Goal: Task Accomplishment & Management: Use online tool/utility

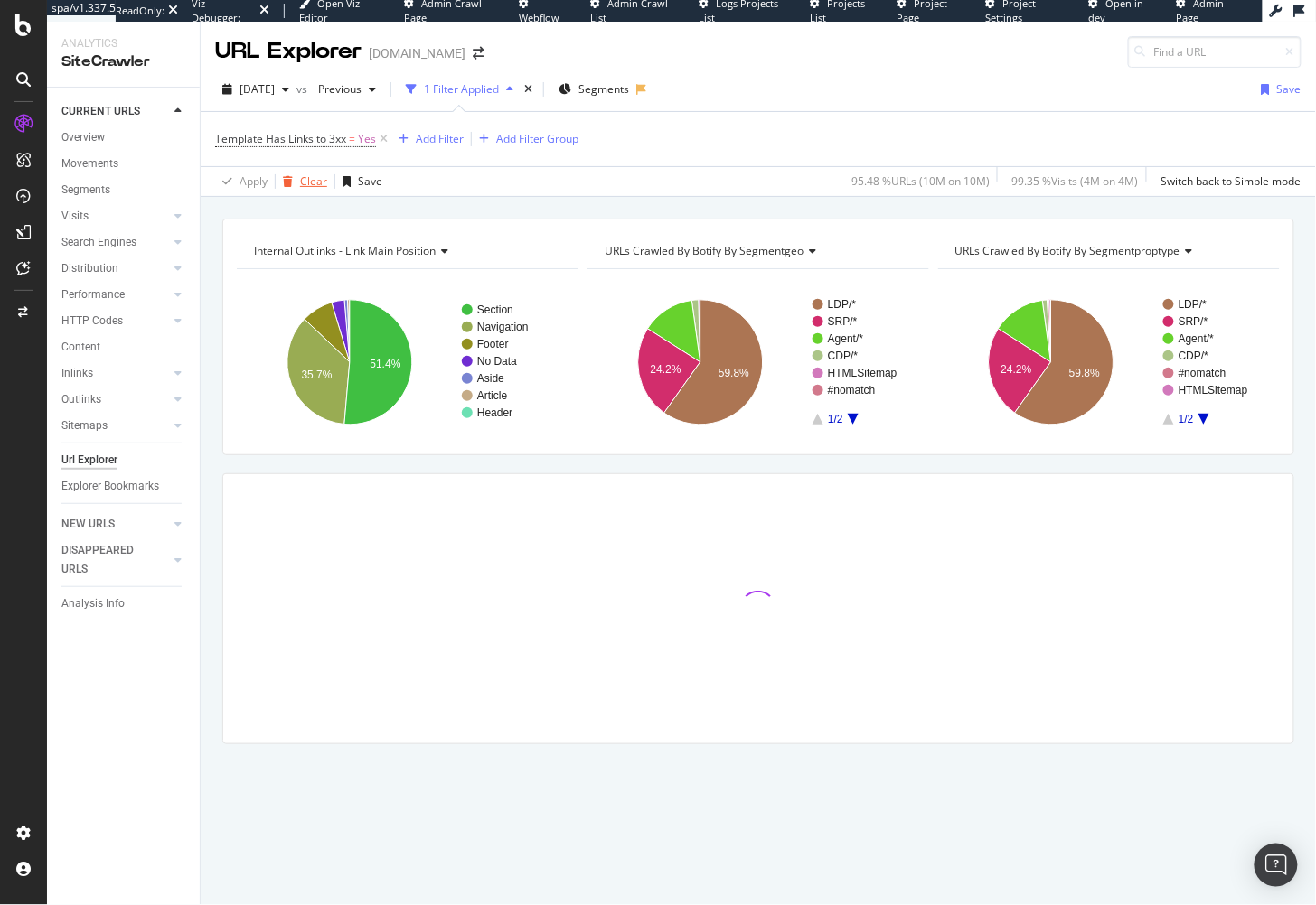
click at [308, 181] on div "Clear" at bounding box center [314, 181] width 27 height 15
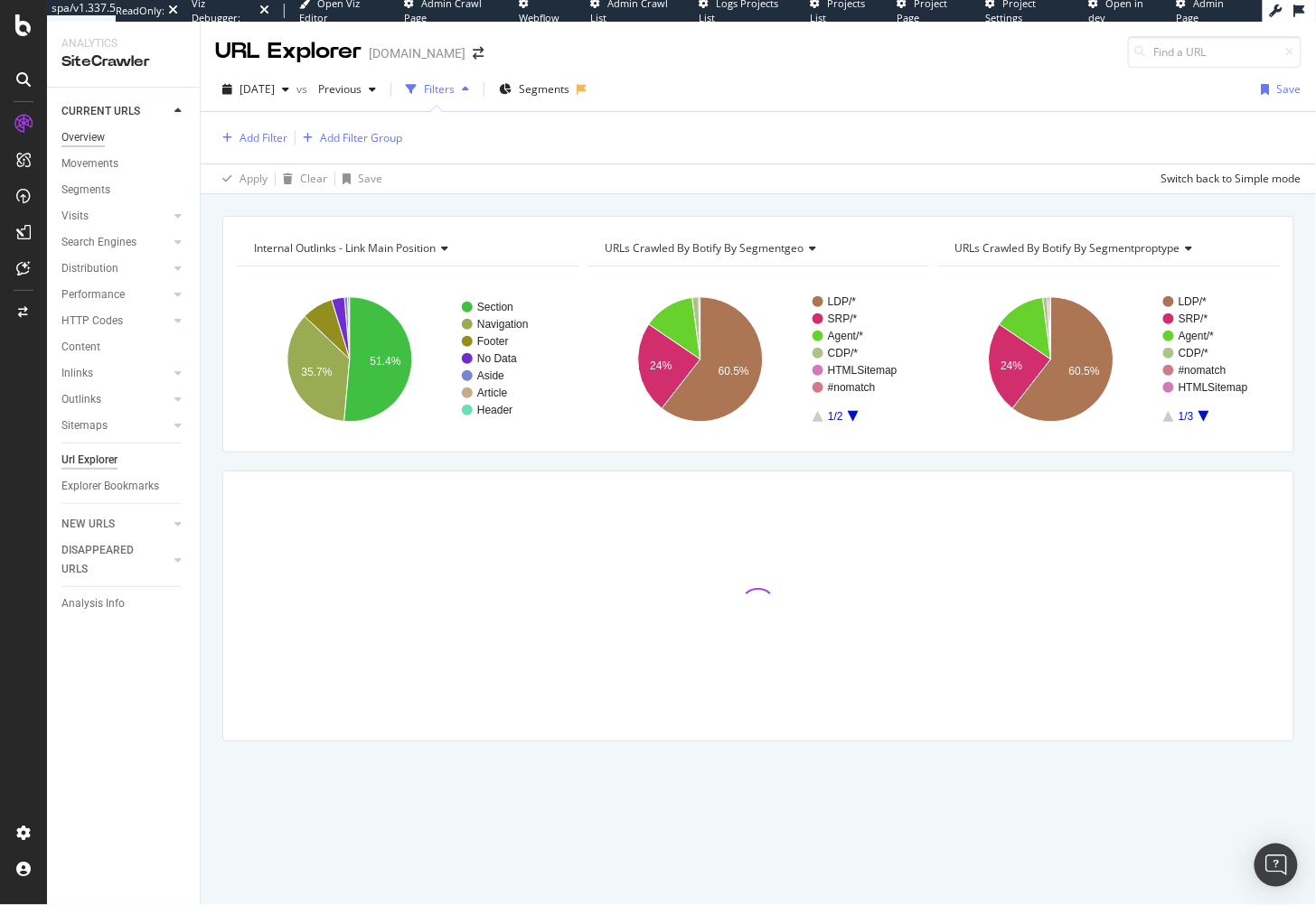
click at [84, 134] on div "Overview" at bounding box center [83, 138] width 44 height 19
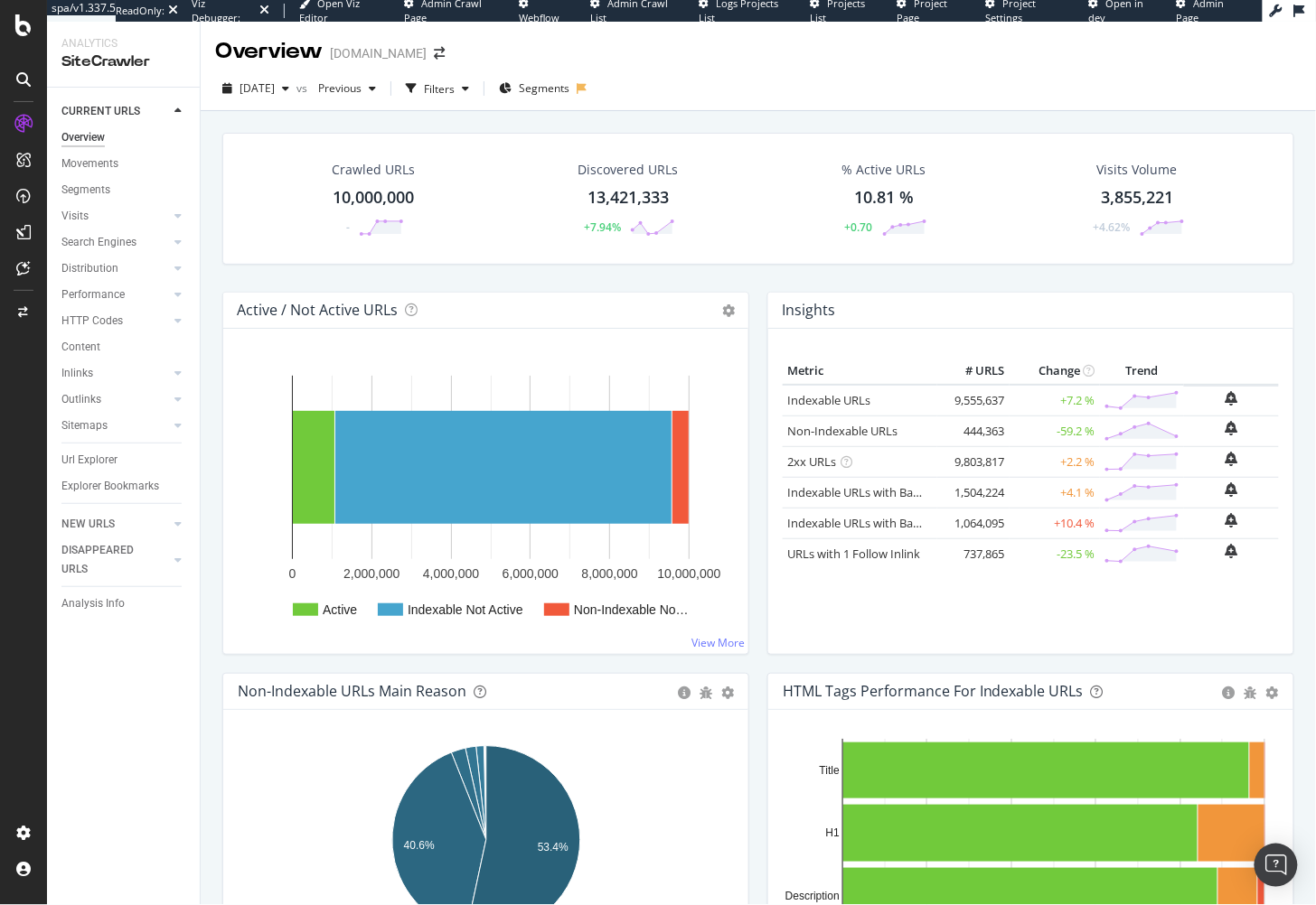
click at [208, 233] on div "Crawled URLs 10,000,000 - Discovered URLs 13,421,333 +7.94% % Active URLs 10.81…" at bounding box center [758, 553] width 1116 height 883
drag, startPoint x: 491, startPoint y: 120, endPoint x: 466, endPoint y: 119, distance: 25.0
click at [268, 94] on span "[DATE]" at bounding box center [256, 88] width 35 height 15
click at [304, 154] on div "[DATE]" at bounding box center [286, 154] width 91 height 16
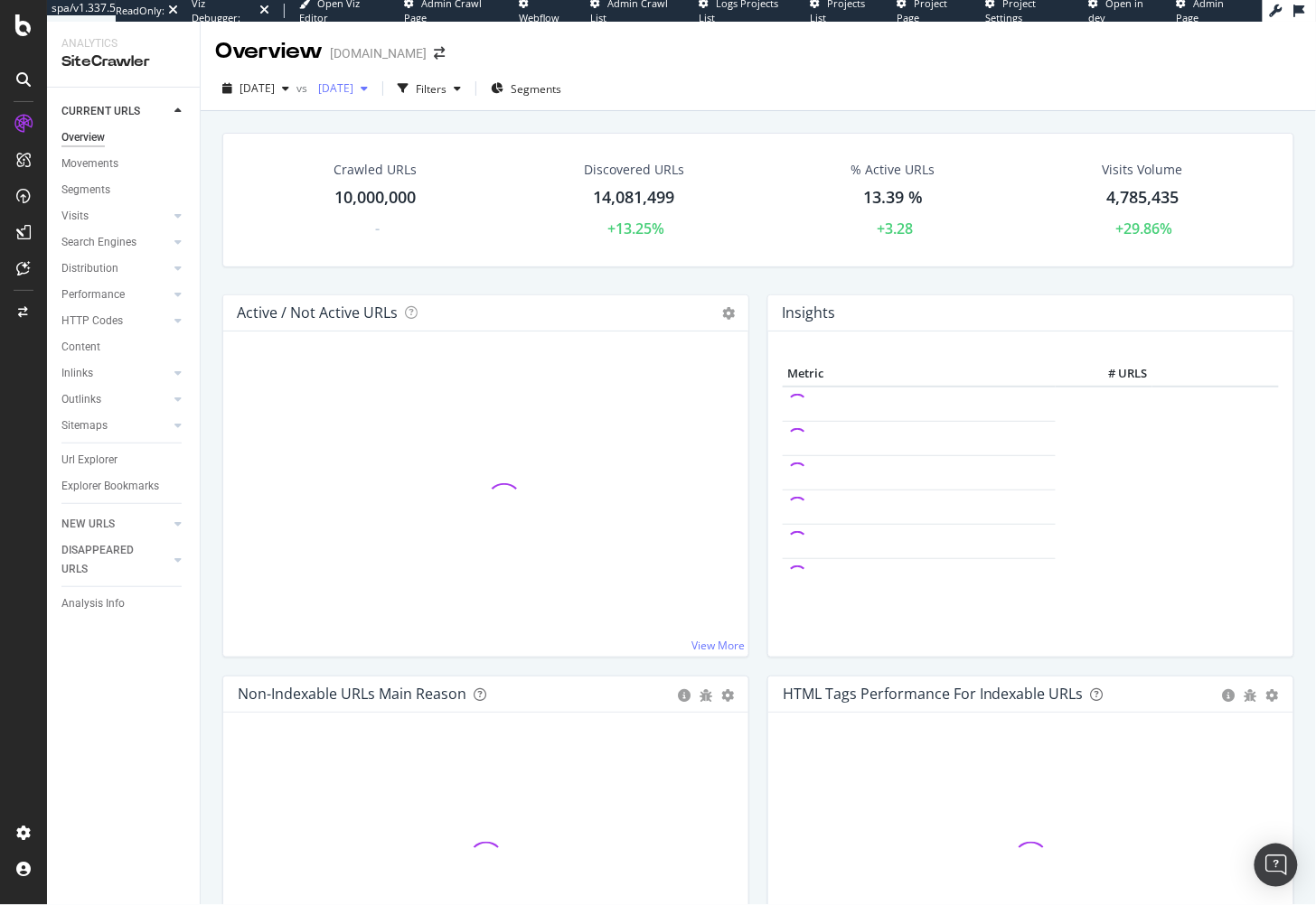
click at [353, 91] on span "[DATE]" at bounding box center [332, 88] width 43 height 15
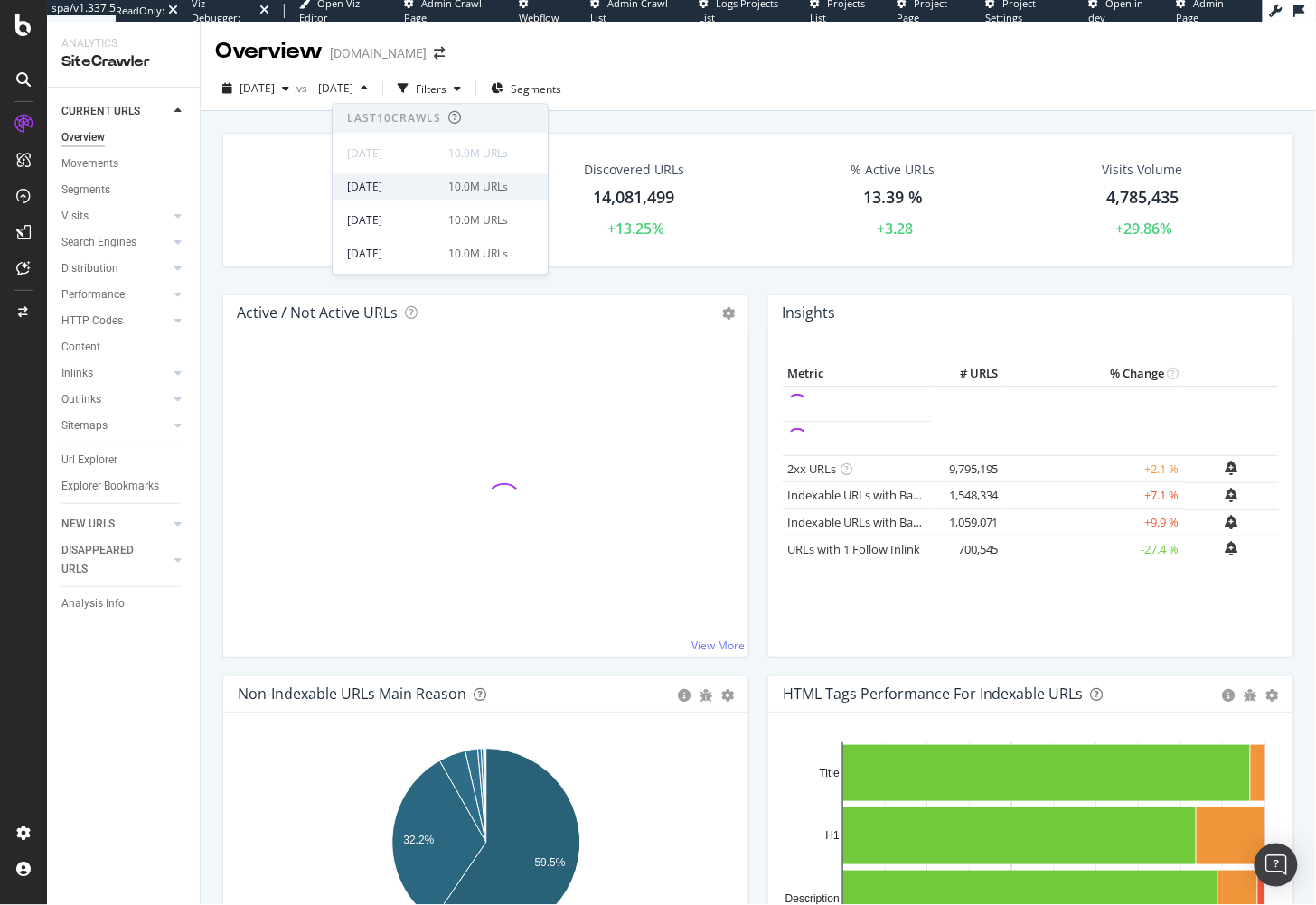
click at [449, 181] on div "10.0M URLs" at bounding box center [479, 187] width 60 height 16
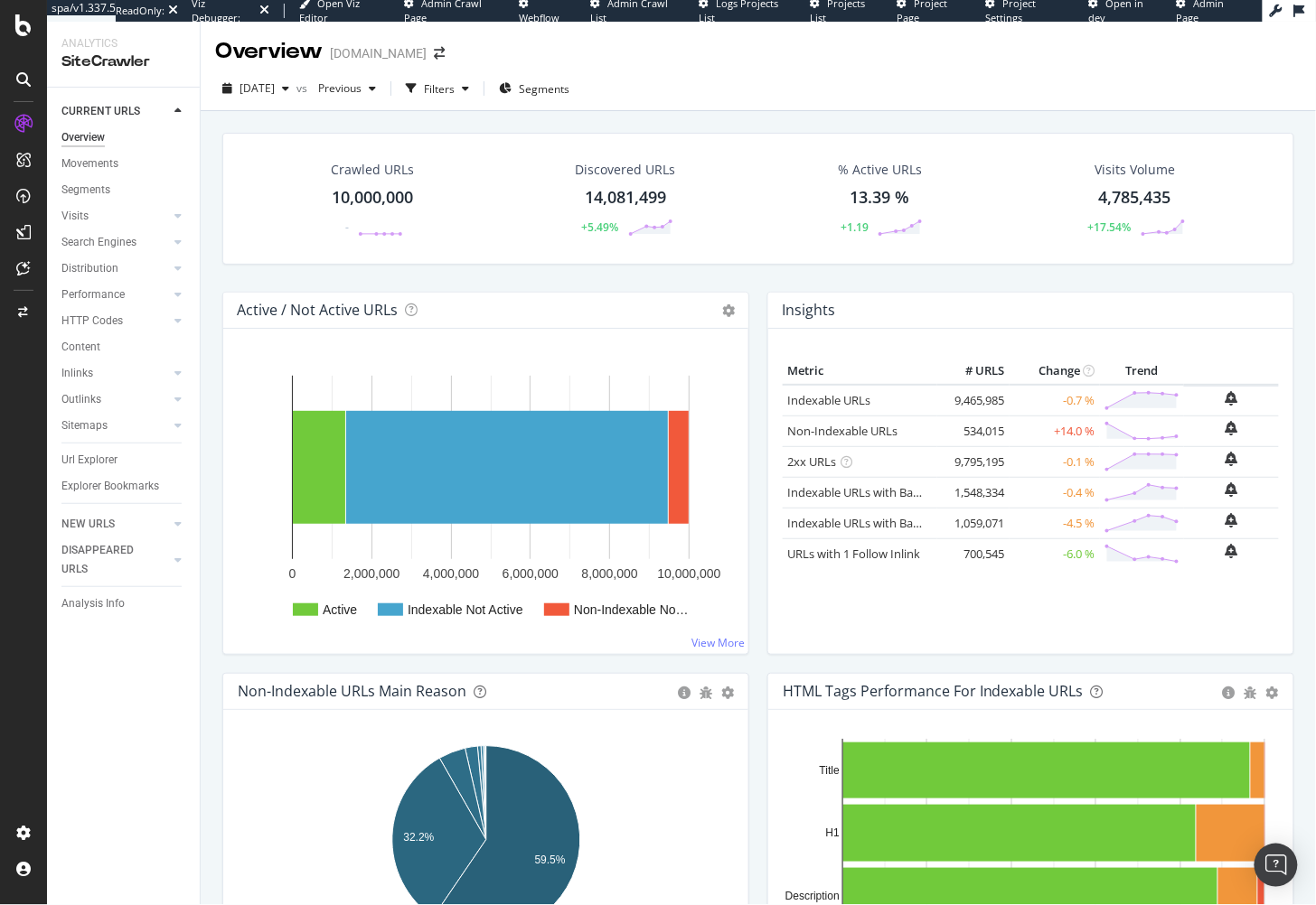
drag, startPoint x: 456, startPoint y: 128, endPoint x: 494, endPoint y: 119, distance: 39.1
click at [569, 89] on span "Segments" at bounding box center [545, 89] width 51 height 15
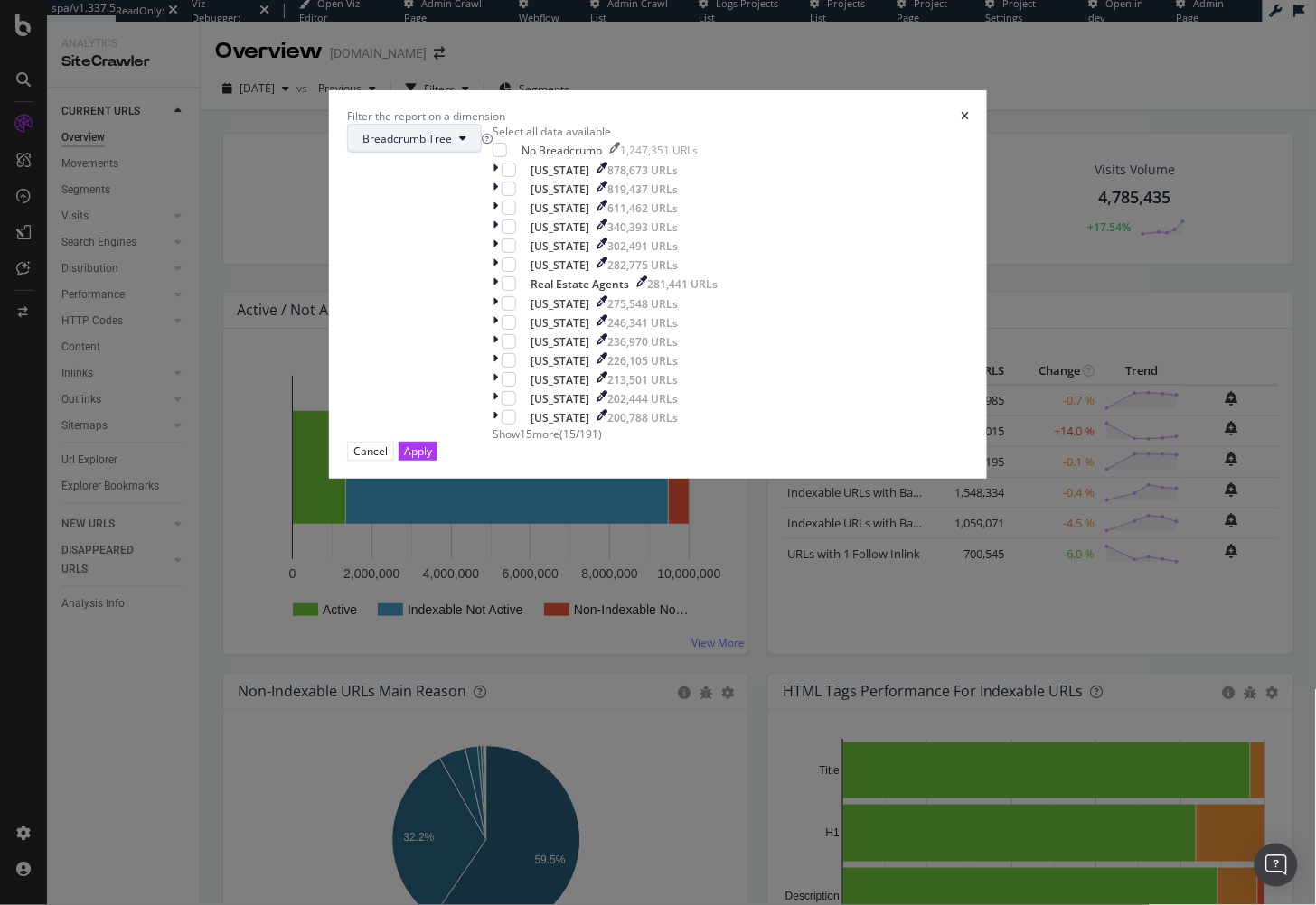
click at [452, 147] on span "Breadcrumb Tree" at bounding box center [407, 139] width 90 height 15
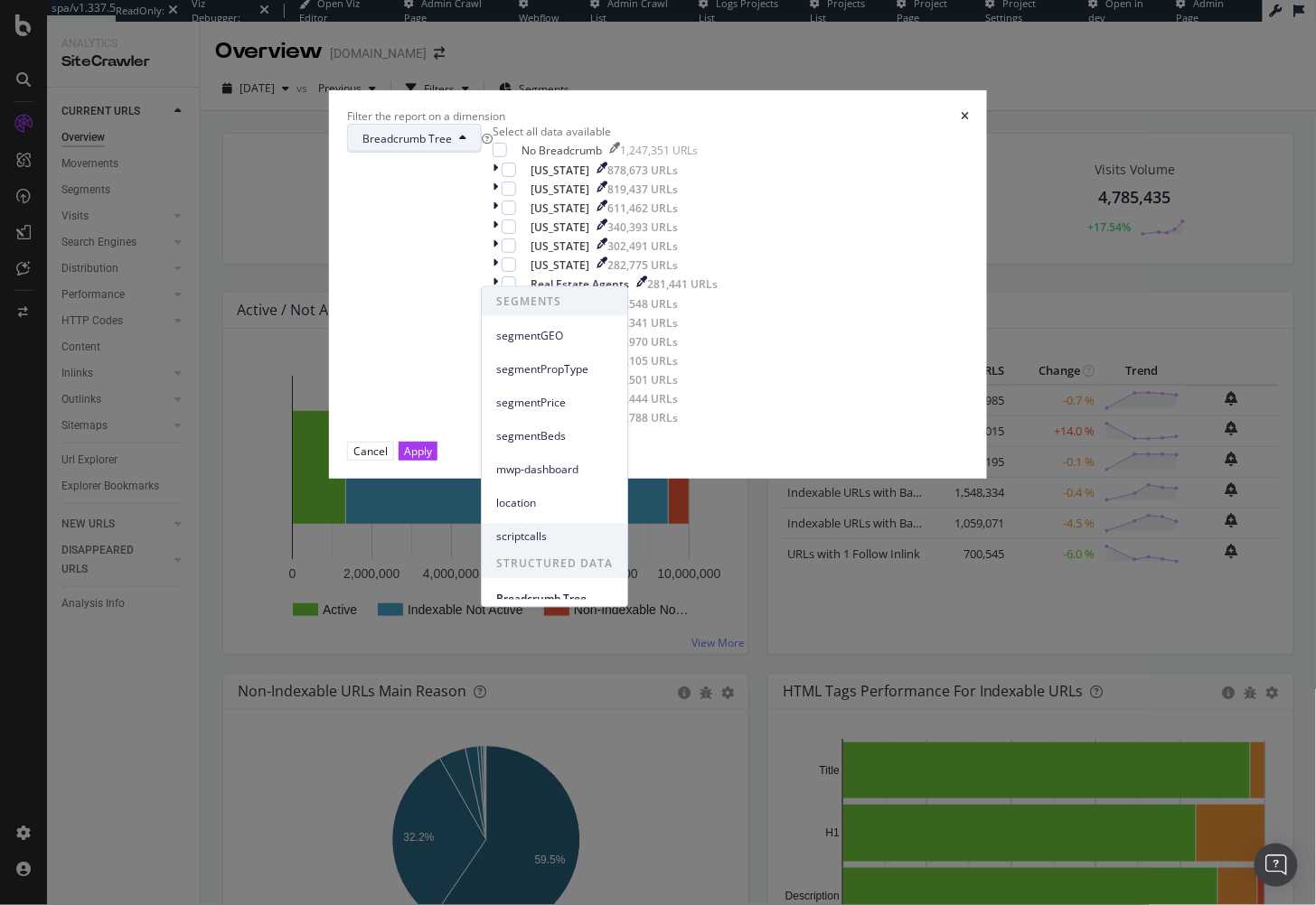
click at [567, 537] on span "scriptcalls" at bounding box center [555, 536] width 117 height 16
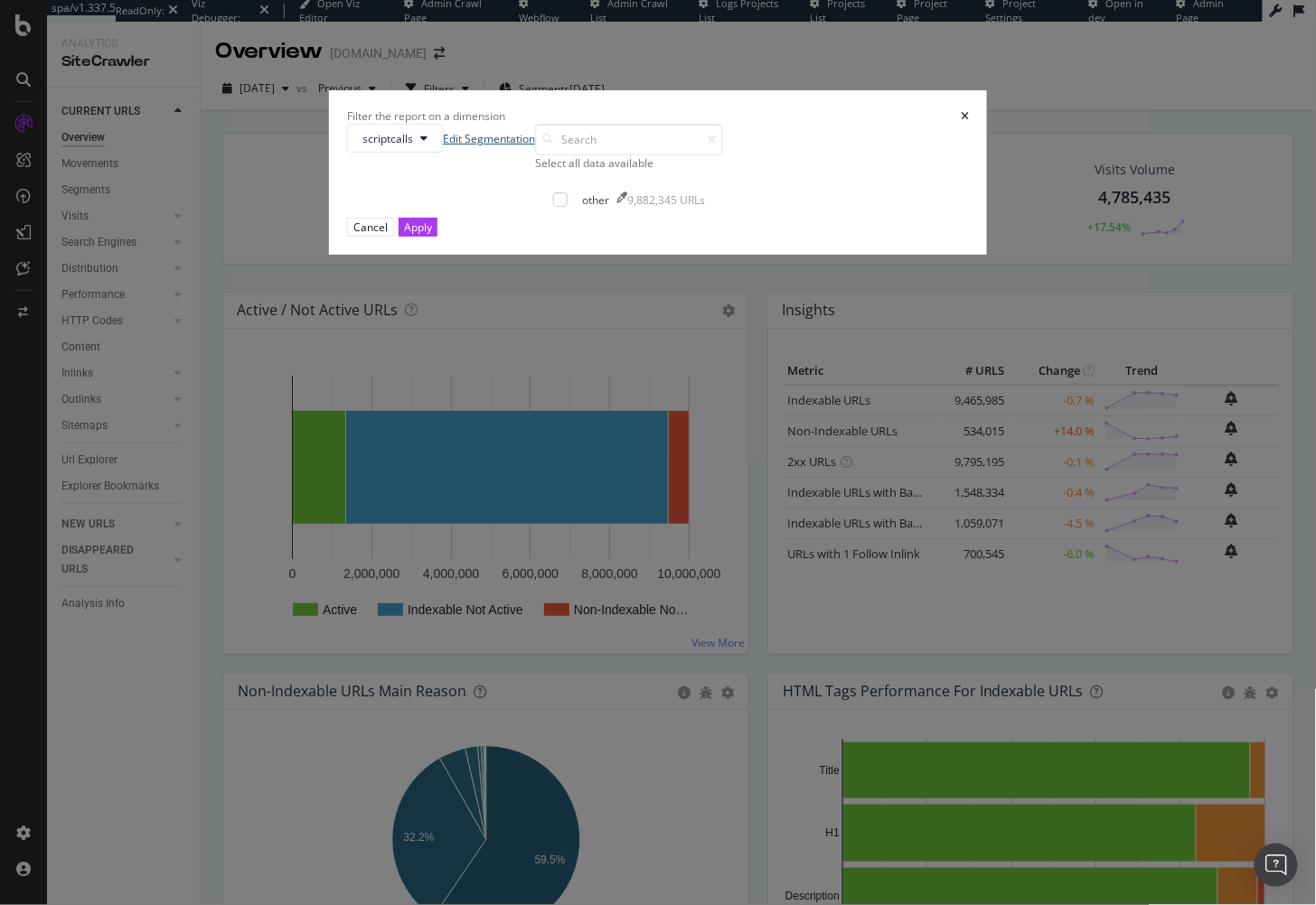
click at [535, 147] on link "Edit Segmentation" at bounding box center [489, 139] width 92 height 15
click at [961, 122] on icon "times" at bounding box center [964, 117] width 8 height 11
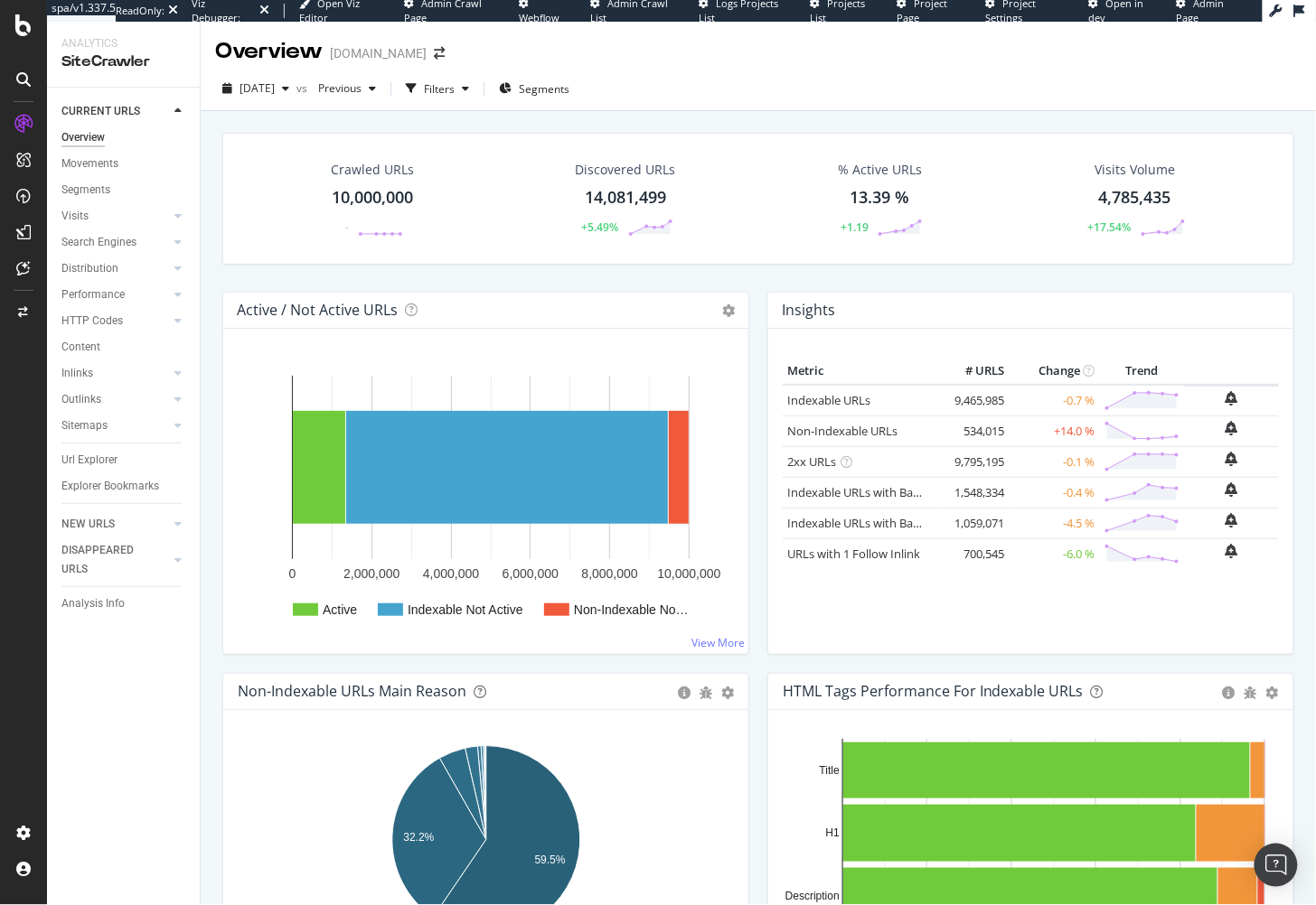
click at [540, 276] on div "Crawled URLs 10,000,000 - Discovered URLs 14,081,499 +5.49% % Active URLs 13.39…" at bounding box center [758, 213] width 1090 height 159
click at [556, 90] on span "Segments" at bounding box center [545, 89] width 51 height 15
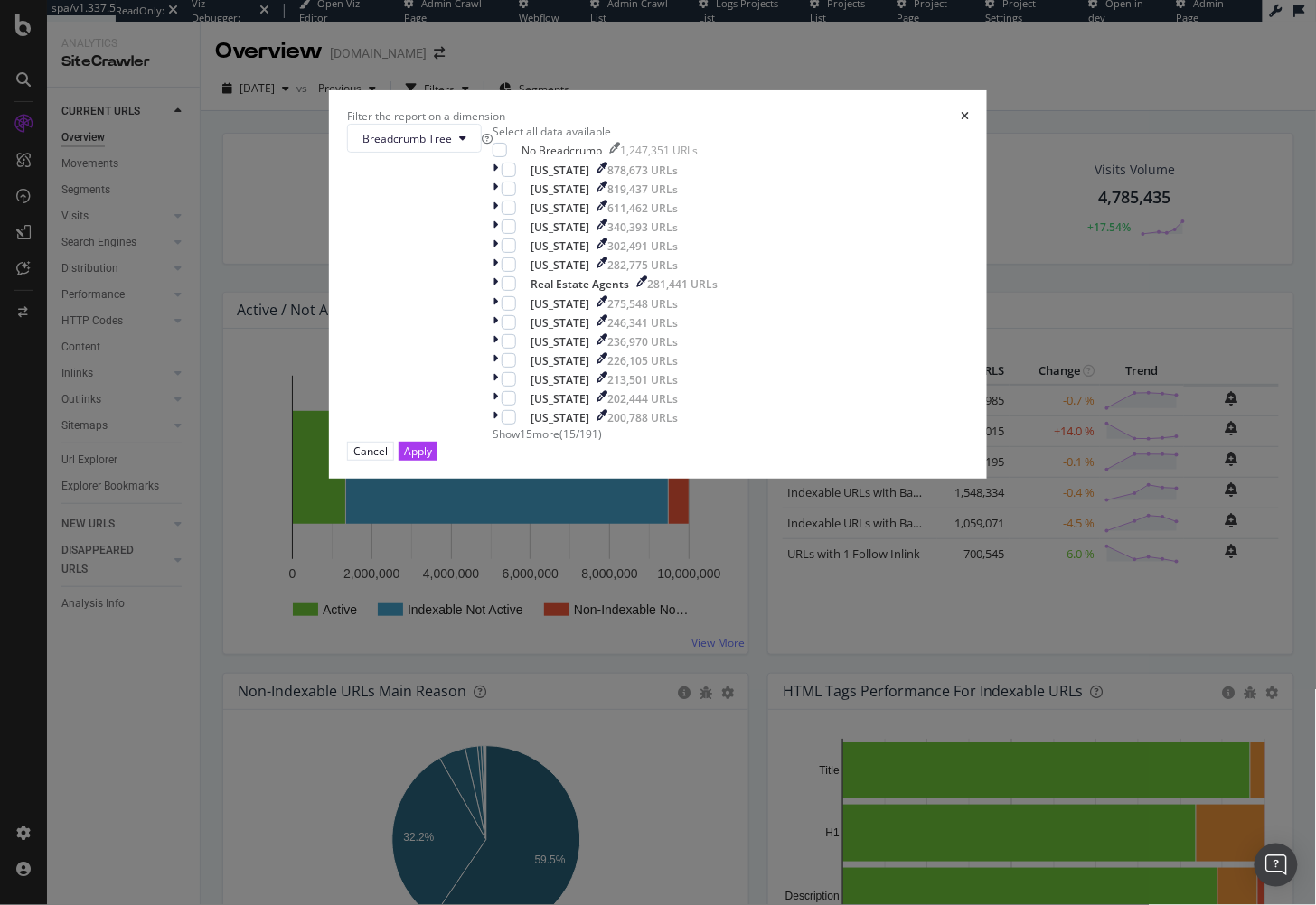
drag, startPoint x: 924, startPoint y: 301, endPoint x: 978, endPoint y: 136, distance: 173.6
click at [921, 285] on div "Filter the report on a dimension Breadcrumb Tree Select all data available No B…" at bounding box center [658, 452] width 1316 height 905
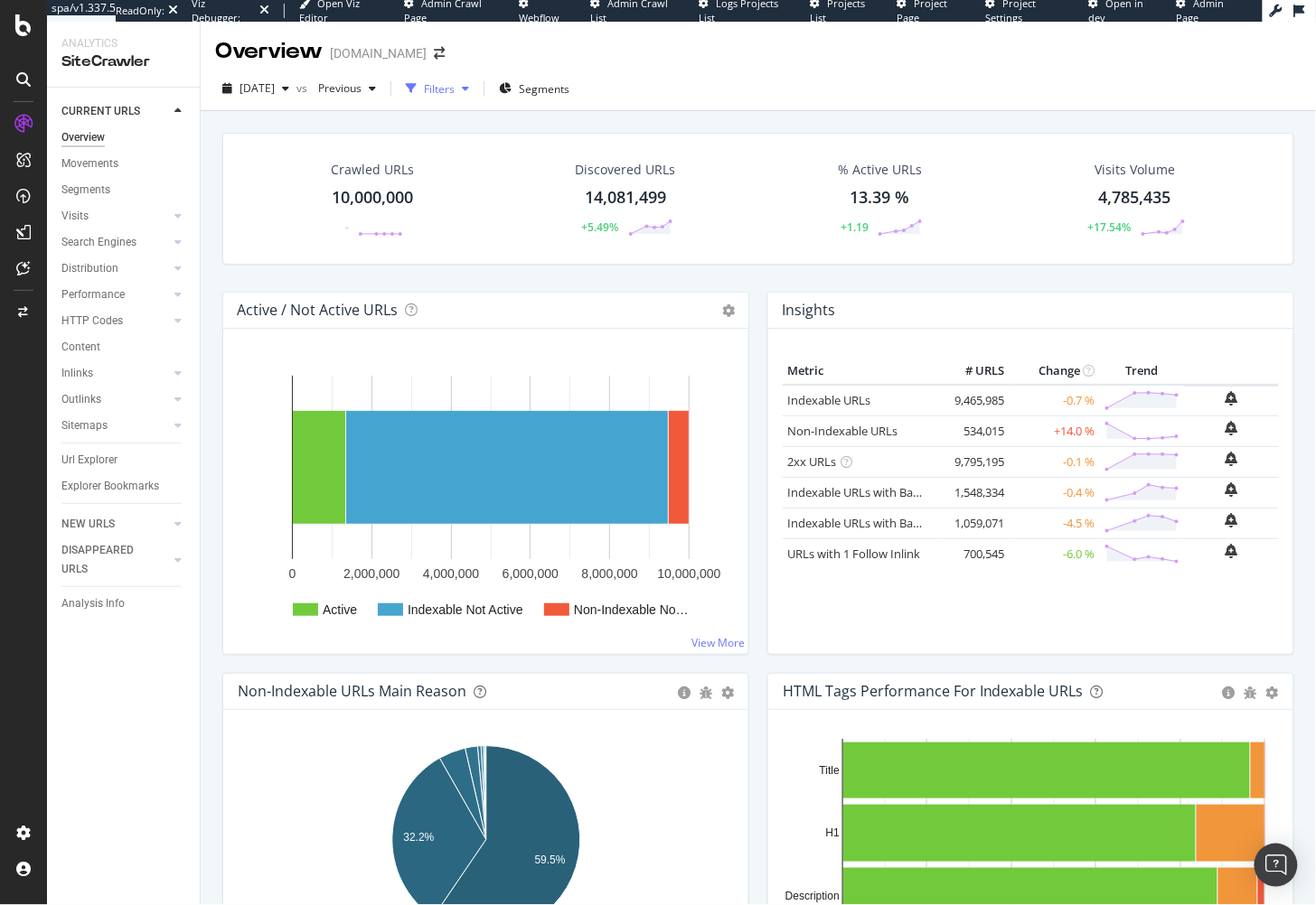
click at [455, 90] on div "Filters" at bounding box center [440, 89] width 31 height 15
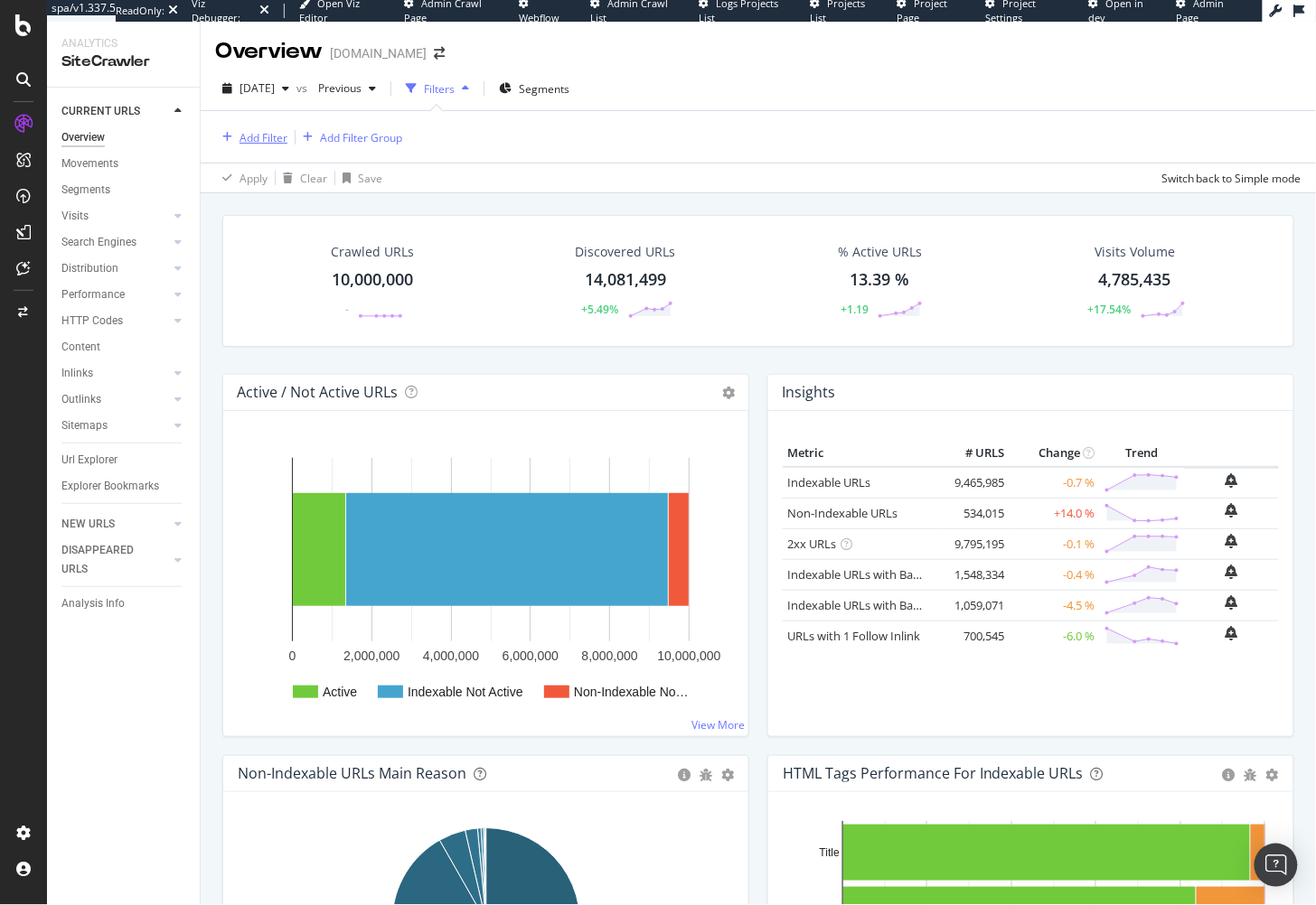
click at [266, 129] on div "Add Filter" at bounding box center [251, 138] width 73 height 20
type input "n"
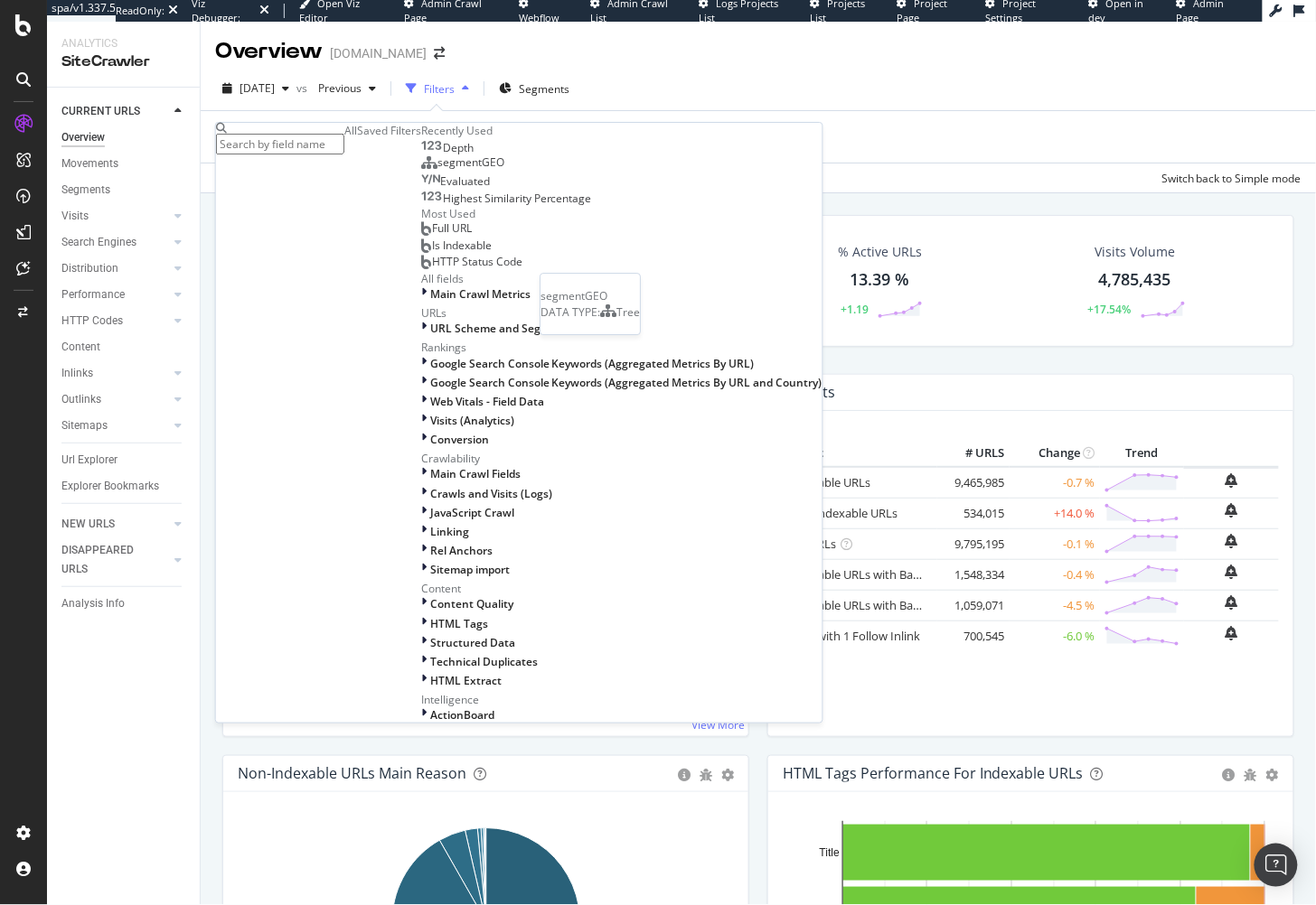
click at [438, 170] on span "segmentGEO" at bounding box center [471, 162] width 67 height 15
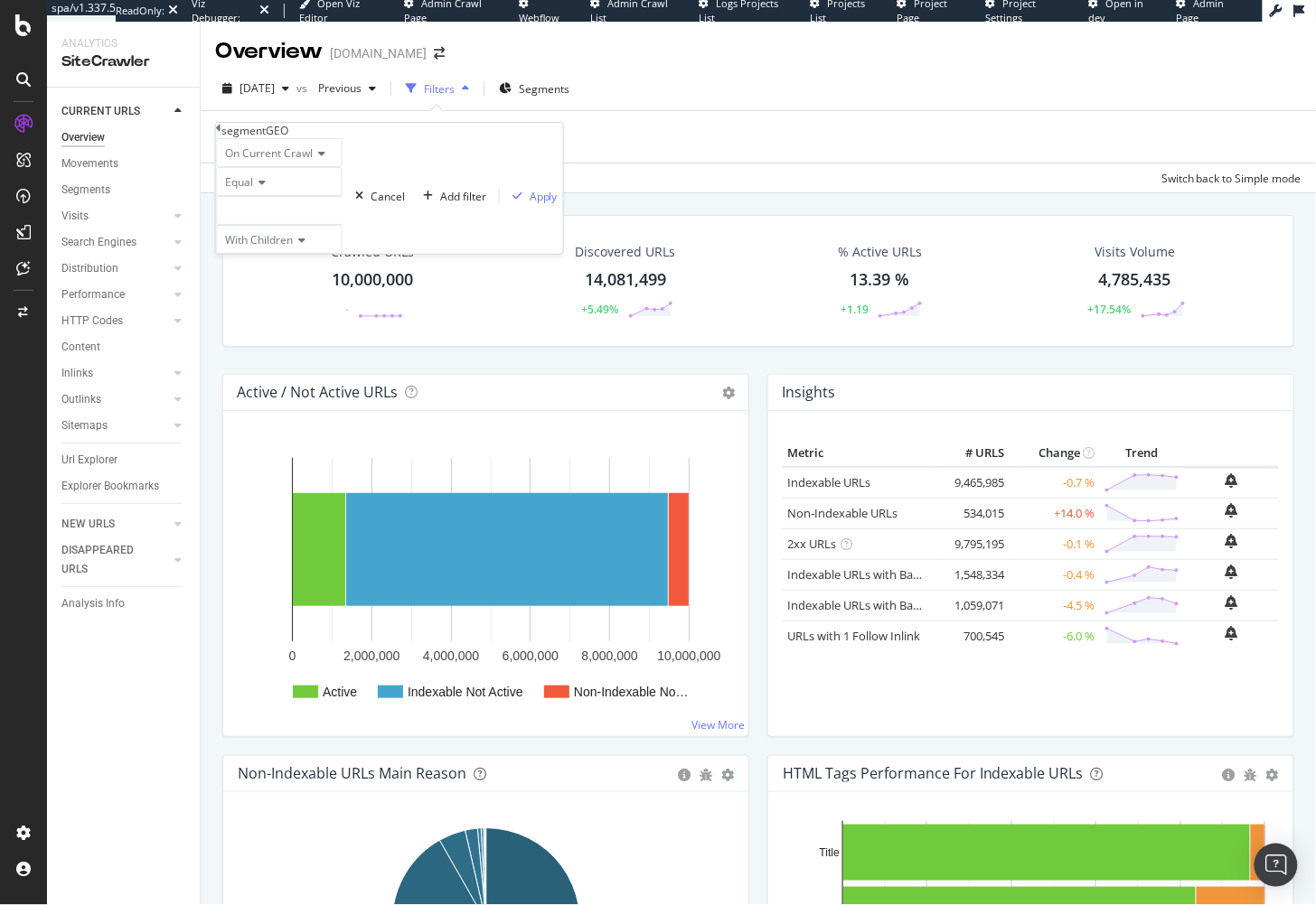
click at [304, 225] on div at bounding box center [279, 210] width 127 height 29
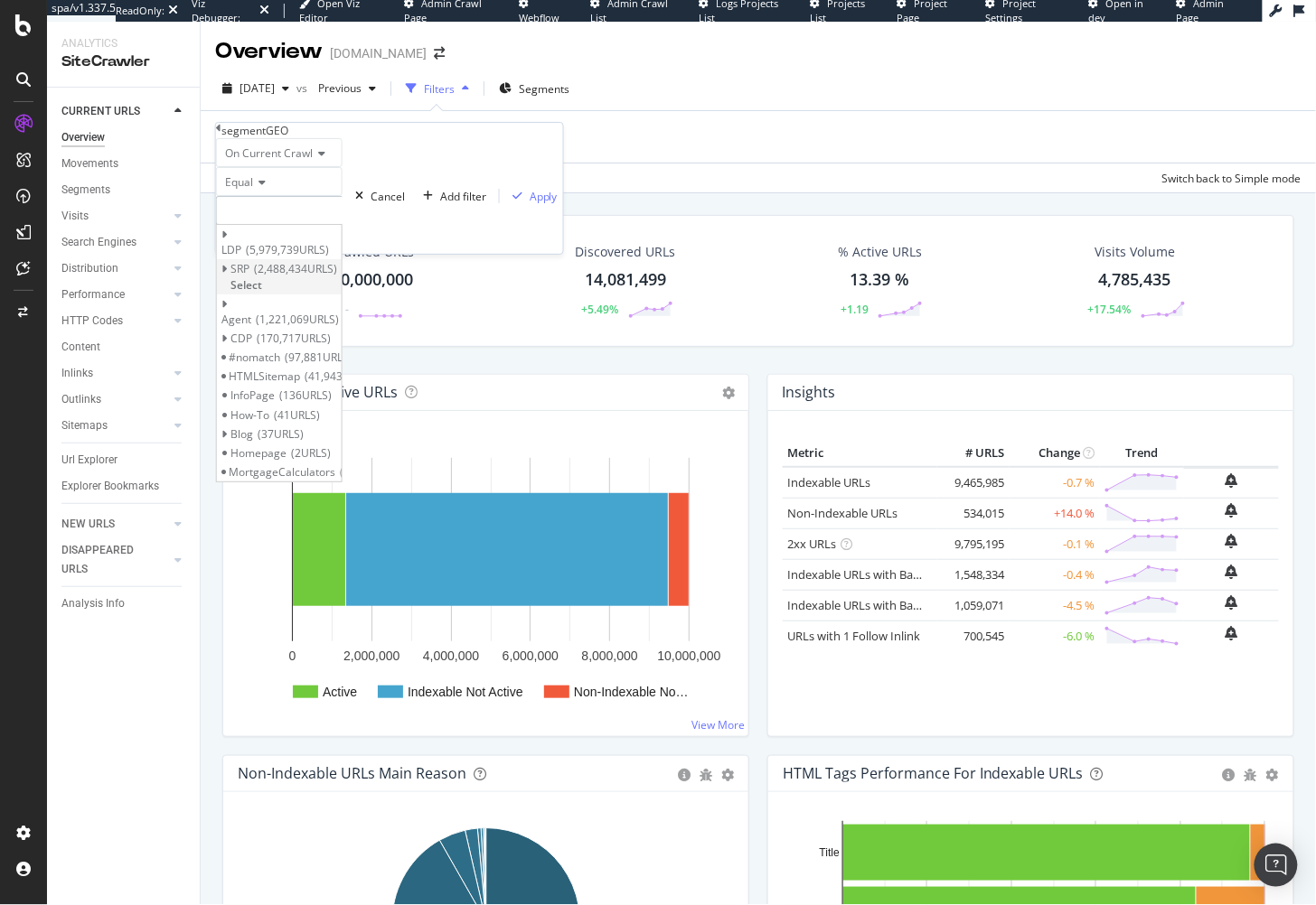
click at [227, 274] on icon at bounding box center [224, 269] width 6 height 11
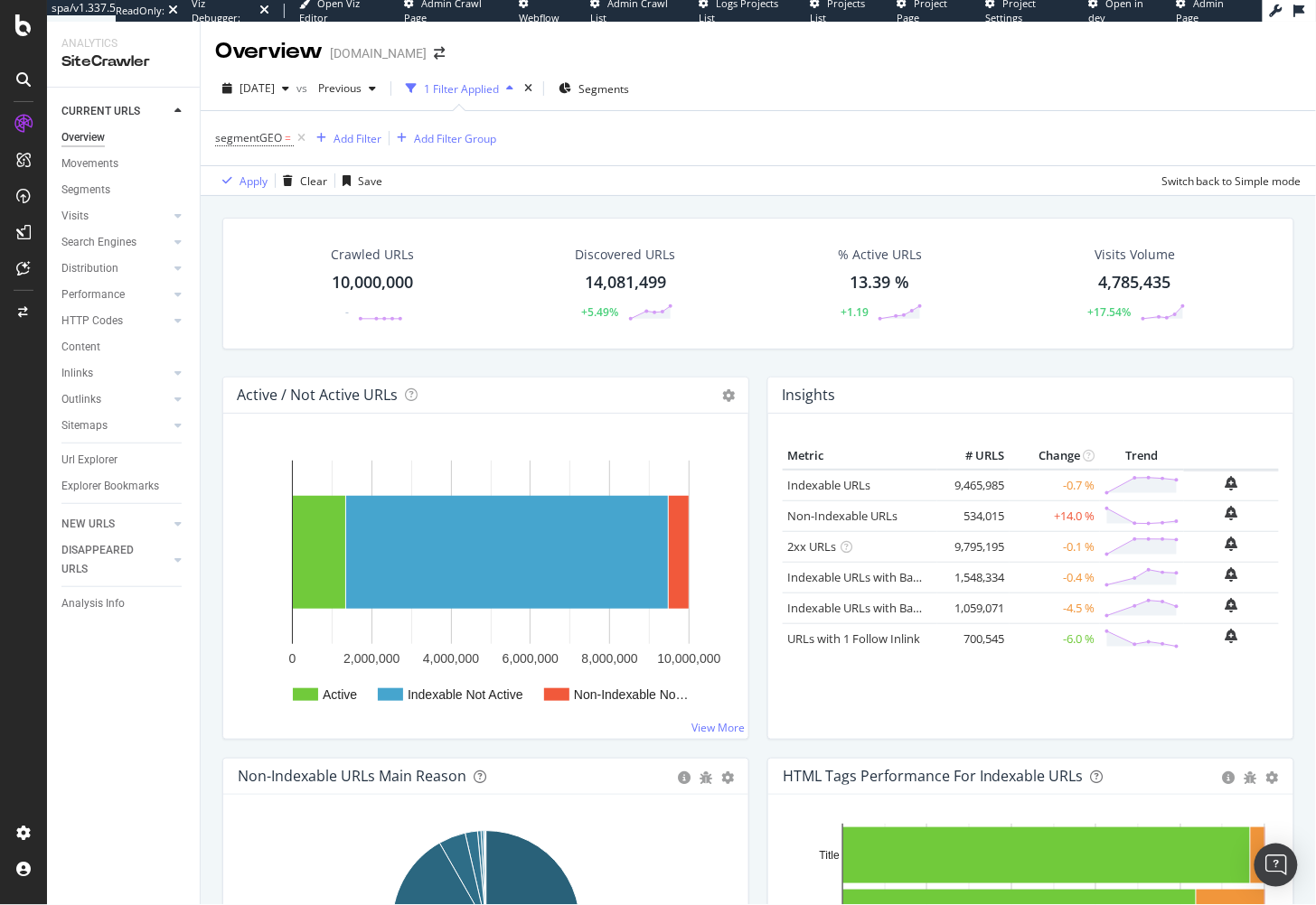
click at [498, 201] on div "Crawled URLs 10,000,000 - Discovered URLs 14,081,499 +5.49% % Active URLs 13.39…" at bounding box center [758, 637] width 1116 height 883
click at [304, 140] on icon at bounding box center [301, 139] width 15 height 18
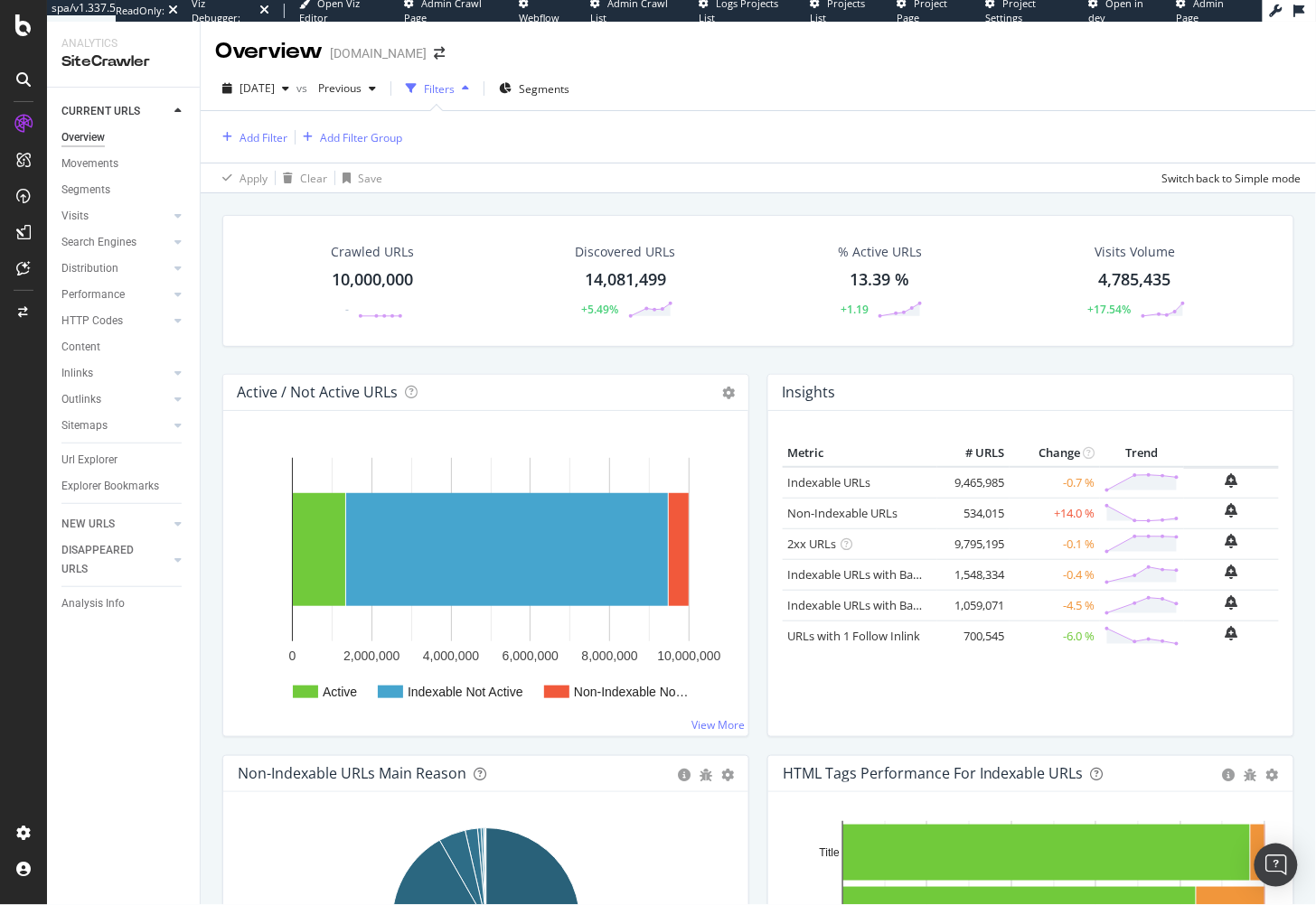
click at [457, 351] on div "Crawled URLs 10,000,000 - Discovered URLs 14,081,499 +5.49% % Active URLs 13.39…" at bounding box center [758, 294] width 1090 height 159
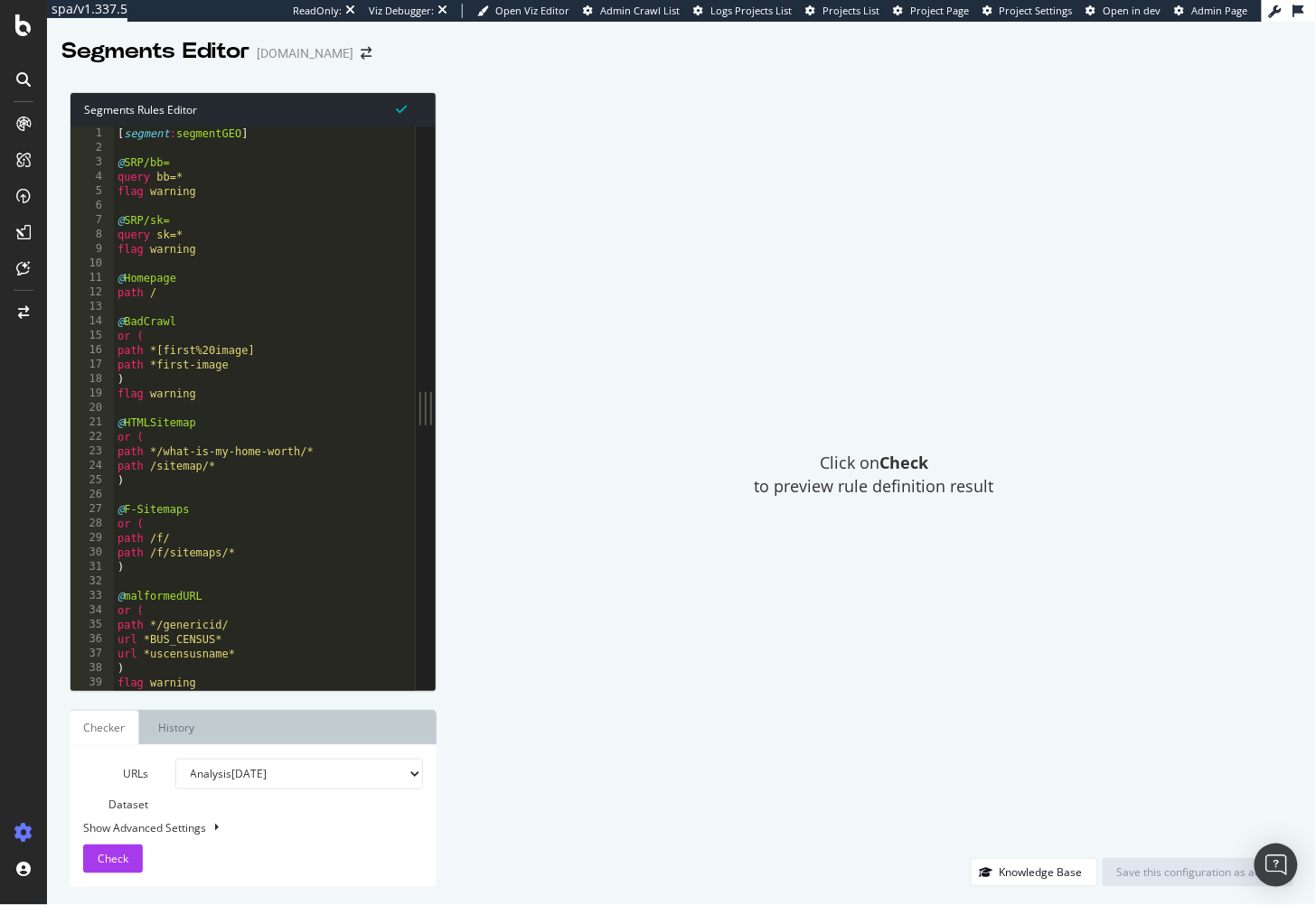
click at [268, 353] on div "[ segment : segmentGEO ] @ SRP/bb= query bb=* flag warning @ SRP/sk= query sk=*…" at bounding box center [290, 424] width 352 height 595
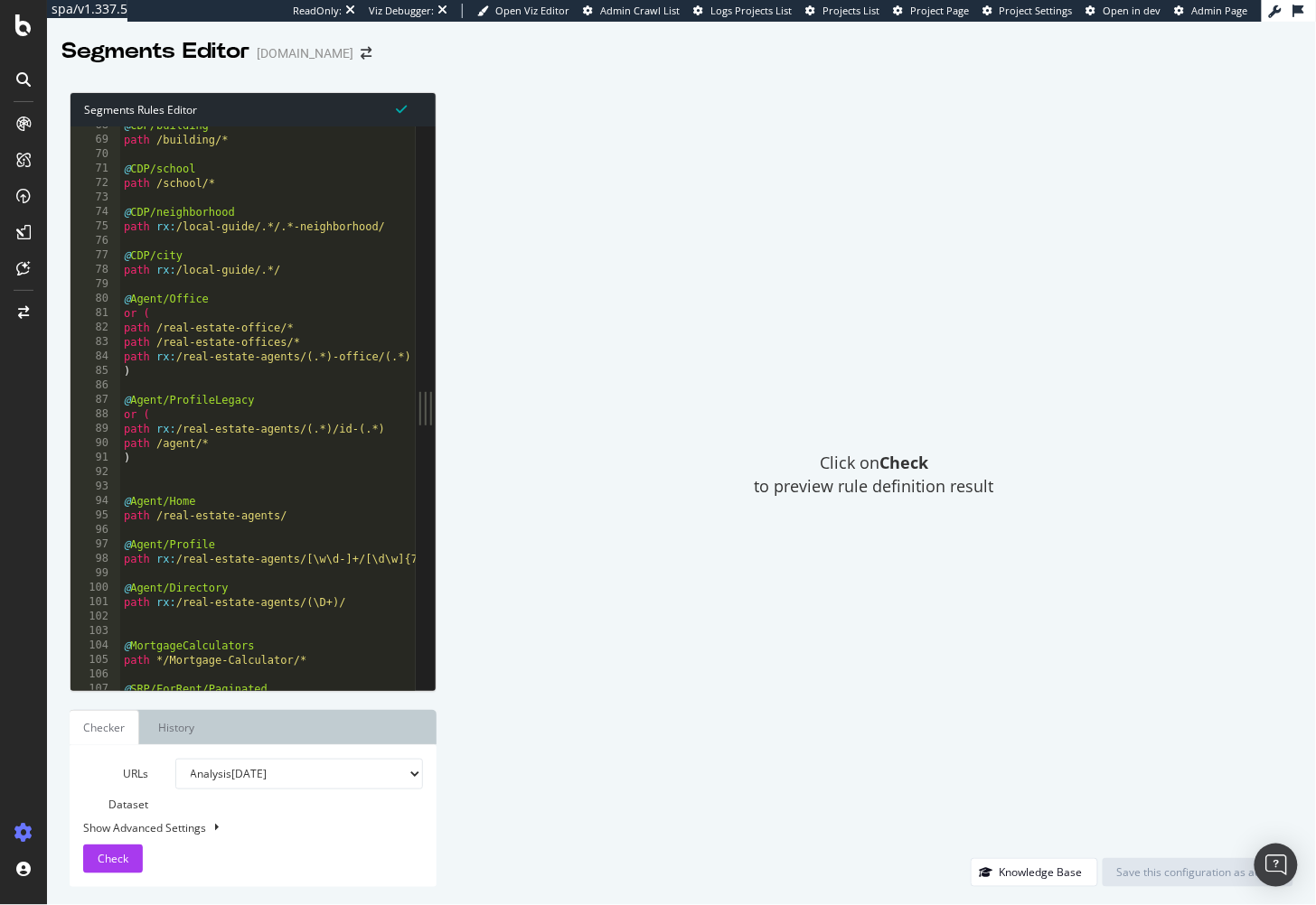
scroll to position [976, 0]
click at [272, 350] on div "@ CDP/building path /building/* @ CDP/school path /school/* @ CDP/neighborhood …" at bounding box center [296, 416] width 352 height 595
type textarea "path /real-estate-offices/*"
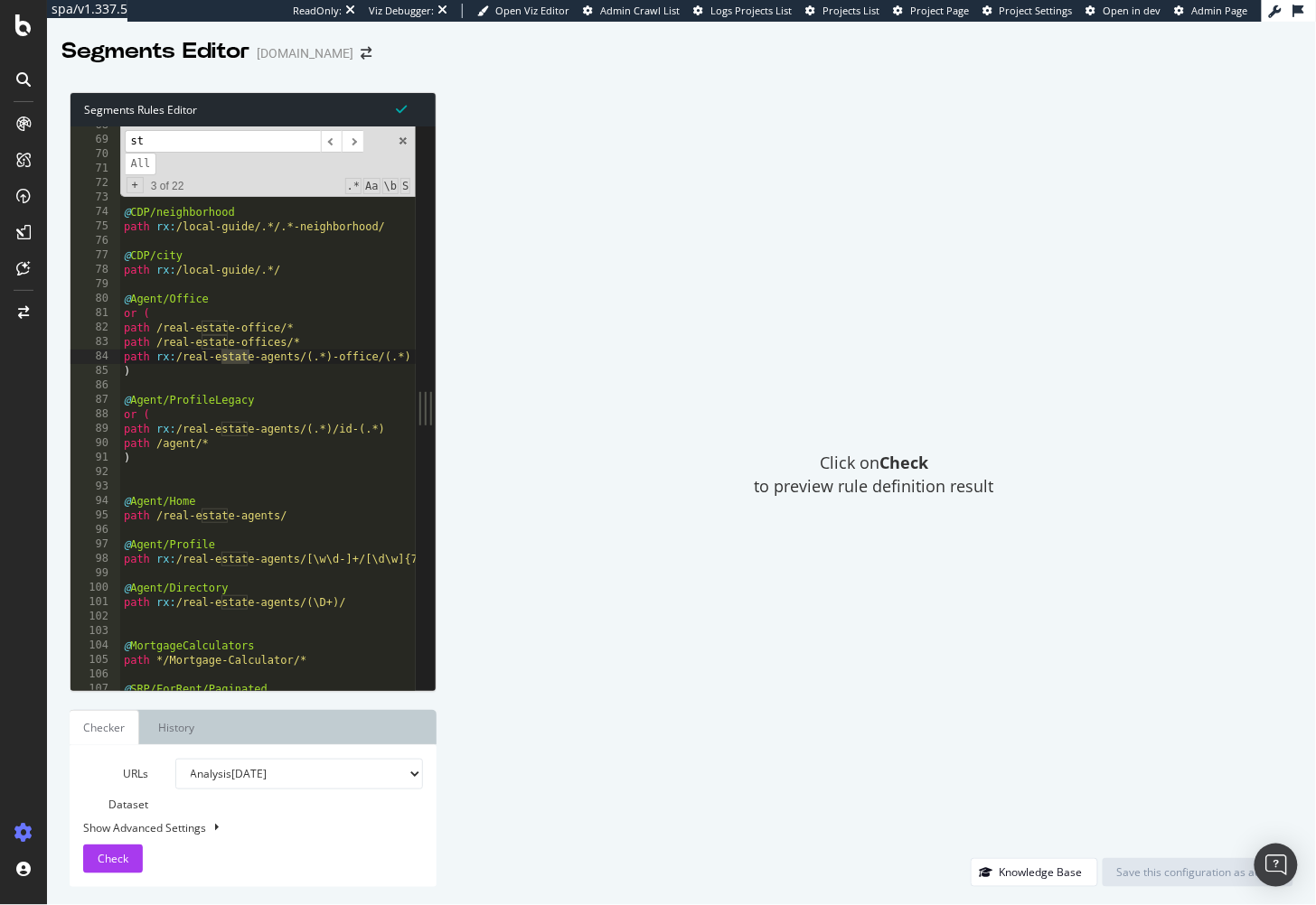
type input "s"
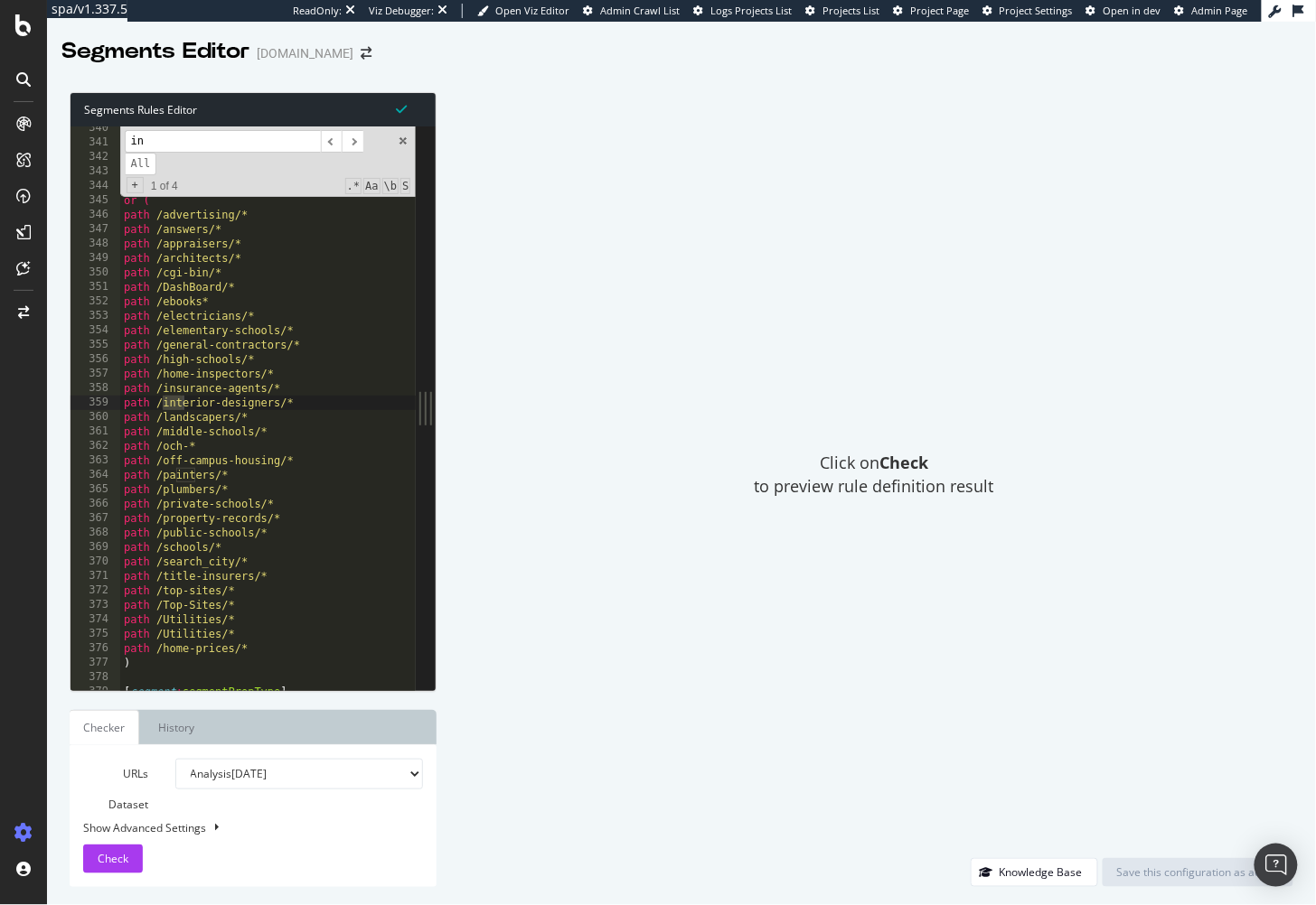
type input "i"
click at [556, 383] on div "Click on Check to preview rule definition result" at bounding box center [875, 476] width 839 height 766
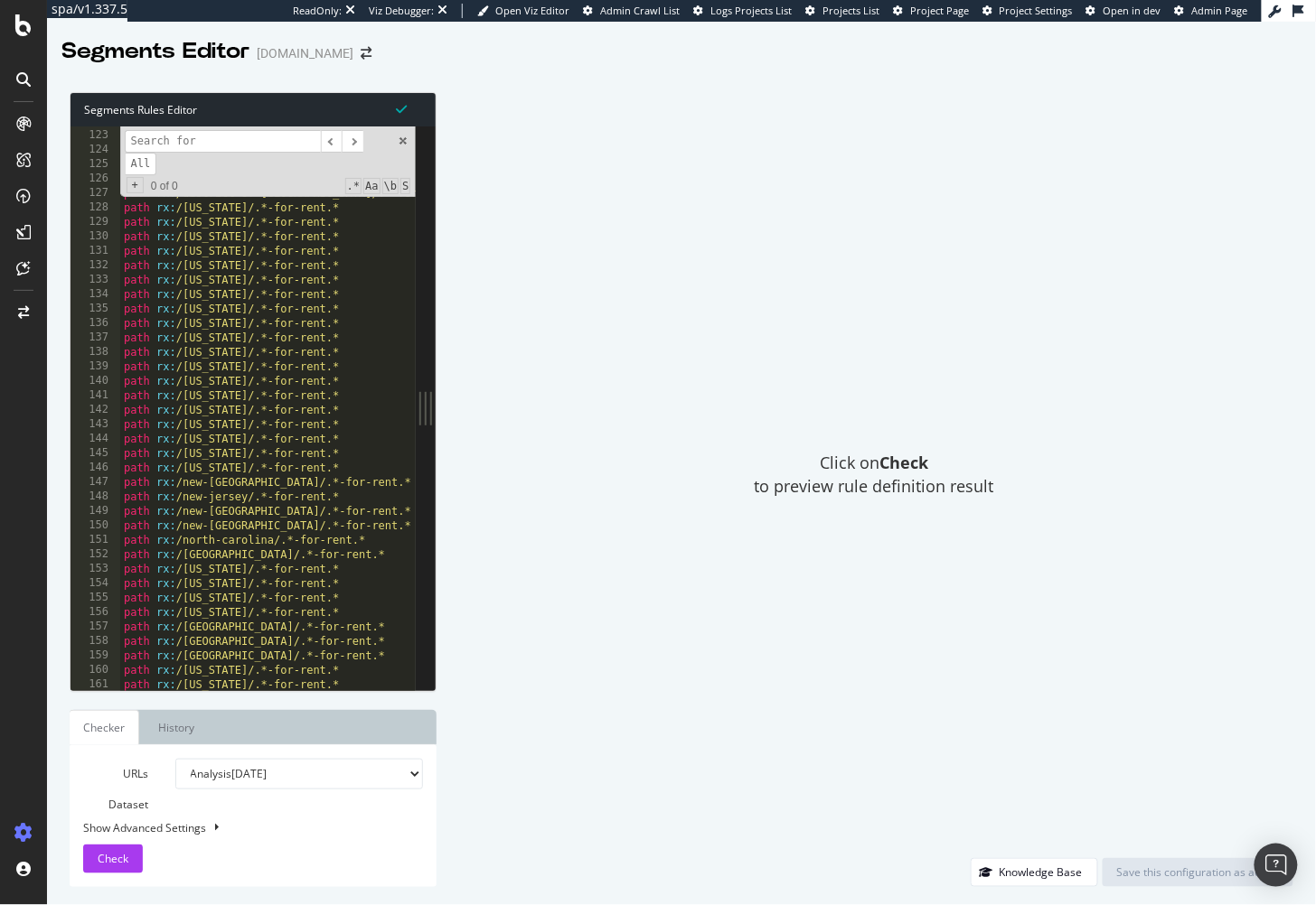
scroll to position [1632, 0]
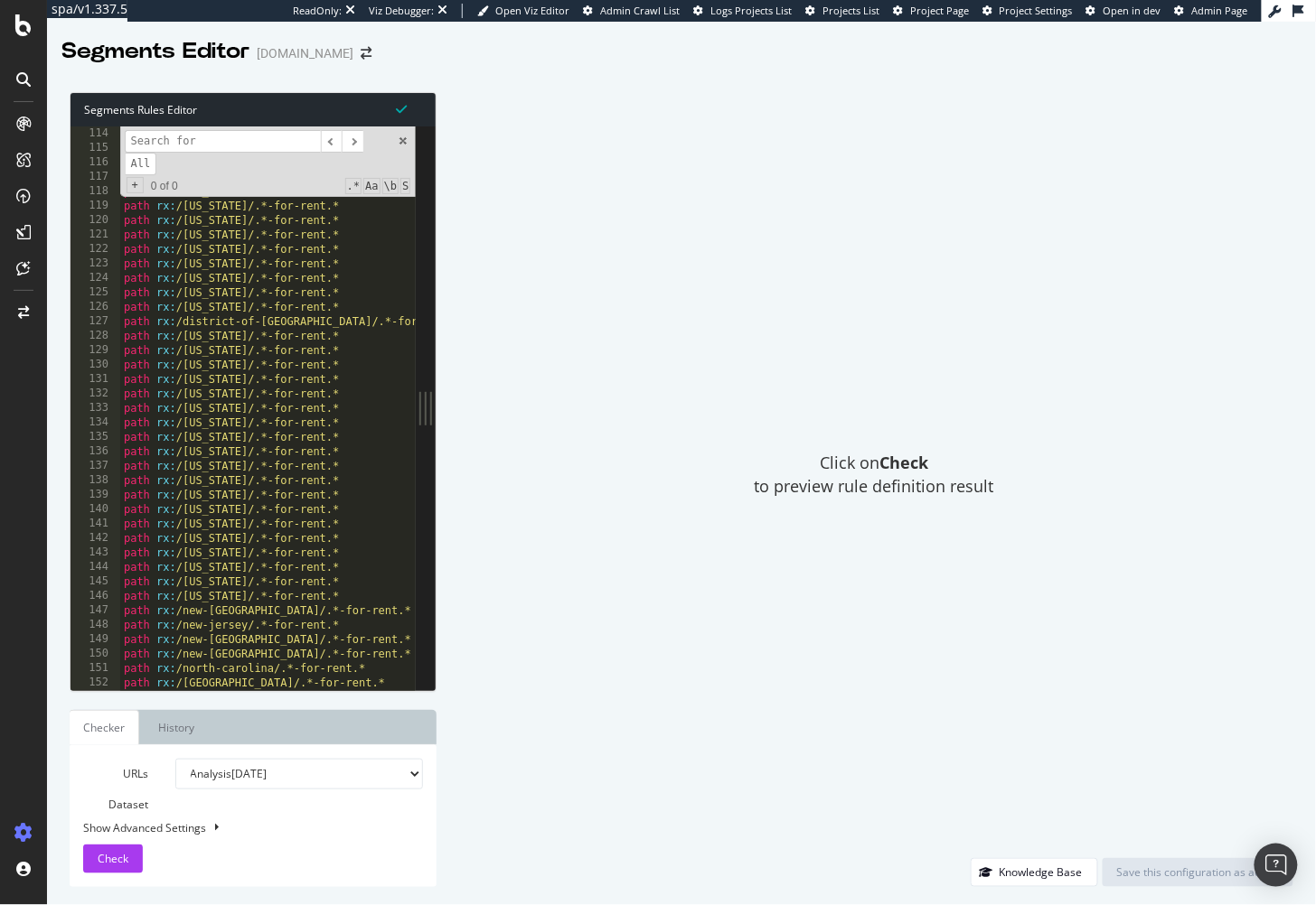
click at [410, 149] on div "​ ​ All Replace All + 0 of 0 .* Aa \b S" at bounding box center [268, 162] width 296 height 71
drag, startPoint x: 401, startPoint y: 139, endPoint x: 360, endPoint y: 285, distance: 151.6
click at [401, 139] on span at bounding box center [403, 141] width 13 height 13
type textarea "path /interior-designers/*"
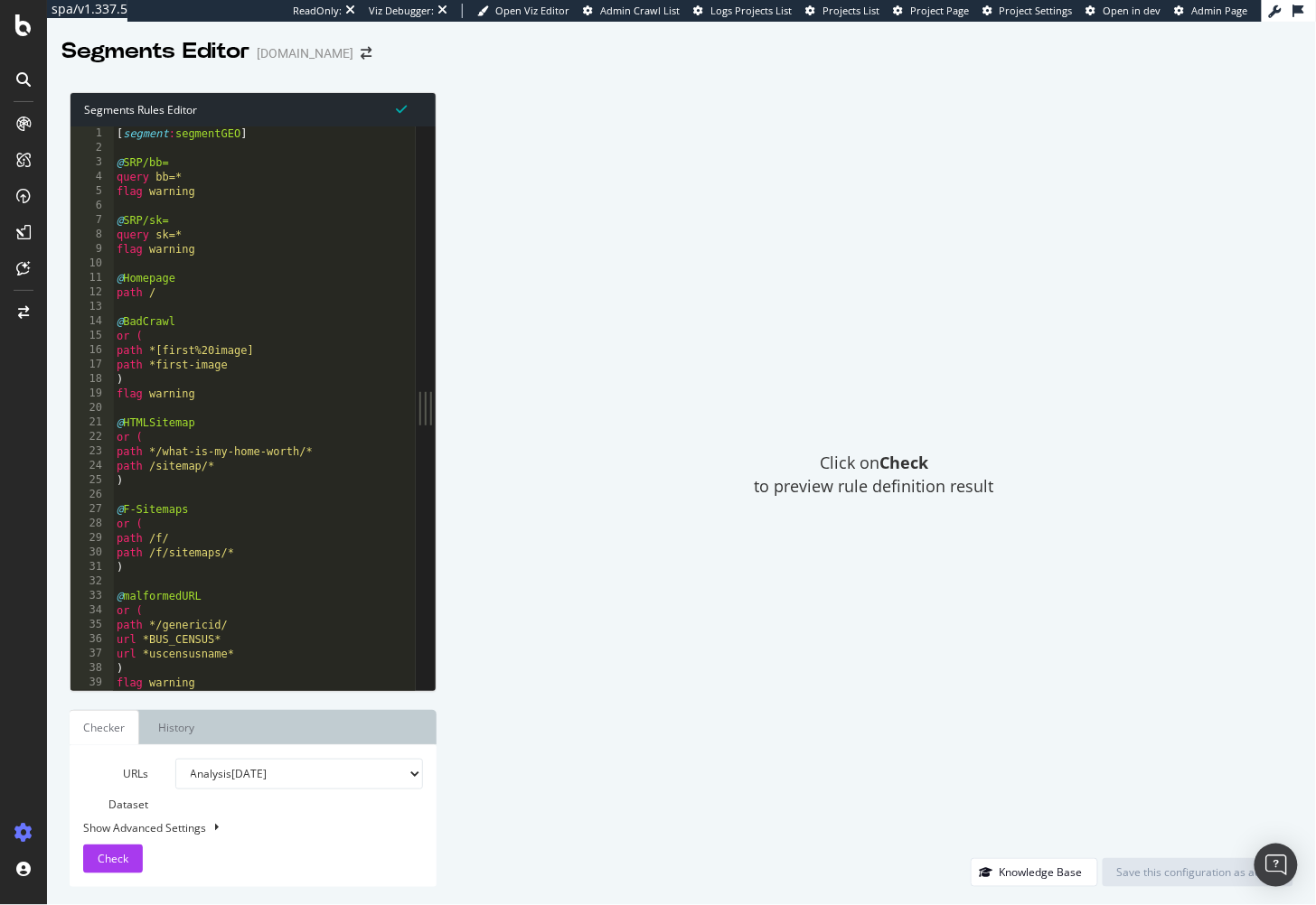
scroll to position [0, 0]
click at [323, 146] on div "[ segment : segmentGEO ] @ SRP/bb= query bb=* flag warning @ SRP/sk= query sk=*…" at bounding box center [289, 424] width 352 height 595
click at [334, 203] on div "[ segment : segmentGEO ] @ SRP/bb= query bb=* flag warning @ SRP/sk= query sk=*…" at bounding box center [289, 424] width 352 height 595
click at [251, 271] on div "[ segment : segmentGEO ] @ SRP/bb= query bb=* flag warning @ SRP/sk= query sk=*…" at bounding box center [289, 424] width 352 height 595
type textarea "@Homepage"
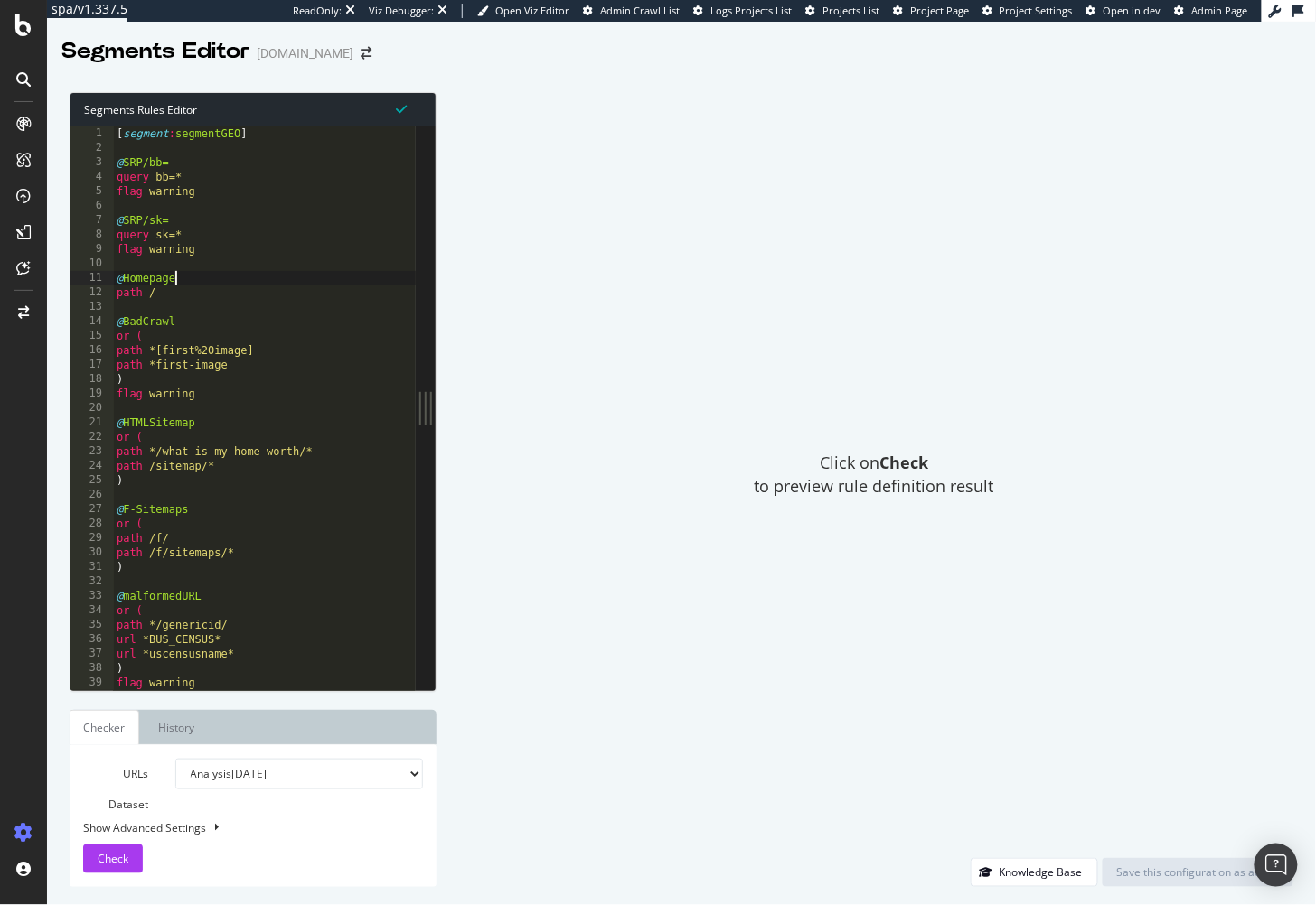
click at [260, 258] on div "[ segment : segmentGEO ] @ SRP/bb= query bb=* flag warning @ SRP/sk= query sk=*…" at bounding box center [289, 424] width 352 height 595
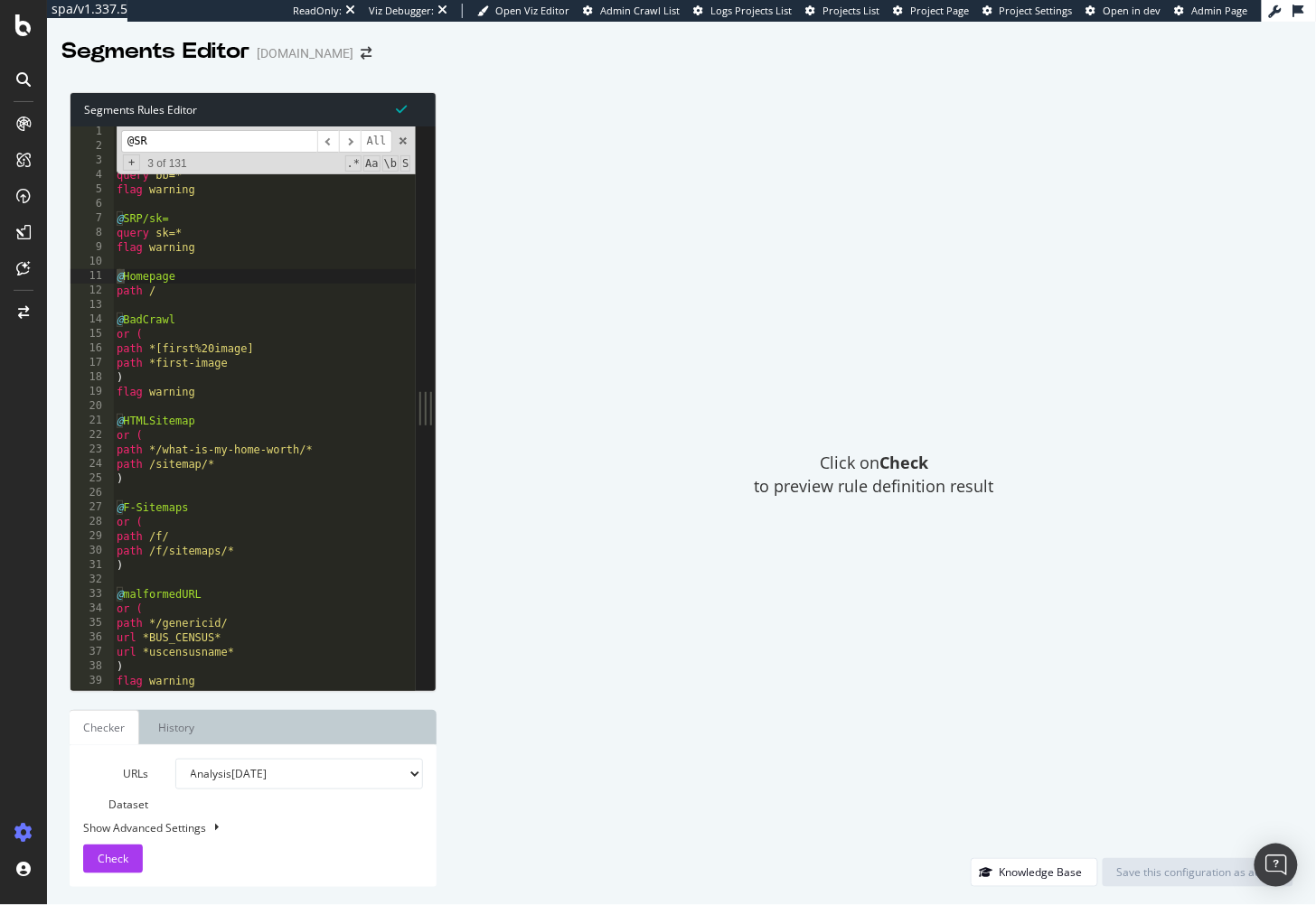
scroll to position [569, 0]
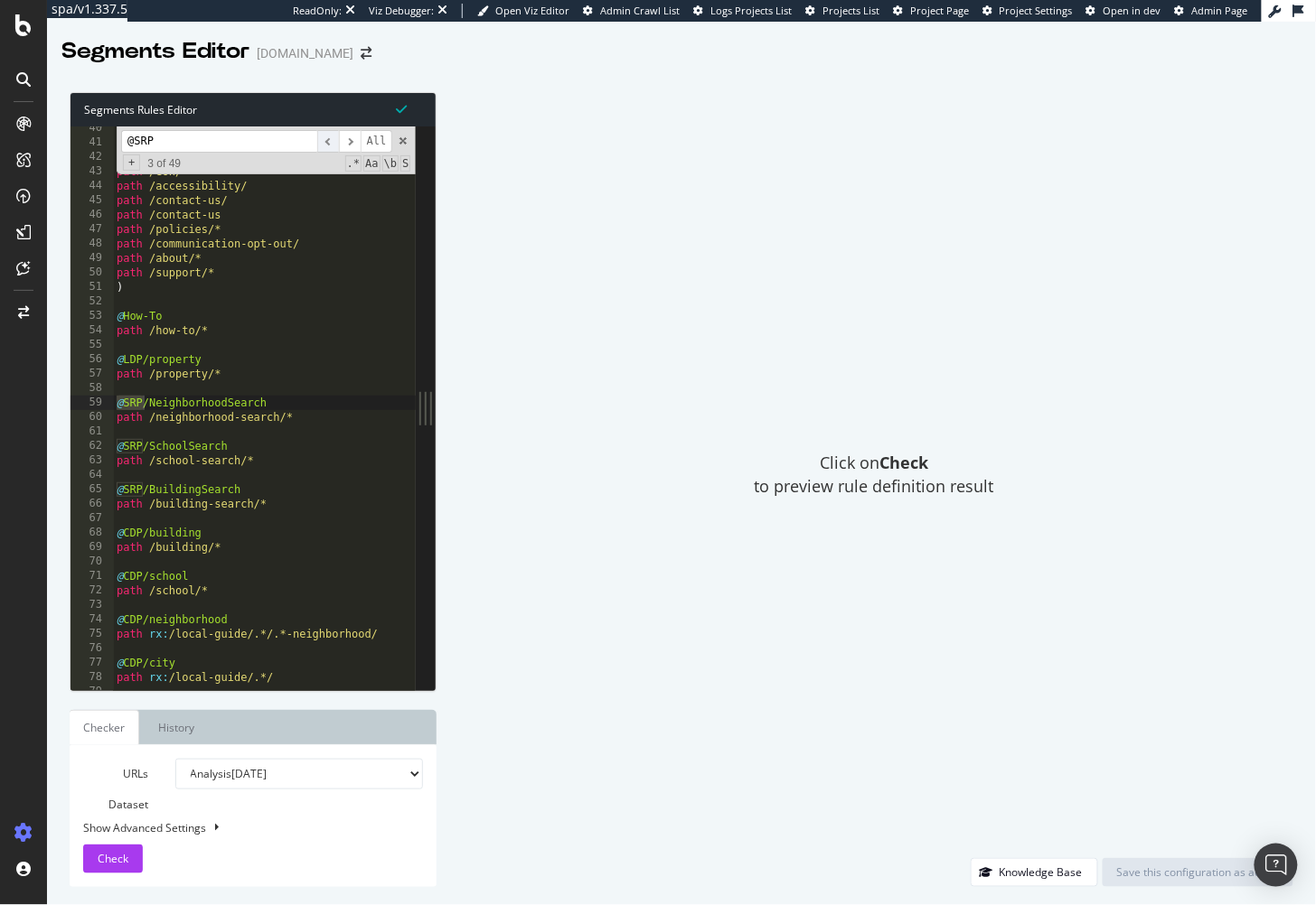
type input "@SRP"
click at [334, 139] on span "​" at bounding box center [328, 141] width 22 height 23
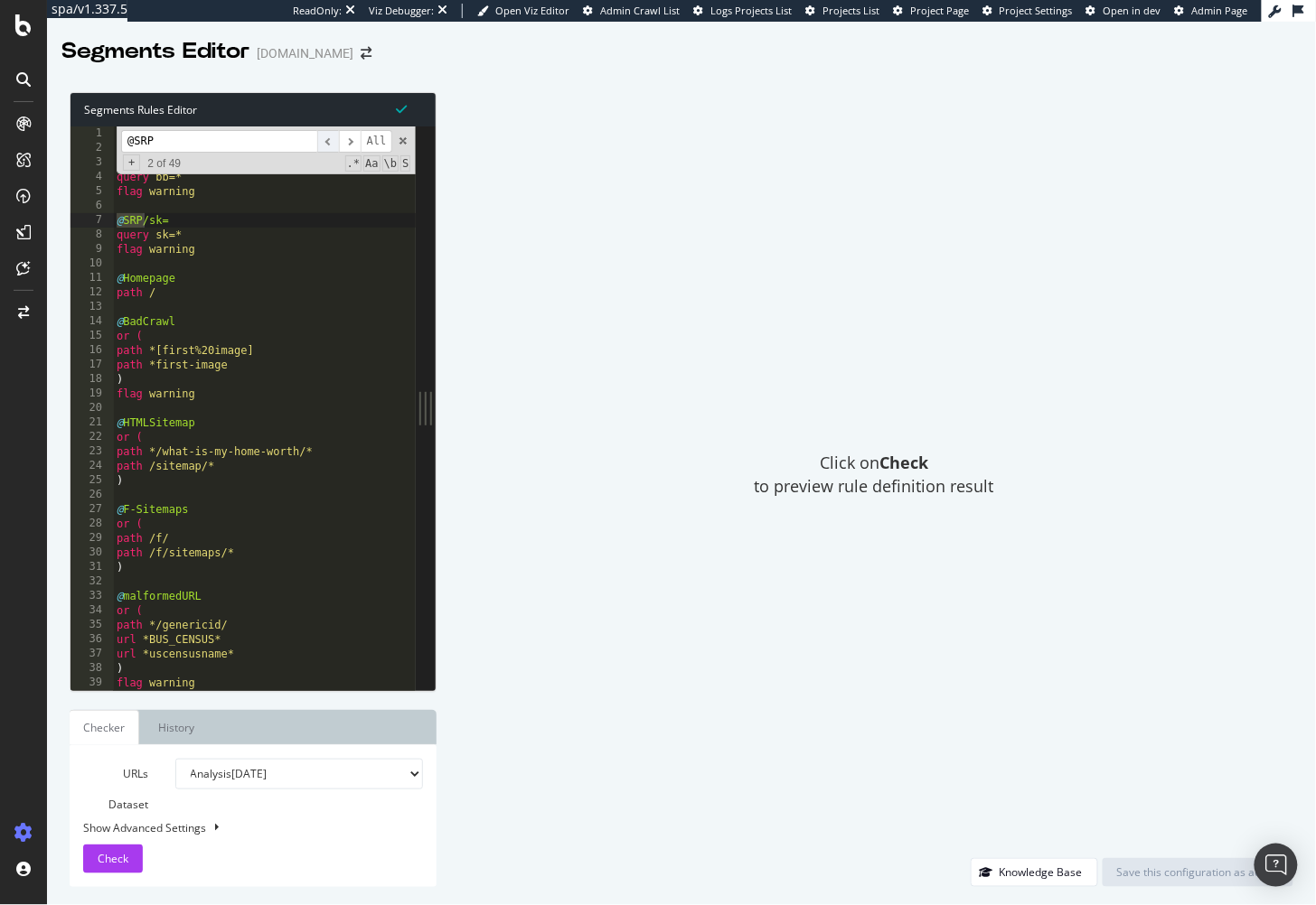
scroll to position [0, 0]
click at [334, 139] on span "​" at bounding box center [328, 141] width 22 height 23
click at [403, 139] on span at bounding box center [403, 141] width 13 height 13
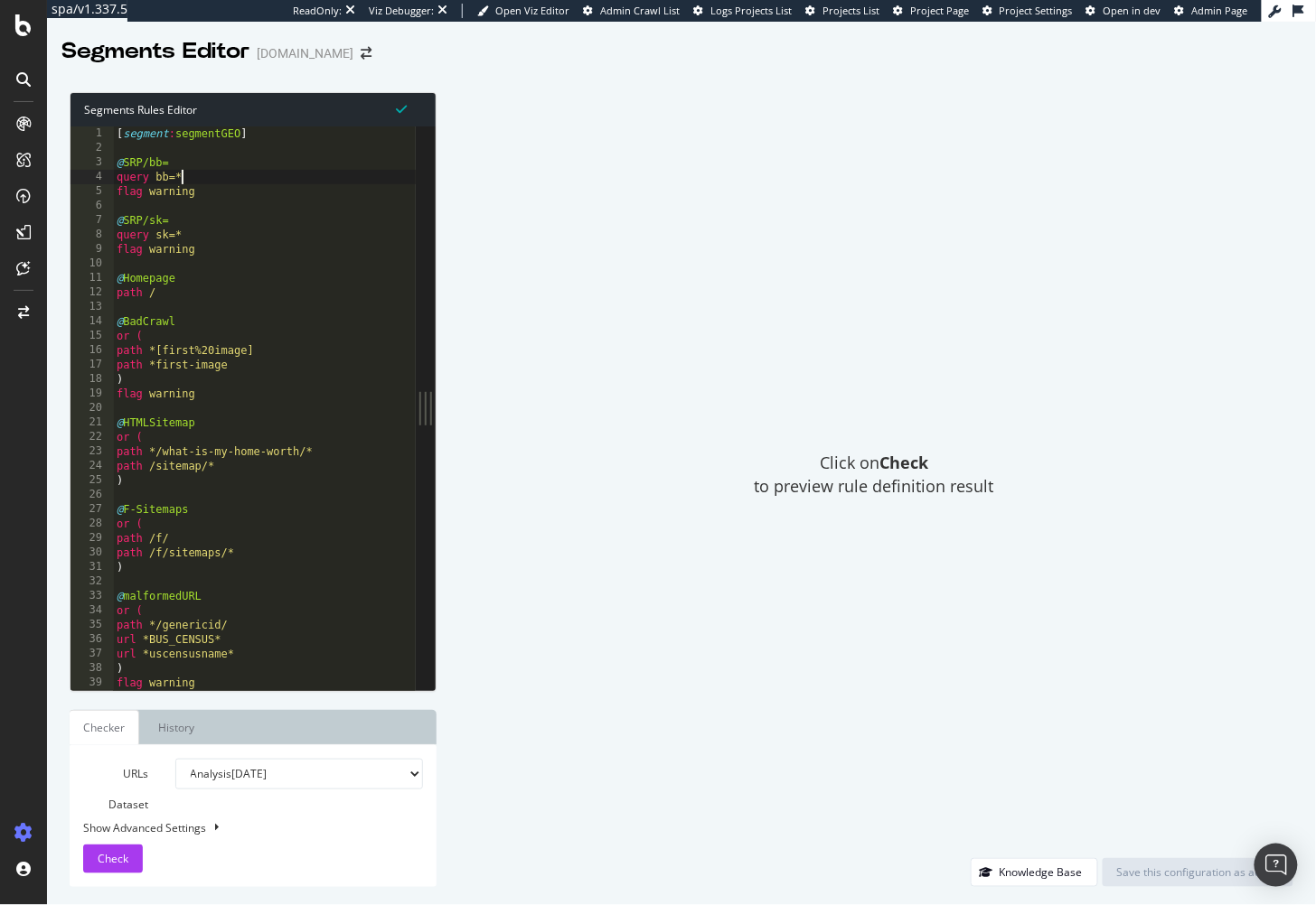
click at [293, 178] on div "[ segment : segmentGEO ] @ SRP/bb= query bb=* flag warning @ SRP/sk= query sk=*…" at bounding box center [289, 424] width 352 height 595
type textarea "query bb=*"
click at [277, 209] on div "[ segment : segmentGEO ] @ SRP/bb= query bb=* flag warning @ SRP/sk= query sk=*…" at bounding box center [289, 424] width 352 height 595
click at [188, 165] on div "[ segment : segmentGEO ] @ SRP/bb= query bb=* flag warning @ SRP/sk= query sk=*…" at bounding box center [289, 424] width 352 height 595
type textarea "@SRP/bb="
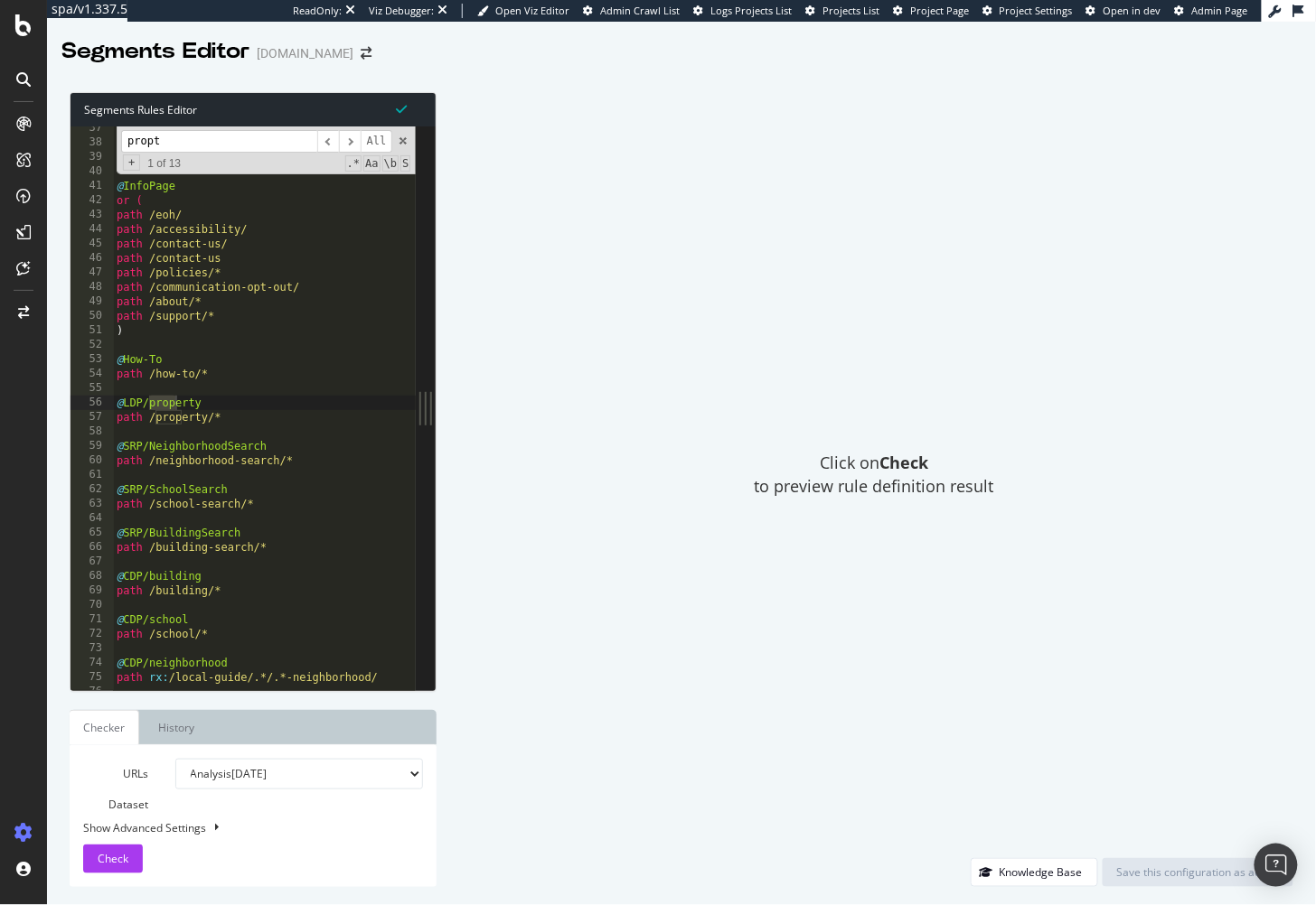
scroll to position [5195, 0]
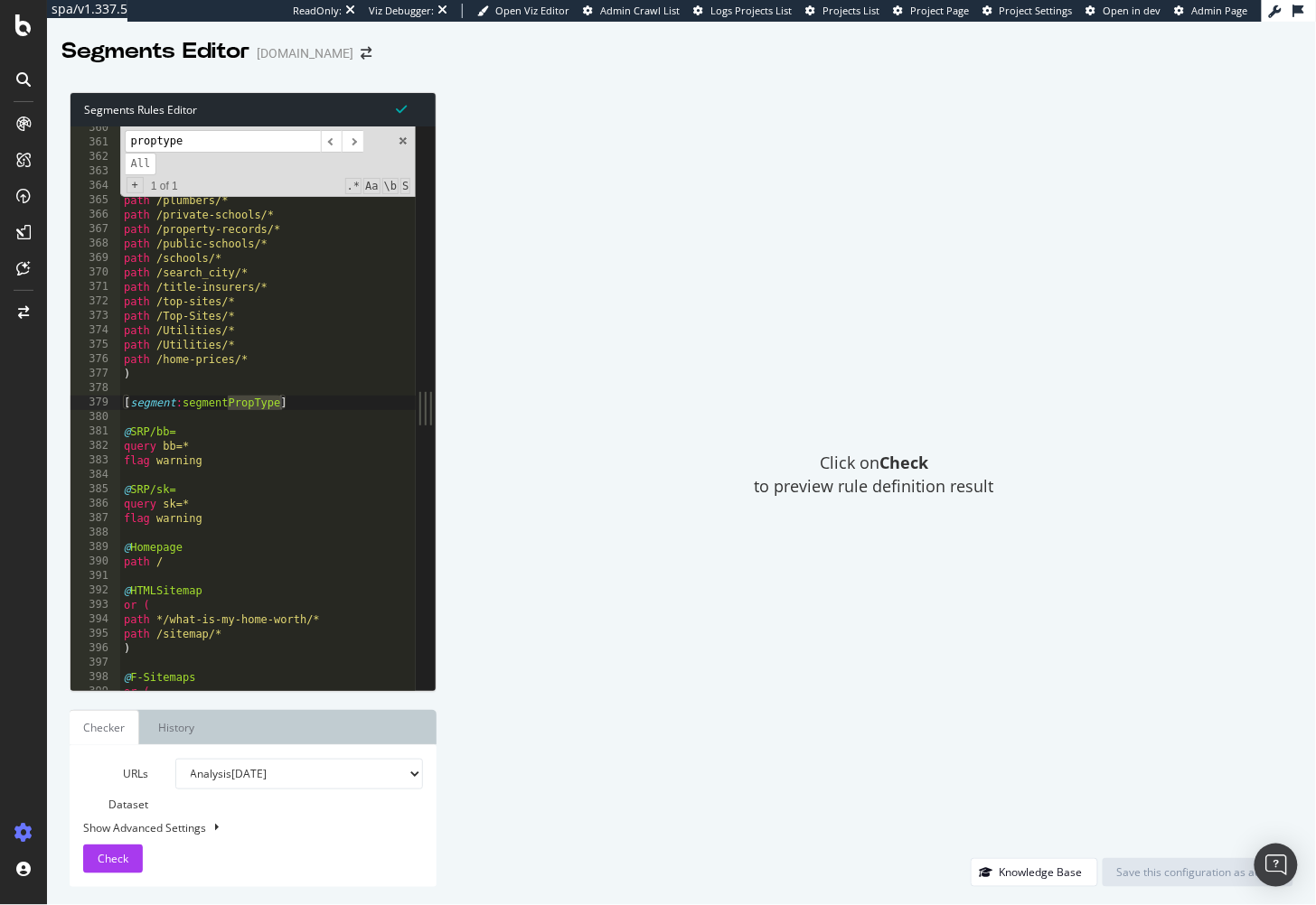
type input "proptype"
click at [270, 456] on div "path /landscapers/* path /middle-schools/* path /och-* path /off-campus-housing…" at bounding box center [296, 419] width 352 height 595
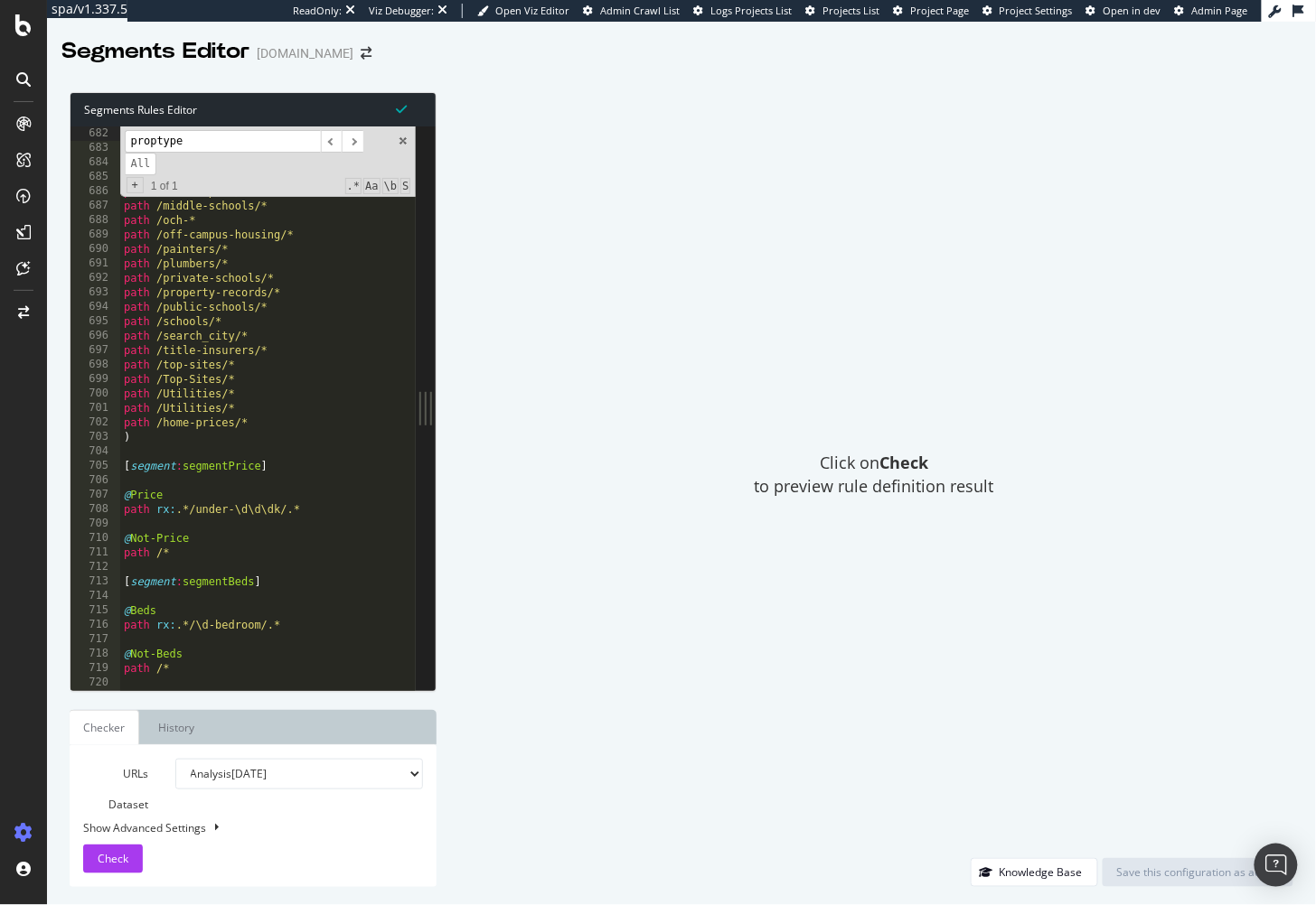
scroll to position [9686, 0]
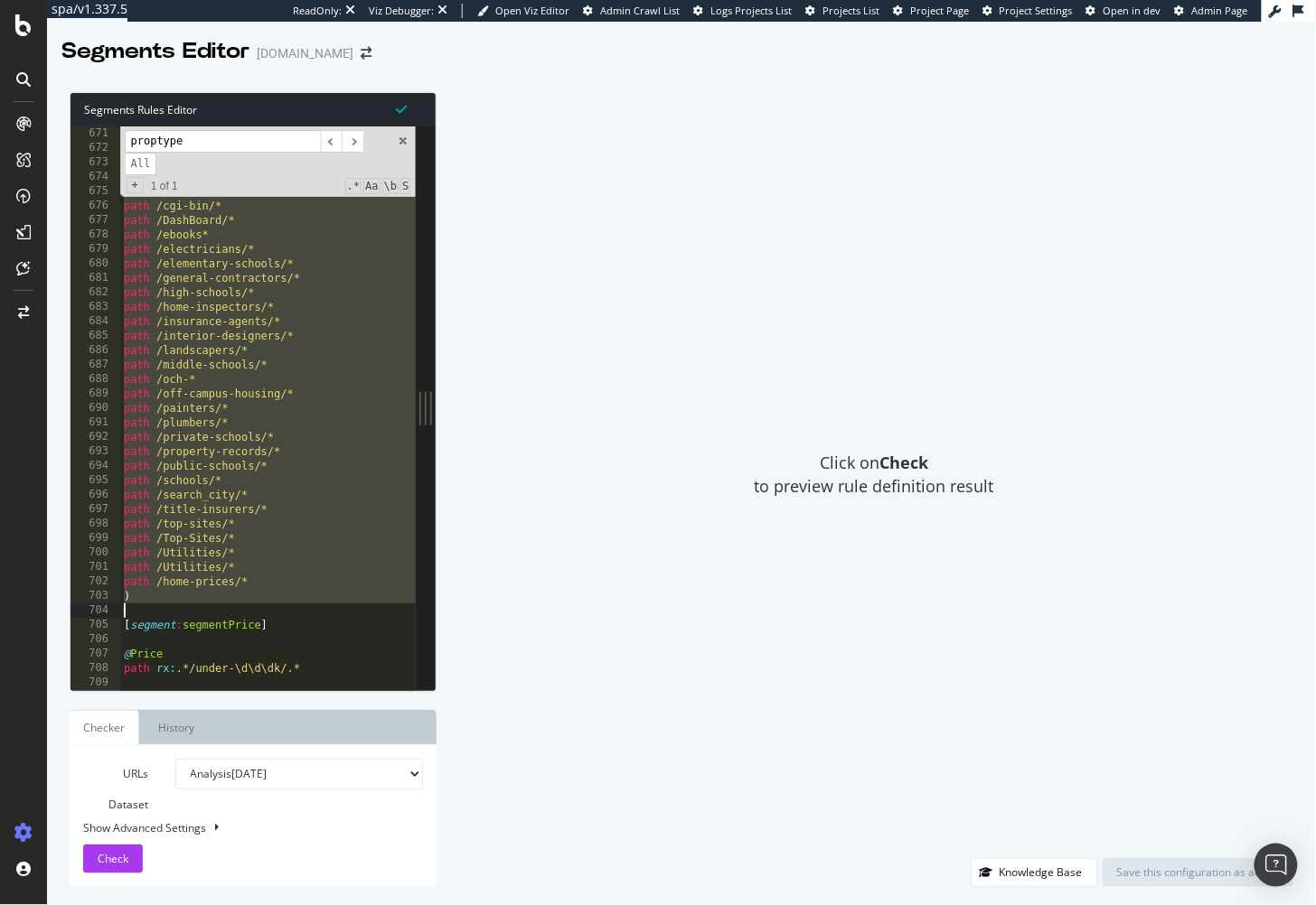
drag, startPoint x: 121, startPoint y: 402, endPoint x: 323, endPoint y: 603, distance: 285.0
click at [323, 603] on div "or ( path /advertising/* path /answers/* path /appraisers/* path /architects/* …" at bounding box center [296, 424] width 352 height 595
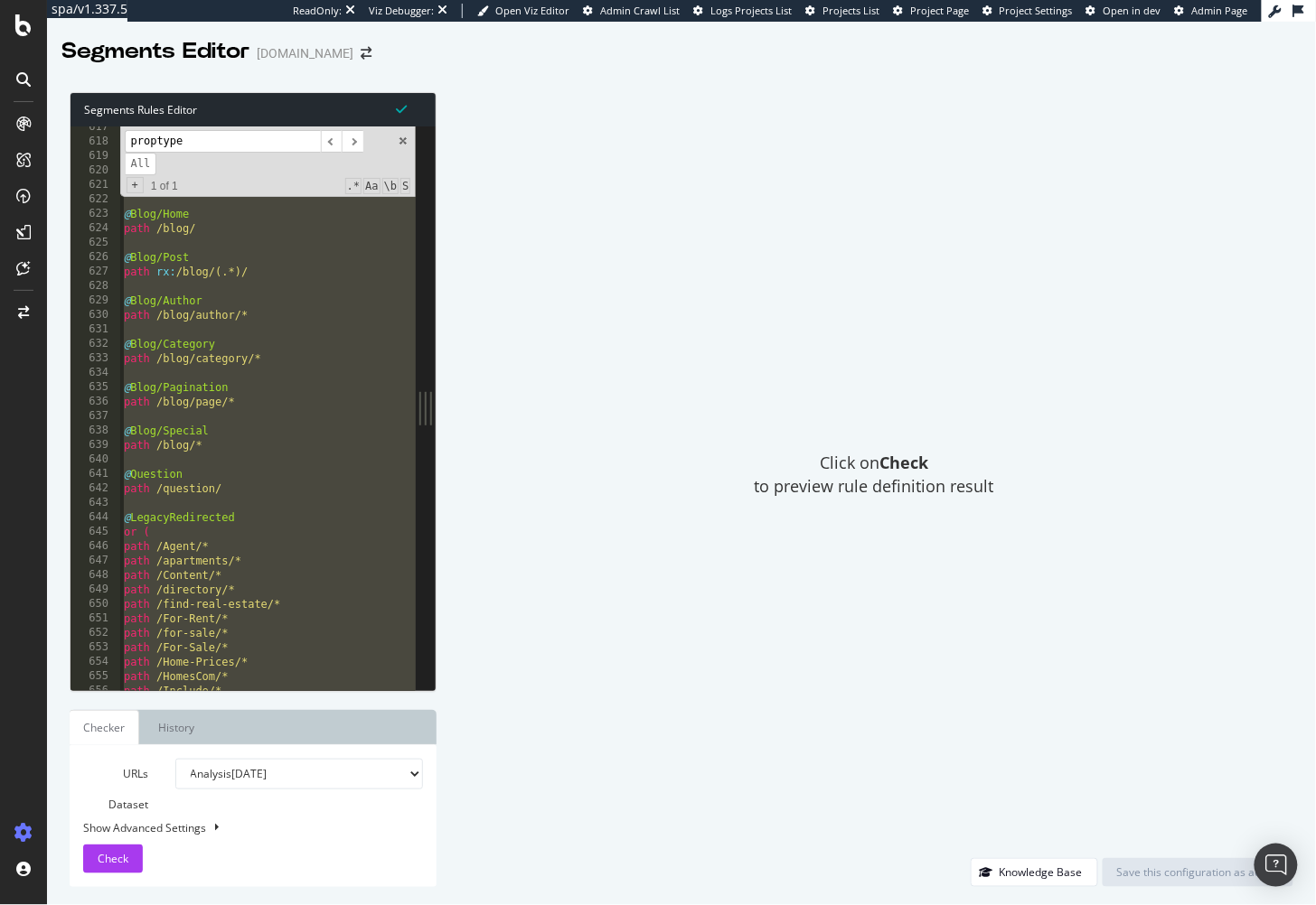
scroll to position [8911, 0]
click at [687, 327] on div "Click on Check to preview rule definition result" at bounding box center [875, 476] width 839 height 766
click at [279, 258] on div "@ Learn/Landing path /learn/ @ Learn/Article path /learn/* @ Blog/Home path /bl…" at bounding box center [296, 418] width 352 height 595
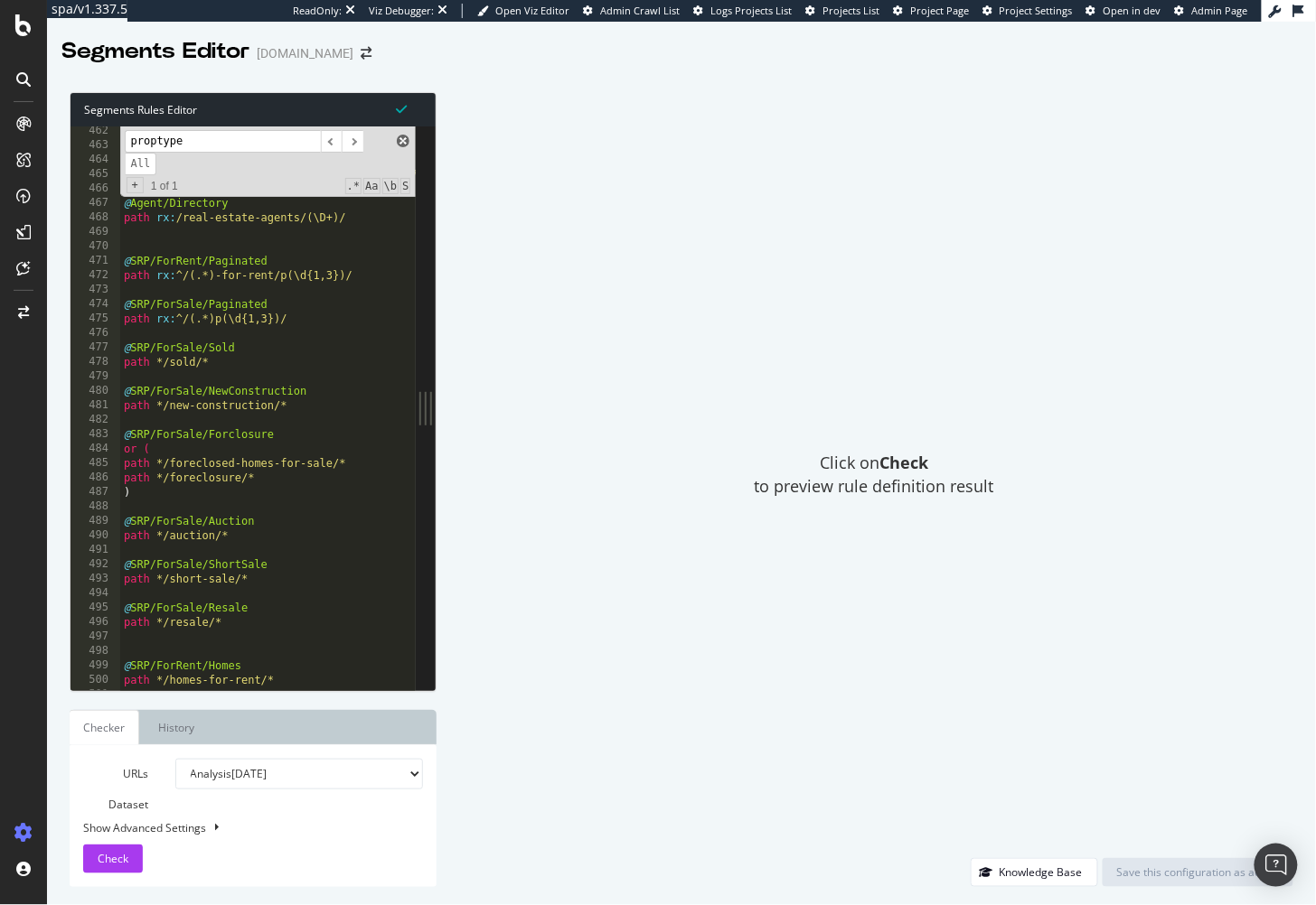
click at [405, 140] on span at bounding box center [403, 141] width 13 height 13
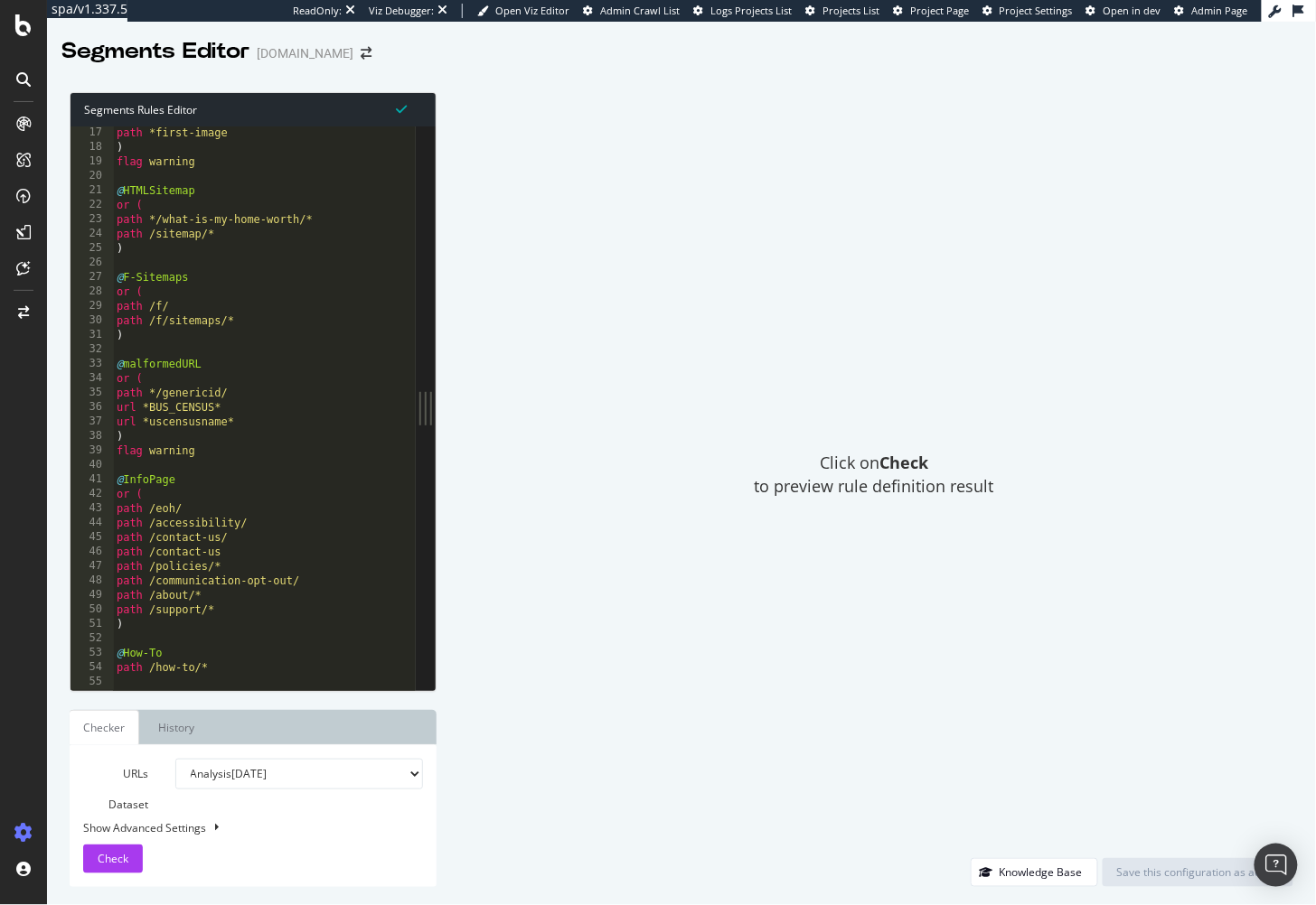
scroll to position [0, 0]
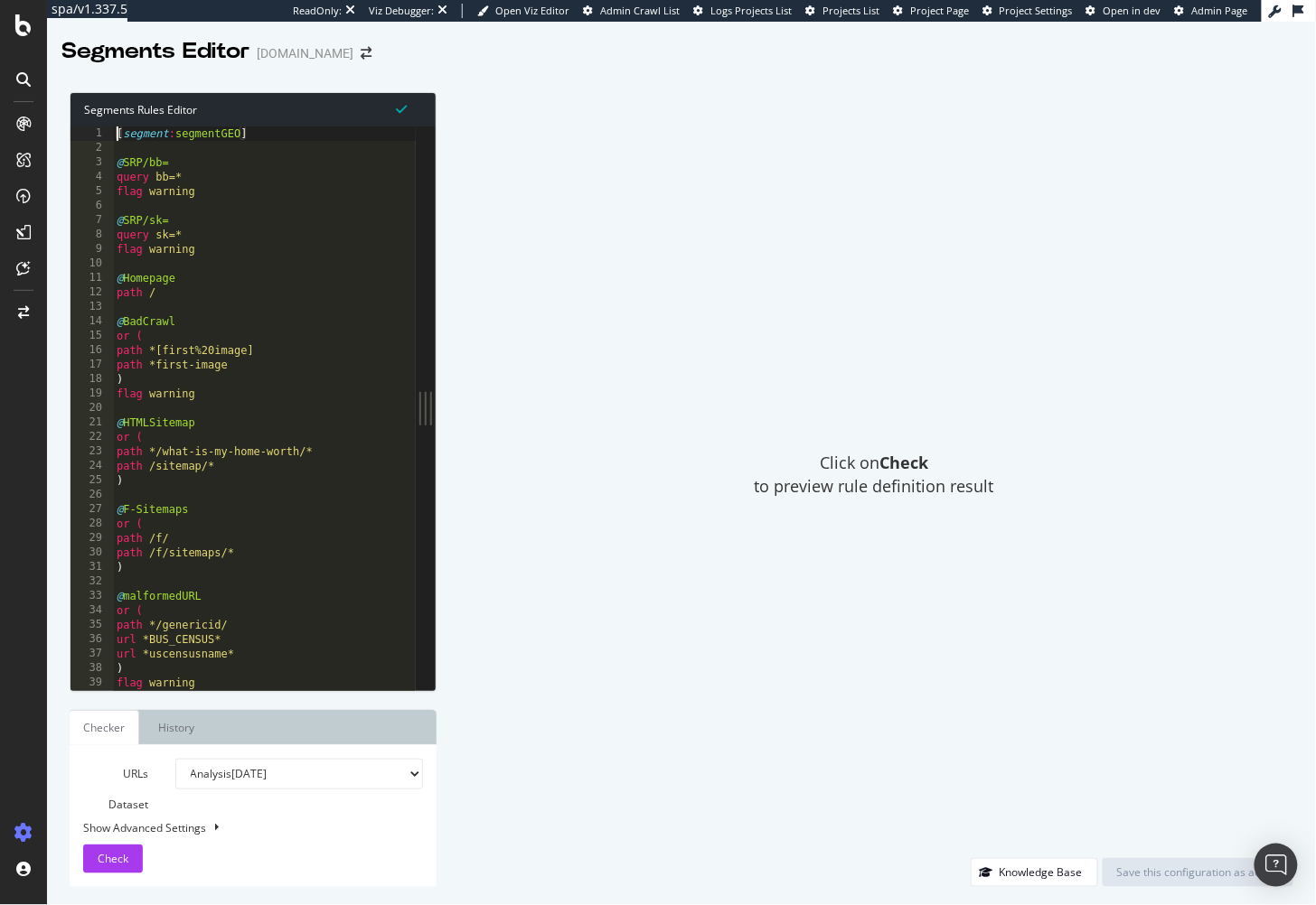
drag, startPoint x: 119, startPoint y: 136, endPoint x: 225, endPoint y: 128, distance: 106.3
click at [119, 136] on div "[ segment : segmentGEO ] @ SRP/bb= query bb=* flag warning @ SRP/sk= query sk=*…" at bounding box center [289, 424] width 352 height 595
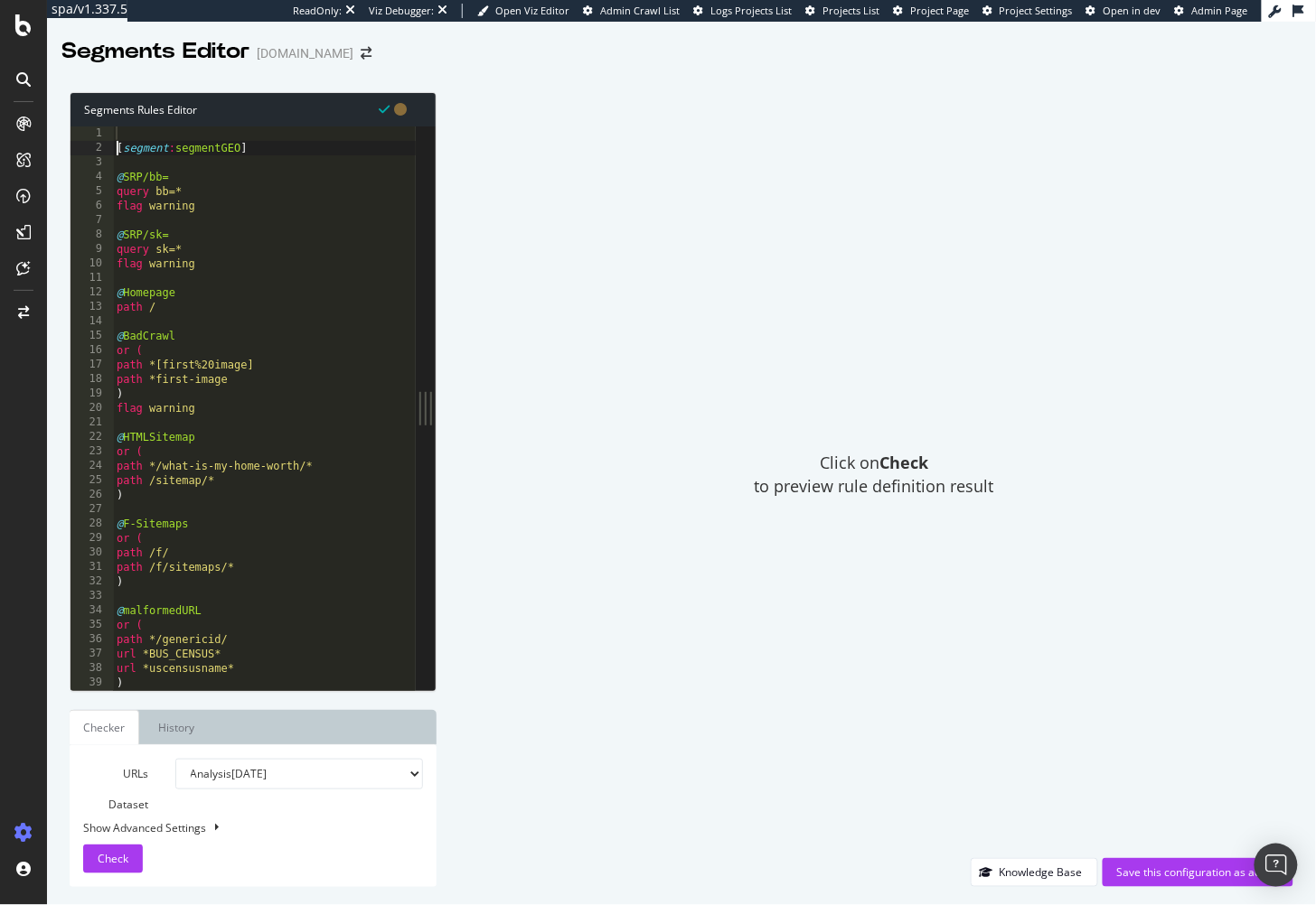
type textarea "[segment:segmentGEO]"
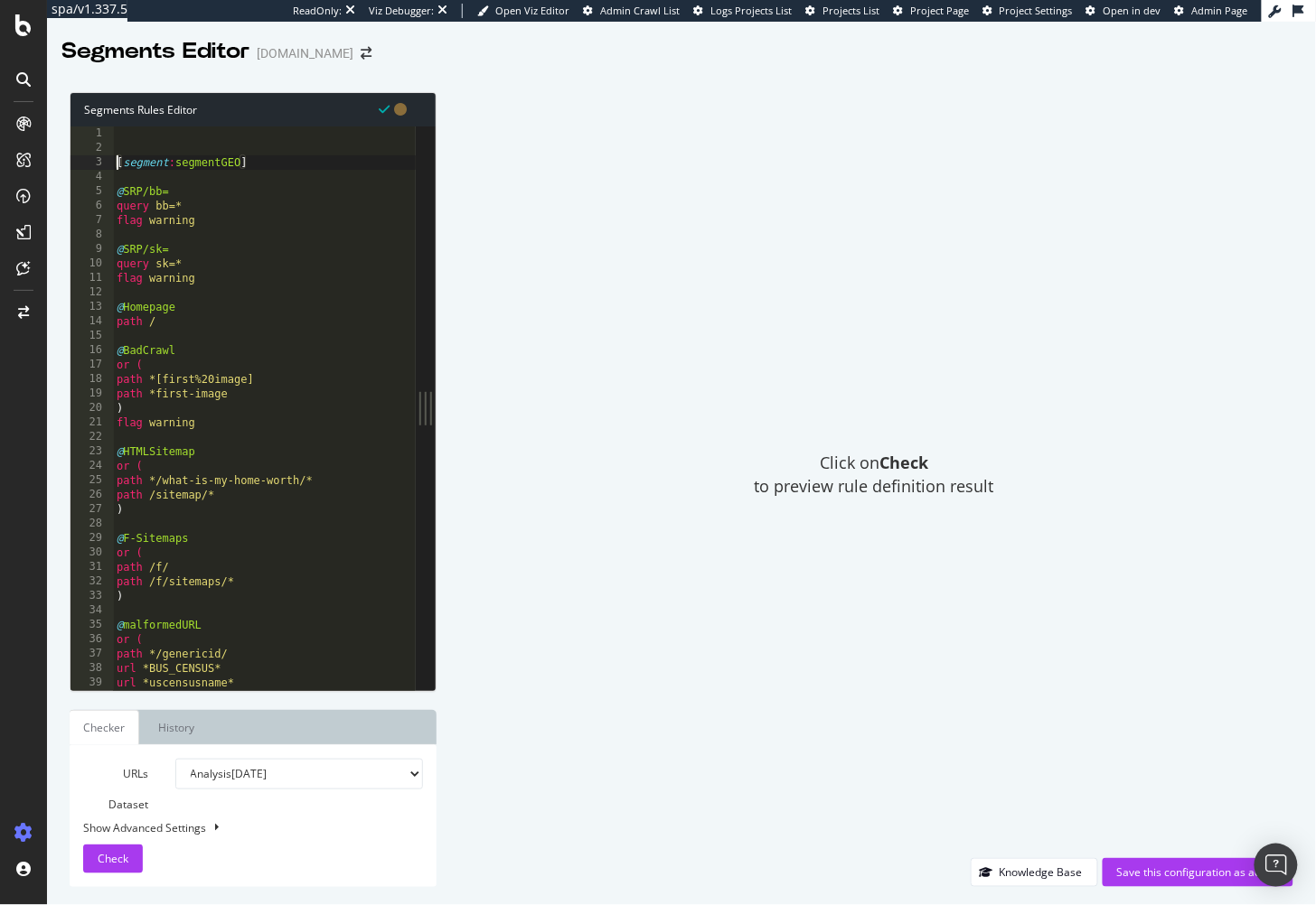
click at [325, 131] on div "[ segment : segmentGEO ] @ SRP/bb= query bb=* flag warning @ SRP/sk= query sk=*…" at bounding box center [289, 424] width 352 height 595
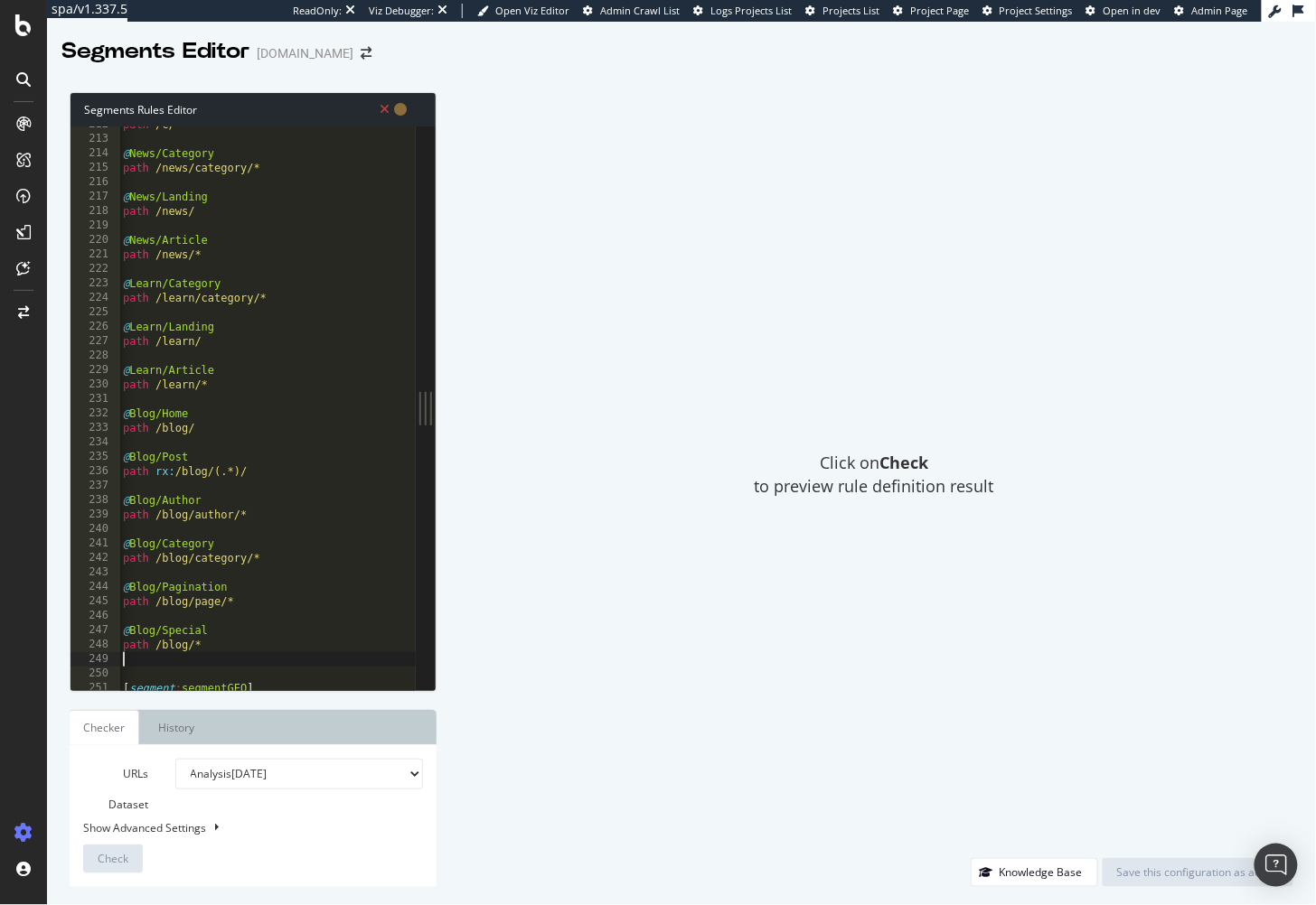
click at [217, 208] on div "path /c/* @ News/Category path /news/category/* @ News/Landing path /news/ @ Ne…" at bounding box center [295, 415] width 352 height 595
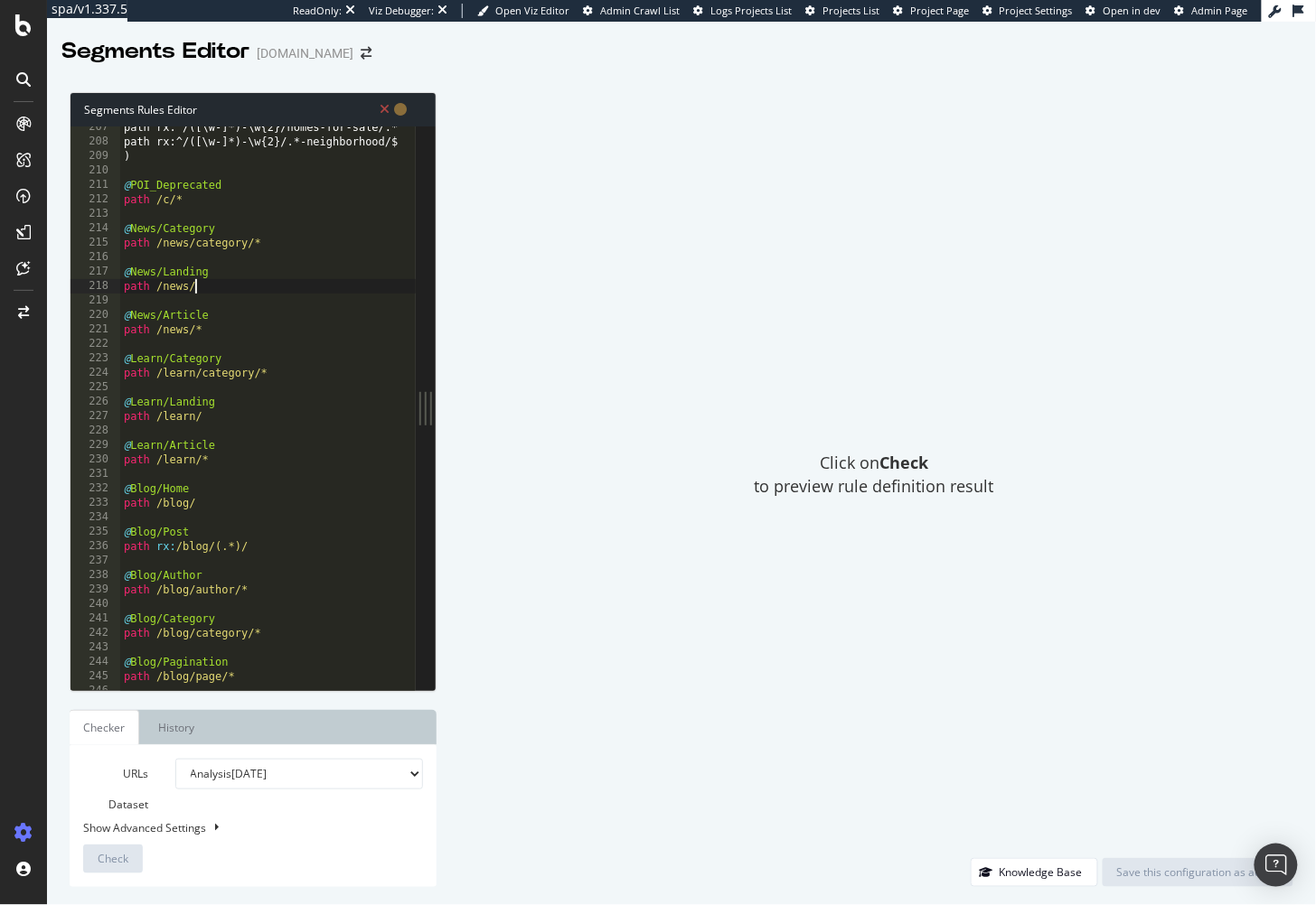
scroll to position [2977, 0]
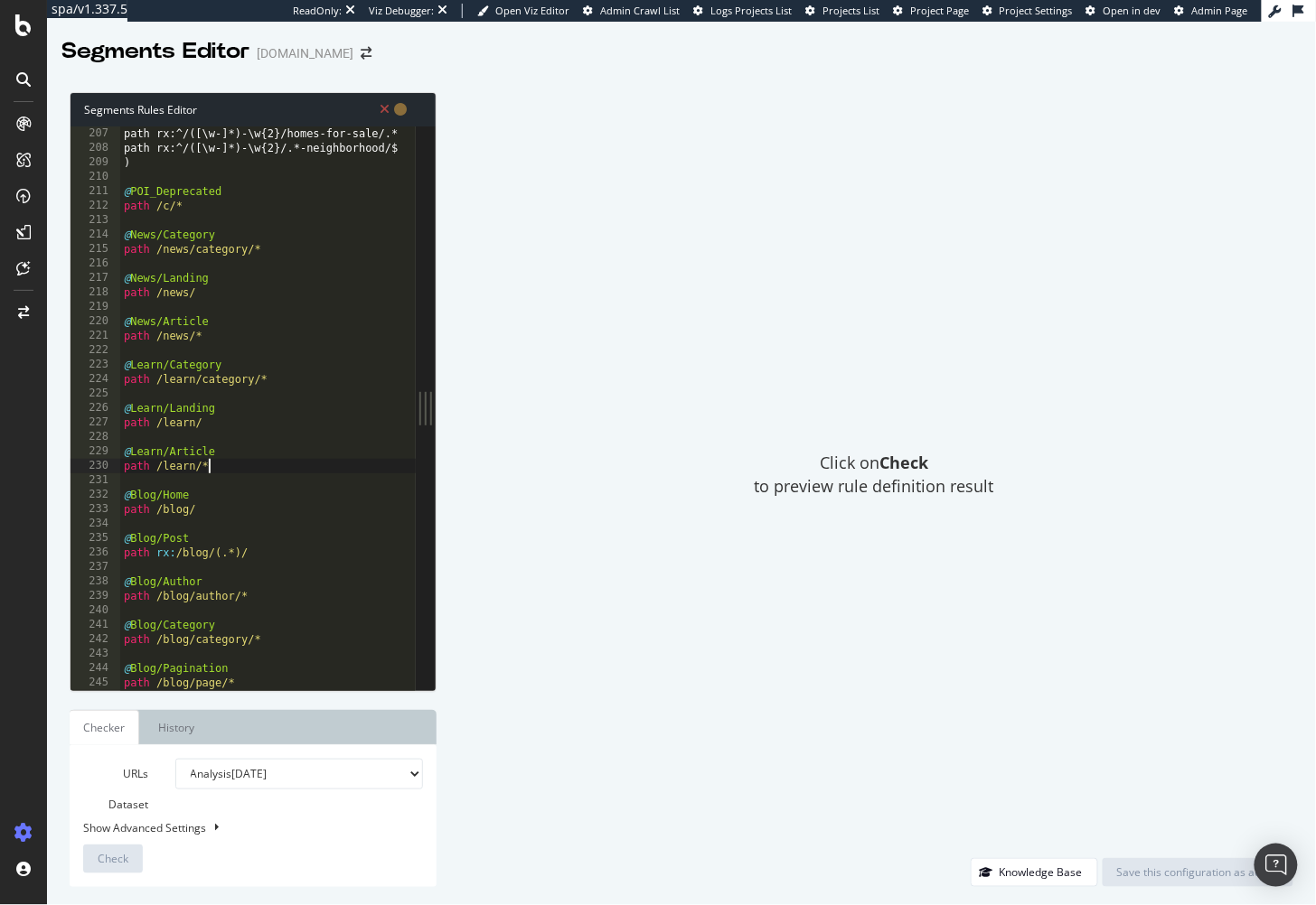
click at [230, 470] on div "path rx:^/([\w-]*)-\w{2}/.*-school/.* path rx:^/([\w-]*)-\w{2}/homes-for-sale/.…" at bounding box center [296, 409] width 352 height 595
click at [691, 203] on div "Click on Check to preview rule definition result" at bounding box center [875, 476] width 839 height 766
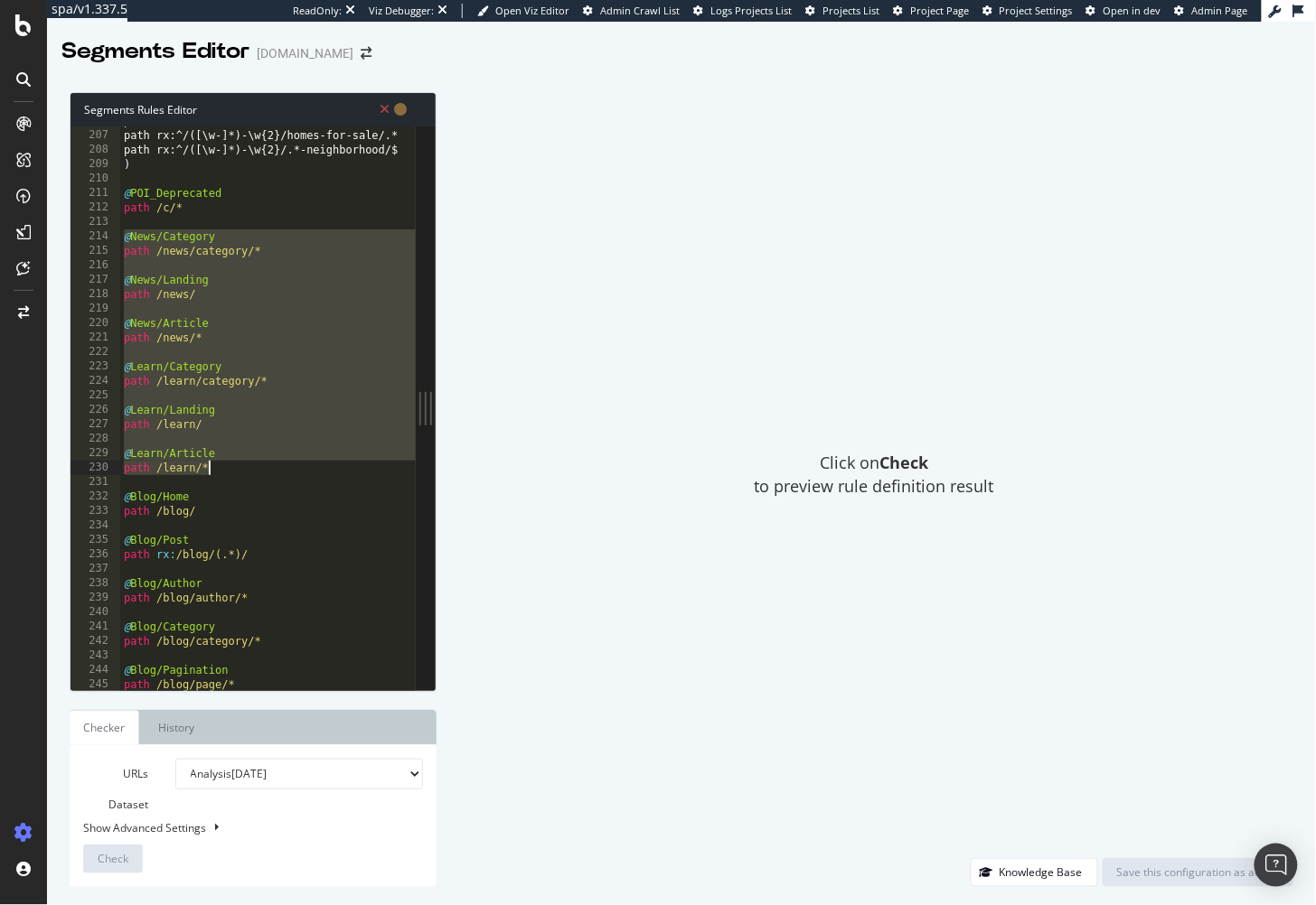
drag, startPoint x: 136, startPoint y: 246, endPoint x: 323, endPoint y: 463, distance: 286.5
click at [323, 463] on div "path rx:^/([\w-]*)-\w{2}/.*-school/.* path rx:^/([\w-]*)-\w{2}/homes-for-sale/.…" at bounding box center [296, 411] width 352 height 595
type textarea "@Learn/Article path /learn/*"
paste textarea "Cursor at row 230"
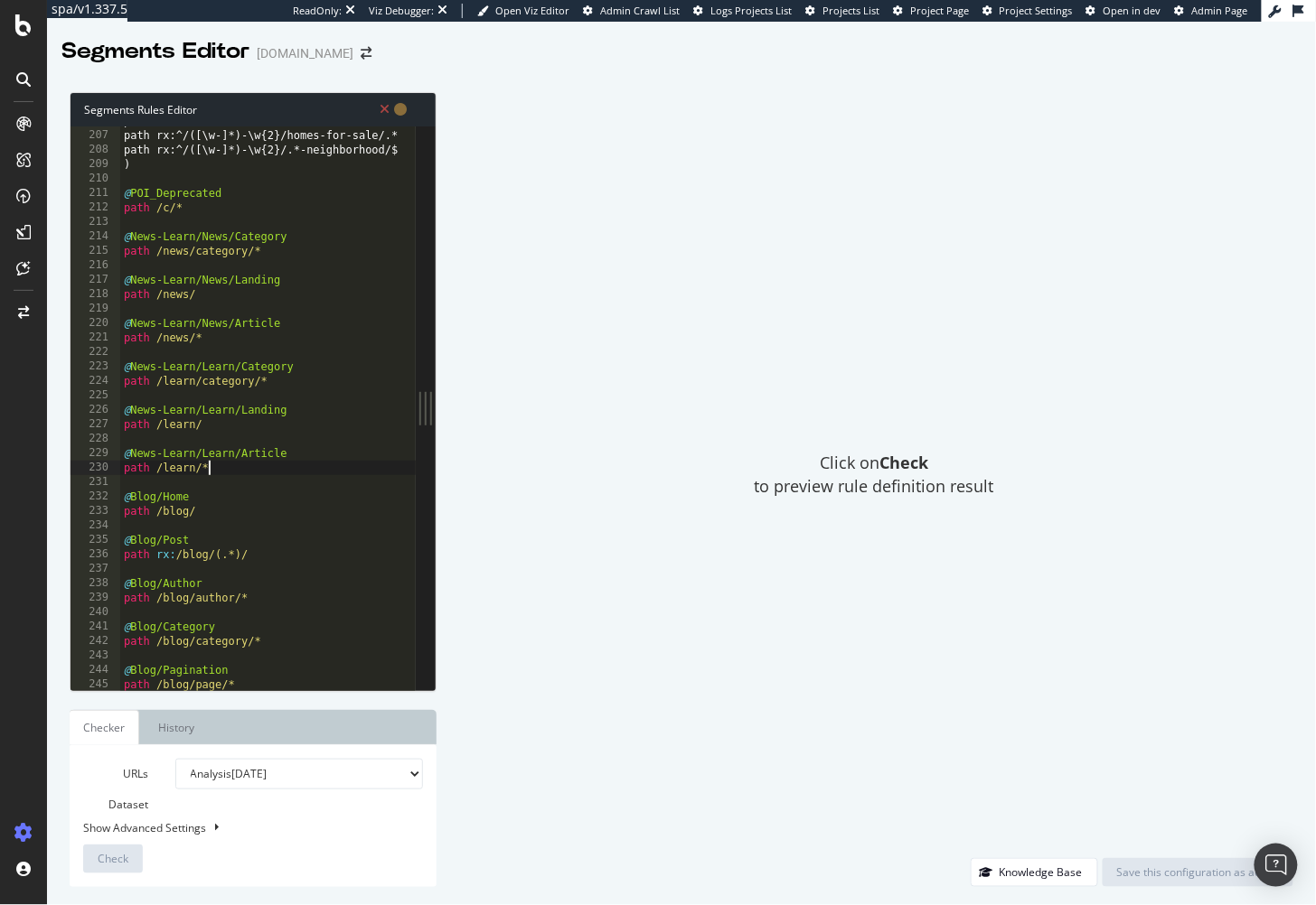
click at [315, 427] on div "path rx:^/([\w-]*)-\w{2}/.*-school/.* path rx:^/([\w-]*)-\w{2}/homes-for-sale/.…" at bounding box center [296, 411] width 352 height 595
drag, startPoint x: 276, startPoint y: 852, endPoint x: 305, endPoint y: 836, distance: 33.1
click at [276, 852] on div "URLs Dataset Analysis 2025 Aug. 3rd Analysis 2025 Jul. 13th Analysis 2025 Jun. …" at bounding box center [253, 816] width 340 height 115
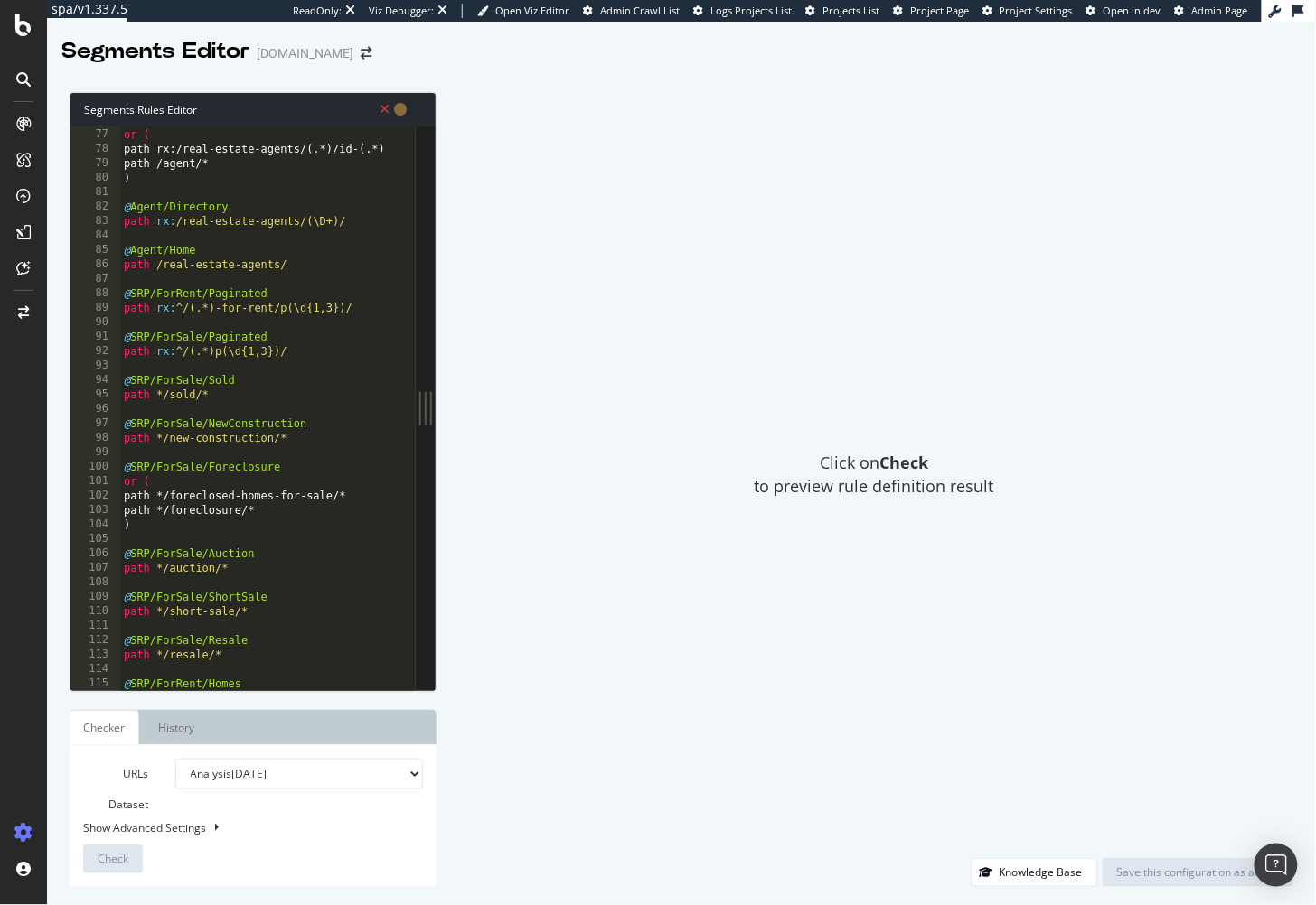
scroll to position [1053, 0]
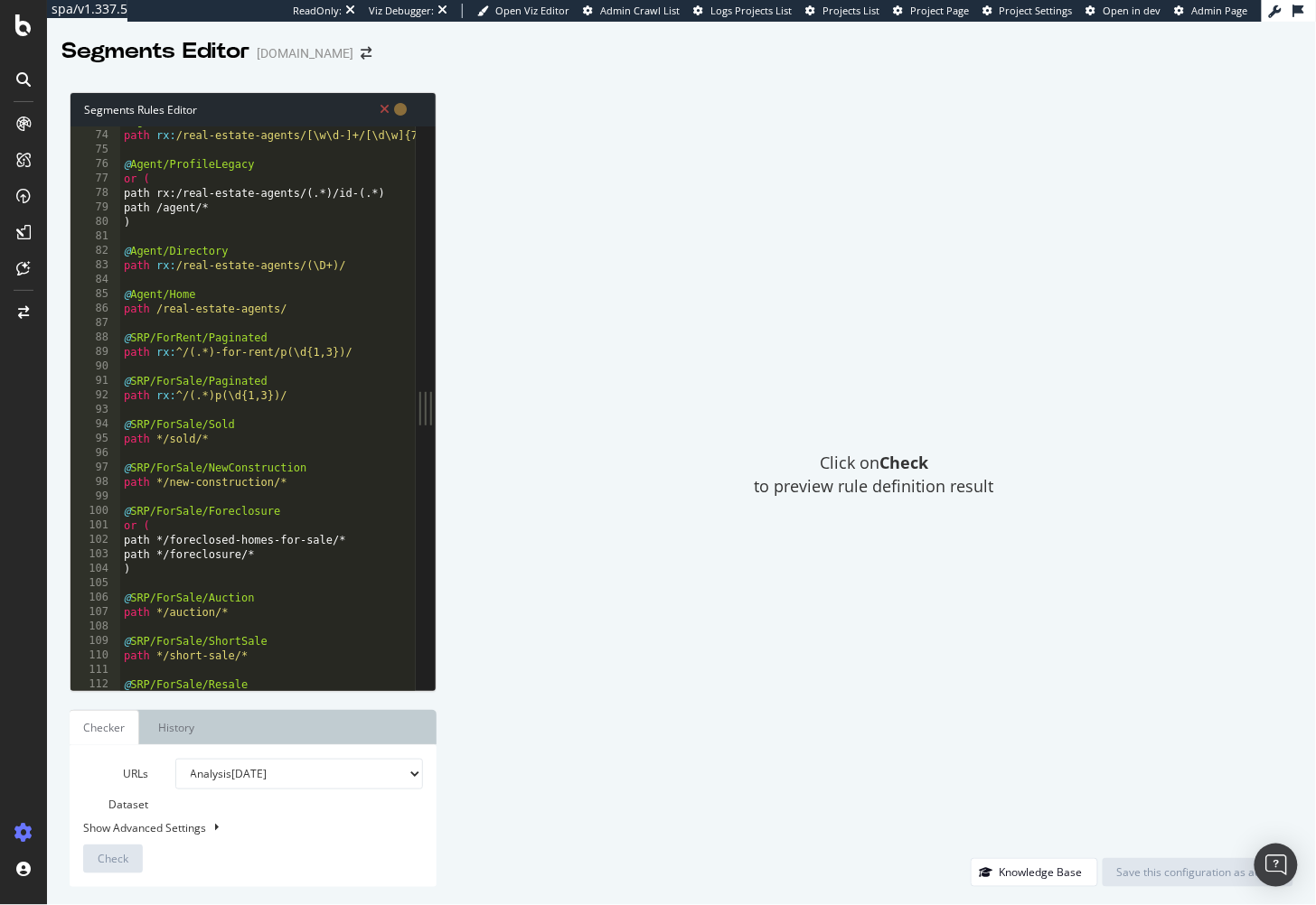
click at [603, 381] on div "Click on Check to preview rule definition result" at bounding box center [875, 476] width 839 height 766
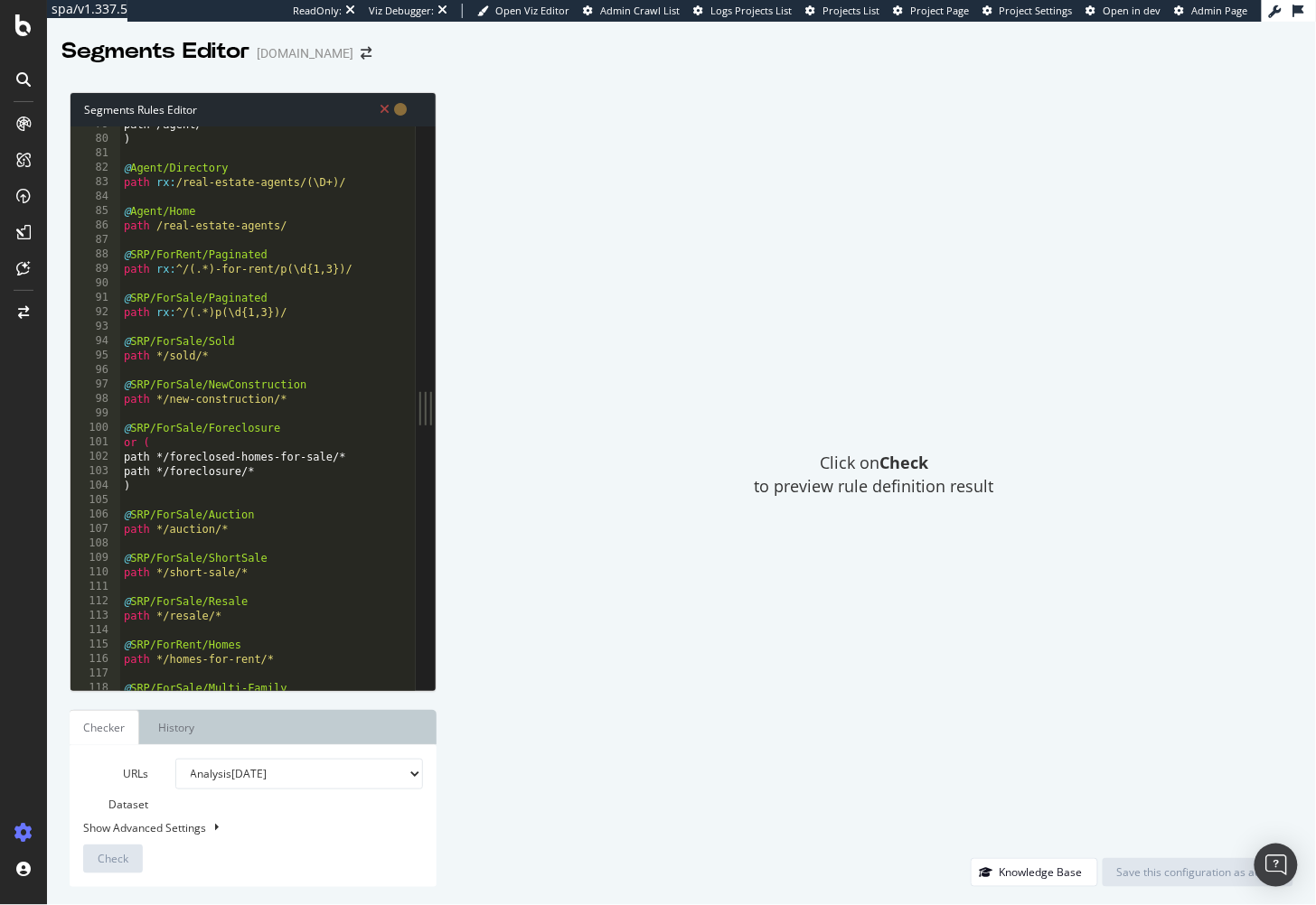
scroll to position [1137, 0]
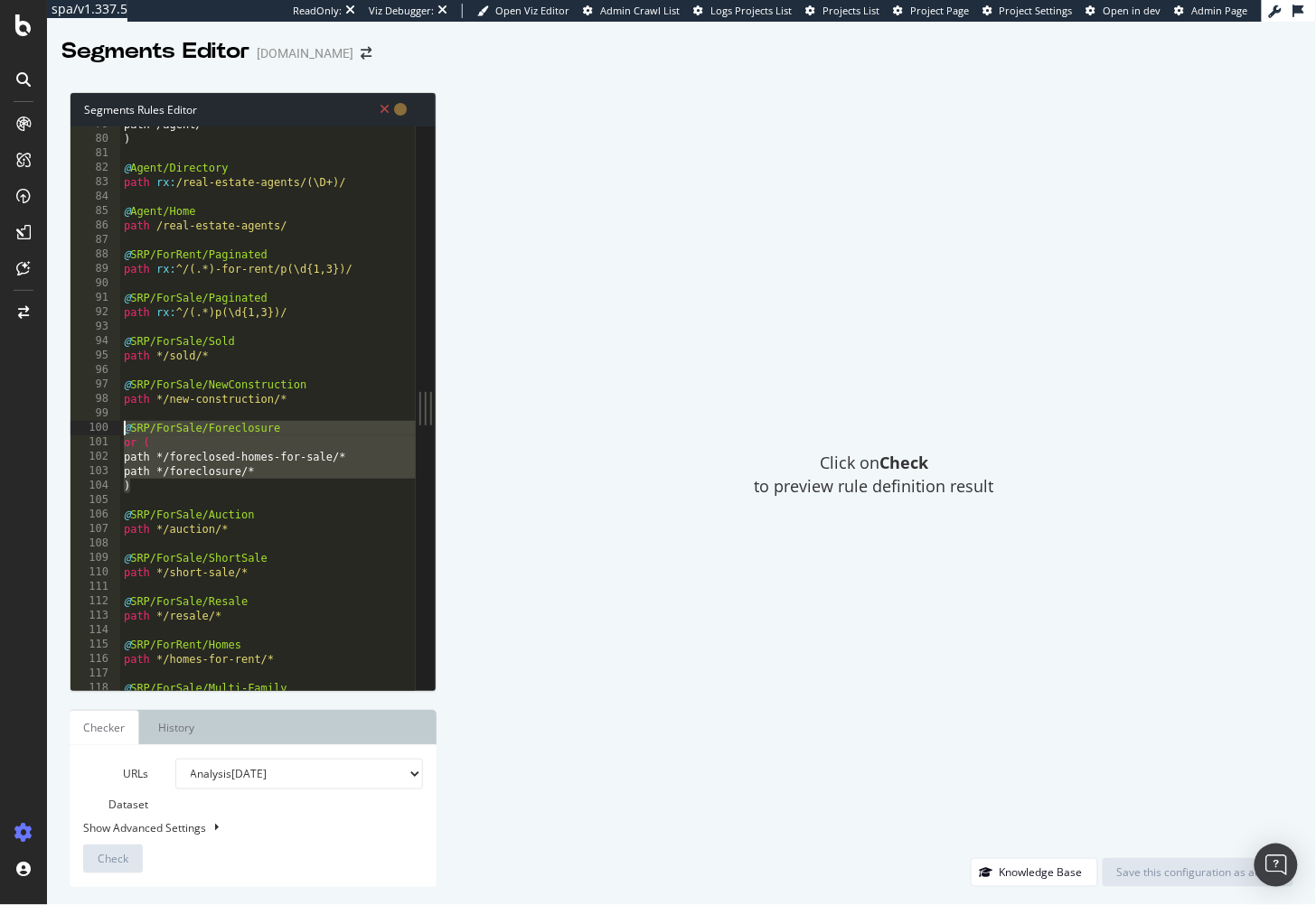
drag, startPoint x: 123, startPoint y: 455, endPoint x: 89, endPoint y: 430, distance: 42.2
click at [98, 421] on div ") 79 80 81 82 83 84 85 86 87 88 89 90 91 92 93 94 95 96 97 98 99 100 101 102 10…" at bounding box center [243, 409] width 345 height 563
click at [205, 483] on div "path /agent/* ) @ Agent/Directory path rx : /real-estate-agents/(\D+)/ @ Agent/…" at bounding box center [296, 415] width 352 height 595
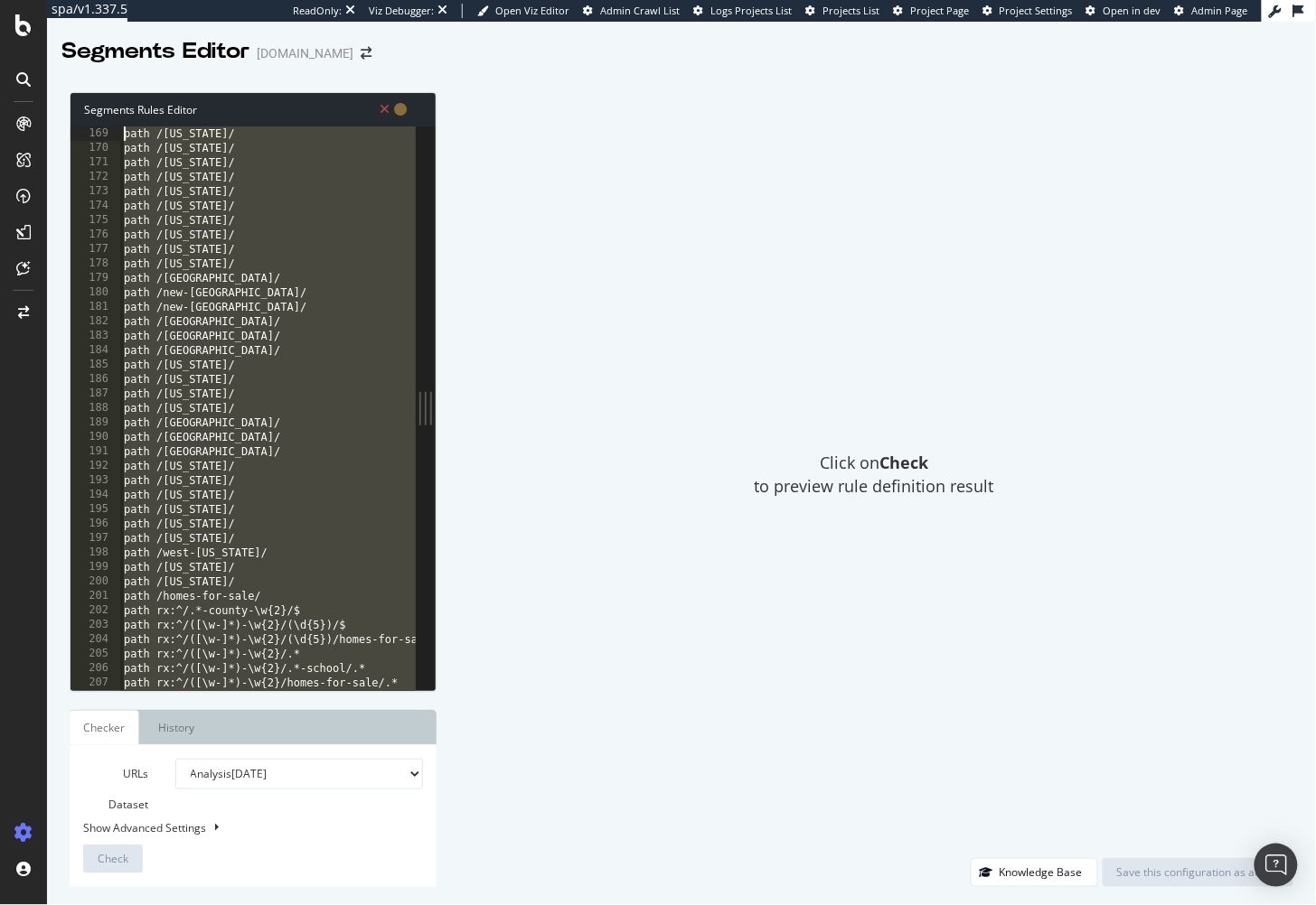
scroll to position [0, 0]
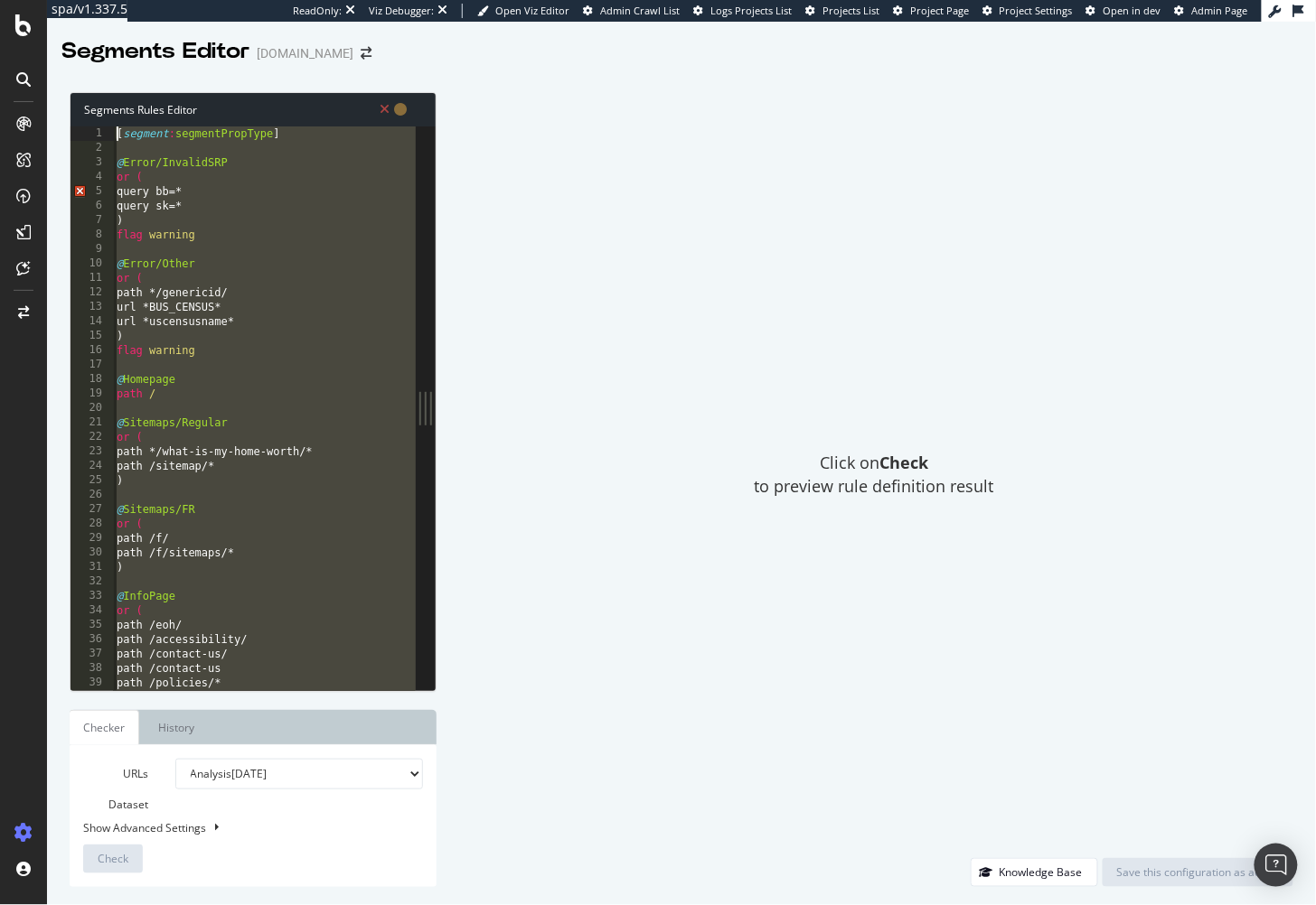
drag, startPoint x: 205, startPoint y: 482, endPoint x: 26, endPoint y: -113, distance: 621.3
click at [26, 0] on html "spa/v1.337.5 ReadOnly: Viz Debugger: Open Viz Editor Admin Crawl List Logs Proj…" at bounding box center [658, 452] width 1316 height 905
type textarea "[segment:segmentPropType]"
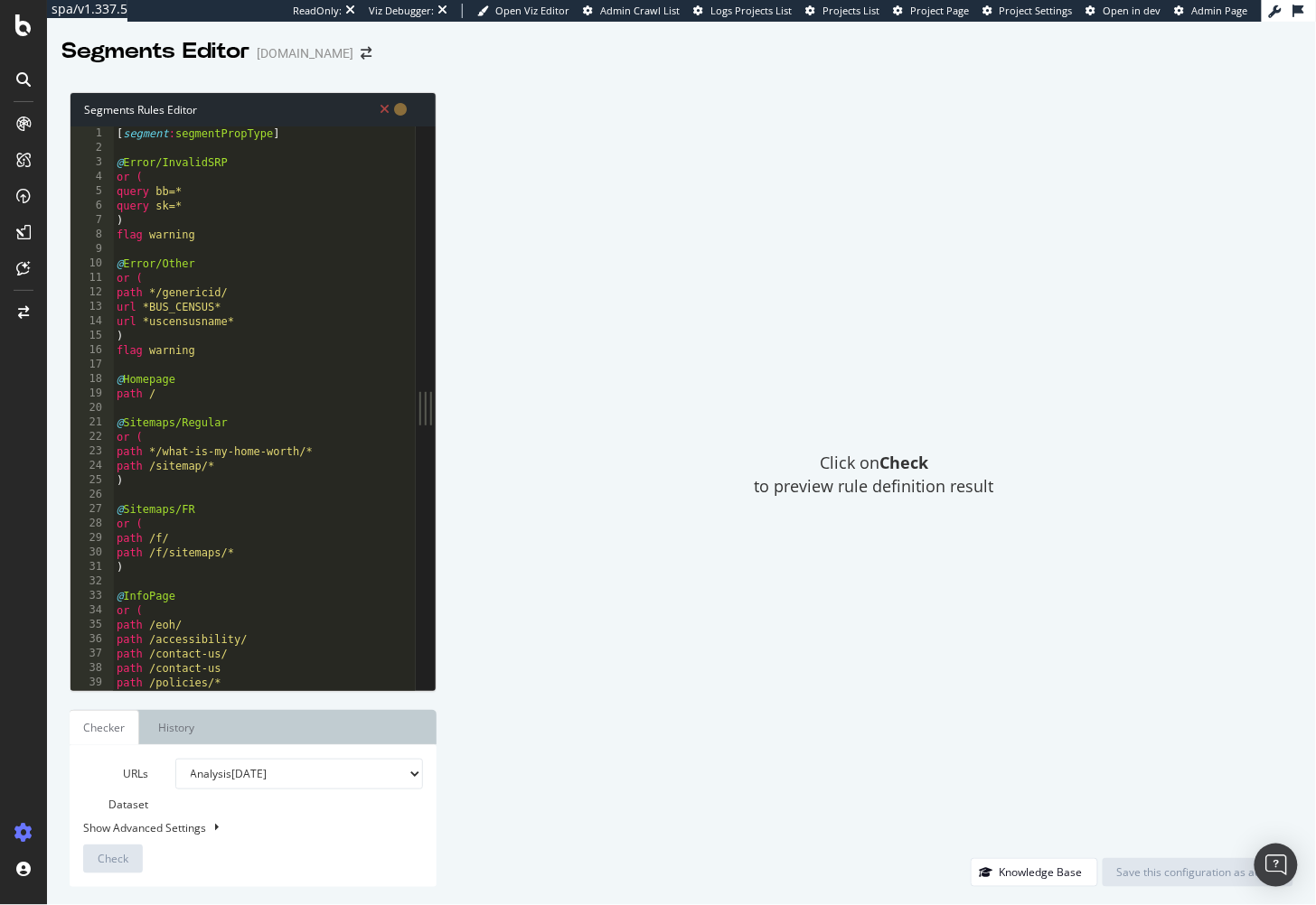
click at [233, 858] on div "URLs Dataset Analysis 2025 Aug. 3rd Analysis 2025 Jul. 13th Analysis 2025 Jun. …" at bounding box center [253, 816] width 340 height 115
click at [195, 835] on div "Show Advanced Settings" at bounding box center [239, 828] width 340 height 15
select select "5000"
select select "100"
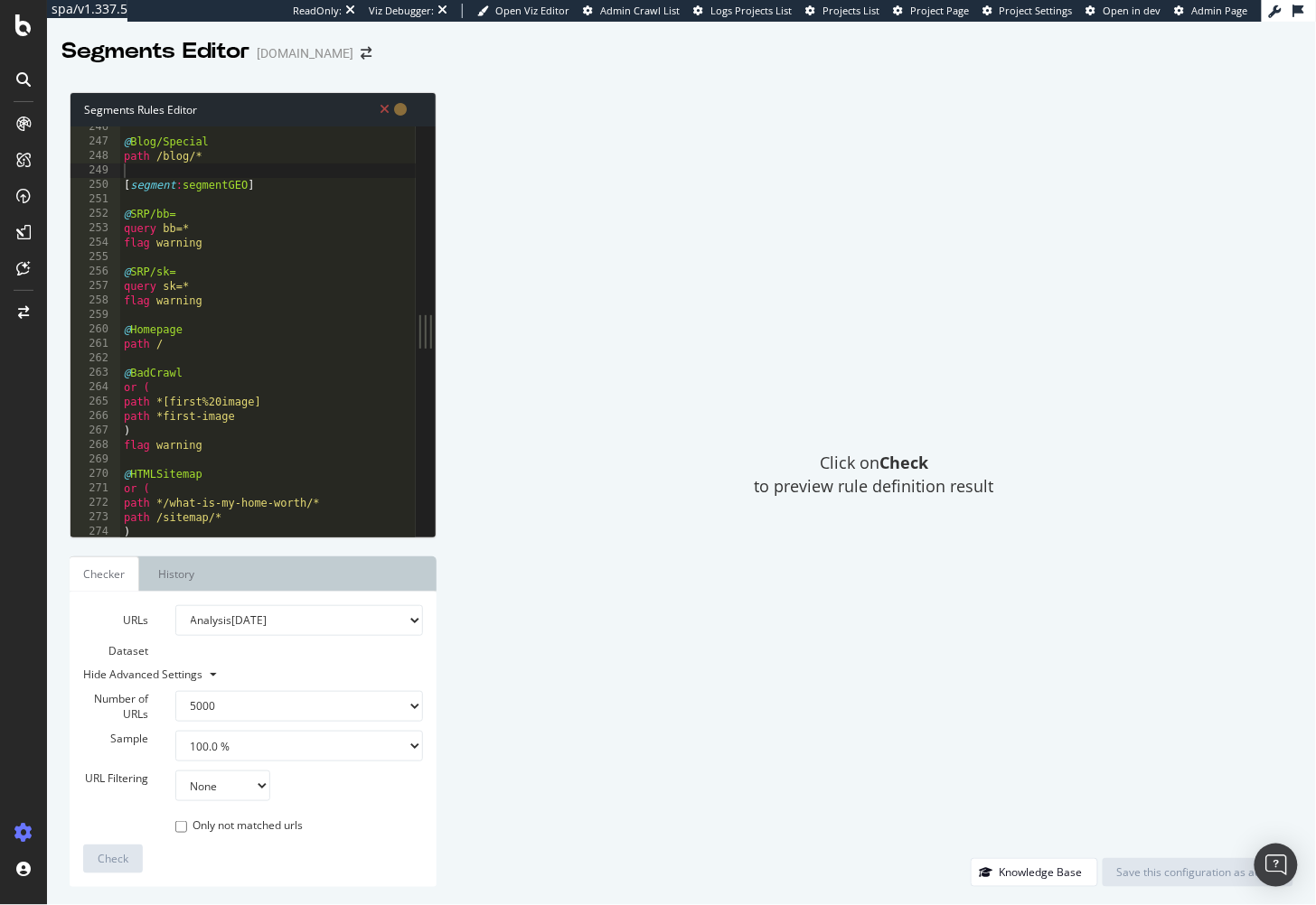
scroll to position [3562, 0]
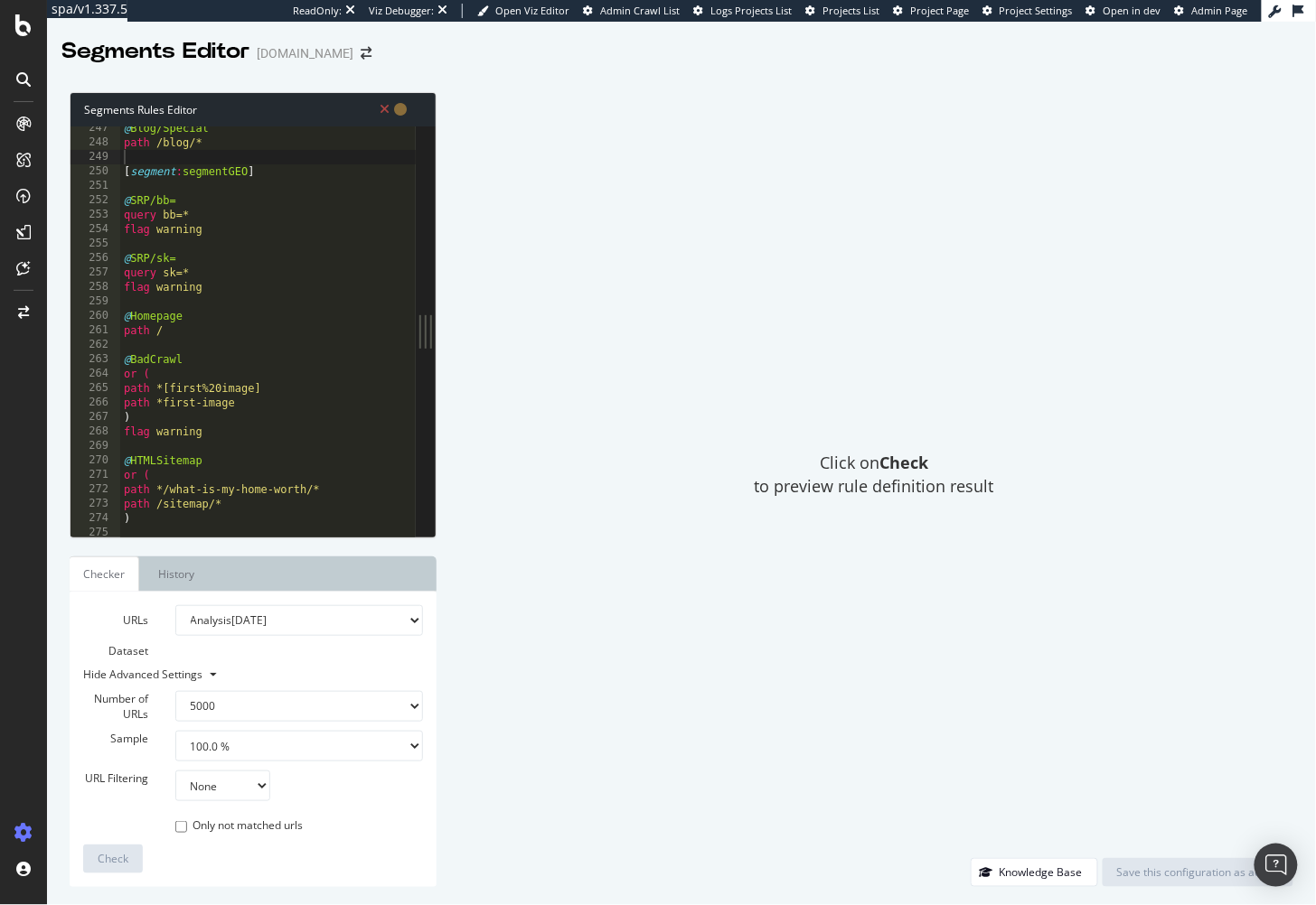
click at [388, 112] on icon at bounding box center [384, 110] width 10 height 13
click at [382, 112] on icon at bounding box center [384, 110] width 10 height 13
click at [399, 109] on icon at bounding box center [401, 110] width 13 height 13
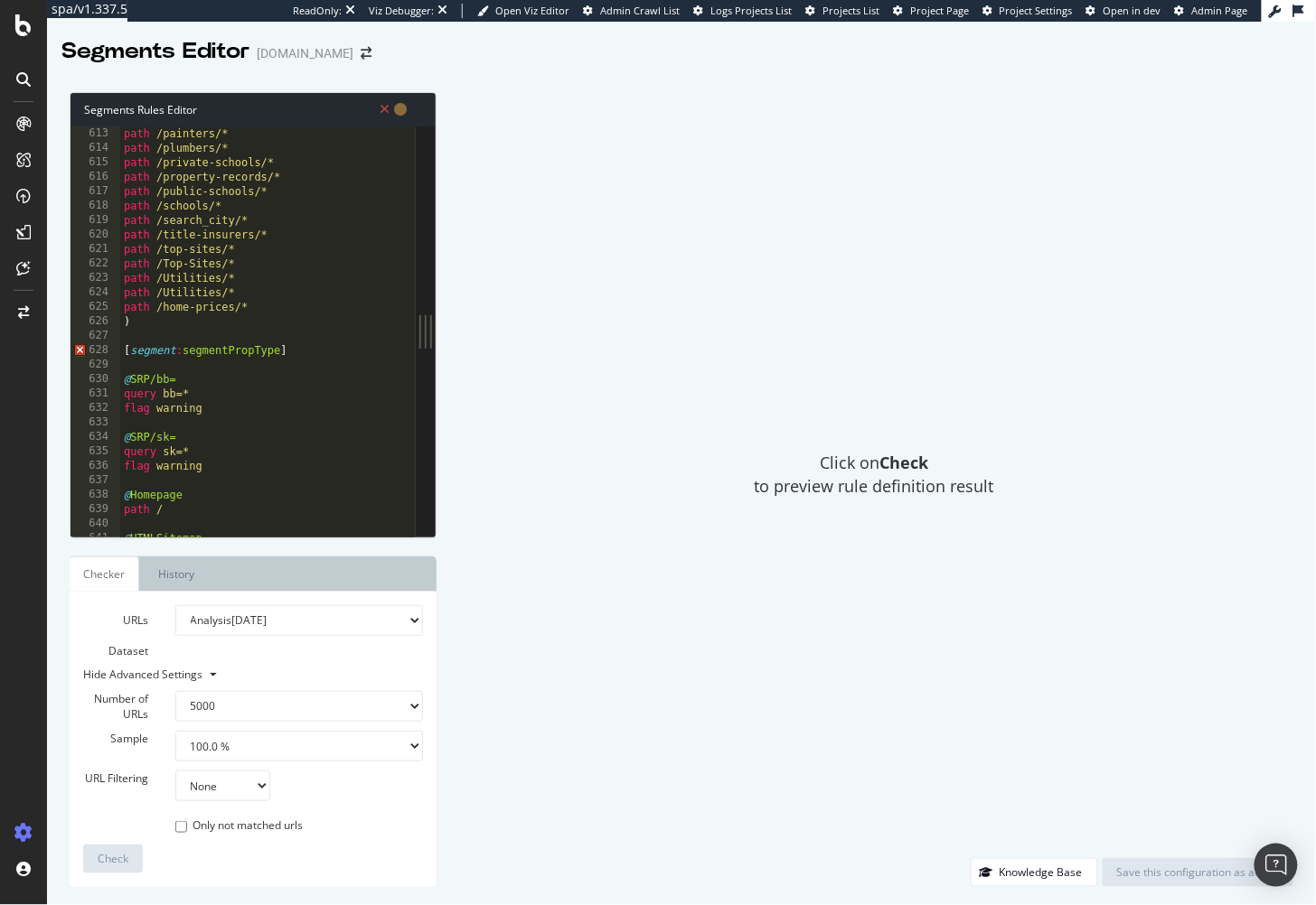
scroll to position [8848, 0]
type textarea "[segment:segmentPropType]"
drag, startPoint x: 123, startPoint y: 353, endPoint x: 244, endPoint y: 355, distance: 121.0
click at [123, 353] on div "path /painters/* path /plumbers/* path /private-schools/* path /property-record…" at bounding box center [296, 347] width 352 height 442
click at [305, 348] on div "path /painters/* path /plumbers/* path /private-schools/* path /property-record…" at bounding box center [296, 347] width 352 height 442
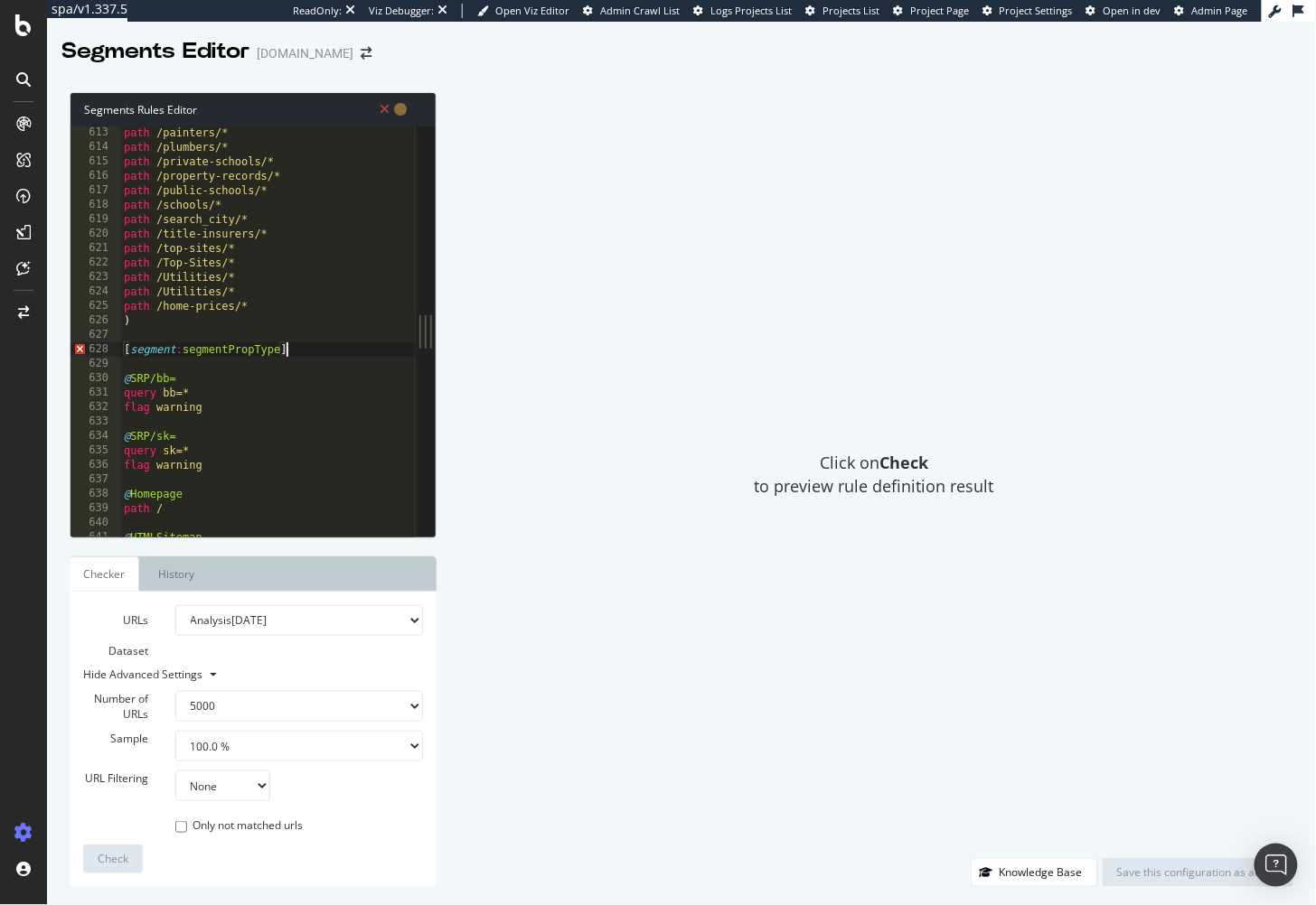
click at [287, 365] on div "path /painters/* path /plumbers/* path /private-schools/* path /property-record…" at bounding box center [296, 347] width 352 height 442
click at [222, 366] on div "path /painters/* path /plumbers/* path /private-schools/* path /property-record…" at bounding box center [296, 347] width 352 height 442
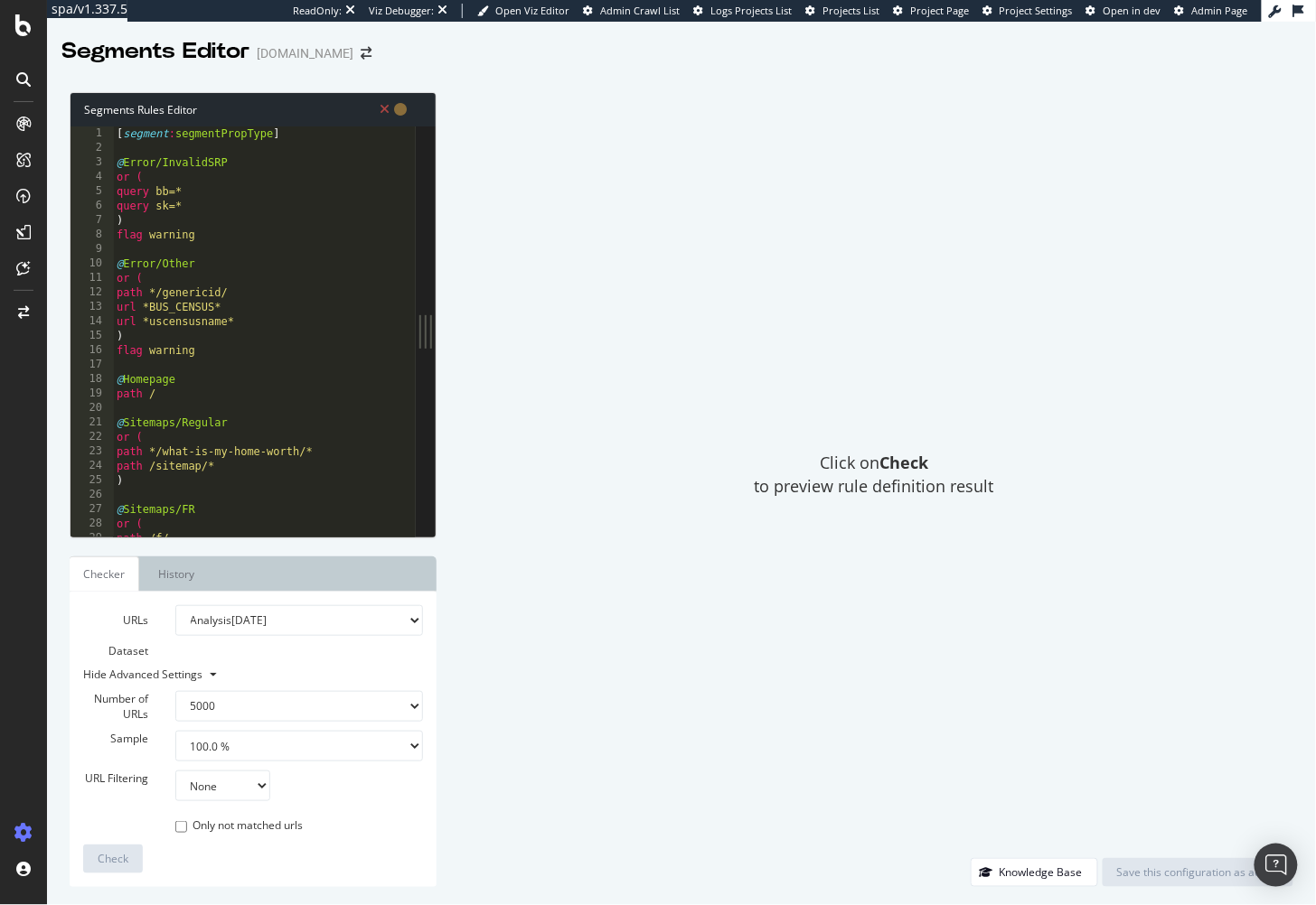
scroll to position [0, 0]
click at [210, 130] on div "[ segment : segmentPropType ] @ Error/InvalidSRP or ( query bb=* query sk=* ) f…" at bounding box center [289, 348] width 352 height 442
click at [108, 858] on span "Check" at bounding box center [113, 859] width 31 height 15
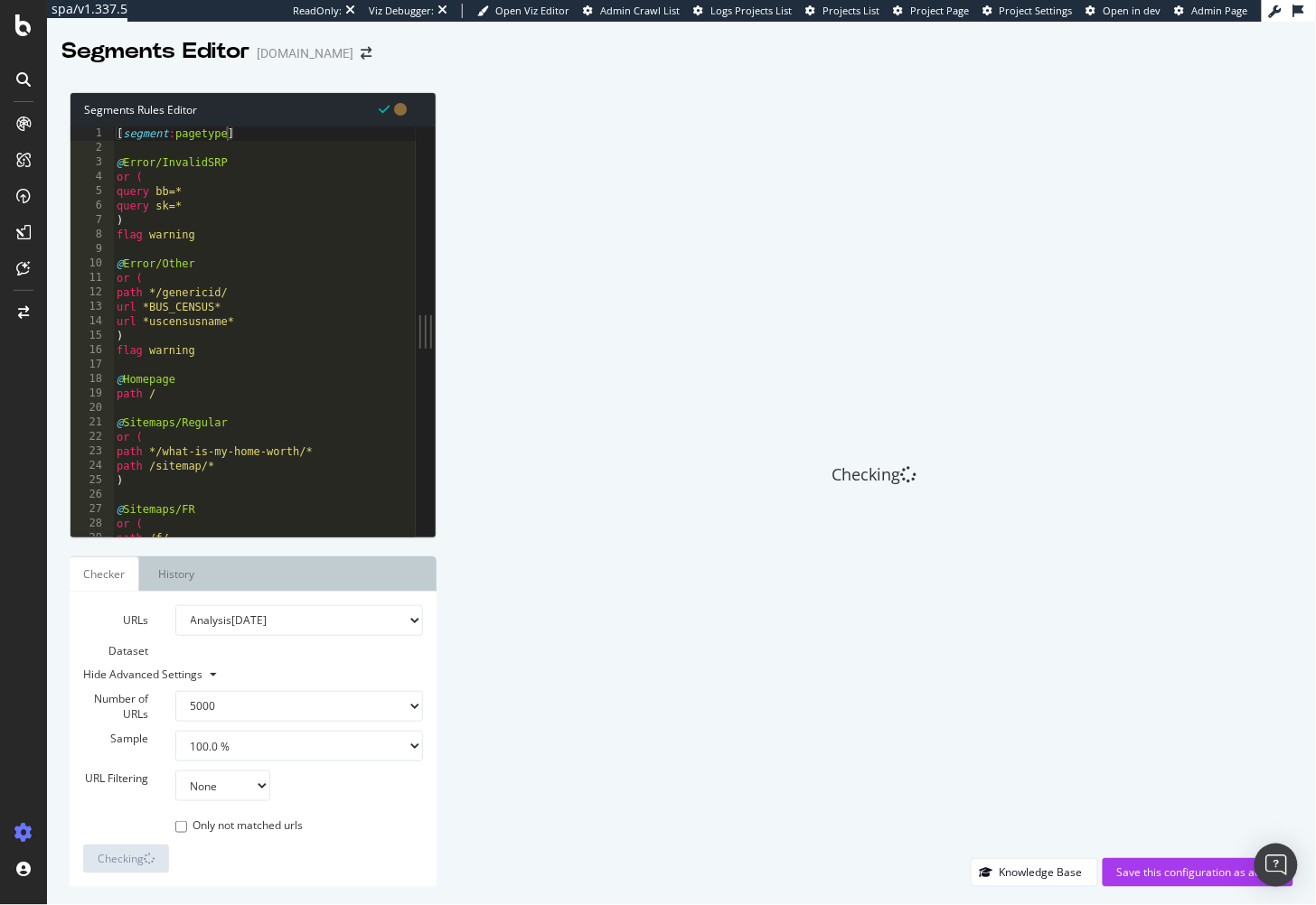
click at [382, 694] on select "100 500 1000 5000" at bounding box center [299, 707] width 248 height 31
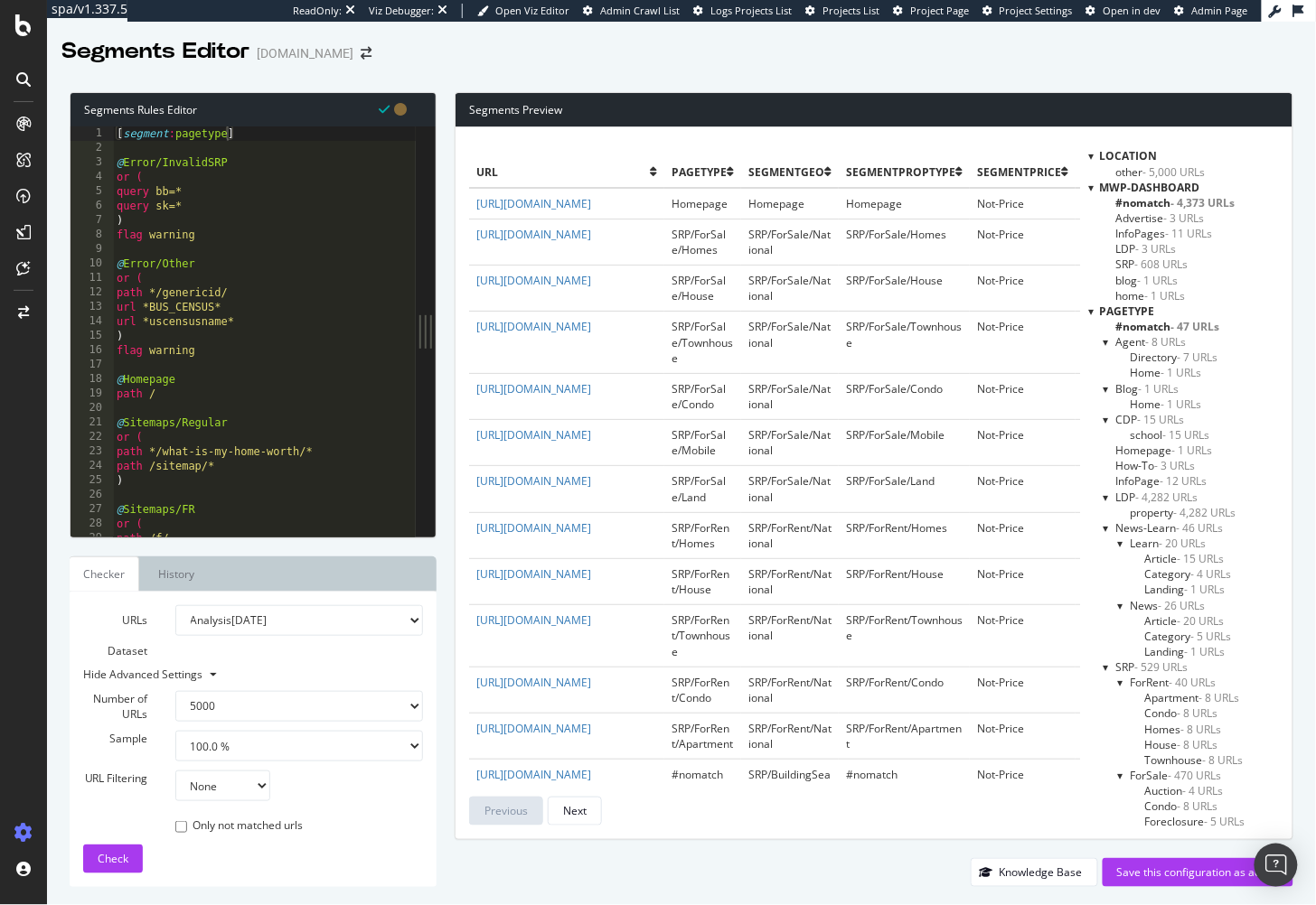
click at [1133, 322] on span "#nomatch - 47 URLs" at bounding box center [1168, 326] width 104 height 15
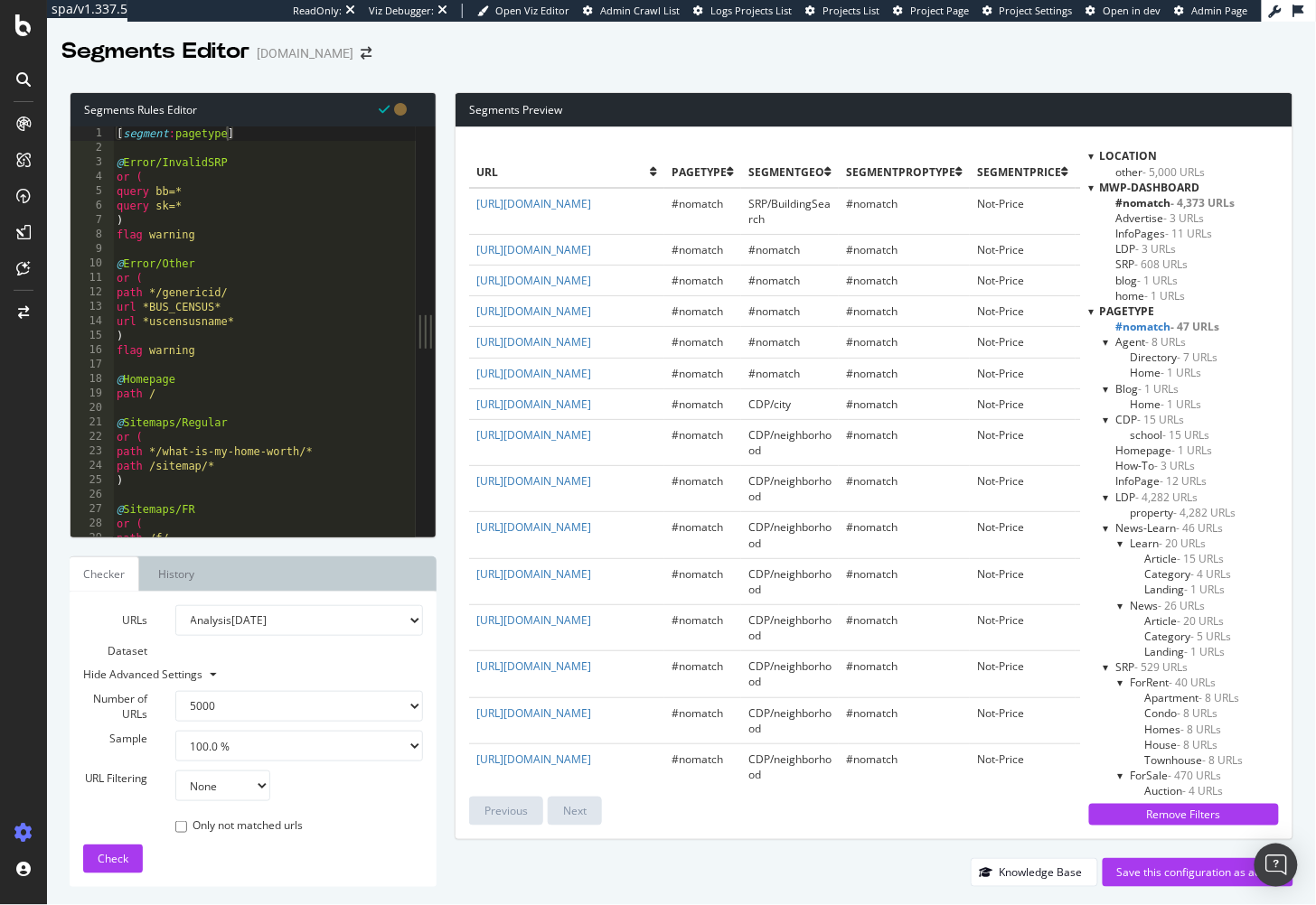
type textarea "or ("
click at [186, 442] on div "[ segment : pagetype ] @ Error/InvalidSRP or ( query bb=* query sk=* ) flag war…" at bounding box center [289, 348] width 352 height 442
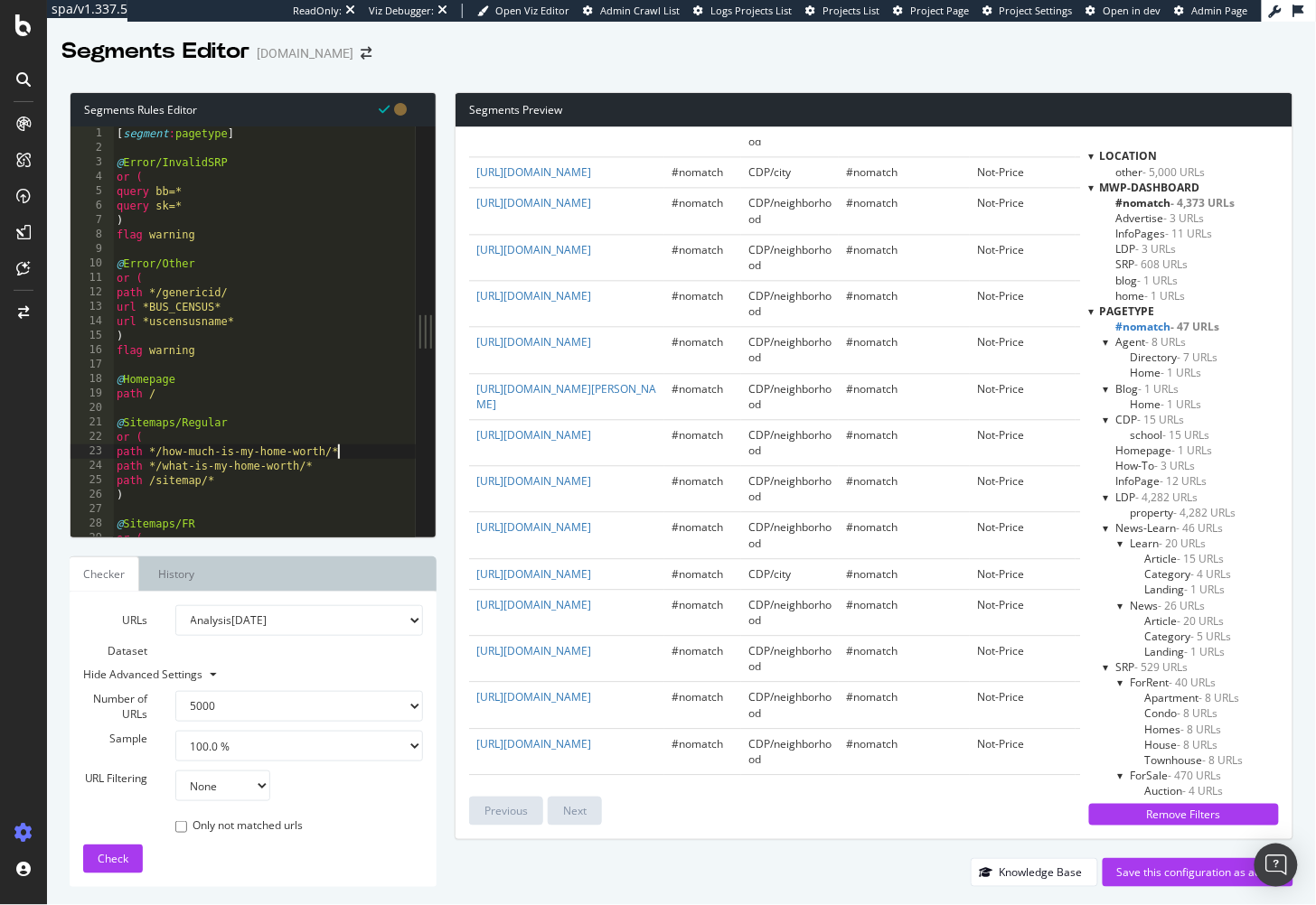
scroll to position [1834, 0]
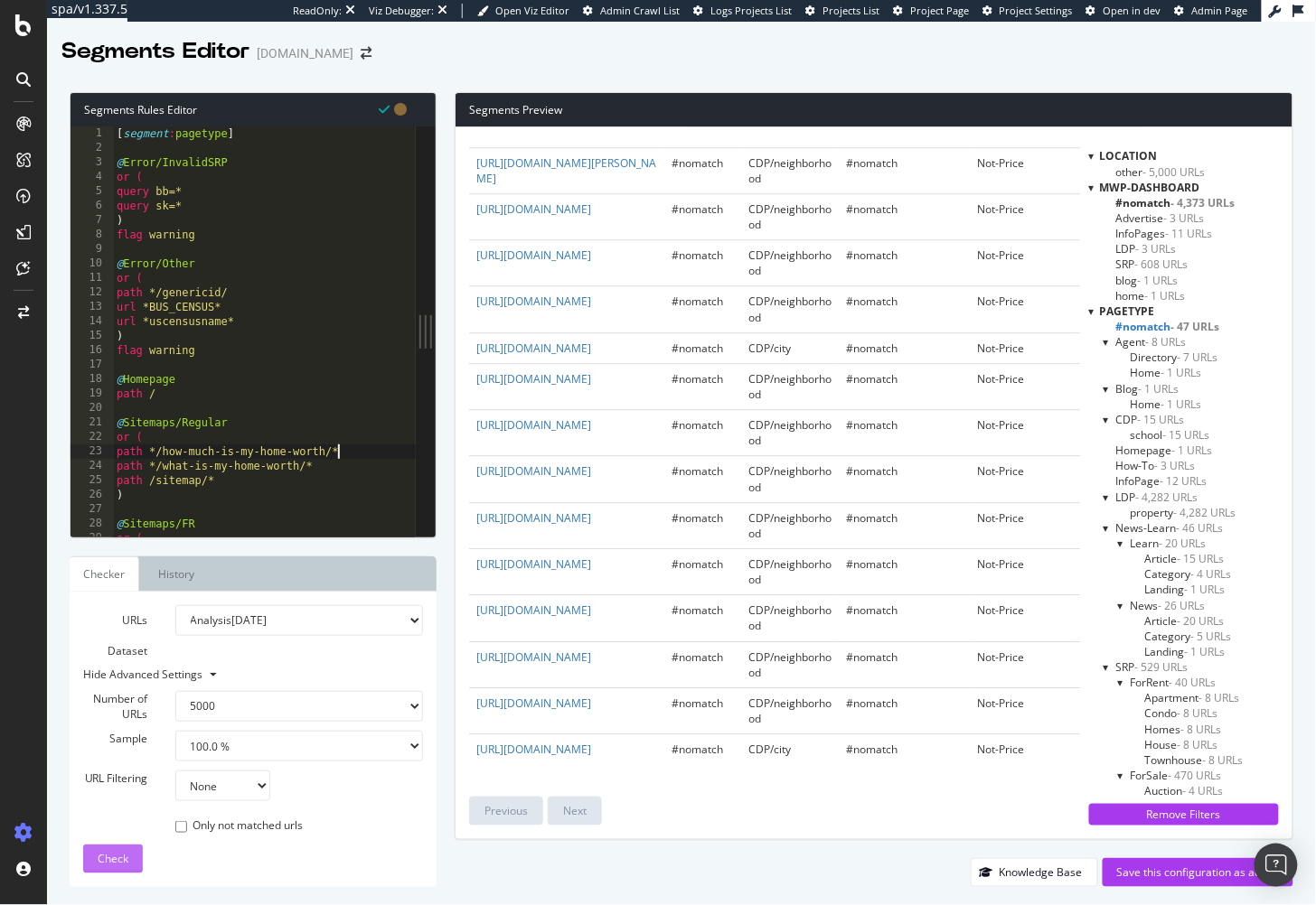
click at [117, 866] on span "Check" at bounding box center [113, 859] width 31 height 15
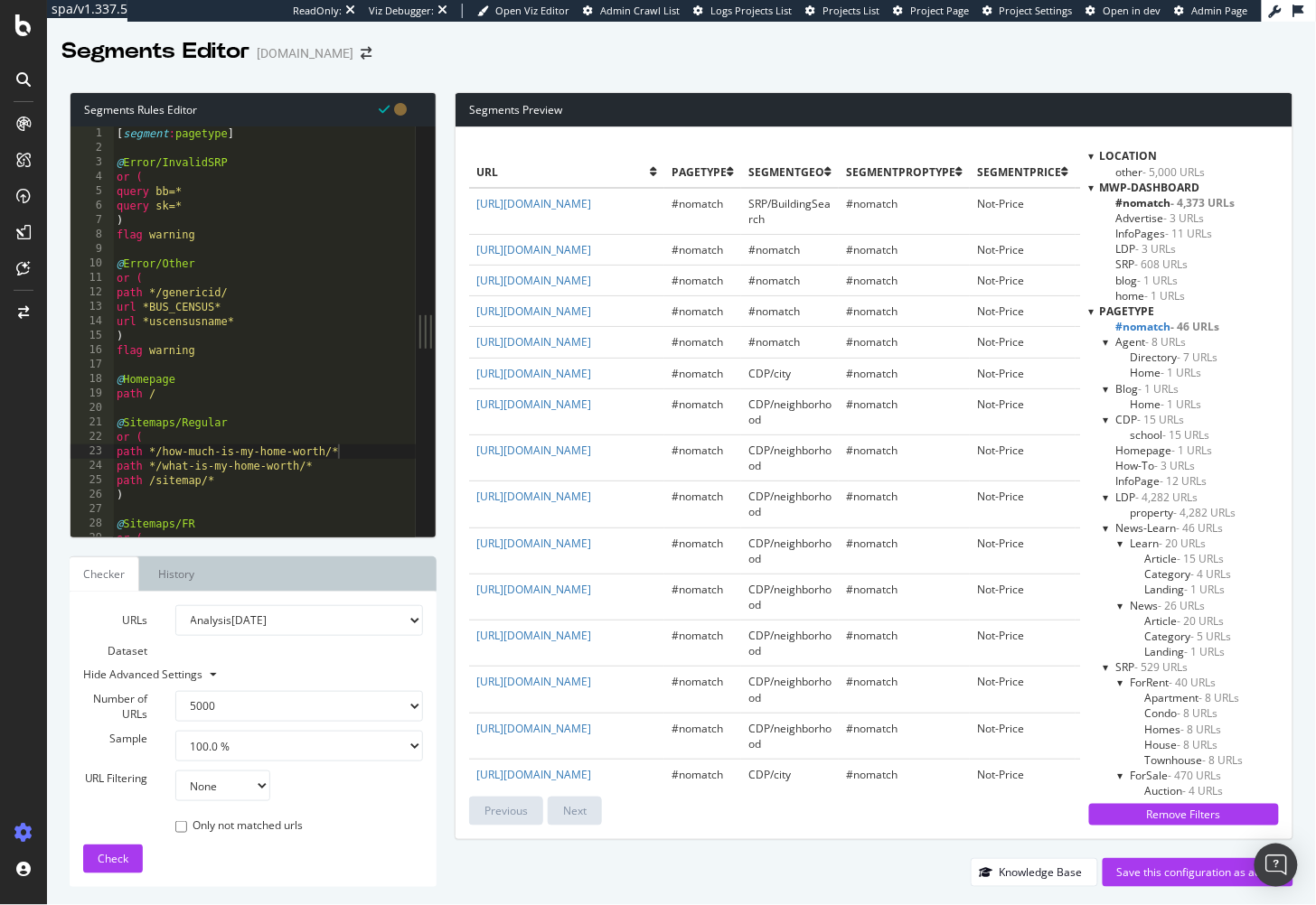
click at [1147, 341] on span "- 8 URLs" at bounding box center [1166, 342] width 41 height 15
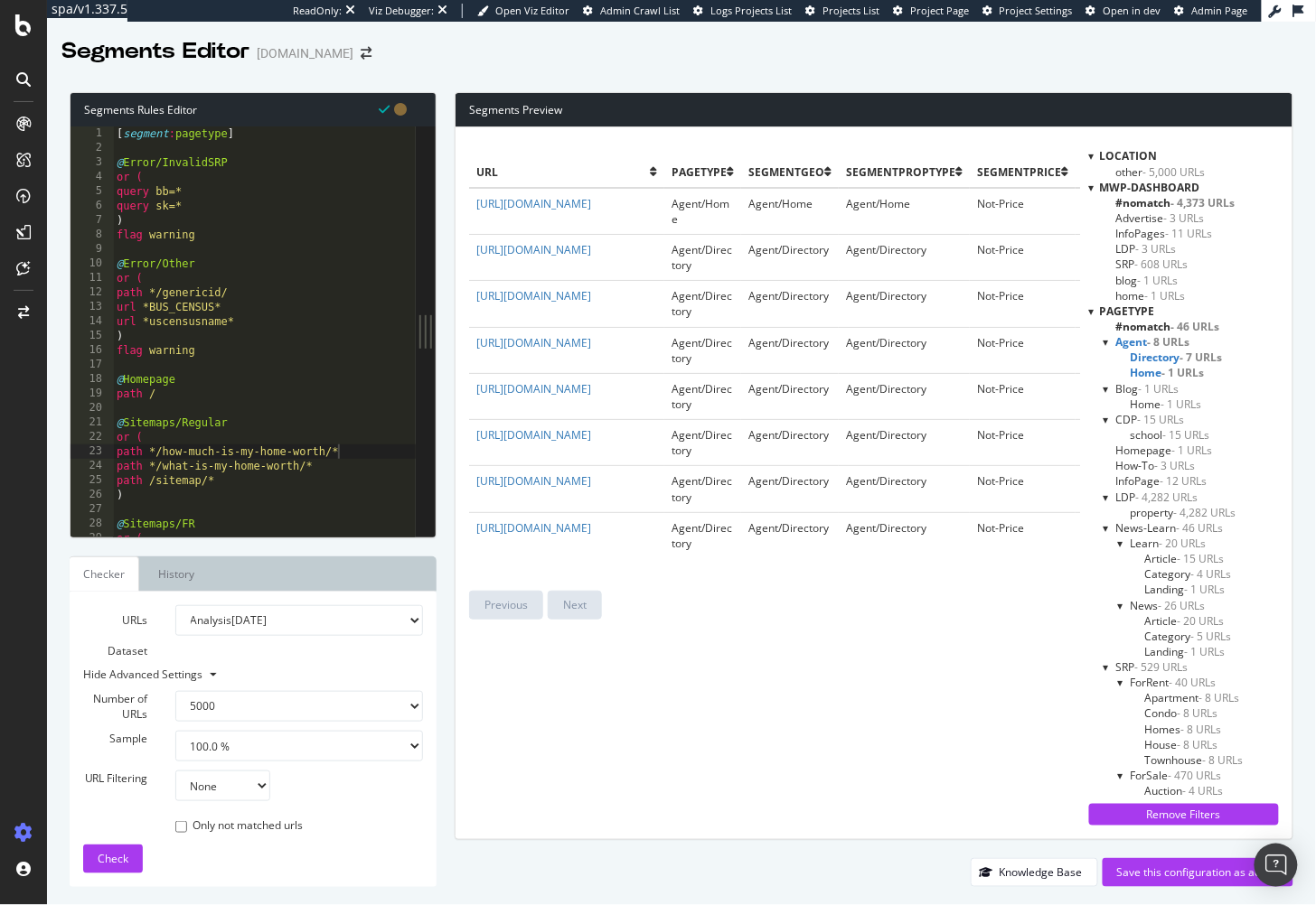
click at [1148, 341] on span "- 8 URLs" at bounding box center [1169, 342] width 43 height 15
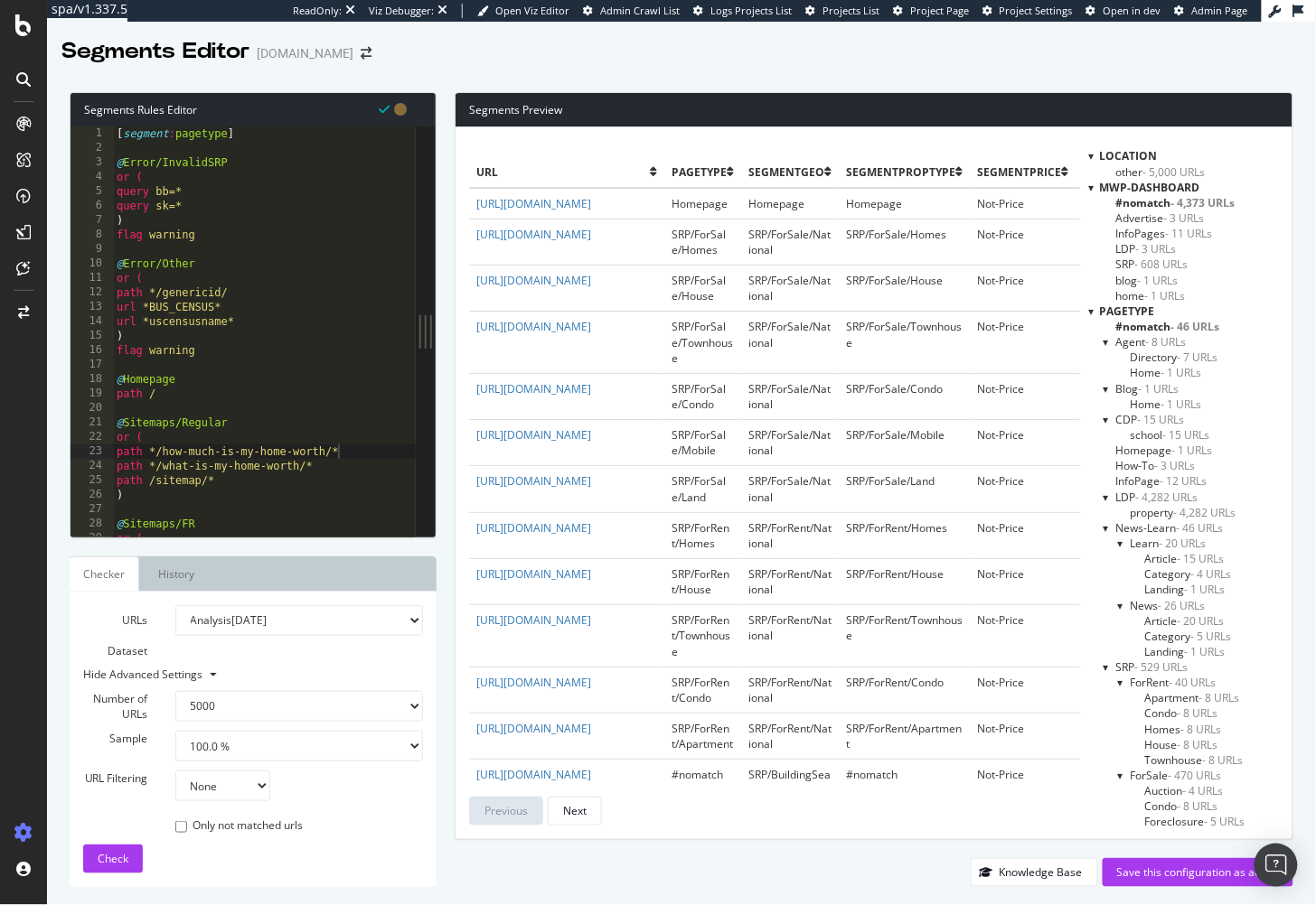
click at [1156, 325] on span "#nomatch - 46 URLs" at bounding box center [1168, 326] width 104 height 15
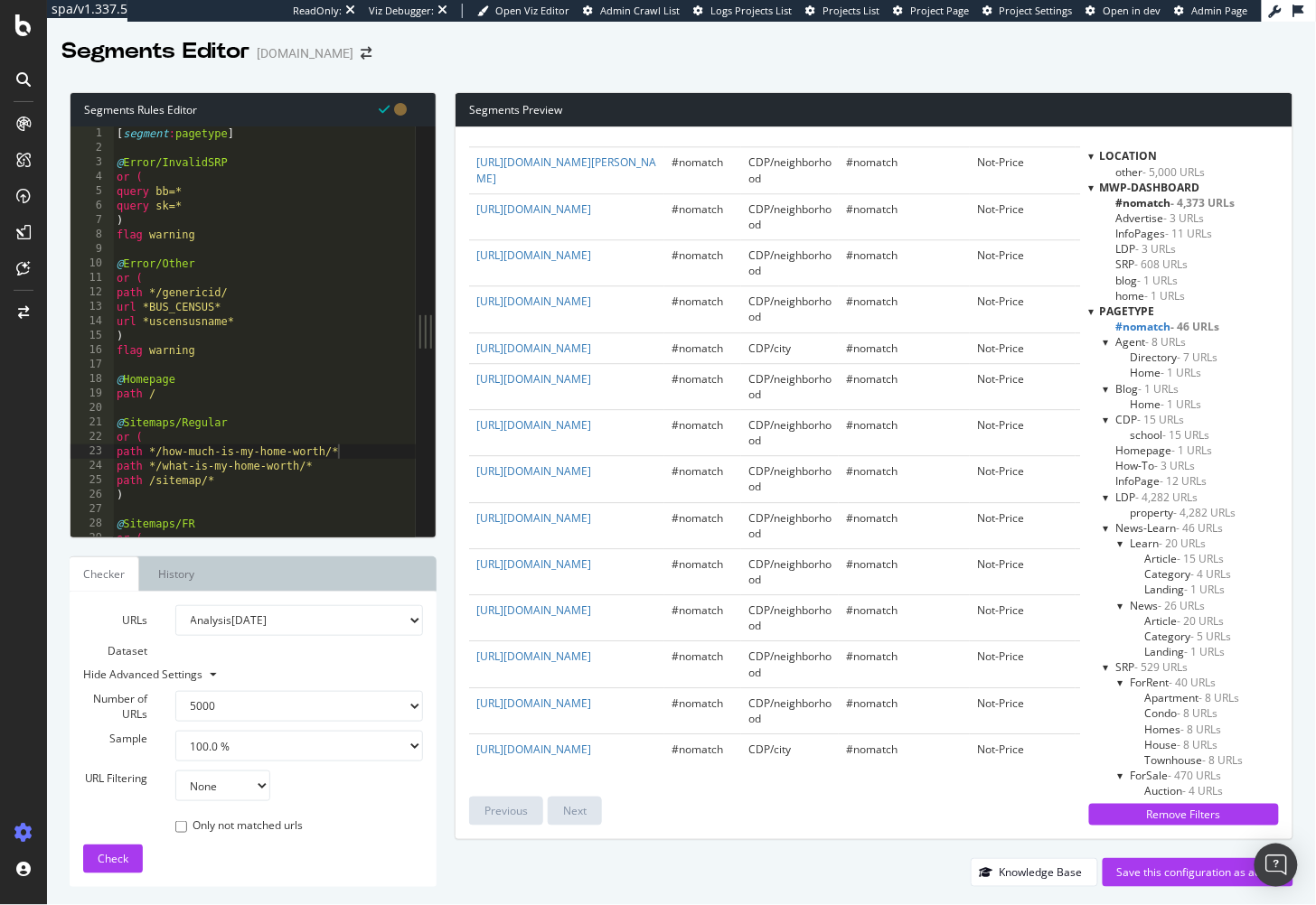
scroll to position [2045, 0]
click at [765, 649] on span "CDP/neighborhood" at bounding box center [790, 664] width 83 height 31
click at [749, 836] on div "url pagetype segmentGEO segmentPropType segmentPrice segmentBeds mwp-dashboard …" at bounding box center [875, 484] width 837 height 712
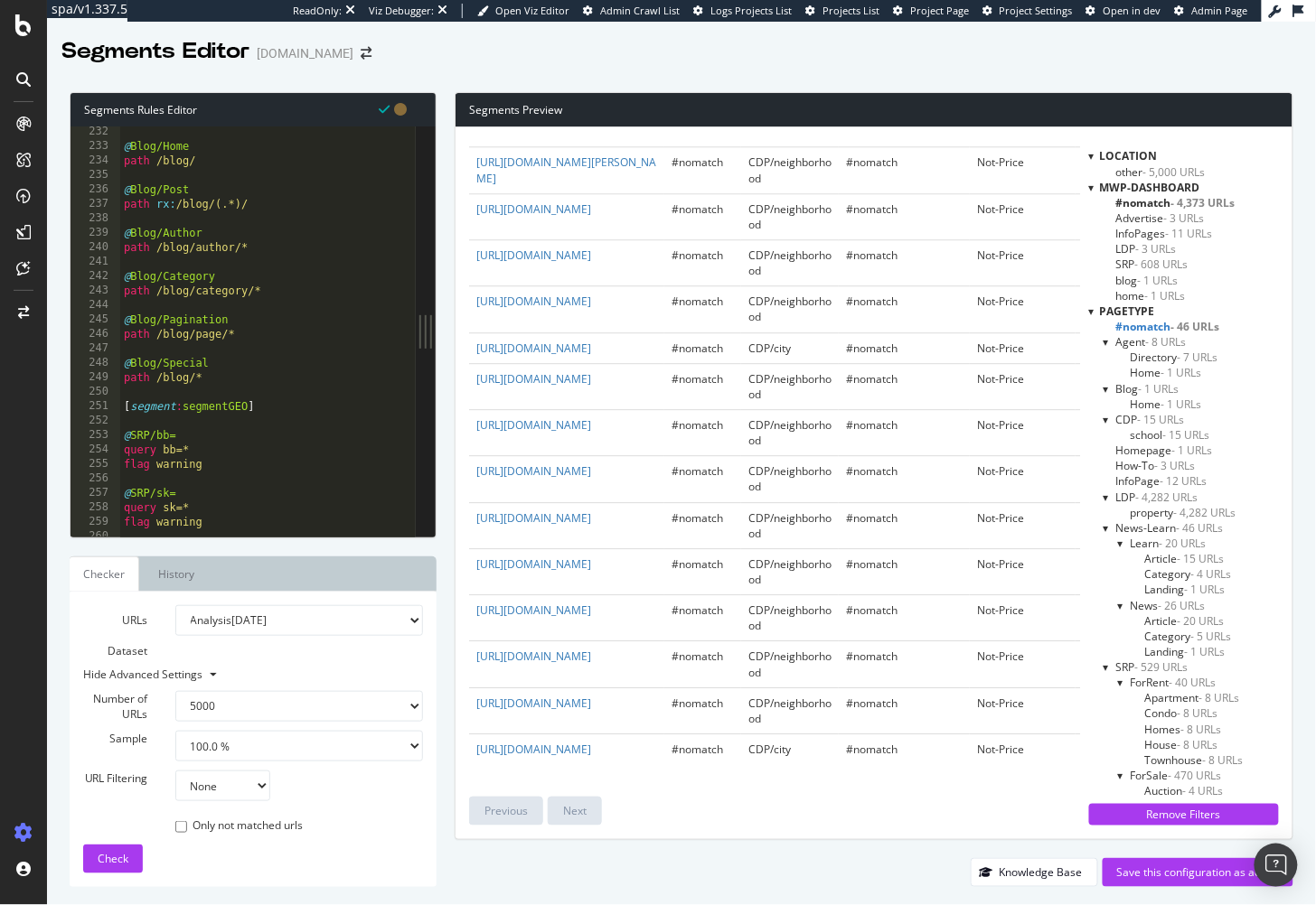
scroll to position [3340, 0]
type textarea "path /blog/*"
click at [286, 378] on div "@ Blog/Home path /blog/ @ Blog/Post path rx : /blog/(.*)/ @ Blog/Author path /b…" at bounding box center [296, 346] width 352 height 442
click at [279, 388] on div "@ Blog/Home path /blog/ @ Blog/Post path rx : /blog/(.*)/ @ Blog/Author path /b…" at bounding box center [296, 346] width 352 height 442
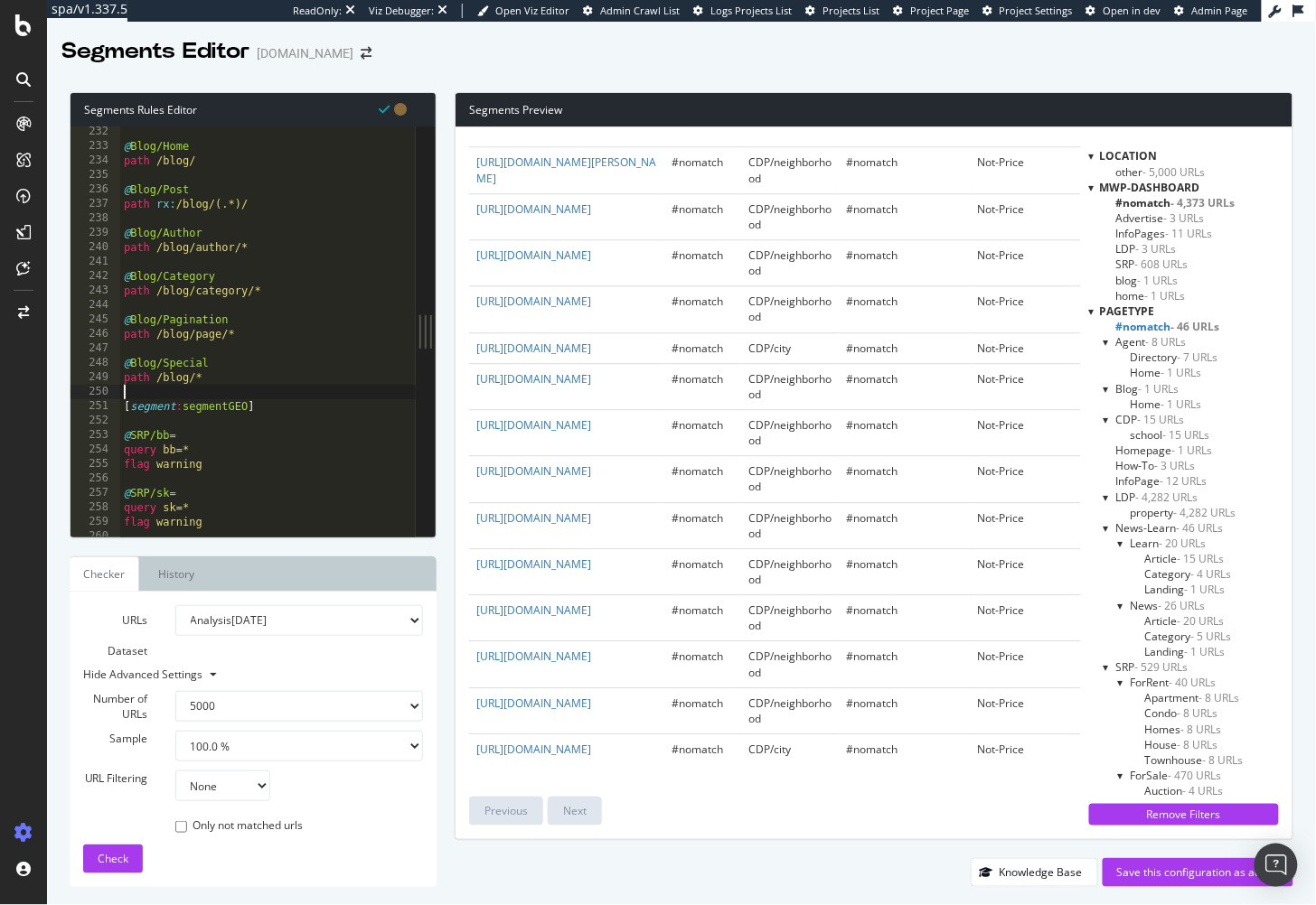
scroll to position [0, 0]
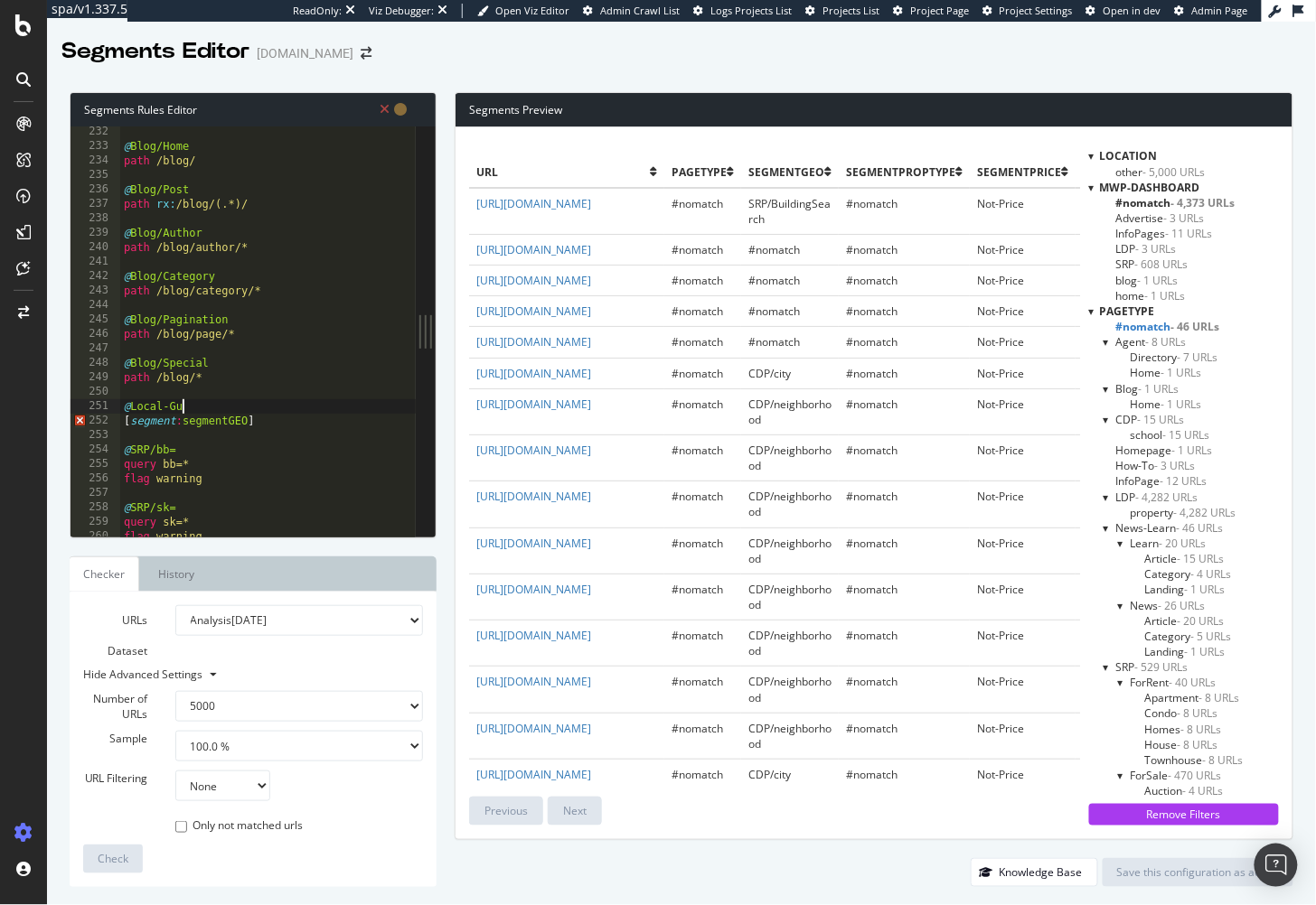
type textarea "@Local-Guide"
type textarea "path */local-guide/*"
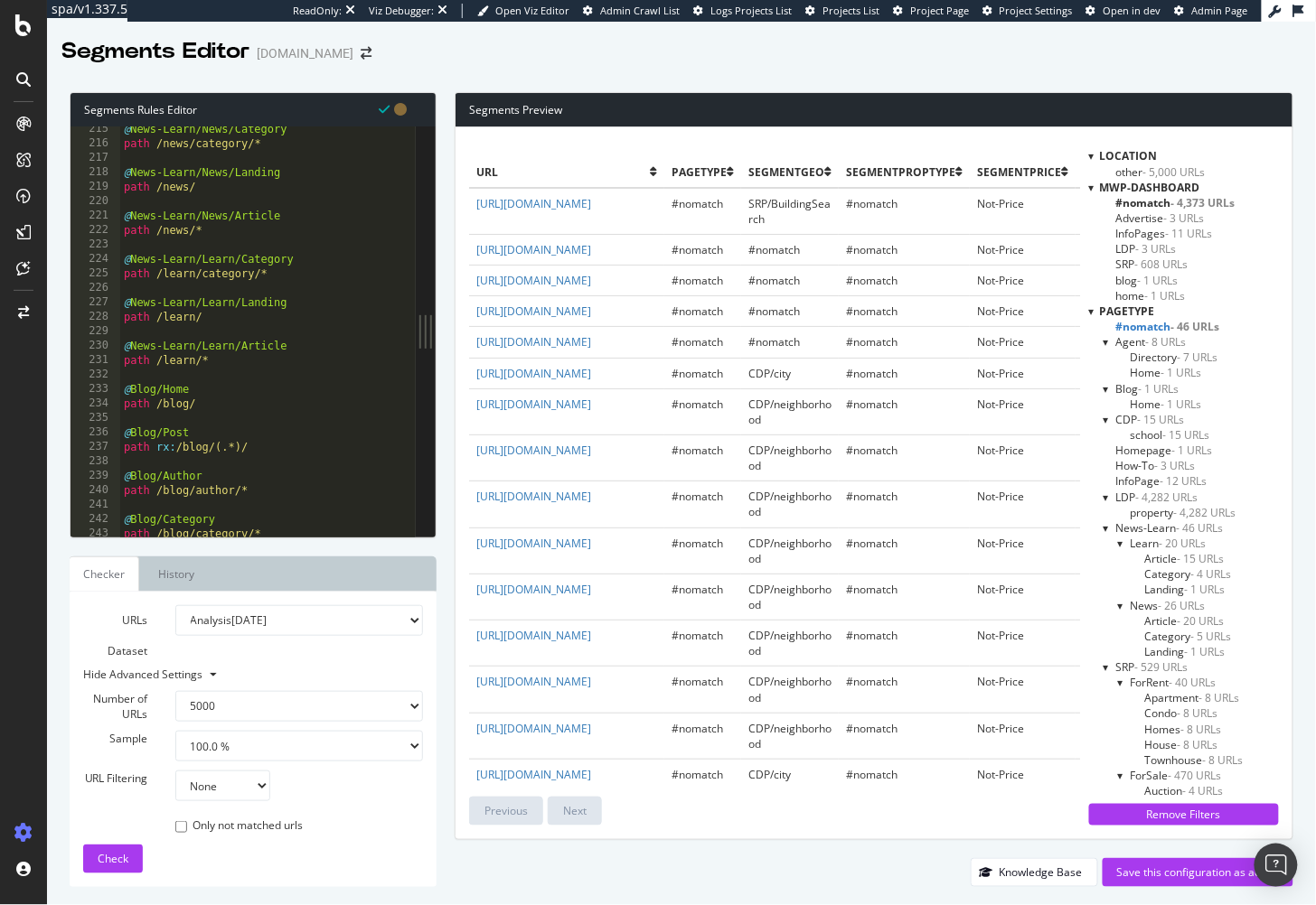
scroll to position [3097, 0]
click at [107, 860] on span "Check" at bounding box center [113, 859] width 31 height 15
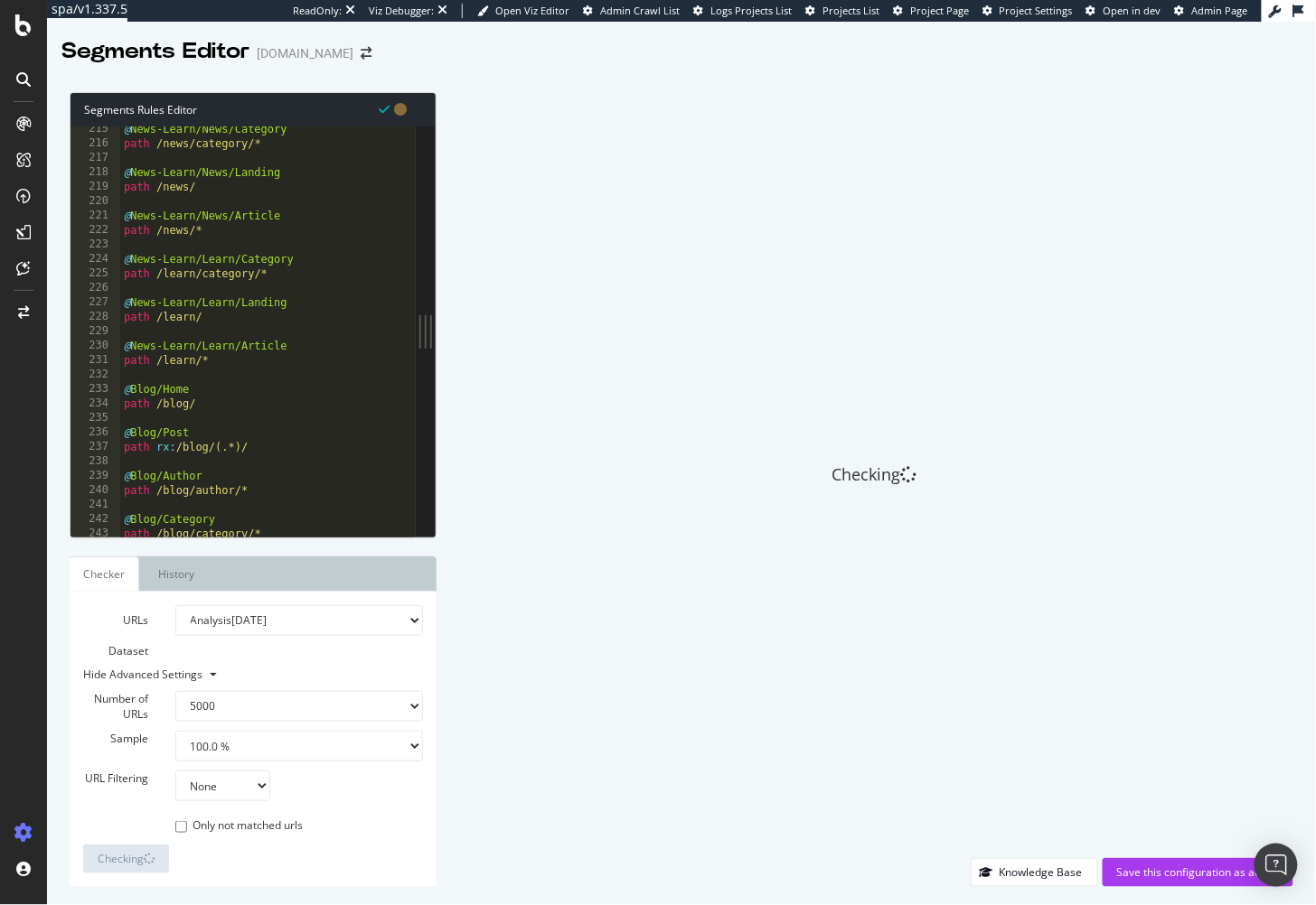
click at [545, 219] on div "Checking" at bounding box center [875, 476] width 839 height 766
click at [493, 243] on div "Checking" at bounding box center [875, 476] width 839 height 766
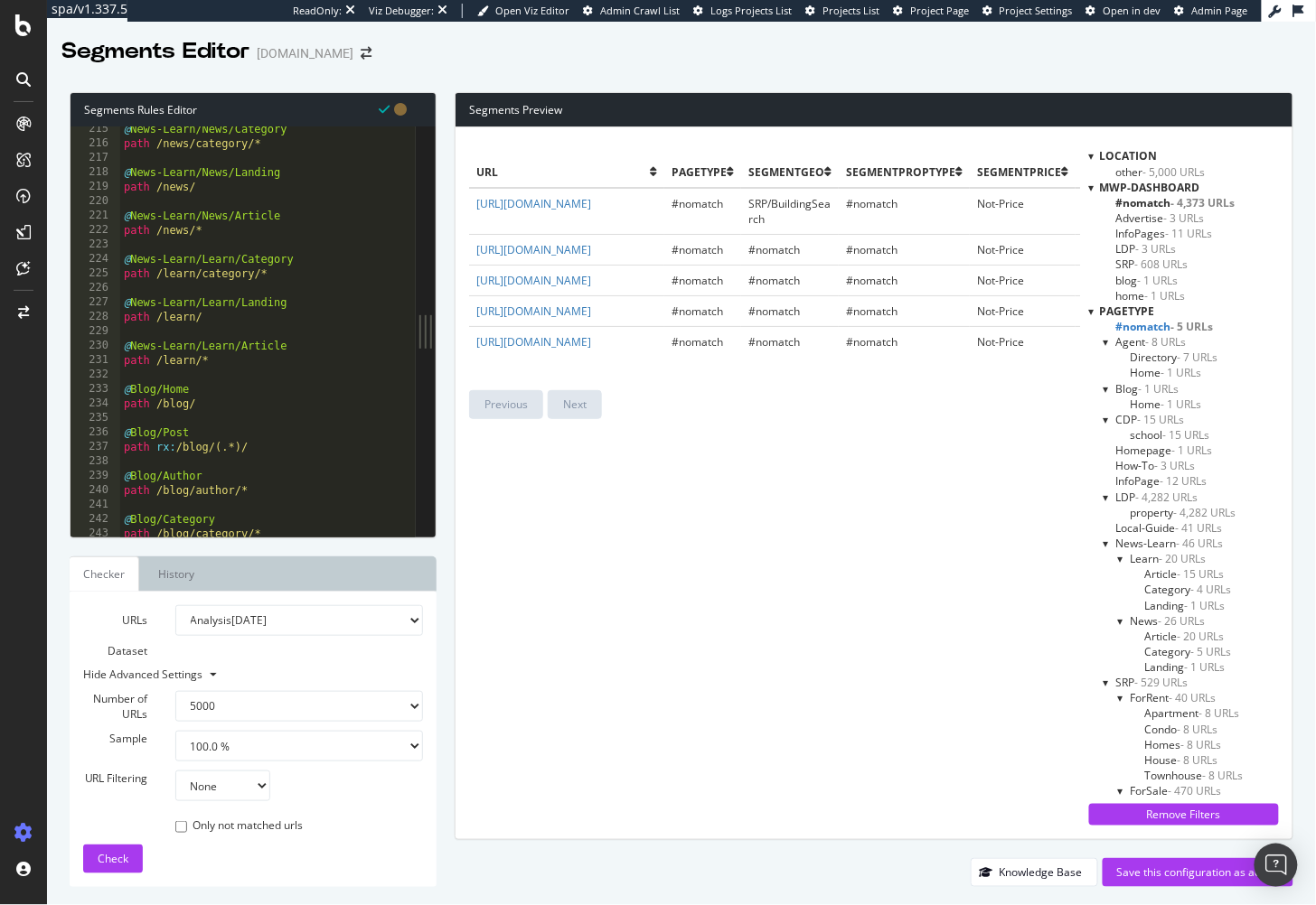
click at [849, 547] on div "url pagetype segmentGEO segmentPropType segmentPrice segmentBeds mwp-dashboard …" at bounding box center [775, 484] width 611 height 685
click at [794, 539] on div "url pagetype segmentGEO segmentPropType segmentPrice segmentBeds mwp-dashboard …" at bounding box center [775, 484] width 611 height 685
click at [886, 472] on div "url pagetype segmentGEO segmentPropType segmentPrice segmentBeds mwp-dashboard …" at bounding box center [775, 484] width 611 height 685
click at [872, 490] on div "url pagetype segmentGEO segmentPropType segmentPrice segmentBeds mwp-dashboard …" at bounding box center [775, 484] width 611 height 685
click at [826, 95] on div "Segments Preview" at bounding box center [875, 111] width 837 height 34
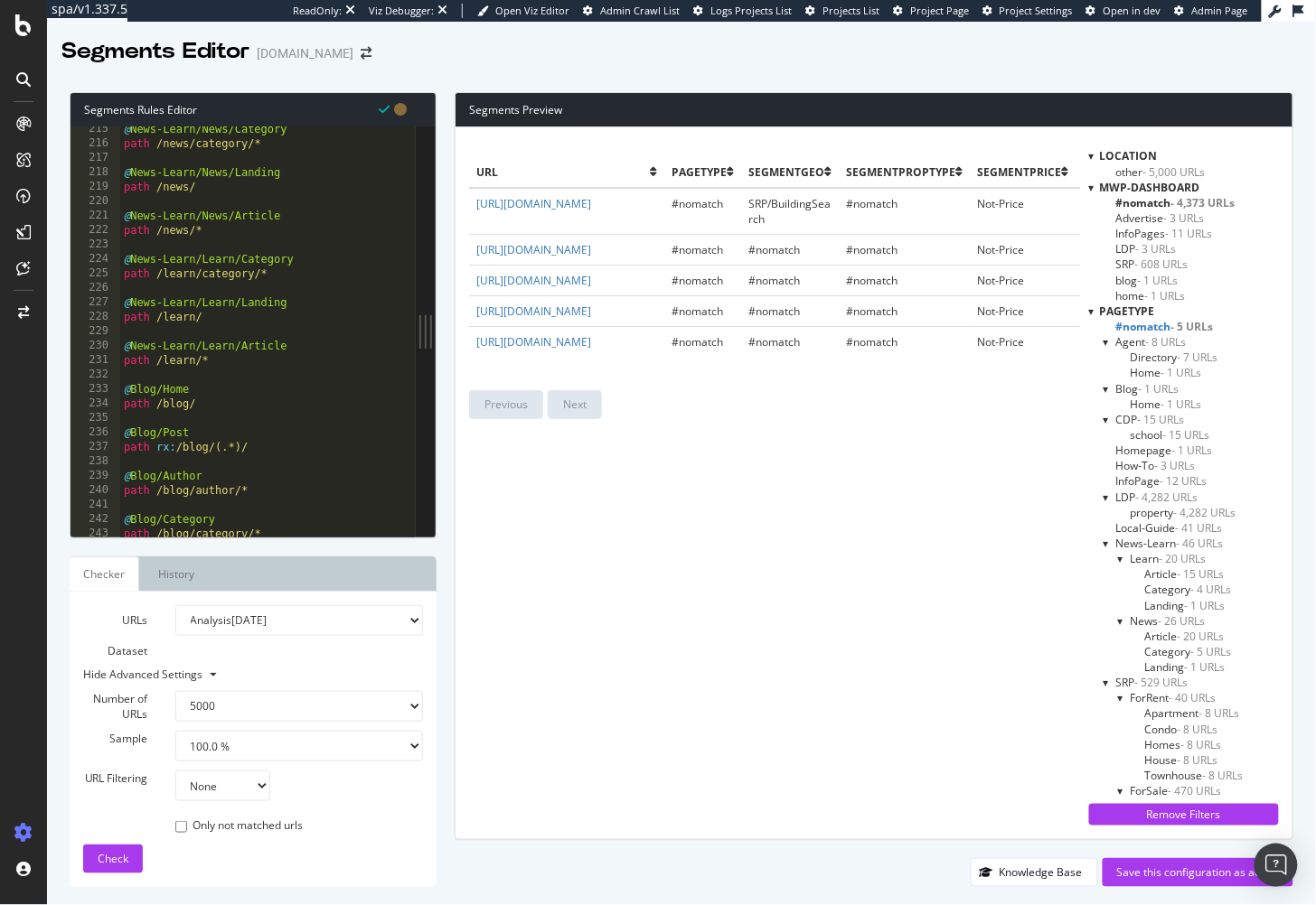
drag, startPoint x: 829, startPoint y: 530, endPoint x: 789, endPoint y: 360, distance: 174.6
click at [829, 530] on div "url pagetype segmentGEO segmentPropType segmentPrice segmentBeds mwp-dashboard …" at bounding box center [775, 484] width 611 height 685
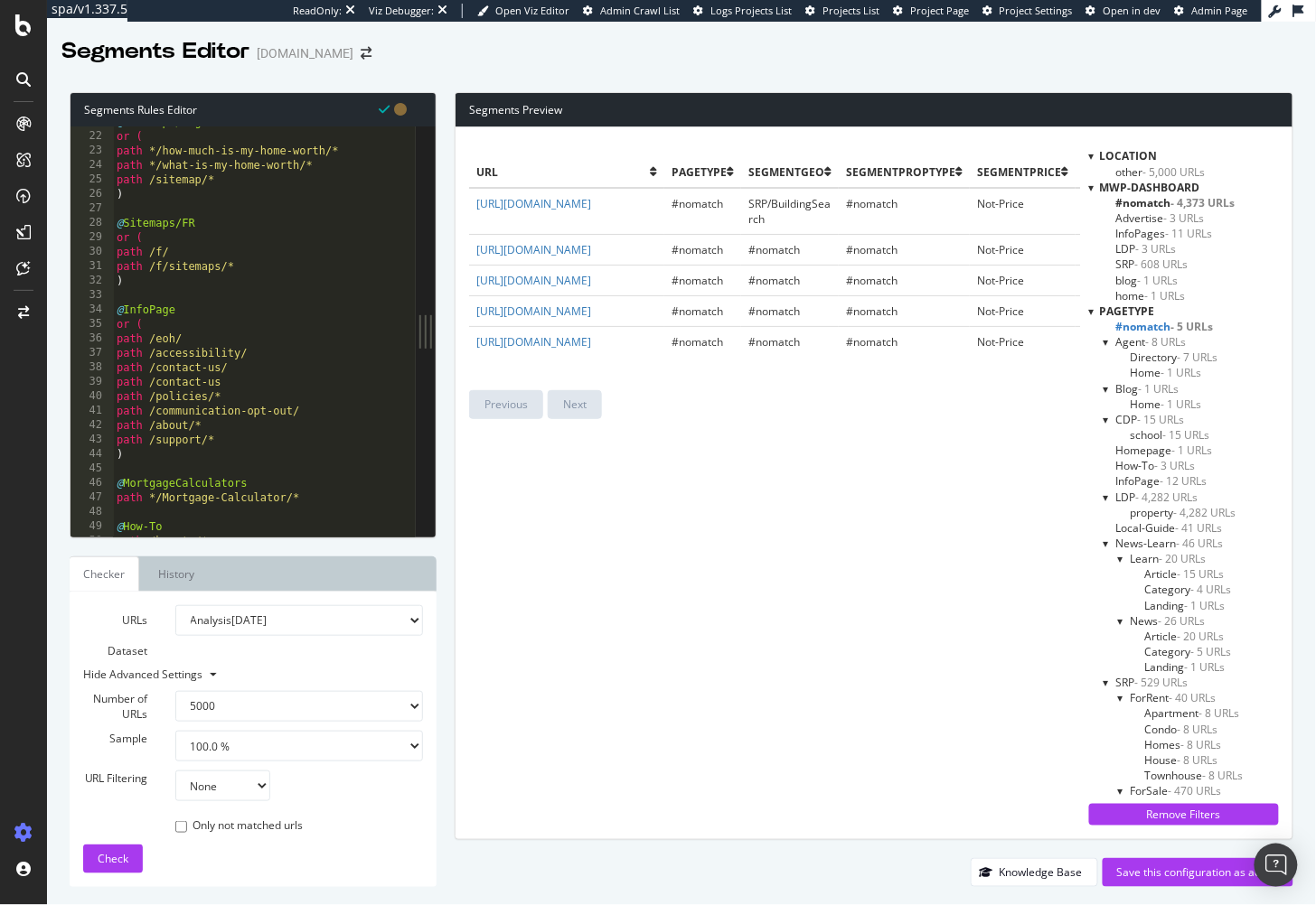
scroll to position [300, 0]
click at [280, 438] on div "@ Sitemaps/Regular or ( path */how-much-is-my-home-worth/* path */what-is-my-ho…" at bounding box center [289, 336] width 352 height 442
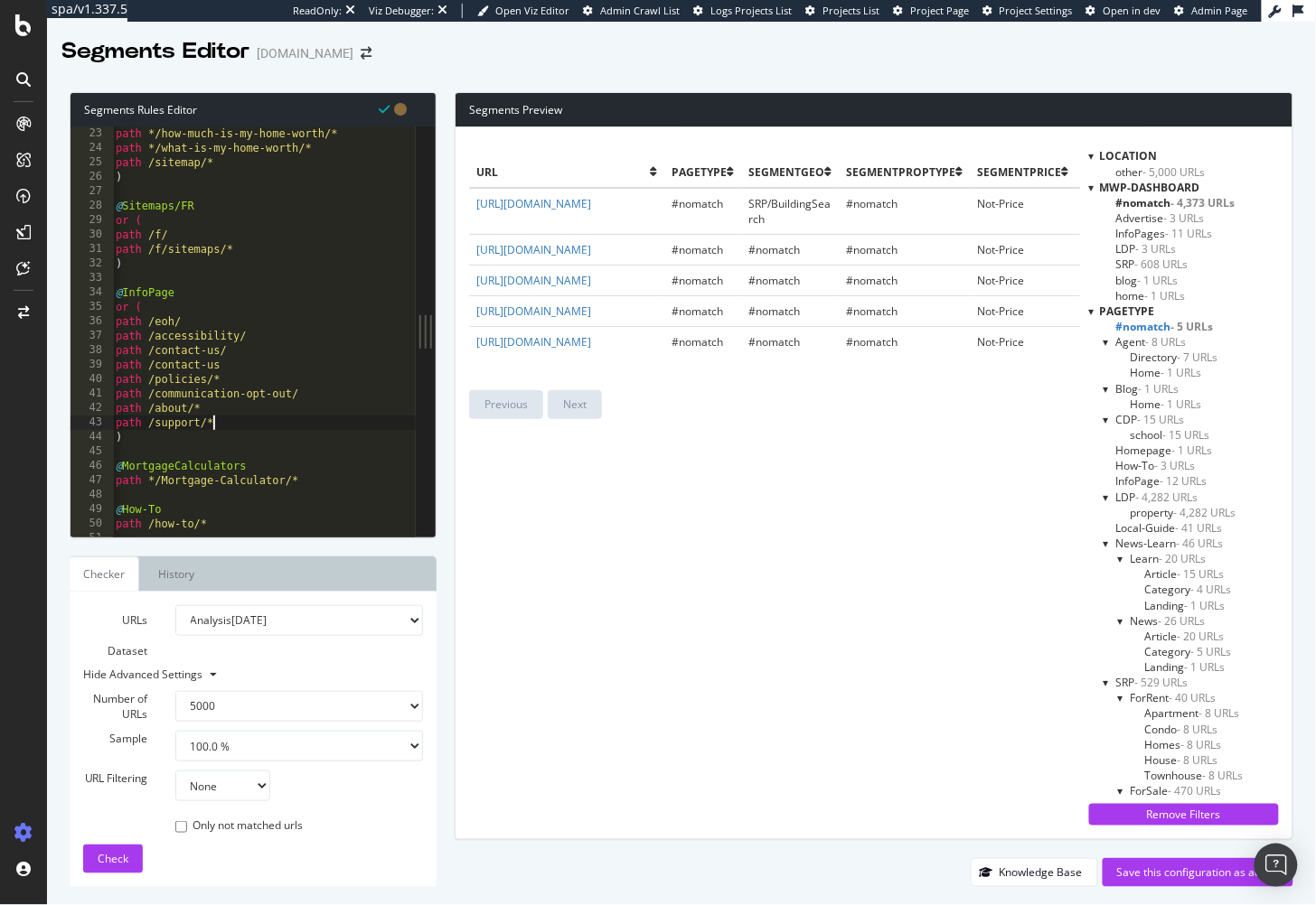
scroll to position [327, 0]
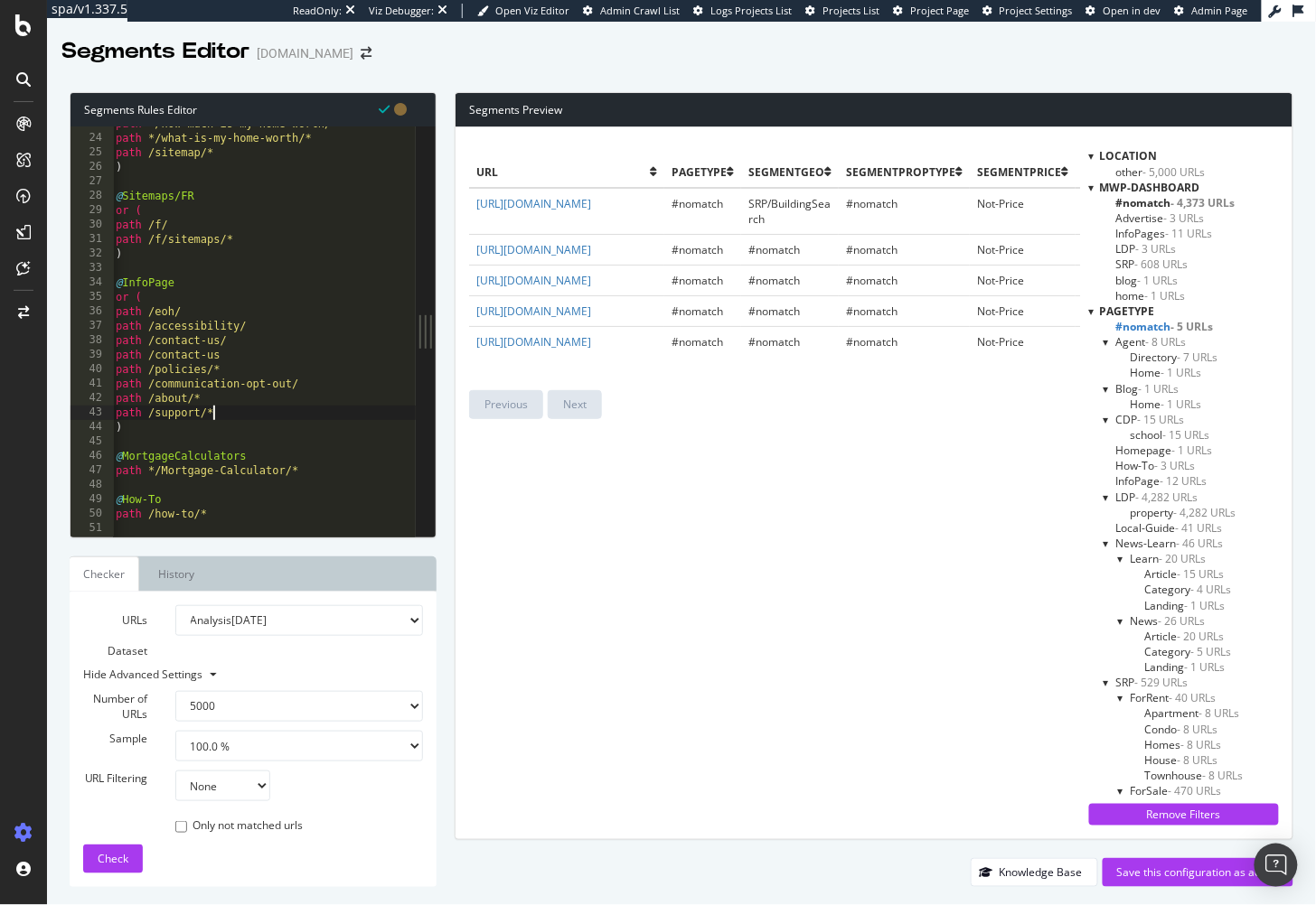
click at [248, 357] on div "path */how-much-is-my-home-worth/* path */what-is-my-home-worth/* path /sitemap…" at bounding box center [288, 338] width 352 height 442
click at [255, 339] on div "path */how-much-is-my-home-worth/* path */what-is-my-home-worth/* path /sitemap…" at bounding box center [288, 338] width 352 height 442
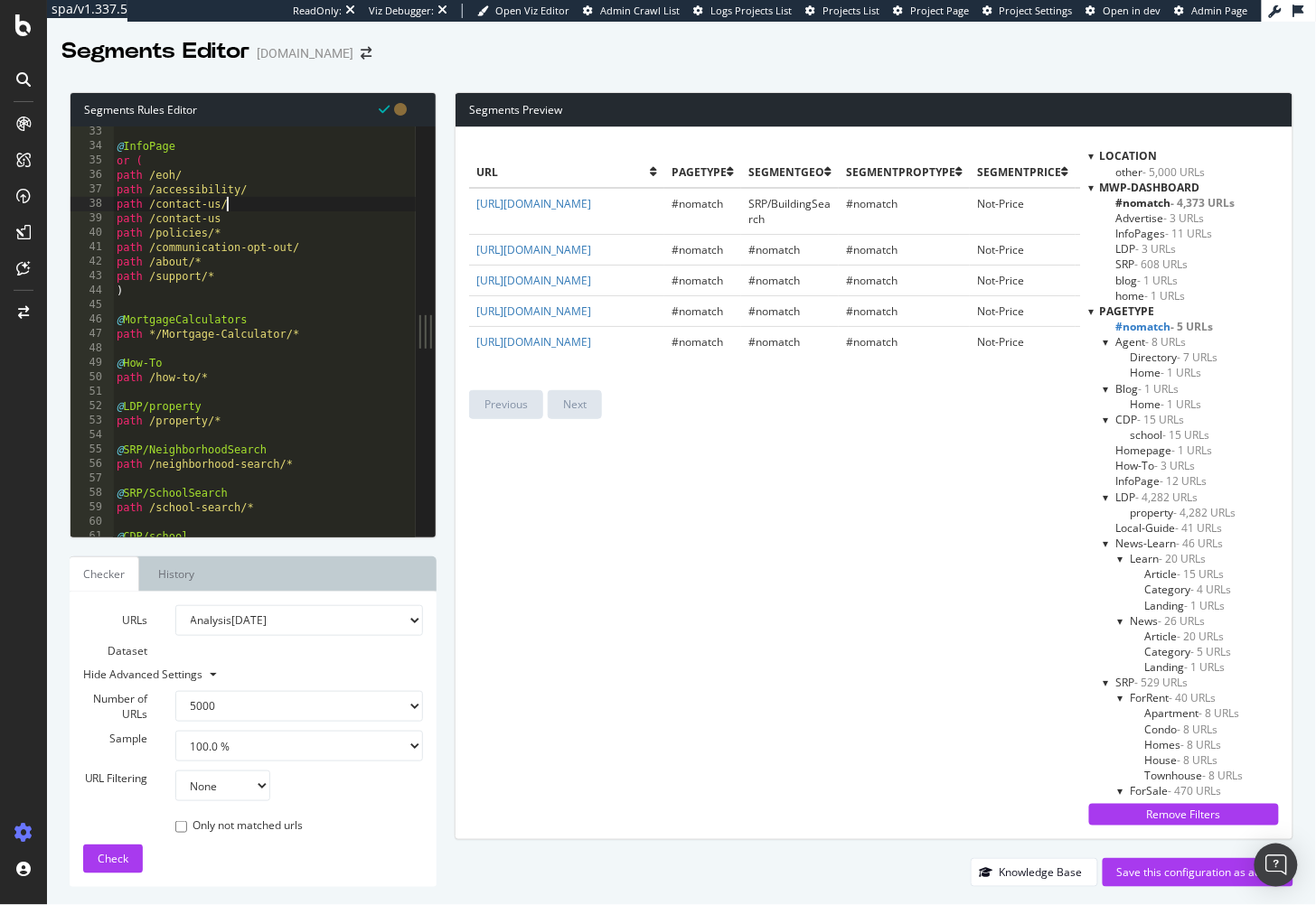
scroll to position [464, 0]
click at [1154, 320] on span "#nomatch - 5 URLs" at bounding box center [1166, 326] width 98 height 15
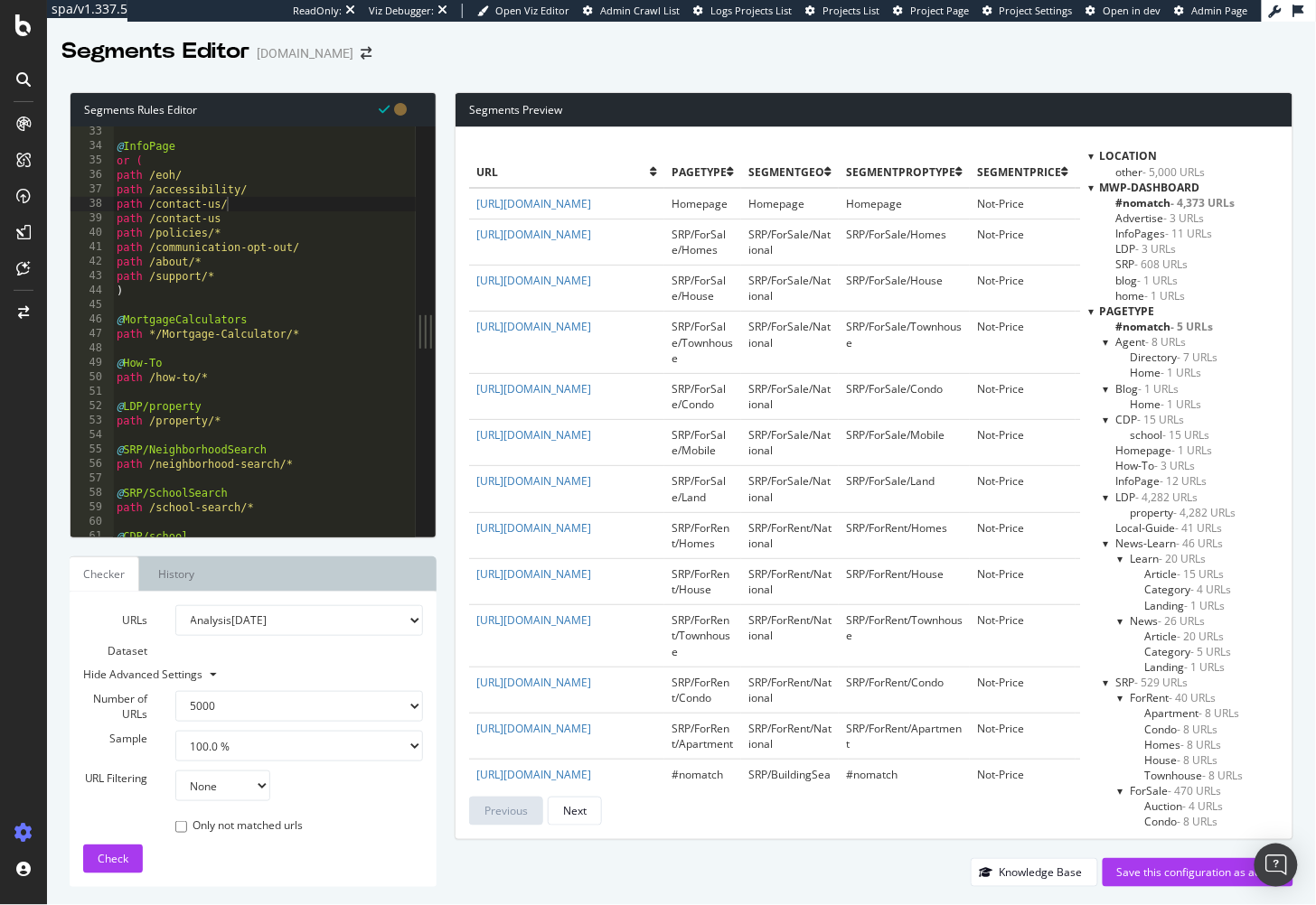
click at [1145, 497] on span "- 4,282 URLs" at bounding box center [1167, 497] width 63 height 15
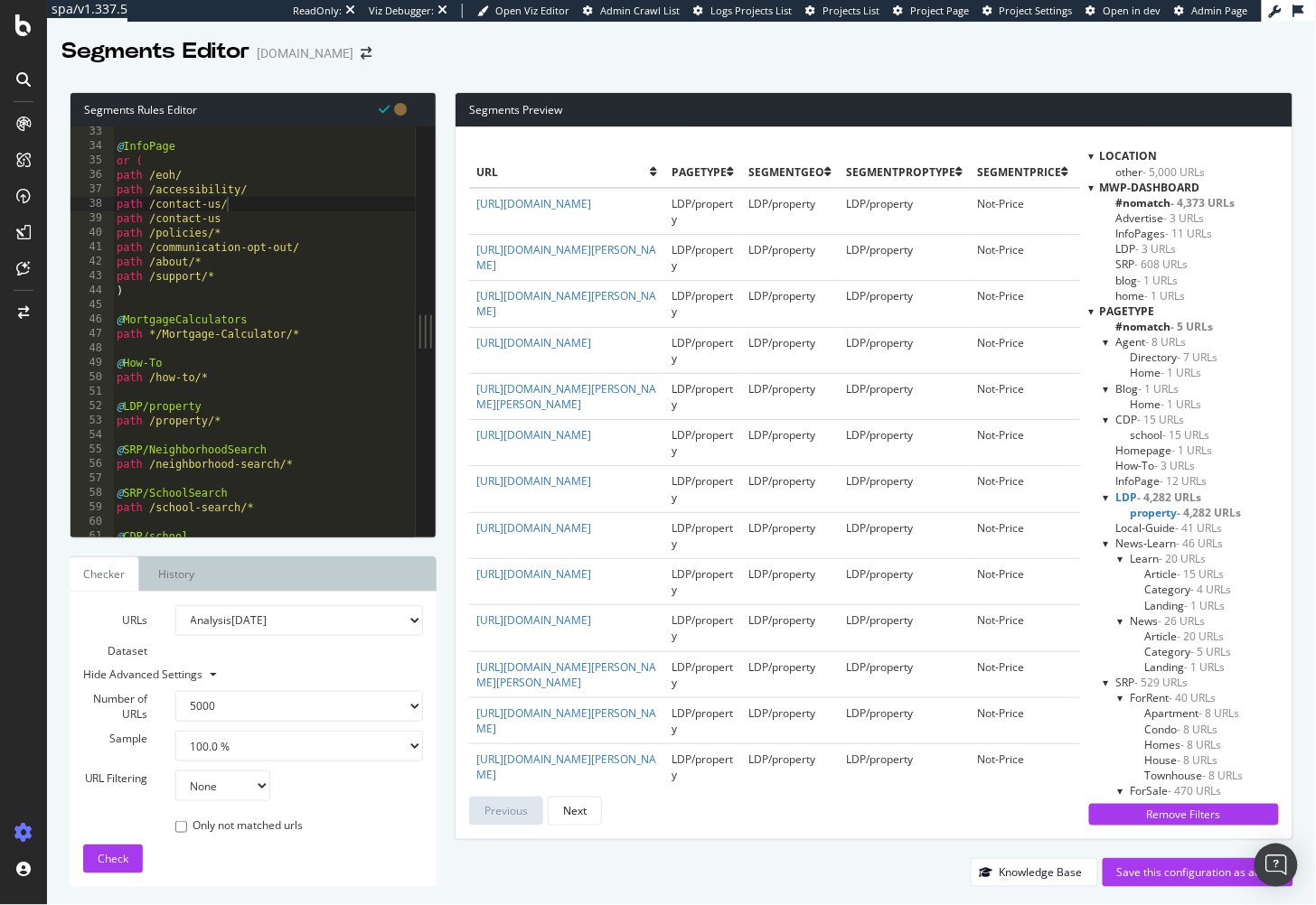
click at [710, 373] on td "LDP/property" at bounding box center [702, 350] width 77 height 46
click at [751, 419] on td "LDP/property" at bounding box center [790, 396] width 98 height 46
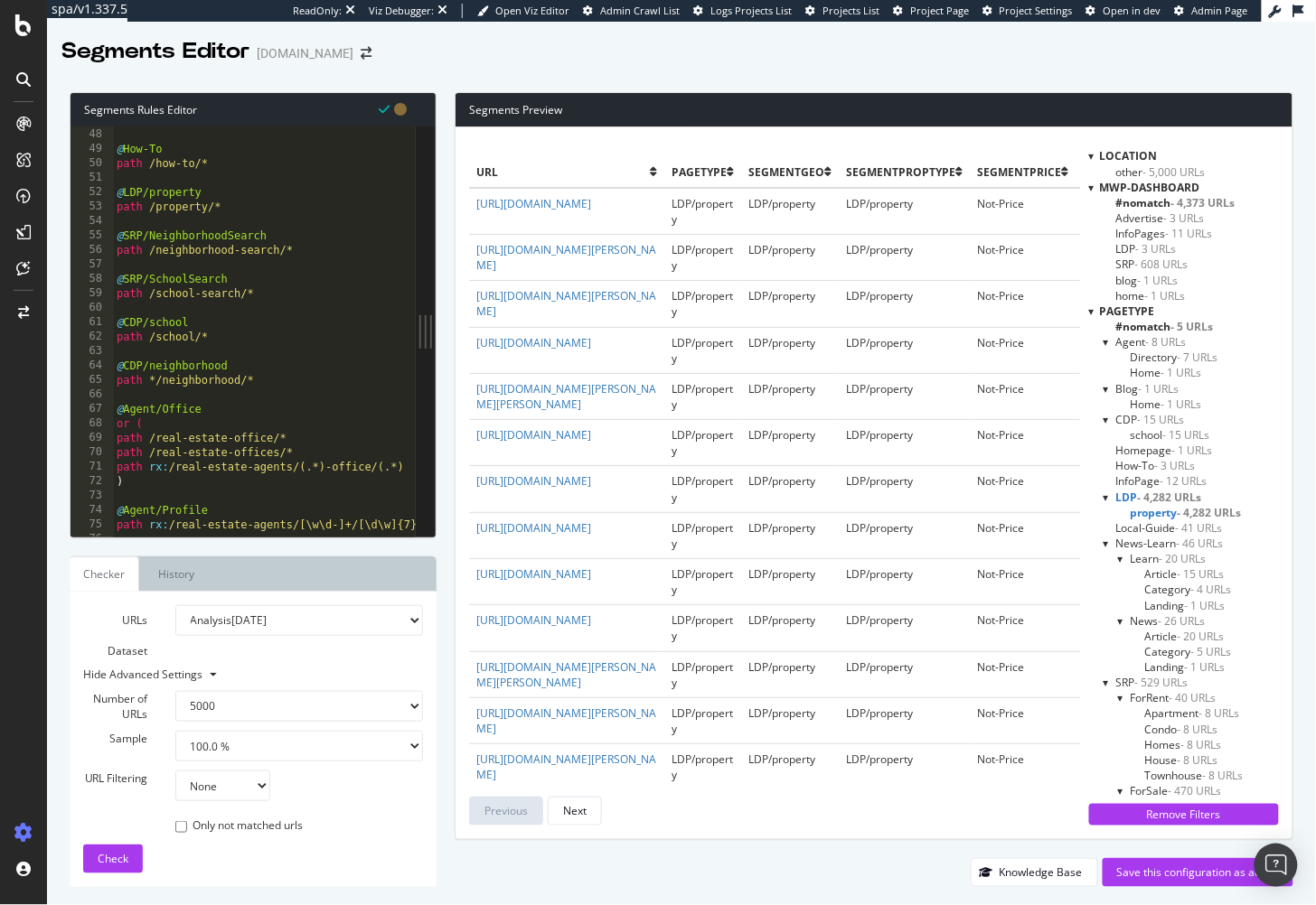
scroll to position [775, 0]
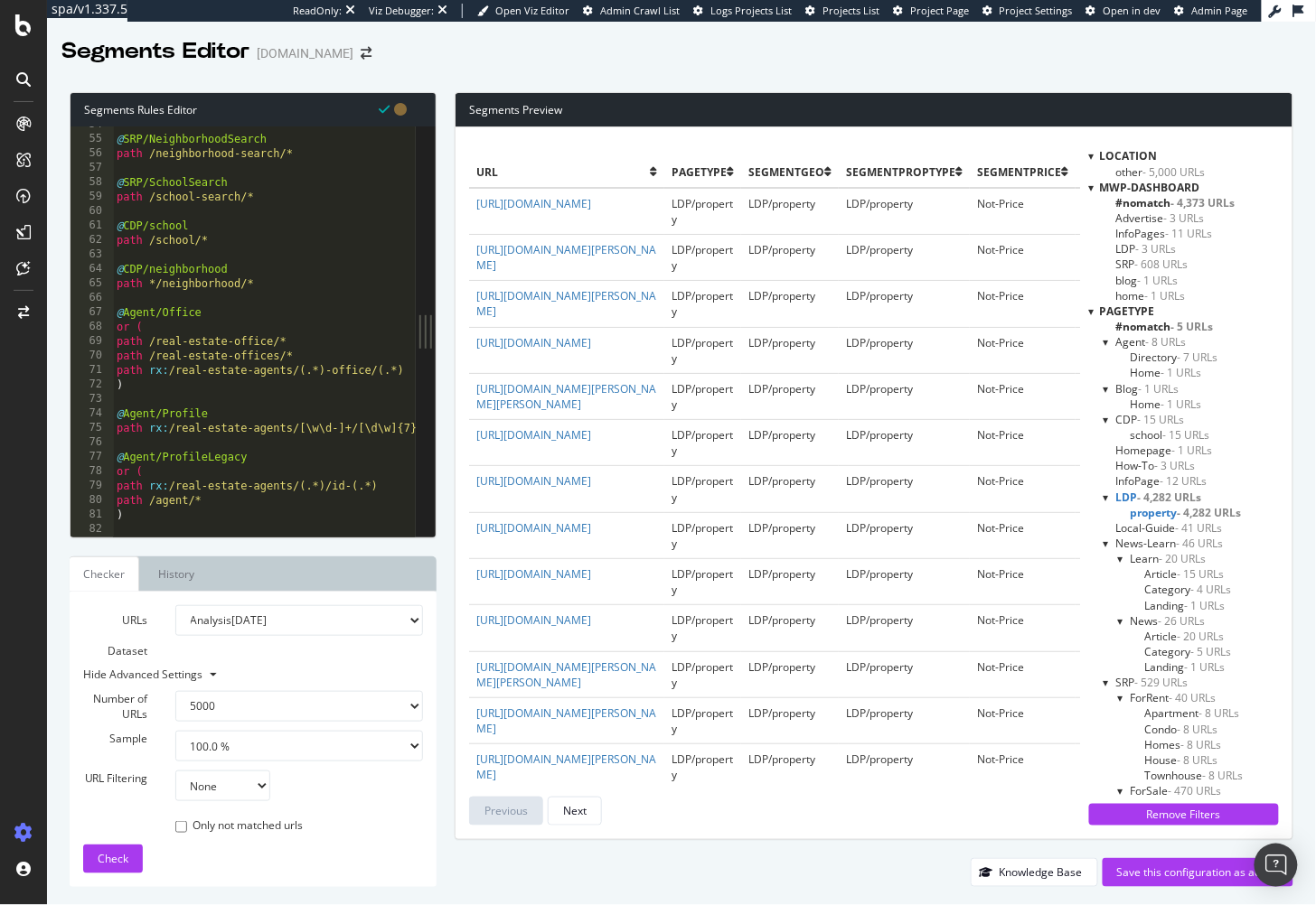
type textarea ")"
click at [305, 388] on div "@ SRP/NeighborhoodSearch path /neighborhood-search/* @ SRP/SchoolSearch path /s…" at bounding box center [289, 339] width 352 height 442
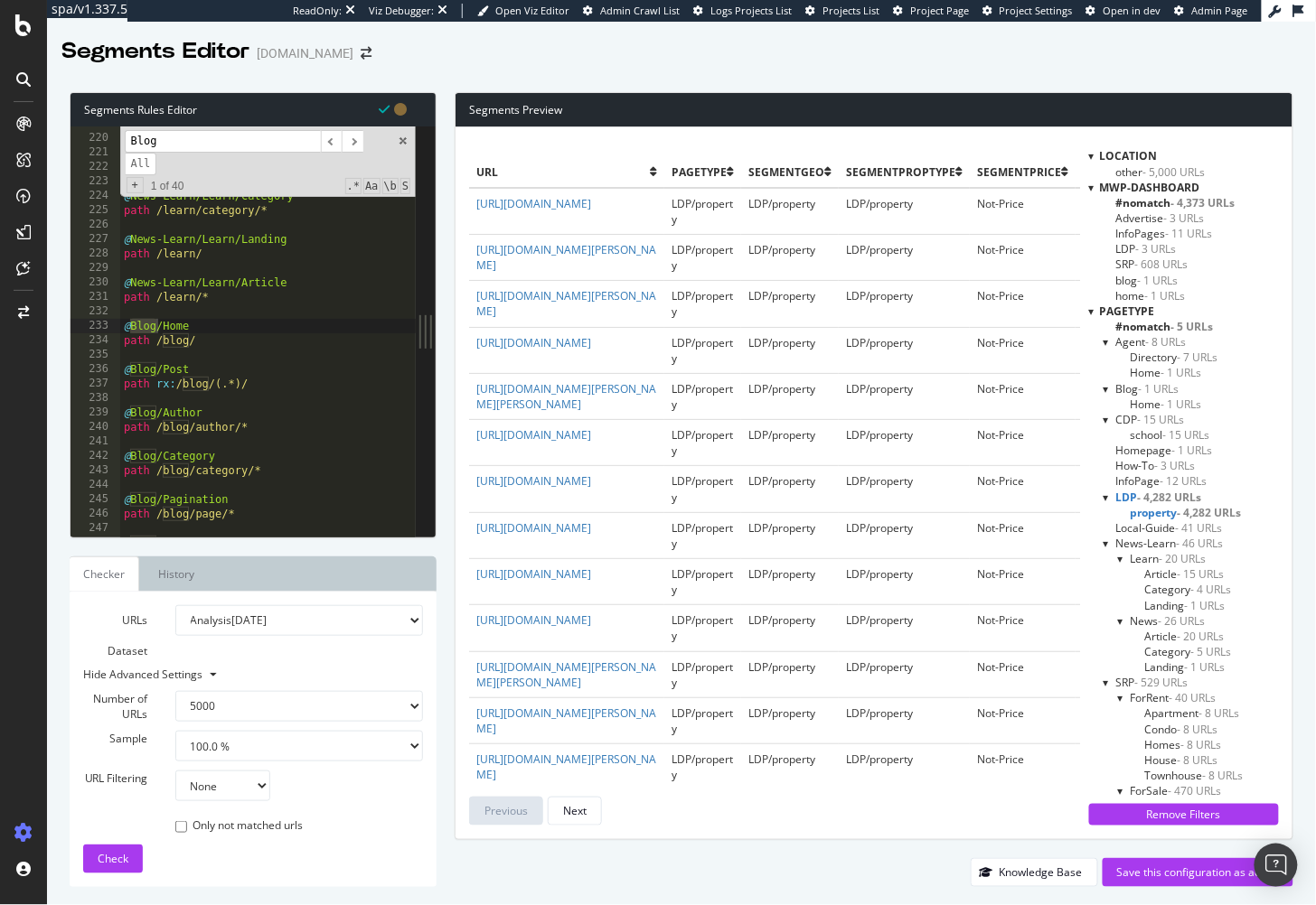
scroll to position [3176, 0]
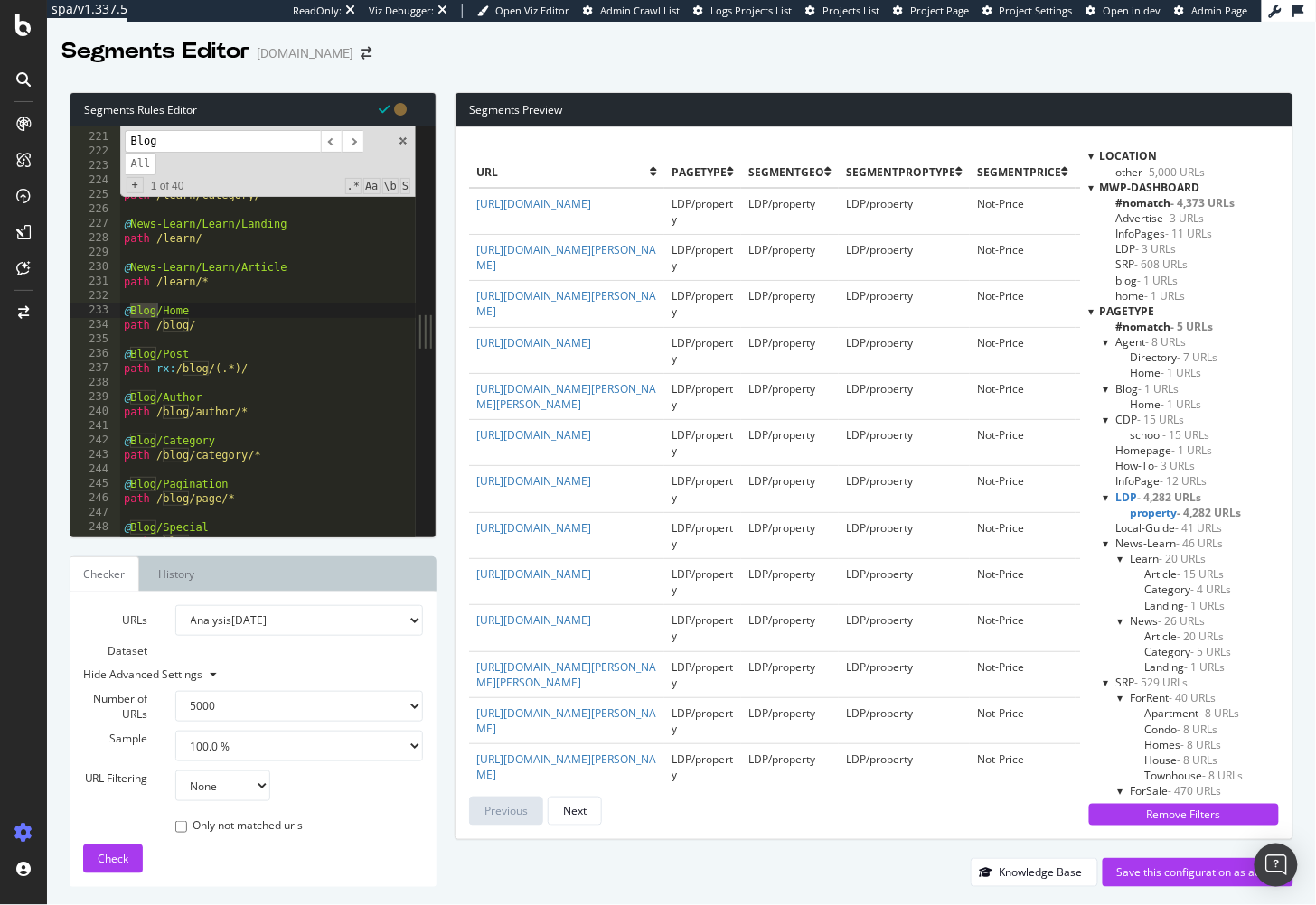
type input "Blog"
click at [224, 333] on div "@ News-Learn/News/Article path /news/* @ News-Learn/Learn/Category path /learn/…" at bounding box center [296, 337] width 352 height 442
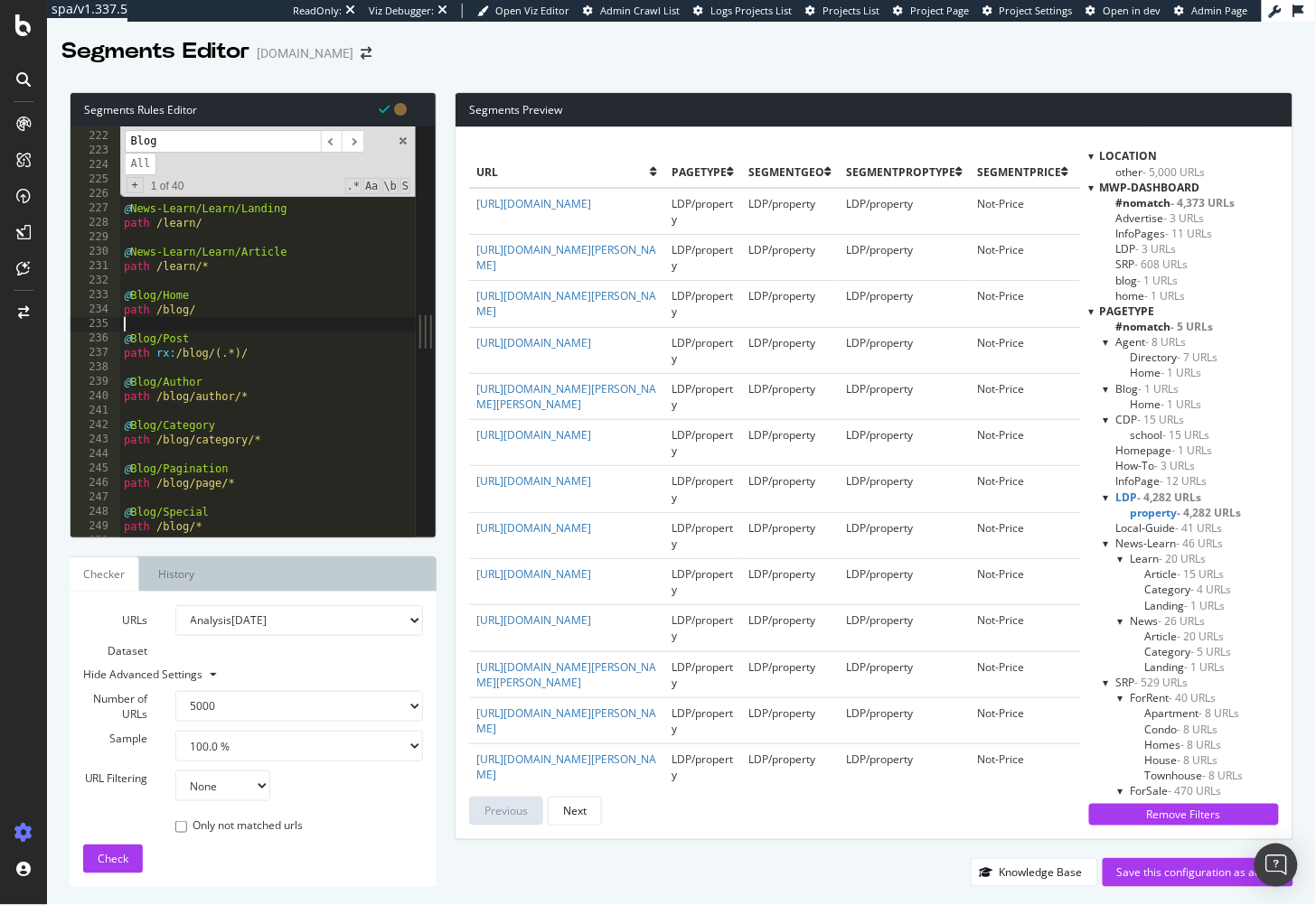
scroll to position [3174, 0]
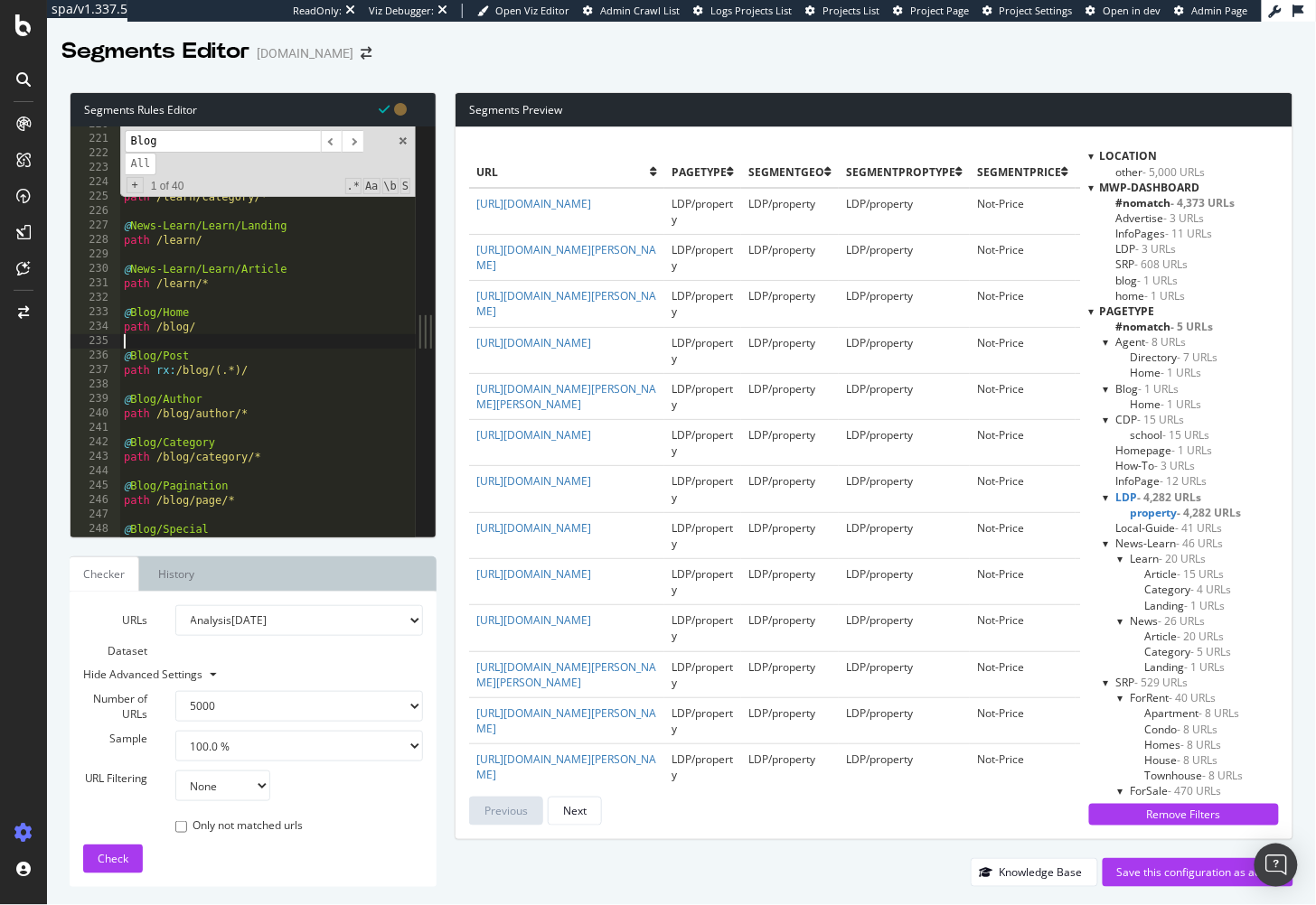
click at [213, 143] on input "Blog" at bounding box center [223, 141] width 196 height 23
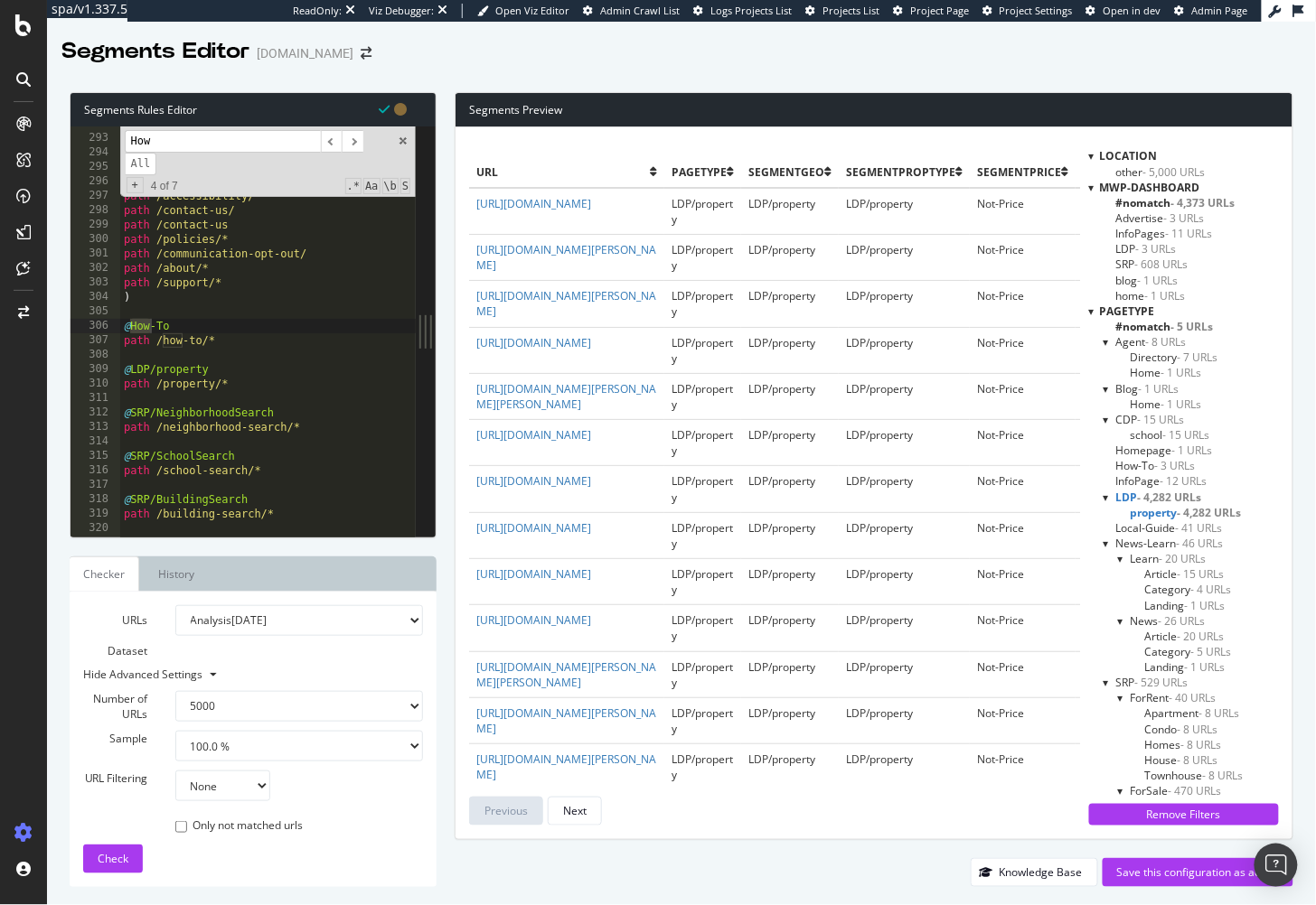
type input "How"
drag, startPoint x: 227, startPoint y: 336, endPoint x: 111, endPoint y: 323, distance: 116.7
click at [111, 323] on div "path /how-to/* 292 293 294 295 296 297 298 299 300 301 302 303 304 305 306 307 …" at bounding box center [243, 332] width 345 height 410
type textarea "@How-To path /how-to/*"
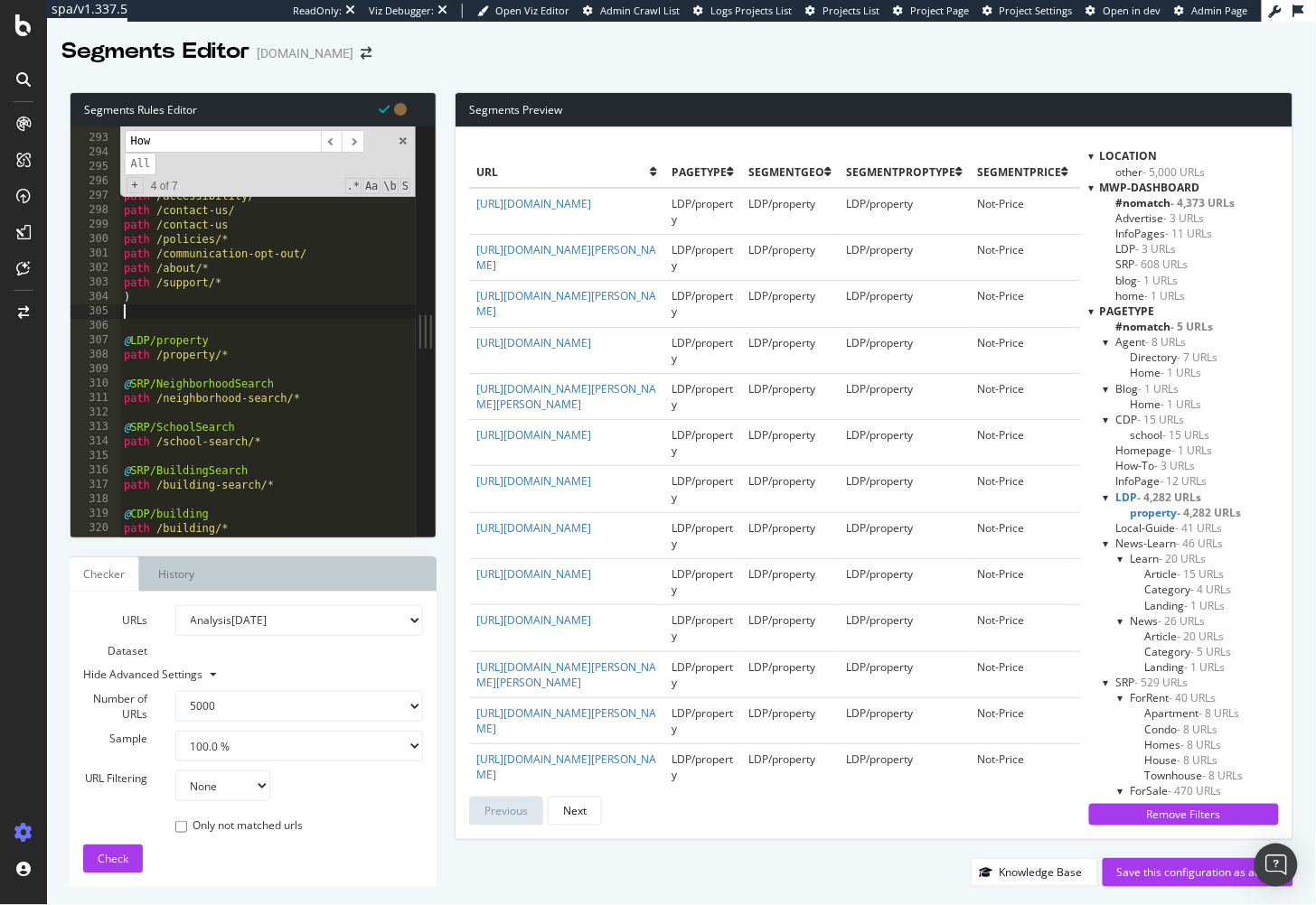
type textarea ")"
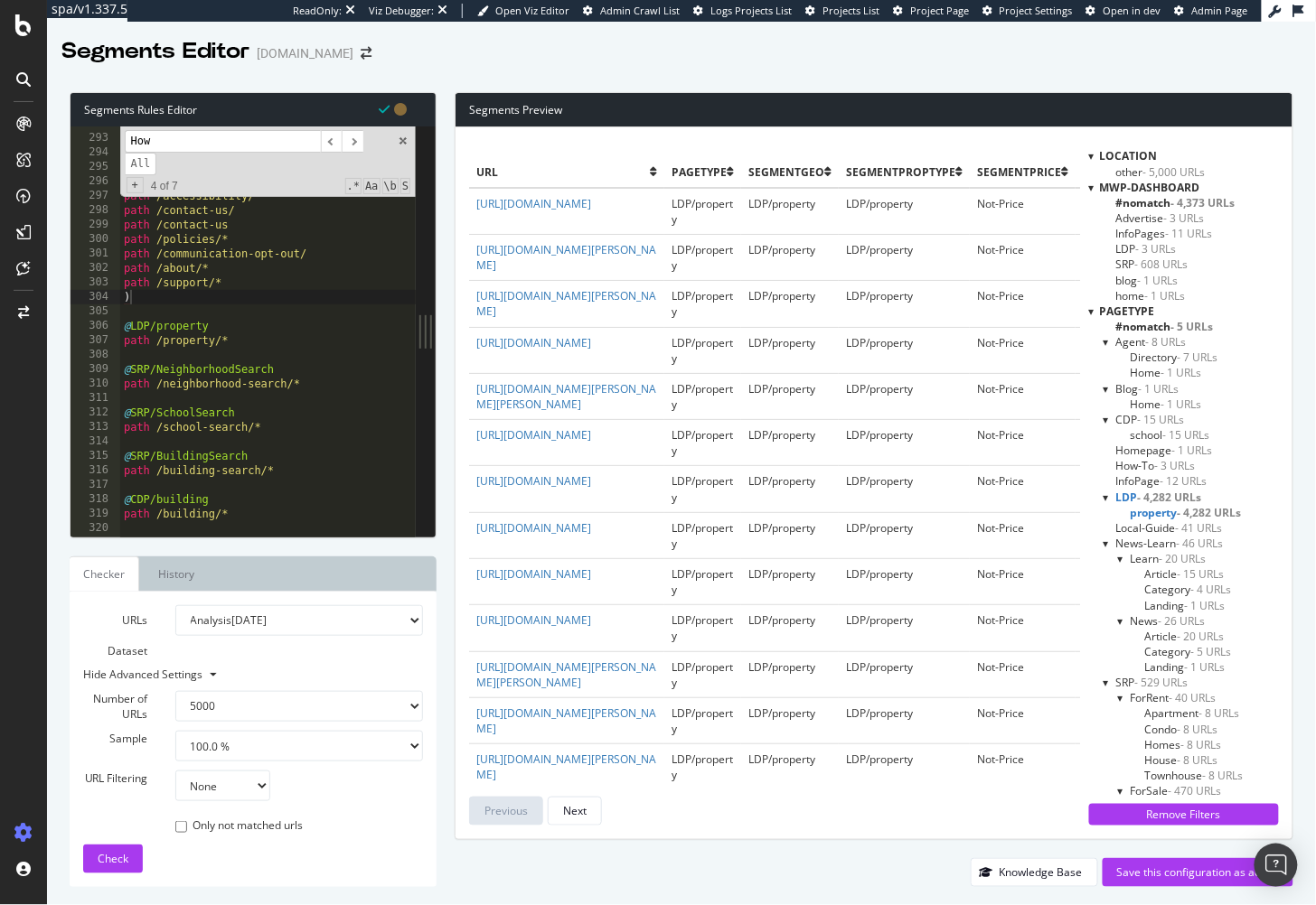
click at [408, 140] on span at bounding box center [403, 141] width 13 height 13
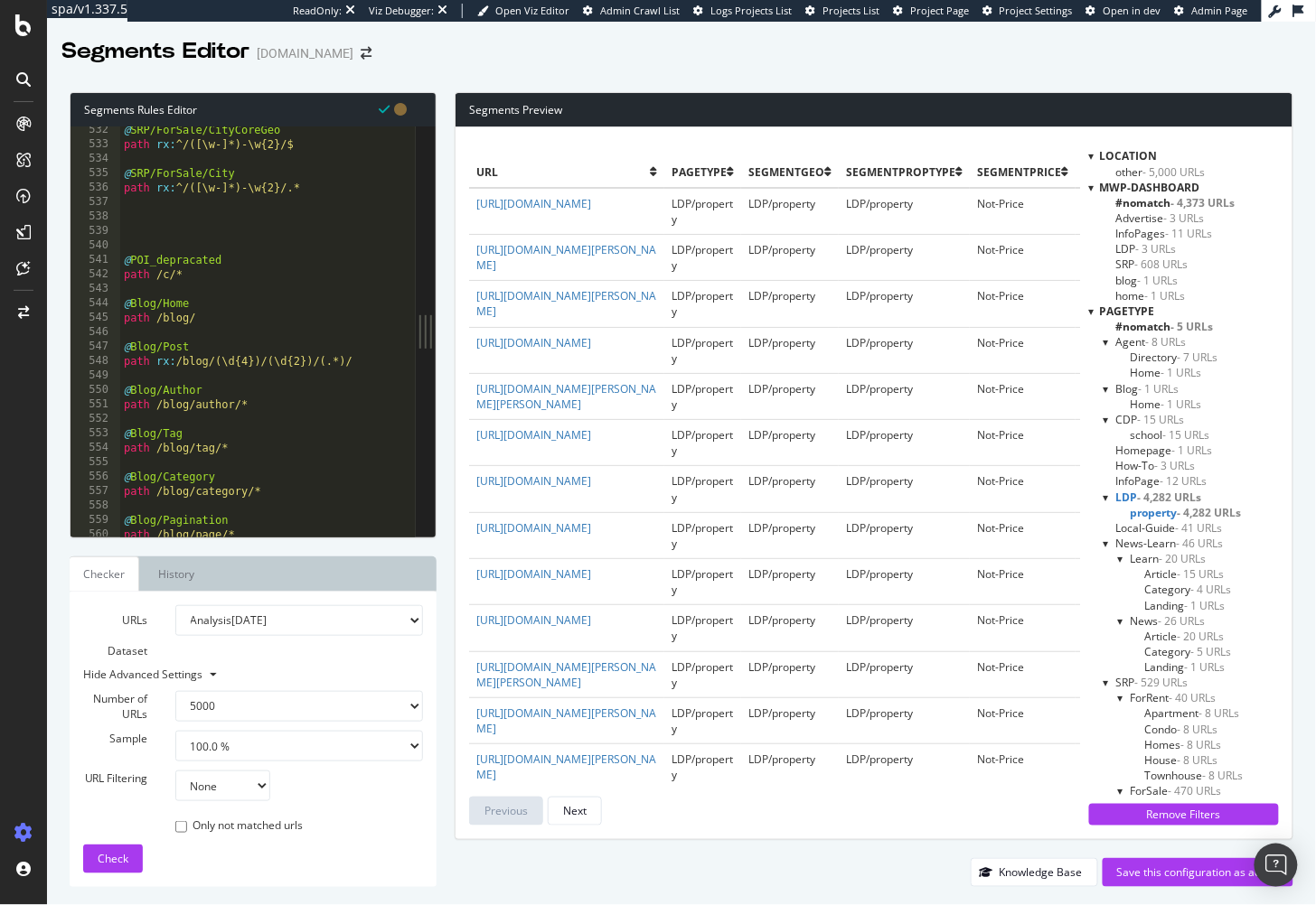
scroll to position [7679, 0]
click at [143, 291] on div "@ SRP/ForSale/CityCoreGeo path rx : ^/([\w-]*)-\w{2}/$ @ SRP/ForSale/City path …" at bounding box center [296, 344] width 352 height 442
click at [131, 303] on div "@ SRP/ForSale/CityCoreGeo path rx : ^/([\w-]*)-\w{2}/$ @ SRP/ForSale/City path …" at bounding box center [296, 344] width 352 height 442
type textarea "@Blog/Home"
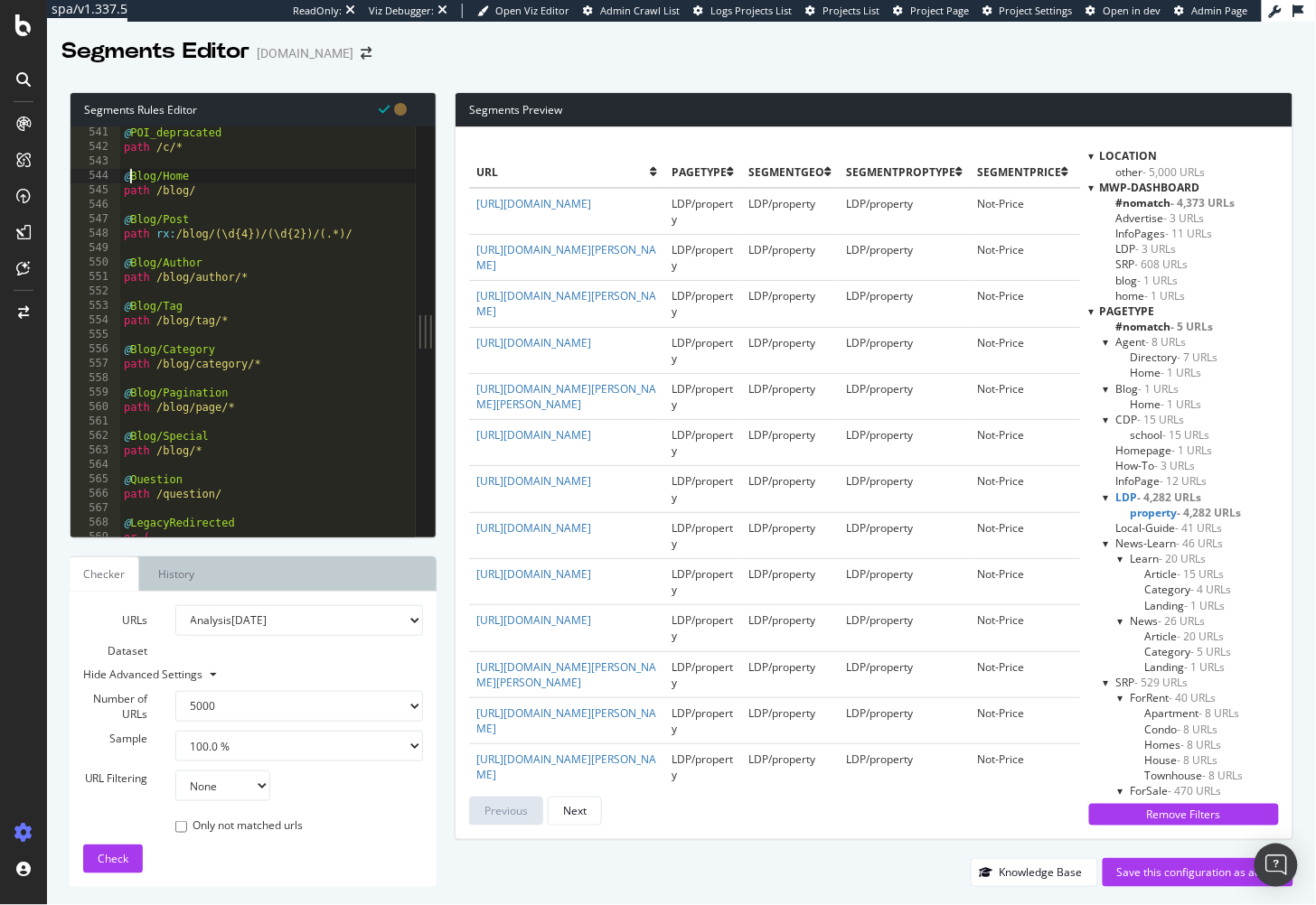
scroll to position [7811, 0]
click at [224, 463] on div "@ POI_depracated path /c/* @ Blog/Home path /blog/ @ Blog/Post path rx : /blog/…" at bounding box center [296, 344] width 352 height 442
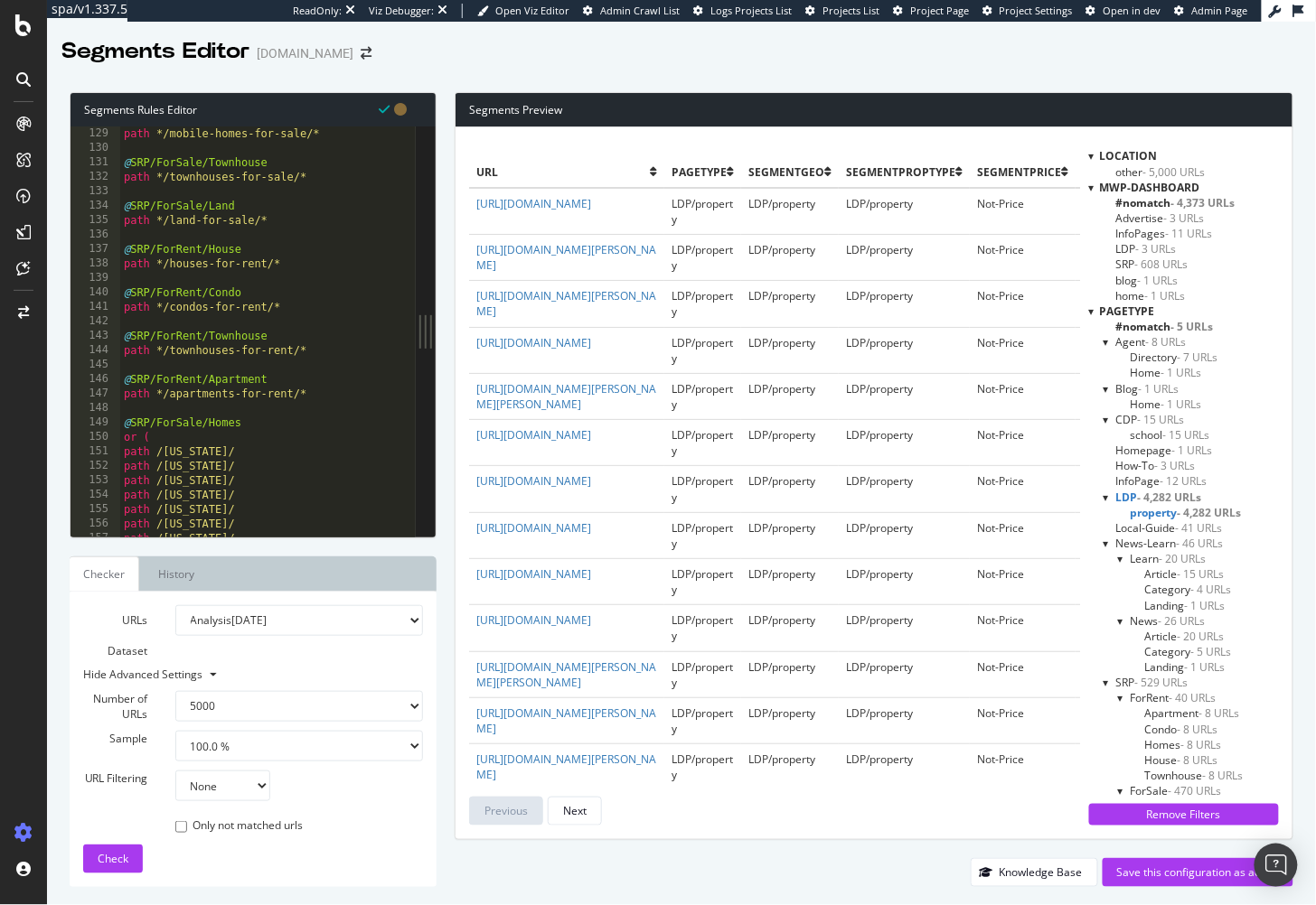
scroll to position [1828, 0]
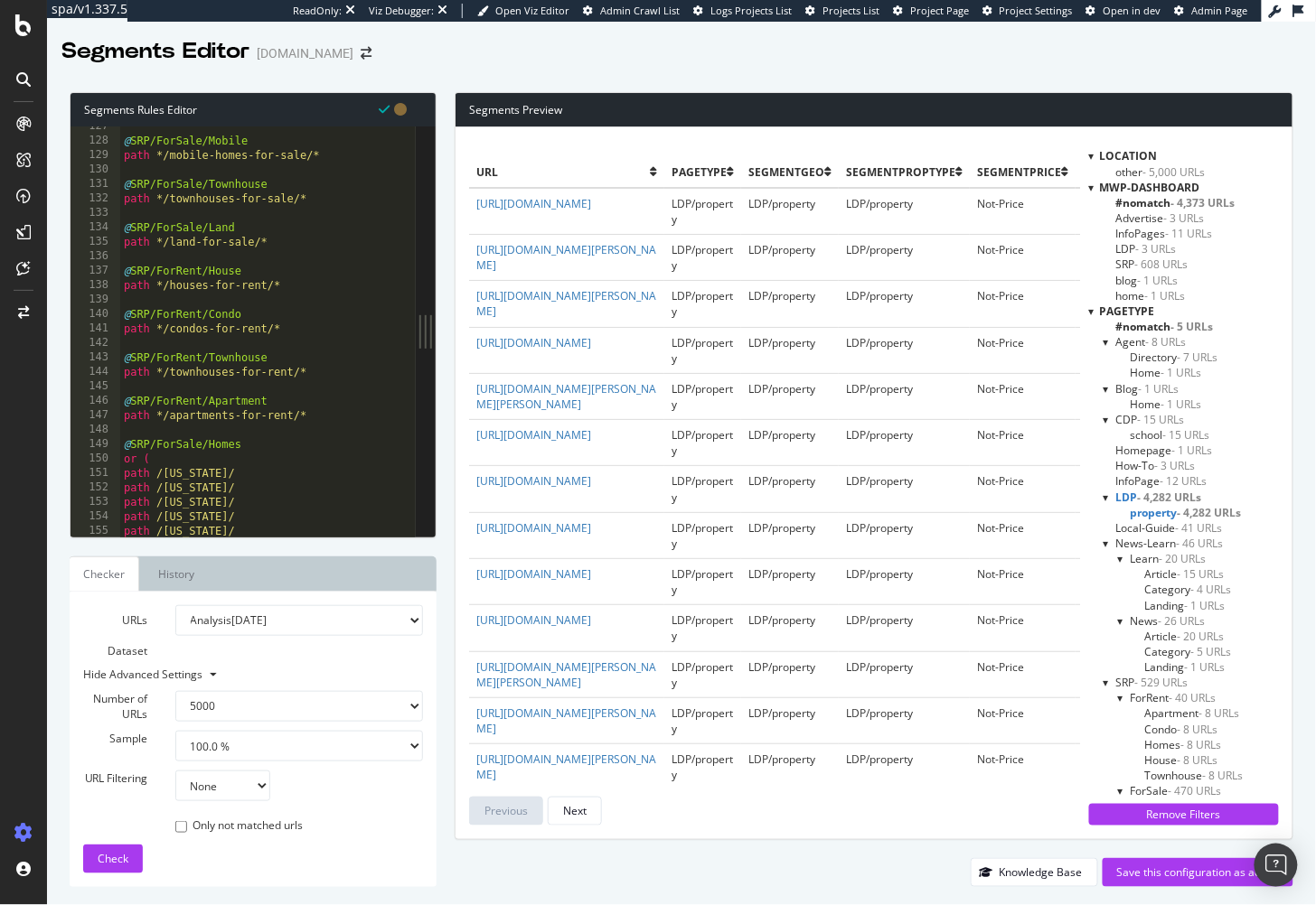
click at [1134, 492] on span "LDP - 4,282 URLs" at bounding box center [1159, 497] width 86 height 15
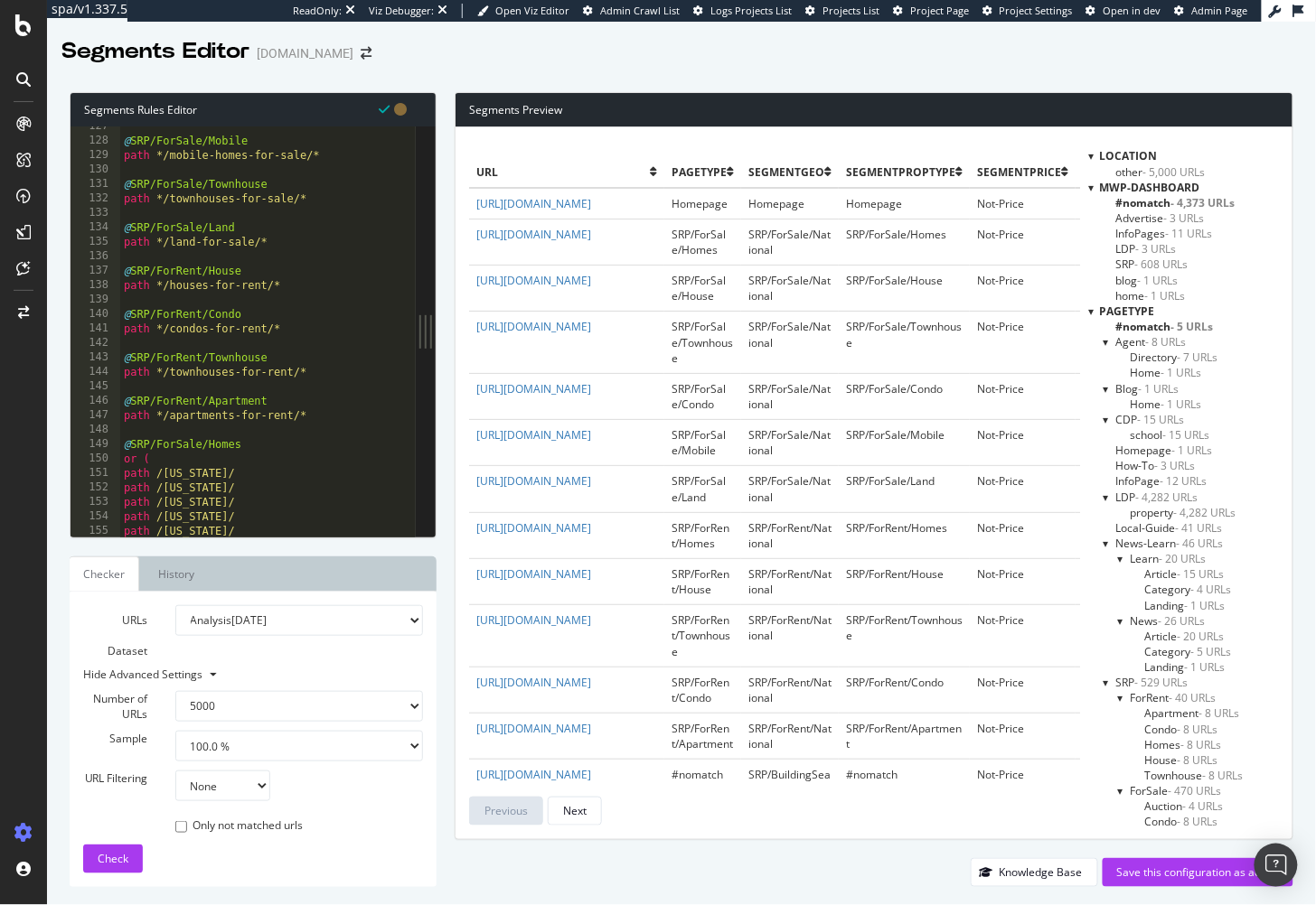
click at [1146, 679] on span "- 529 URLs" at bounding box center [1162, 682] width 53 height 15
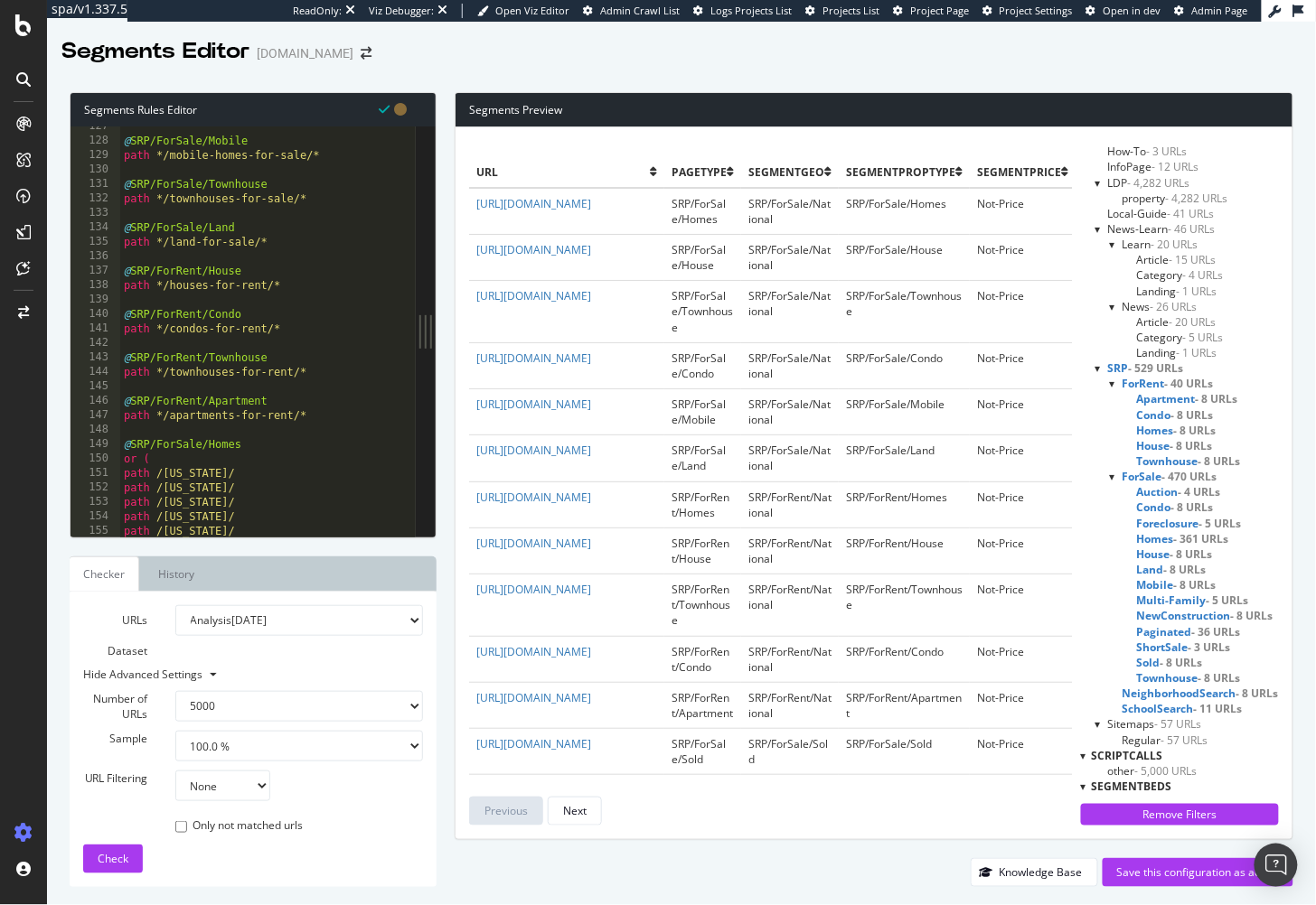
scroll to position [355, 0]
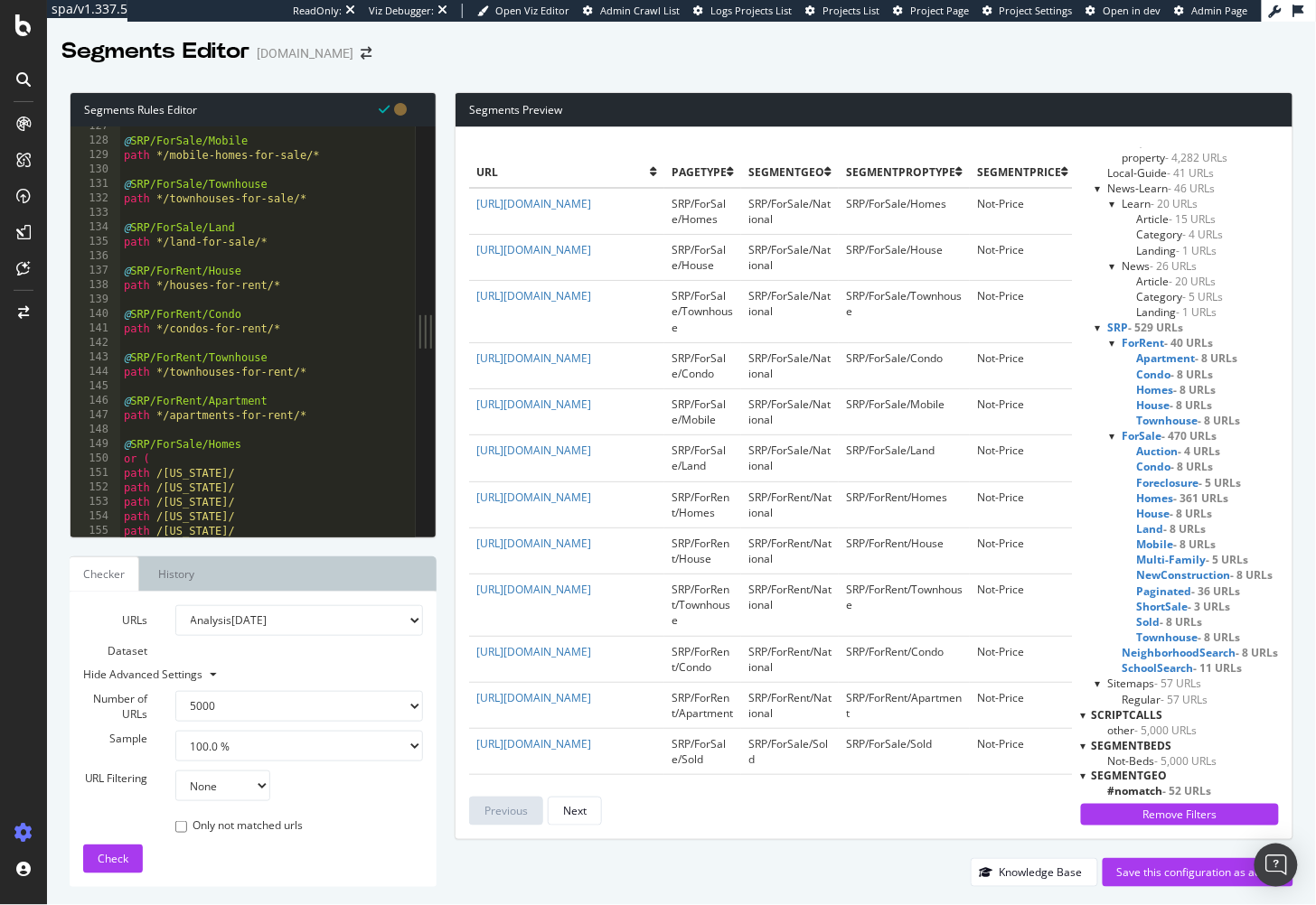
click at [1139, 683] on span "Sitemaps - 57 URLs" at bounding box center [1156, 683] width 94 height 15
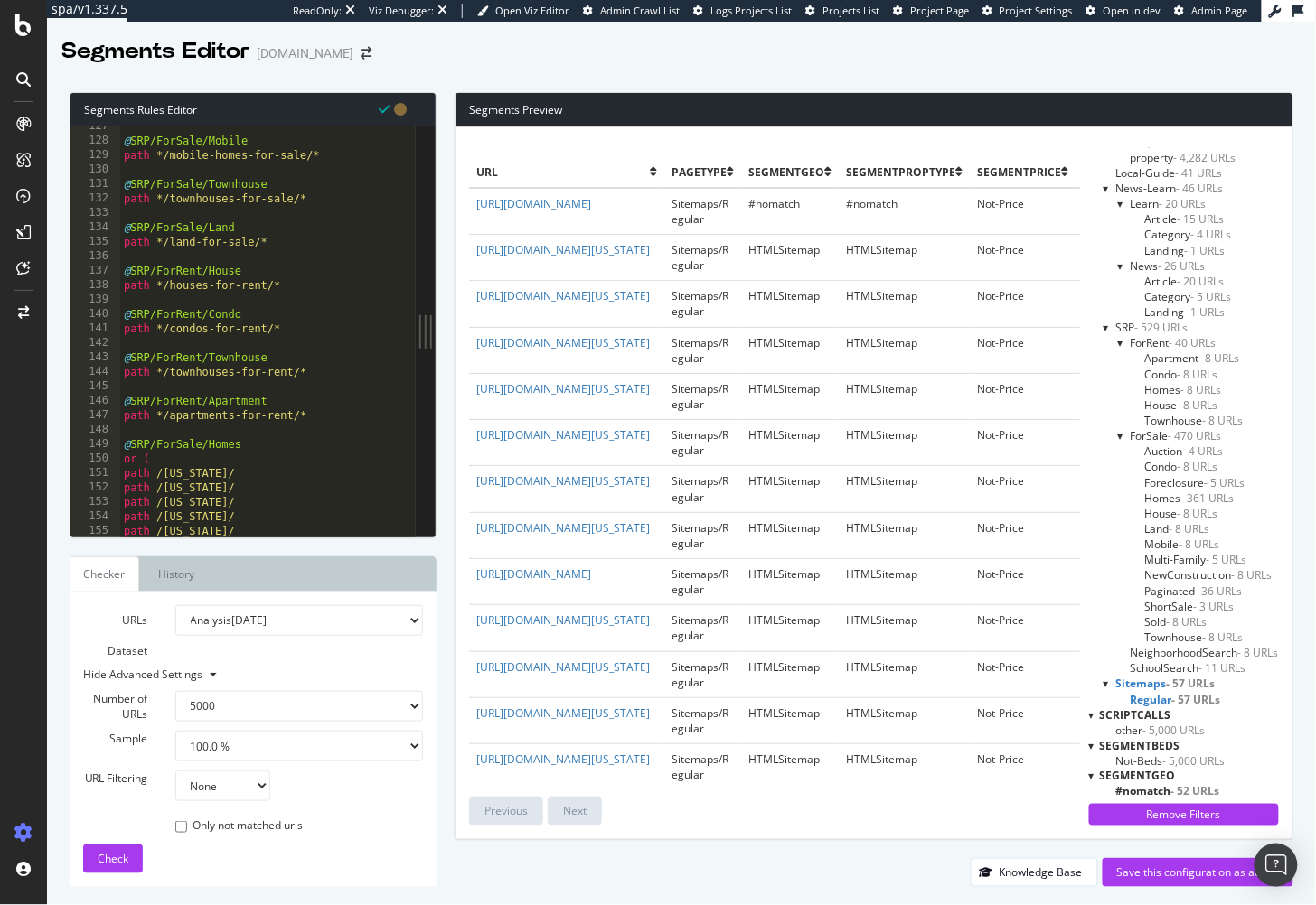
click at [1139, 683] on span "Sitemaps - 57 URLs" at bounding box center [1166, 683] width 100 height 15
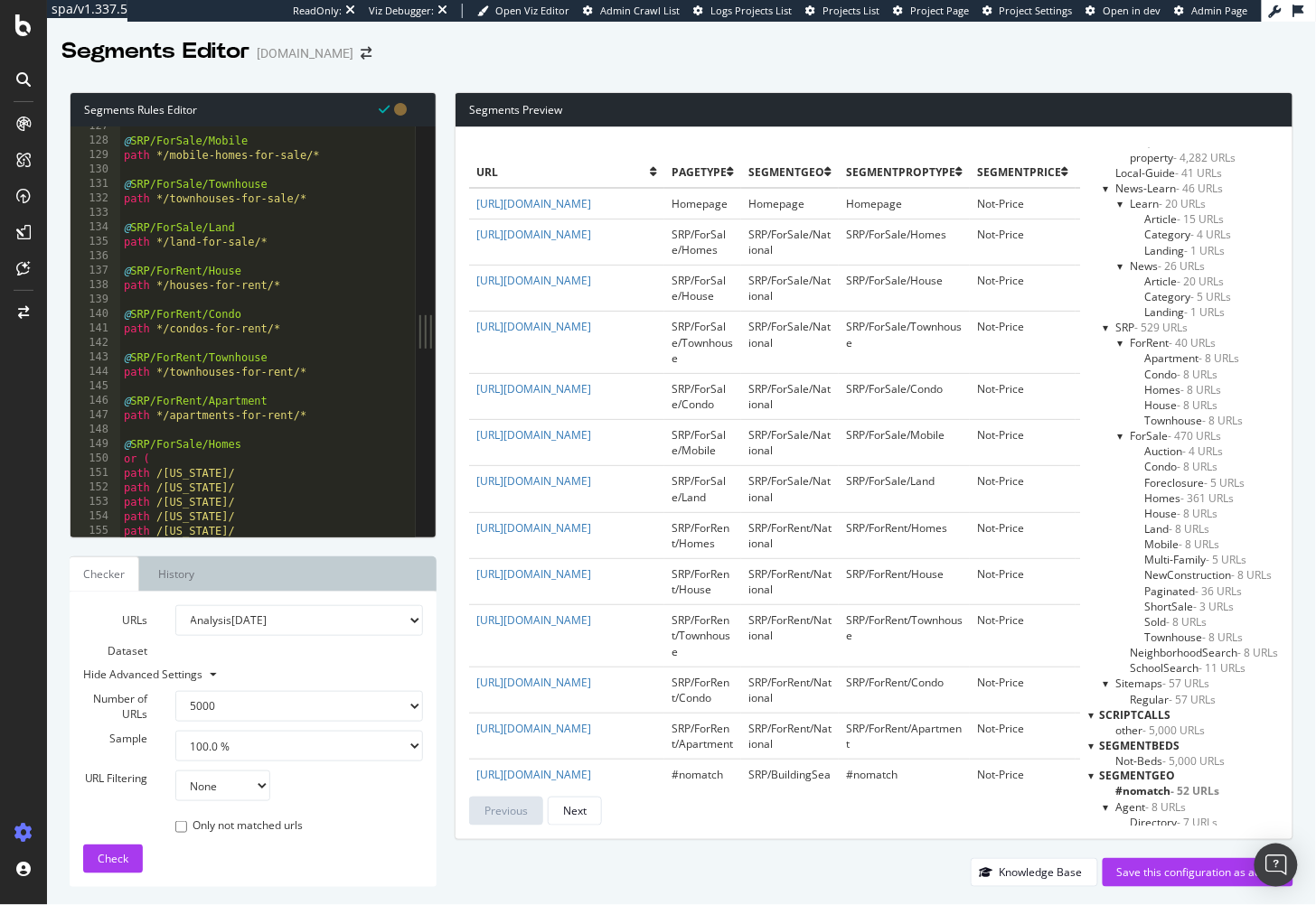
drag, startPoint x: 711, startPoint y: 409, endPoint x: 457, endPoint y: 633, distance: 338.7
click at [711, 409] on td "SRP/ForSale/Condo" at bounding box center [702, 396] width 77 height 46
click at [240, 794] on select "None Equal to Not equal to Starts with Doesn't start with Ends with Doesn't end…" at bounding box center [222, 786] width 95 height 31
select select "contains"
click at [175, 771] on select "None Equal to Not equal to Starts with Doesn't start with Ends with Doesn't end…" at bounding box center [222, 786] width 95 height 31
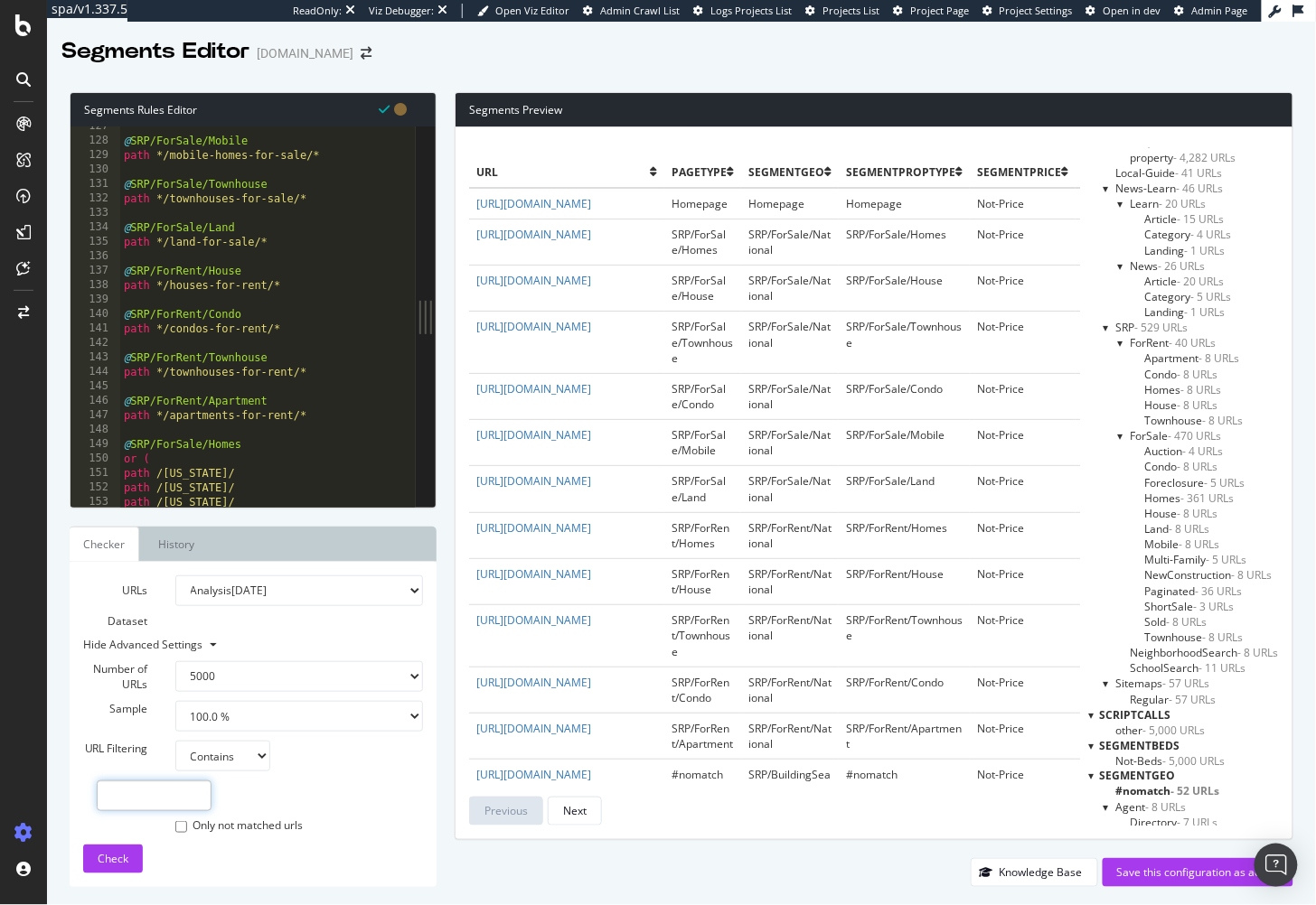
click at [174, 794] on input "text" at bounding box center [154, 796] width 115 height 31
type input "/school/"
click at [119, 867] on div "Check" at bounding box center [113, 859] width 31 height 15
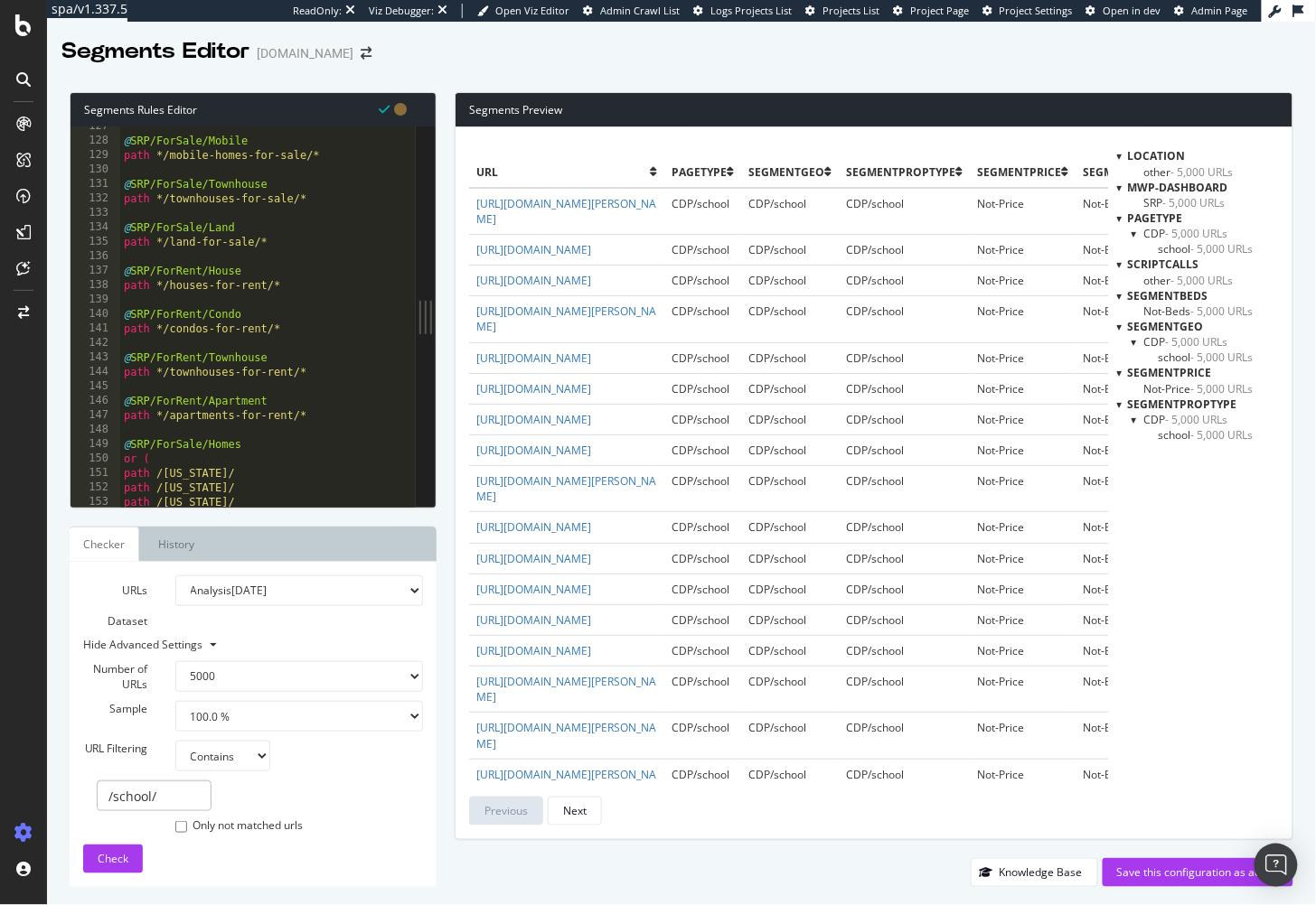
type textarea "@SRP/ForRent/House"
click at [344, 264] on div "@ SRP/ForSale/Mobile path */mobile-homes-for-sale/* @ SRP/ForSale/Townhouse pat…" at bounding box center [296, 325] width 352 height 412
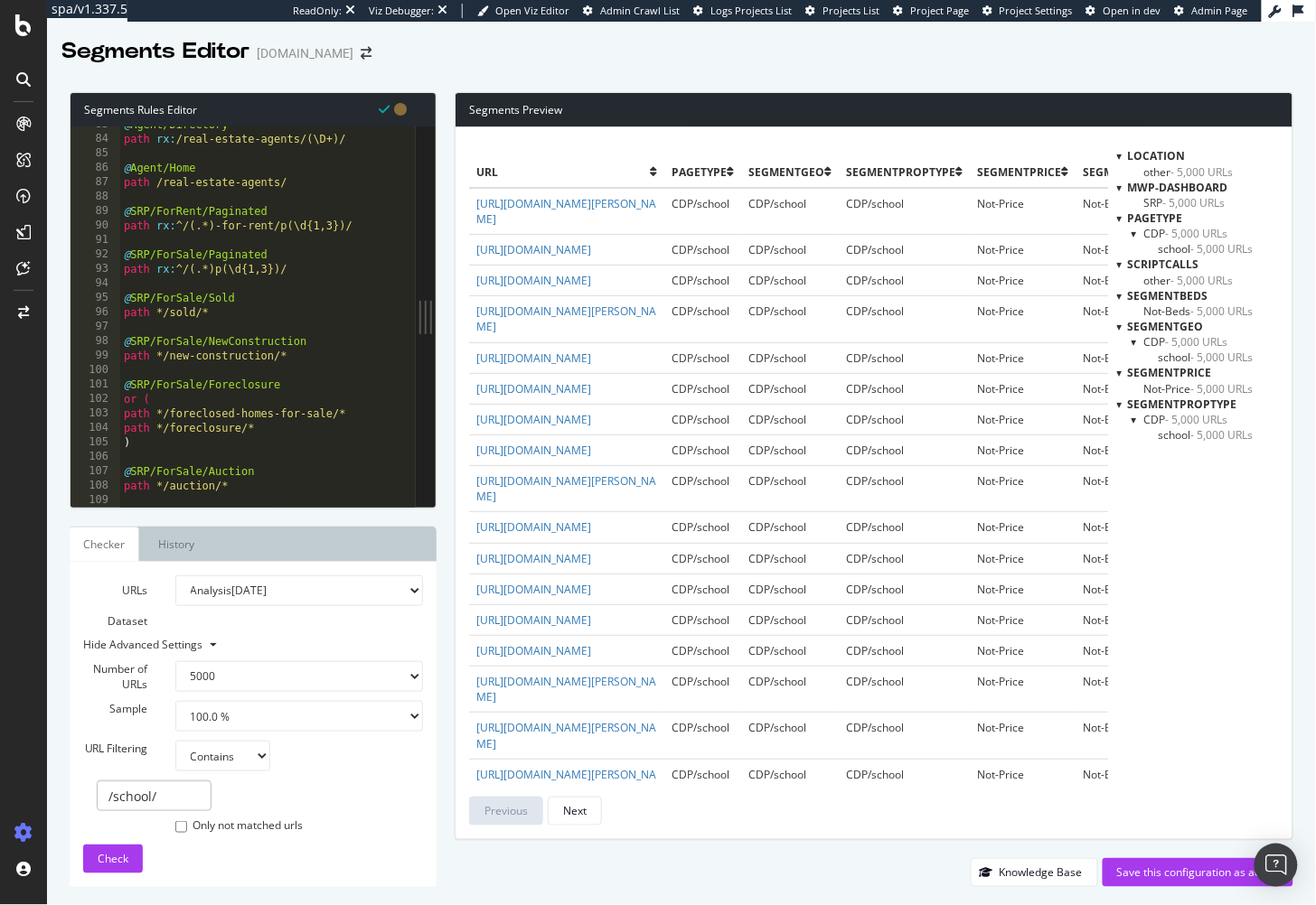
scroll to position [1206, 0]
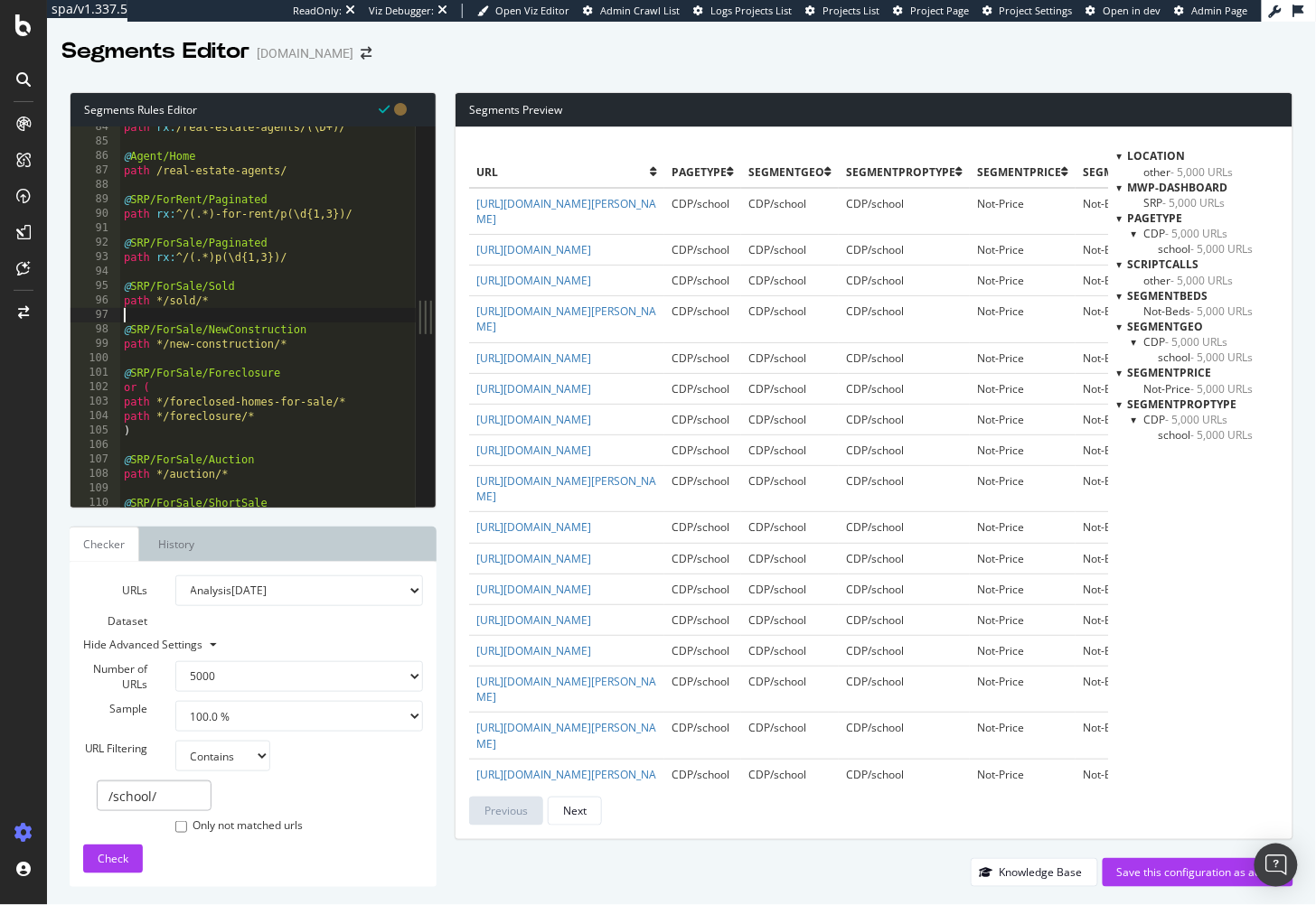
click at [300, 311] on div "path rx : /real-estate-agents/(\D+)/ @ Agent/Home path /real-estate-agents/ @ S…" at bounding box center [296, 326] width 352 height 412
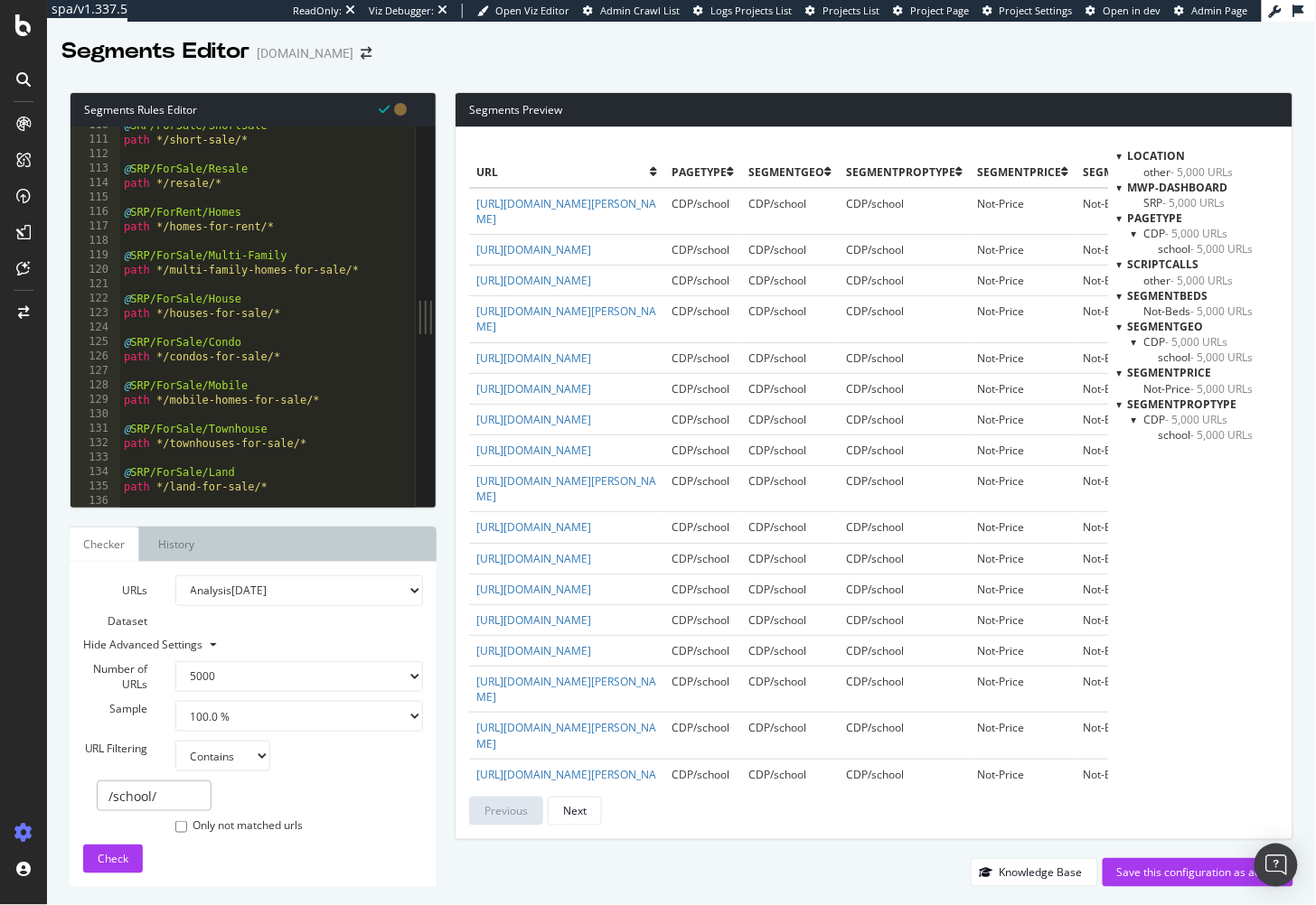
scroll to position [1584, 0]
click at [303, 288] on div "@ SRP/ForSale/ShortSale path */short-sale/* @ SRP/ForSale/Resale path */resale/…" at bounding box center [296, 323] width 352 height 412
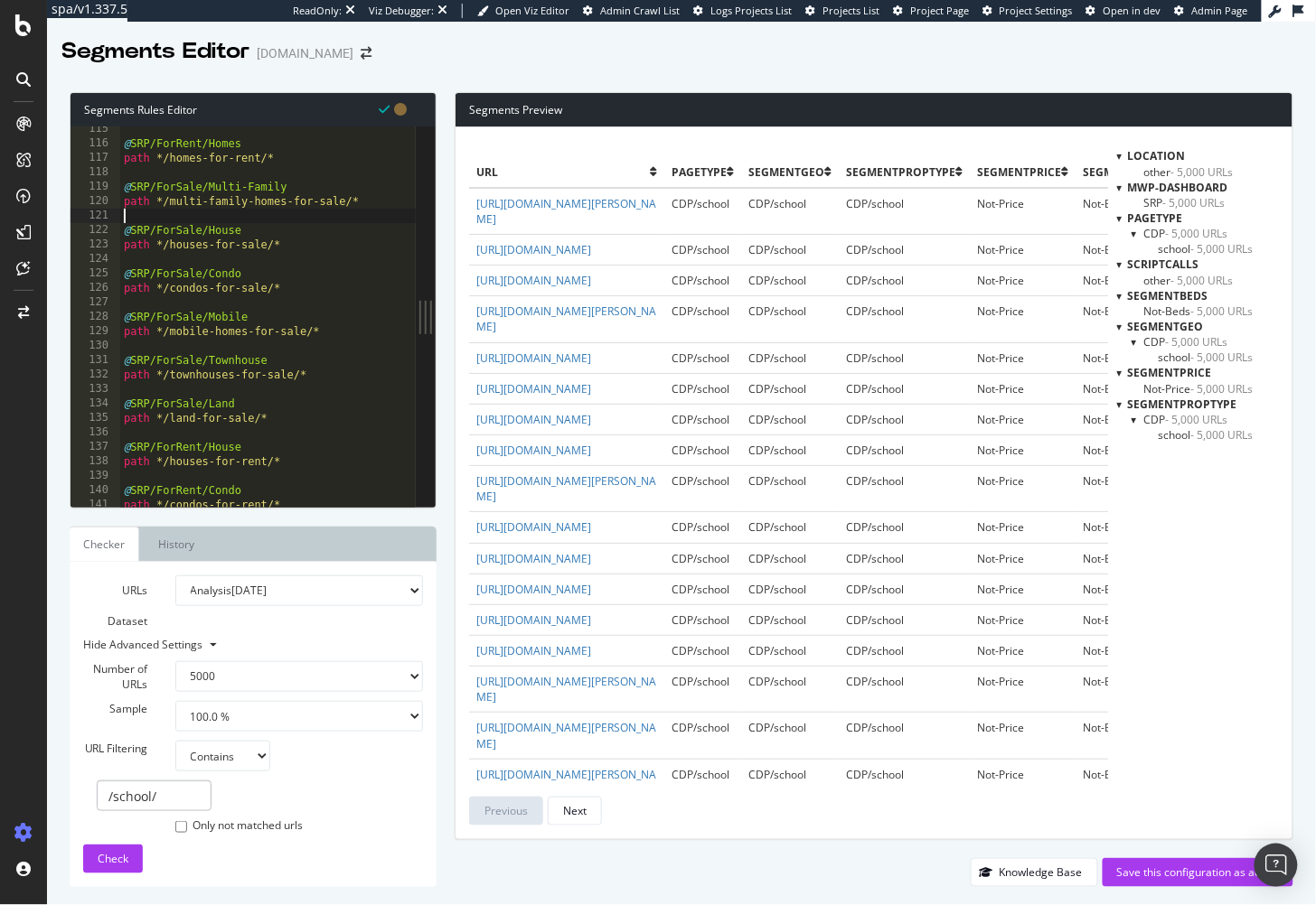
scroll to position [1652, 0]
click at [276, 261] on div "@ SRP/ForRent/Homes path */homes-for-rent/* @ SRP/ForSale/Multi-Family path */m…" at bounding box center [296, 328] width 352 height 412
click at [276, 297] on div "@ SRP/ForRent/Homes path */homes-for-rent/* @ SRP/ForSale/Multi-Family path */m…" at bounding box center [296, 328] width 352 height 412
click at [334, 383] on div "@ SRP/ForRent/Homes path */homes-for-rent/* @ SRP/ForSale/Multi-Family path */m…" at bounding box center [296, 328] width 352 height 412
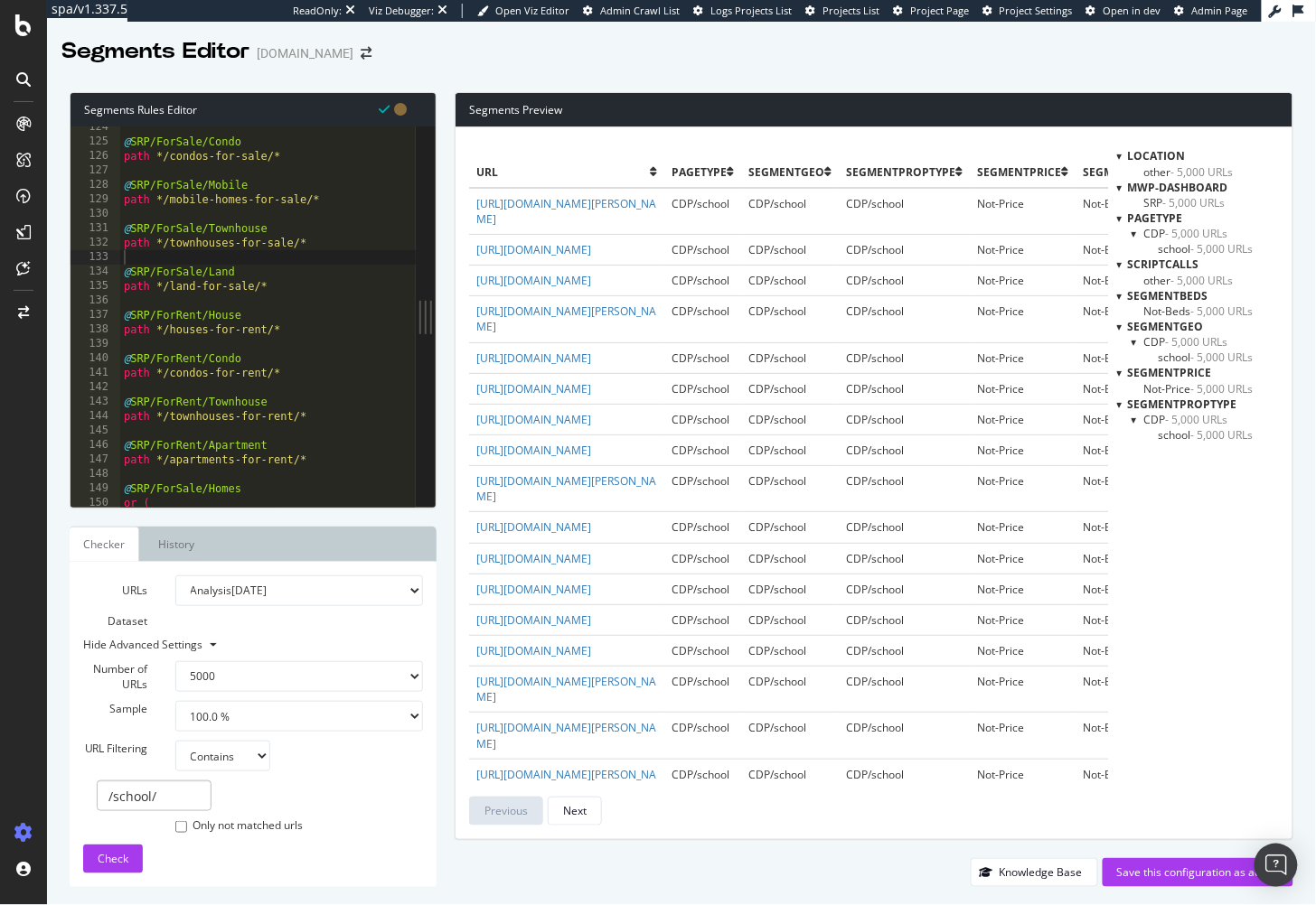
click at [1224, 498] on div "location other - 5,000 URLs mwp-dashboard SRP - 5,000 URLs pagetype CDP - 5,000…" at bounding box center [1198, 487] width 162 height 678
drag, startPoint x: 1240, startPoint y: 493, endPoint x: 1229, endPoint y: 459, distance: 35.7
click at [1239, 493] on div "location other - 5,000 URLs mwp-dashboard SRP - 5,000 URLs pagetype CDP - 5,000…" at bounding box center [1198, 487] width 162 height 678
click at [1162, 232] on span "CDP - 5,000 URLs" at bounding box center [1186, 233] width 84 height 15
click at [1191, 534] on div "location other - 5,000 URLs mwp-dashboard SRP - 5,000 URLs pagetype CDP - 5,000…" at bounding box center [1198, 472] width 162 height 647
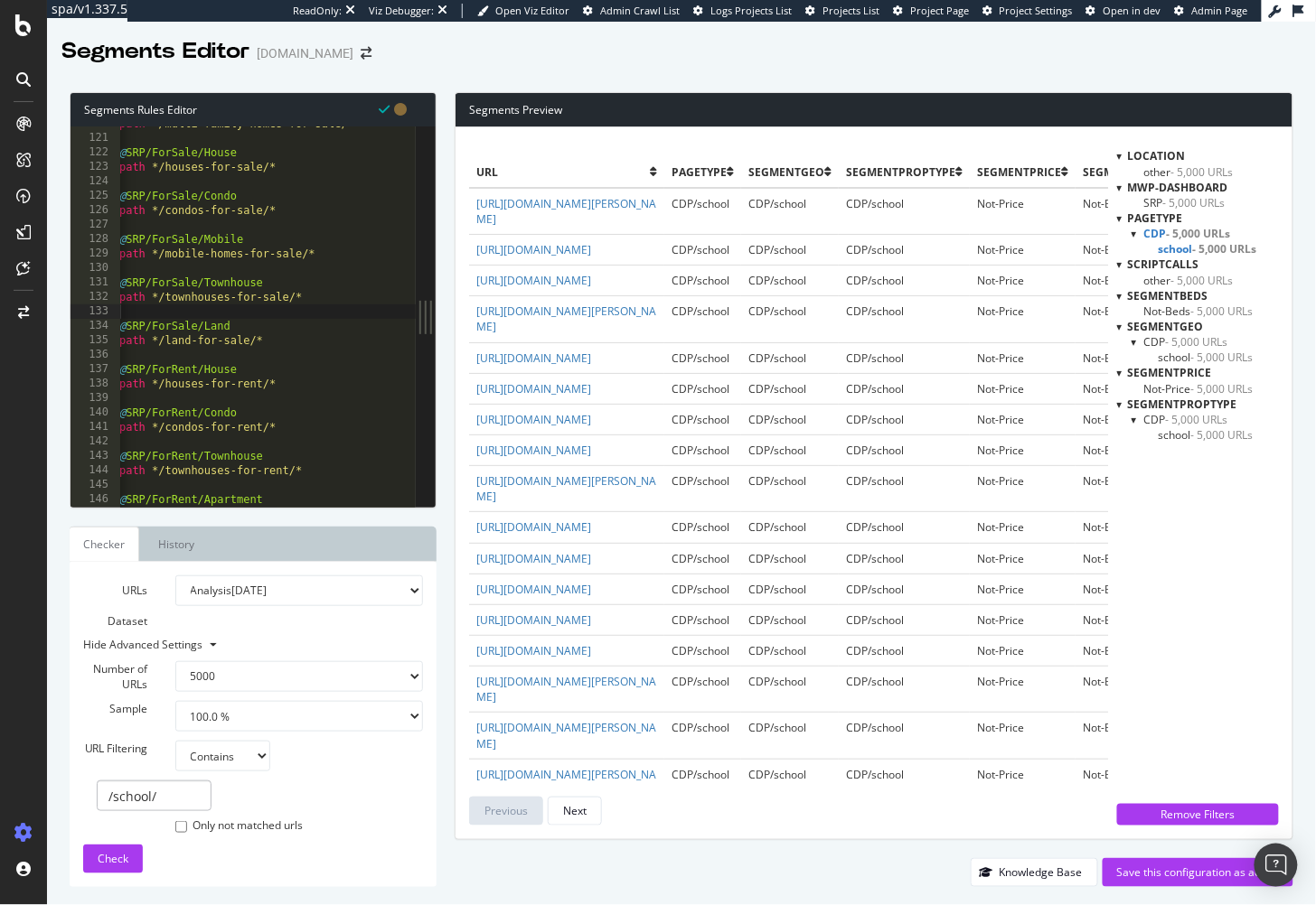
scroll to position [0, 0]
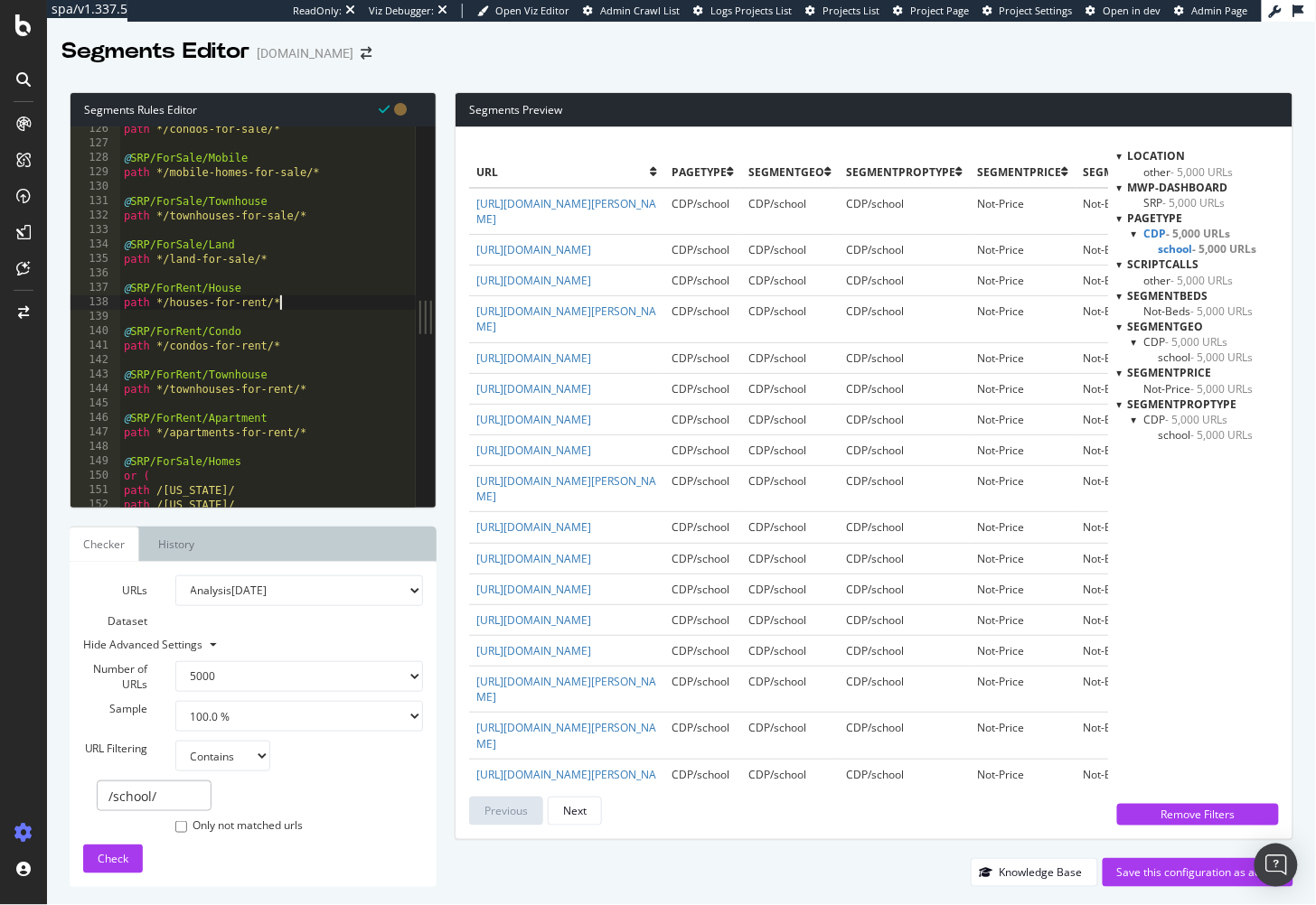
click at [312, 303] on div "path */condos-for-sale/* @ SRP/ForSale/Mobile path */mobile-homes-for-sale/* @ …" at bounding box center [296, 328] width 352 height 412
click at [297, 345] on div "path */condos-for-sale/* @ SRP/ForSale/Mobile path */mobile-homes-for-sale/* @ …" at bounding box center [296, 330] width 352 height 412
type textarea "path */condos-for-rent/*"
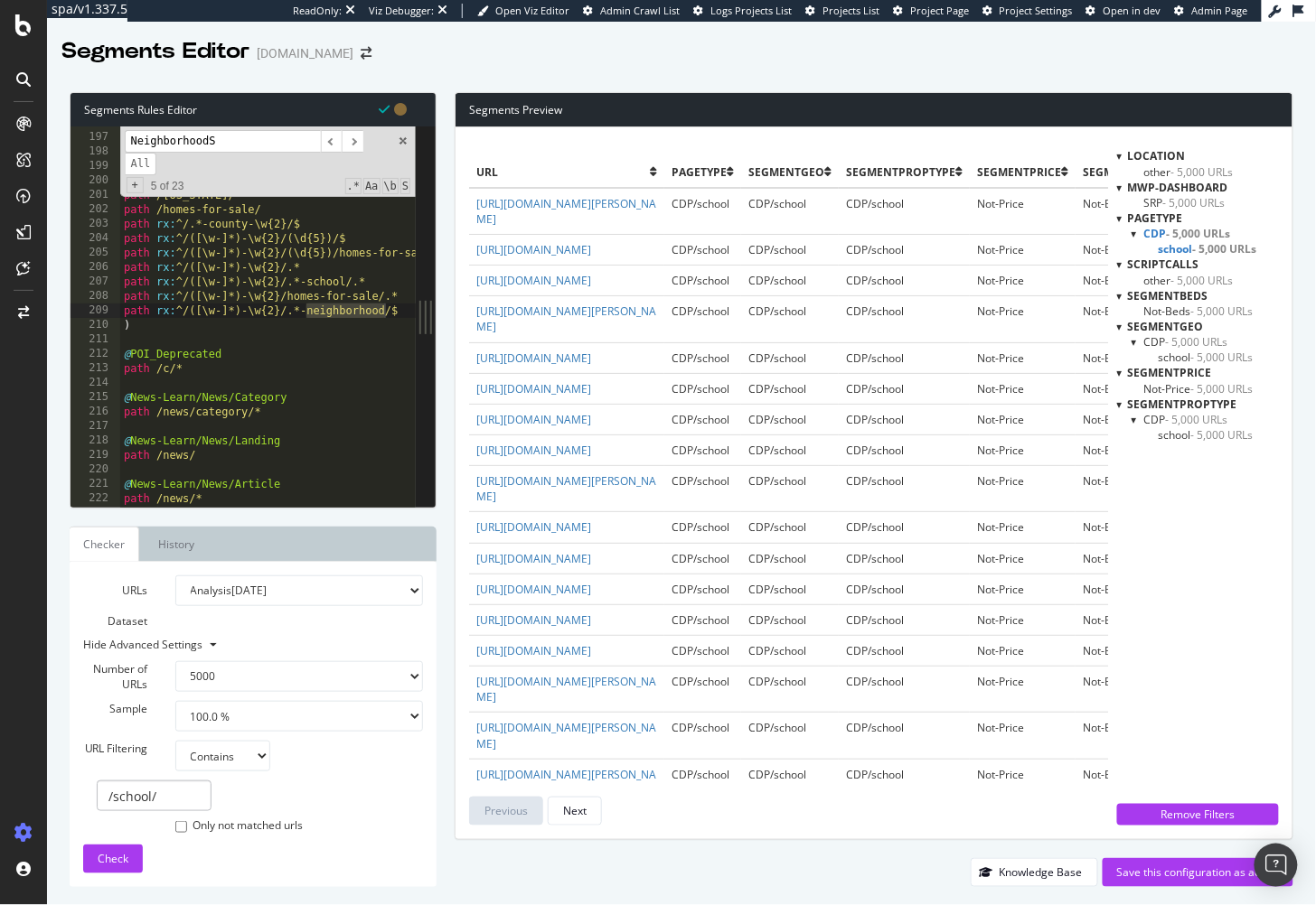
scroll to position [4276, 0]
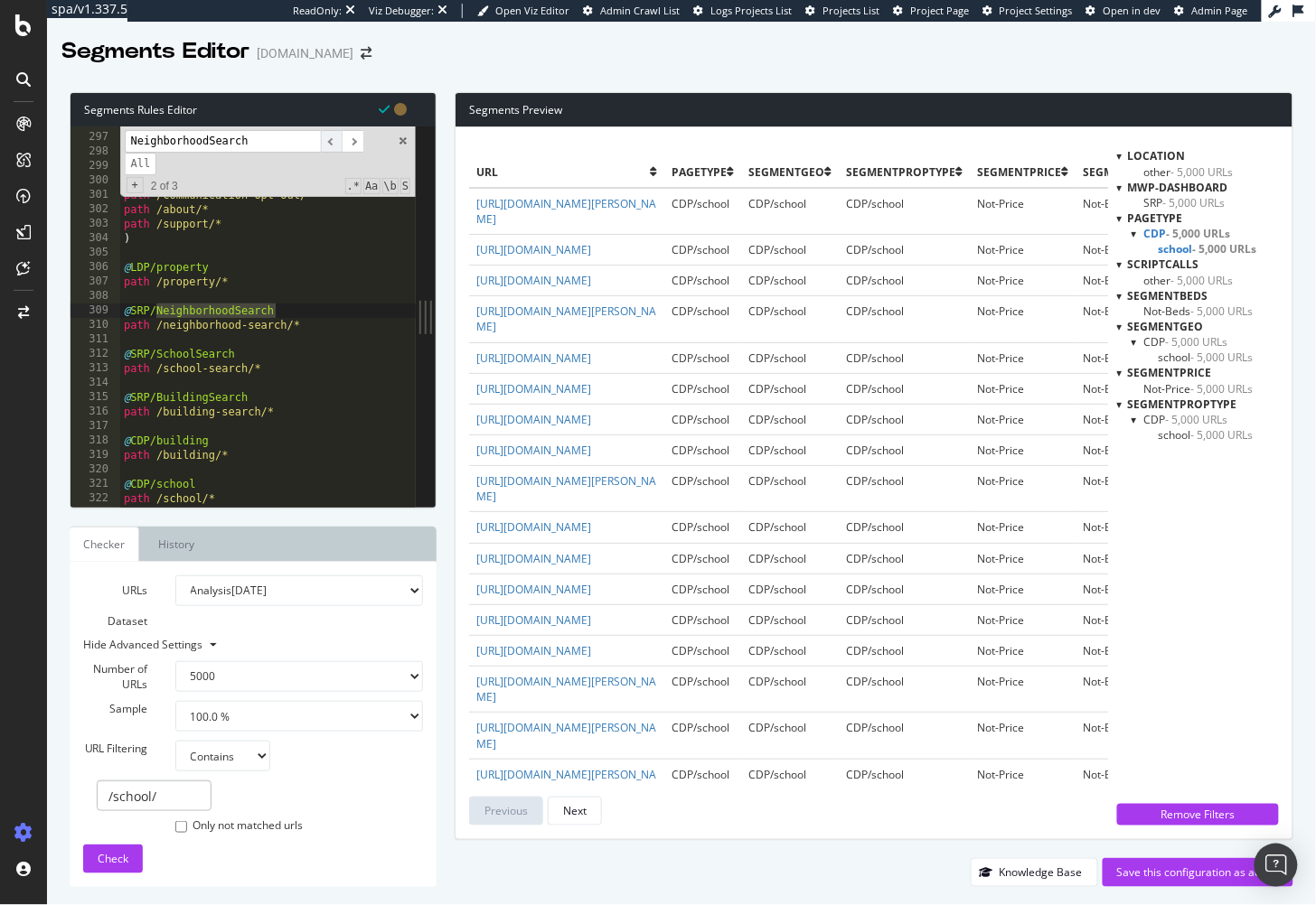
type input "NeighborhoodSearch"
click at [333, 138] on span "​" at bounding box center [332, 141] width 22 height 23
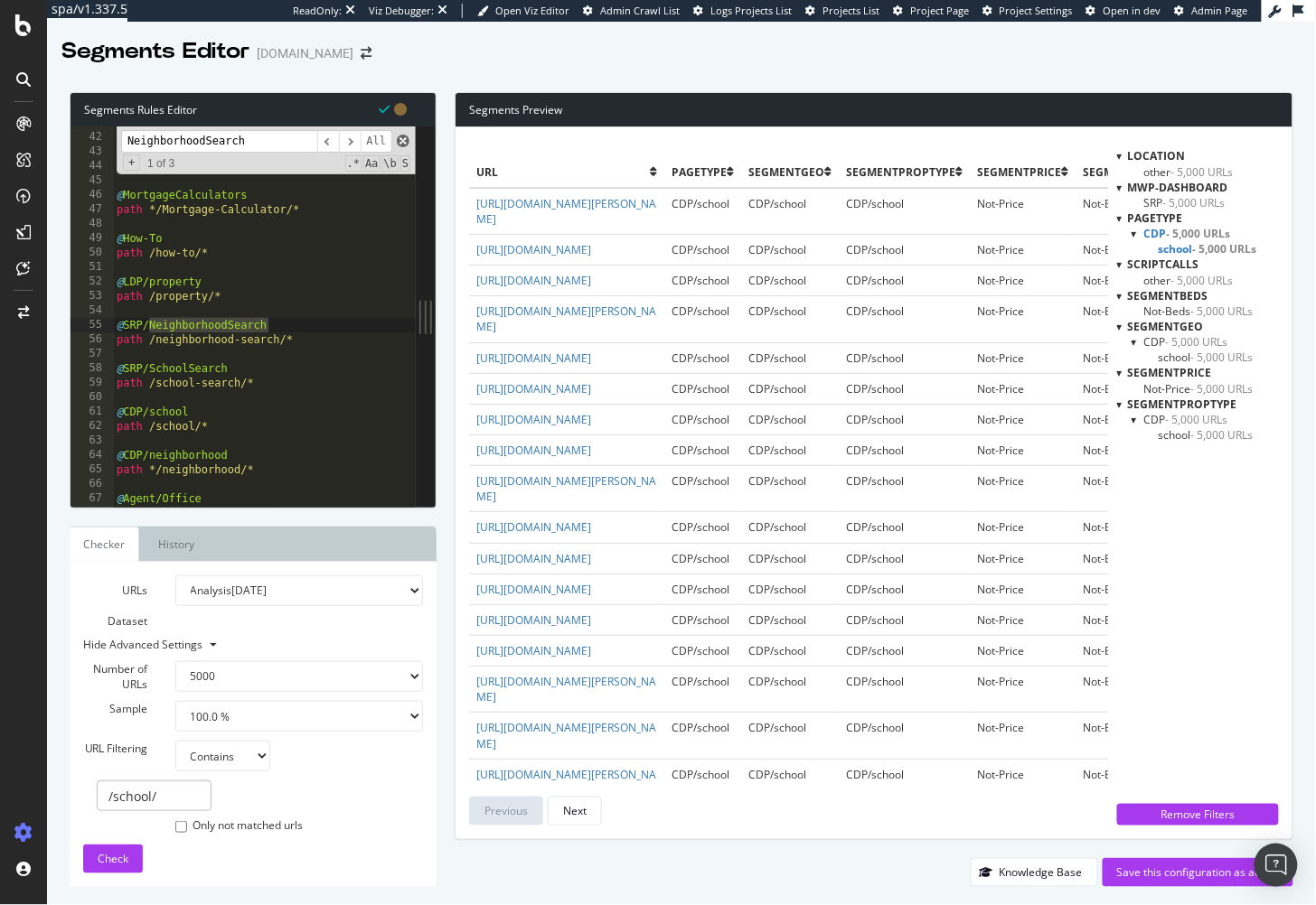
click at [400, 139] on span at bounding box center [403, 141] width 13 height 13
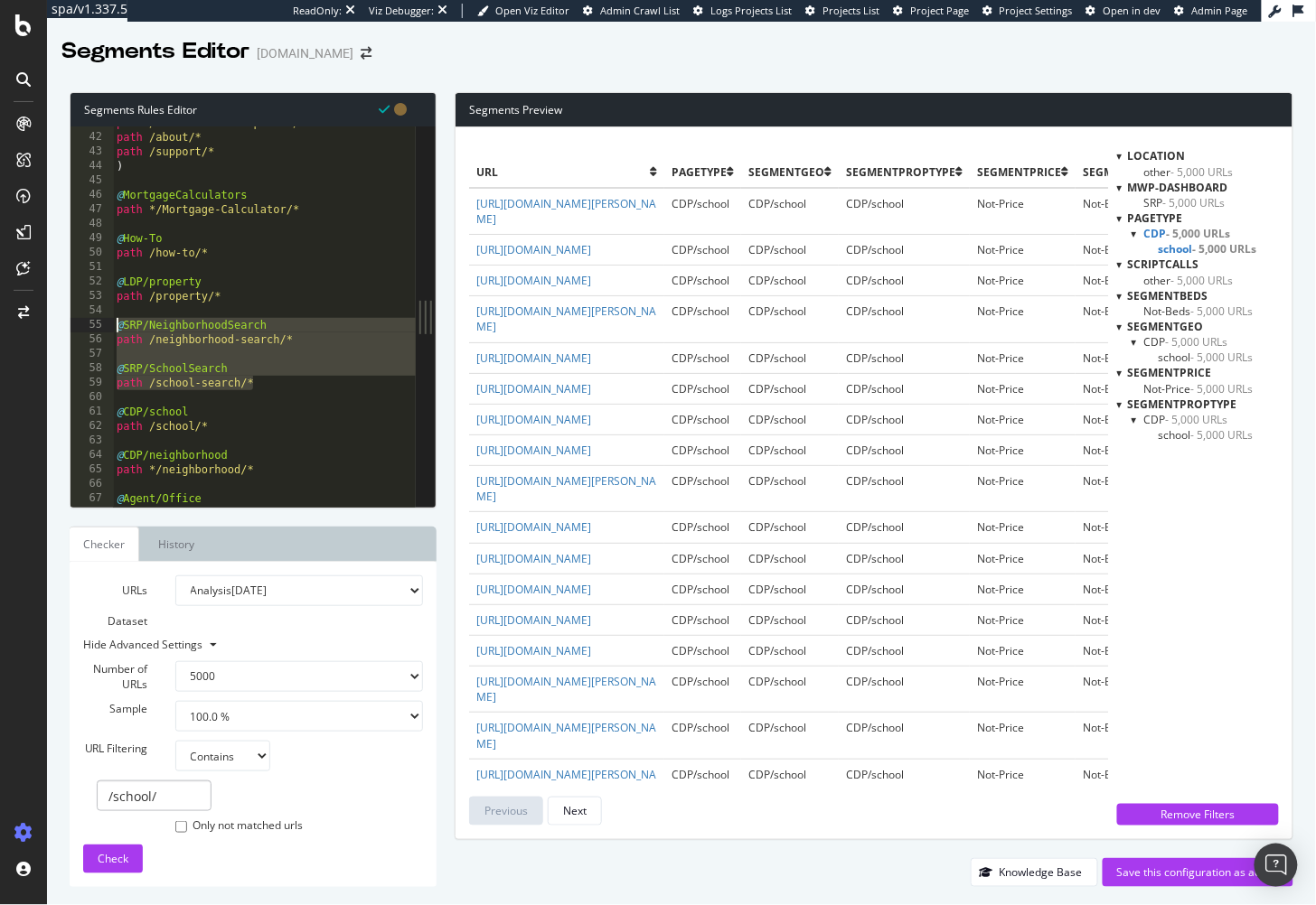
drag, startPoint x: 288, startPoint y: 387, endPoint x: 105, endPoint y: 325, distance: 193.2
click at [105, 325] on div "@SRP/NeighborhoodSearch 41 42 43 44 45 46 47 48 49 50 51 52 53 54 55 56 57 58 5…" at bounding box center [243, 317] width 345 height 380
type textarea "@SRP/NeighborhoodSearch path /neighborhood-search/*"
paste textarea "Cursor at row 55"
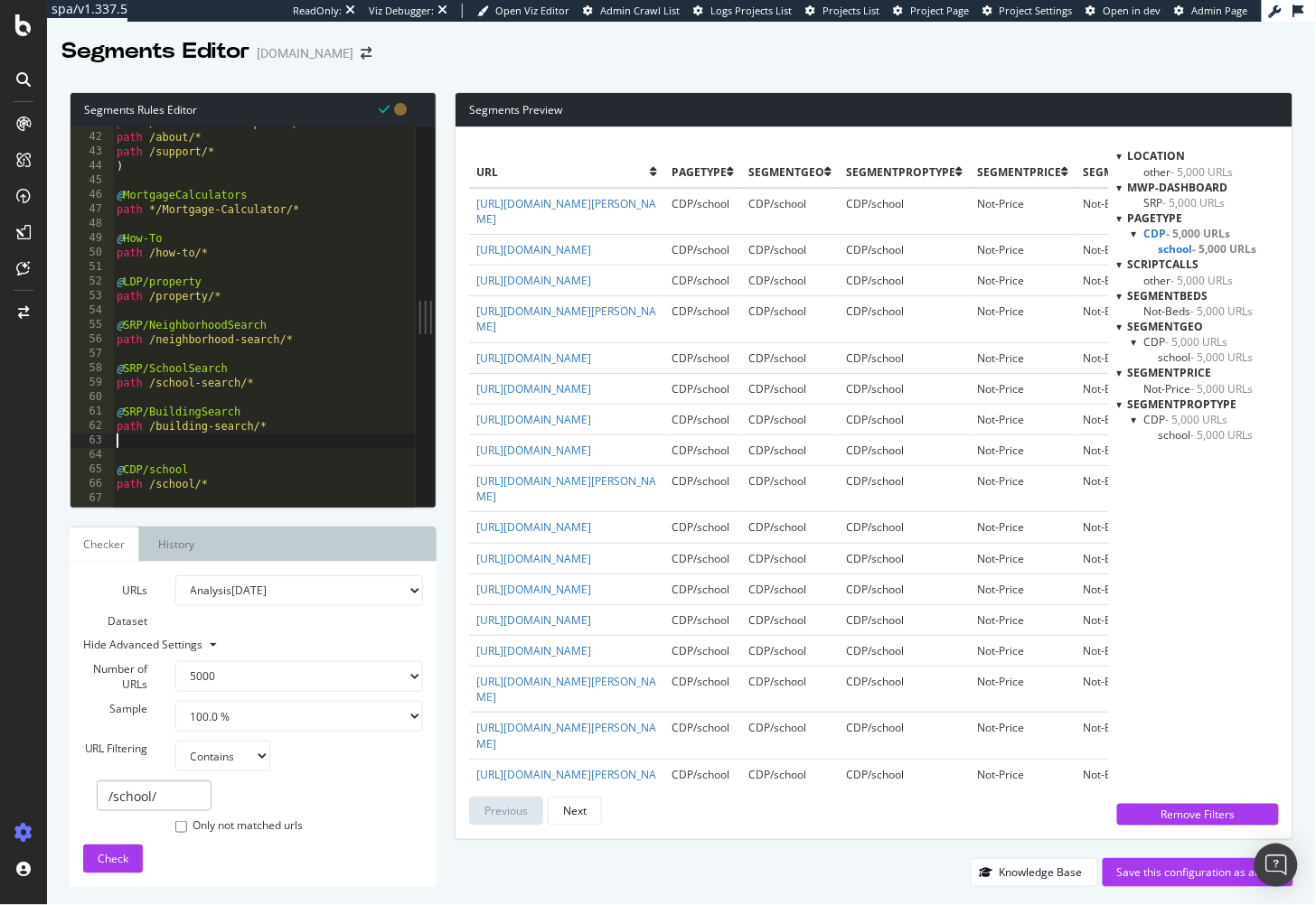
type textarea "path /building-search/*"
click at [280, 395] on div "path /communication-opt-out/ path /about/* path /support/* ) @ MortgageCalculat…" at bounding box center [289, 322] width 352 height 412
click at [706, 229] on td "CDP/school" at bounding box center [702, 211] width 77 height 47
click at [585, 215] on link "https://www.homes.com/school/omaha-ne/brownell-talbot-schools-school/7mlvffhe5t…" at bounding box center [566, 211] width 179 height 31
drag, startPoint x: 1220, startPoint y: 505, endPoint x: 1141, endPoint y: 456, distance: 93.0
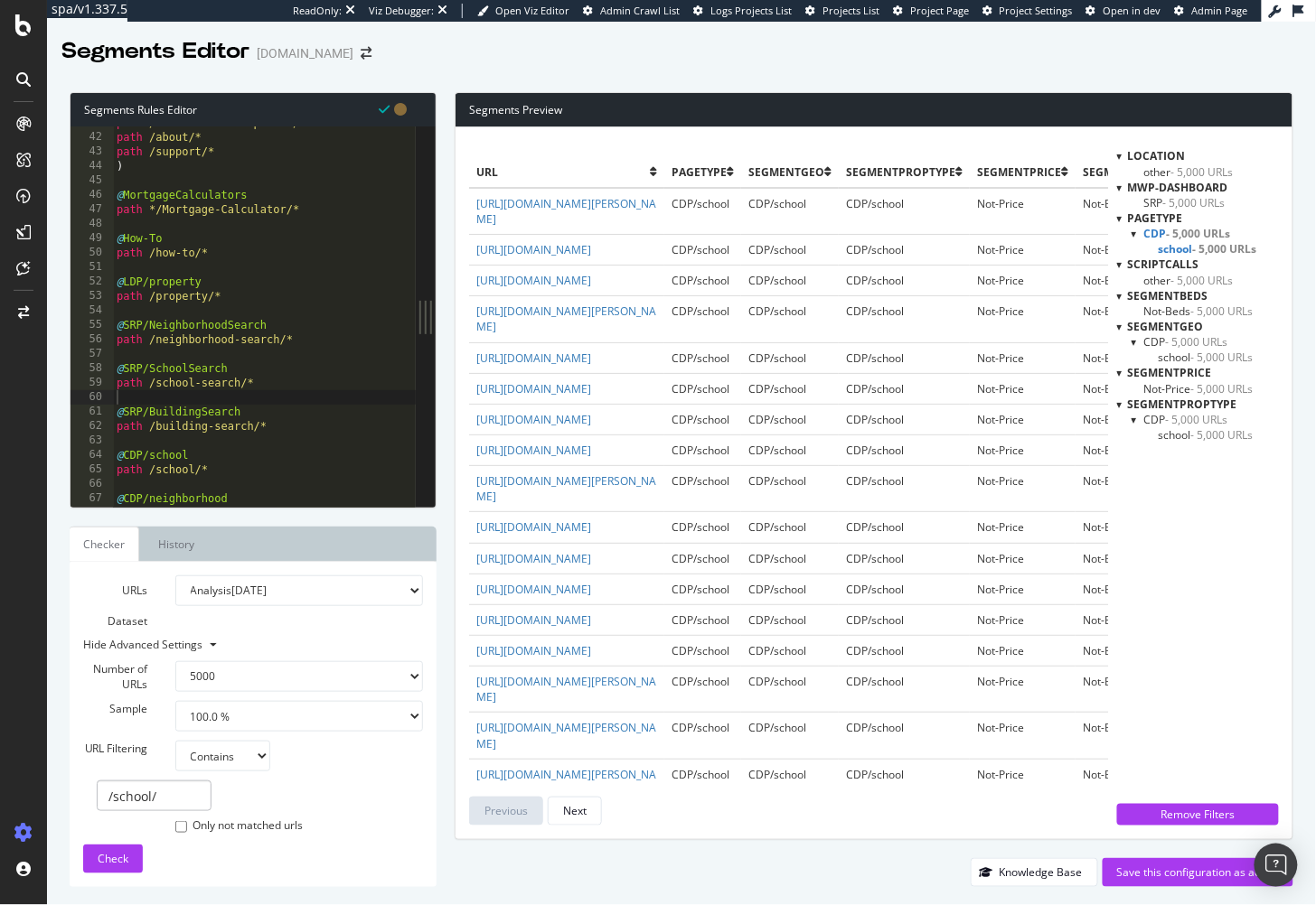
click at [1220, 505] on div "location other - 5,000 URLs mwp-dashboard SRP - 5,000 URLs pagetype CDP - 5,000…" at bounding box center [1198, 472] width 162 height 647
click at [291, 356] on div "path /communication-opt-out/ path /about/* path /support/* ) @ MortgageCalculat…" at bounding box center [289, 322] width 352 height 412
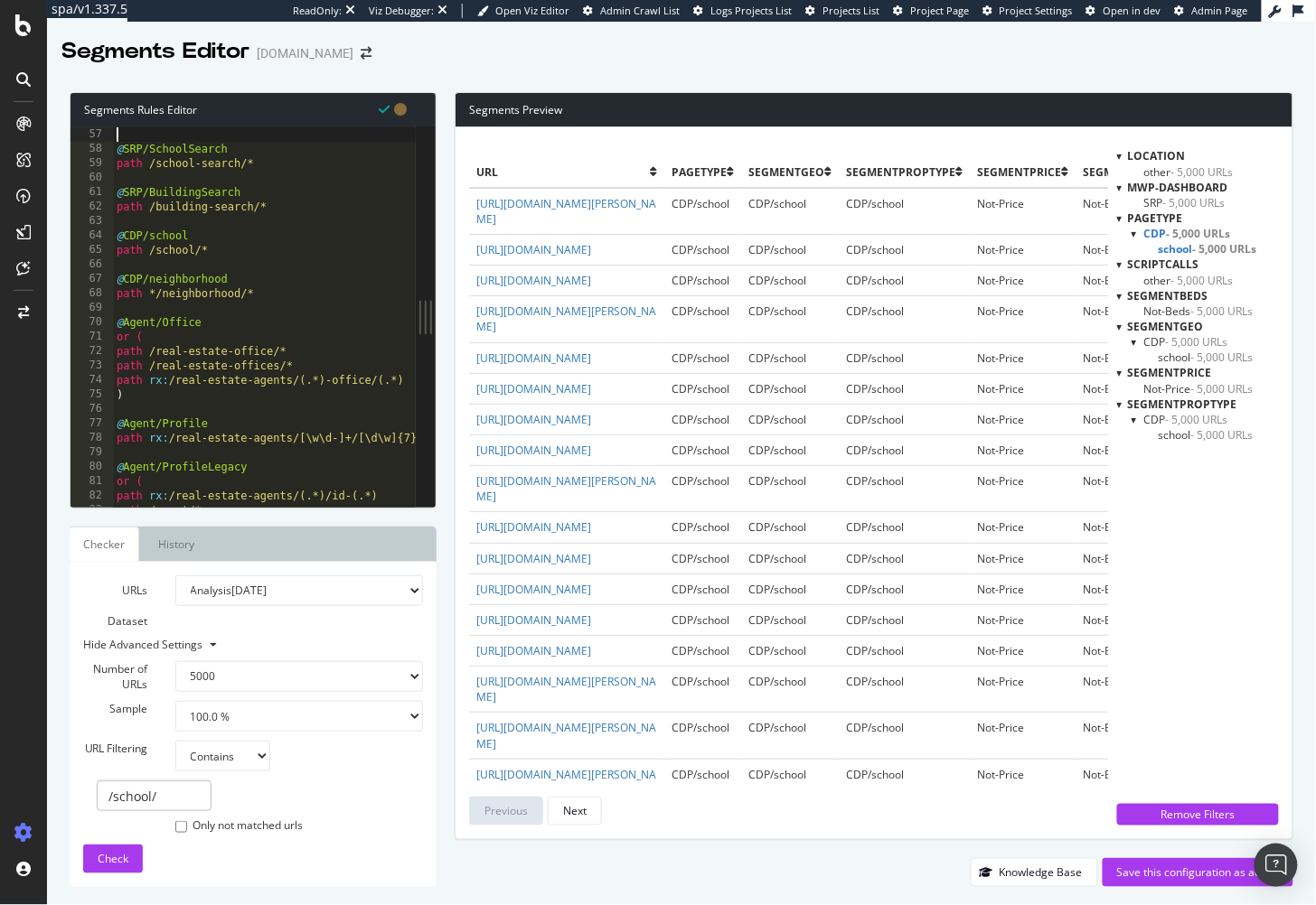
scroll to position [912, 0]
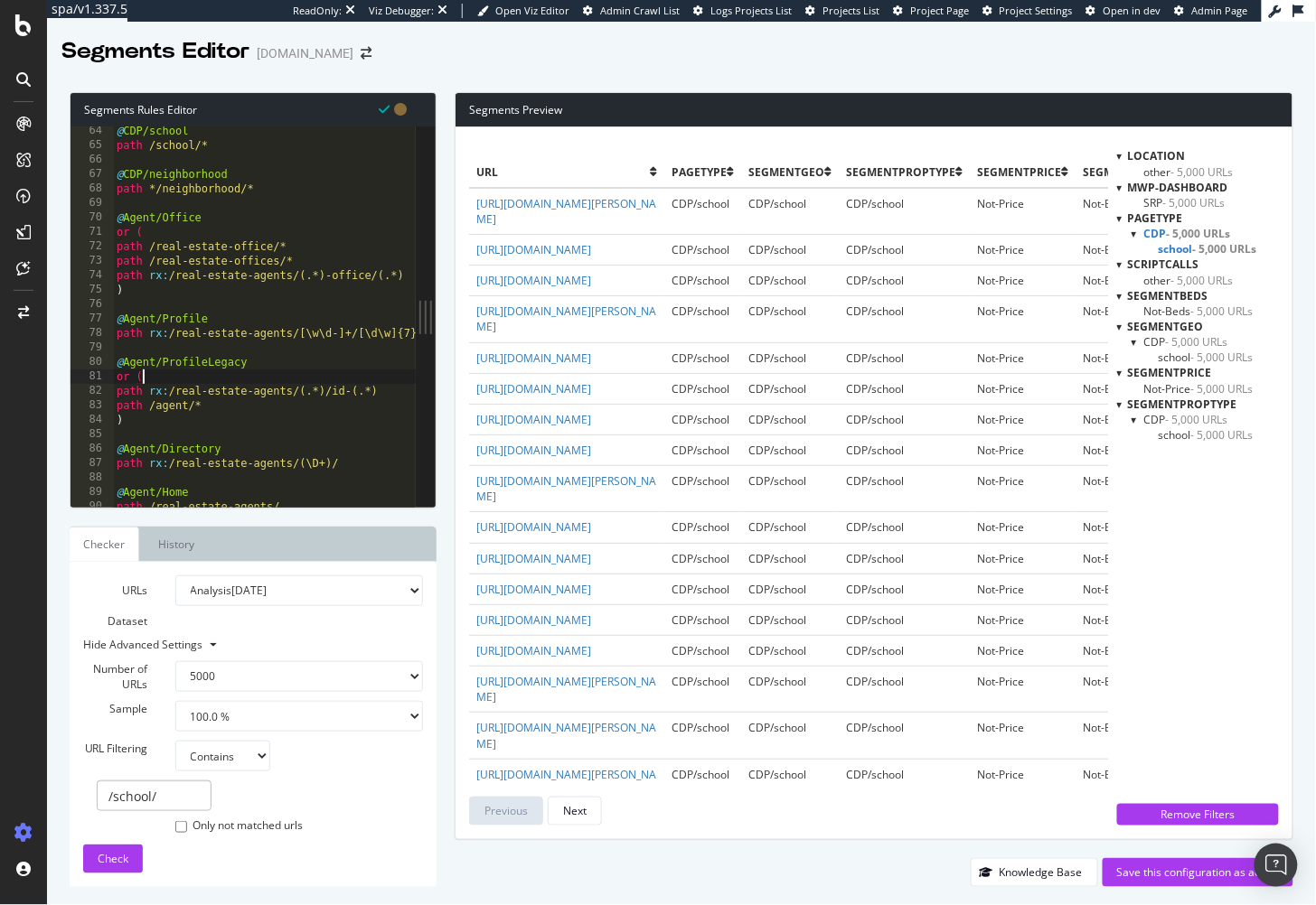
click at [285, 374] on div "@ CDP/school path /school/* @ CDP/neighborhood path */neighborhood/* @ Agent/Of…" at bounding box center [289, 330] width 352 height 412
type textarea "or ("
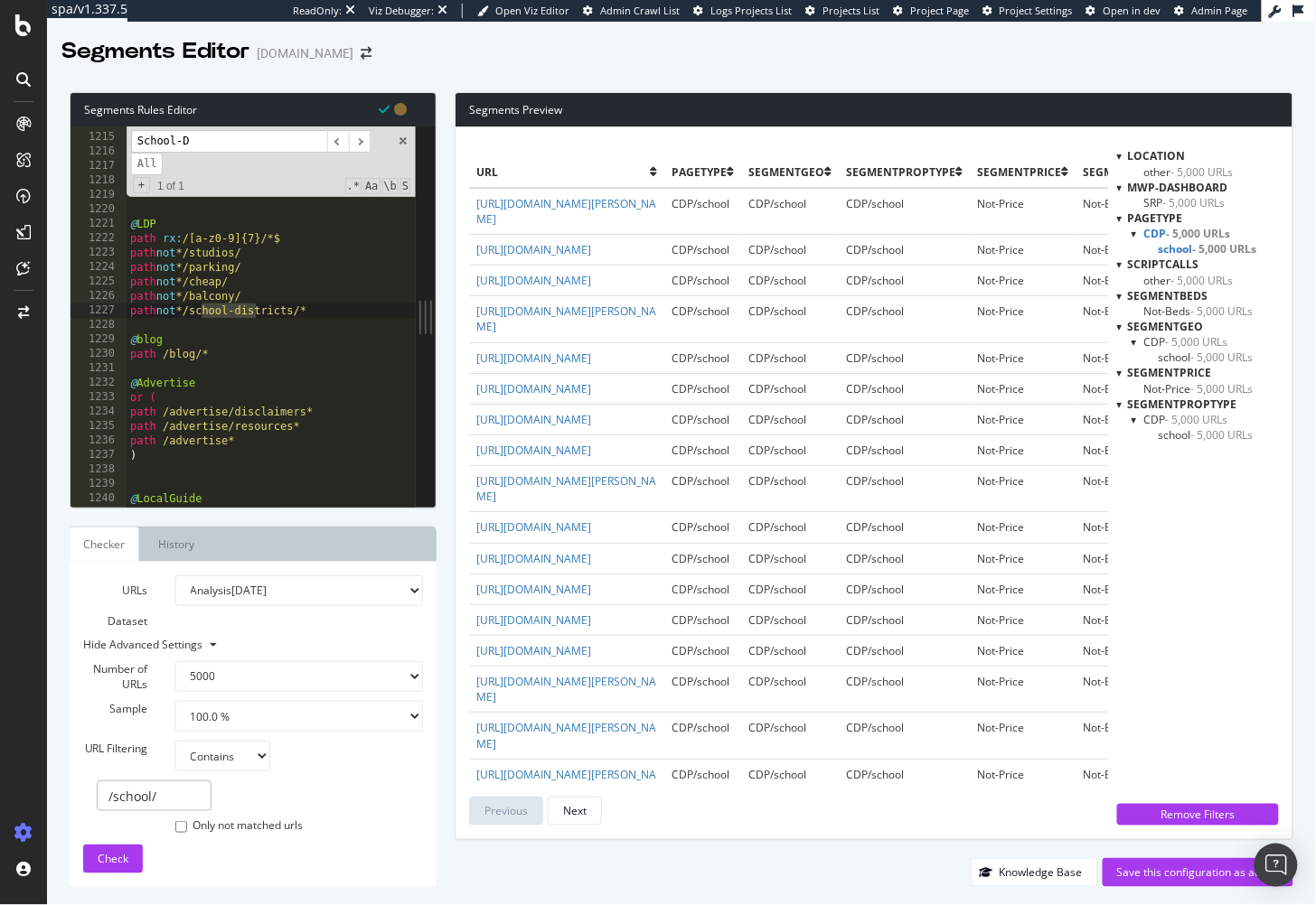
scroll to position [17547, 0]
type input "School"
click at [360, 147] on span "​" at bounding box center [360, 141] width 22 height 23
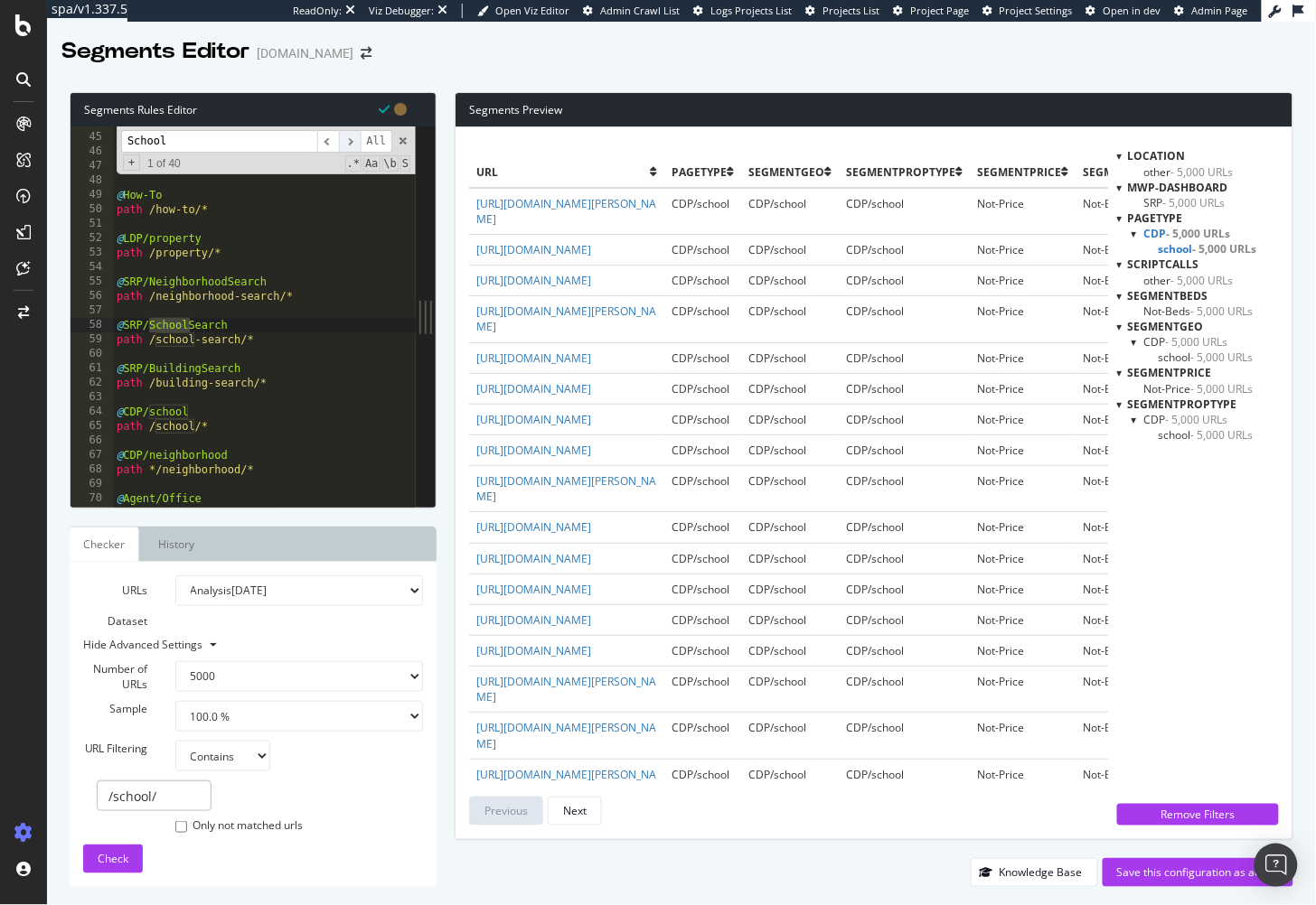
click at [353, 143] on span "​" at bounding box center [350, 141] width 22 height 23
click at [273, 403] on div ") @ MortgageCalculators path */Mortgage-Calculator/* @ How-To path /how-to/* @ …" at bounding box center [289, 322] width 352 height 412
click at [168, 414] on div ") @ MortgageCalculators path */Mortgage-Calculator/* @ How-To path /how-to/* @ …" at bounding box center [289, 322] width 352 height 412
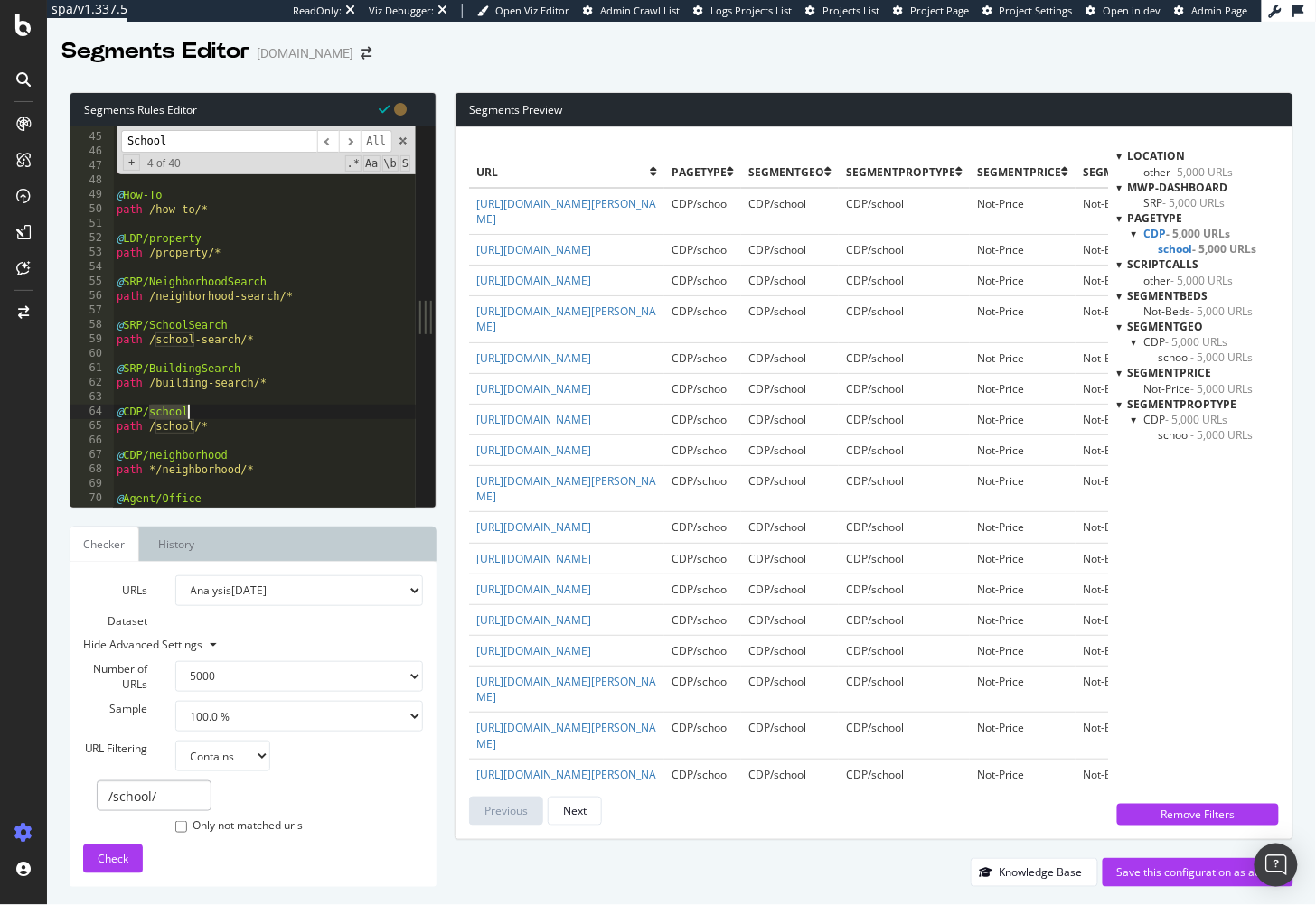
click at [168, 414] on div ") @ MortgageCalculators path */Mortgage-Calculator/* @ How-To path /how-to/* @ …" at bounding box center [289, 322] width 352 height 412
click at [160, 427] on div ") @ MortgageCalculators path */Mortgage-Calculator/* @ How-To path /how-to/* @ …" at bounding box center [289, 322] width 352 height 412
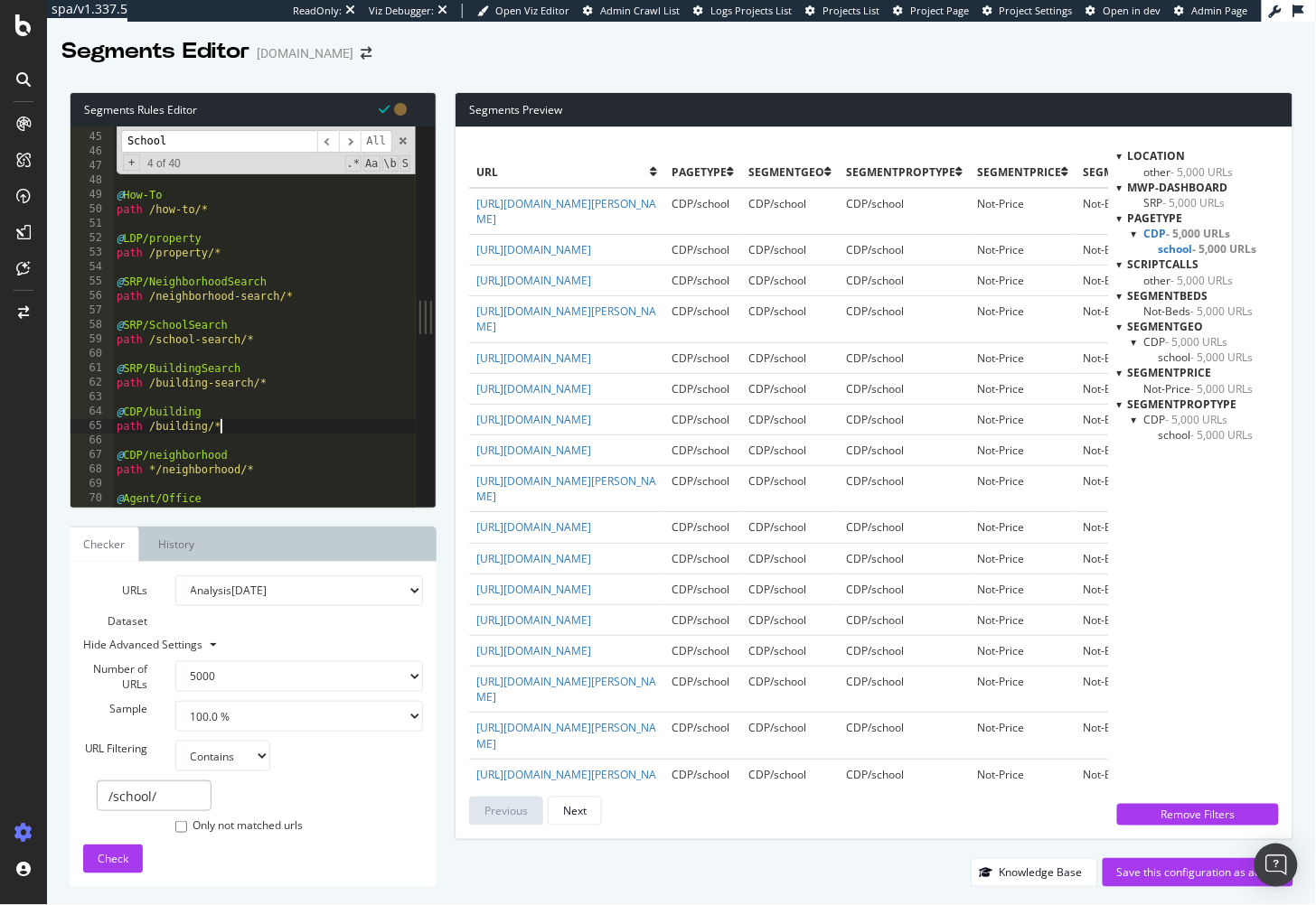
click at [227, 424] on div ") @ MortgageCalculators path */Mortgage-Calculator/* @ How-To path /how-to/* @ …" at bounding box center [289, 322] width 352 height 412
click at [234, 407] on div ") @ MortgageCalculators path */Mortgage-Calculator/* @ How-To path /how-to/* @ …" at bounding box center [289, 322] width 352 height 412
type textarea "@CDP/building"
click at [235, 393] on div ") @ MortgageCalculators path */Mortgage-Calculator/* @ How-To path /how-to/* @ …" at bounding box center [289, 322] width 352 height 412
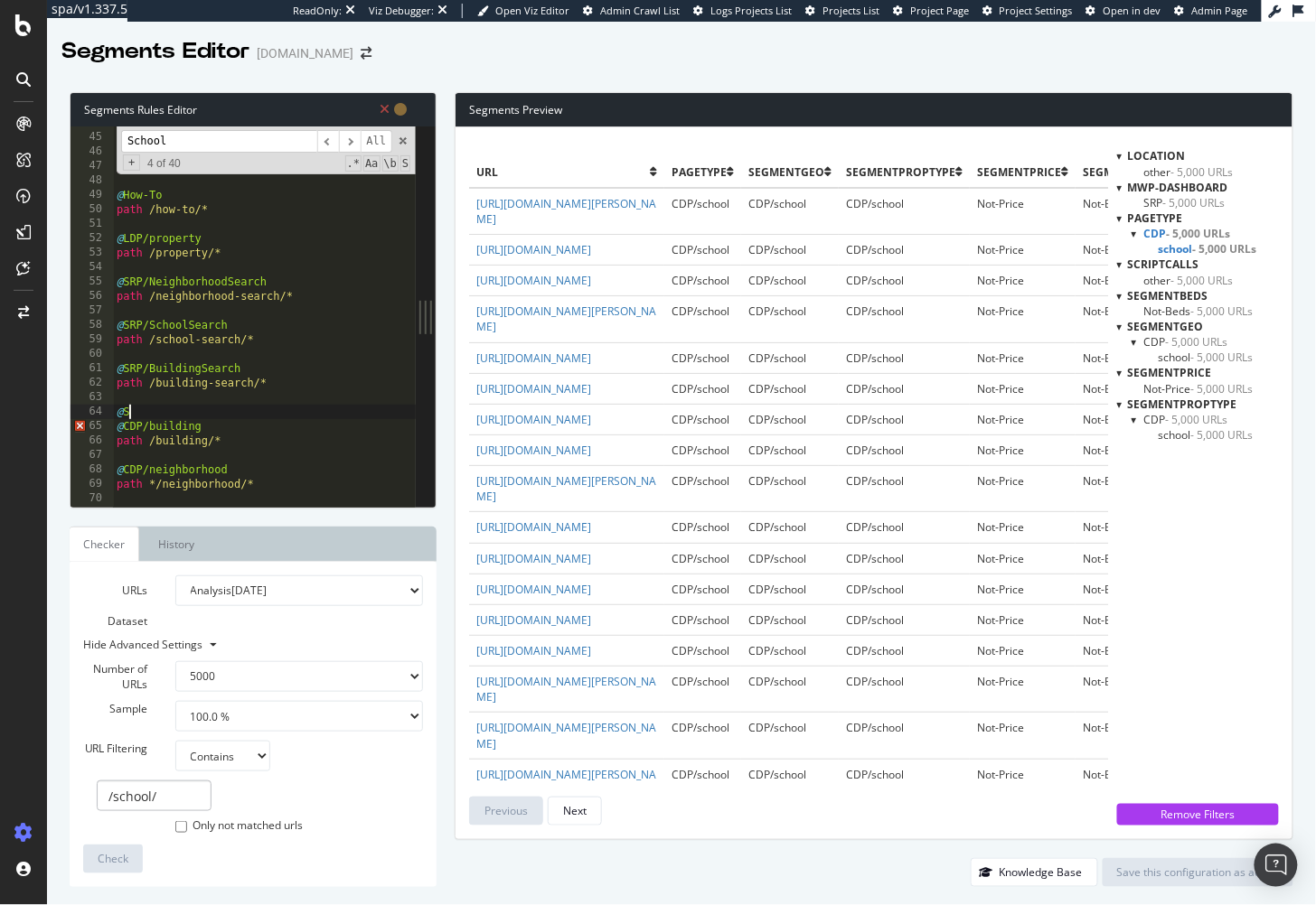
scroll to position [0, 0]
type textarea "@SDP"
type textarea "path */school/*"
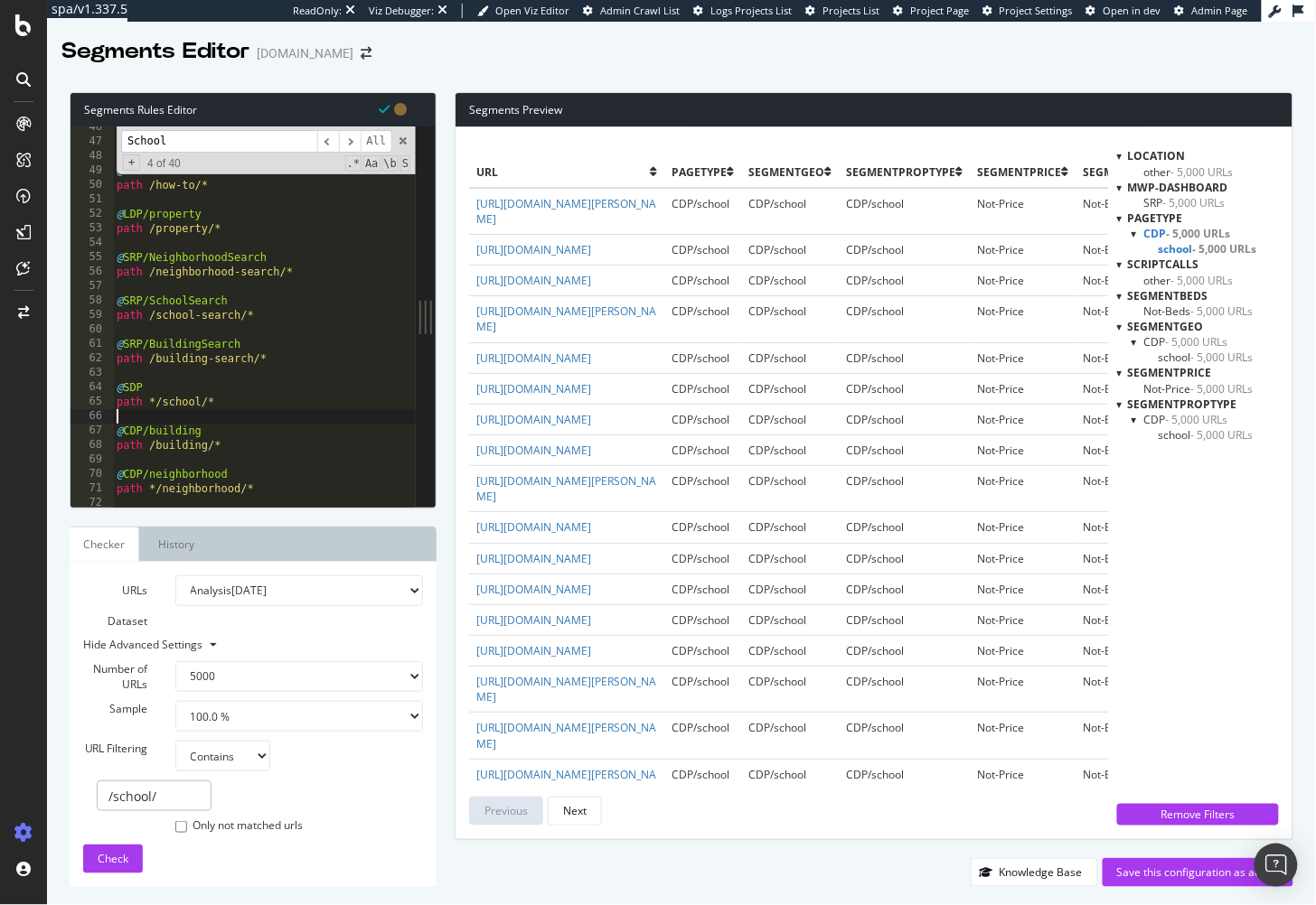
scroll to position [657, 0]
click at [109, 867] on div "Check" at bounding box center [113, 859] width 31 height 15
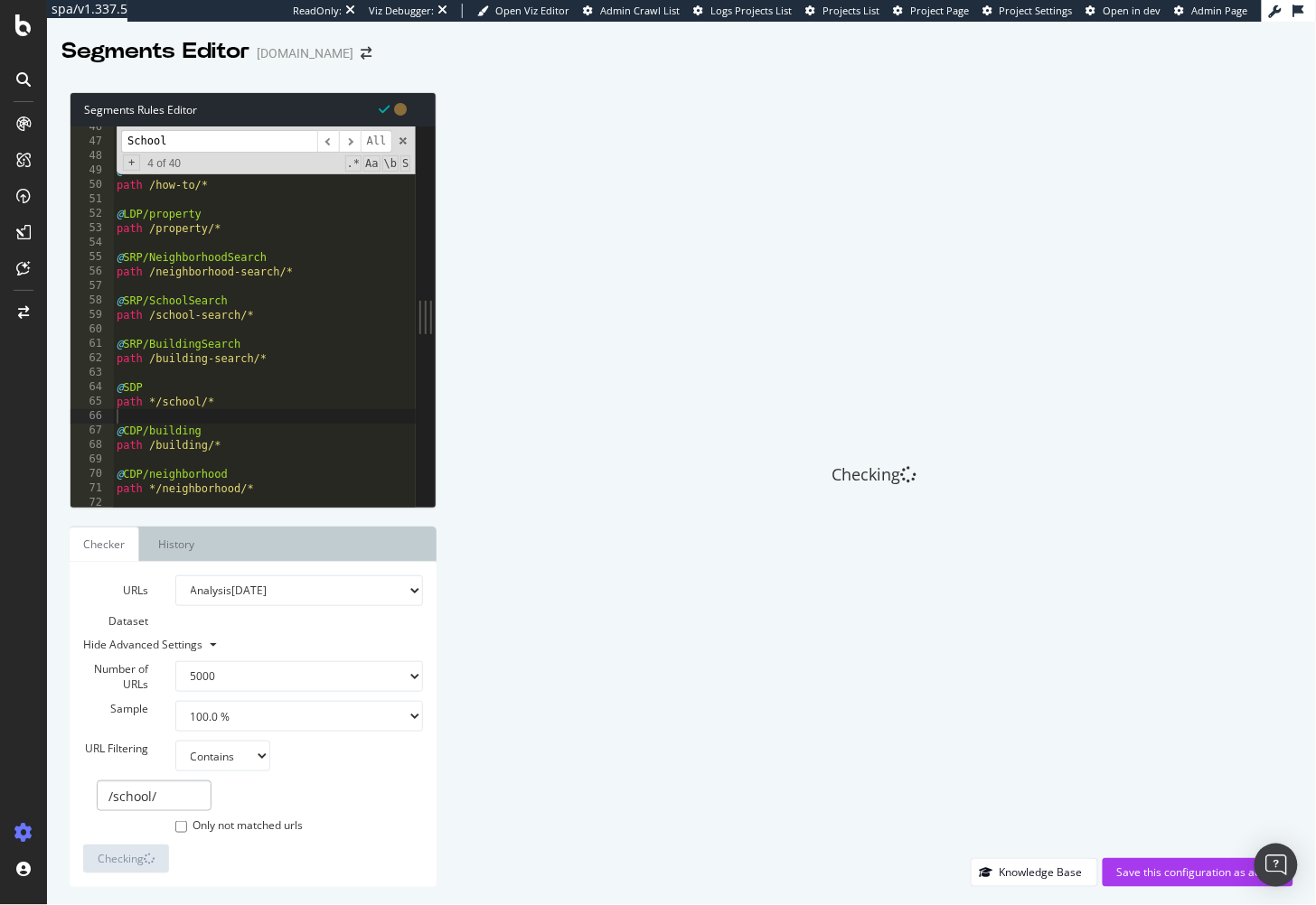
type textarea "@SDP"
click at [256, 388] on div "@ MortgageCalculators path */Mortgage-Calculator/* @ How-To path /how-to/* @ LD…" at bounding box center [289, 326] width 352 height 412
click at [266, 371] on div "@ MortgageCalculators path */Mortgage-Calculator/* @ How-To path /how-to/* @ LD…" at bounding box center [289, 326] width 352 height 412
click at [274, 416] on div "@ MortgageCalculators path */Mortgage-Calculator/* @ How-To path /how-to/* @ LD…" at bounding box center [289, 326] width 352 height 412
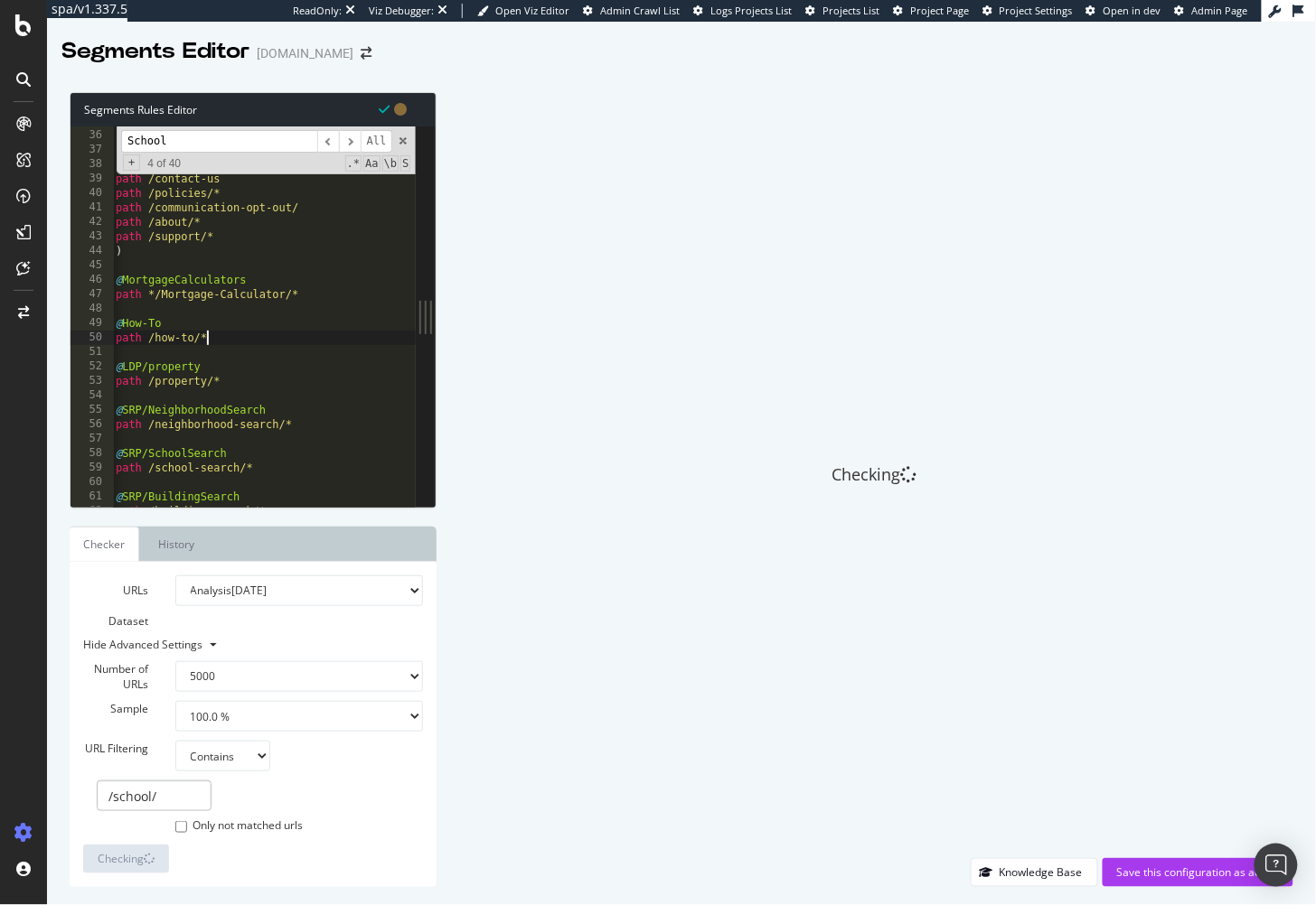
scroll to position [0, 0]
drag, startPoint x: 228, startPoint y: 340, endPoint x: 66, endPoint y: 320, distance: 163.2
click at [66, 320] on div "Segments Rules Editor 35 36 37 38 39 40 41 42 43 44 45 46 47 48 49 50 51 52 53 …" at bounding box center [682, 490] width 1269 height 832
type textarea "@How-To path /how-to/*"
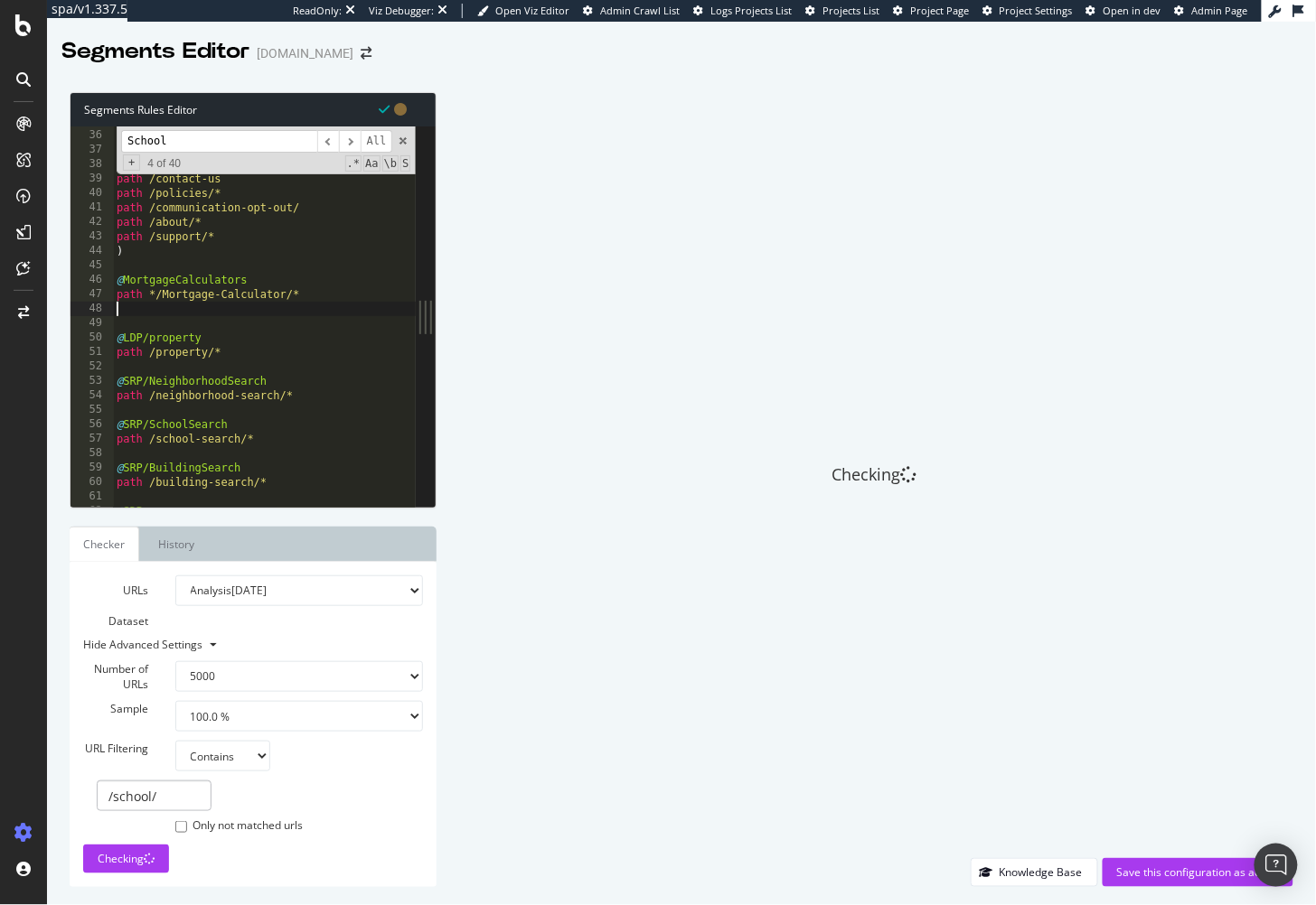
type textarea "path */Mortgage-Calculator/*"
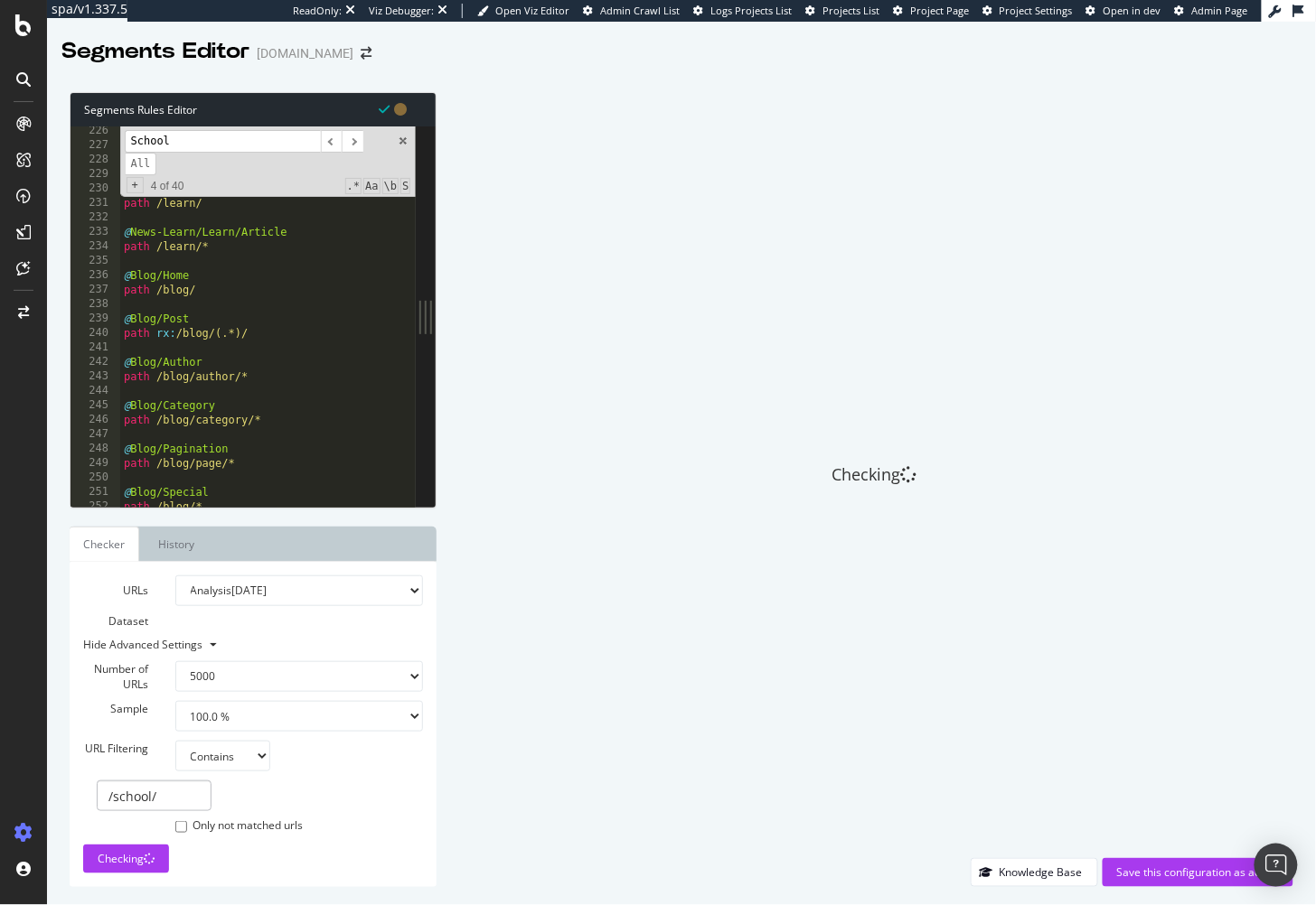
scroll to position [3238, 0]
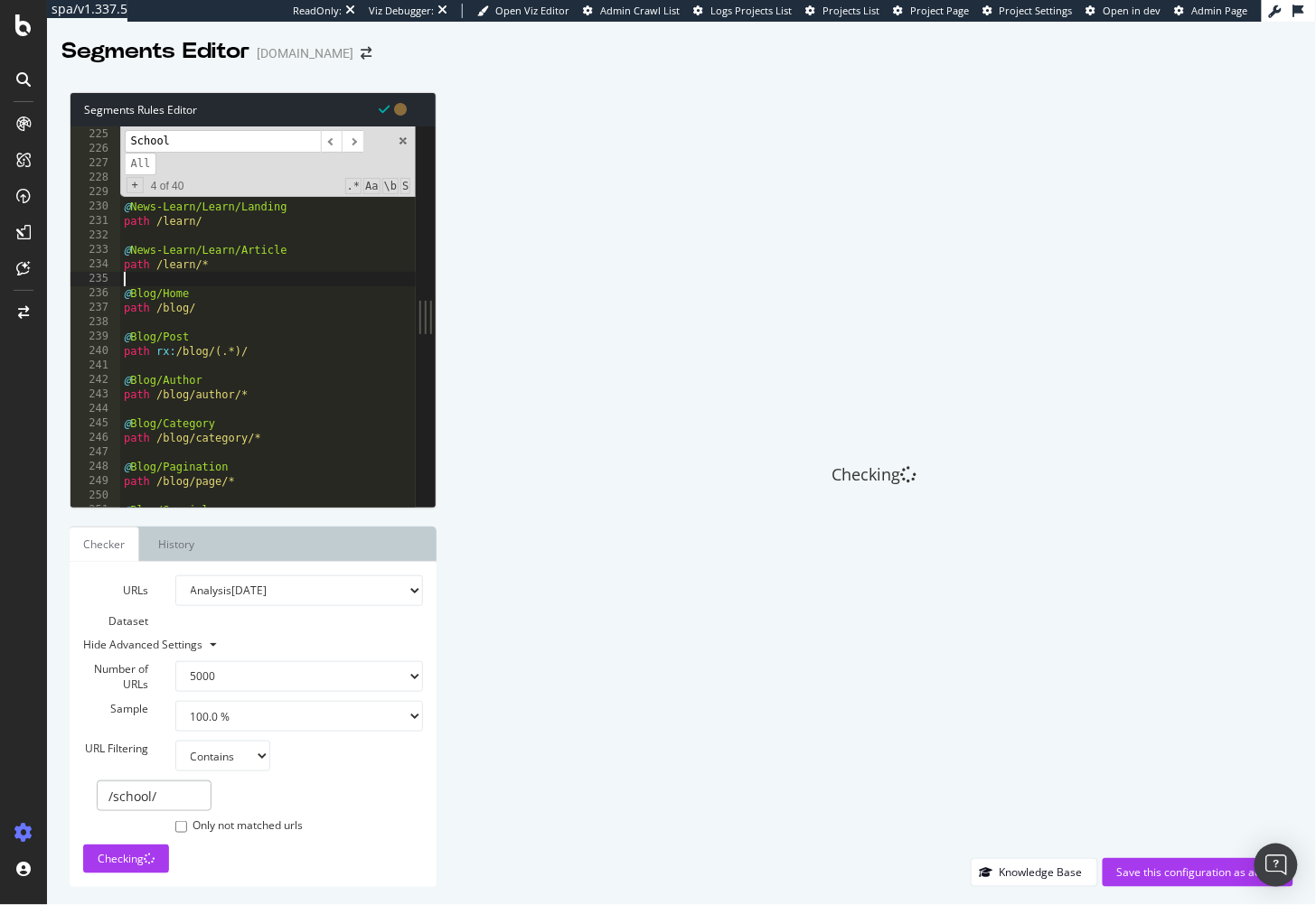
click at [213, 283] on div "@ News-Learn/News/Article path /news/* @ News-Learn/Learn/Category path /learn/…" at bounding box center [296, 319] width 352 height 412
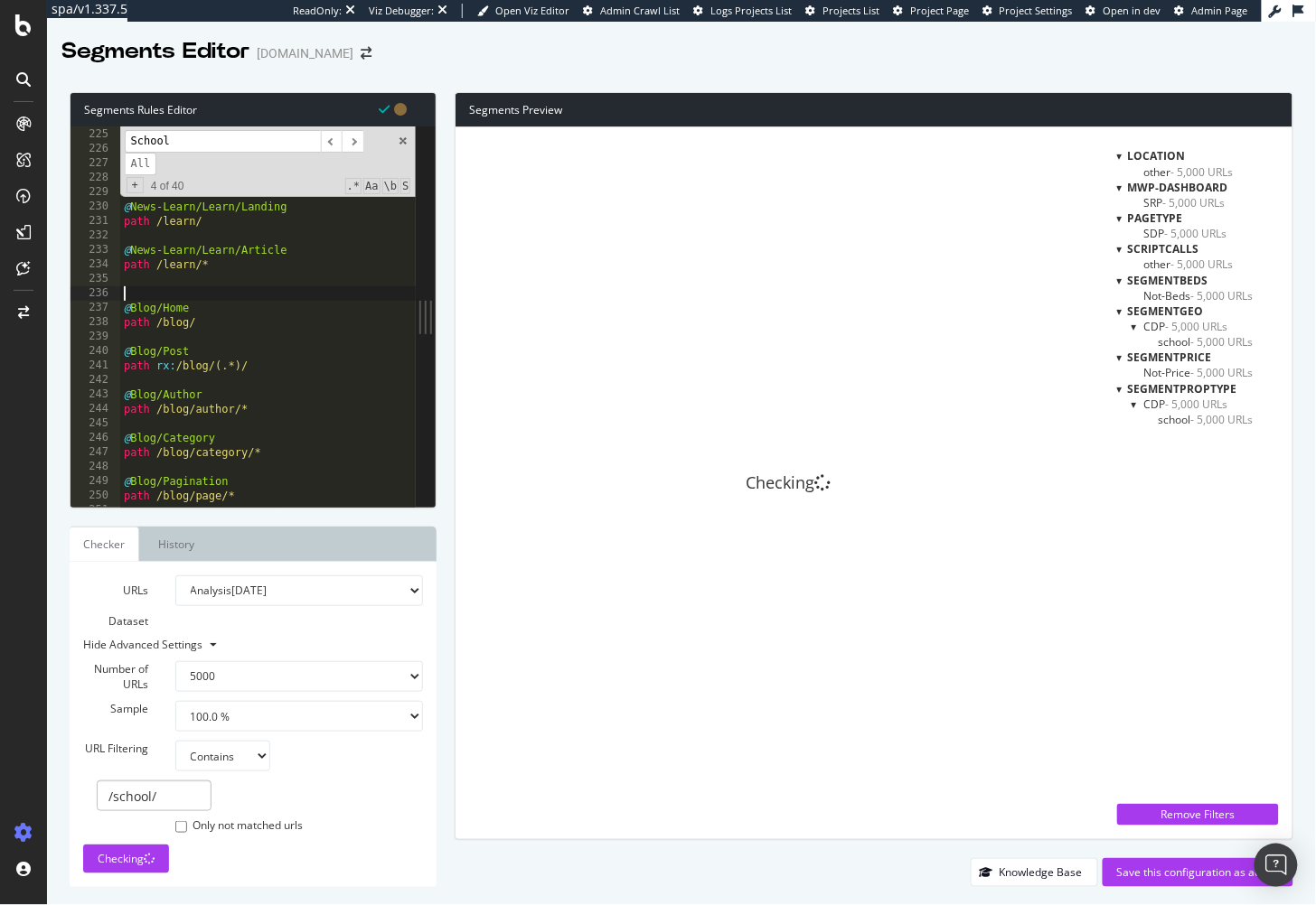
paste textarea "path /how-to/*"
type textarea "path /how-to/*"
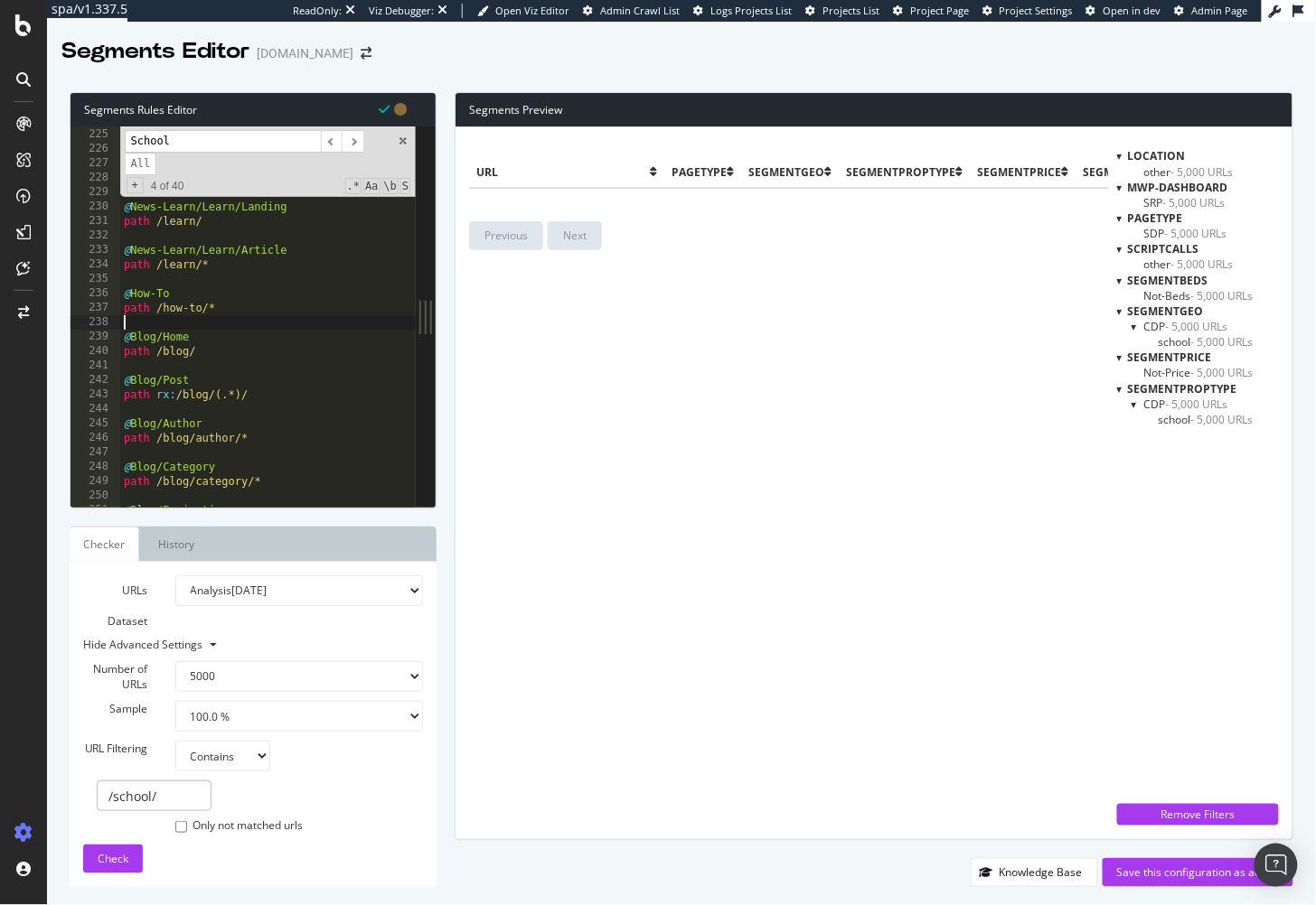
drag, startPoint x: 131, startPoint y: 295, endPoint x: 226, endPoint y: 294, distance: 95.0
click at [131, 295] on div "@ News-Learn/News/Article path /news/* @ News-Learn/Learn/Category path /learn/…" at bounding box center [296, 319] width 352 height 412
click at [129, 337] on div "@ News-Learn/News/Article path /news/* @ News-Learn/Learn/Category path /learn/…" at bounding box center [296, 319] width 352 height 412
click at [129, 378] on div "@ News-Learn/News/Article path /news/* @ News-Learn/Learn/Category path /learn/…" at bounding box center [296, 319] width 352 height 412
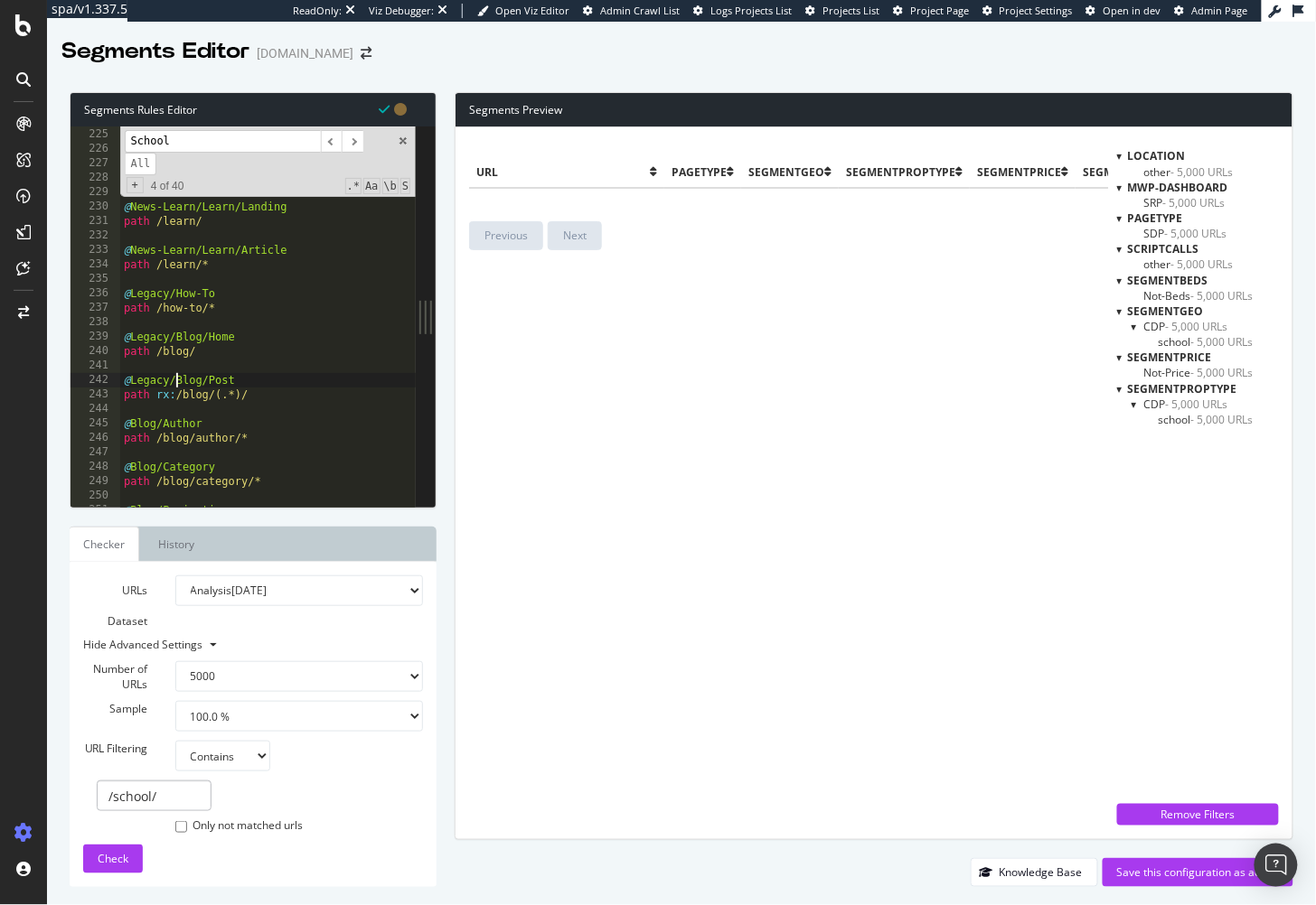
click at [131, 422] on div "@ News-Learn/News/Article path /news/* @ News-Learn/Learn/Category path /learn/…" at bounding box center [296, 319] width 352 height 412
click at [133, 471] on div "@ News-Learn/News/Article path /news/* @ News-Learn/Learn/Category path /learn/…" at bounding box center [296, 319] width 352 height 412
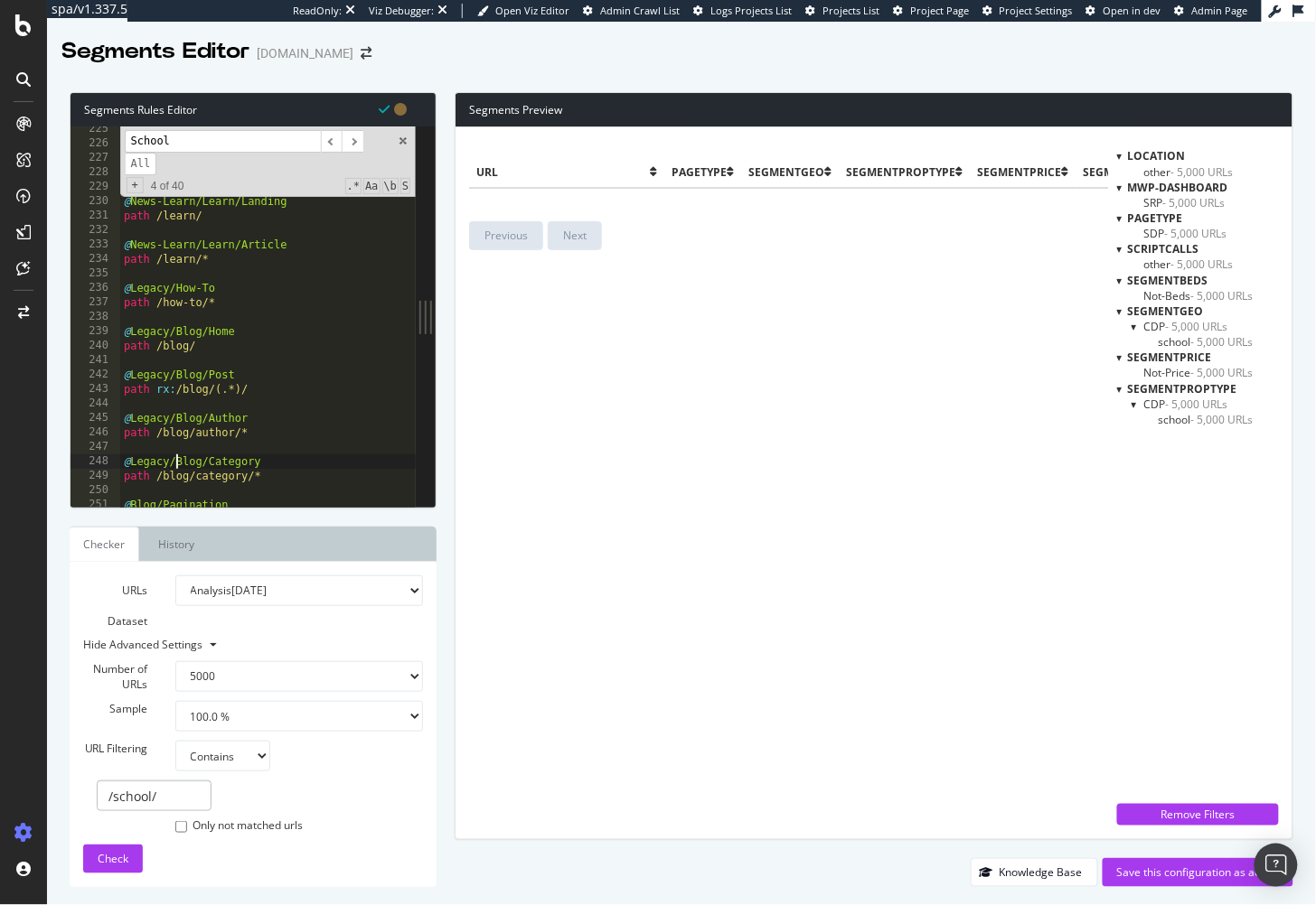
scroll to position [3297, 0]
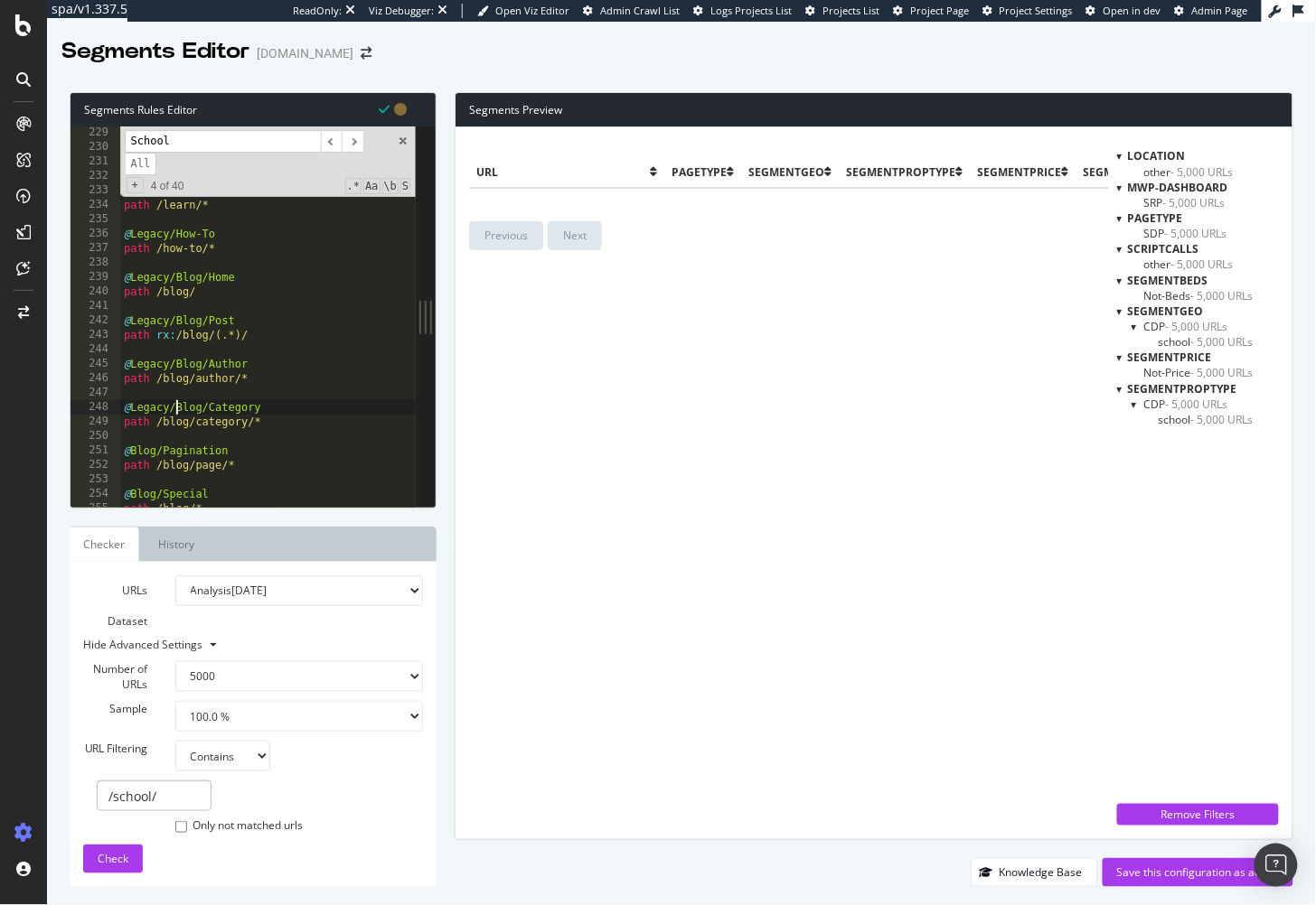
drag, startPoint x: 131, startPoint y: 453, endPoint x: 190, endPoint y: 455, distance: 59.0
click at [131, 453] on div "@ News-Learn/Learn/Landing path /learn/ @ News-Learn/Learn/Article path /learn/…" at bounding box center [296, 332] width 352 height 412
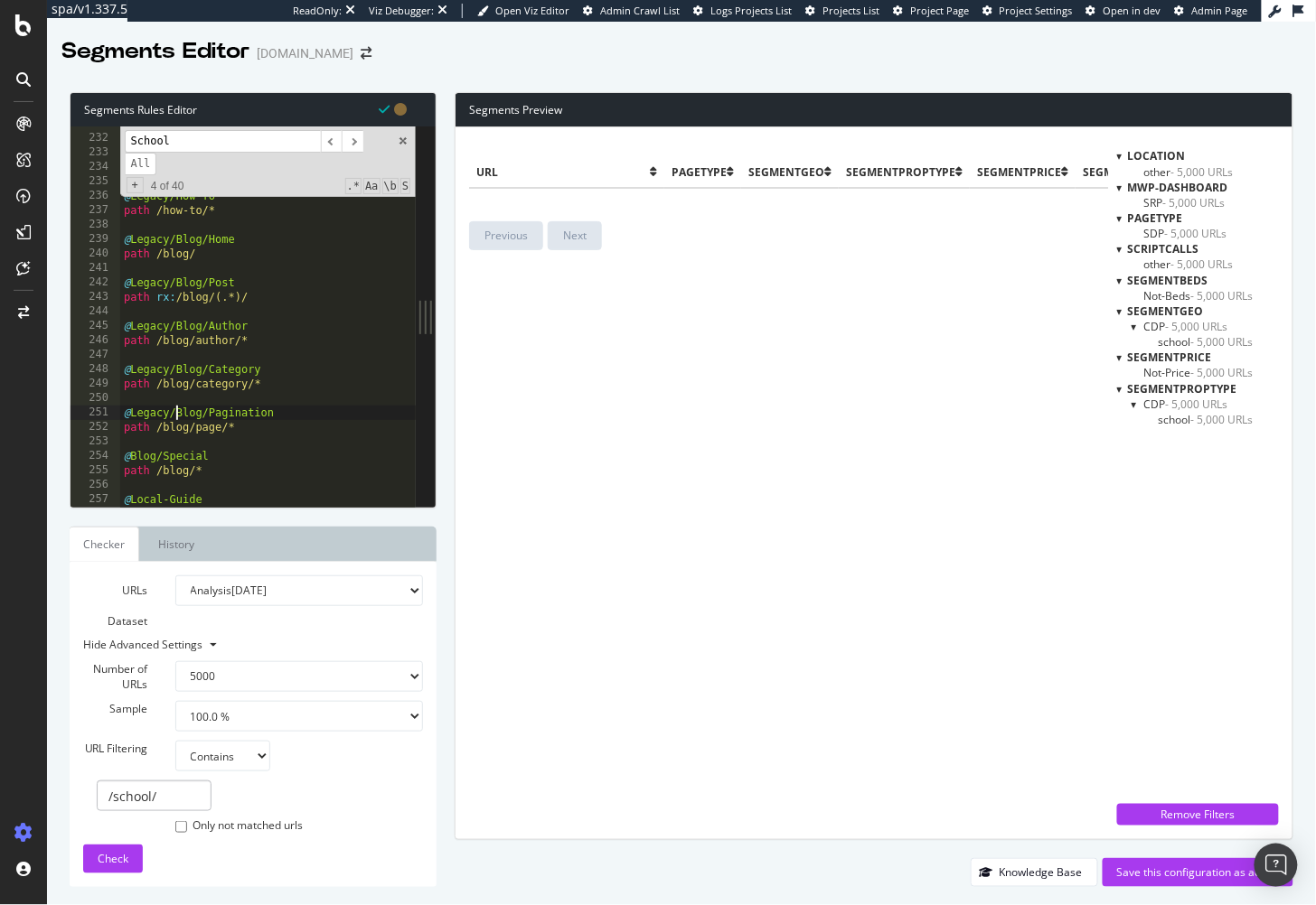
scroll to position [3393, 0]
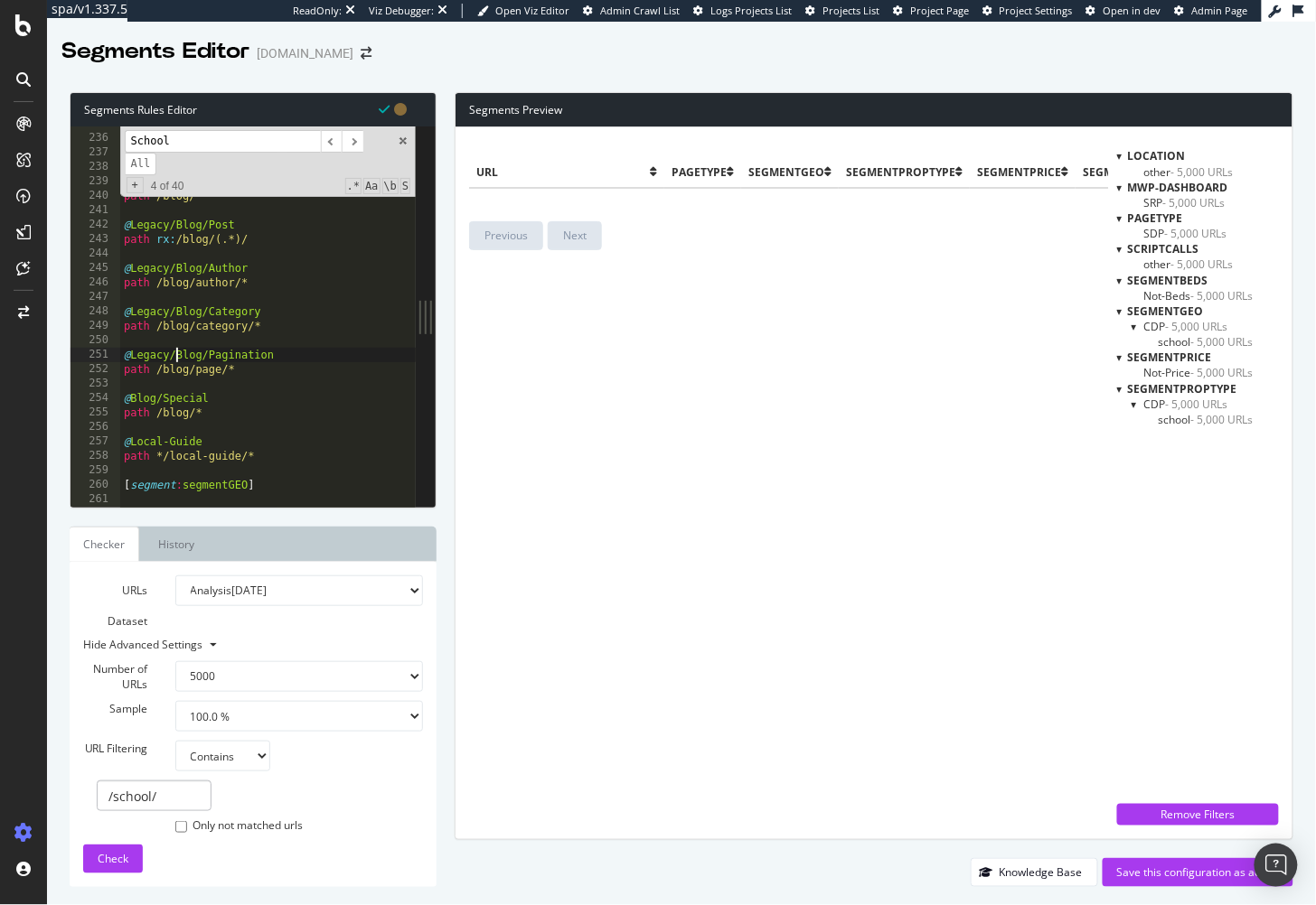
click at [131, 396] on div "@ Legacy/How-To path /how-to/* @ Legacy/Blog/Home path /blog/ @ Legacy/Blog/Pos…" at bounding box center [296, 323] width 352 height 412
click at [221, 400] on div "@ Legacy/How-To path /how-to/* @ Legacy/Blog/Home path /blog/ @ Legacy/Blog/Pos…" at bounding box center [296, 323] width 352 height 412
type textarea "@Legacy/Blog/Other"
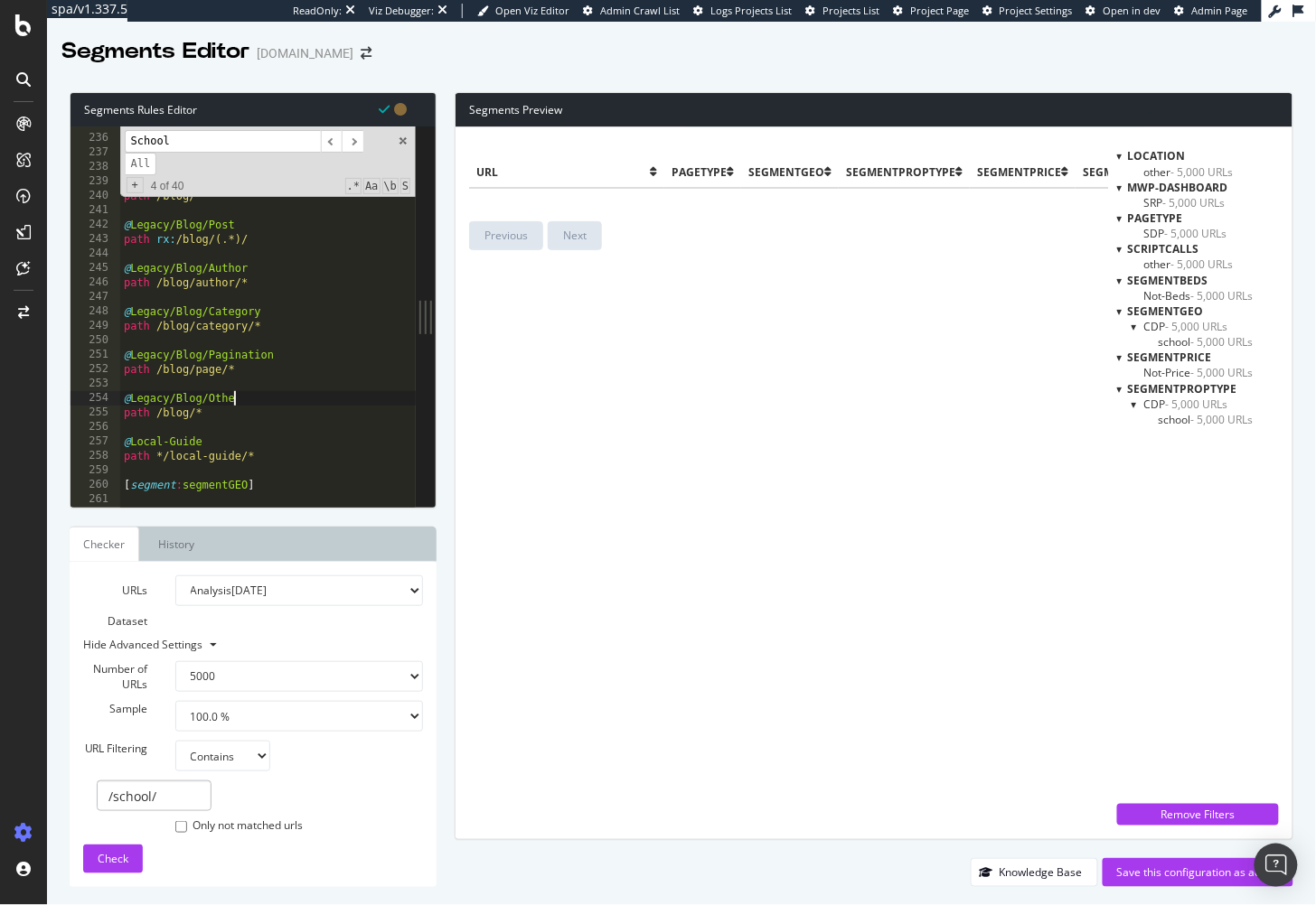
scroll to position [0, 8]
click at [233, 422] on div "@ Legacy/How-To path /how-to/* @ Legacy/Blog/Home path /blog/ @ Legacy/Blog/Pos…" at bounding box center [296, 323] width 352 height 412
click at [882, 553] on div "url pagetype segmentGEO segmentPropType segmentPrice segmentBeds mwp-dashboard …" at bounding box center [789, 484] width 639 height 685
click at [122, 862] on span "Check" at bounding box center [113, 859] width 31 height 15
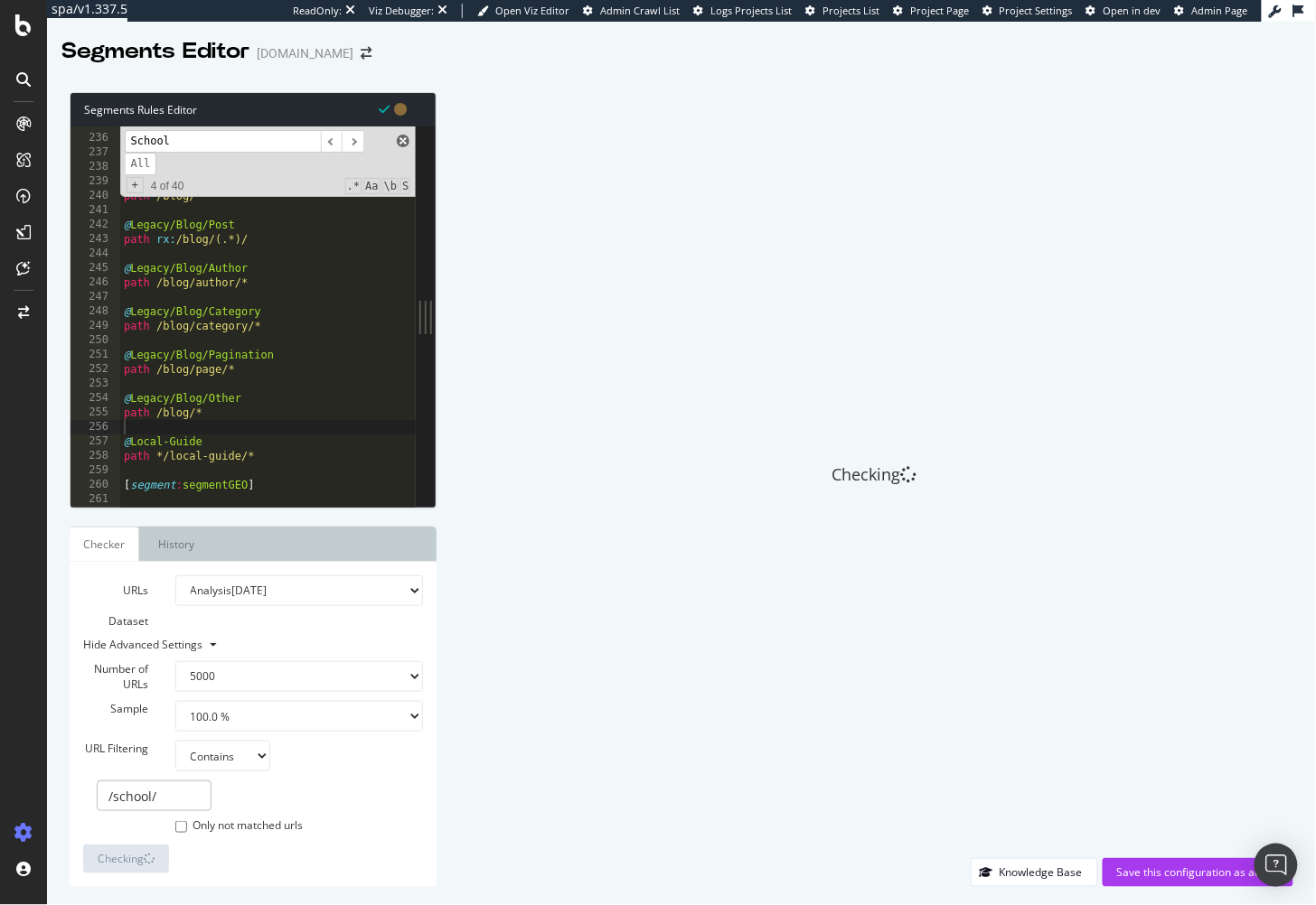
click at [402, 140] on span at bounding box center [403, 141] width 13 height 13
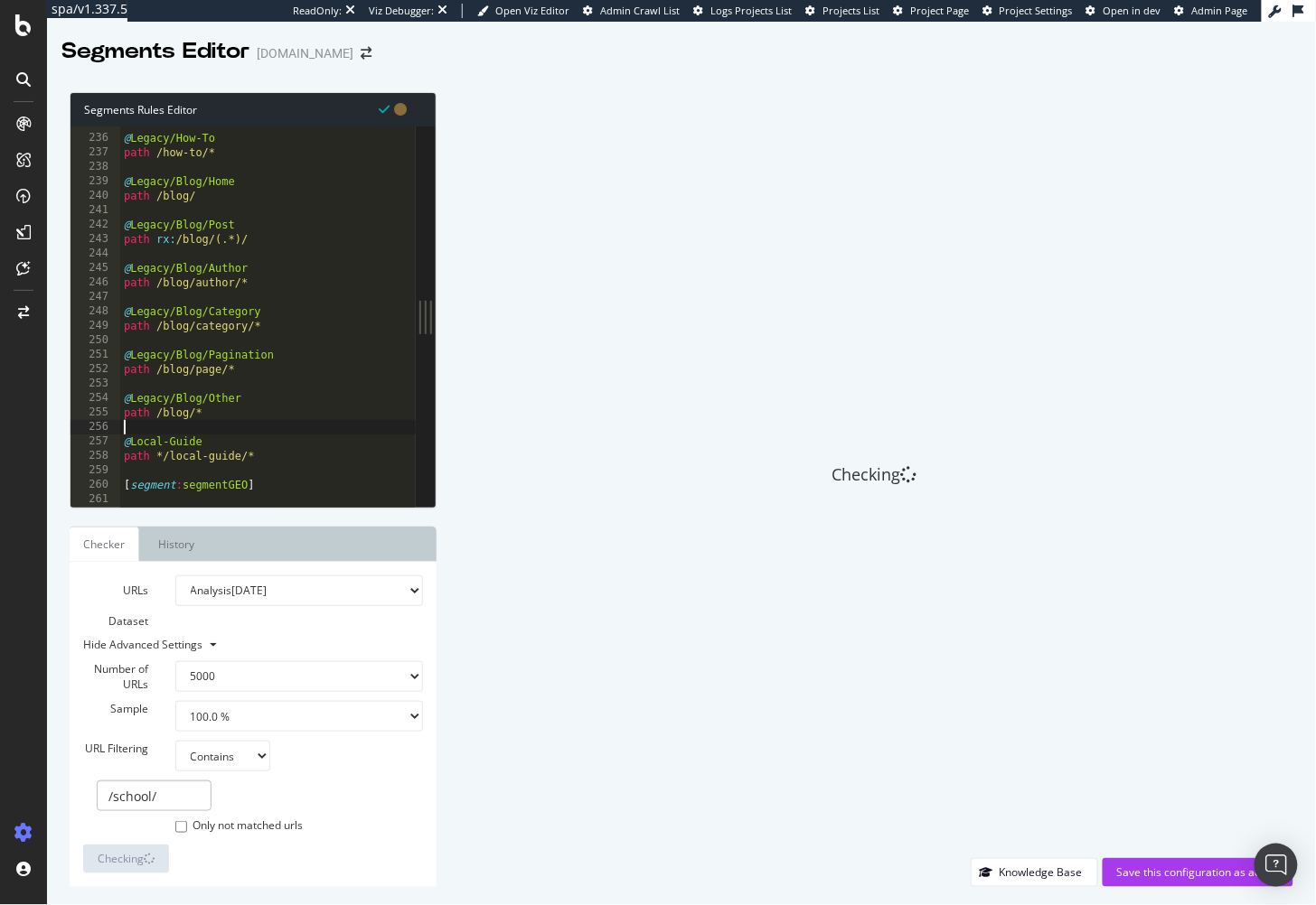
drag, startPoint x: 571, startPoint y: 269, endPoint x: 567, endPoint y: 284, distance: 15.5
click at [571, 269] on div "Checking" at bounding box center [875, 476] width 839 height 766
type textarea "path /blog/category/*"
click at [351, 323] on div "@ Legacy/How-To path /how-to/* @ Legacy/Blog/Home path /blog/ @ Legacy/Blog/Pos…" at bounding box center [296, 323] width 352 height 412
click at [348, 299] on div "@ Legacy/How-To path /how-to/* @ Legacy/Blog/Home path /blog/ @ Legacy/Blog/Pos…" at bounding box center [296, 323] width 352 height 412
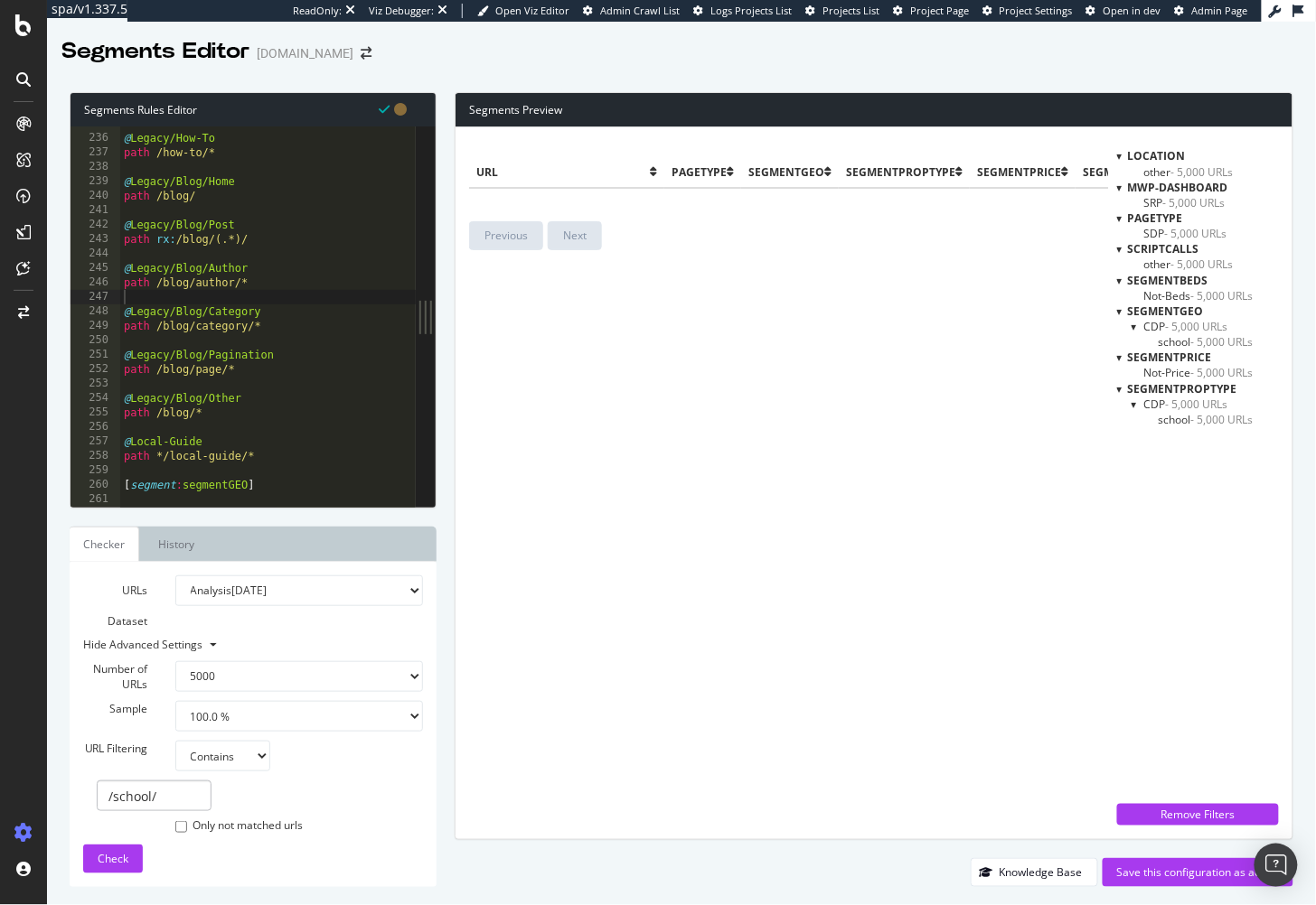
click at [706, 403] on div "url pagetype segmentGEO segmentPropType segmentPrice segmentBeds mwp-dashboard …" at bounding box center [789, 484] width 639 height 685
click at [1157, 230] on span "SDP - 5,000 URLs" at bounding box center [1186, 233] width 83 height 15
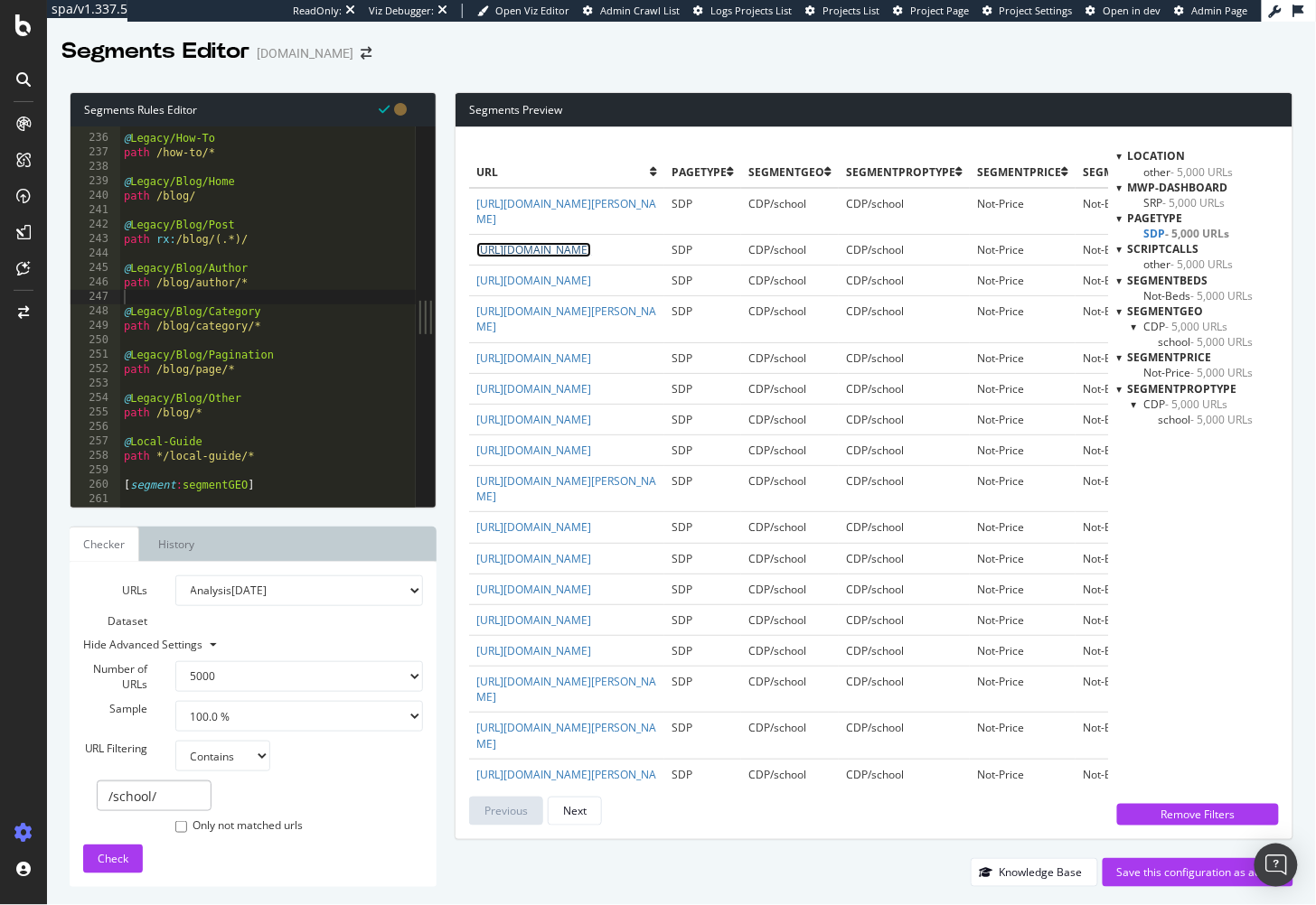
click at [591, 257] on link "https://www.homes.com/school/omaha-ne/duchesne-academy-of-the-sacred-heart-scho…" at bounding box center [534, 249] width 115 height 15
click at [665, 59] on div "Segments Editor Homes.com" at bounding box center [682, 44] width 1269 height 45
drag, startPoint x: 532, startPoint y: 53, endPoint x: 549, endPoint y: 49, distance: 17.5
click at [533, 53] on div "Segments Editor Homes.com" at bounding box center [682, 44] width 1269 height 45
click at [267, 467] on div "@ Legacy/How-To path /how-to/* @ Legacy/Blog/Home path /blog/ @ Legacy/Blog/Pos…" at bounding box center [296, 323] width 352 height 412
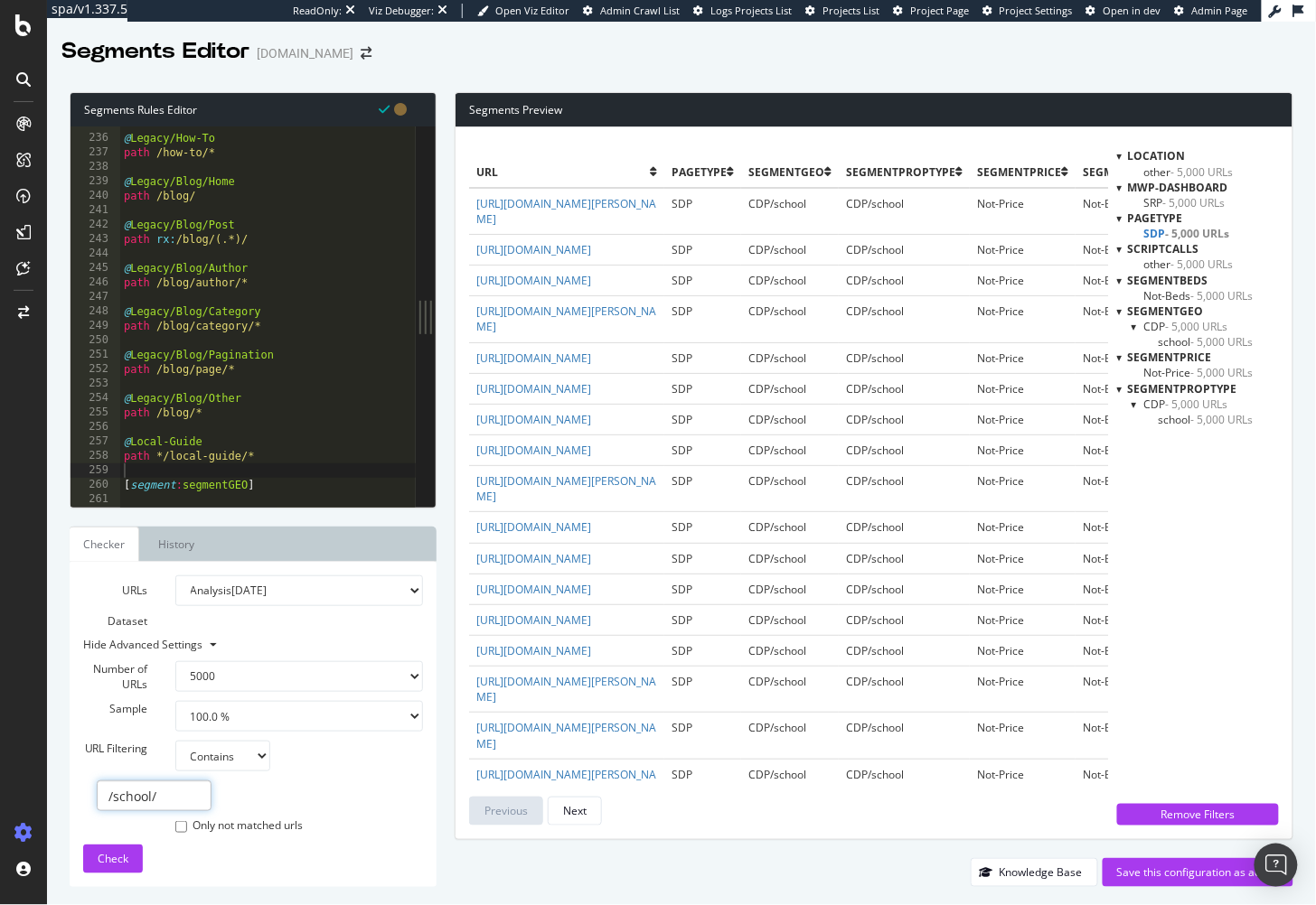
click at [158, 795] on input "/school/" at bounding box center [154, 796] width 115 height 31
click at [158, 794] on input "/school/" at bounding box center [154, 796] width 115 height 31
type input "local-guide"
click at [98, 853] on span "Check" at bounding box center [113, 859] width 31 height 15
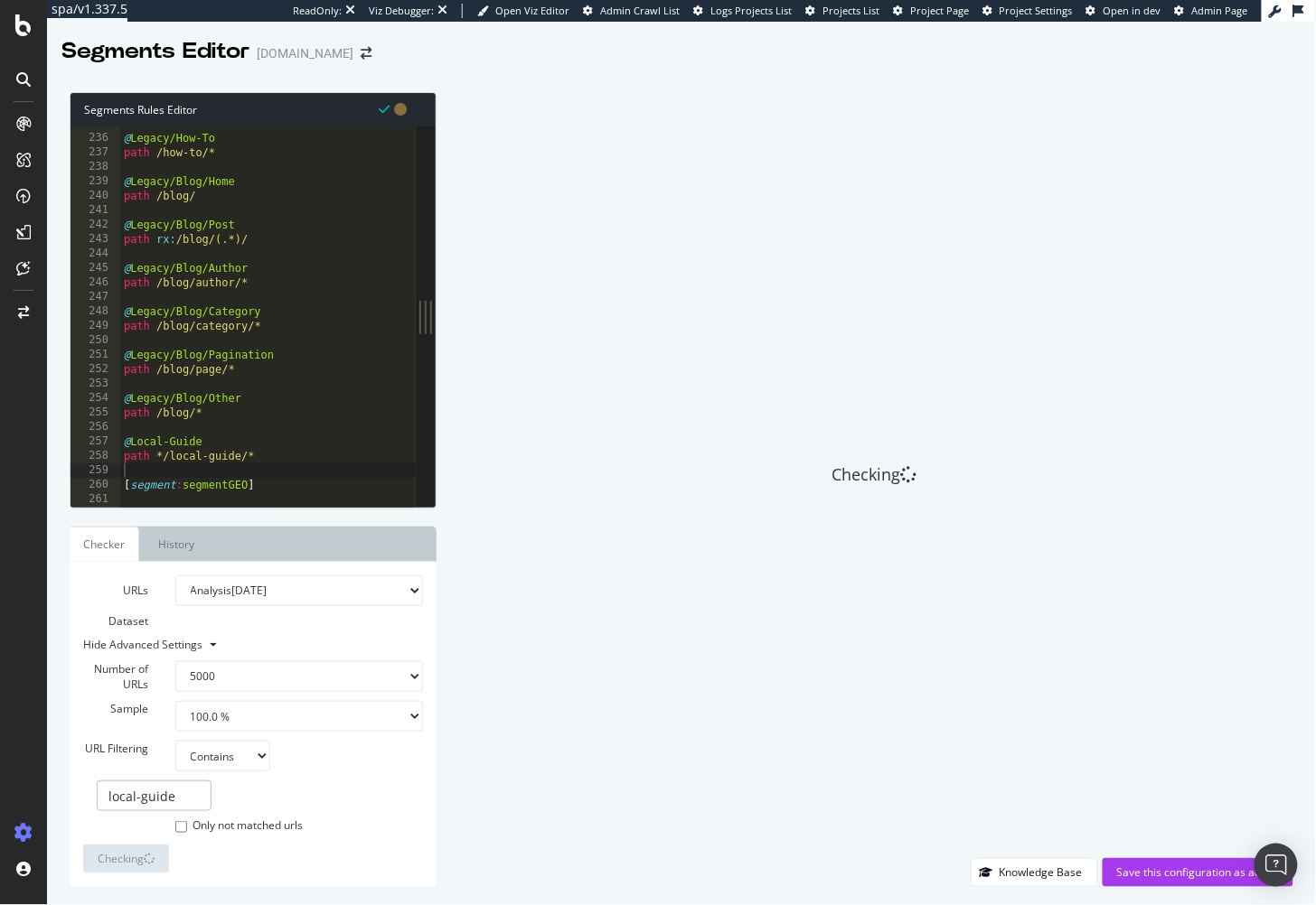
click at [450, 151] on div "Checking Knowledge Base Save this configuration as active" at bounding box center [866, 490] width 857 height 795
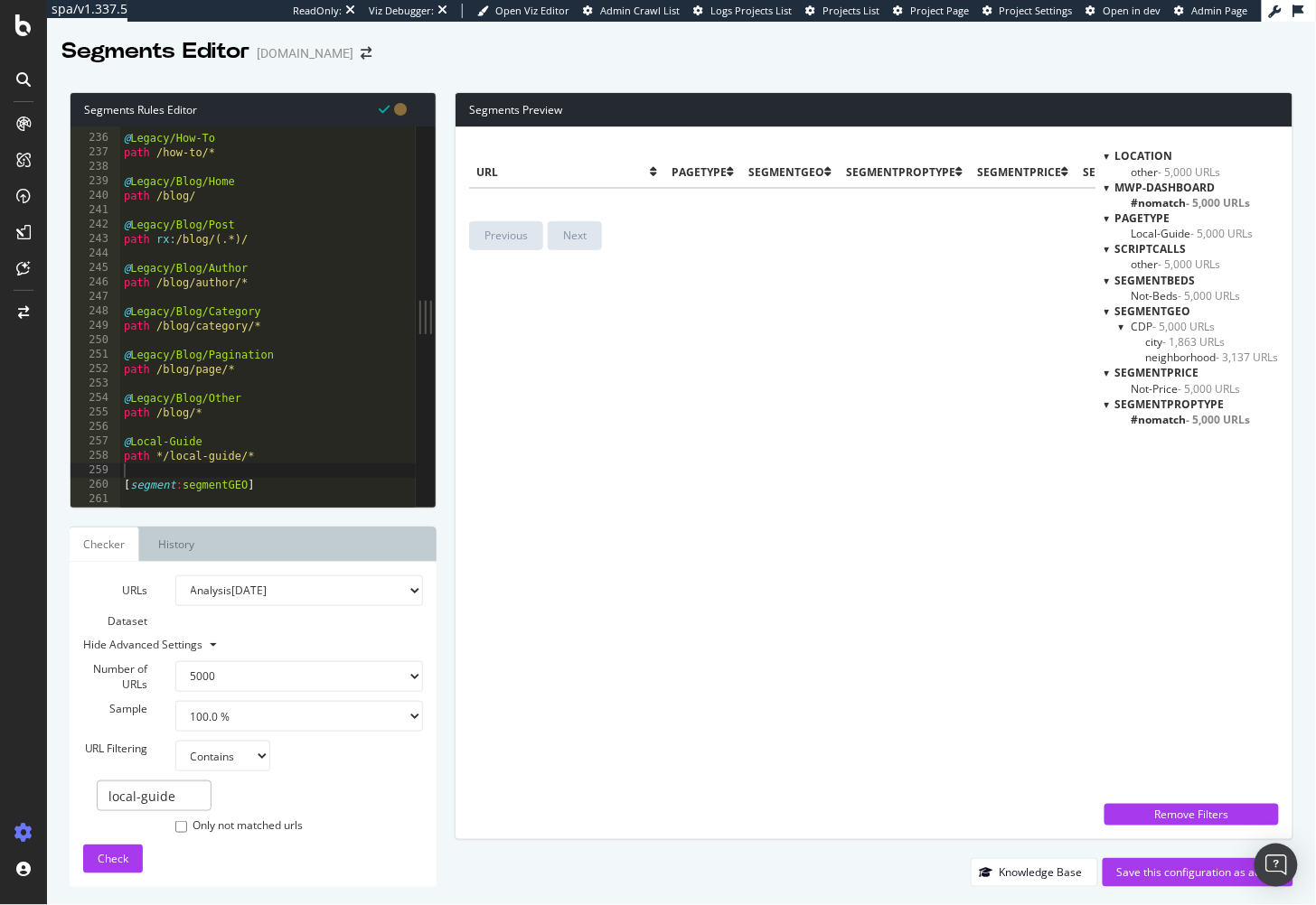
click at [1164, 236] on span "Local-Guide - 5,000 URLs" at bounding box center [1193, 233] width 122 height 15
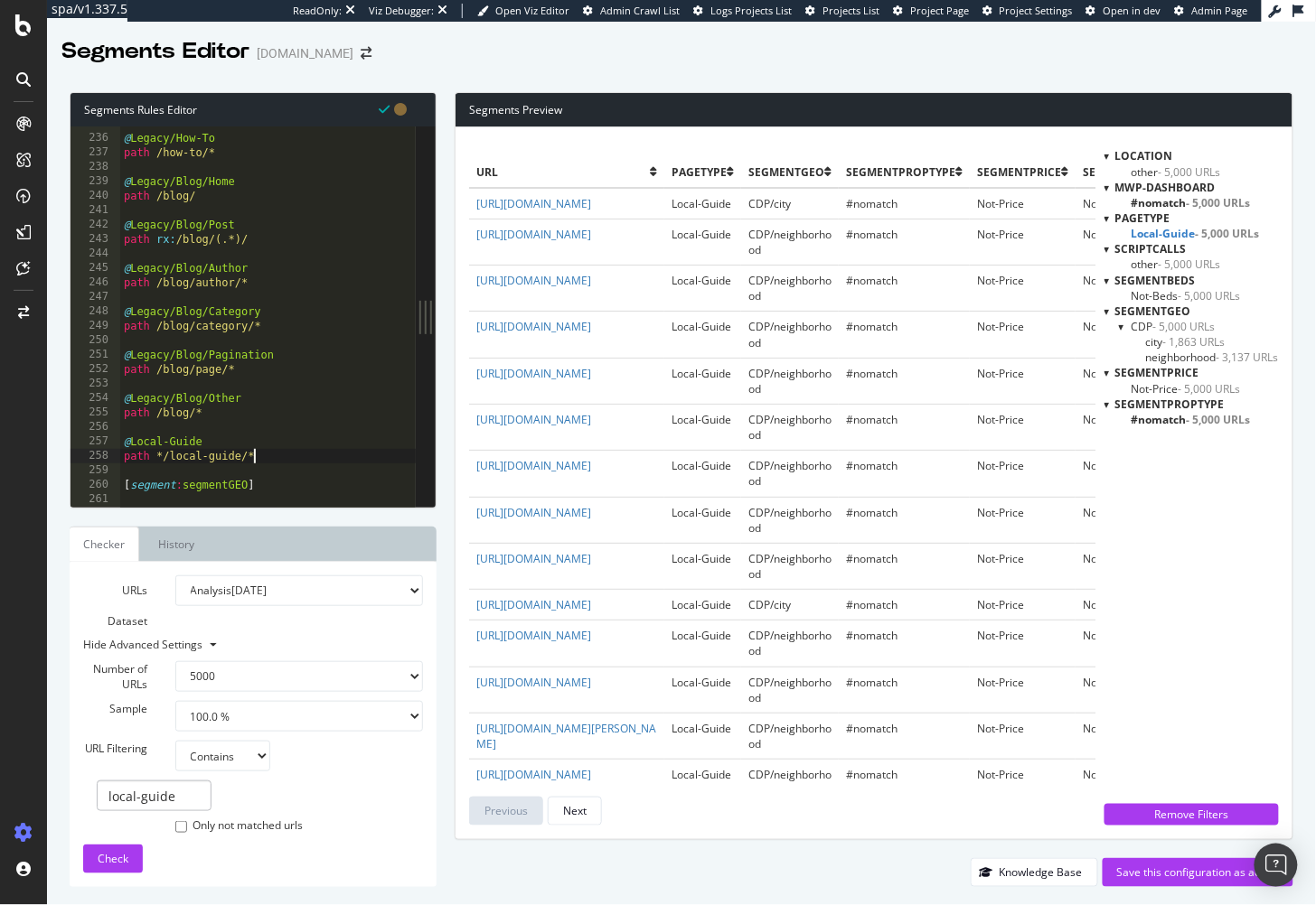
click at [265, 456] on div "@ Legacy/How-To path /how-to/* @ Legacy/Blog/Home path /blog/ @ Legacy/Blog/Pos…" at bounding box center [296, 323] width 352 height 412
click at [232, 440] on div "@ Legacy/How-To path /how-to/* @ Legacy/Blog/Home path /blog/ @ Legacy/Blog/Pos…" at bounding box center [296, 323] width 352 height 412
click at [265, 458] on div "@ Legacy/How-To path /how-to/* @ Legacy/Blog/Home path /blog/ @ Legacy/Blog/Pos…" at bounding box center [296, 323] width 352 height 412
click at [256, 443] on div "@ Legacy/How-To path /how-to/* @ Legacy/Blog/Home path /blog/ @ Legacy/Blog/Pos…" at bounding box center [296, 323] width 352 height 412
type textarea "@Local-Guide/Other"
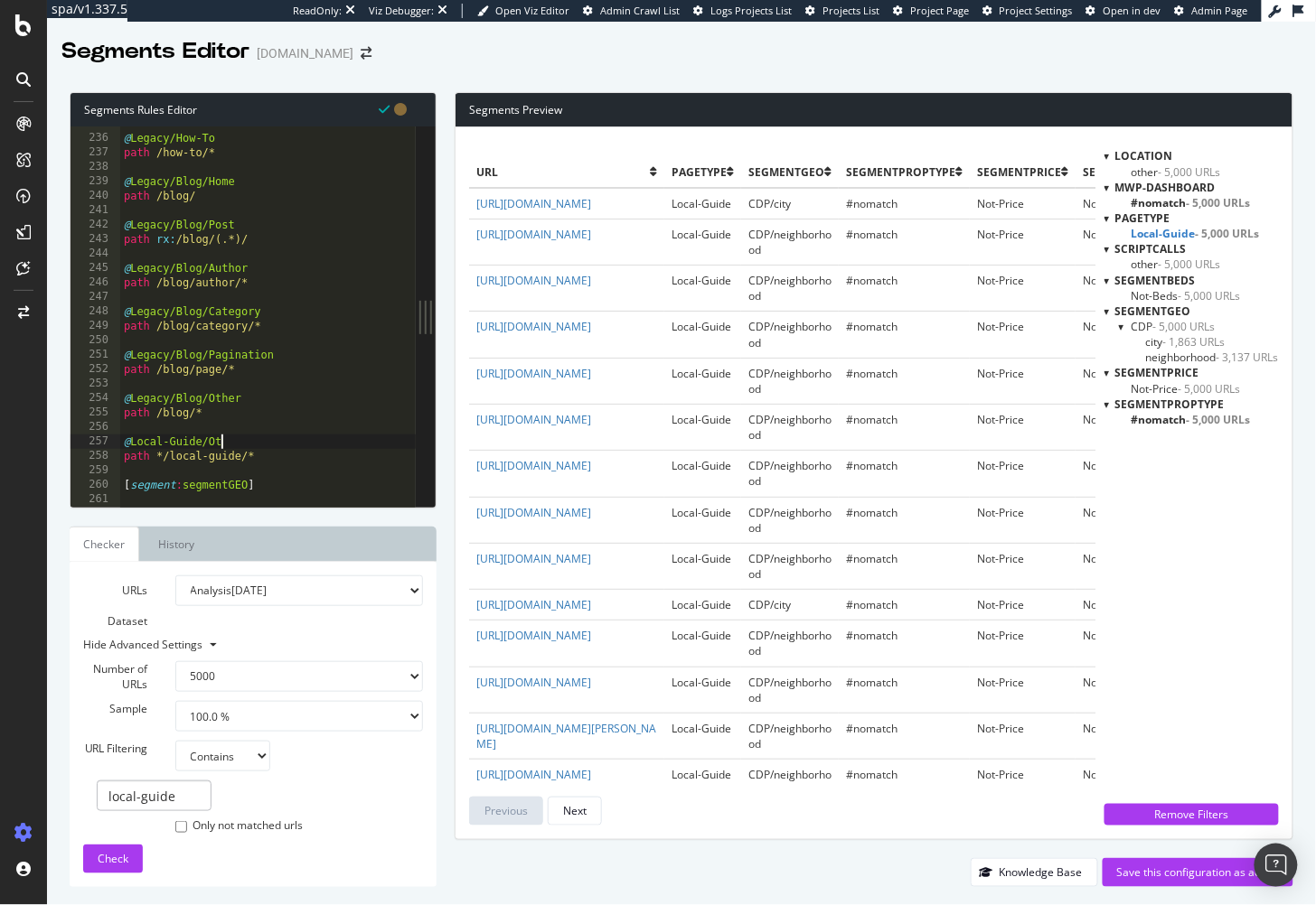
scroll to position [0, 8]
click at [239, 425] on div "@ Legacy/How-To path /how-to/* @ Legacy/Blog/Home path /blog/ @ Legacy/Blog/Pos…" at bounding box center [296, 323] width 352 height 412
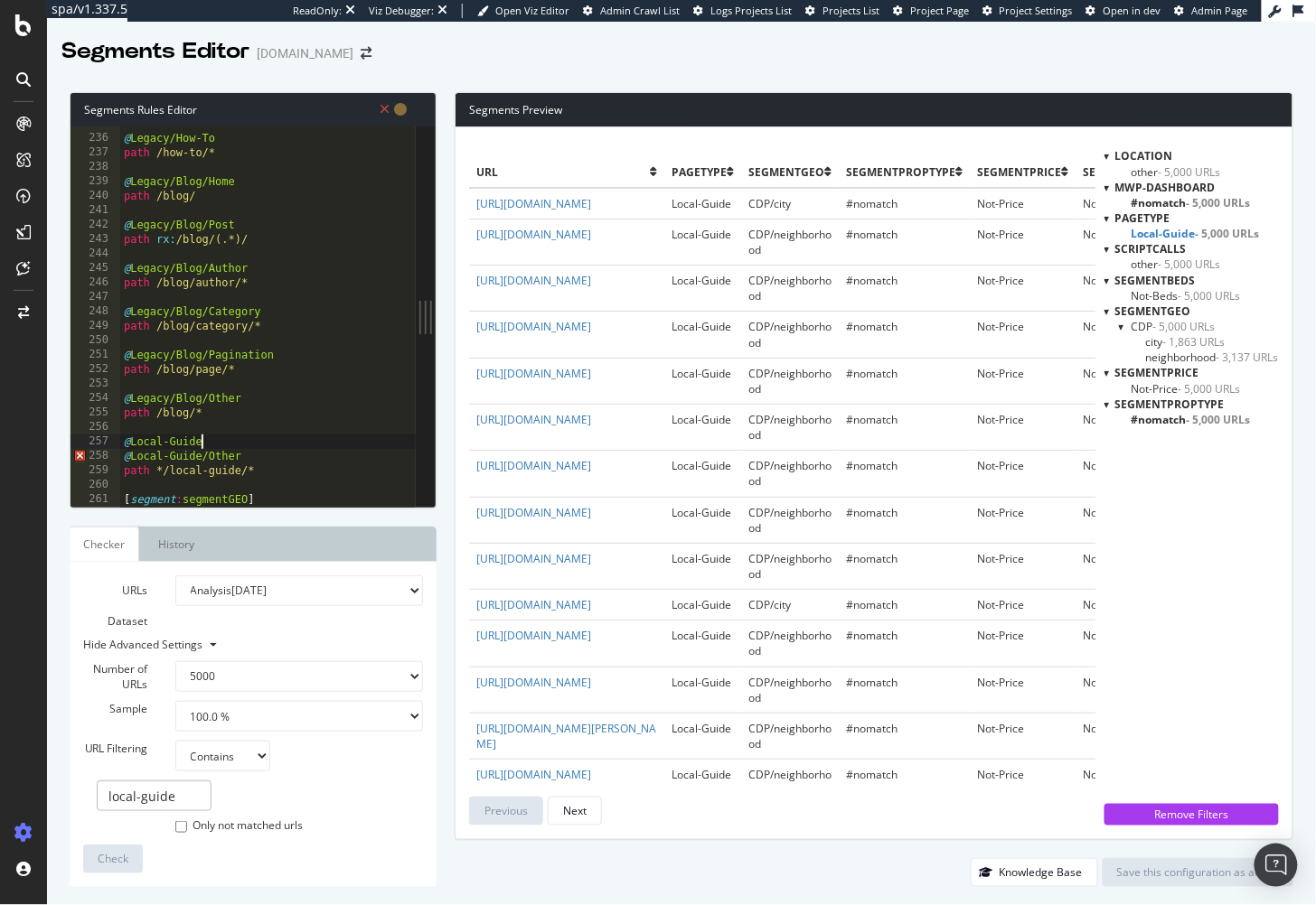
scroll to position [0, 5]
type textarea "@Local-Guide/City-Place"
type textarea "@Local-Guide/Neighborhood"
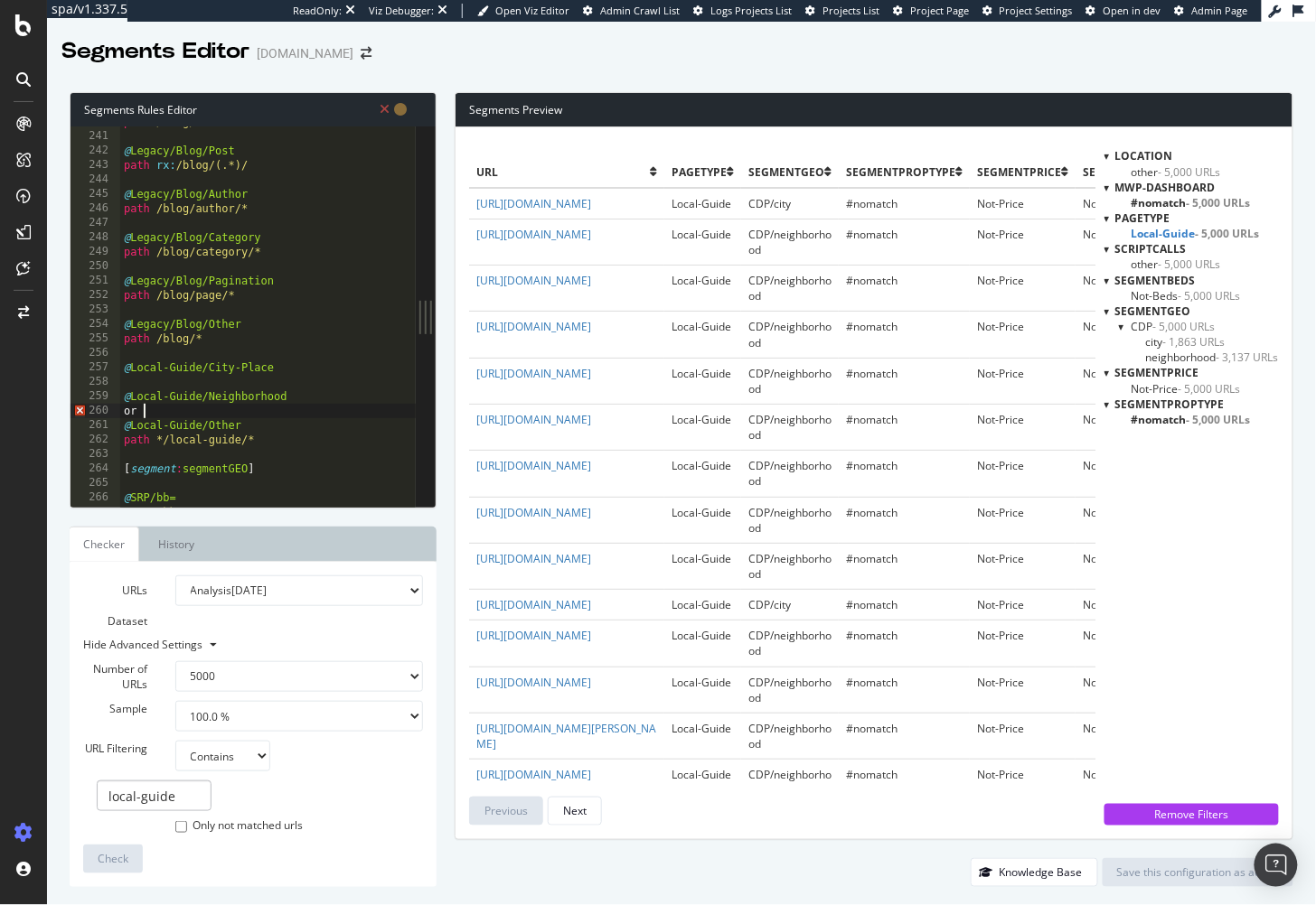
type textarea "o"
type textarea "path */local-guide/*"
type textarea "path *neighborhood*"
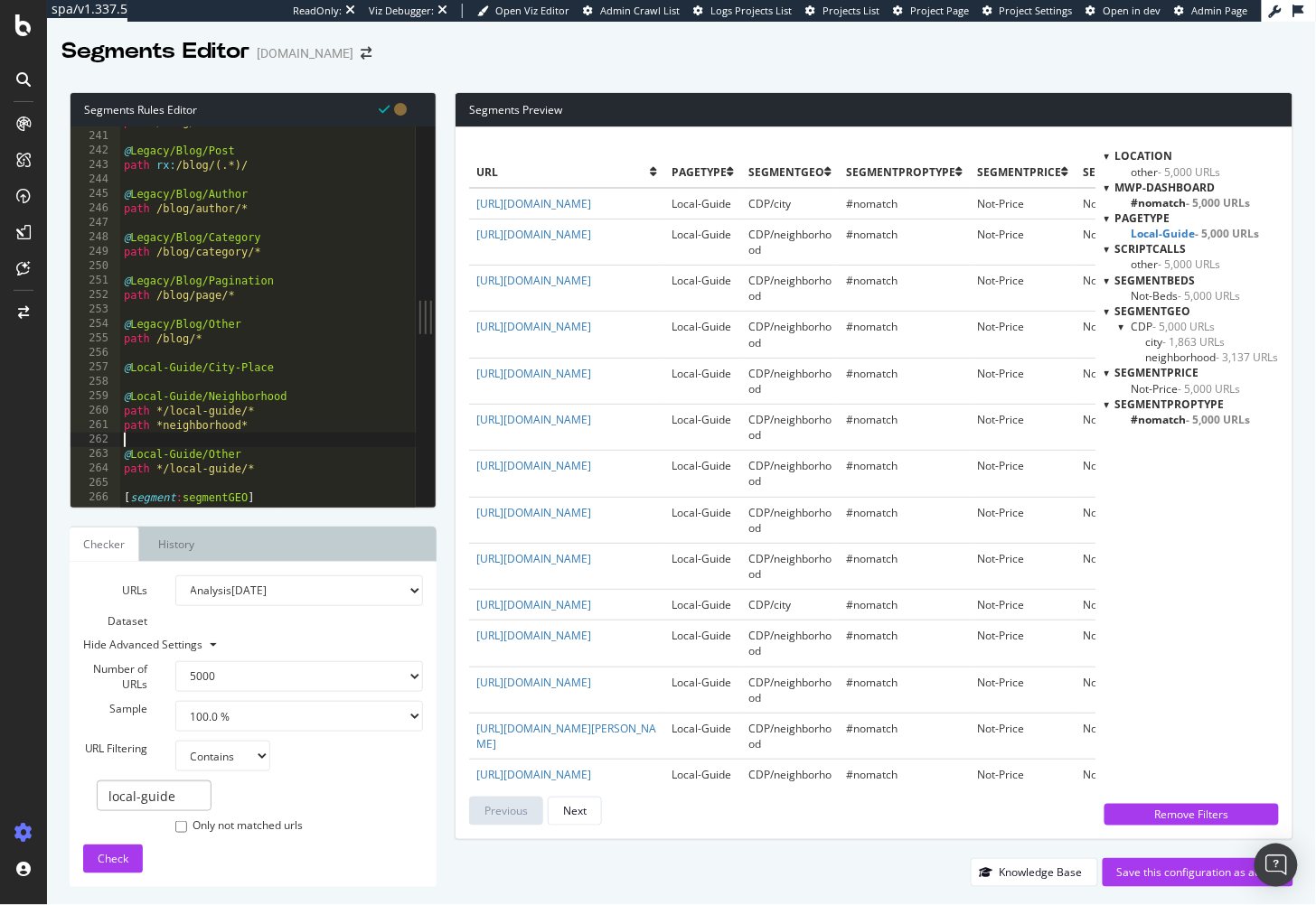
click at [272, 378] on div "path /blog/ @ Legacy/Blog/Post path rx : /blog/(.*)/ @ Legacy/Blog/Author path …" at bounding box center [296, 321] width 352 height 412
drag, startPoint x: 263, startPoint y: 430, endPoint x: 101, endPoint y: 400, distance: 164.8
click at [104, 398] on div "240 241 242 243 244 245 246 247 248 249 250 251 252 253 254 255 256 257 258 259…" at bounding box center [243, 317] width 345 height 380
click at [276, 373] on div "path /blog/ @ Legacy/Blog/Post path rx : /blog/(.*)/ @ Legacy/Blog/Author path …" at bounding box center [296, 321] width 352 height 412
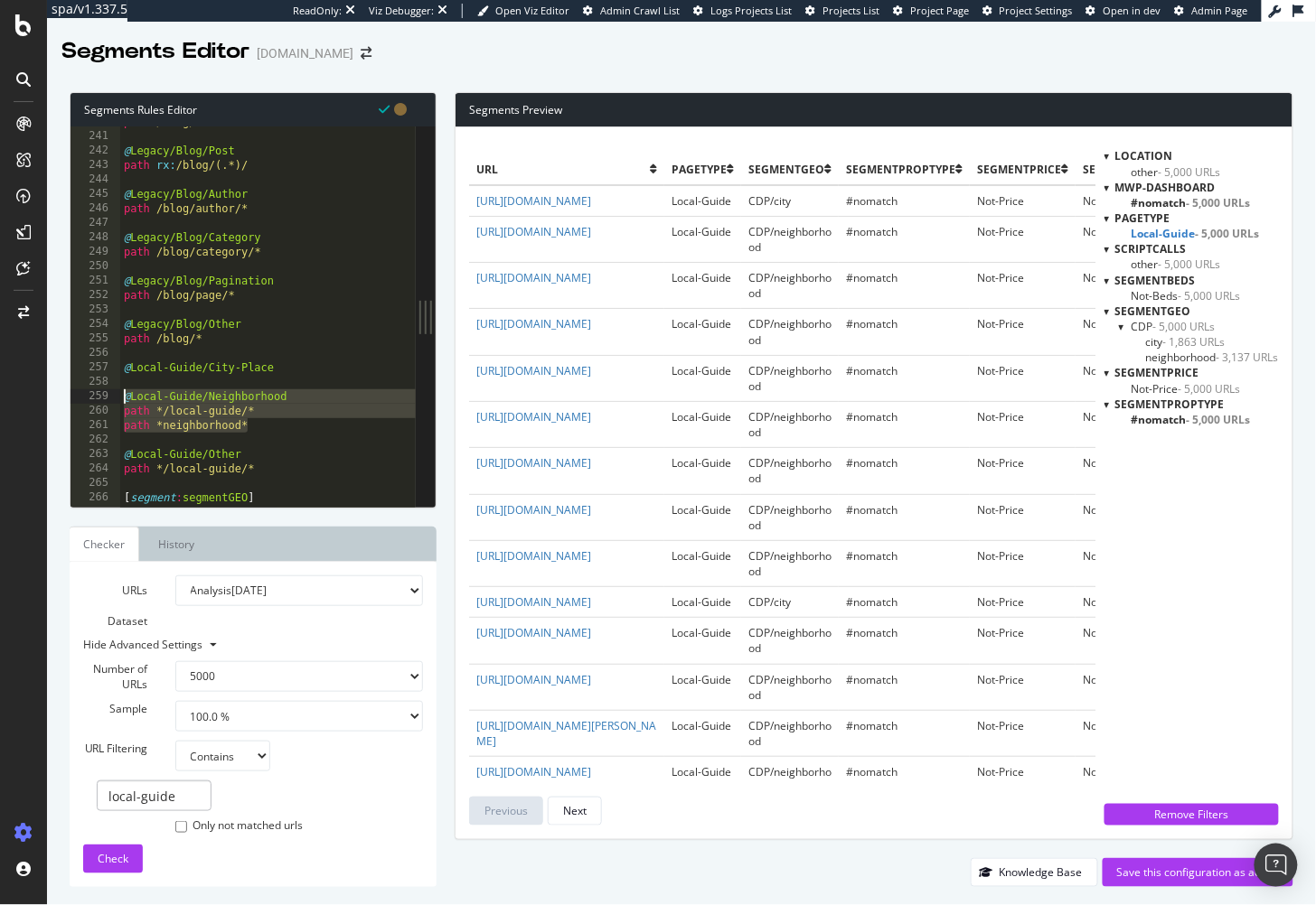
type textarea "@Local-Guide/City-Place"
drag, startPoint x: 290, startPoint y: 369, endPoint x: 92, endPoint y: 368, distance: 198.0
click at [92, 368] on div "@Local-Guide/City-Place 240 241 242 243 244 245 246 247 248 249 250 251 252 253…" at bounding box center [243, 317] width 345 height 380
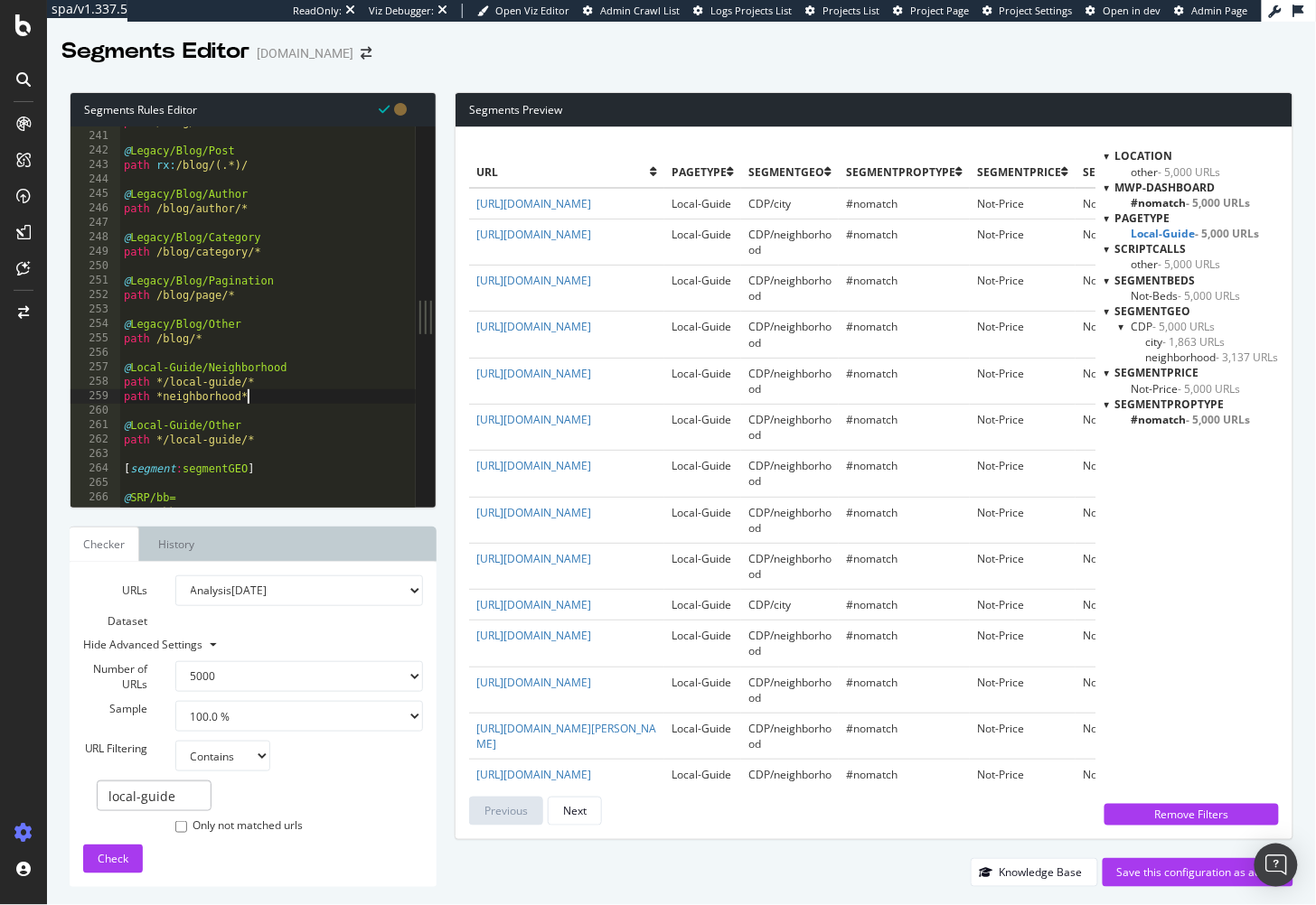
drag, startPoint x: 265, startPoint y: 393, endPoint x: 314, endPoint y: 403, distance: 50.0
click at [265, 393] on div "path /blog/ @ Legacy/Blog/Post path rx : /blog/(.*)/ @ Legacy/Blog/Author path …" at bounding box center [296, 321] width 352 height 412
type textarea "path *neighborhood*"
paste textarea "@Local-Guide/City-Place"
type textarea "@Local-Guide/City-Place"
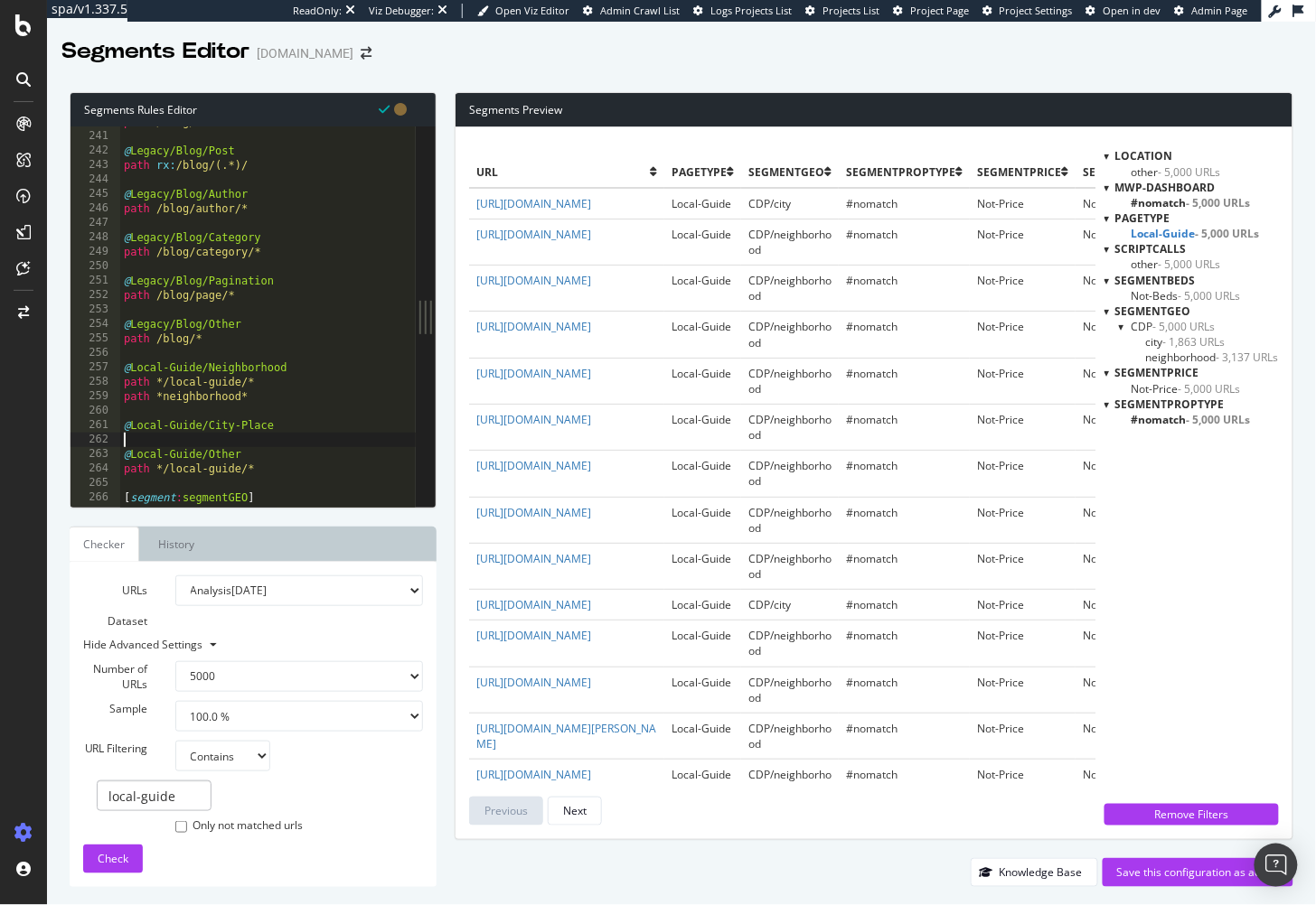
click at [286, 441] on div "path /blog/ @ Legacy/Blog/Post path rx : /blog/(.*)/ @ Legacy/Blog/Author path …" at bounding box center [296, 321] width 352 height 412
click at [299, 429] on div "path /blog/ @ Legacy/Blog/Post path rx : /blog/(.*)/ @ Legacy/Blog/Author path …" at bounding box center [296, 321] width 352 height 412
type textarea "@Local-Guide/City-Place"
click at [453, 547] on div "Segments Preview url pagetype segmentGEO segmentPropType segmentPrice segmentBe…" at bounding box center [866, 490] width 857 height 795
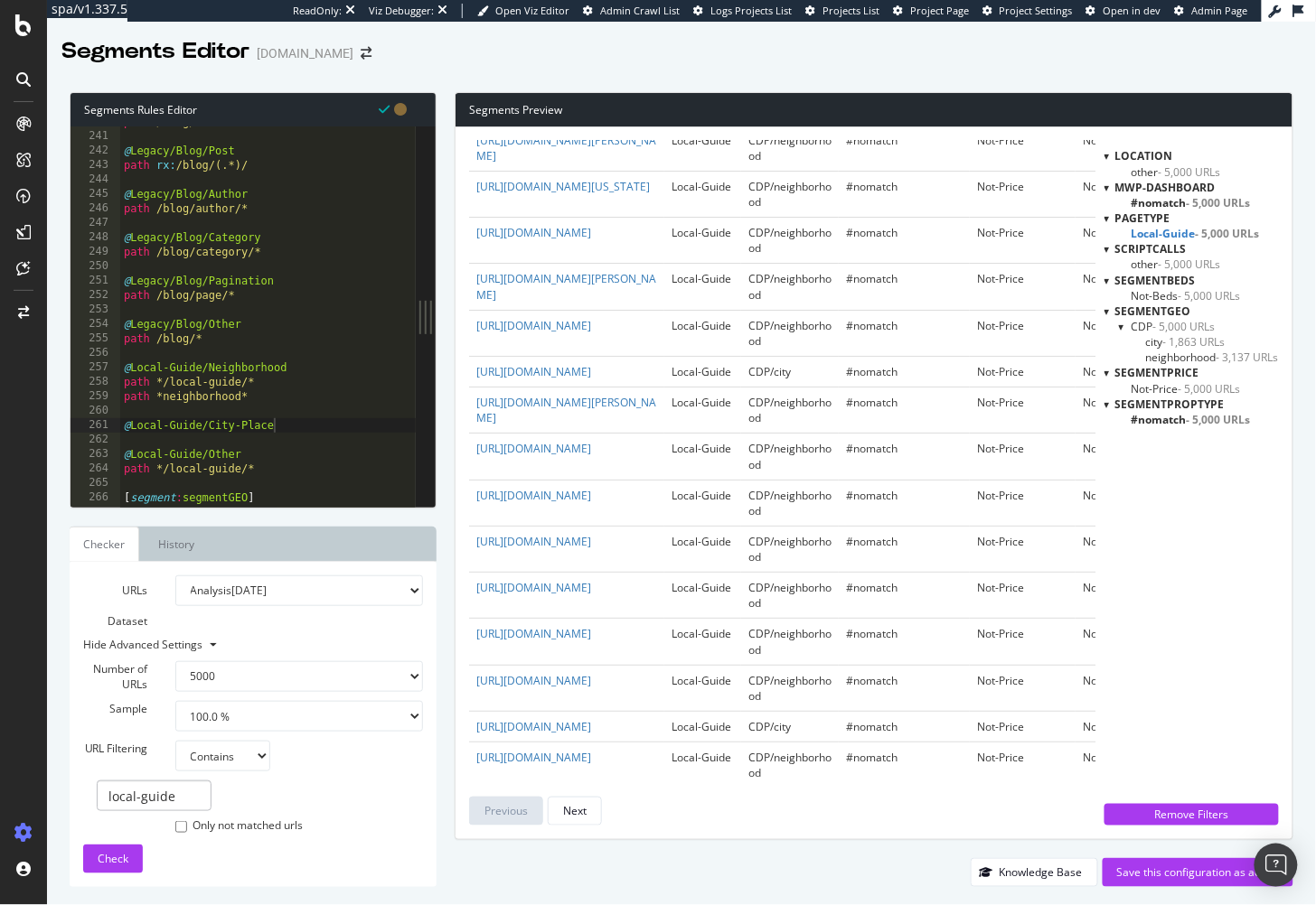
scroll to position [1900, 0]
click at [293, 432] on div "path /blog/ @ Legacy/Blog/Post path rx : /blog/(.*)/ @ Legacy/Blog/Author path …" at bounding box center [296, 321] width 352 height 412
click at [301, 439] on div "path /blog/ @ Legacy/Blog/Post path rx : /blog/(.*)/ @ Legacy/Blog/Author path …" at bounding box center [296, 321] width 352 height 412
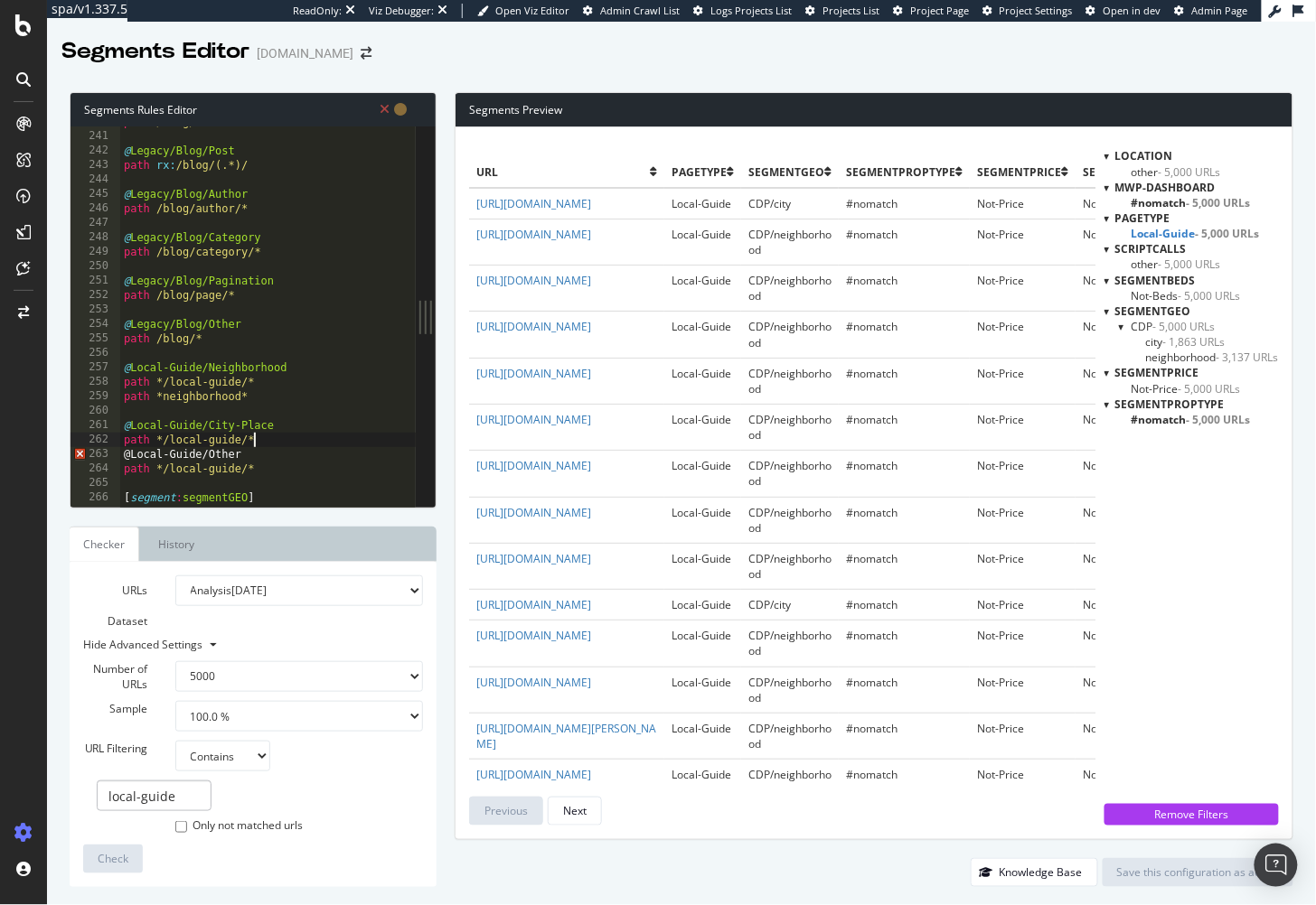
type textarea "path */local-guide/*/"
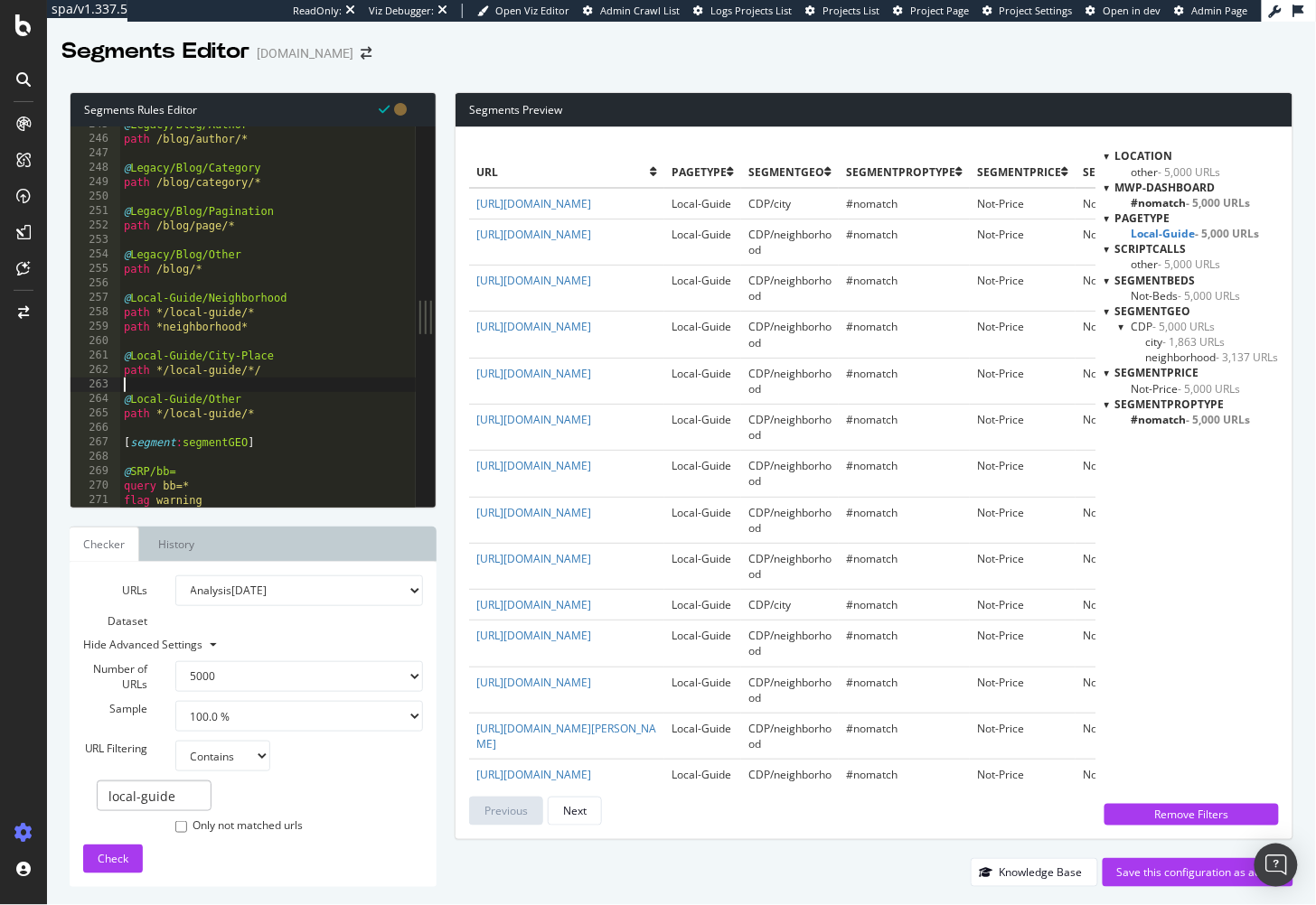
scroll to position [3536, 0]
click at [117, 865] on span "Check" at bounding box center [113, 859] width 31 height 15
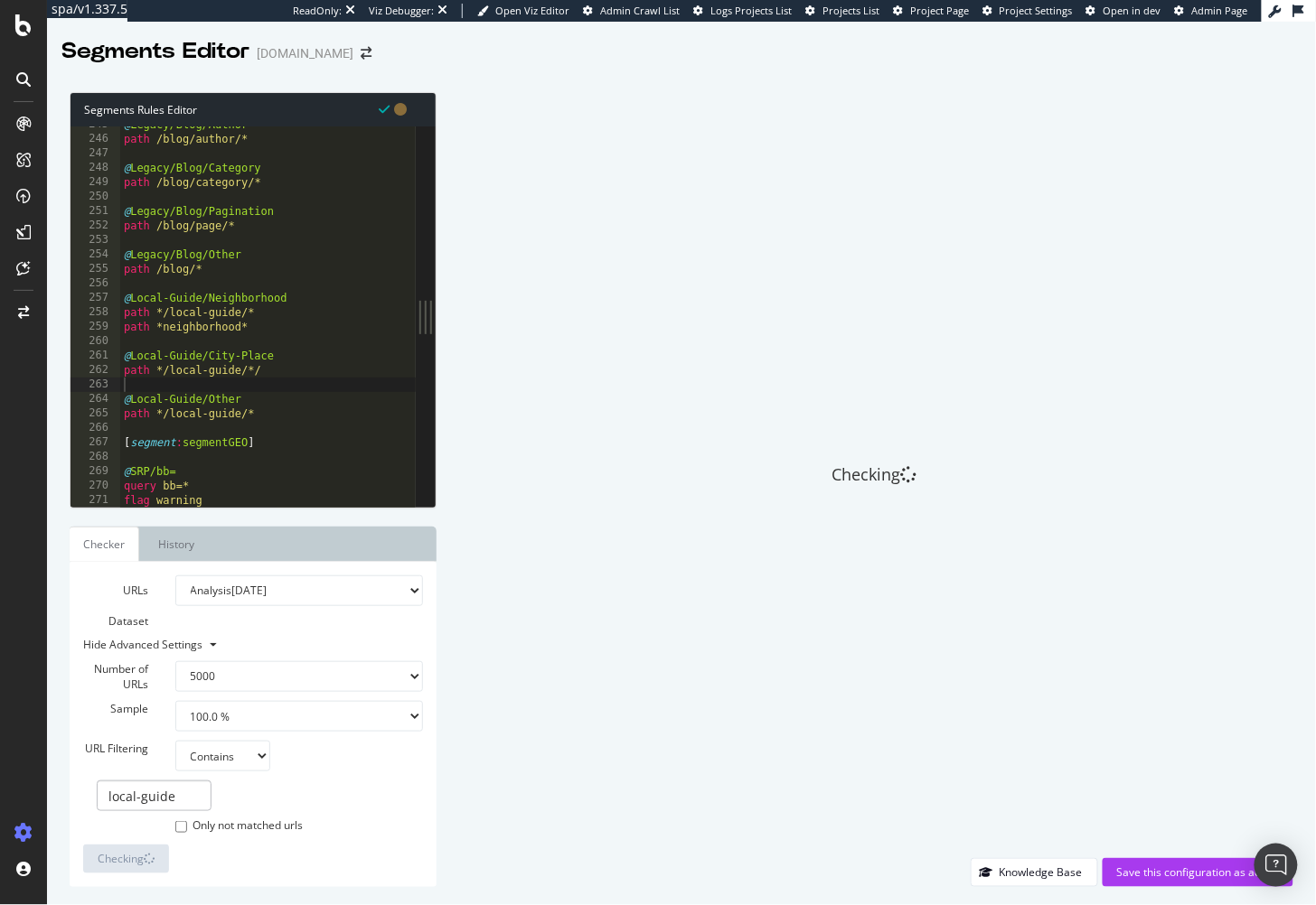
type textarea "@Local-Guide/Other"
click at [278, 393] on div "@ Legacy/Blog/Author path /blog/author/* @ Legacy/Blog/Category path /blog/cate…" at bounding box center [296, 323] width 352 height 412
click at [317, 383] on div "@ Legacy/Blog/Author path /blog/author/* @ Legacy/Blog/Category path /blog/cate…" at bounding box center [296, 323] width 352 height 412
click at [490, 452] on div "Checking" at bounding box center [875, 476] width 839 height 766
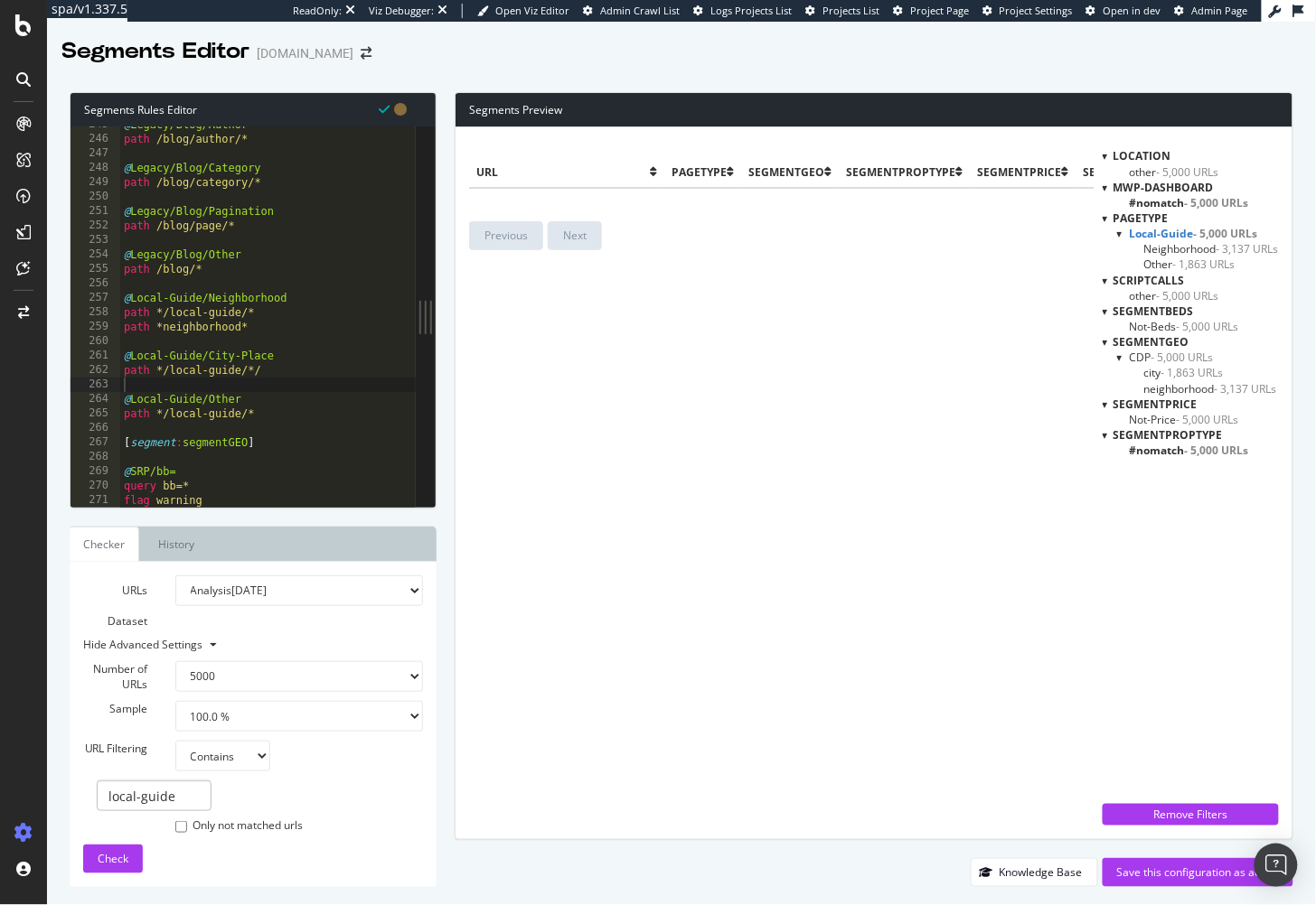
click at [1168, 247] on span "Neighborhood - 3,137 URLs" at bounding box center [1212, 248] width 135 height 15
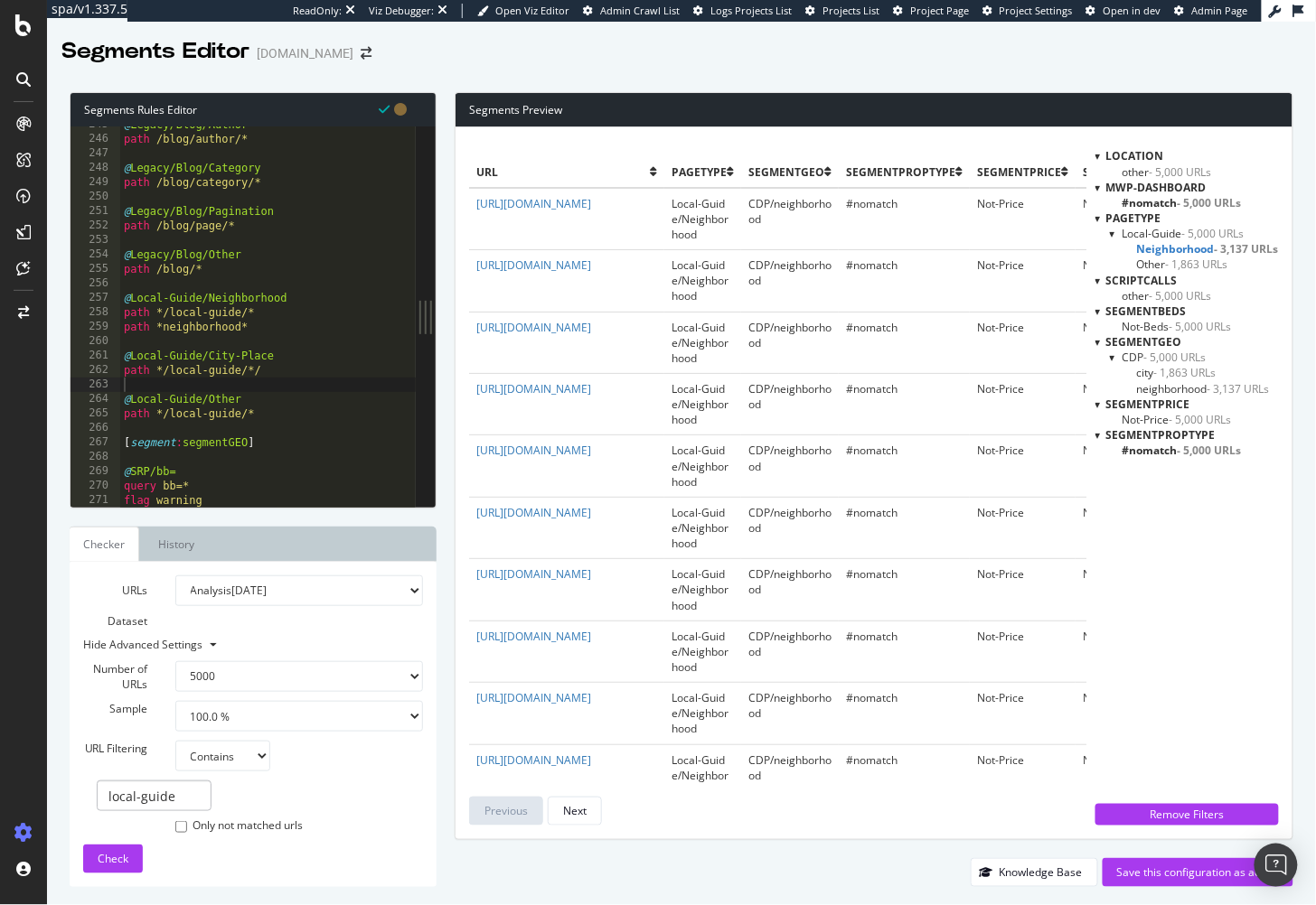
click at [1156, 260] on span "Other - 1,863 URLs" at bounding box center [1183, 264] width 92 height 15
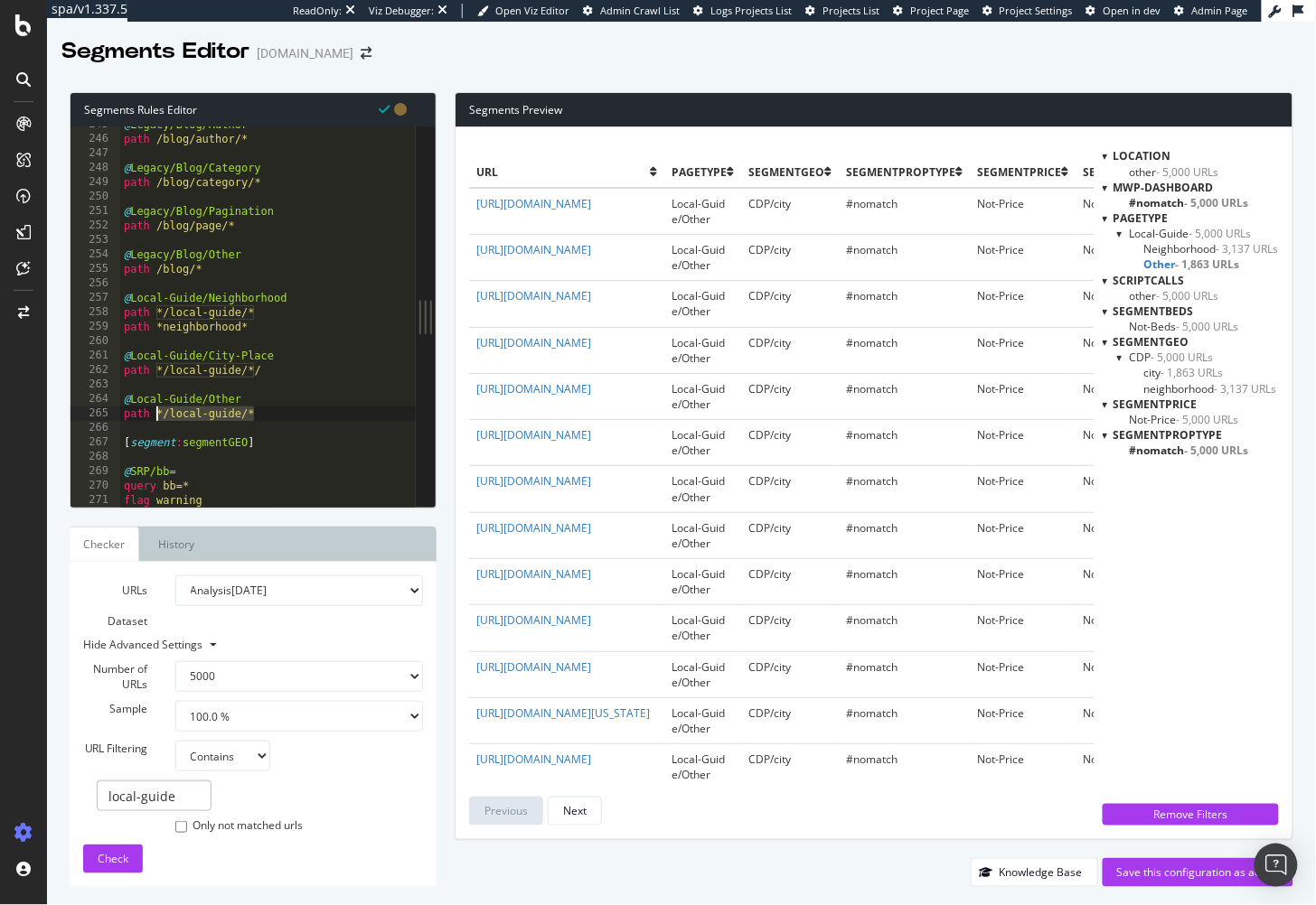
drag, startPoint x: 291, startPoint y: 413, endPoint x: 159, endPoint y: 417, distance: 132.1
click at [159, 417] on div "@ Legacy/Blog/Author path /blog/author/* @ Legacy/Blog/Category path /blog/cate…" at bounding box center [296, 323] width 352 height 412
type textarea "path /local-guide/"
click at [267, 383] on div "@ Legacy/Blog/Author path /blog/author/* @ Legacy/Blog/Category path /blog/cate…" at bounding box center [296, 323] width 352 height 412
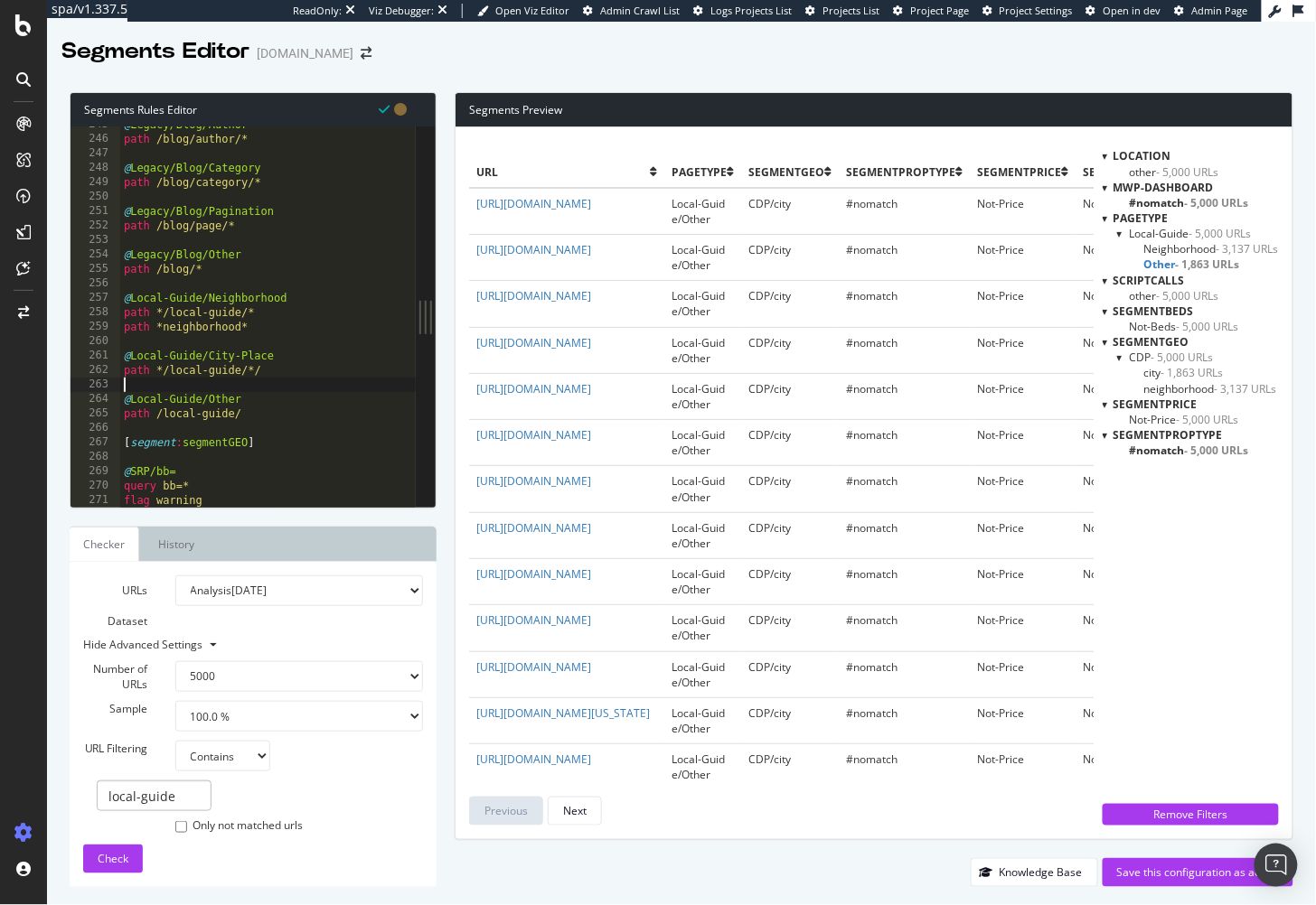
scroll to position [0, 0]
click at [276, 370] on div "@ Legacy/Blog/Author path /blog/author/* @ Legacy/Blog/Category path /blog/cate…" at bounding box center [296, 323] width 352 height 412
type textarea "path */local-guide/*/"
click at [256, 383] on div "@ Legacy/Blog/Author path /blog/author/* @ Legacy/Blog/Category path /blog/cate…" at bounding box center [296, 323] width 352 height 412
drag, startPoint x: 121, startPoint y: 867, endPoint x: 138, endPoint y: 848, distance: 25.5
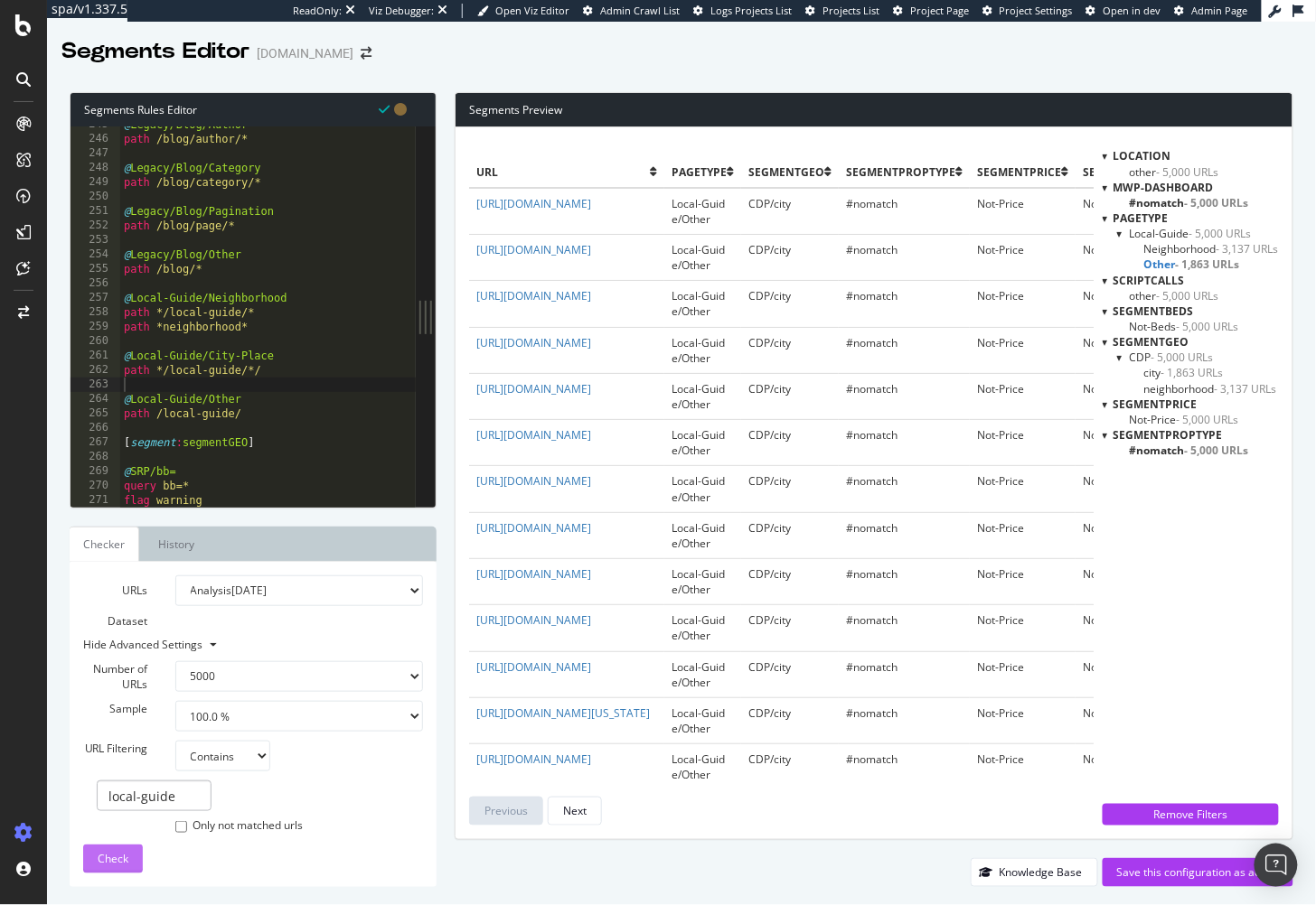
click at [121, 867] on div "Check" at bounding box center [113, 859] width 31 height 15
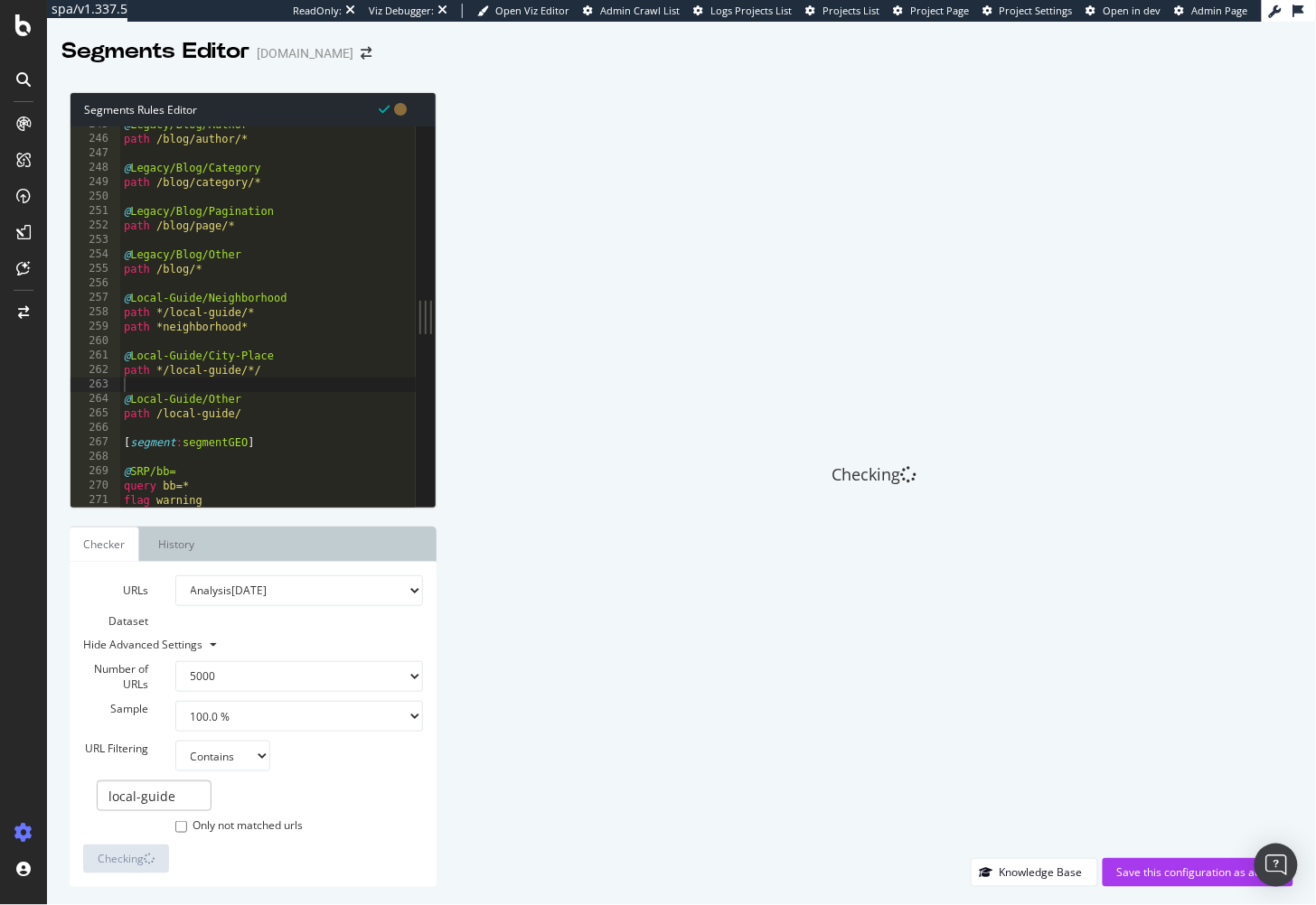
click at [803, 322] on div "Checking" at bounding box center [875, 476] width 839 height 766
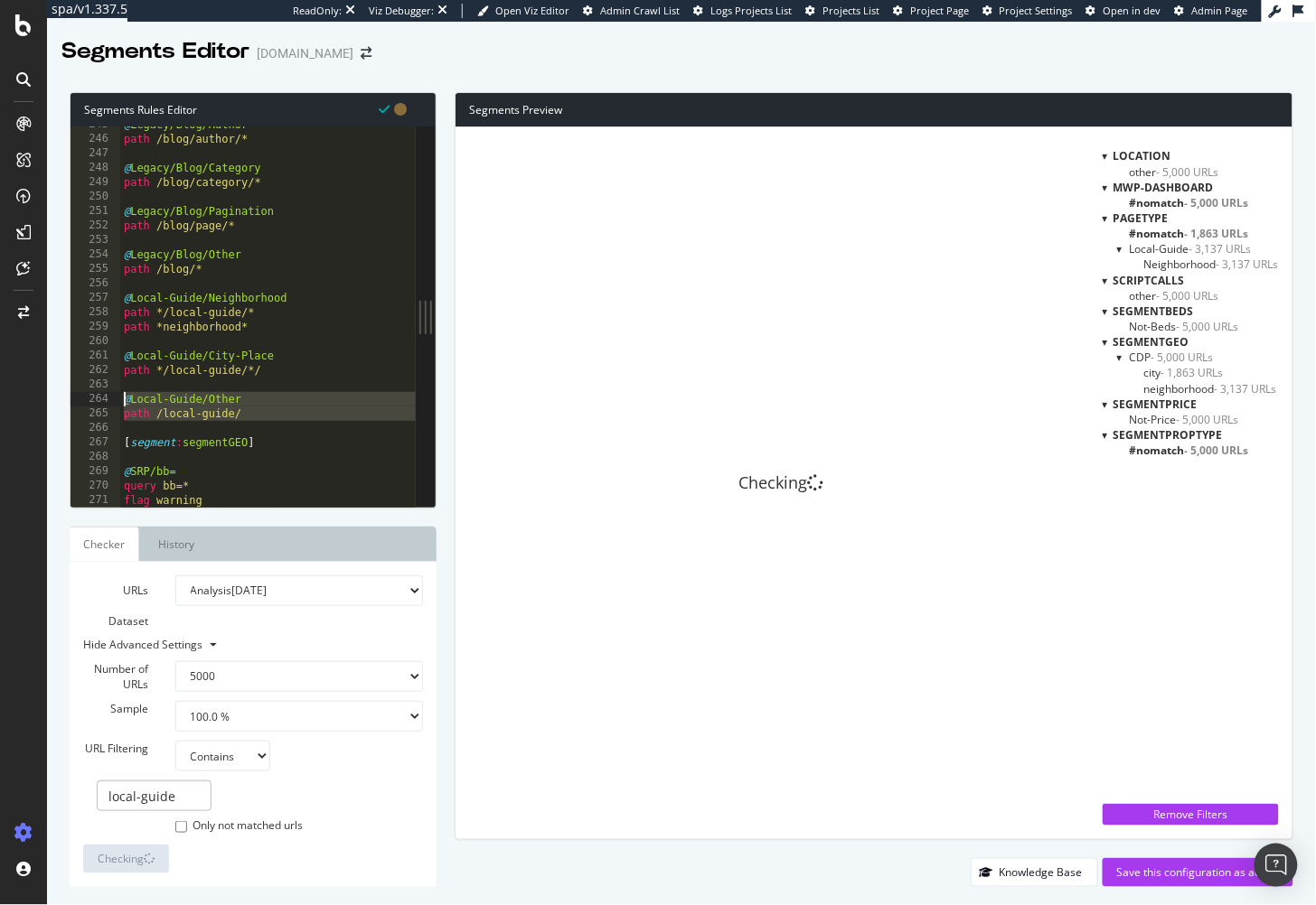
drag, startPoint x: 263, startPoint y: 421, endPoint x: 38, endPoint y: 395, distance: 226.5
click at [38, 395] on div "spa/v1.337.5 ReadOnly: Viz Debugger: Open Viz Editor Admin Crawl List Logs Proj…" at bounding box center [658, 452] width 1316 height 905
type textarea "@Local-Guide/Other path /local-guide/"
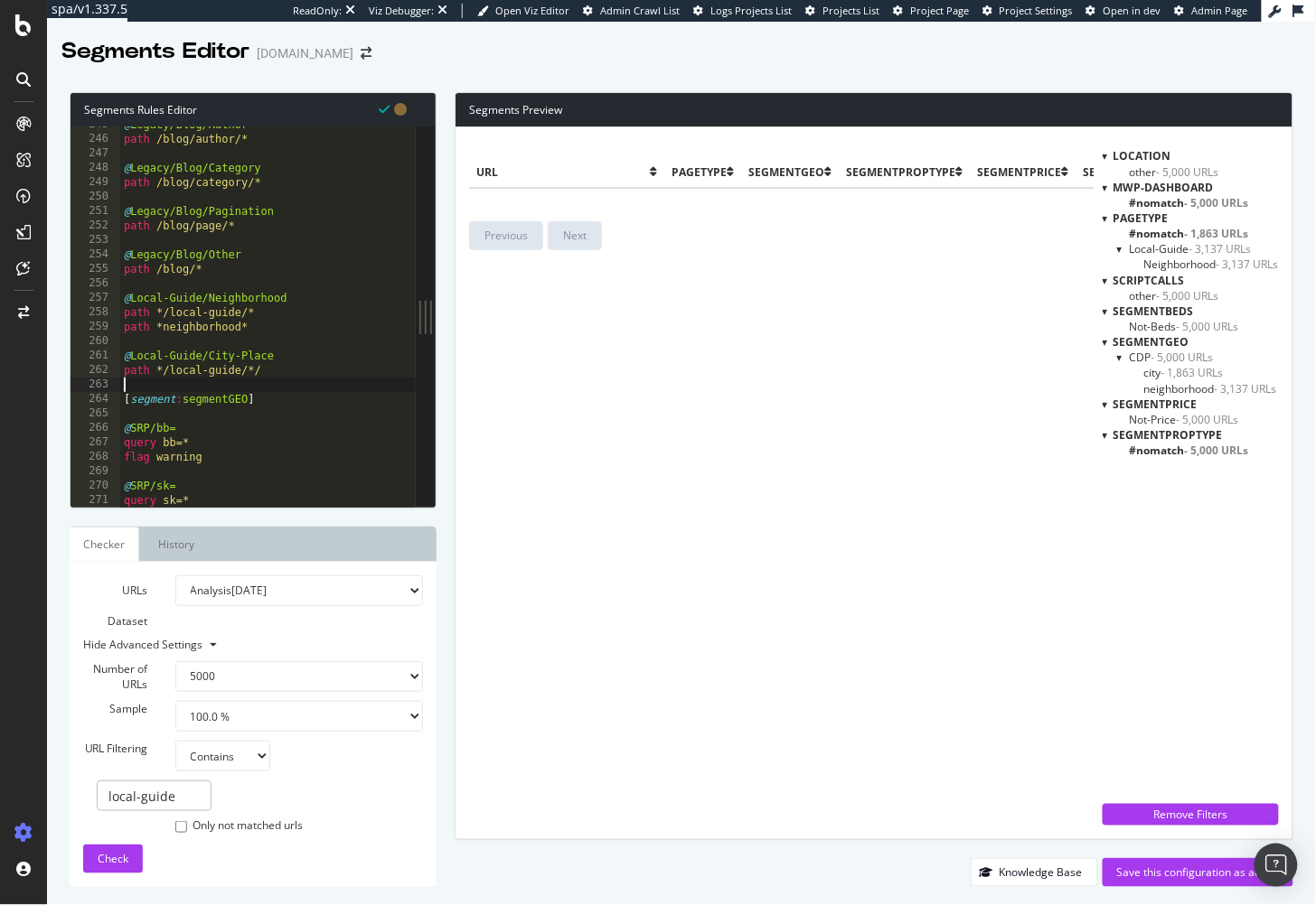
drag, startPoint x: 883, startPoint y: 419, endPoint x: 871, endPoint y: 424, distance: 13.0
click at [878, 419] on div "url pagetype segmentGEO segmentPropType segmentPrice segmentBeds mwp-dashboard …" at bounding box center [781, 484] width 624 height 685
click at [1159, 246] on span "Local-Guide - 3,137 URLs" at bounding box center [1191, 248] width 122 height 15
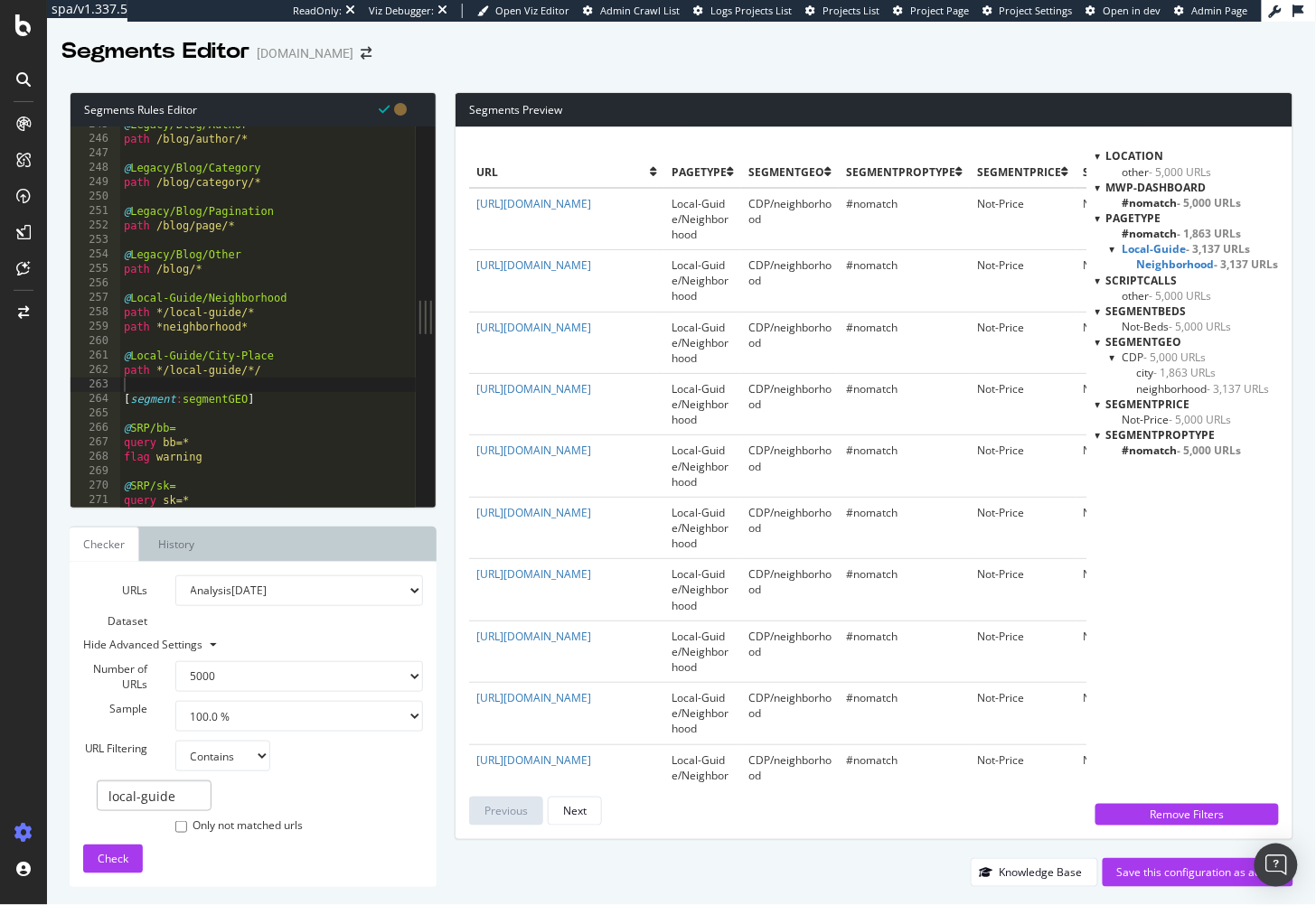
click at [283, 381] on div "@ Legacy/Blog/Author path /blog/author/* @ Legacy/Blog/Category path /blog/cate…" at bounding box center [296, 323] width 352 height 412
click at [285, 372] on div "@ Legacy/Blog/Author path /blog/author/* @ Legacy/Blog/Category path /blog/cate…" at bounding box center [296, 323] width 352 height 412
click at [120, 852] on span "Check" at bounding box center [113, 859] width 31 height 15
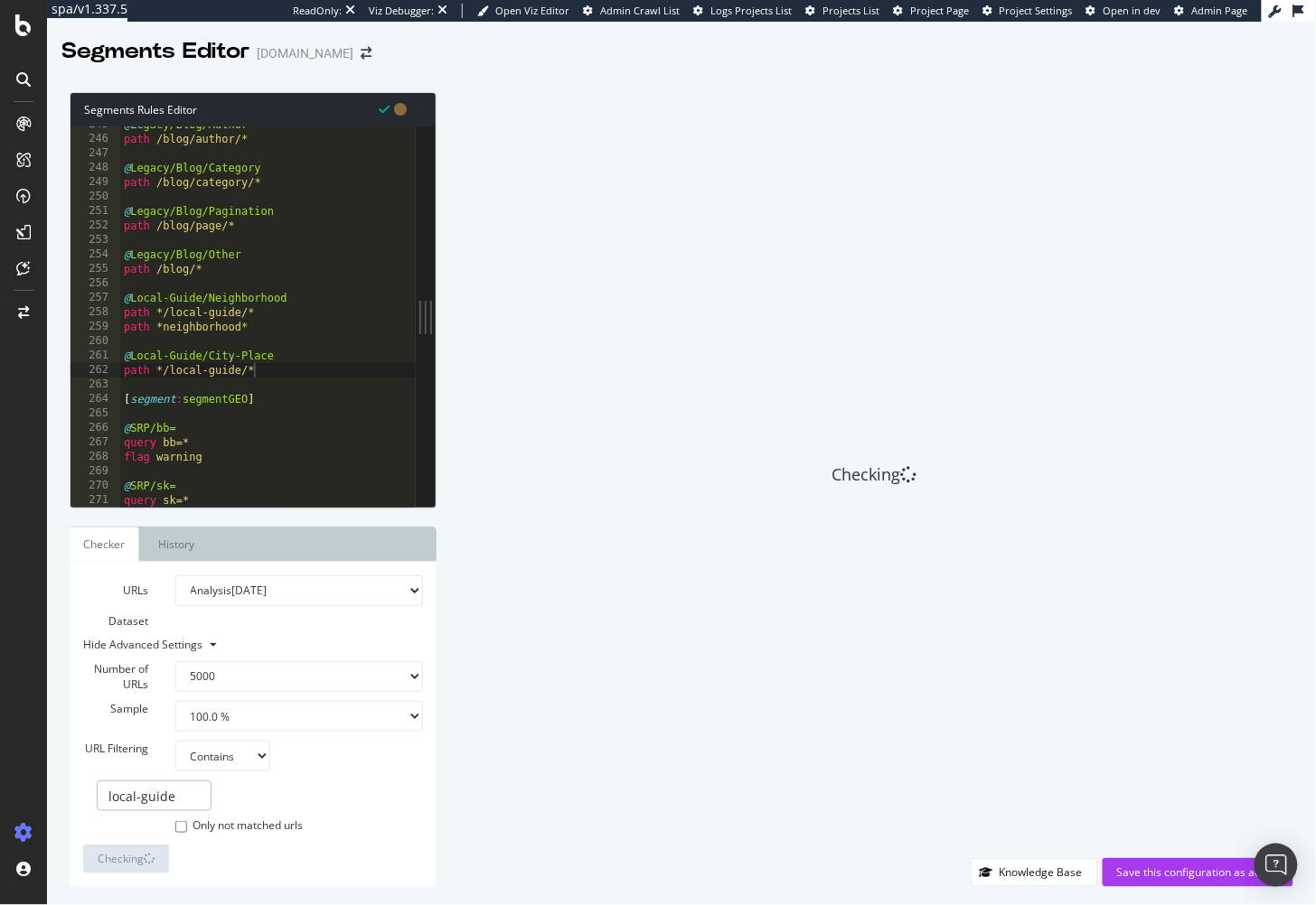
click at [267, 857] on div "URLs Dataset Analysis 2025 Aug. 3rd Analysis 2025 Jul. 13th Analysis 2025 Jun. …" at bounding box center [253, 724] width 340 height 298
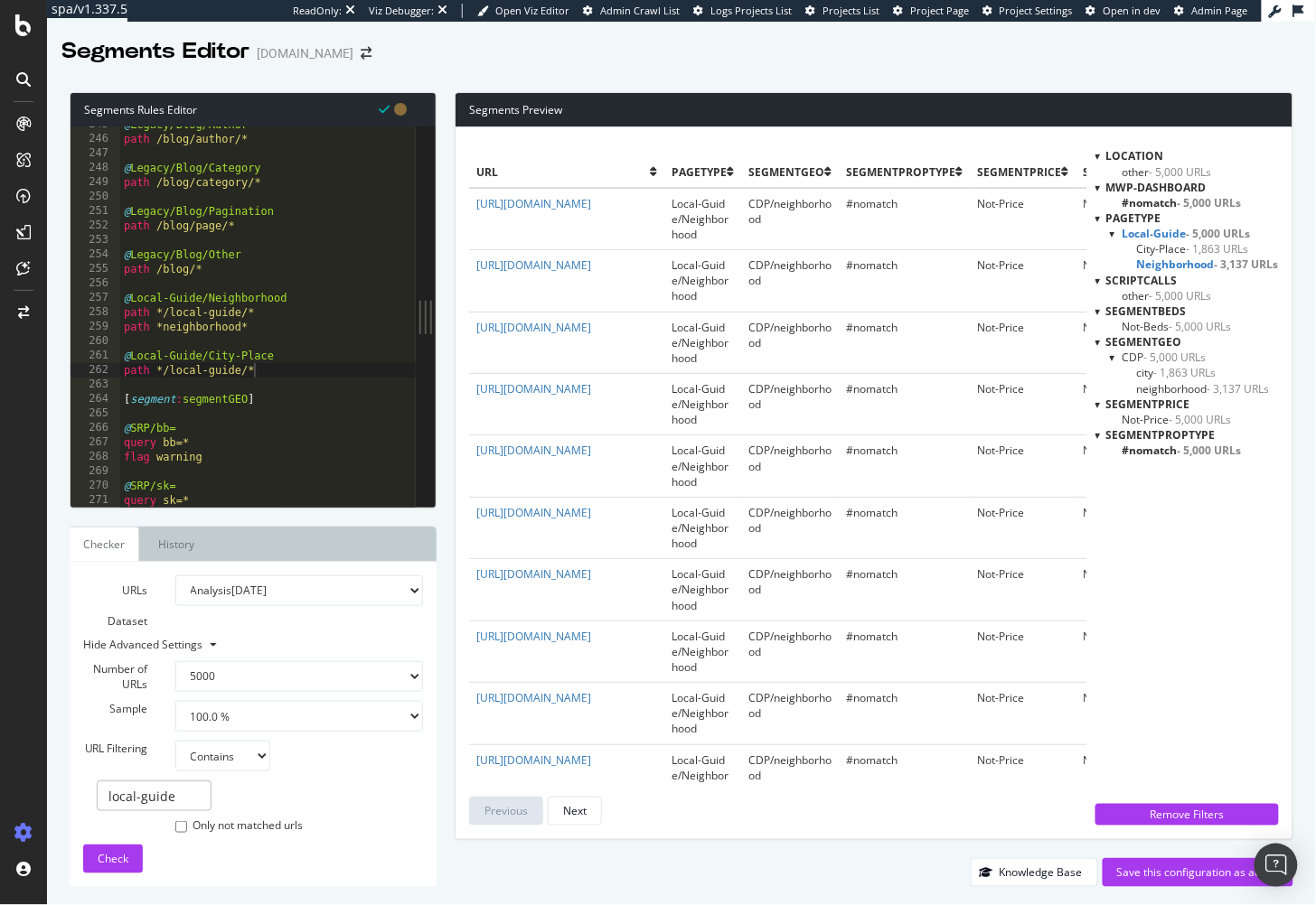
click at [1168, 247] on span "City-Place - 1,863 URLs" at bounding box center [1194, 248] width 112 height 15
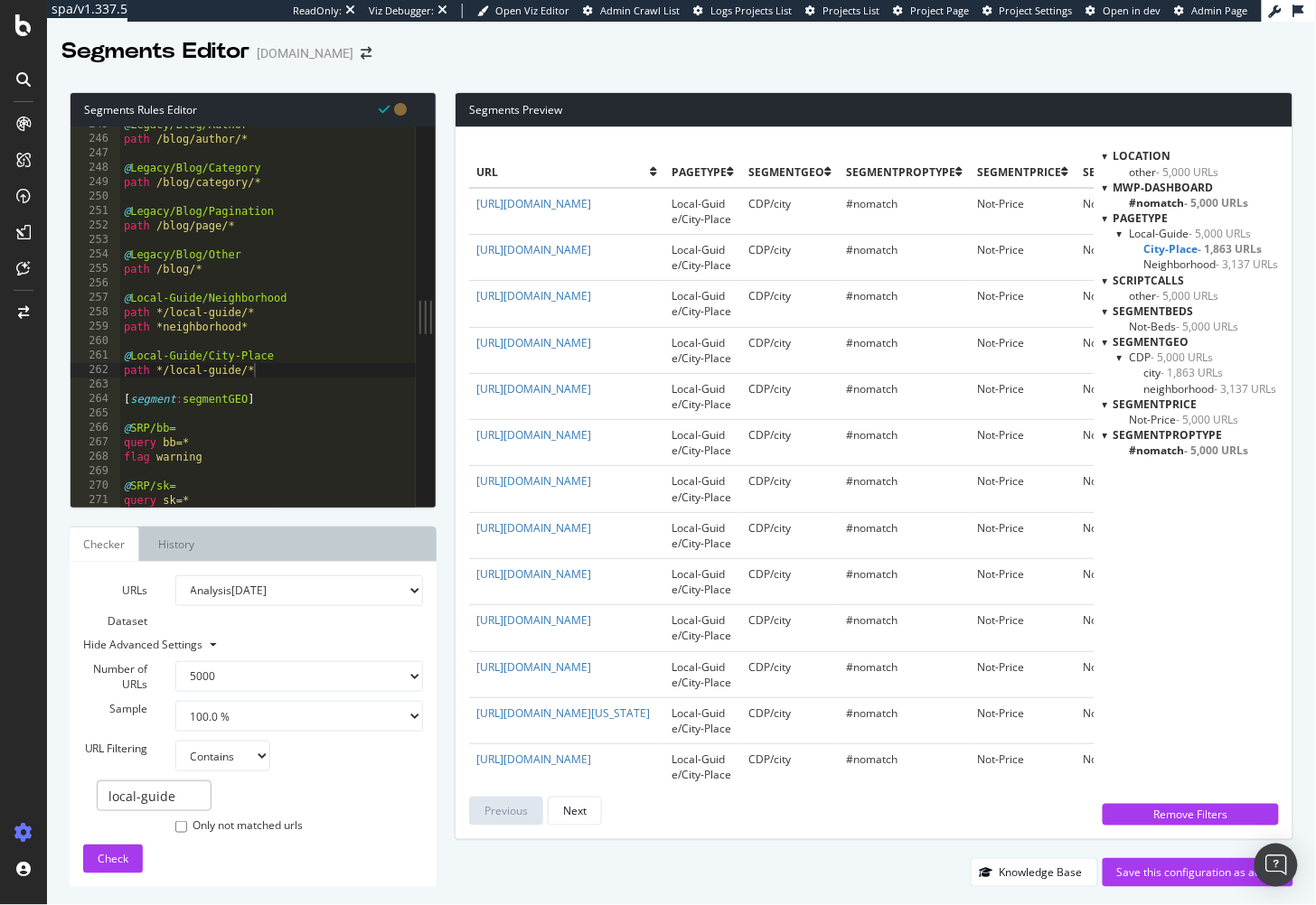
click at [1174, 246] on span "City-Place - 1,863 URLs" at bounding box center [1204, 248] width 119 height 15
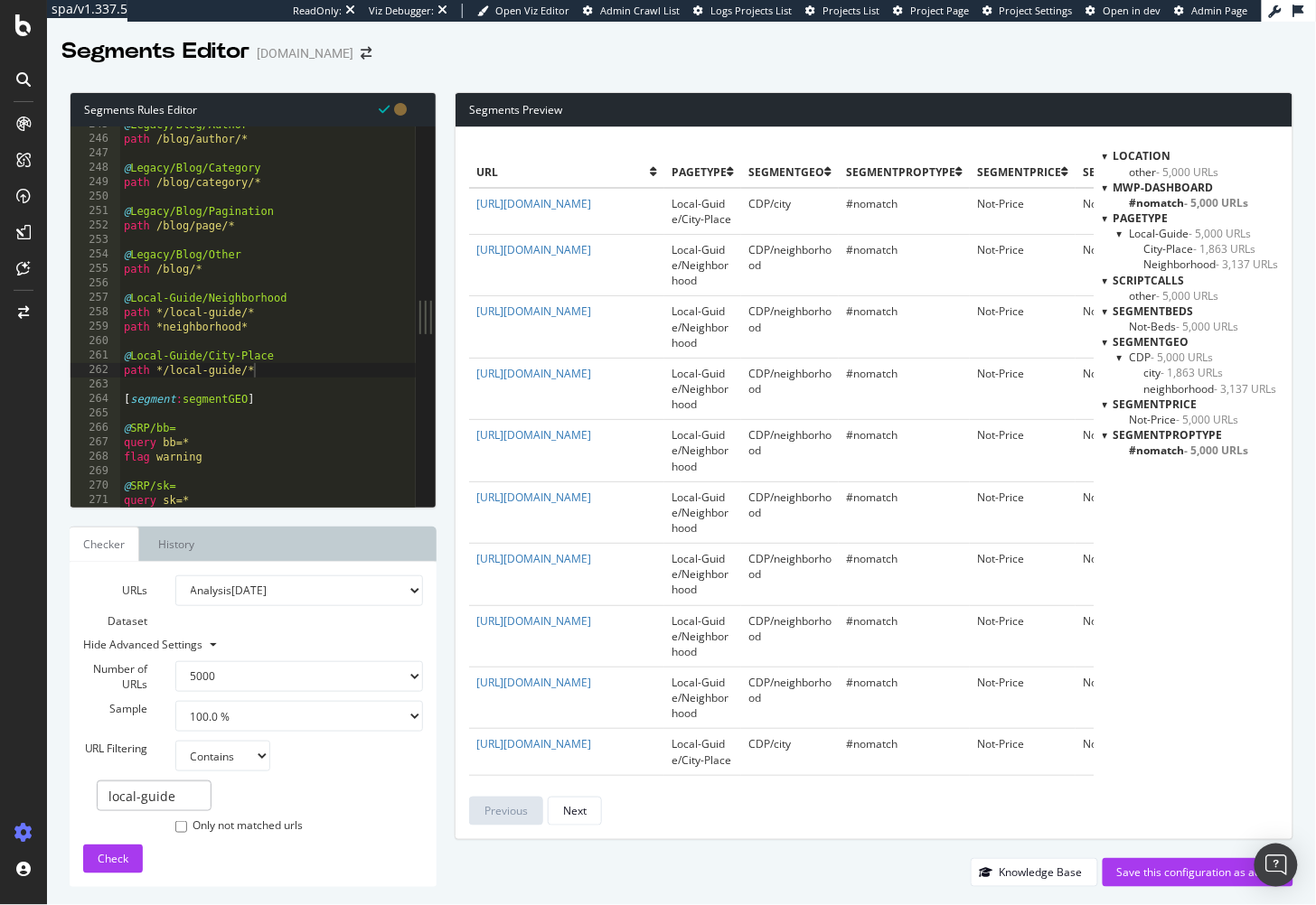
type textarea "[segment:segmentGEO]"
click at [238, 406] on div "@ Legacy/Blog/Author path /blog/author/* @ Legacy/Blog/Category path /blog/cate…" at bounding box center [296, 323] width 352 height 412
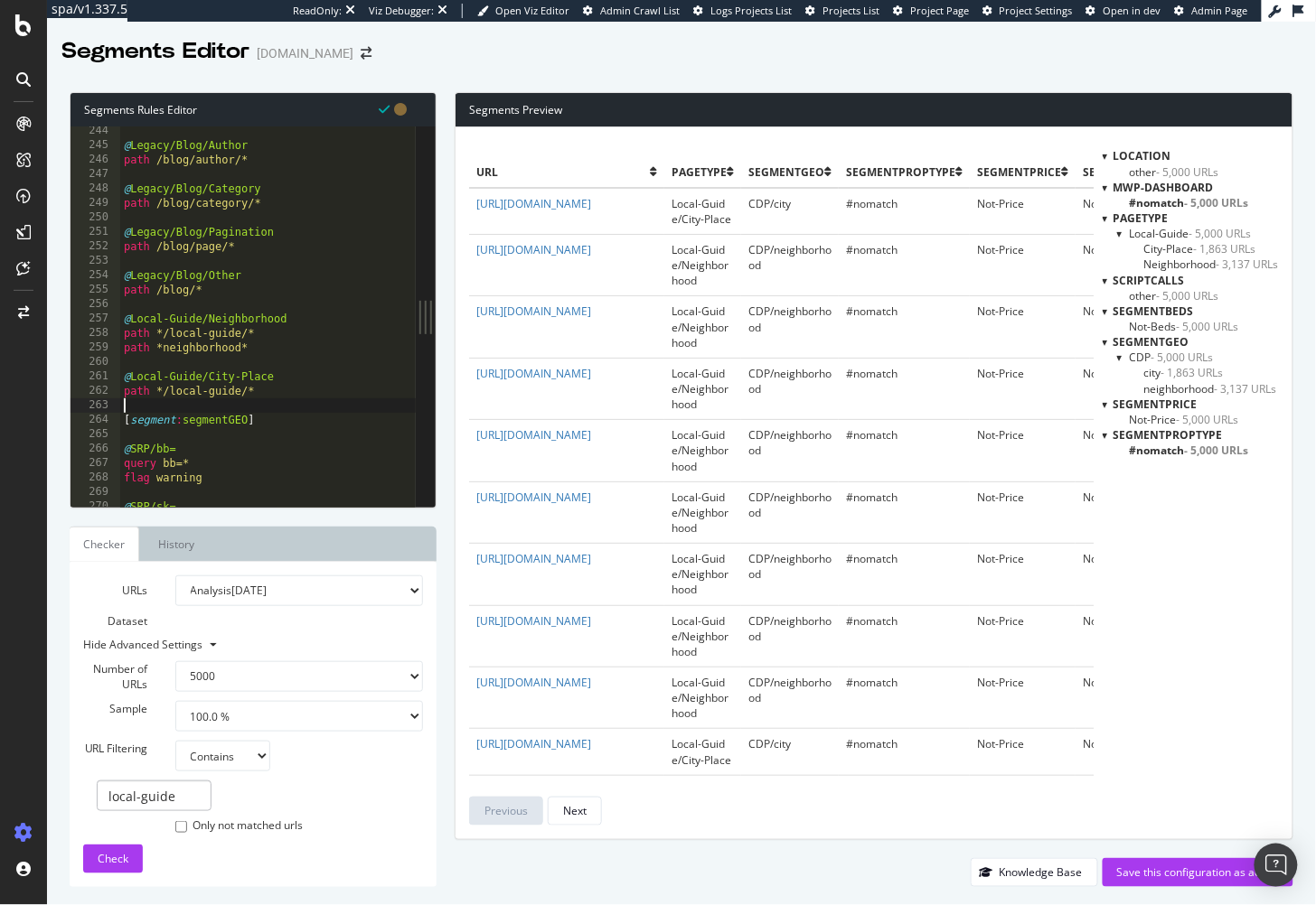
click at [258, 403] on div "@ Legacy/Blog/Author path /blog/author/* @ Legacy/Blog/Category path /blog/cate…" at bounding box center [296, 330] width 352 height 412
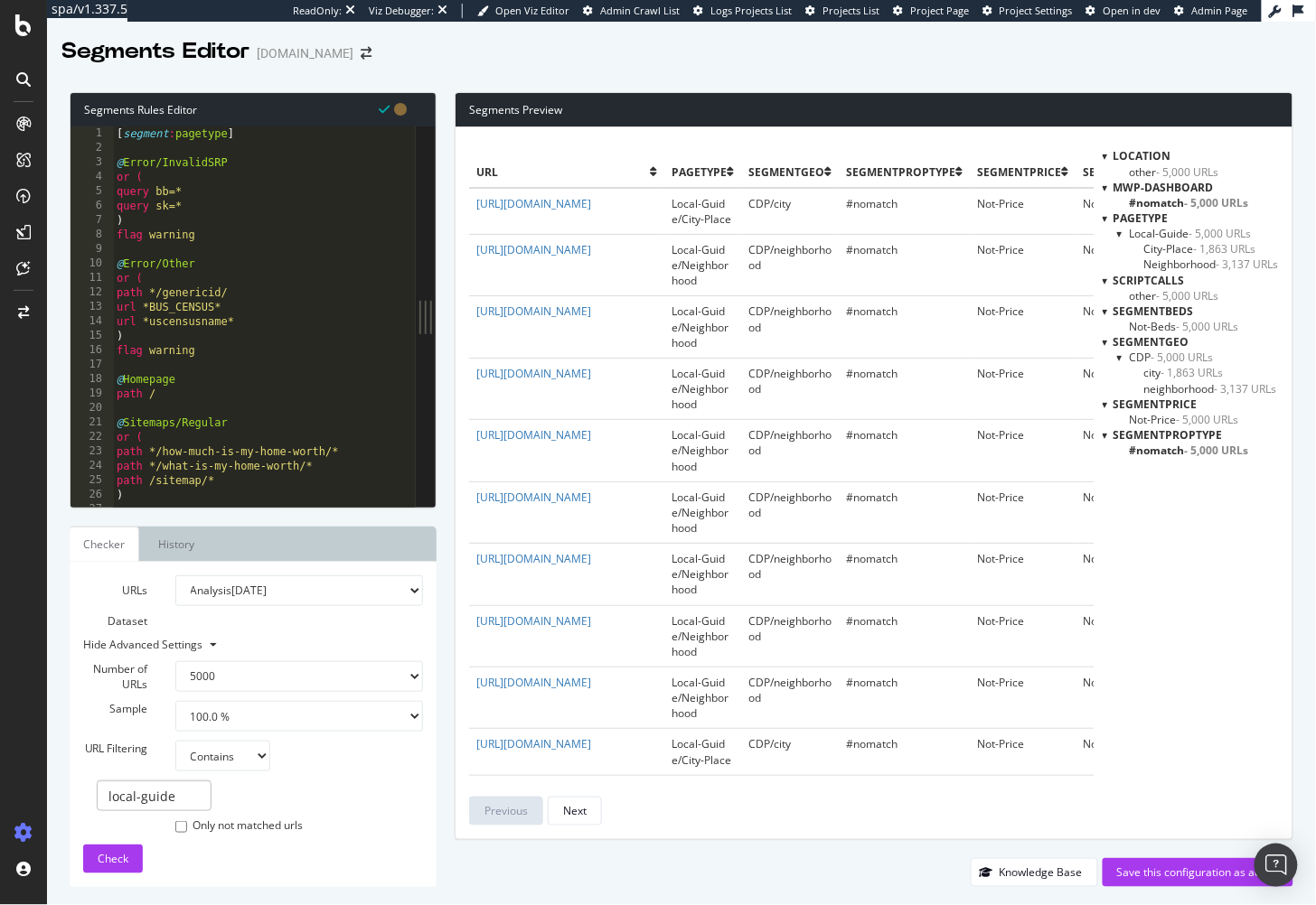
click at [320, 406] on div "[ segment : pagetype ] @ Error/InvalidSRP or ( query bb=* query sk=* ) flag war…" at bounding box center [289, 332] width 352 height 412
click at [171, 804] on input "local-guide" at bounding box center [154, 796] width 115 height 31
type input "new-homes"
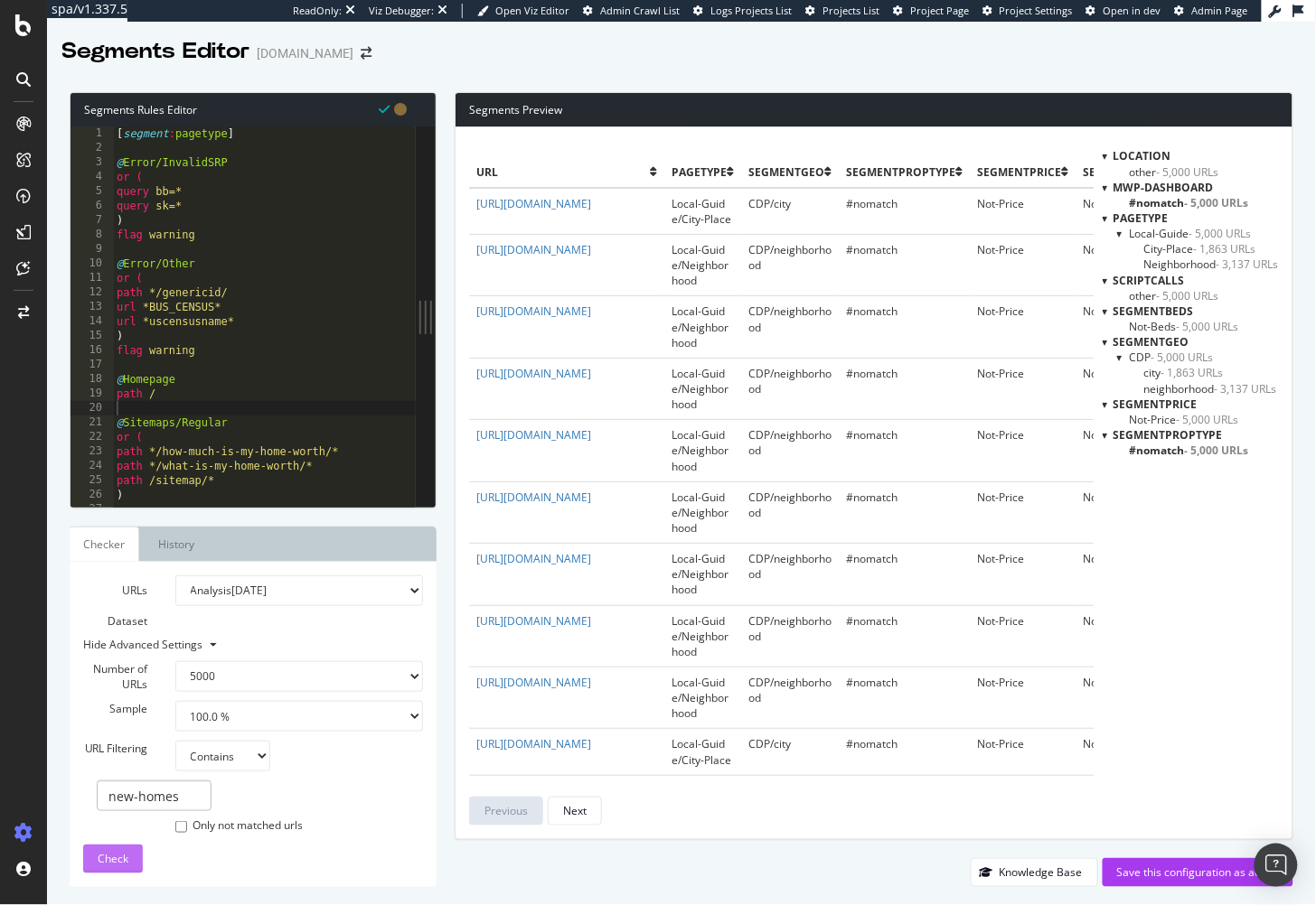
click at [121, 856] on span "Check" at bounding box center [113, 859] width 31 height 15
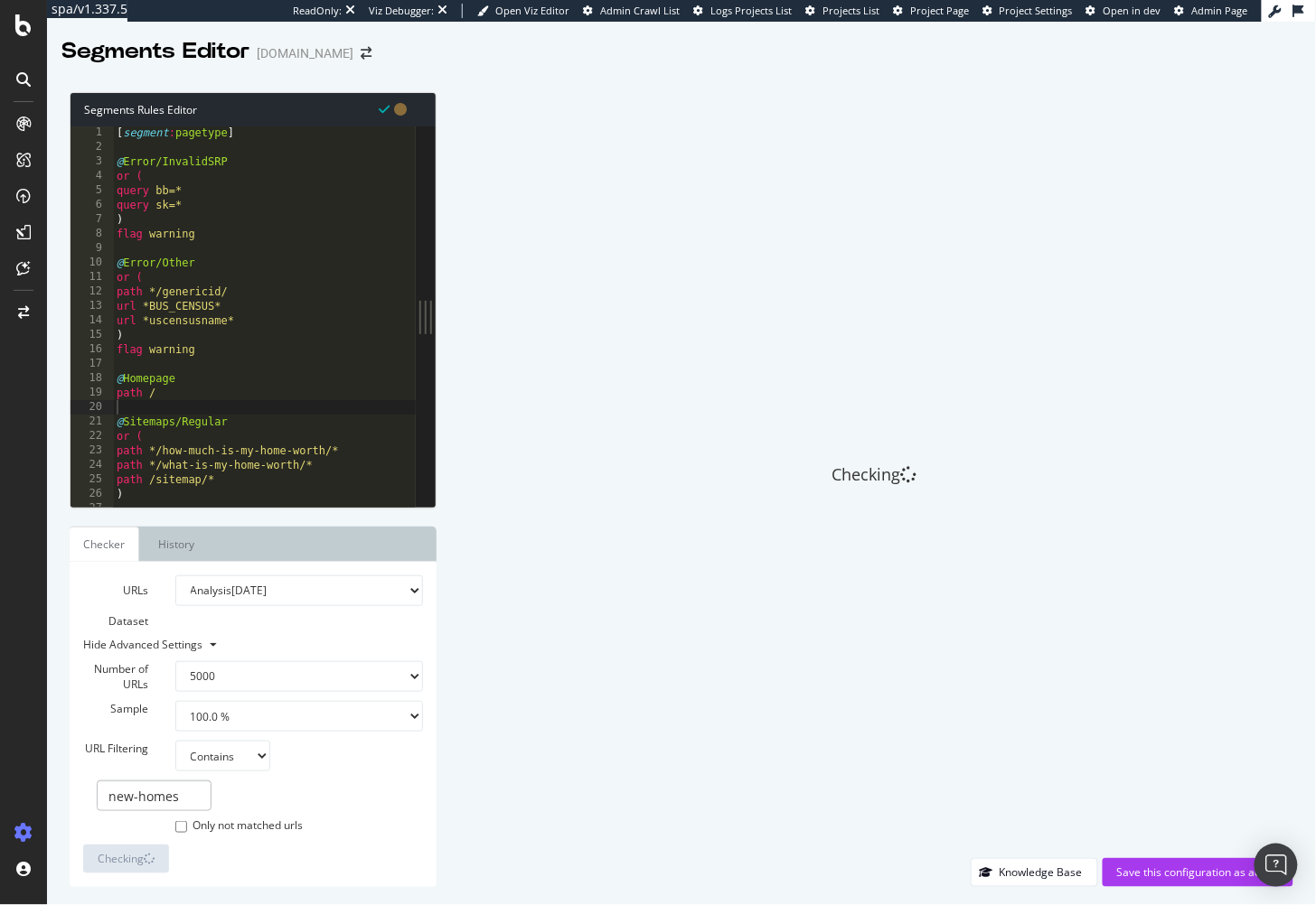
click at [246, 249] on div "[ segment : pagetype ] @ Error/InvalidSRP or ( query bb=* query sk=* ) flag war…" at bounding box center [289, 332] width 352 height 412
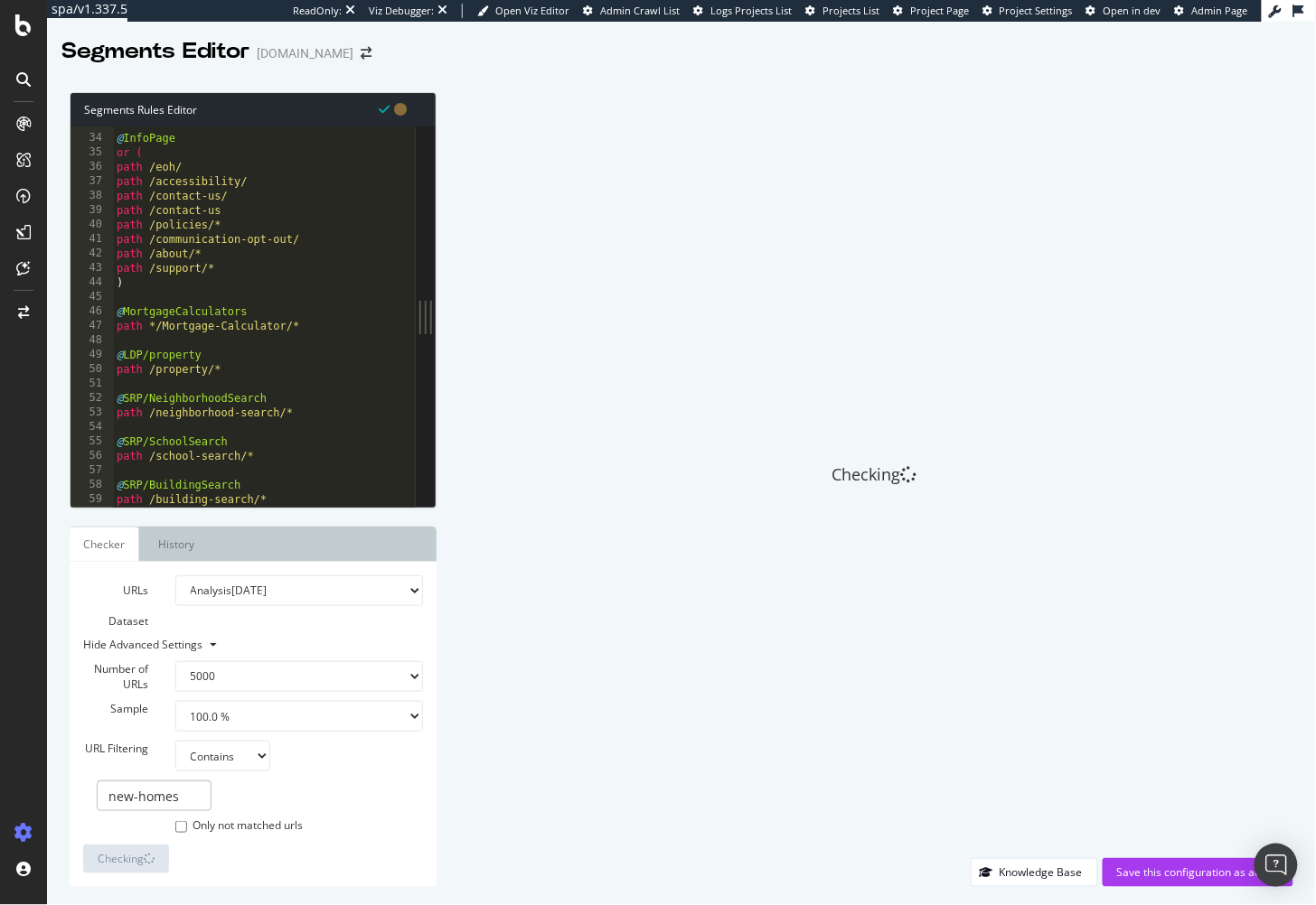
scroll to position [473, 0]
click at [226, 344] on div "@ InfoPage or ( path /eoh/ path /accessibility/ path /contact-us/ path /contact…" at bounding box center [289, 323] width 352 height 412
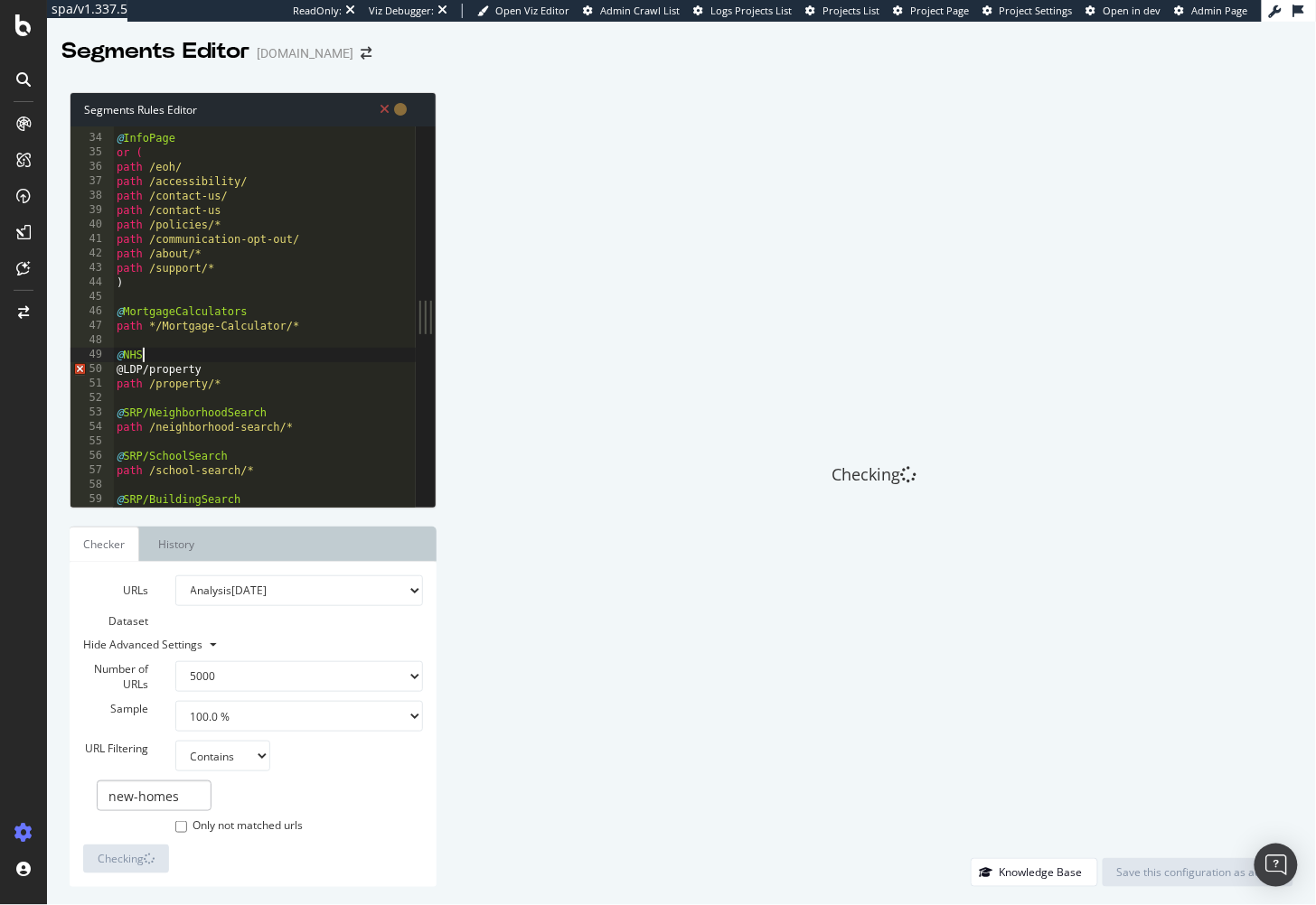
scroll to position [0, 2]
type textarea "@NHSRP"
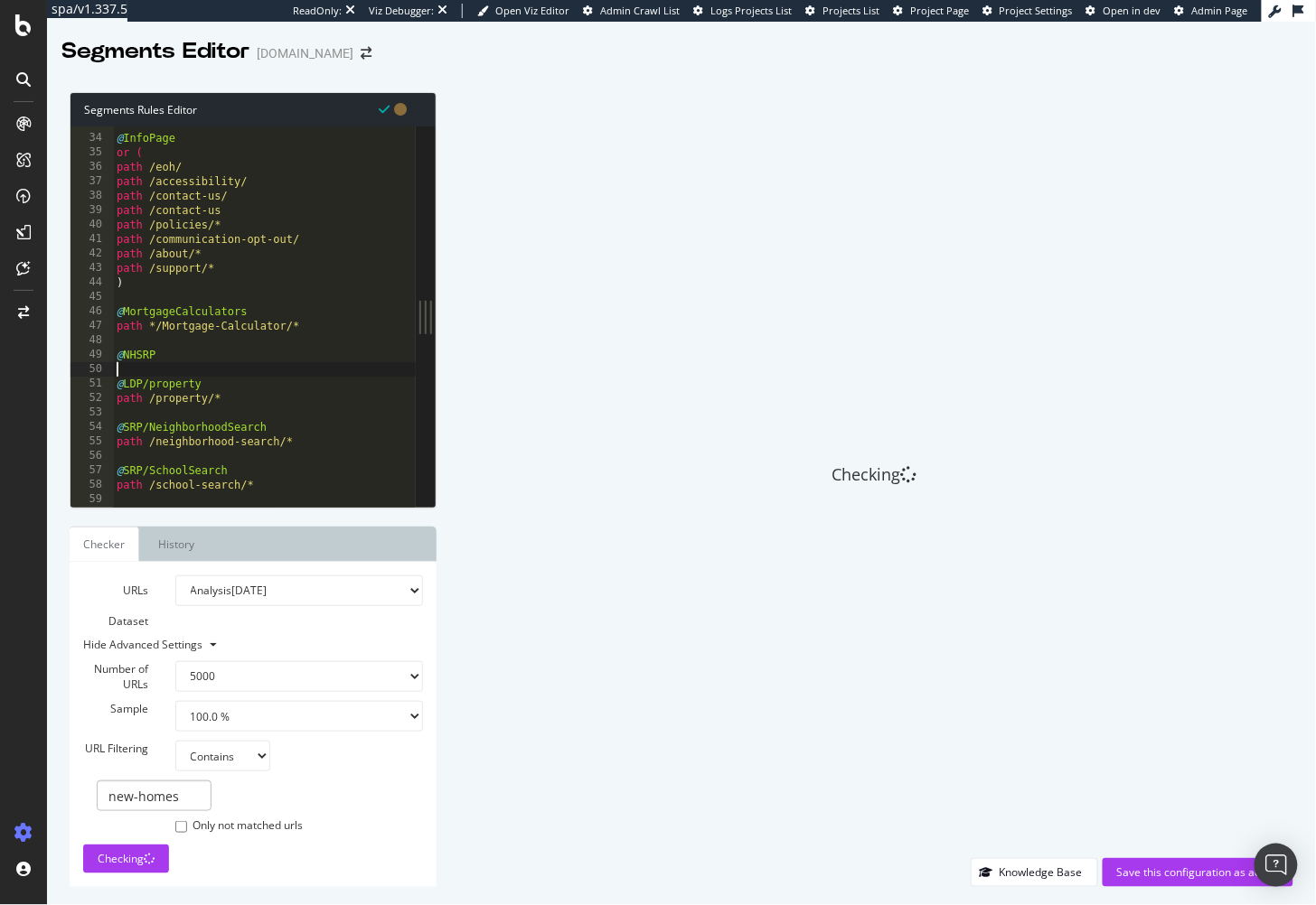
scroll to position [0, 0]
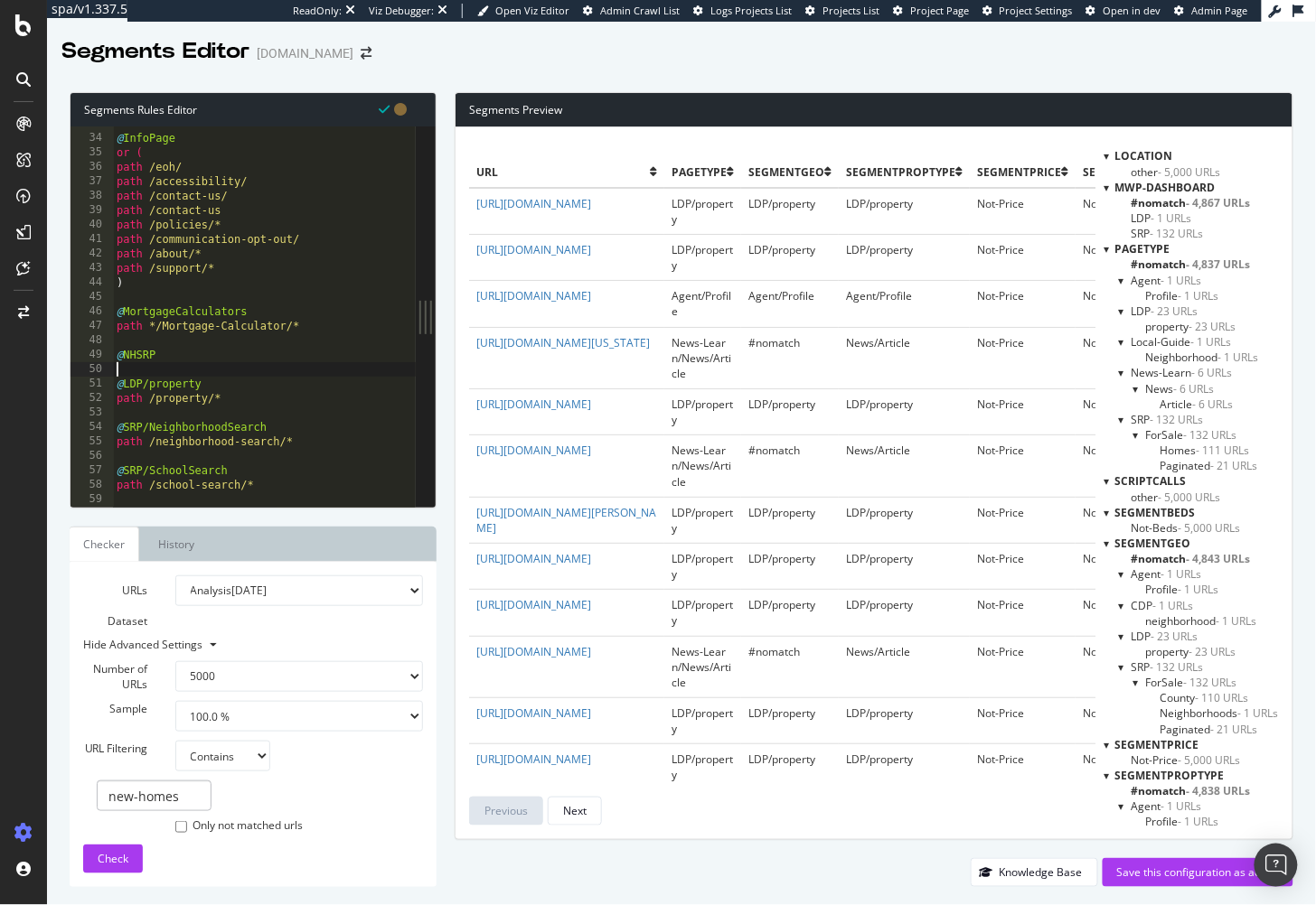
click at [1147, 313] on span "LDP - 23 URLs" at bounding box center [1166, 311] width 67 height 15
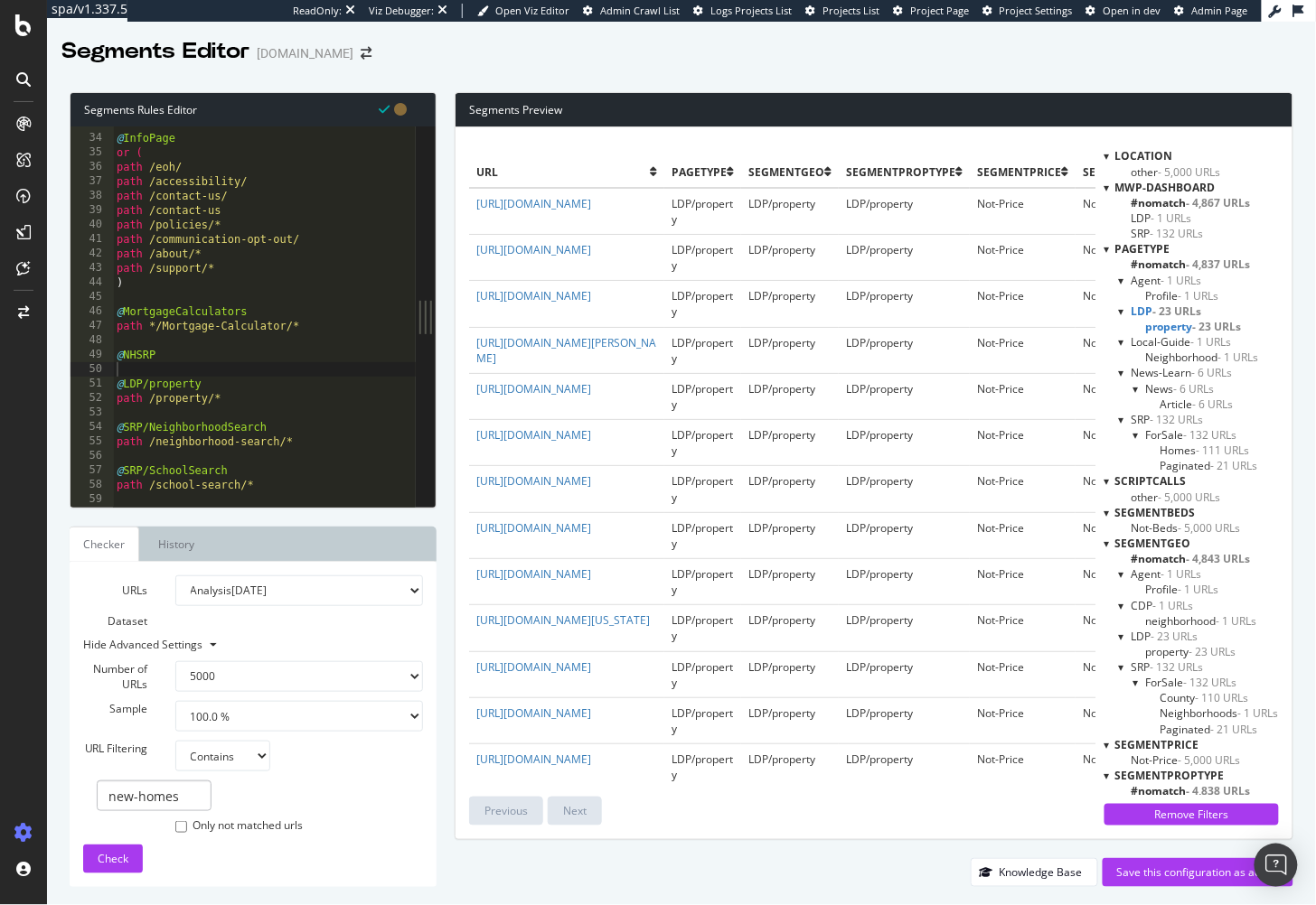
click at [1139, 311] on span "LDP - 23 URLs" at bounding box center [1167, 311] width 71 height 15
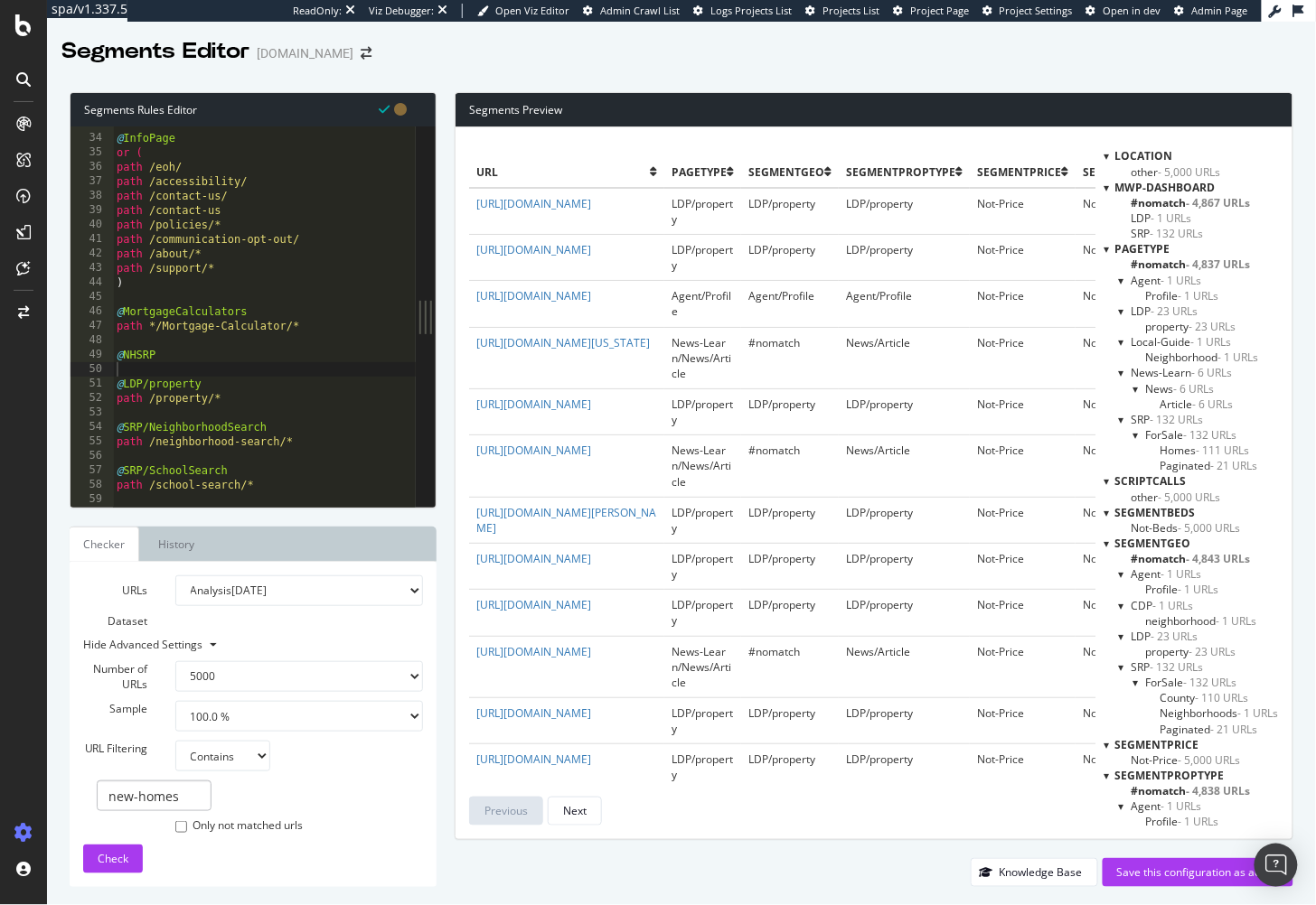
click at [1139, 311] on span "LDP - 23 URLs" at bounding box center [1166, 311] width 67 height 15
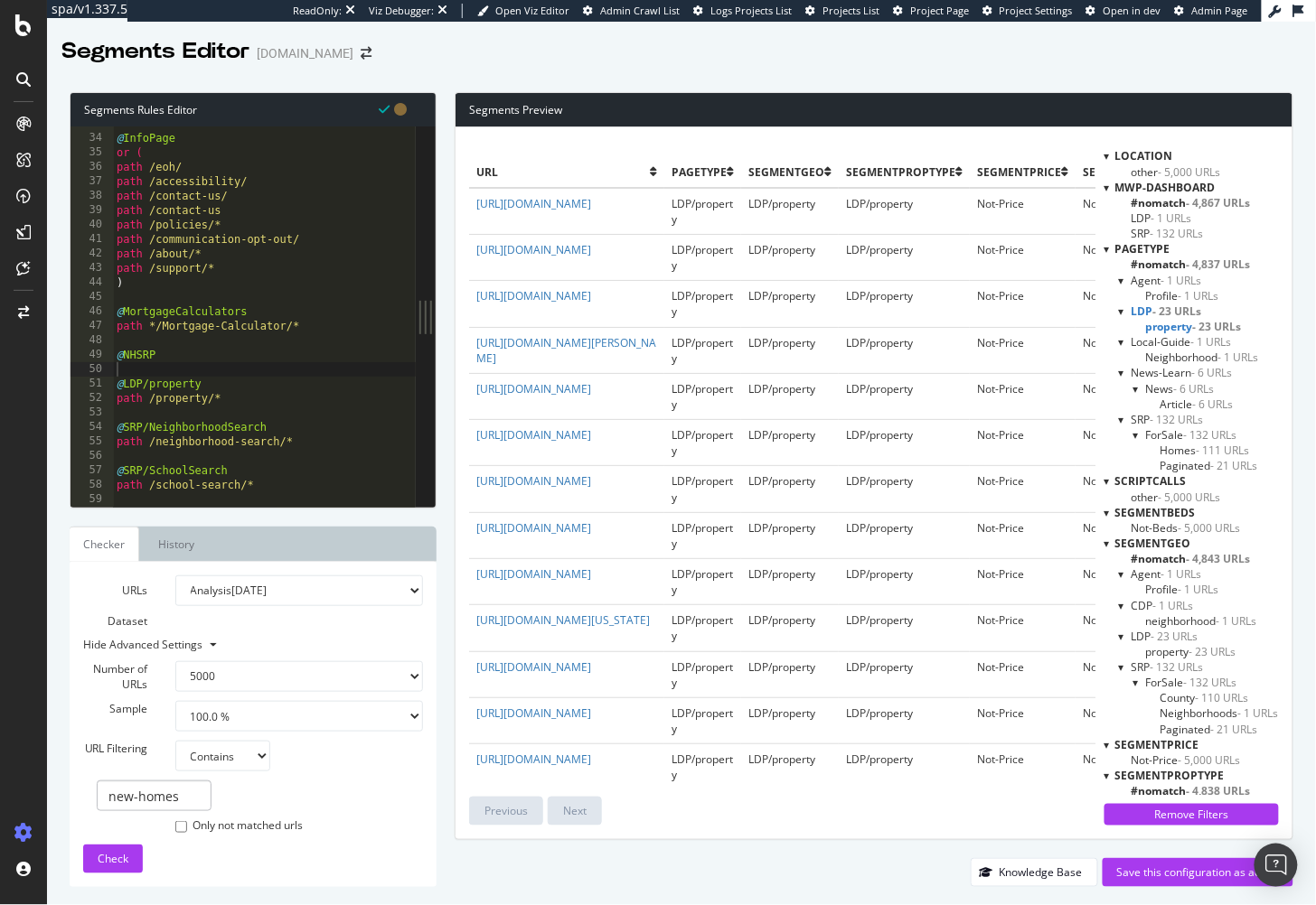
click at [1144, 312] on span "LDP - 23 URLs" at bounding box center [1167, 311] width 71 height 15
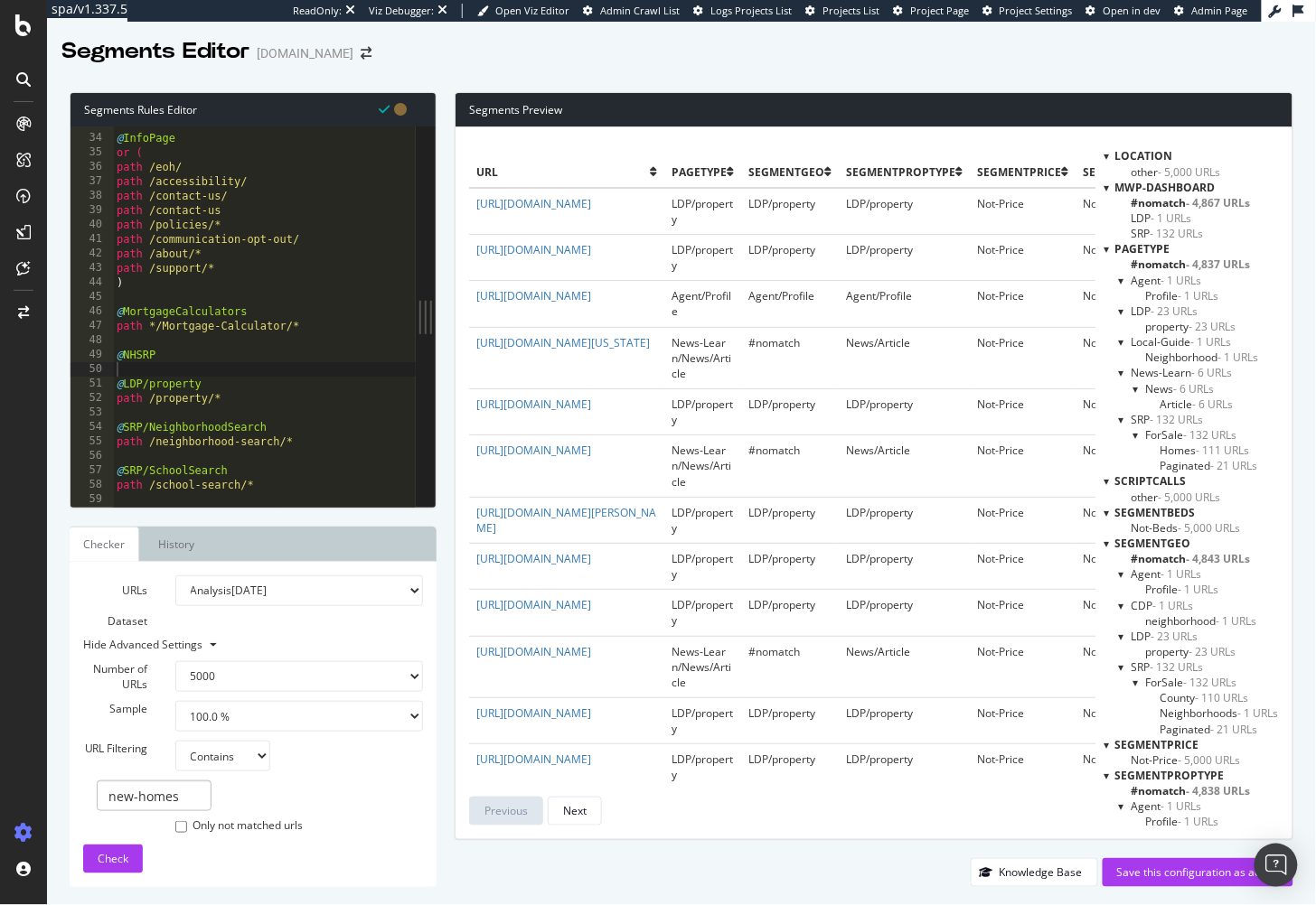
click at [271, 376] on div "@ InfoPage or ( path /eoh/ path /accessibility/ path /contact-us/ path /contact…" at bounding box center [289, 323] width 352 height 412
click at [268, 372] on div "@ InfoPage or ( path /eoh/ path /accessibility/ path /contact-us/ path /contact…" at bounding box center [289, 323] width 352 height 412
click at [103, 356] on div "33 34 35 36 37 38 39 40 41 42 43 44 45 46 47 48 49 50 51 52 53 54 55 56 57 58 5…" at bounding box center [243, 317] width 345 height 380
type textarea "@NHSRP"
paste textarea "Cursor at row 49"
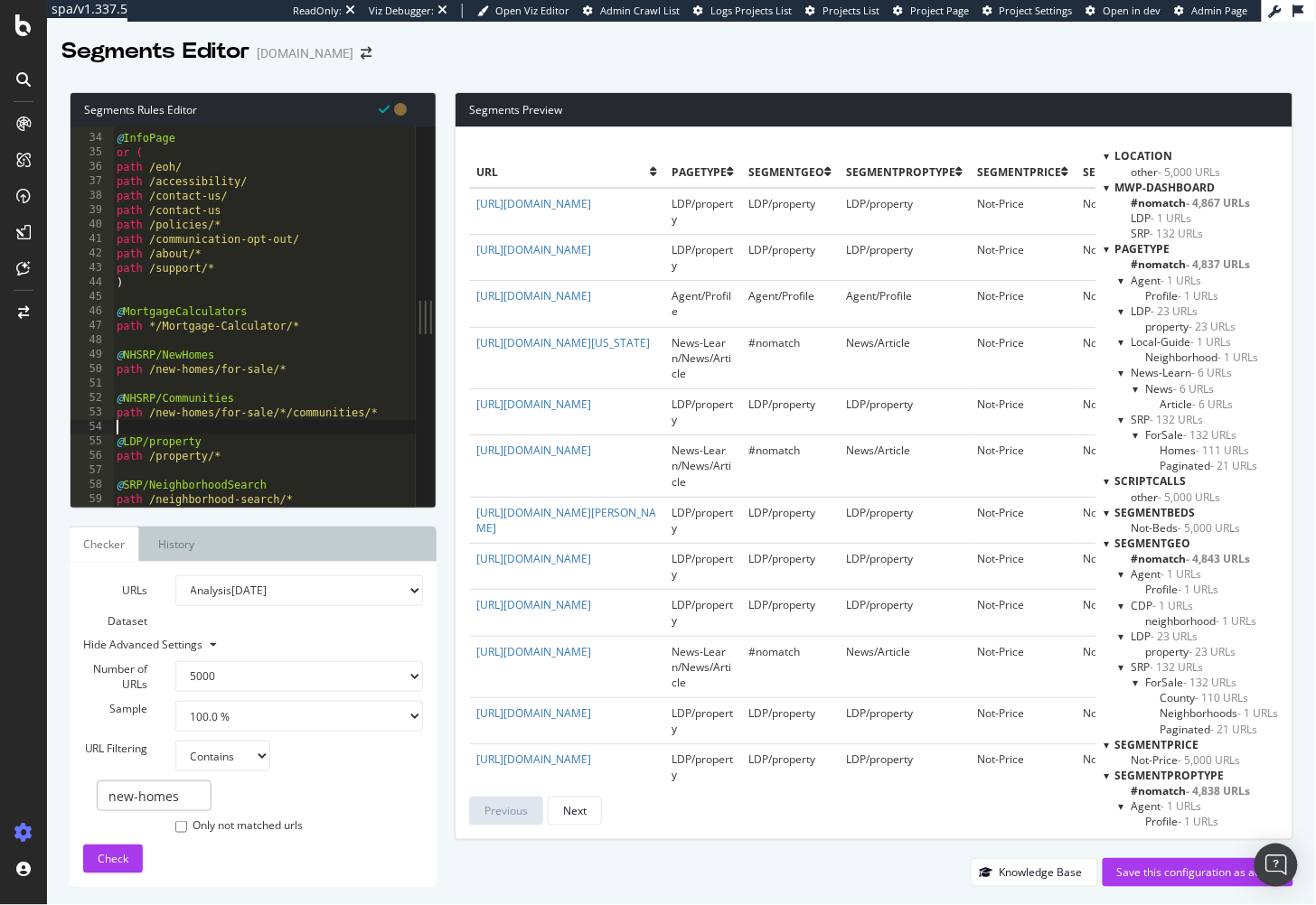
click at [186, 862] on div "URLs Dataset Analysis 2025 Aug. 3rd Analysis 2025 Jul. 13th Analysis 2025 Jun. …" at bounding box center [253, 724] width 340 height 298
click at [128, 857] on span "Check" at bounding box center [113, 859] width 31 height 15
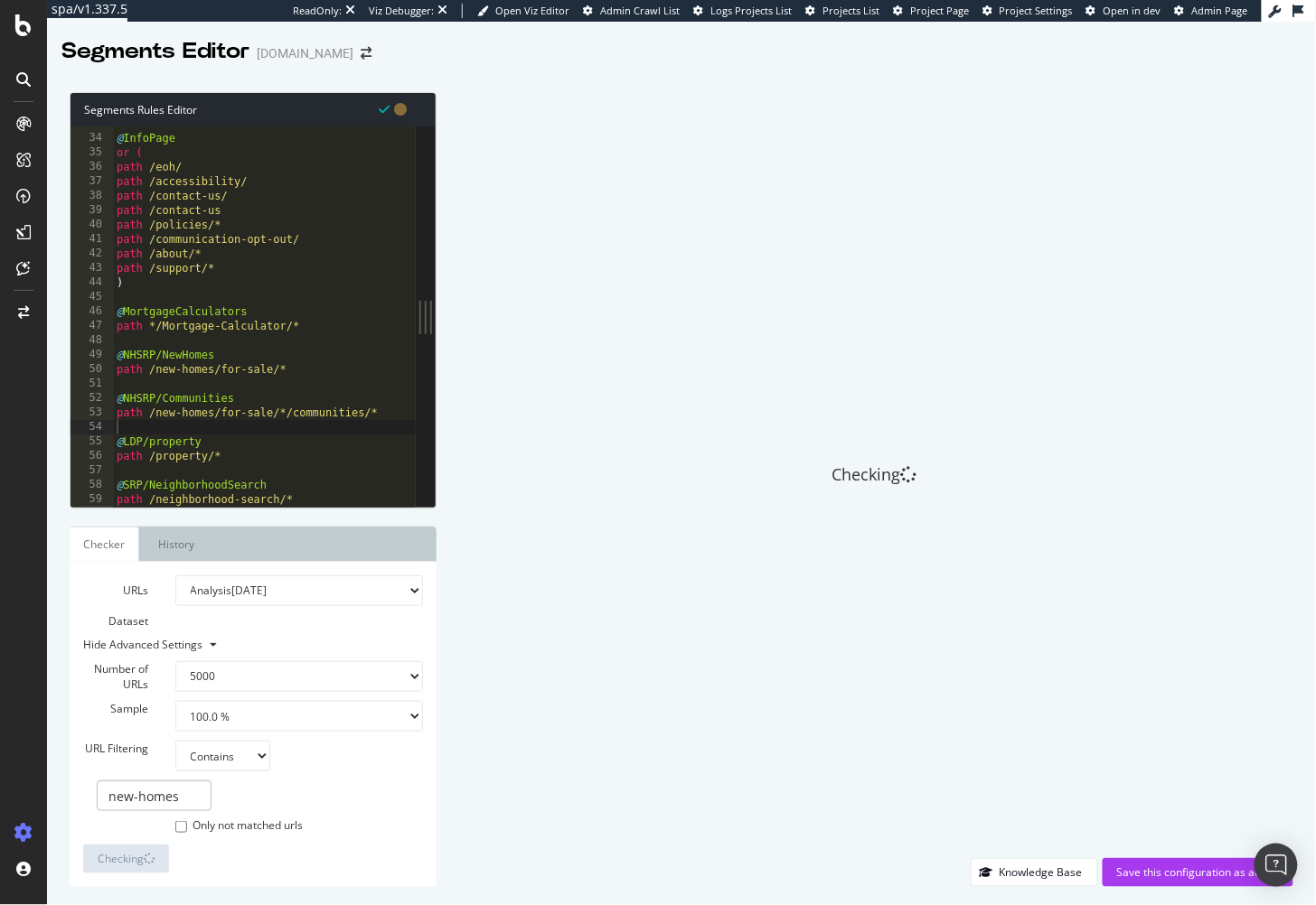
click at [292, 428] on div "@ InfoPage or ( path /eoh/ path /accessibility/ path /contact-us/ path /contact…" at bounding box center [289, 323] width 352 height 412
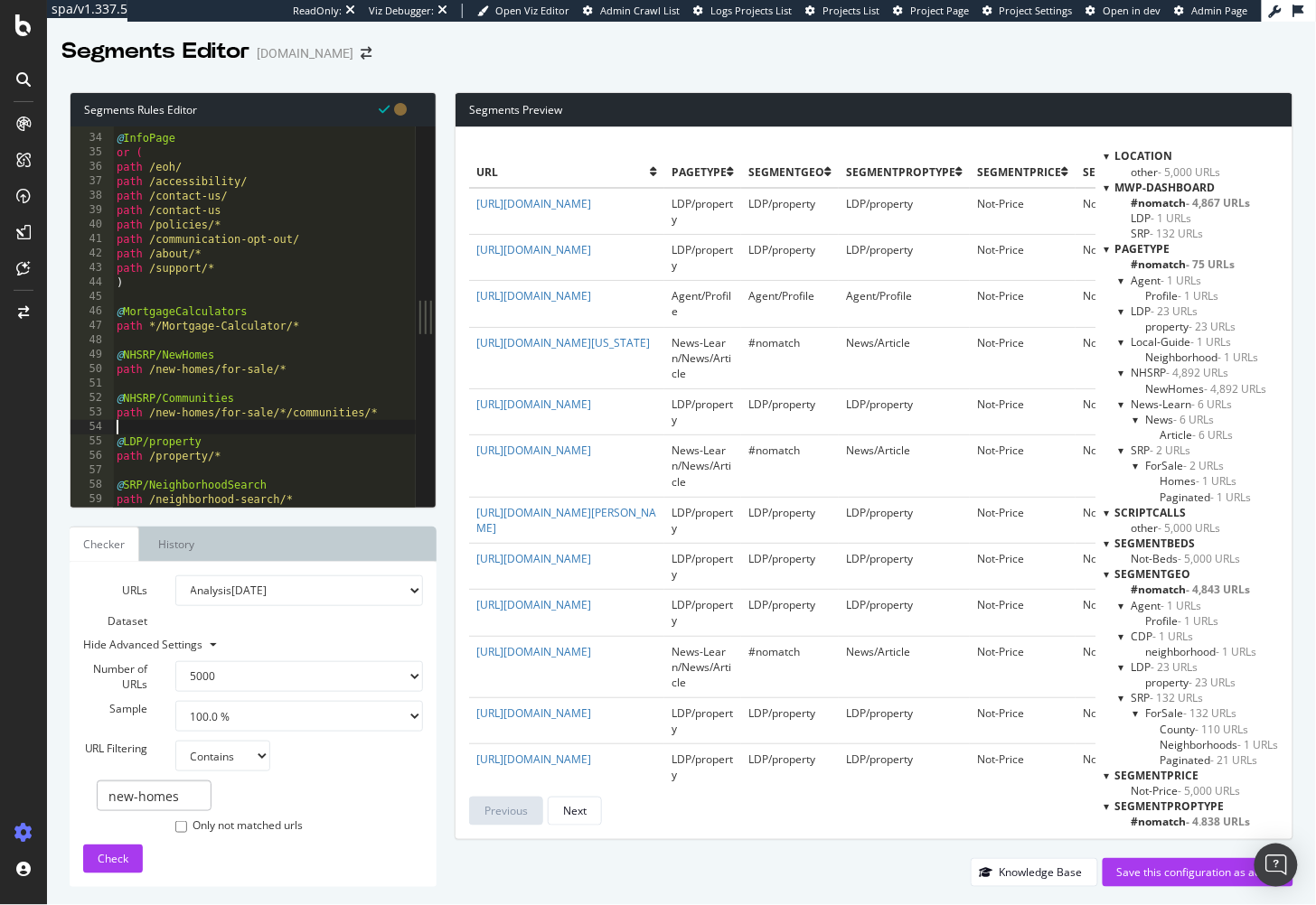
click at [1176, 372] on span "- 4,892 URLs" at bounding box center [1198, 372] width 63 height 15
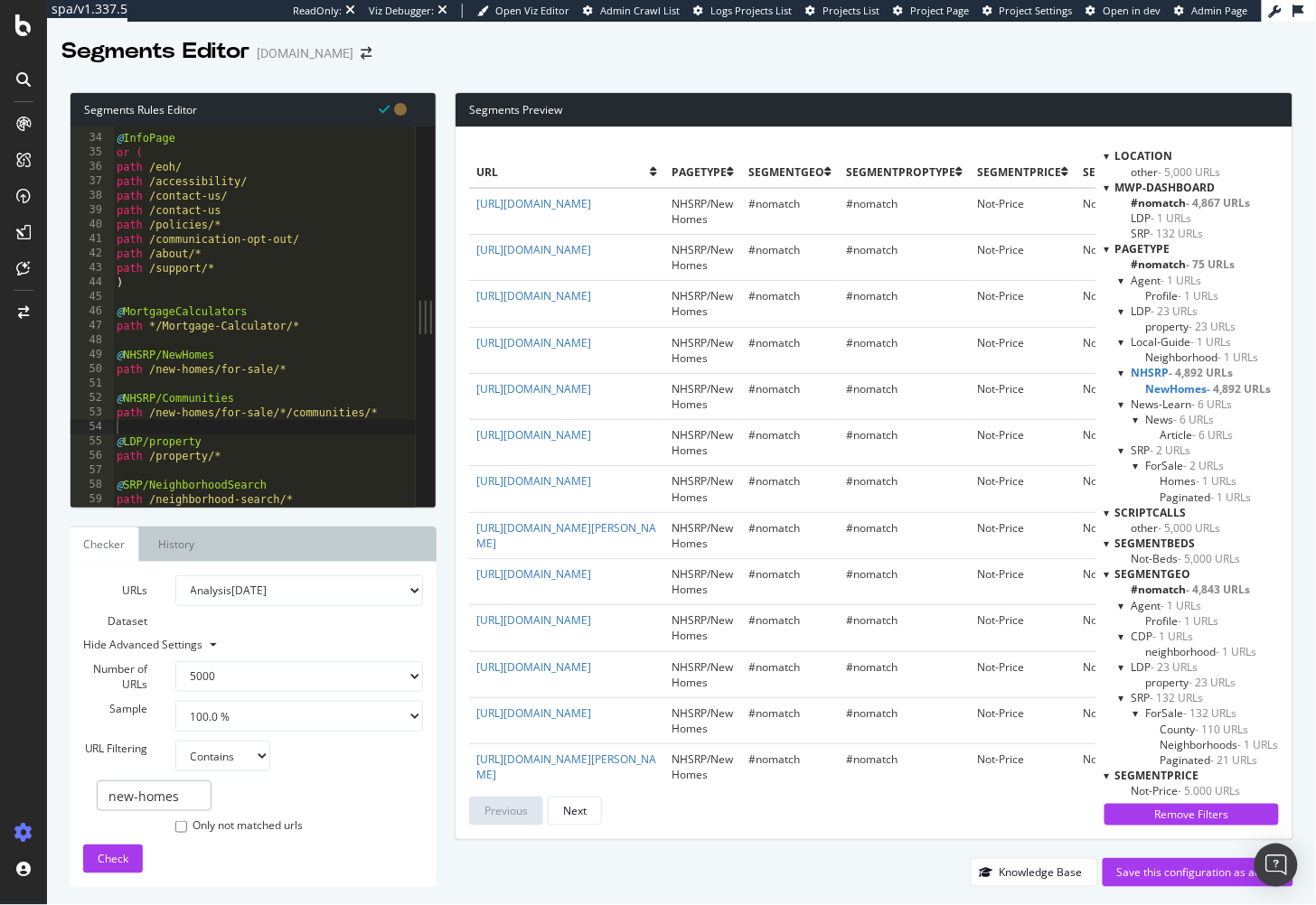
type textarea "@LDP/property"
click at [270, 436] on div "@ InfoPage or ( path /eoh/ path /accessibility/ path /contact-us/ path /contact…" at bounding box center [289, 323] width 352 height 412
click at [282, 430] on div "@ InfoPage or ( path /eoh/ path /accessibility/ path /contact-us/ path /contact…" at bounding box center [289, 323] width 352 height 412
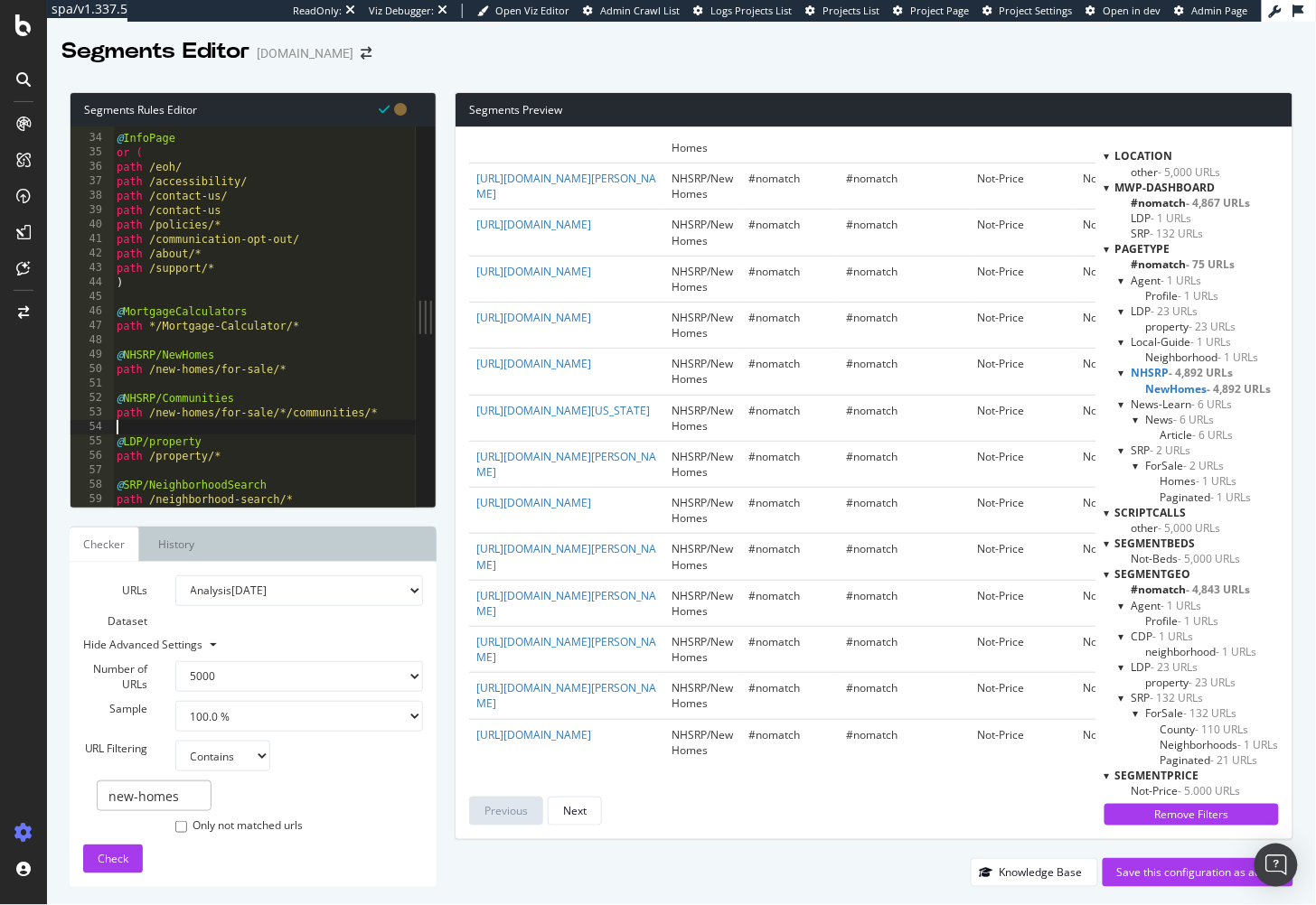
scroll to position [4323, 0]
click at [457, 803] on div "url pagetype segmentGEO segmentPropType segmentPrice segmentBeds mwp-dashboard …" at bounding box center [875, 484] width 837 height 712
click at [609, 57] on div "Segments Editor Homes.com" at bounding box center [682, 44] width 1269 height 45
click at [618, 72] on div at bounding box center [682, 71] width 1269 height 7
click at [189, 800] on input "new-homes" at bounding box center [154, 796] width 115 height 31
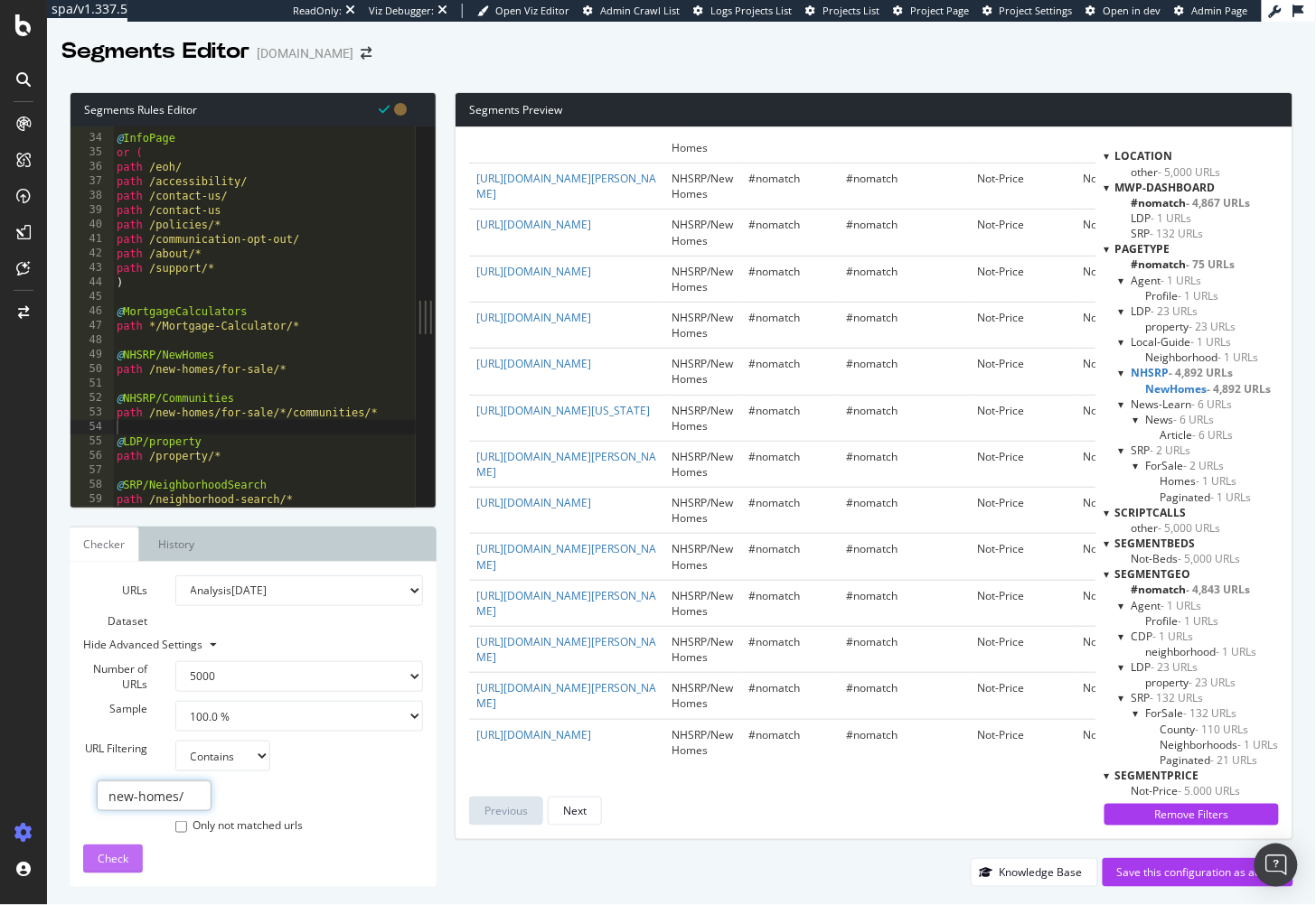
type input "new-homes/"
click at [103, 854] on span "Check" at bounding box center [113, 859] width 31 height 15
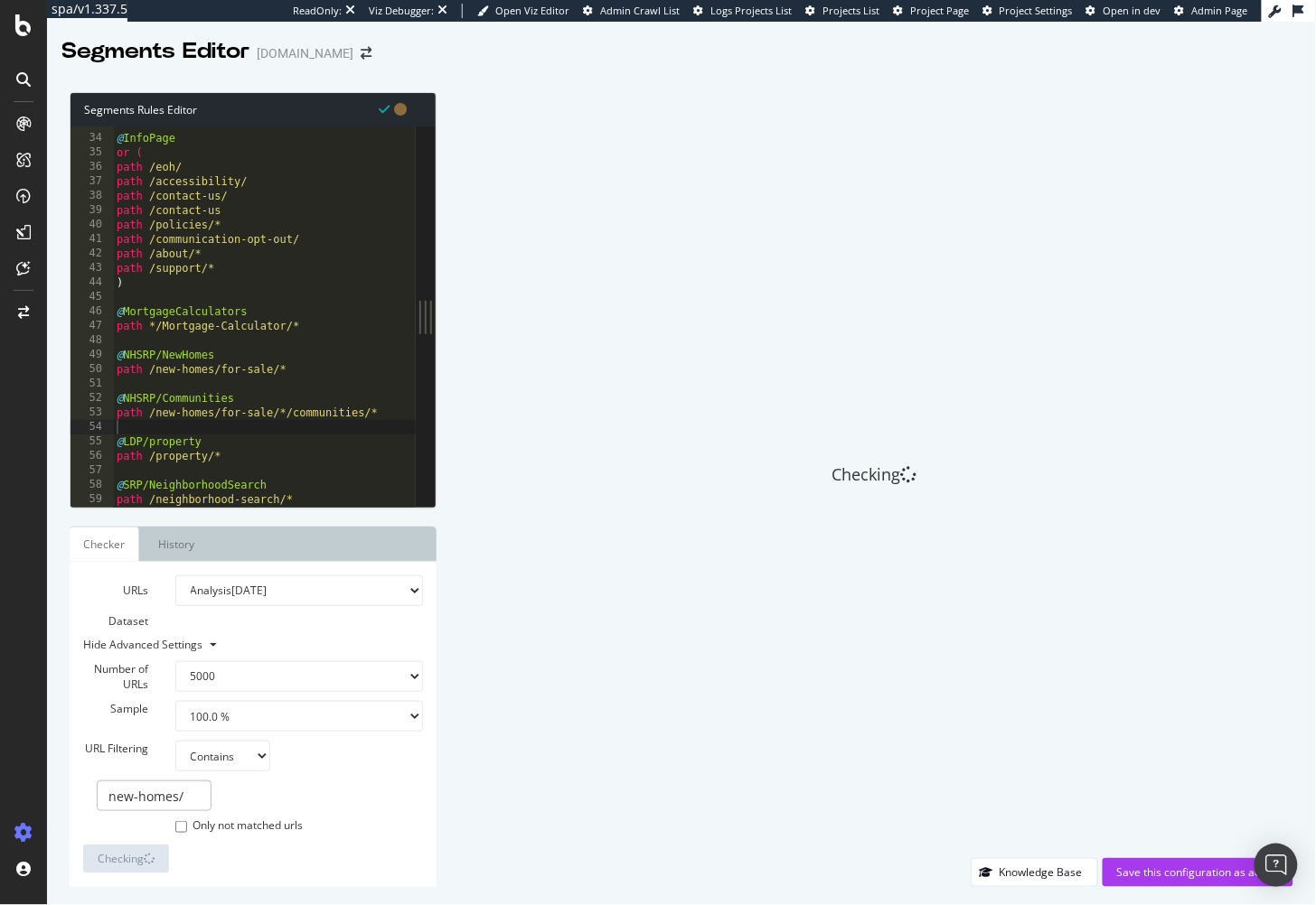
click at [688, 168] on div "Checking" at bounding box center [875, 476] width 839 height 766
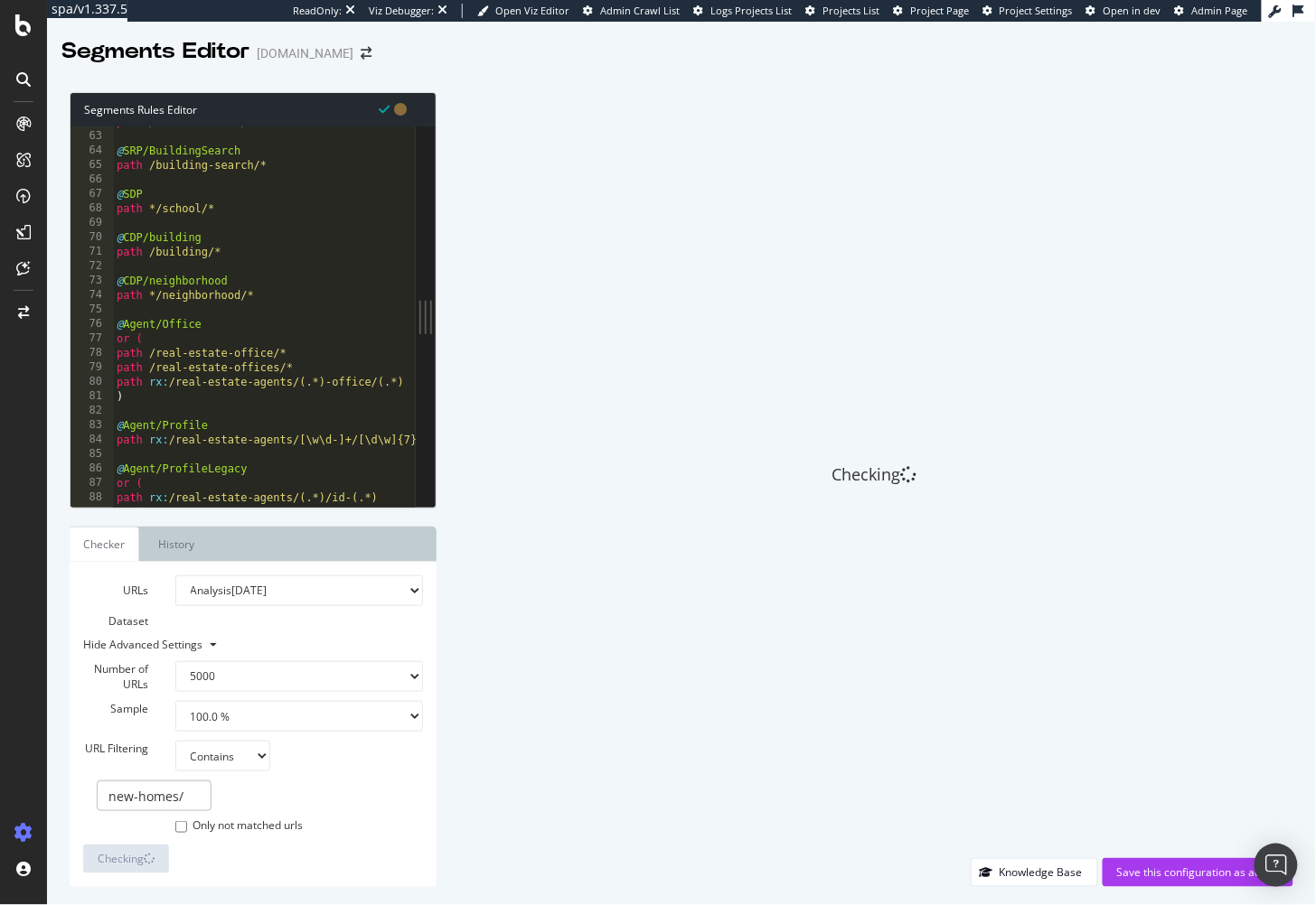
scroll to position [1190, 0]
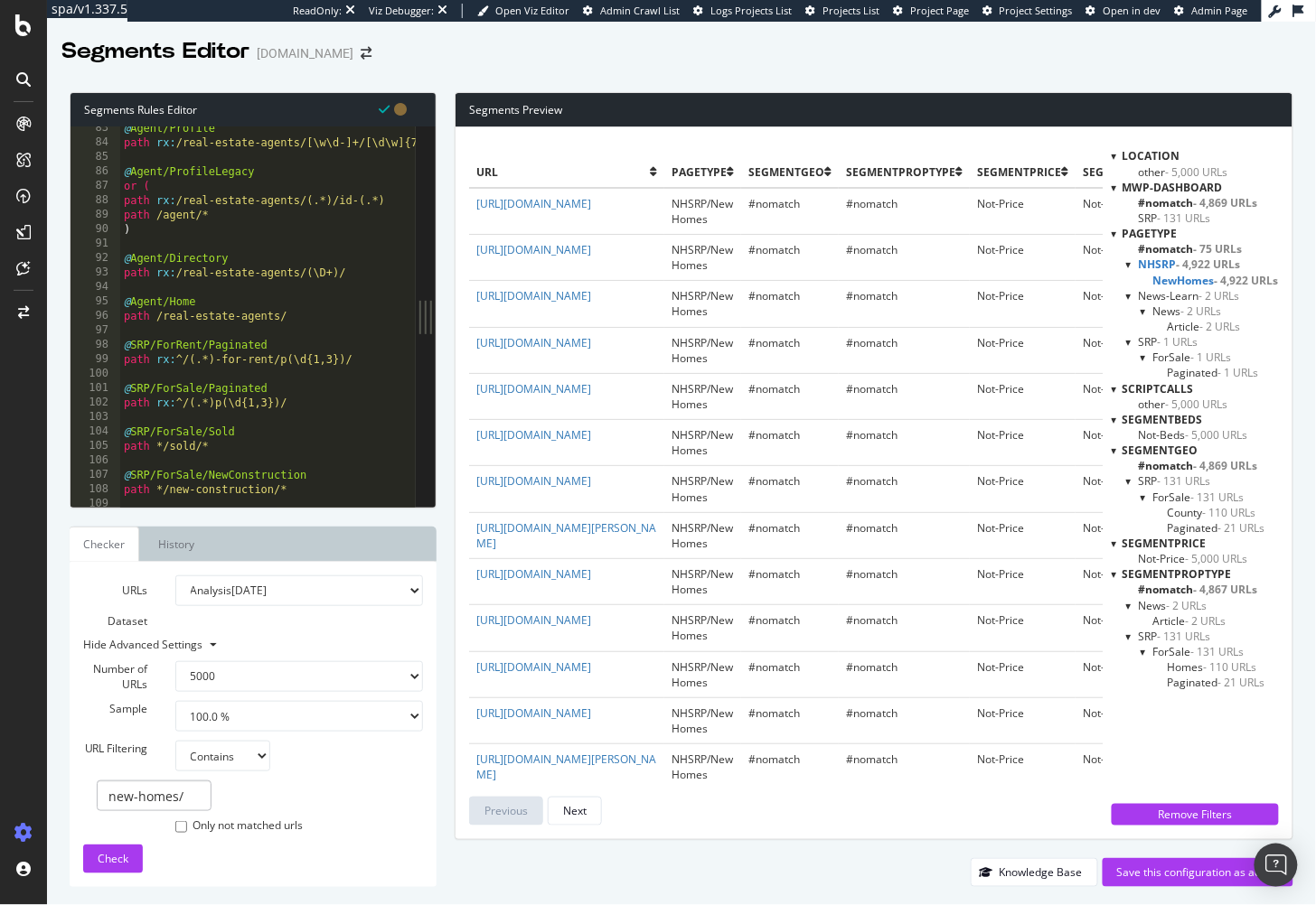
click at [1166, 309] on span "News - 2 URLs" at bounding box center [1188, 311] width 69 height 15
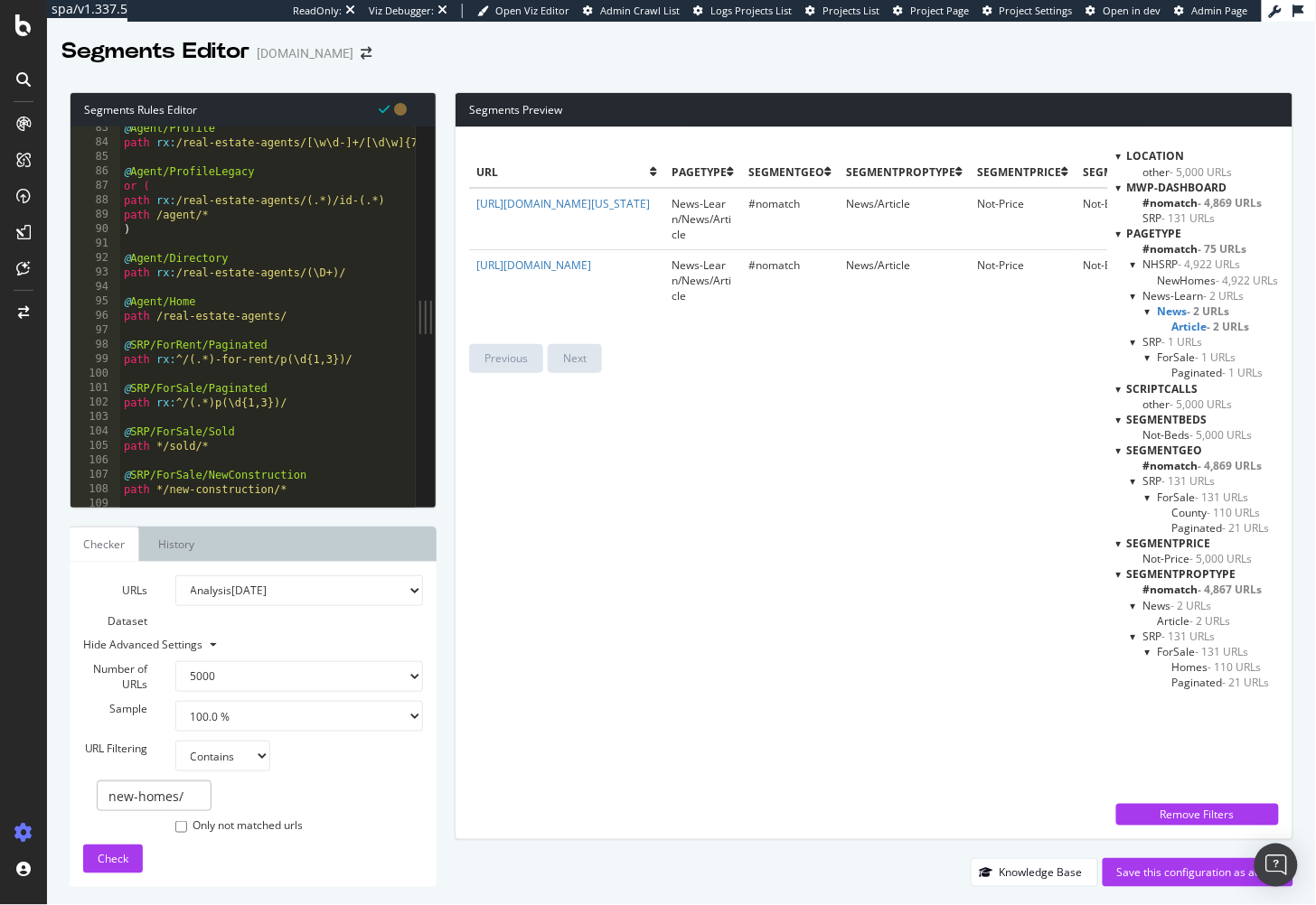
click at [1167, 309] on span "News - 2 URLs" at bounding box center [1195, 311] width 73 height 15
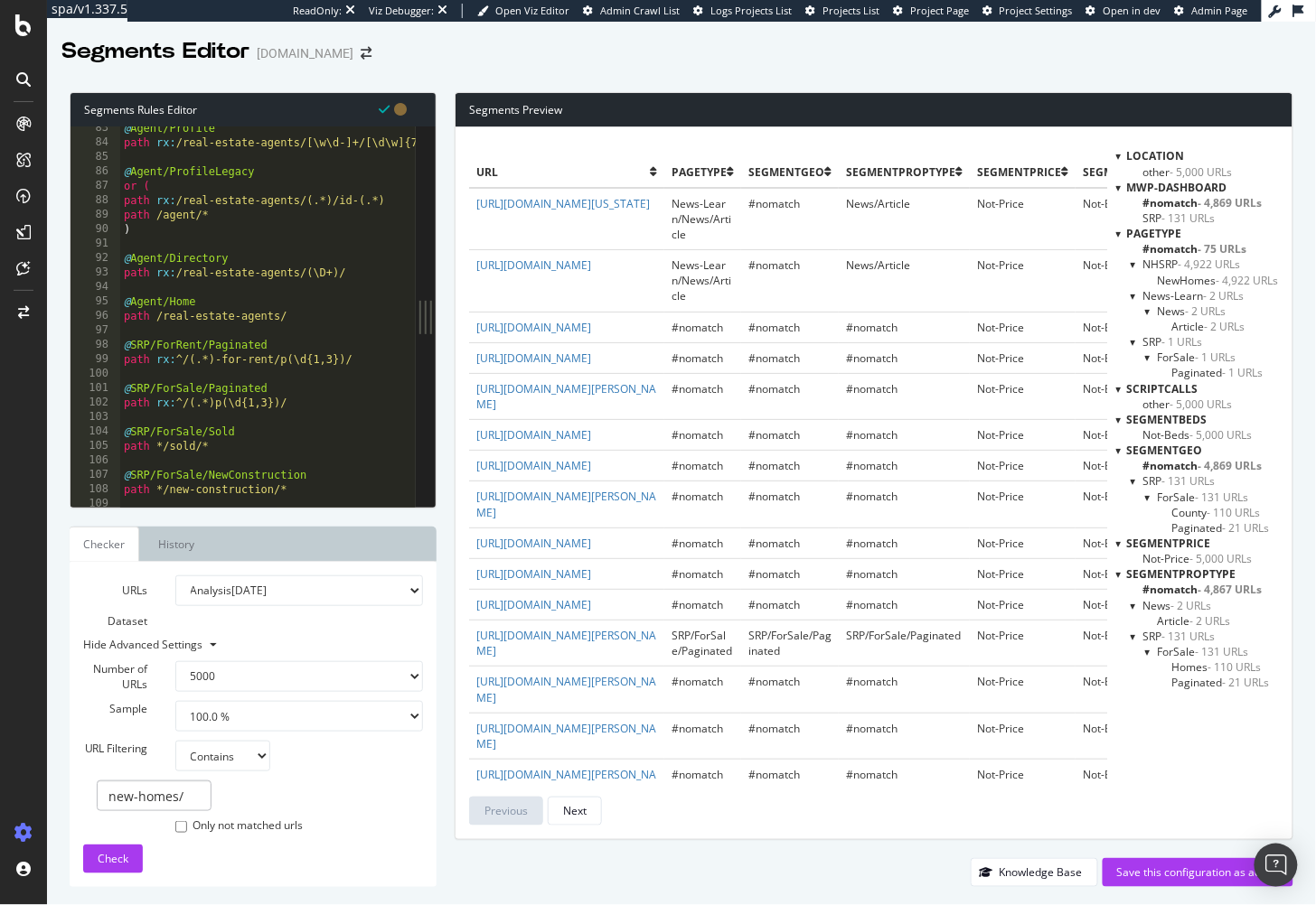
click at [1167, 311] on span "News - 2 URLs" at bounding box center [1193, 311] width 69 height 15
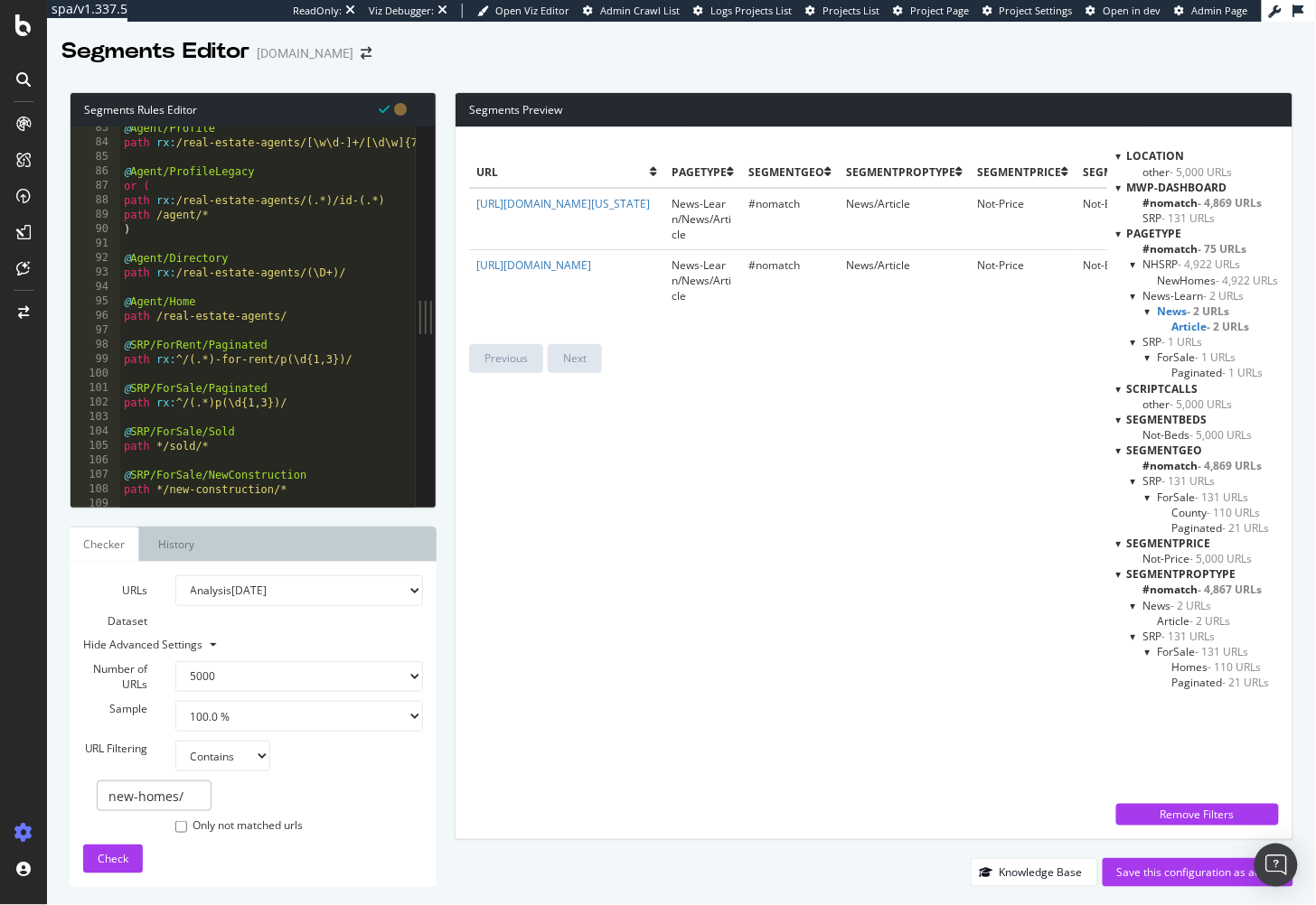
click at [1167, 311] on span "News - 2 URLs" at bounding box center [1195, 311] width 73 height 15
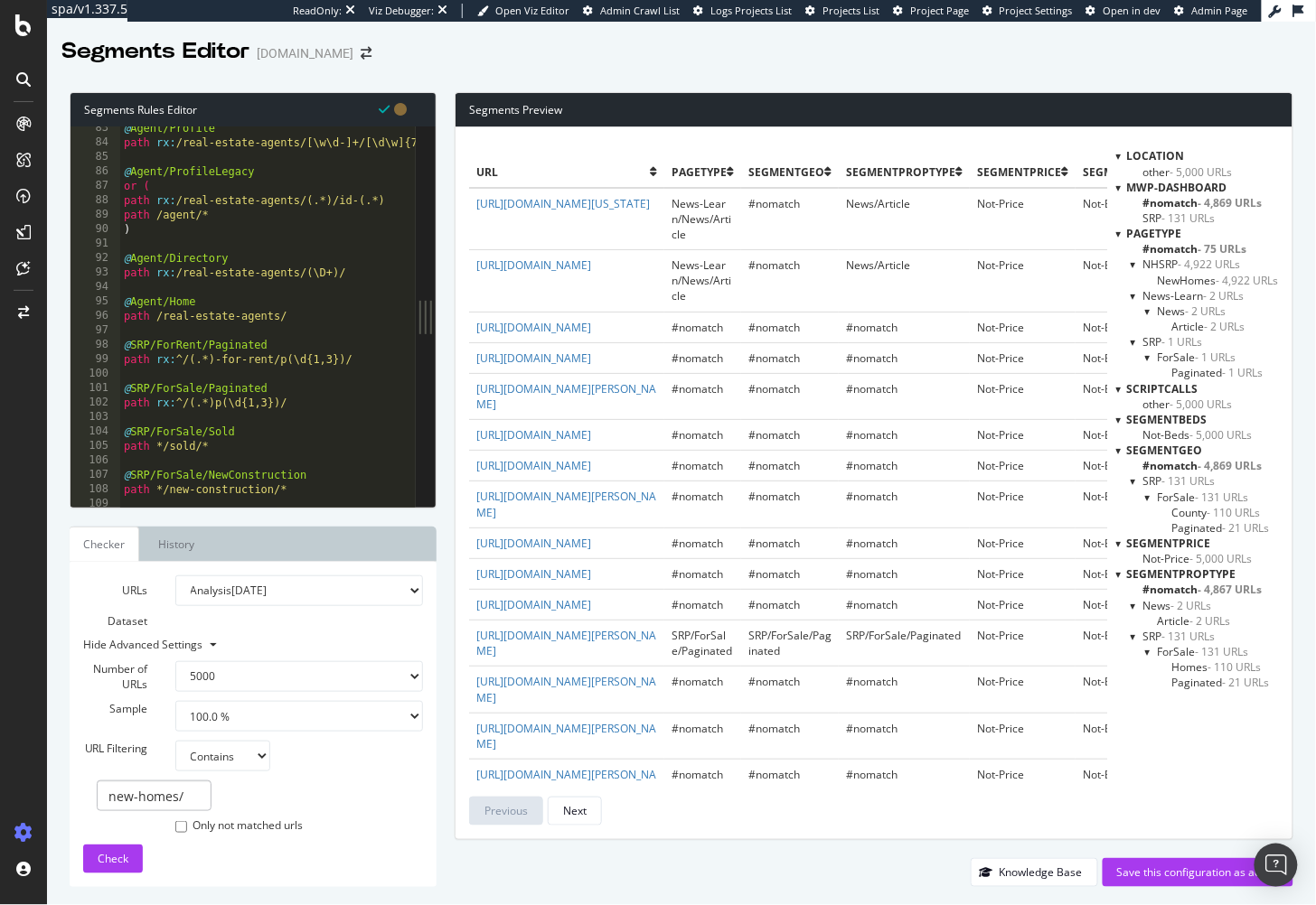
click at [1173, 276] on span "NewHomes - 4,922 URLs" at bounding box center [1219, 280] width 121 height 15
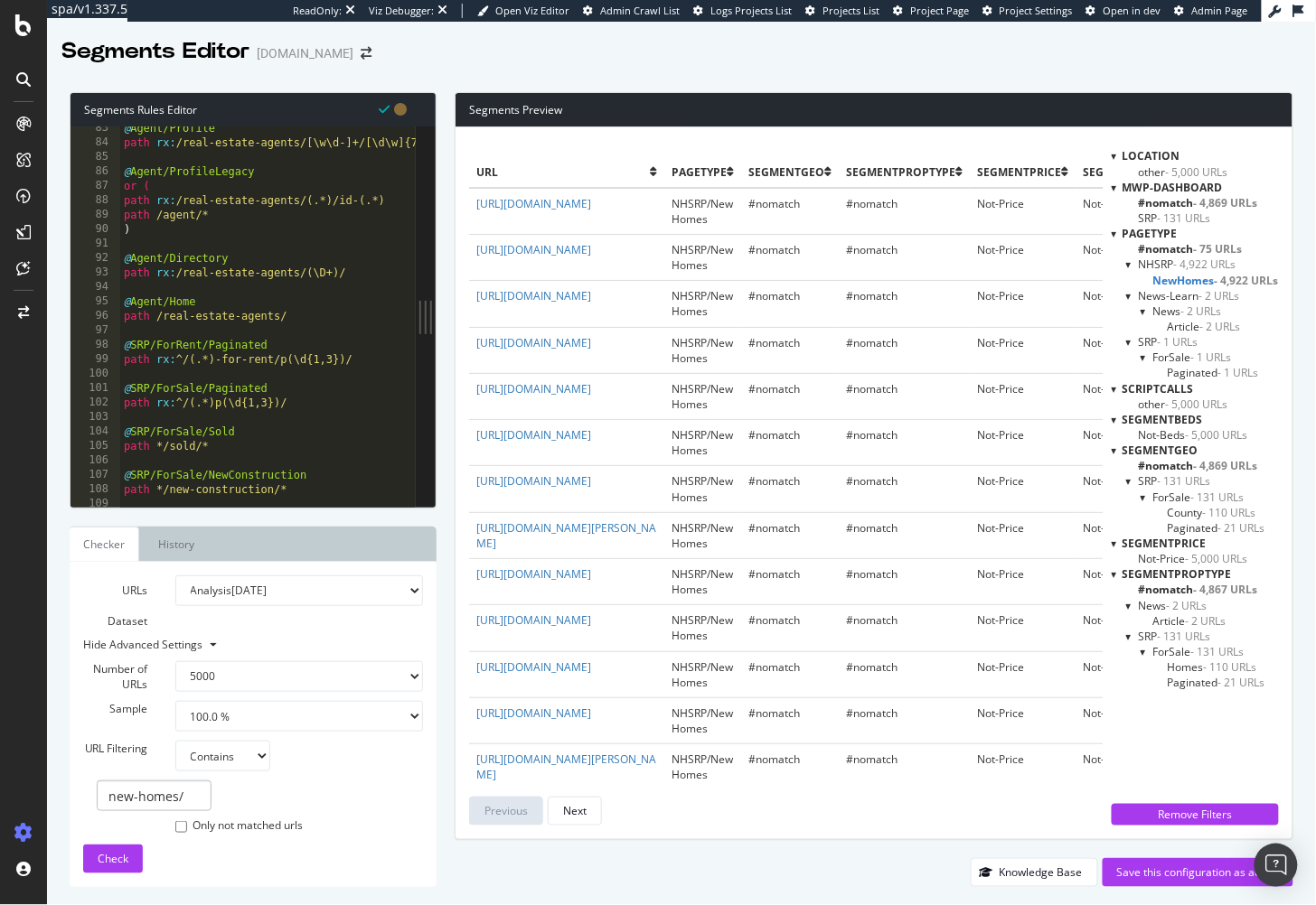
click at [1172, 277] on span "NewHomes - 4,922 URLs" at bounding box center [1216, 280] width 126 height 15
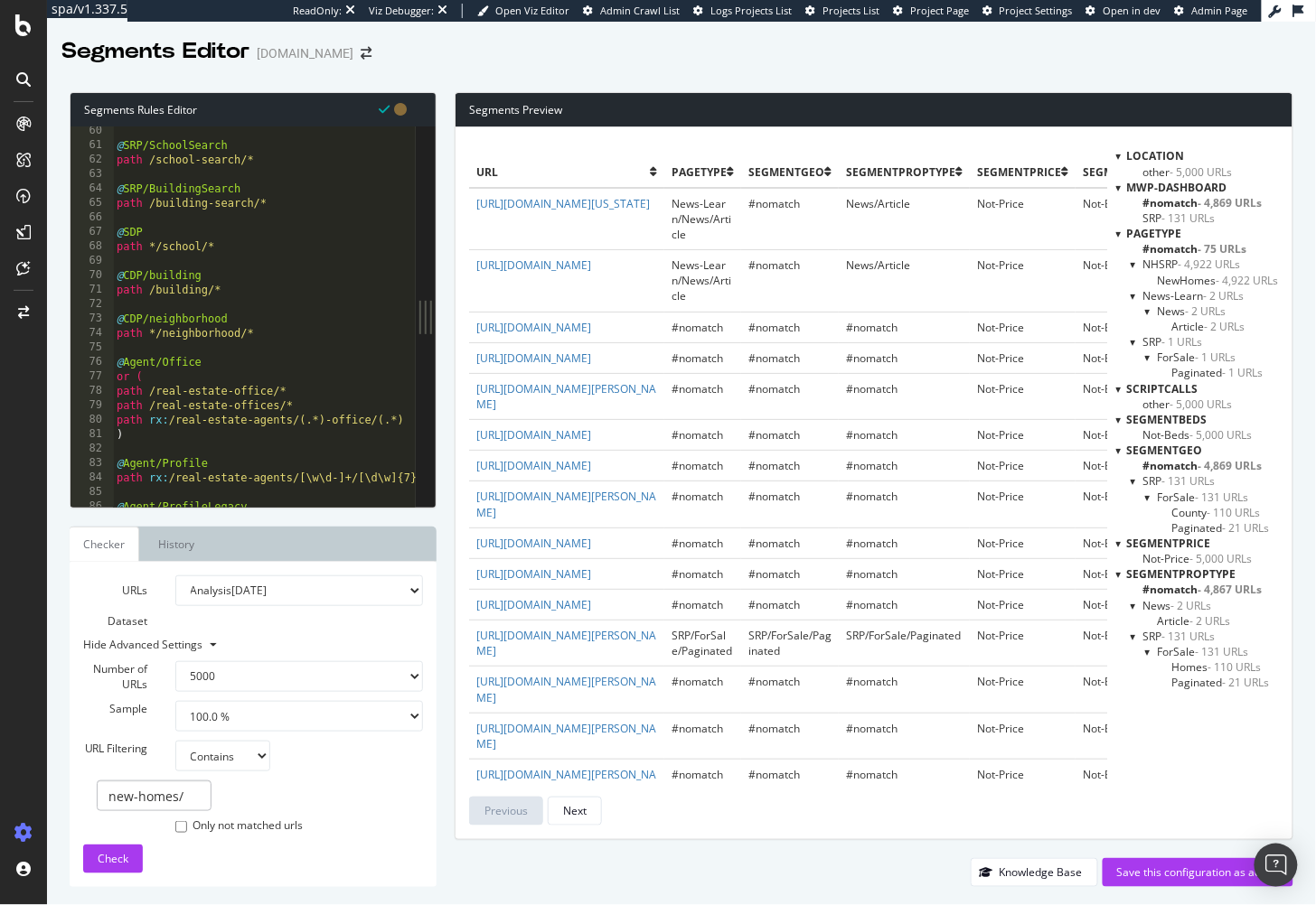
scroll to position [855, 0]
click at [223, 351] on div "@ SRP/SchoolSearch path /school-search/* @ SRP/BuildingSearch path /building-se…" at bounding box center [289, 331] width 352 height 412
drag, startPoint x: 160, startPoint y: 344, endPoint x: 99, endPoint y: 314, distance: 68.0
click at [99, 314] on div "60 61 62 63 64 65 66 67 68 69 70 71 72 73 74 75 76 77 78 79 80 81 82 83 84 85 8…" at bounding box center [243, 317] width 345 height 380
type textarea "@CDP/neighborhood path */neighborhood/*"
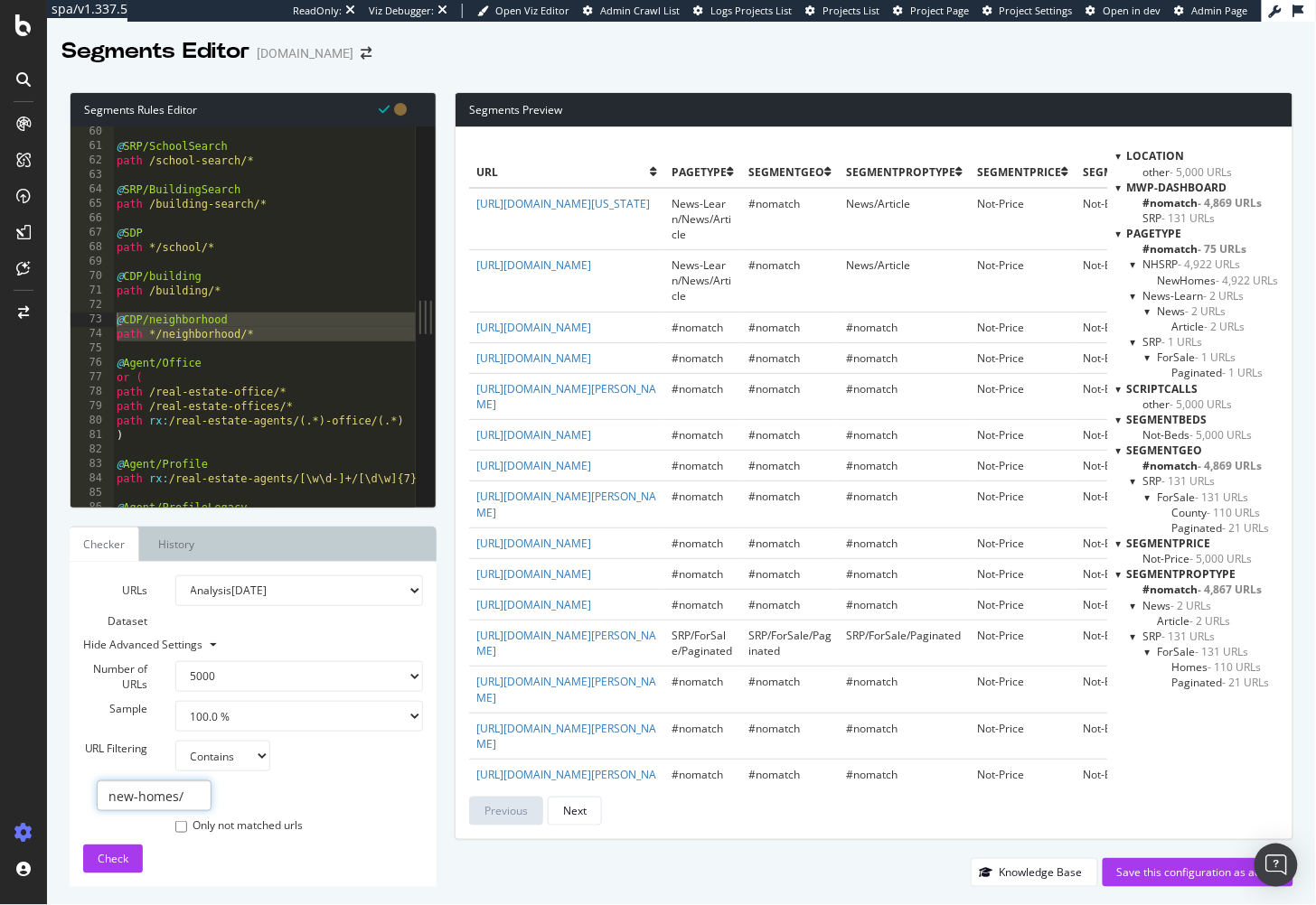
click at [163, 785] on input "new-homes/" at bounding box center [154, 796] width 115 height 31
type input "neighborhood/"
click at [103, 862] on span "Check" at bounding box center [113, 859] width 31 height 15
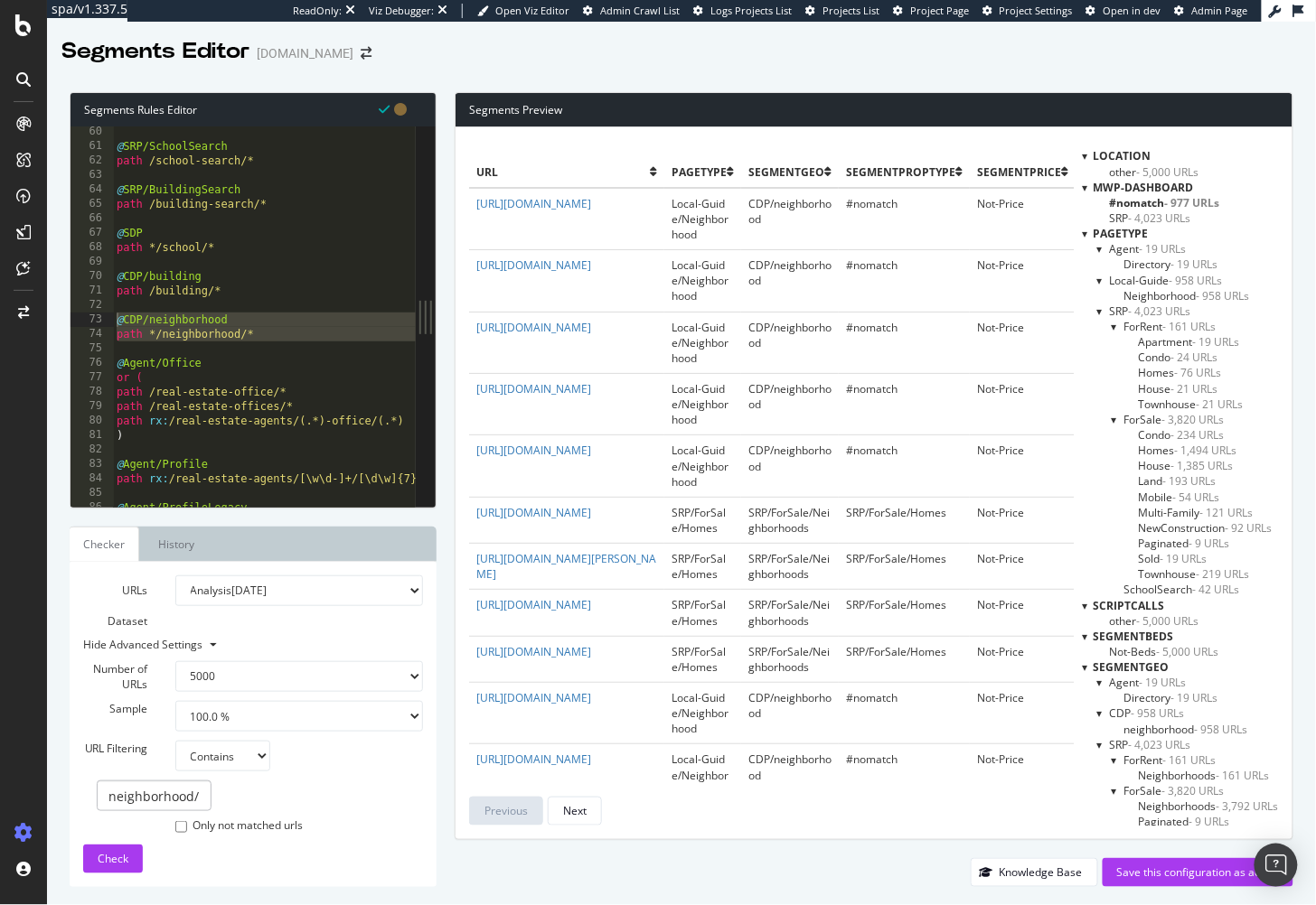
click at [1151, 279] on span "Local-Guide - 958 URLs" at bounding box center [1166, 280] width 113 height 15
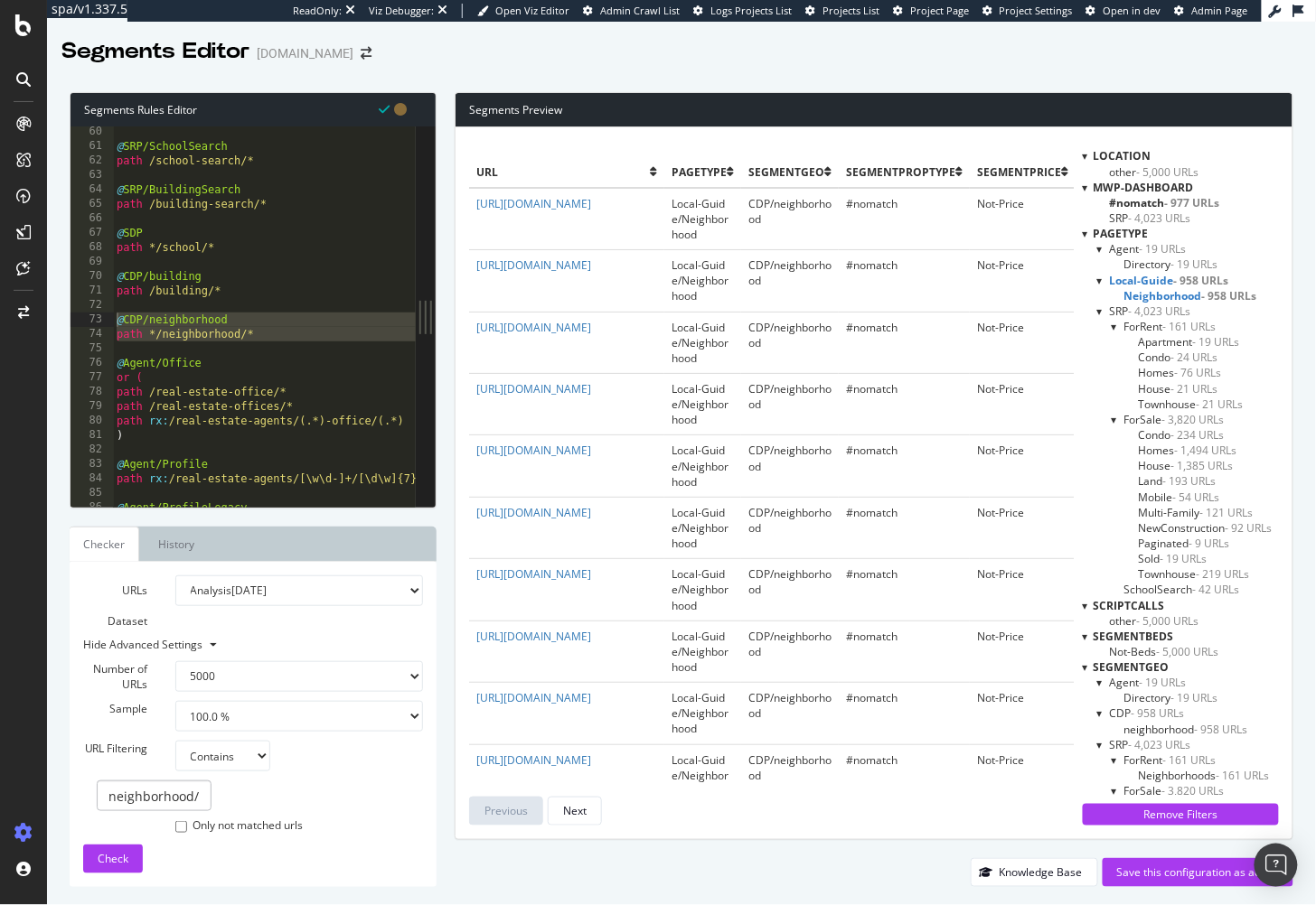
click at [1150, 280] on span "Local-Guide - 958 URLs" at bounding box center [1170, 280] width 120 height 15
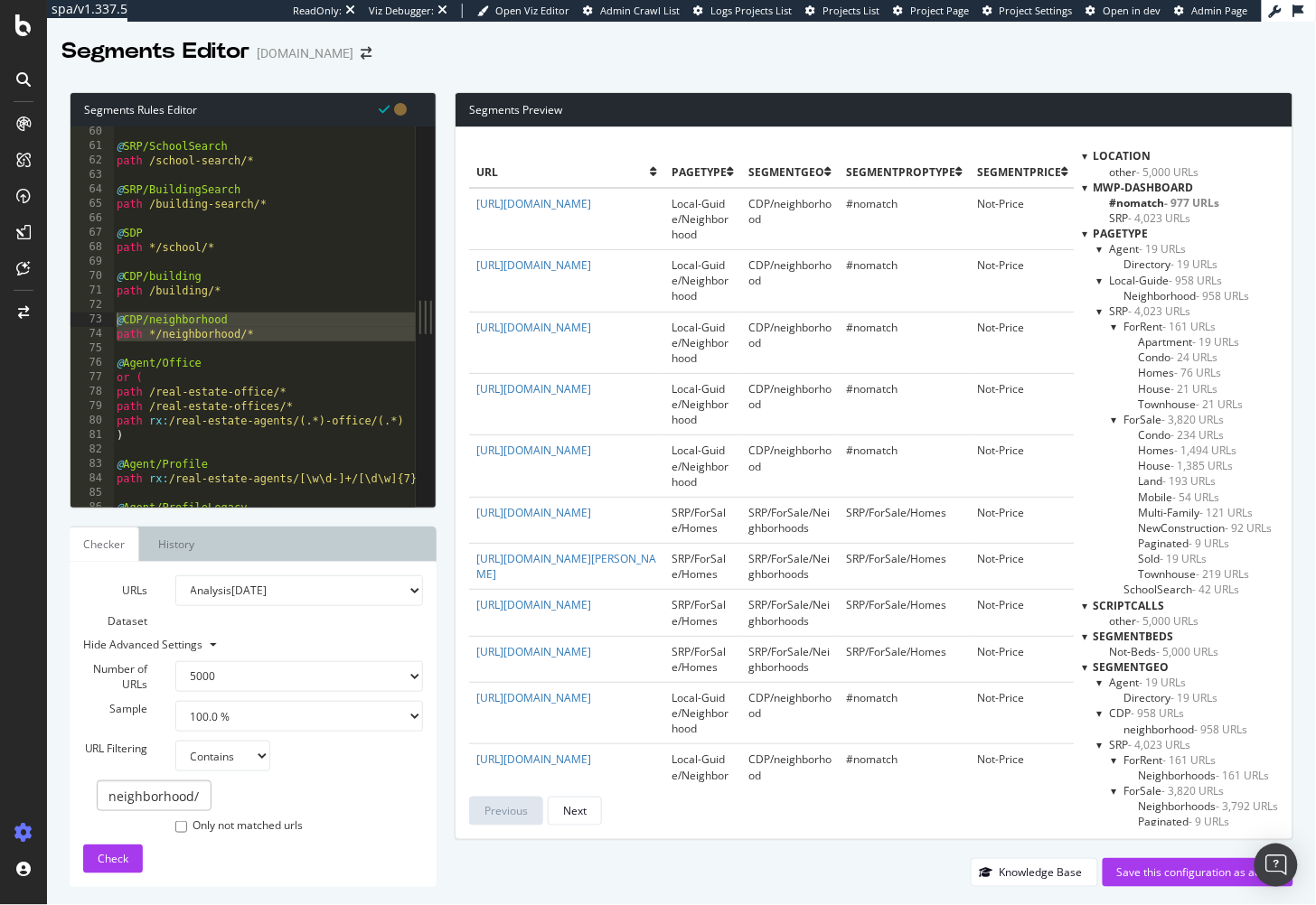
click at [1130, 308] on span "- 4,023 URLs" at bounding box center [1160, 311] width 63 height 15
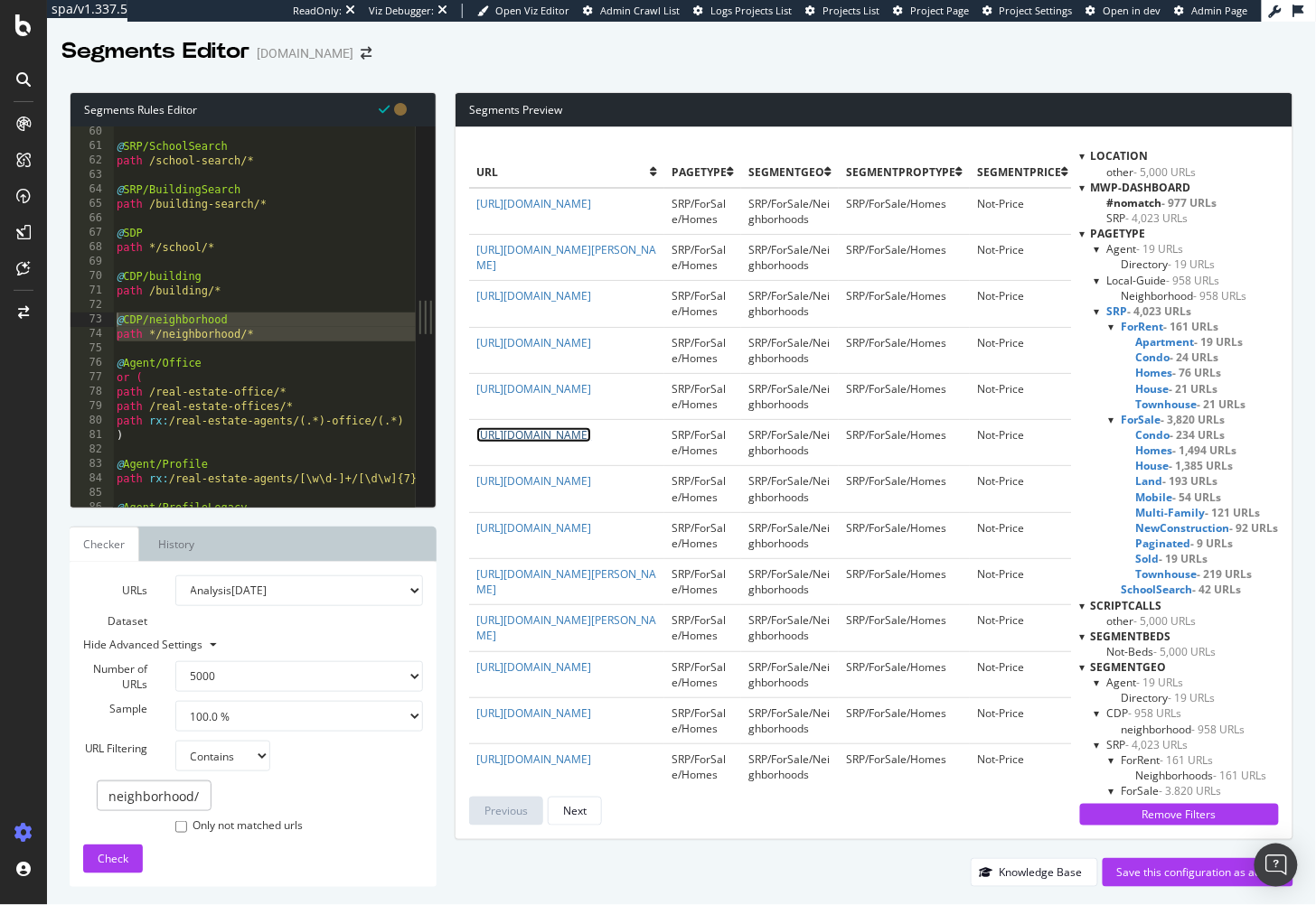
click at [591, 443] on link "https://www.homes.com/omaha-ne/sunny-slope-sunny-view-neighborhood/" at bounding box center [534, 435] width 115 height 15
click at [277, 349] on div "@ SRP/SchoolSearch path /school-search/* @ SRP/BuildingSearch path /building-se…" at bounding box center [289, 331] width 352 height 412
drag, startPoint x: 267, startPoint y: 348, endPoint x: 92, endPoint y: 314, distance: 178.3
click at [92, 314] on div "60 61 62 63 64 65 66 67 68 69 70 71 72 73 74 75 76 77 78 79 80 81 82 83 84 85 8…" at bounding box center [243, 317] width 345 height 380
type textarea "@CDP/neighborhood path */neighborhood/*"
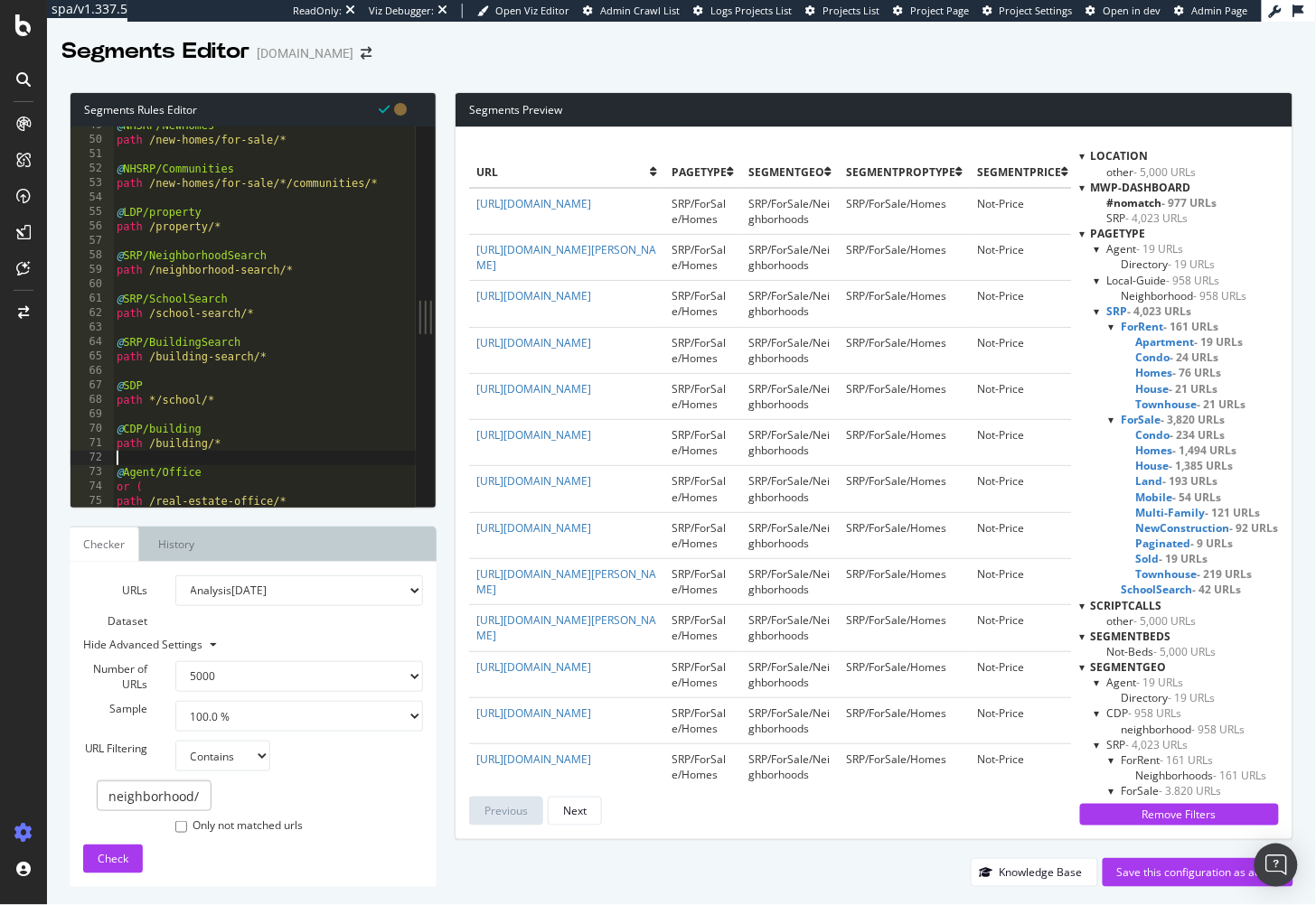
scroll to position [701, 0]
click at [1119, 311] on span "SRP - 4,023 URLs" at bounding box center [1150, 311] width 85 height 15
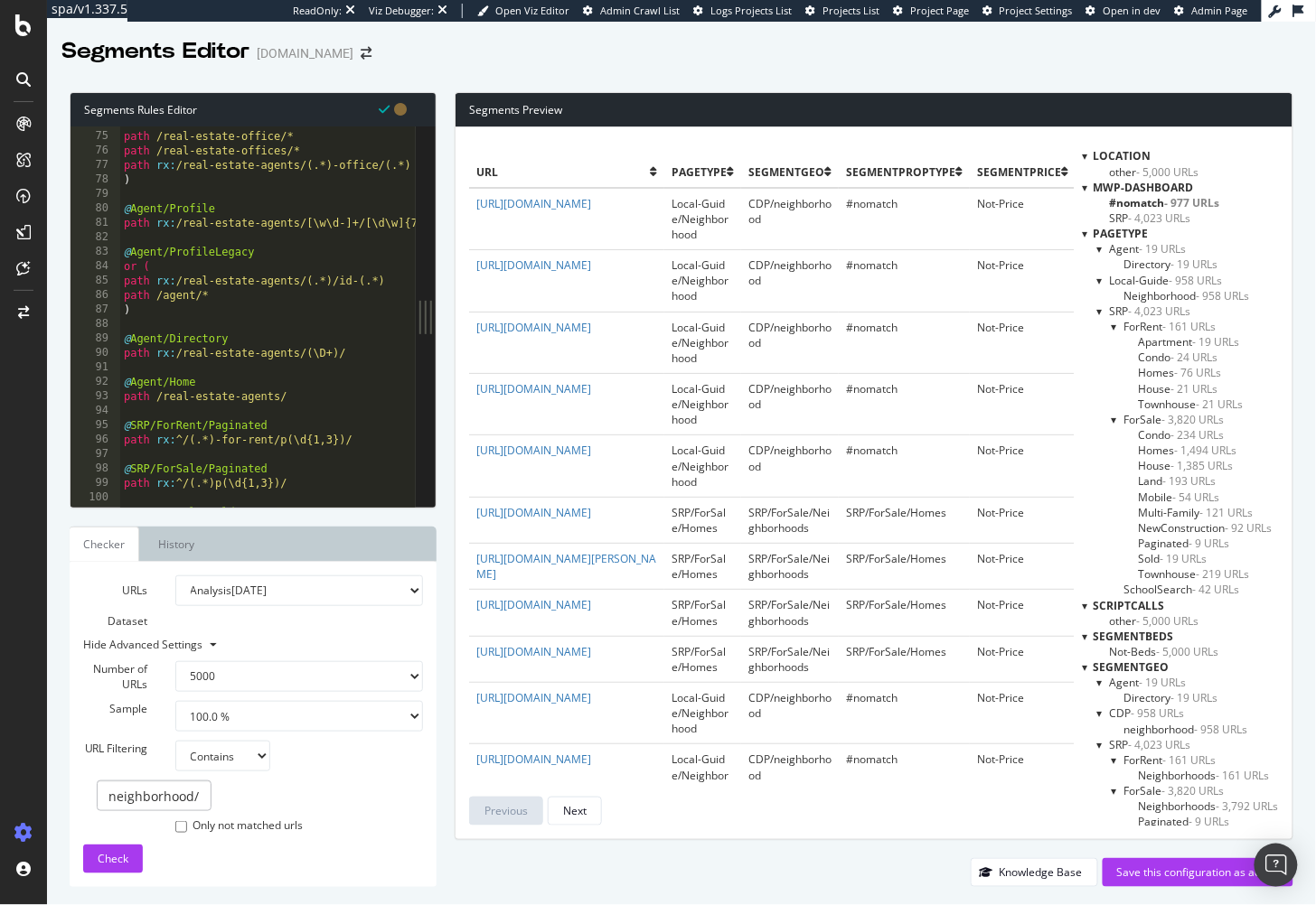
scroll to position [1087, 0]
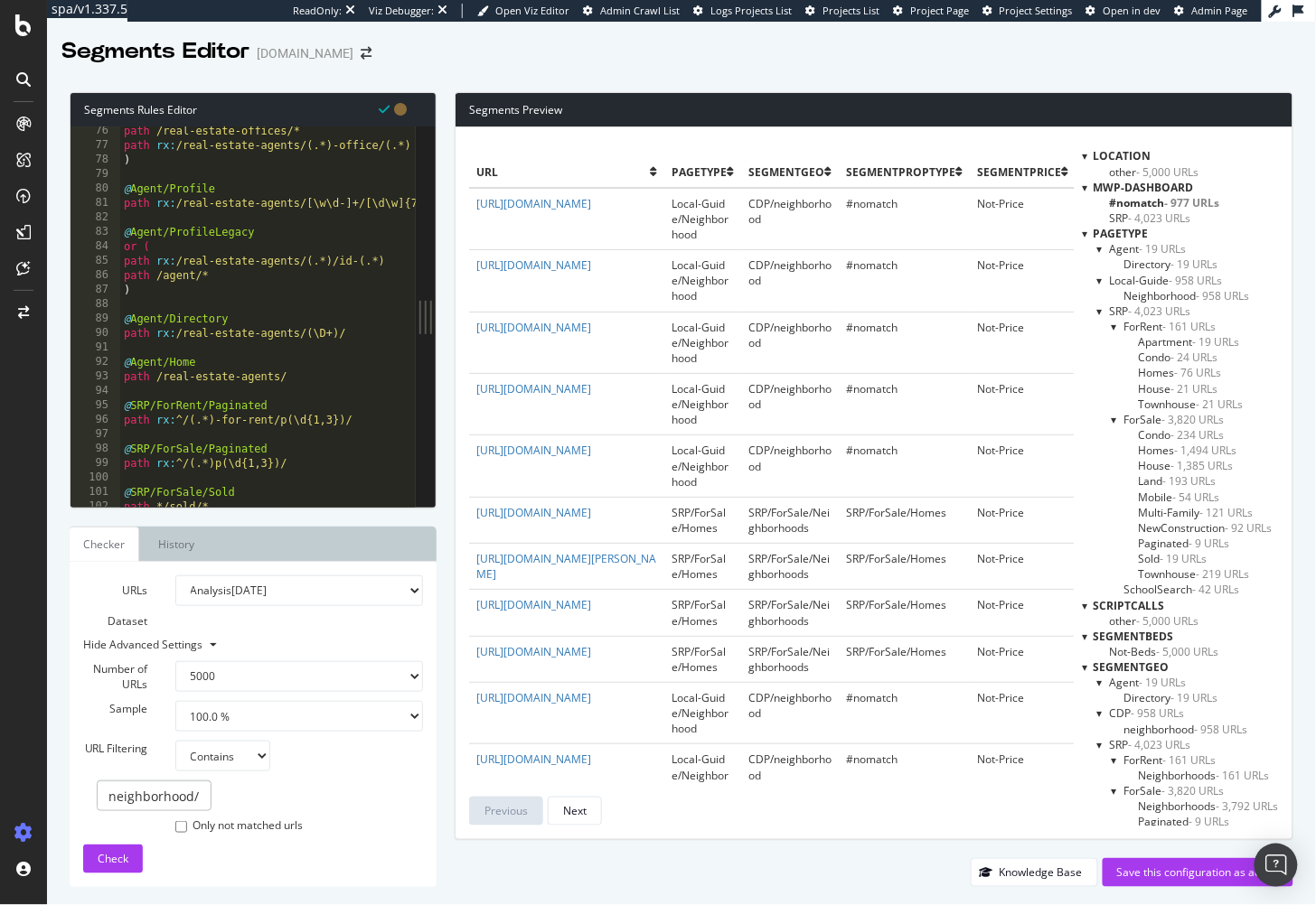
drag, startPoint x: 226, startPoint y: 381, endPoint x: 212, endPoint y: 386, distance: 14.9
click at [226, 381] on div "path /real-estate-offices/* path rx : /real-estate-agents/(.*)-office/(.*) ) @ …" at bounding box center [296, 330] width 352 height 412
click at [271, 355] on div "path /real-estate-offices/* path rx : /real-estate-agents/(.*)-office/(.*) ) @ …" at bounding box center [296, 330] width 352 height 412
type textarea "@Agent/Home"
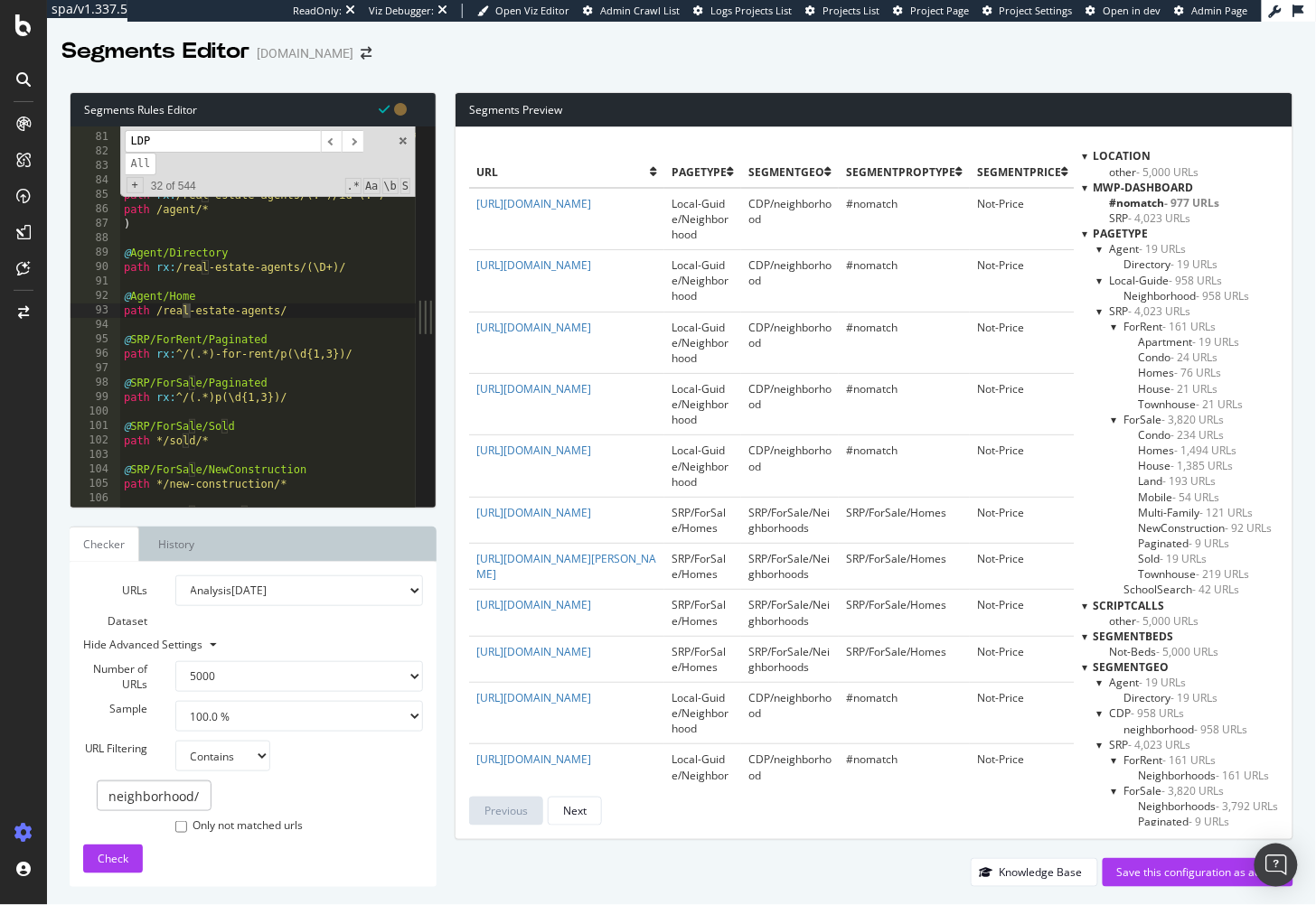
scroll to position [4420, 0]
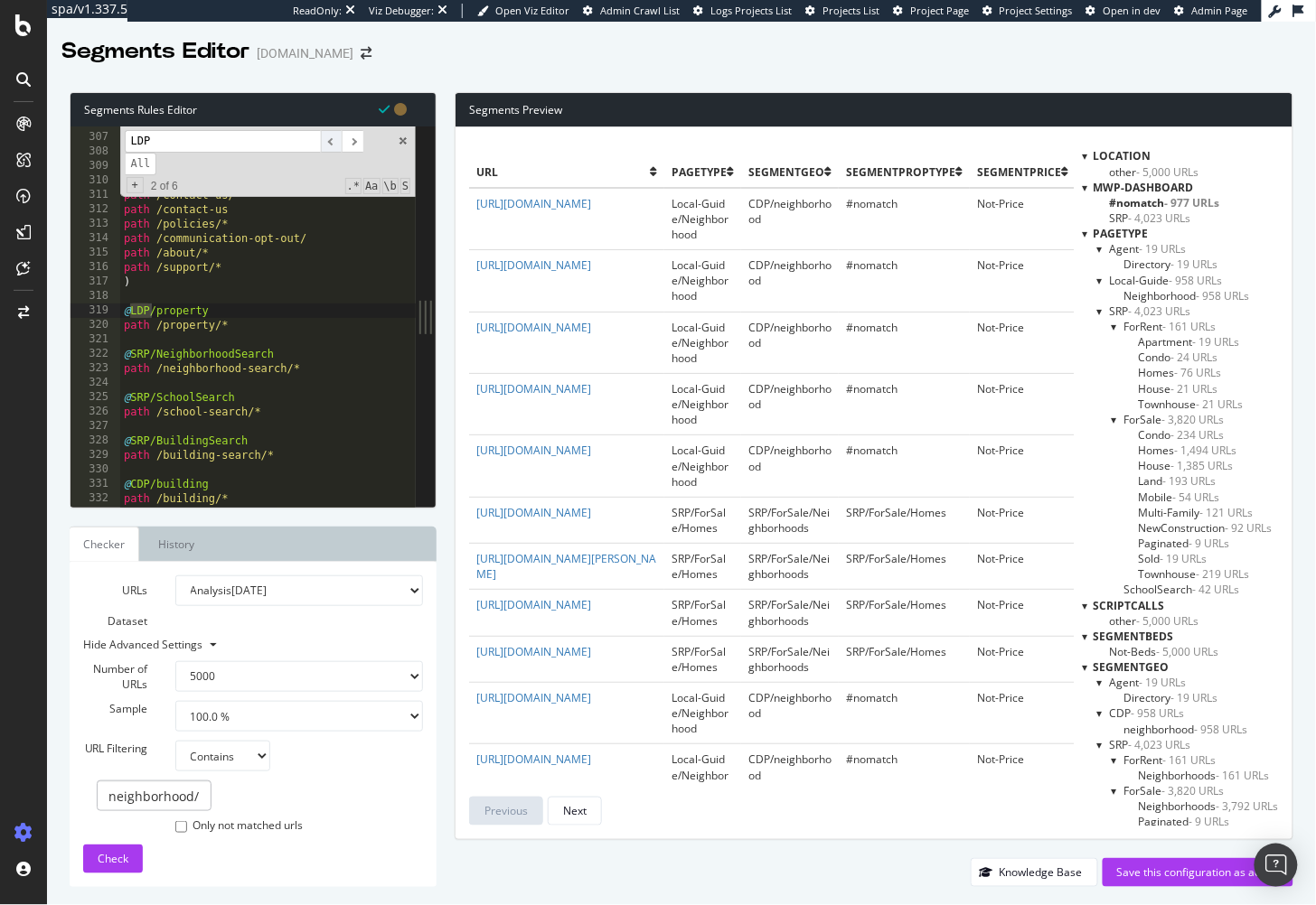
type input "LDP"
click at [327, 140] on span "​" at bounding box center [332, 141] width 22 height 23
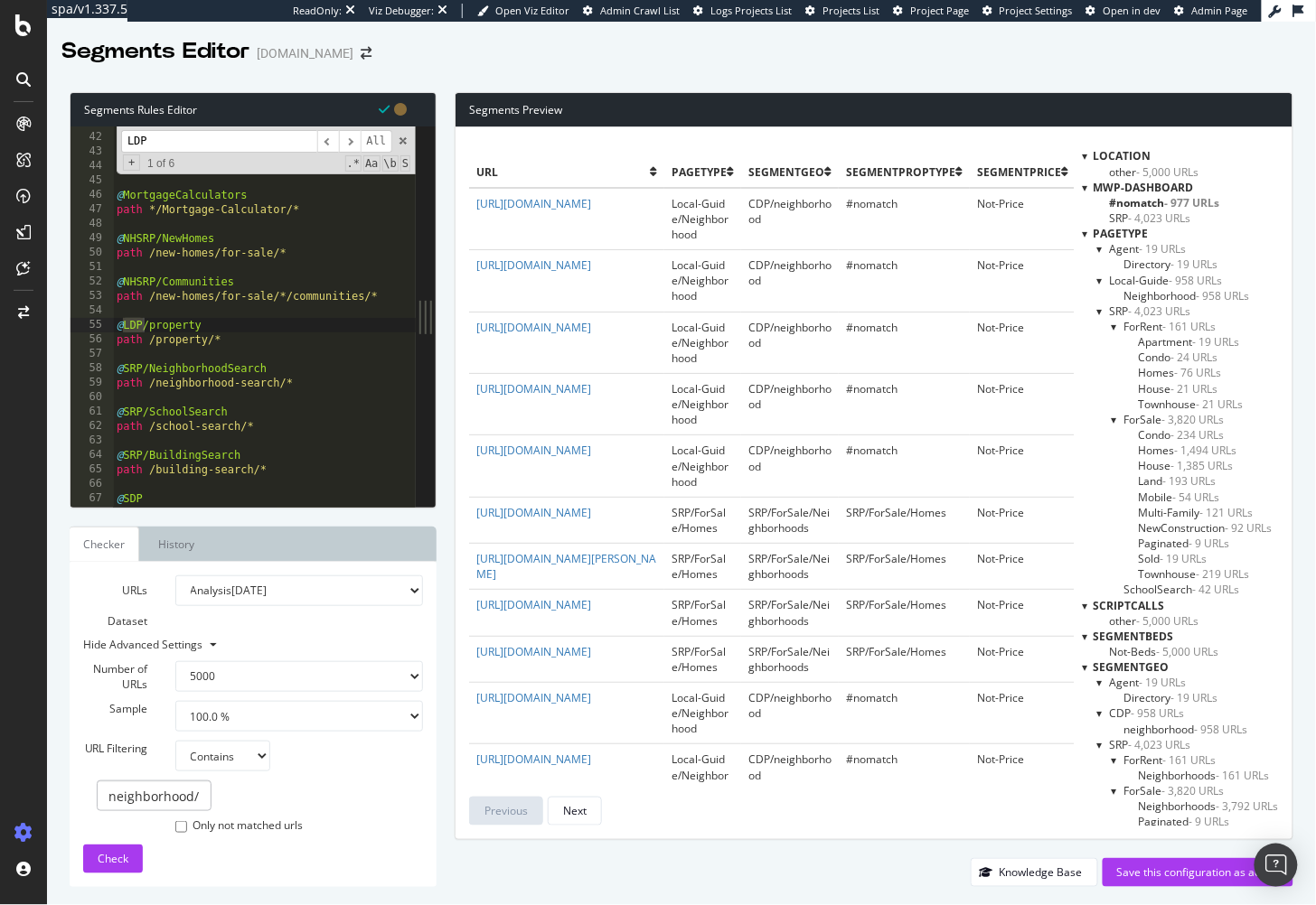
click at [404, 143] on span at bounding box center [403, 141] width 13 height 13
type textarea "@LDP/property"
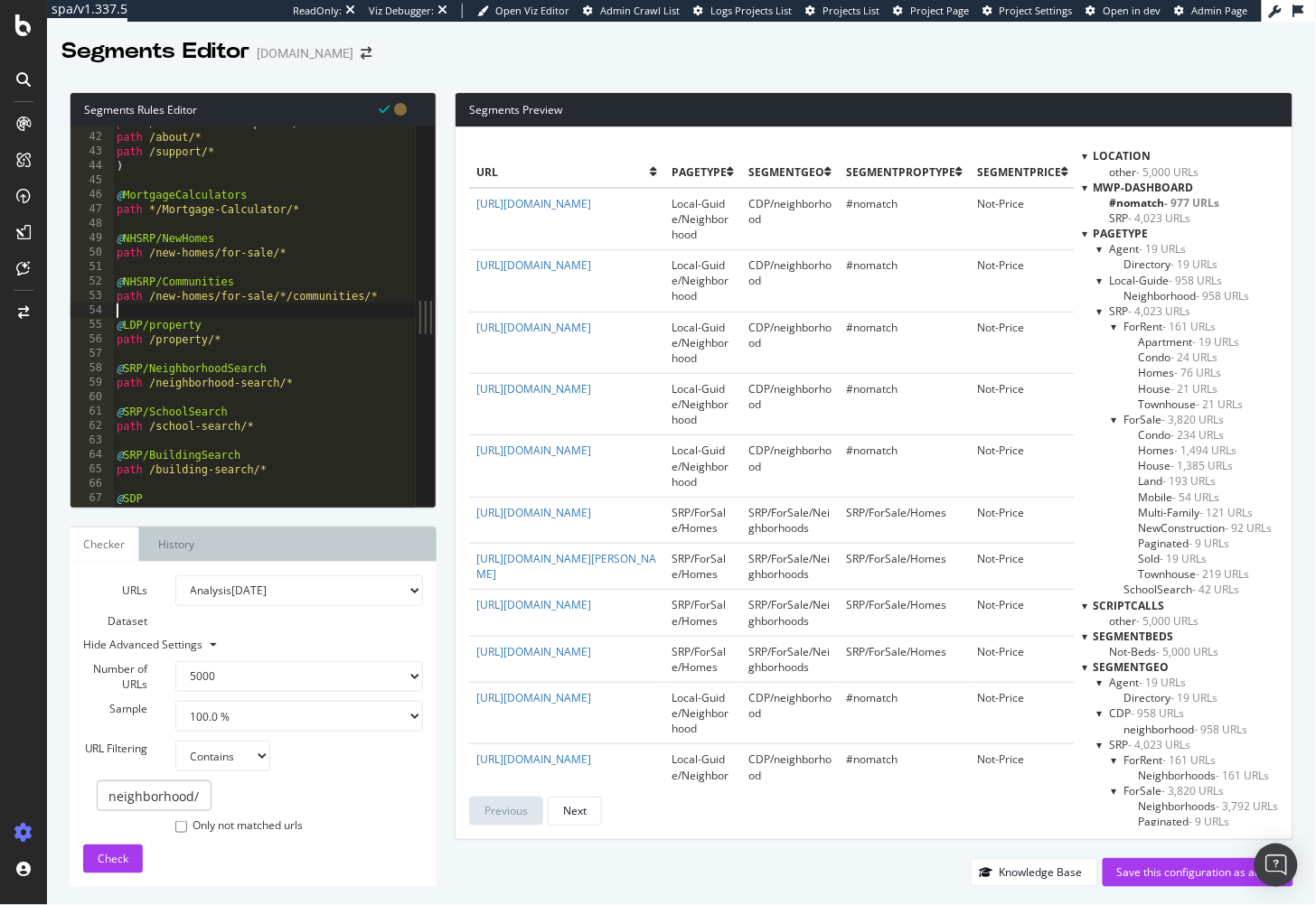
click at [222, 309] on div "path /communication-opt-out/ path /about/* path /support/* ) @ MortgageCalculat…" at bounding box center [289, 322] width 352 height 412
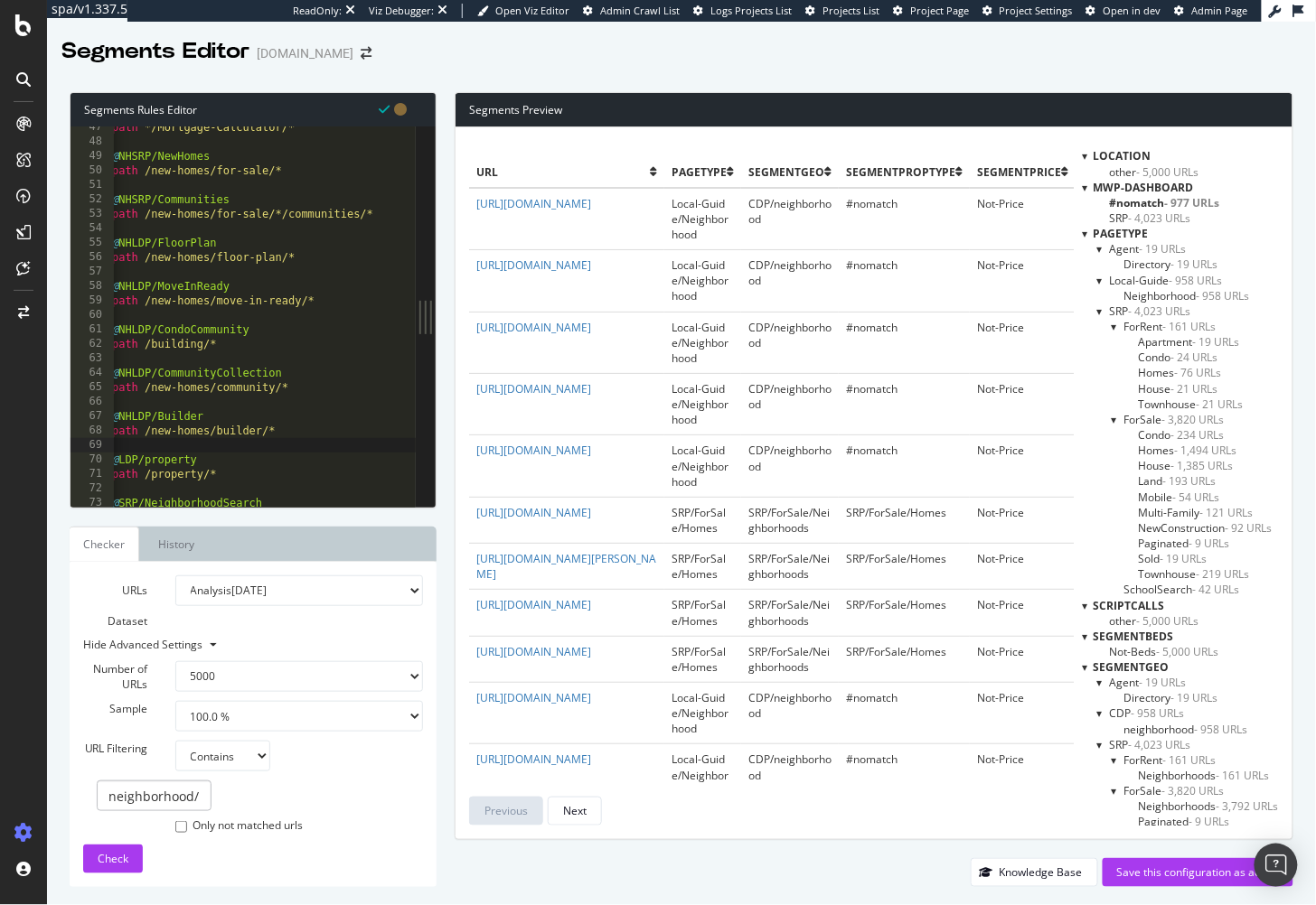
scroll to position [0, 0]
drag, startPoint x: 272, startPoint y: 860, endPoint x: 244, endPoint y: 848, distance: 30.5
click at [271, 860] on div "URLs Dataset Analysis 2025 Aug. 3rd Analysis 2025 Jul. 13th Analysis 2025 Jun. …" at bounding box center [253, 724] width 340 height 298
click at [170, 795] on input "neighborhood/" at bounding box center [154, 796] width 115 height 31
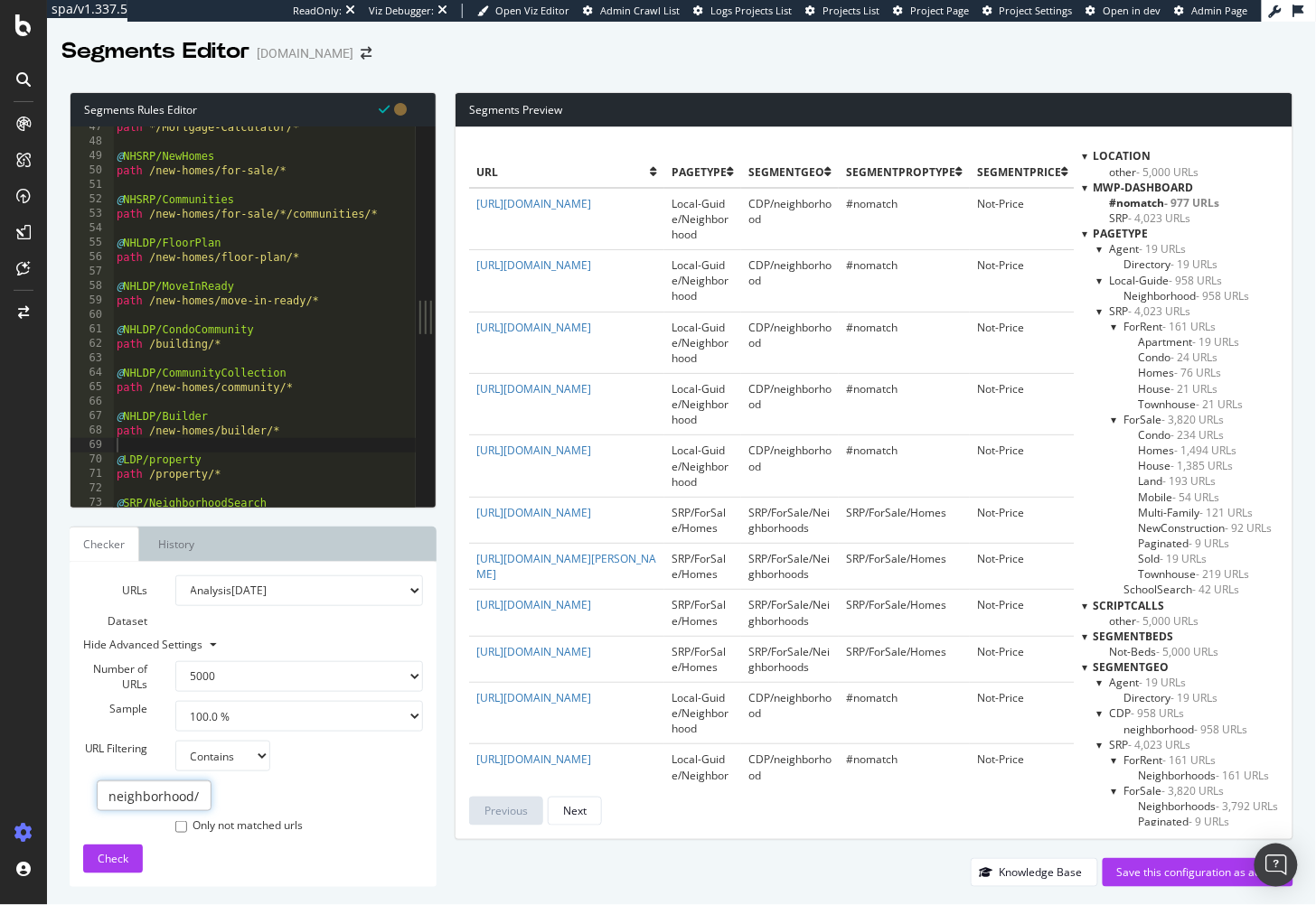
click at [170, 795] on input "neighborhood/" at bounding box center [154, 796] width 115 height 31
type input "/new-homes/"
click at [112, 868] on div "Check" at bounding box center [113, 860] width 31 height 27
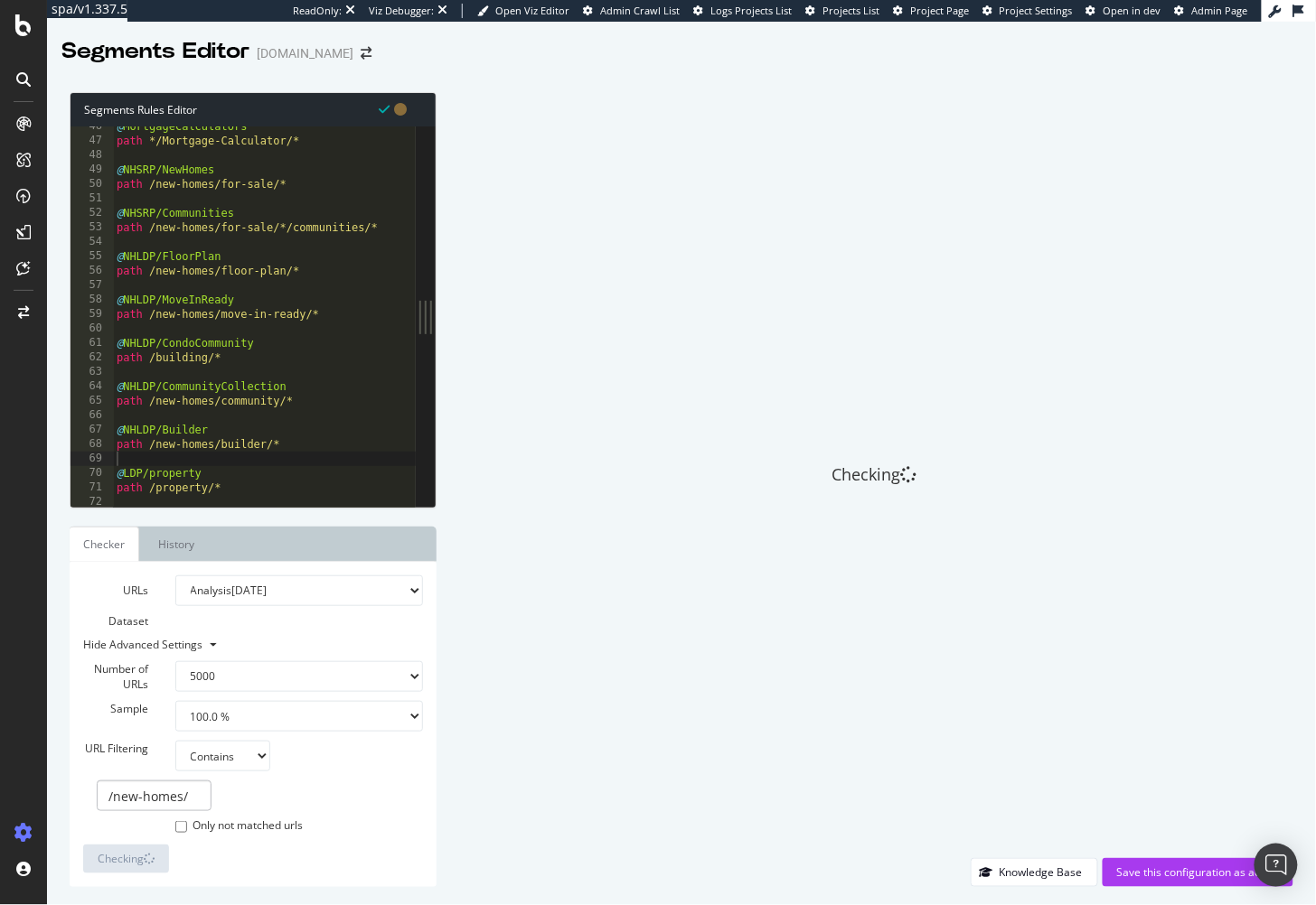
scroll to position [667, 0]
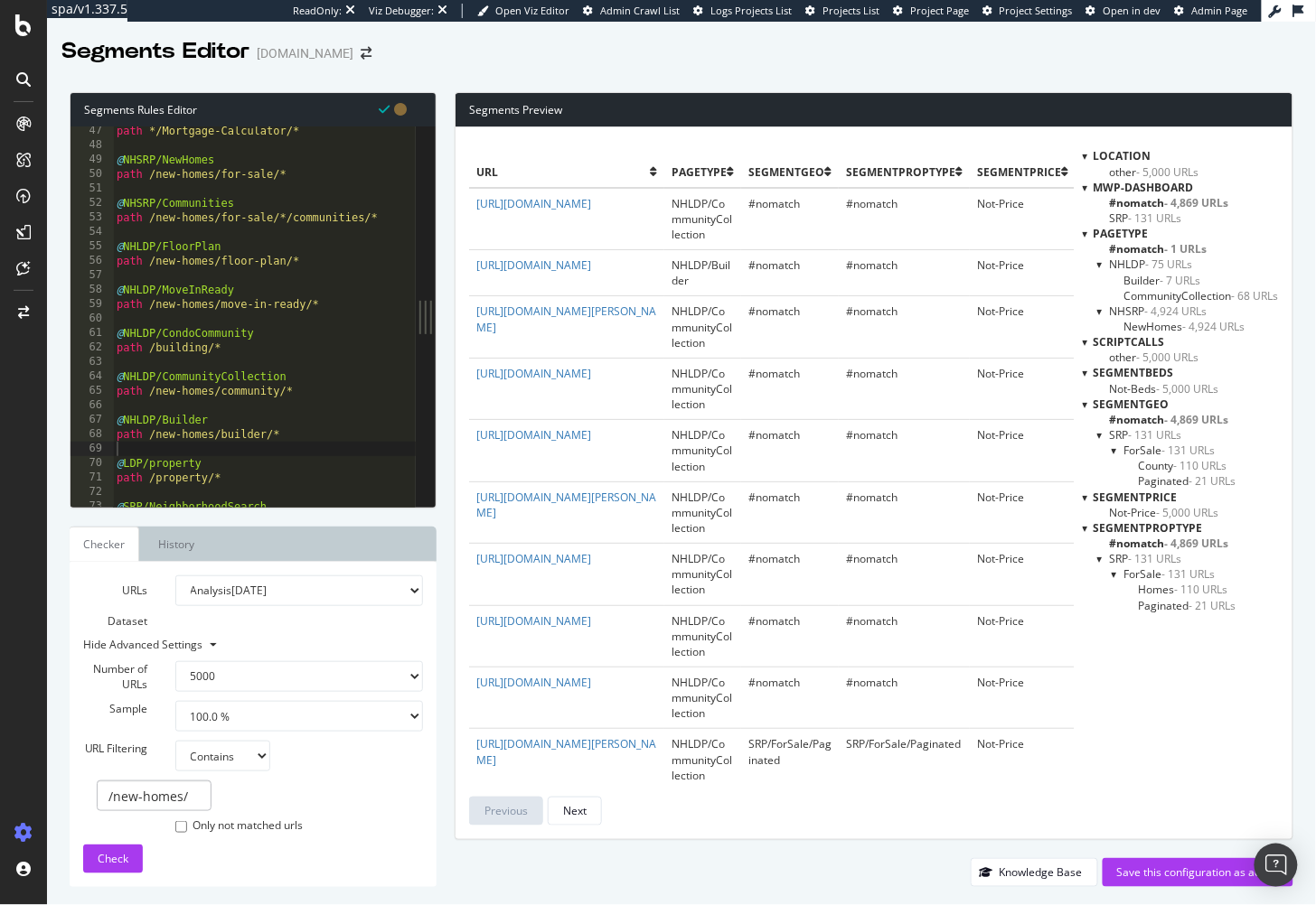
click at [1190, 758] on div "location other - 5,000 URLs mwp-dashboard #nomatch - 4,869 URLs SRP - 131 URLs …" at bounding box center [1181, 487] width 196 height 678
click at [1130, 264] on span "NHLDP - 75 URLs" at bounding box center [1152, 264] width 83 height 15
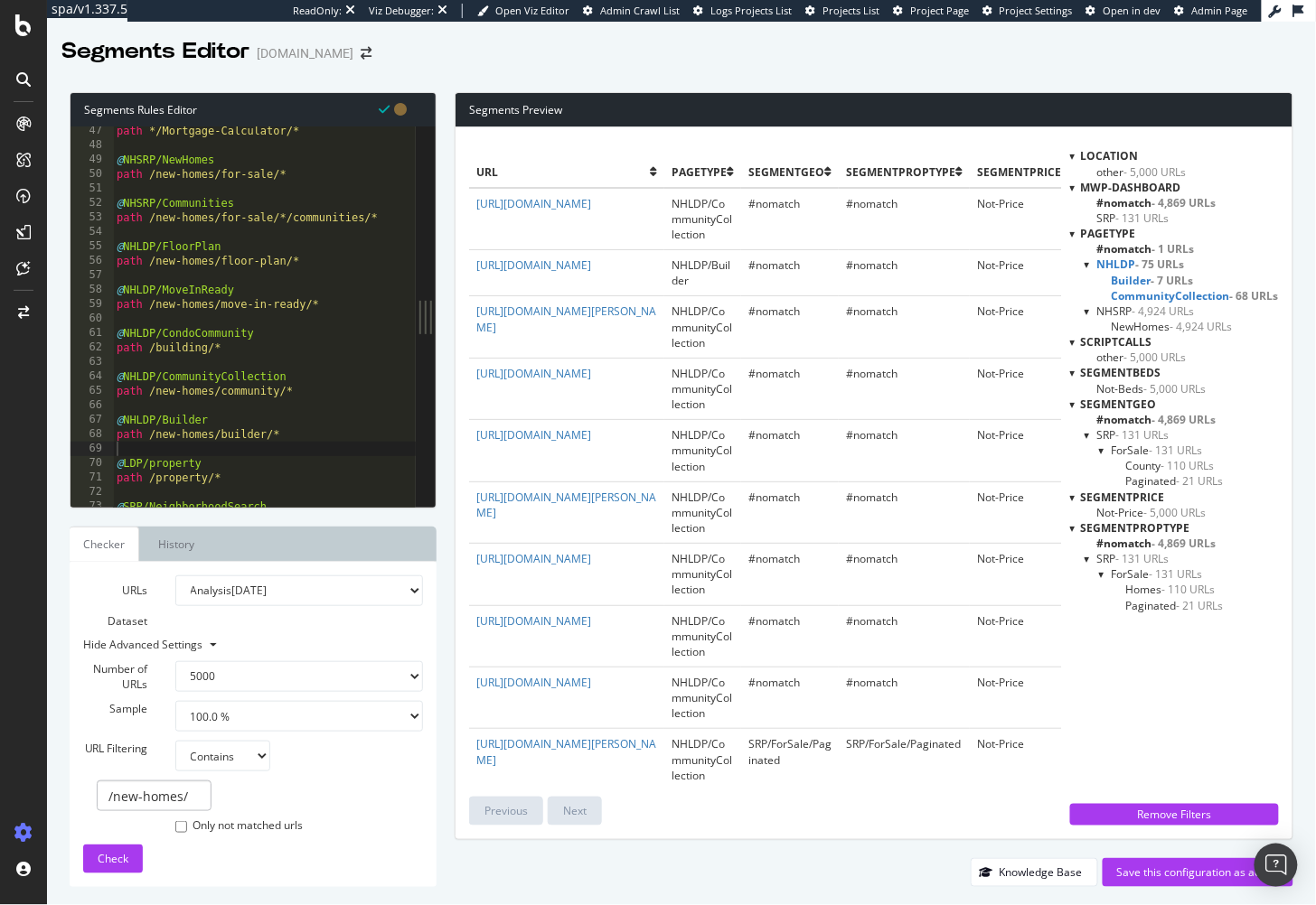
click at [1150, 293] on span "CommunityCollection - 68 URLs" at bounding box center [1195, 295] width 168 height 15
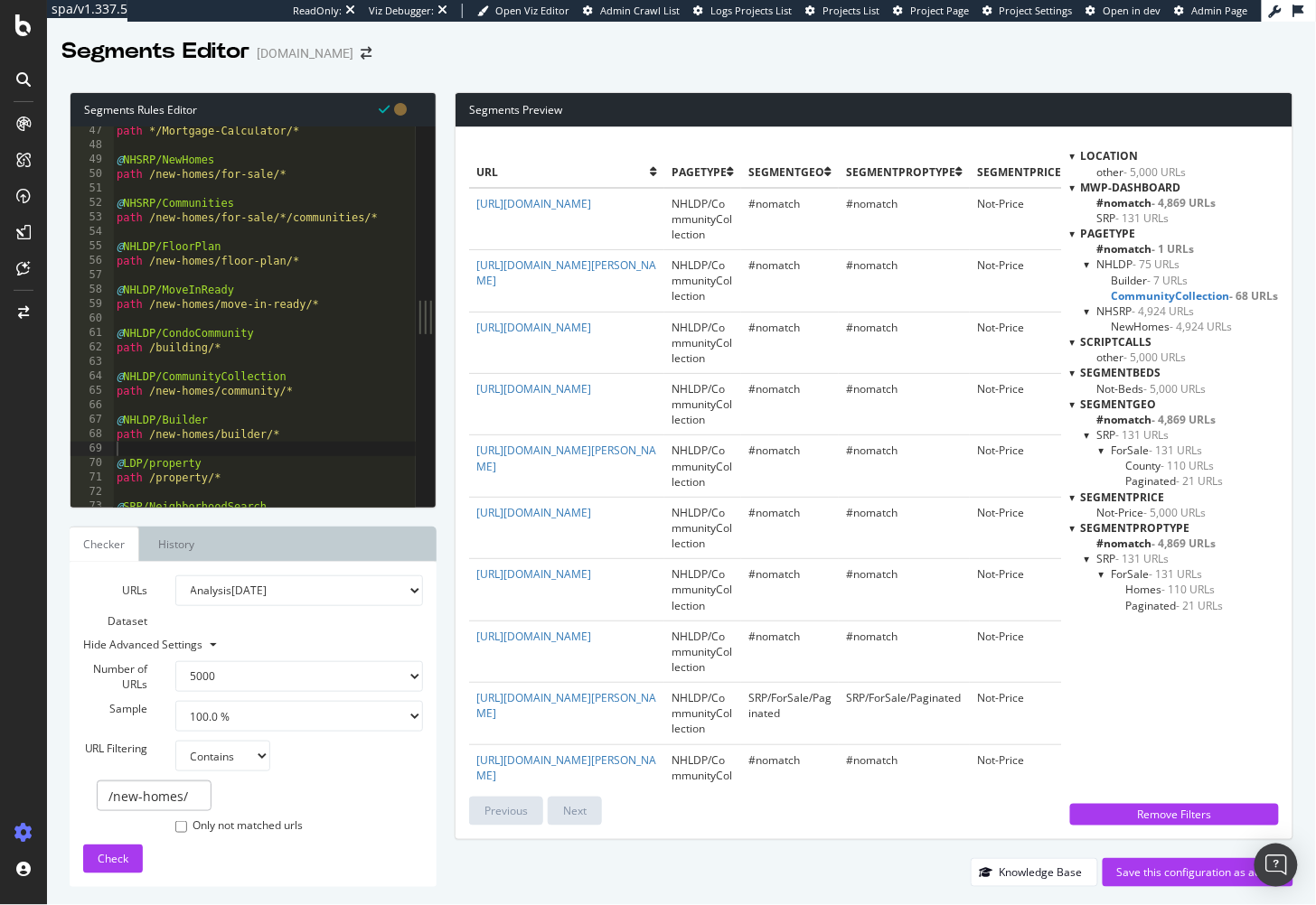
click at [1148, 279] on span "- 7 URLs" at bounding box center [1168, 280] width 41 height 15
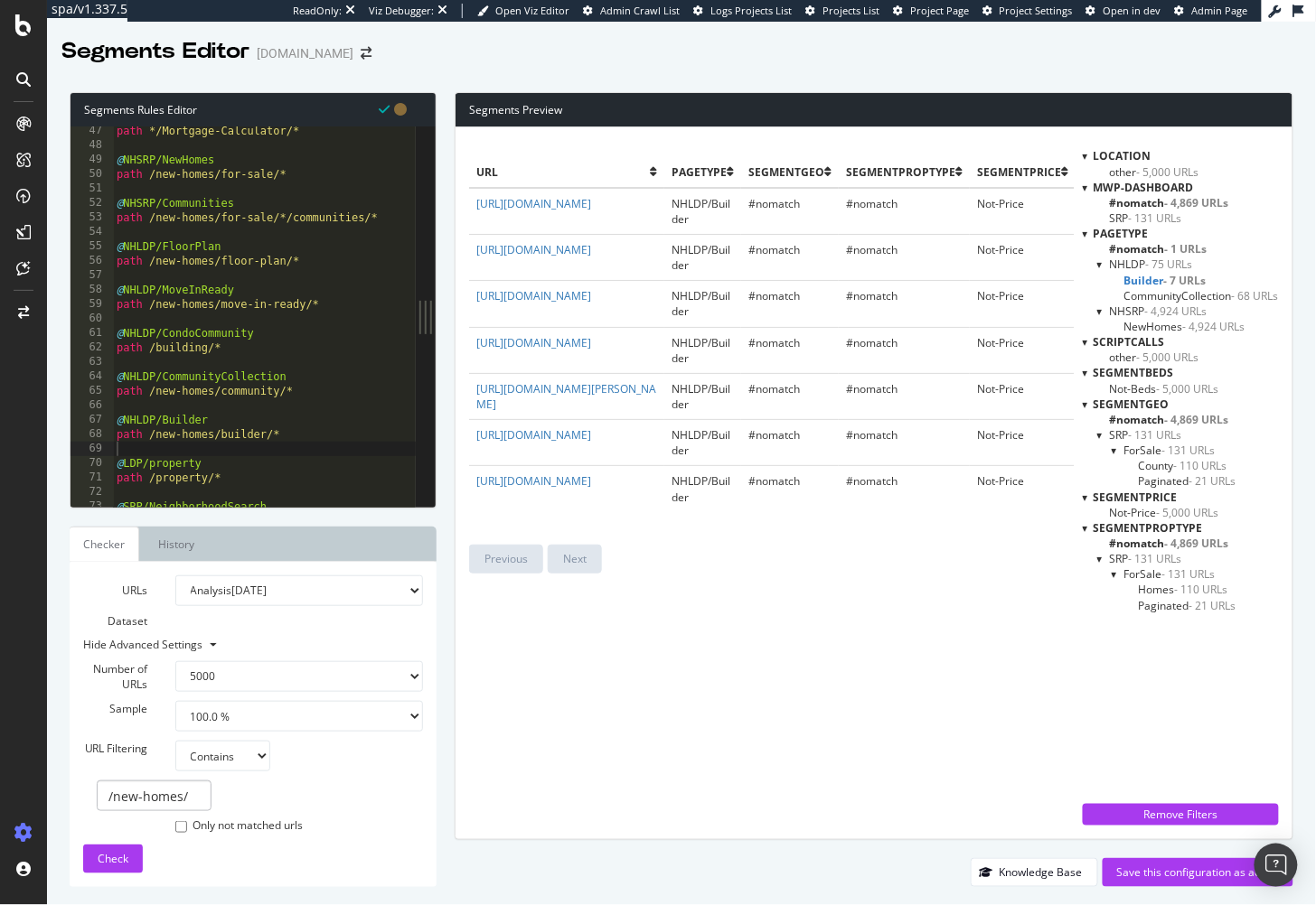
click at [1165, 277] on span "- 7 URLs" at bounding box center [1185, 280] width 43 height 15
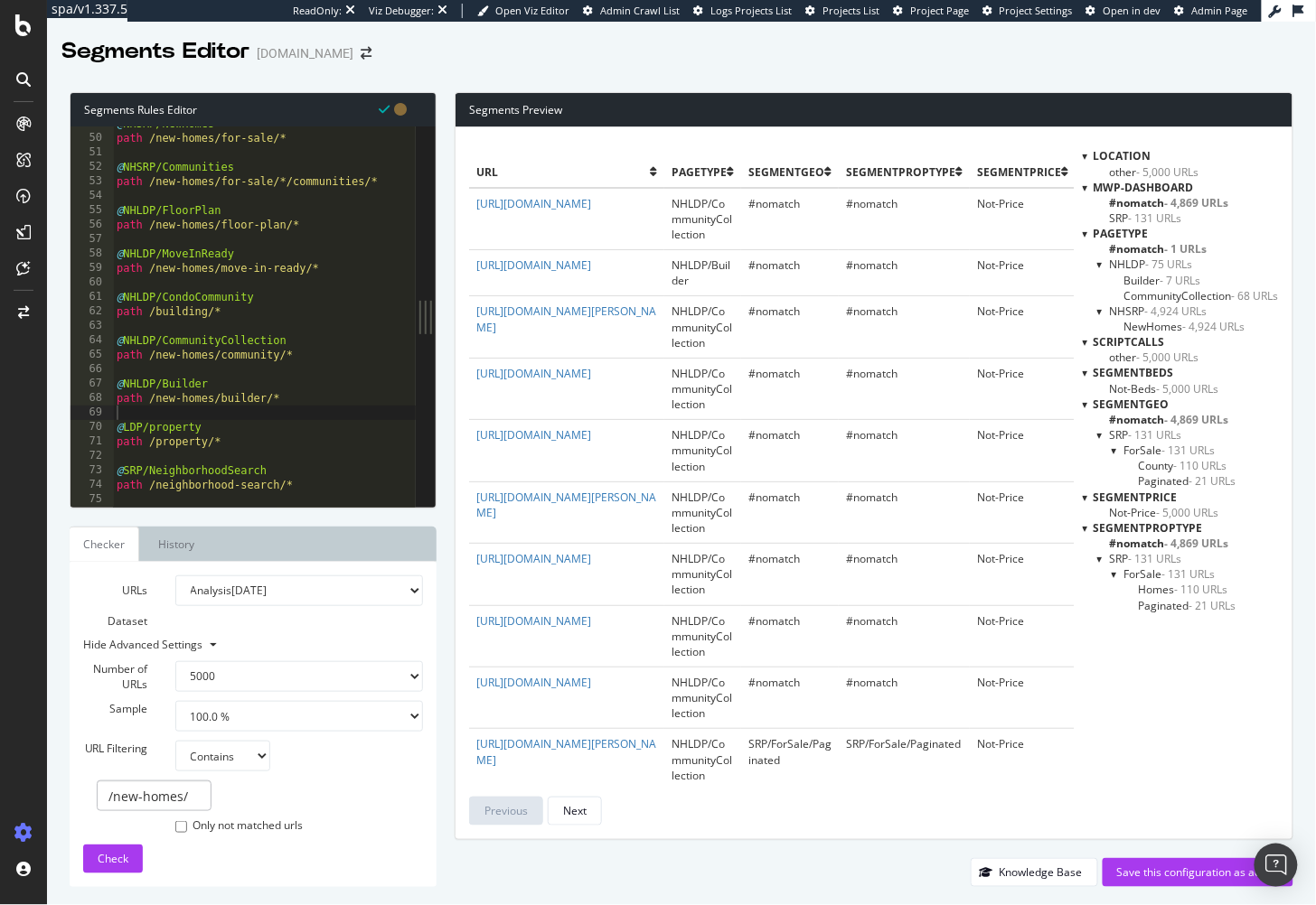
scroll to position [711, 0]
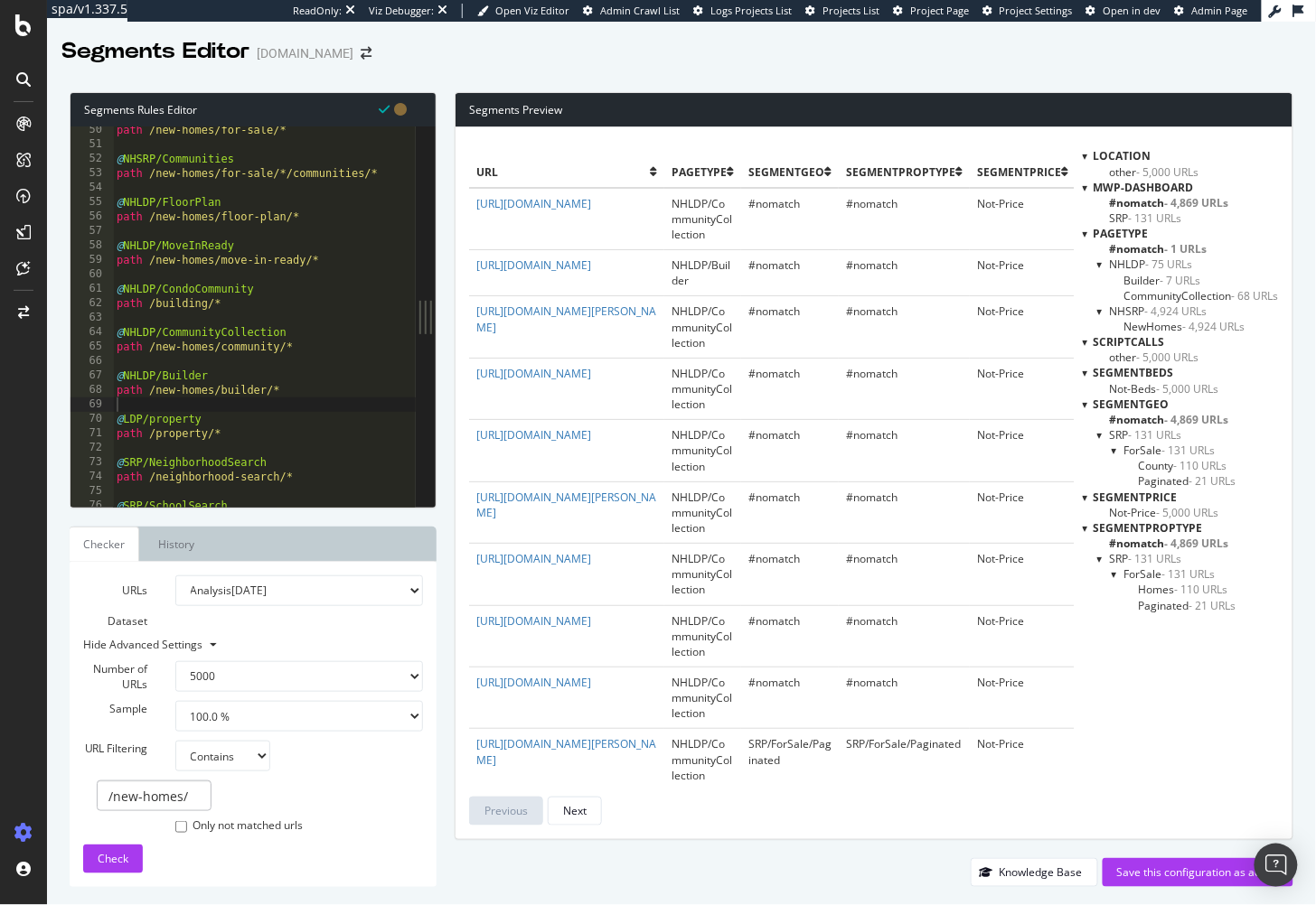
click at [1175, 247] on span "- 1 URLs" at bounding box center [1186, 248] width 43 height 15
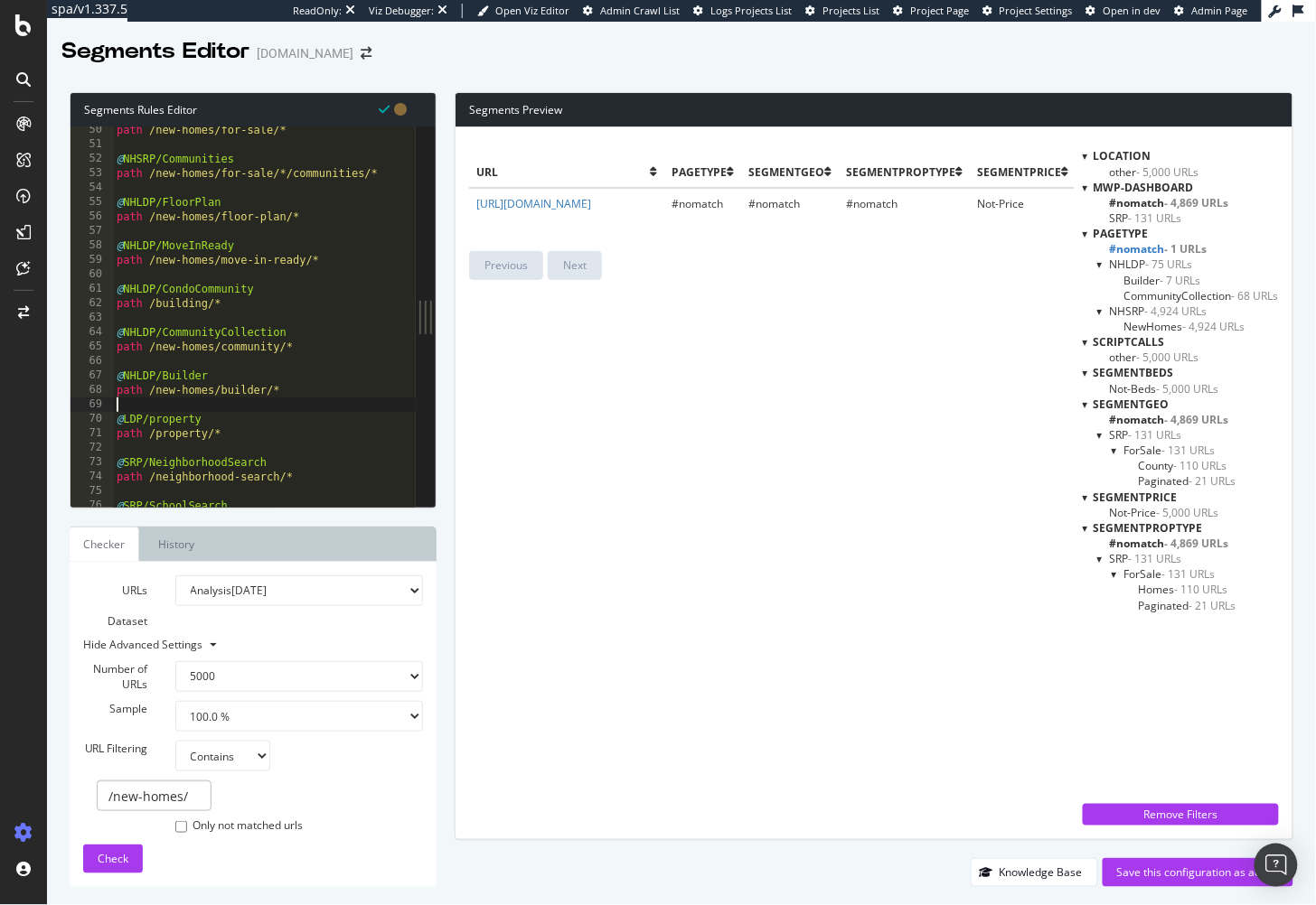
click at [244, 400] on div "path /new-homes/for-sale/* @ NHSRP/Communities path /new-homes/for-sale/*/commu…" at bounding box center [289, 329] width 352 height 412
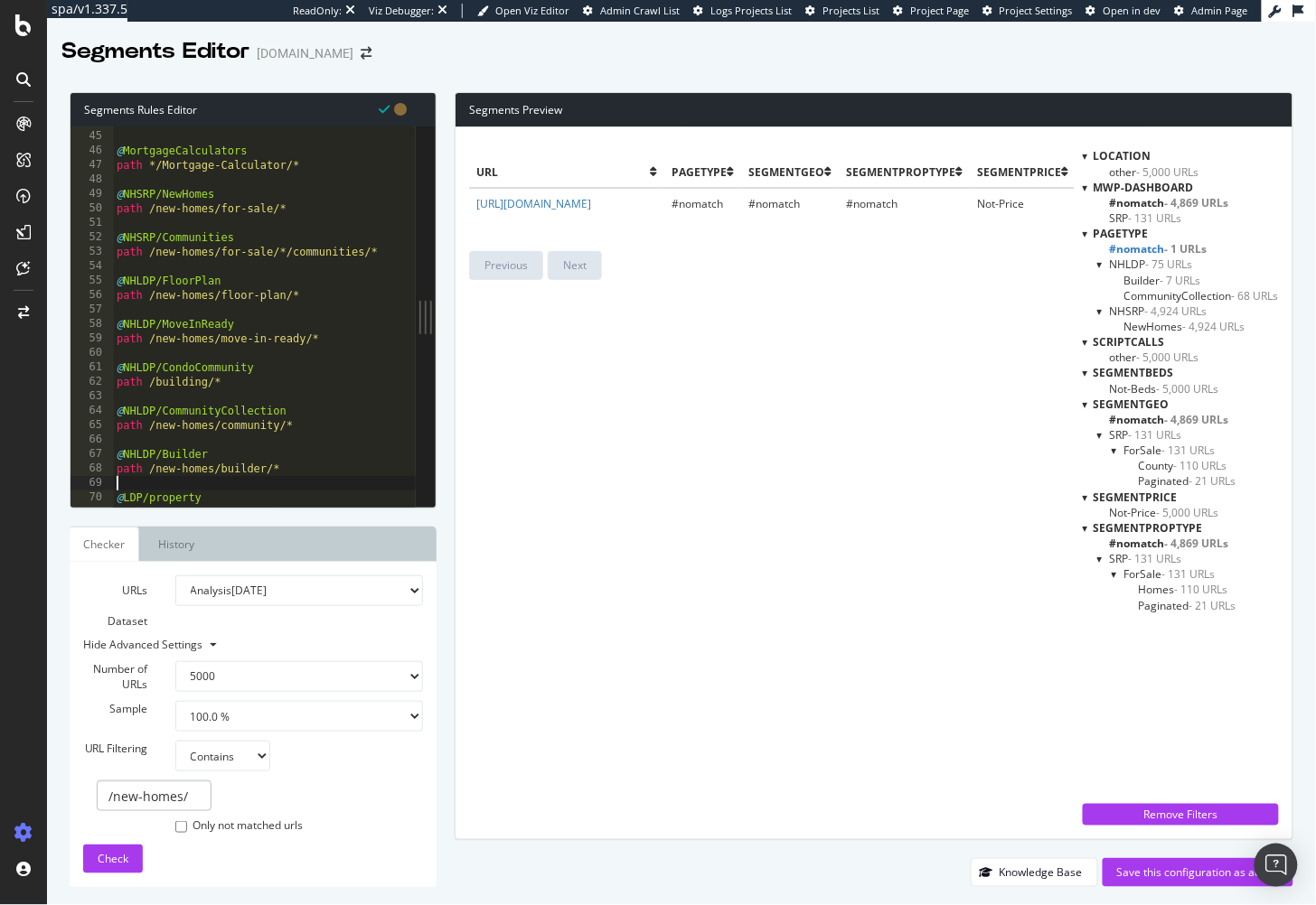
scroll to position [640, 0]
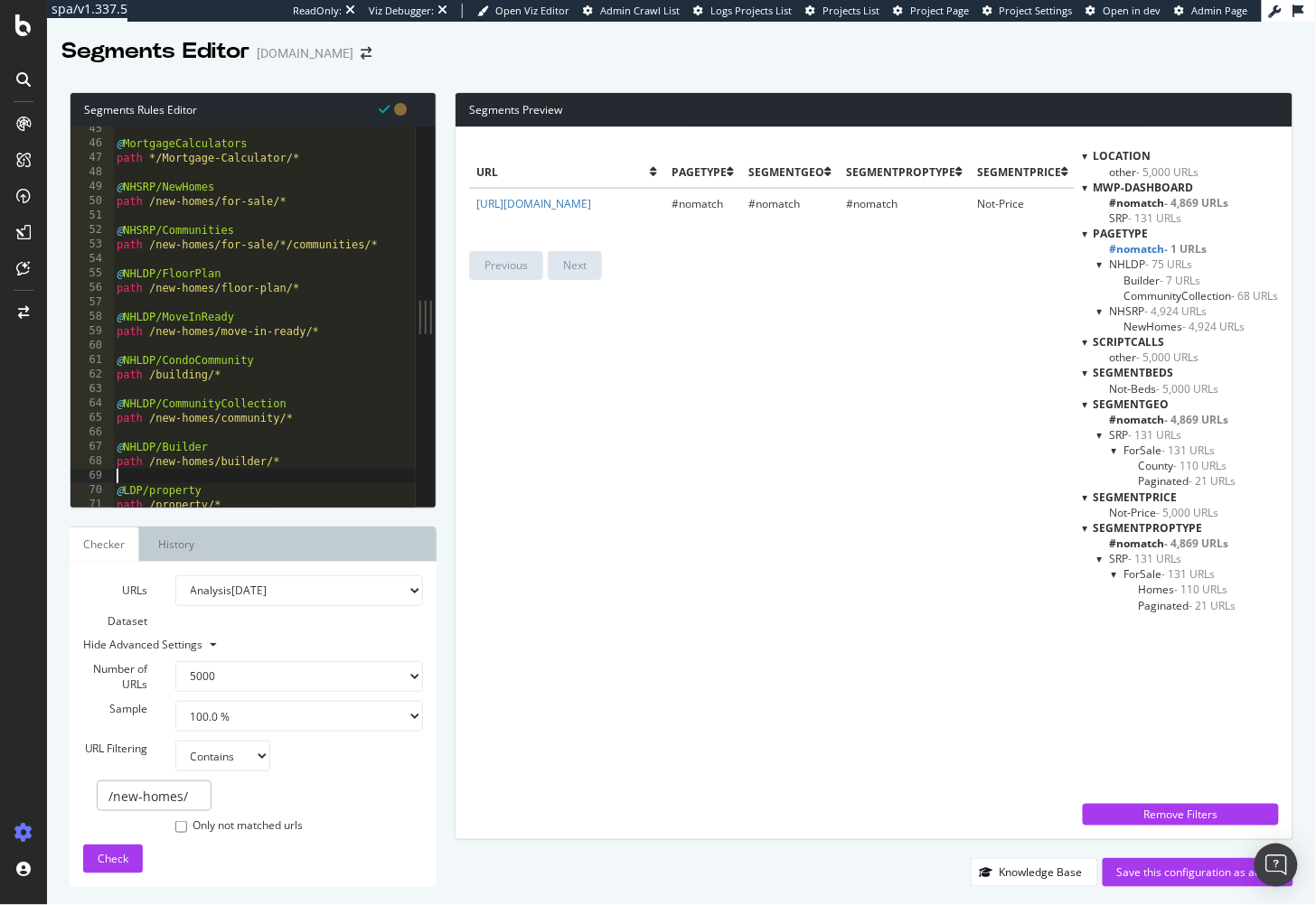
drag, startPoint x: 607, startPoint y: 416, endPoint x: 609, endPoint y: 274, distance: 142.0
click at [607, 415] on div "url pagetype segmentGEO segmentPropType segmentPrice segmentBeds mwp-dashboard …" at bounding box center [771, 484] width 605 height 685
click at [591, 204] on link "https://www.homes.com/new-homes/" at bounding box center [534, 203] width 115 height 15
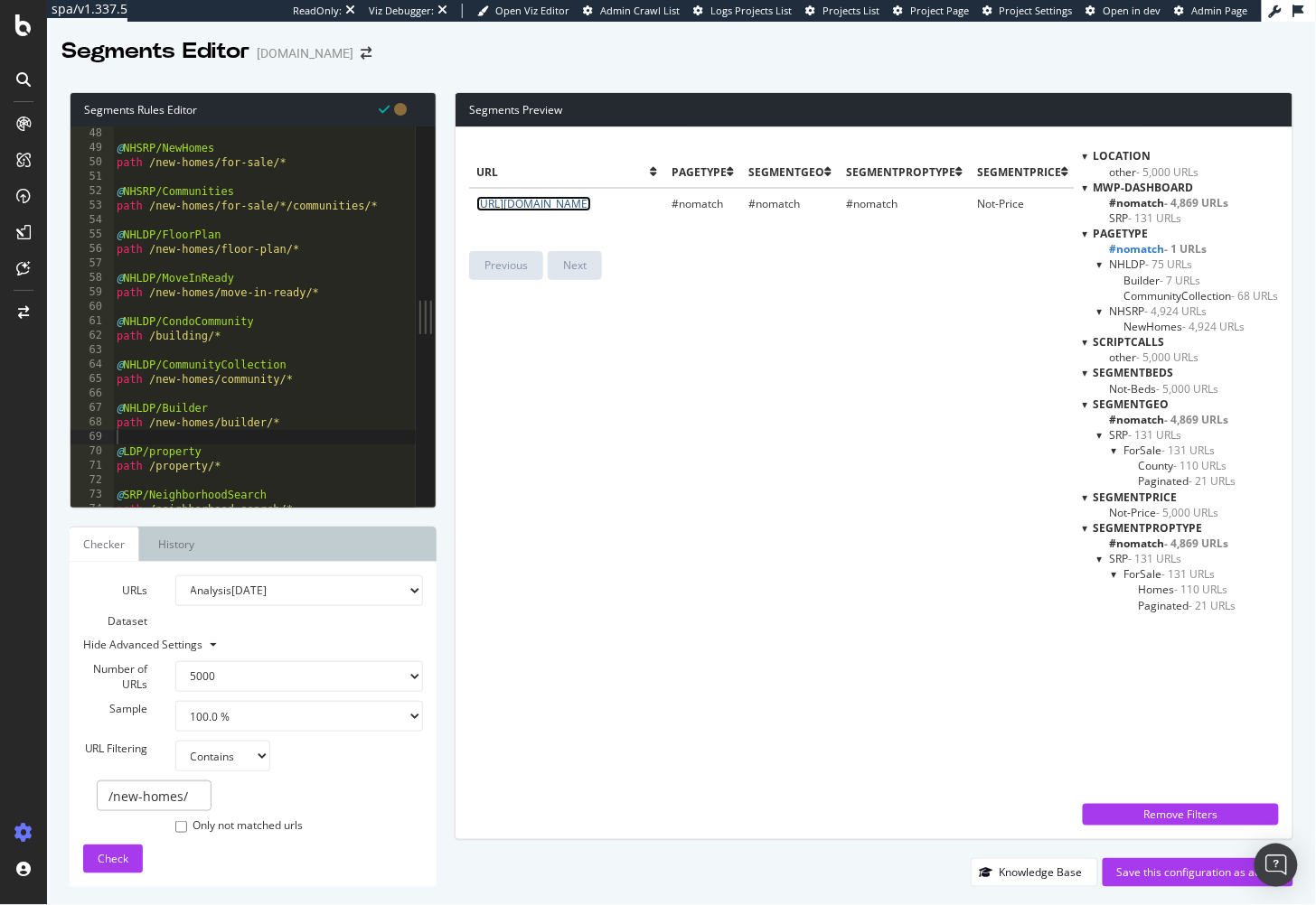
scroll to position [0, 0]
type textarea "path /new-homes/builder/*"
click at [312, 430] on div "path */Mortgage-Calculator/* @ NHSRP/NewHomes path /new-homes/for-sale/* @ NHSR…" at bounding box center [288, 319] width 352 height 412
click at [308, 438] on div "path */Mortgage-Calculator/* @ NHSRP/NewHomes path /new-homes/for-sale/* @ NHSR…" at bounding box center [289, 319] width 352 height 412
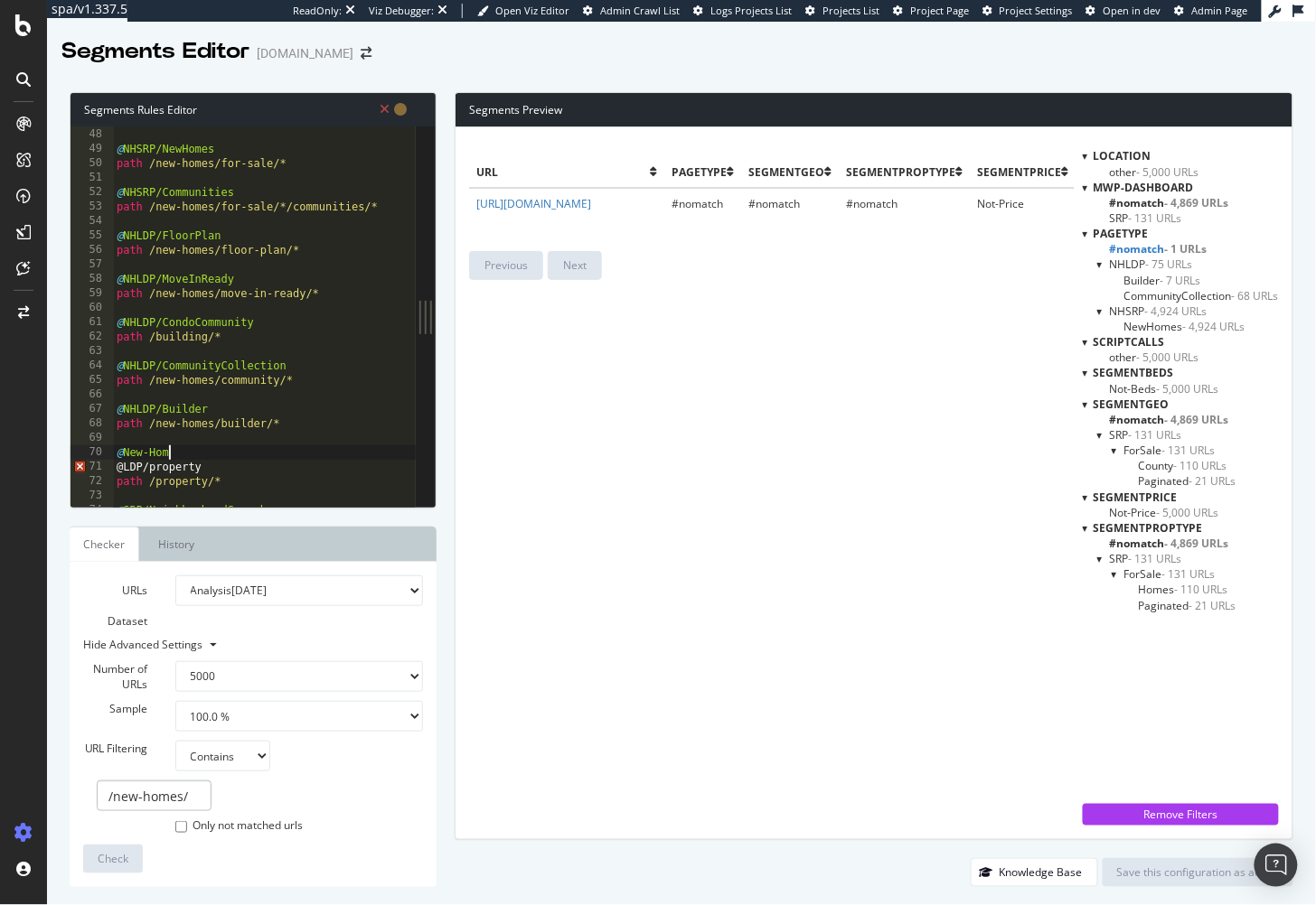
type textarea "@New-Homes"
type textarea "@New-Homes/Landing"
type textarea "path /new-homes/"
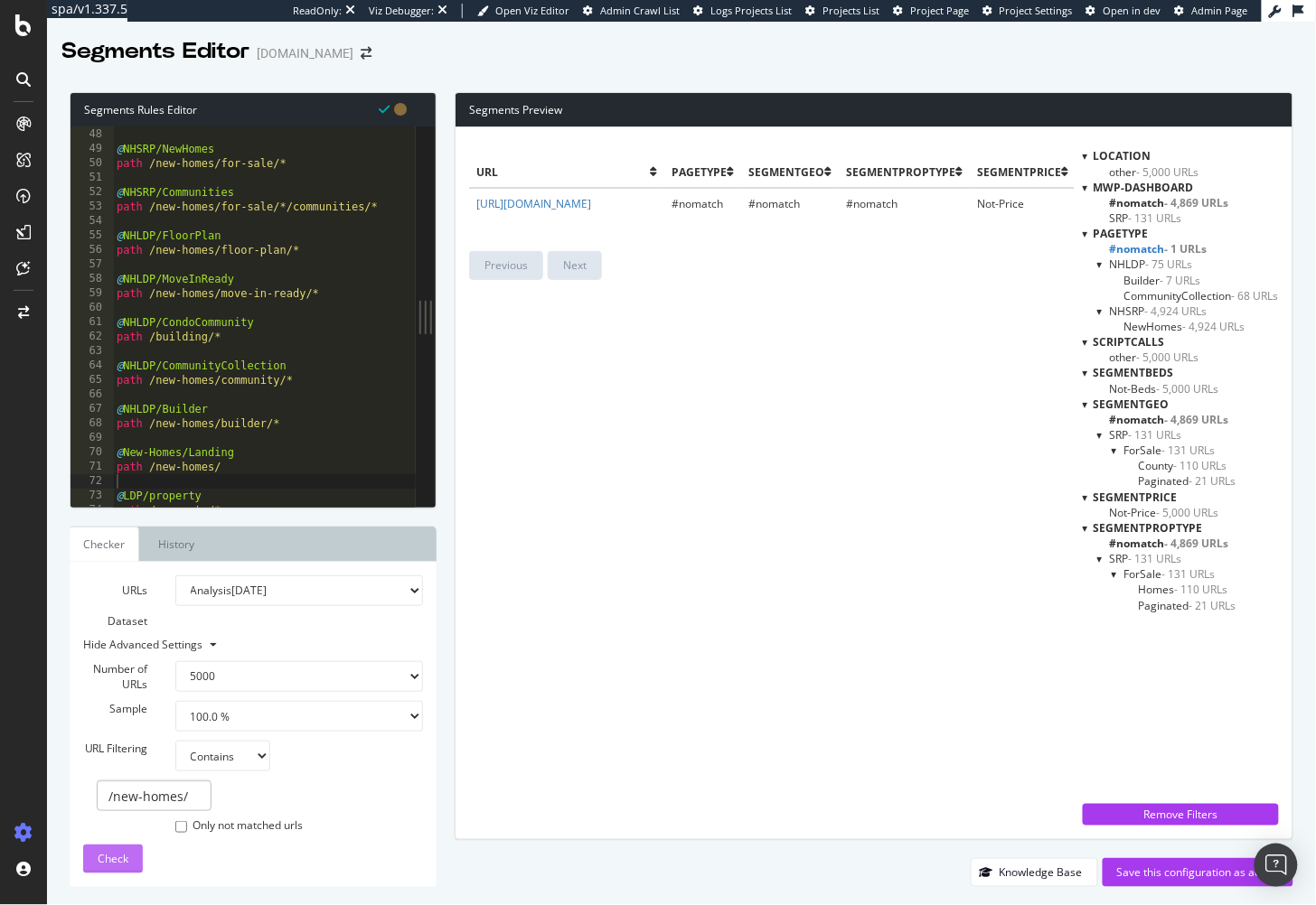
click at [122, 866] on span "Check" at bounding box center [113, 859] width 31 height 15
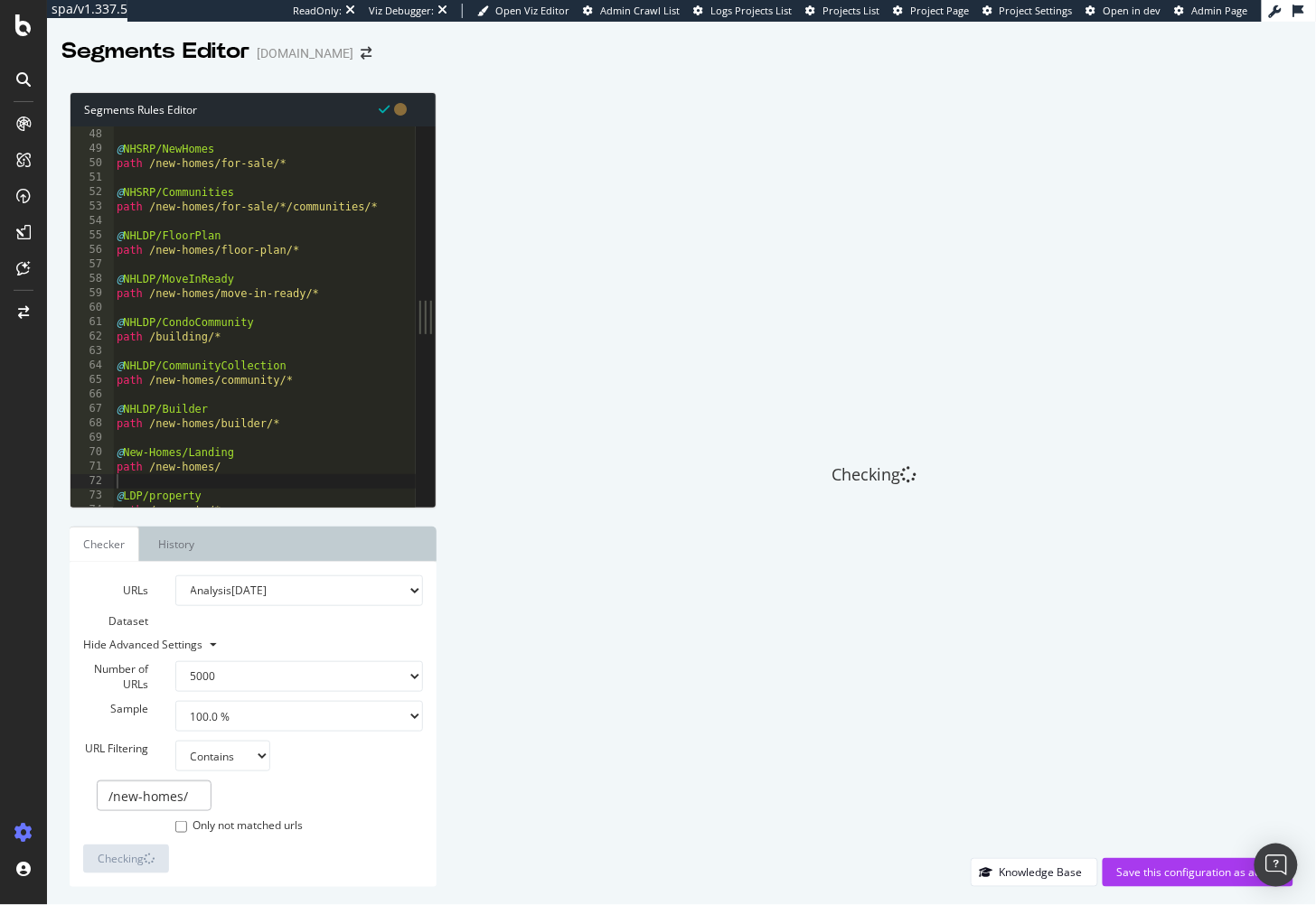
click at [562, 615] on div "Checking" at bounding box center [875, 476] width 839 height 766
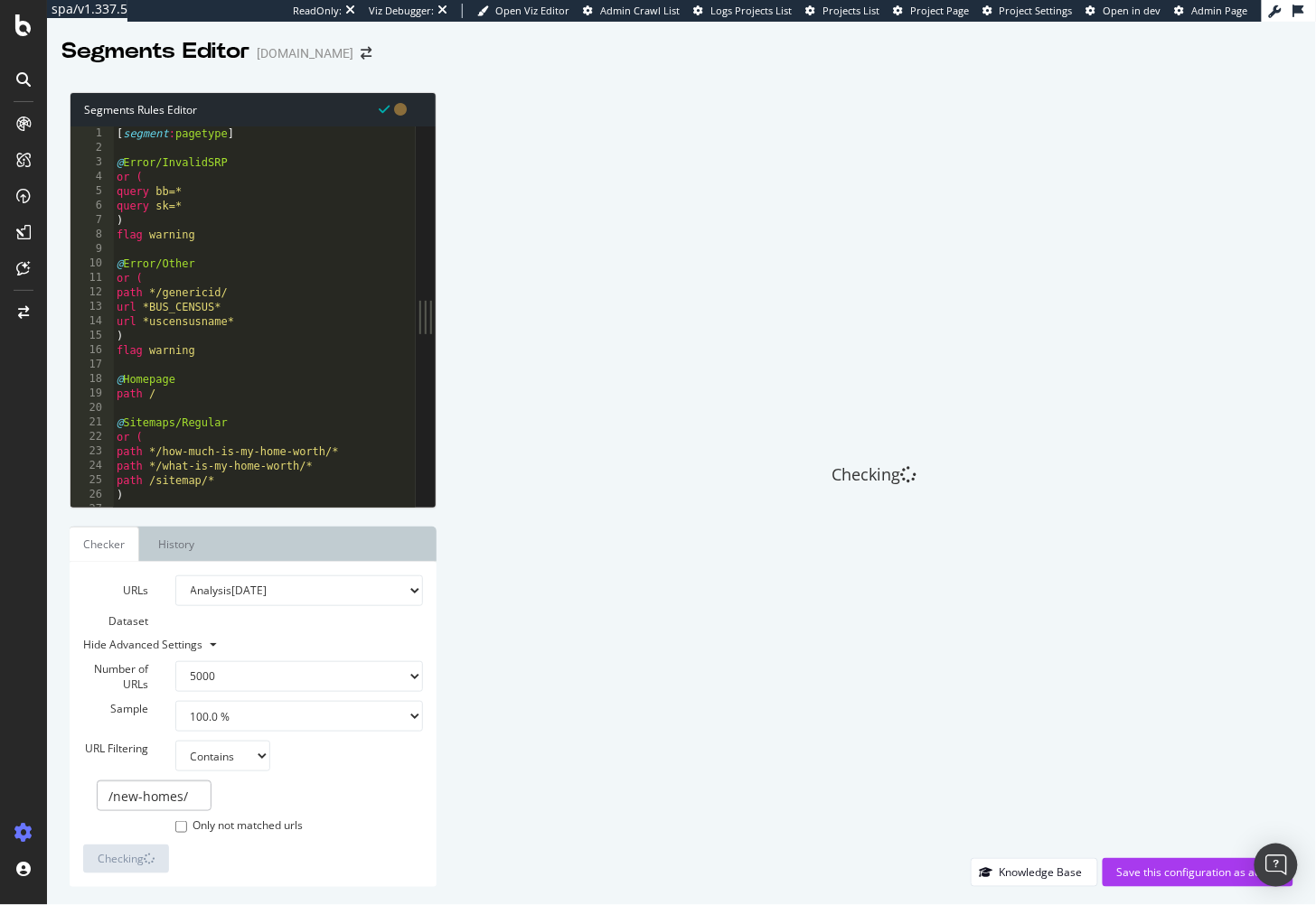
click at [564, 289] on div "Checking" at bounding box center [875, 476] width 839 height 766
drag, startPoint x: 430, startPoint y: 321, endPoint x: 350, endPoint y: 315, distance: 80.2
click at [350, 315] on div "1 2 3 4 5 6 7 8 9 10 11 12 13 14 15 16 17 18 19 20 21 22 23 24 25 26 27 28 [ se…" at bounding box center [253, 317] width 365 height 380
click at [559, 316] on div "Checking" at bounding box center [875, 476] width 839 height 766
click at [485, 396] on div "Checking" at bounding box center [875, 476] width 839 height 766
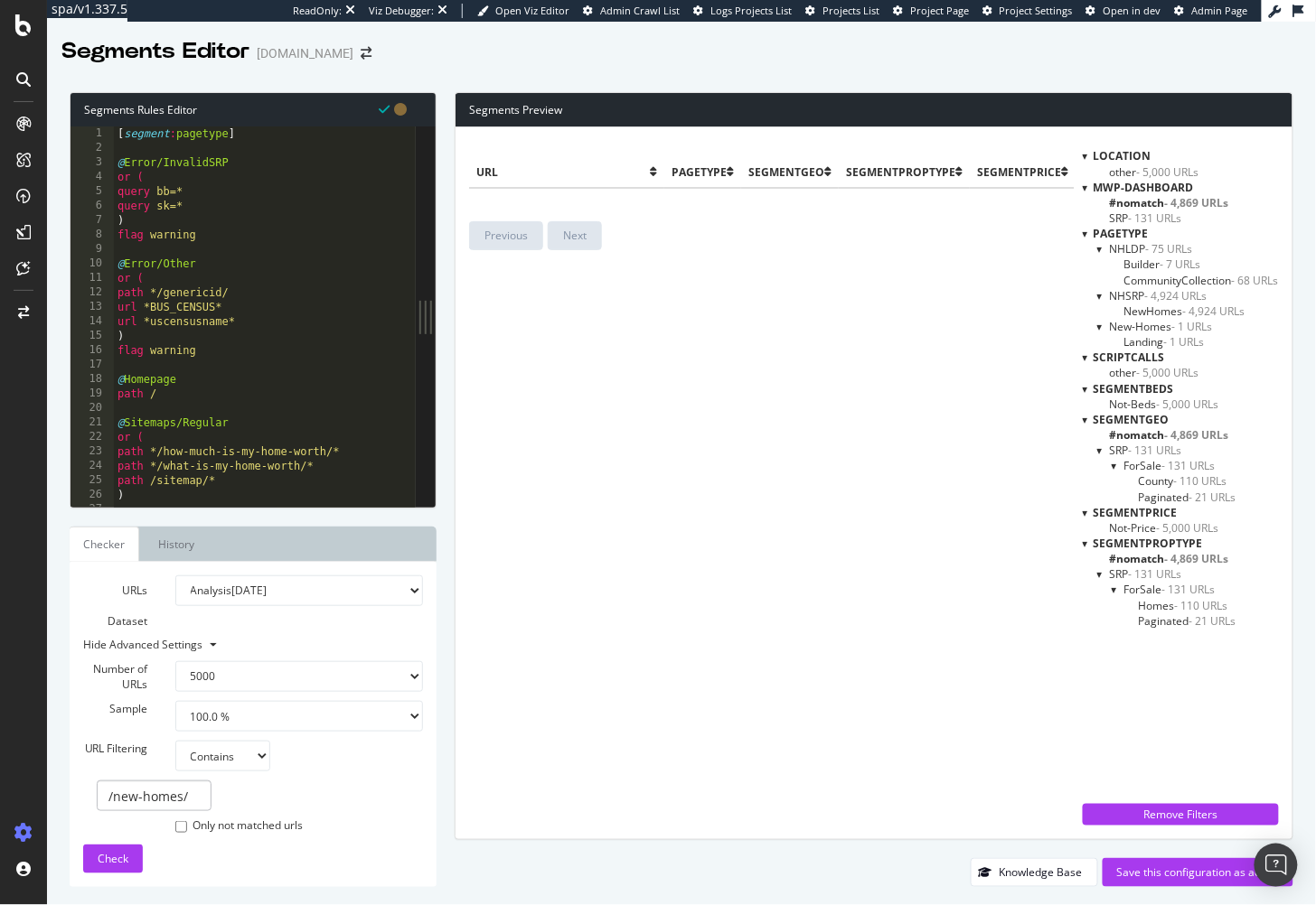
click at [301, 226] on div "[ segment : pagetype ] @ Error/InvalidSRP or ( query bb=* query sk=* ) flag war…" at bounding box center [290, 332] width 352 height 412
click at [949, 437] on div "url pagetype segmentGEO segmentPropType segmentPrice segmentBeds mwp-dashboard …" at bounding box center [771, 484] width 605 height 685
click at [1154, 303] on span "NewHomes - 4,924 URLs" at bounding box center [1185, 311] width 121 height 15
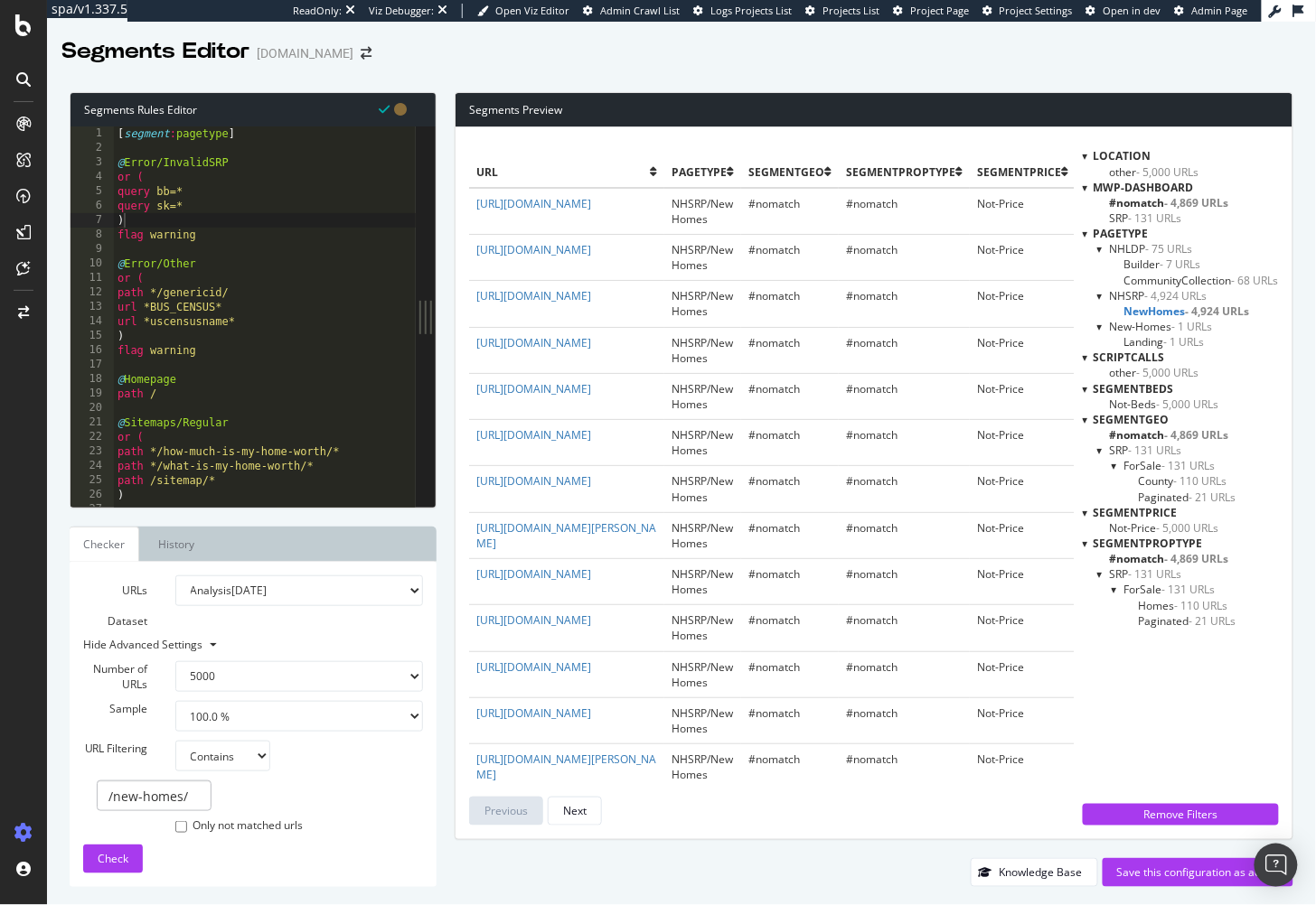
click at [1152, 265] on span "Builder - 7 URLs" at bounding box center [1163, 264] width 77 height 15
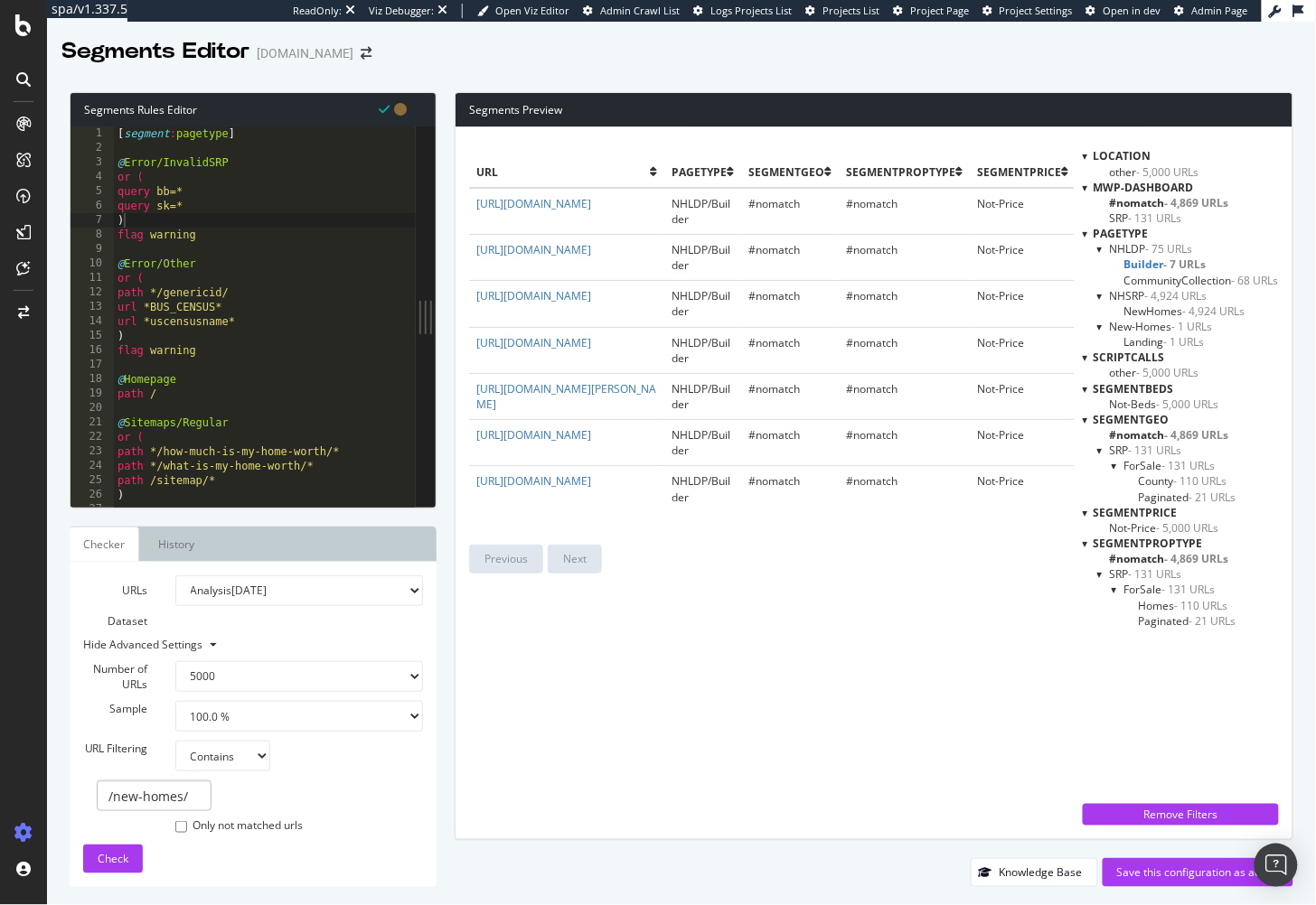
click at [1147, 281] on span "CommunityCollection - 68 URLs" at bounding box center [1202, 280] width 155 height 15
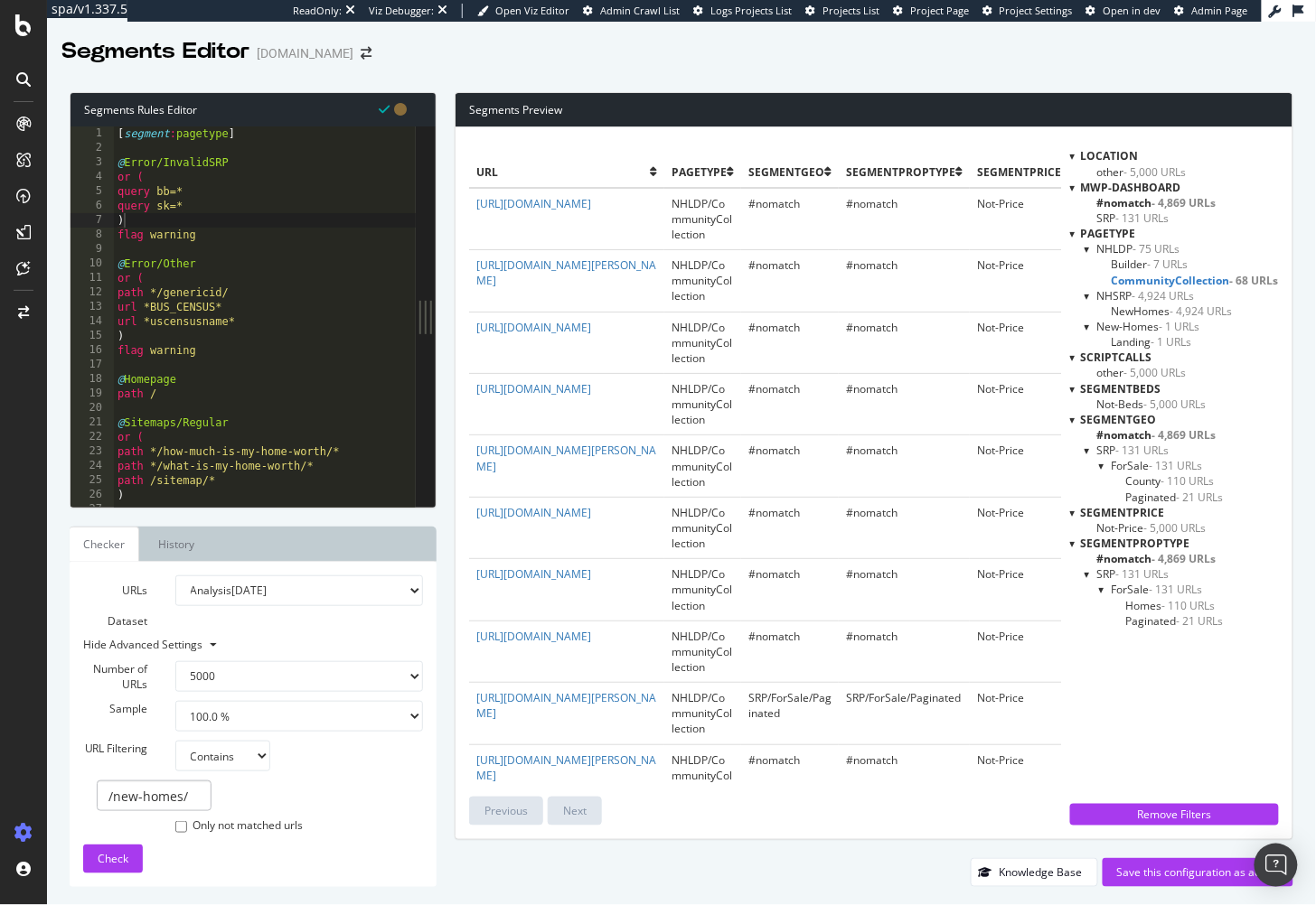
click at [1139, 280] on span "CommunityCollection - 68 URLs" at bounding box center [1195, 280] width 168 height 15
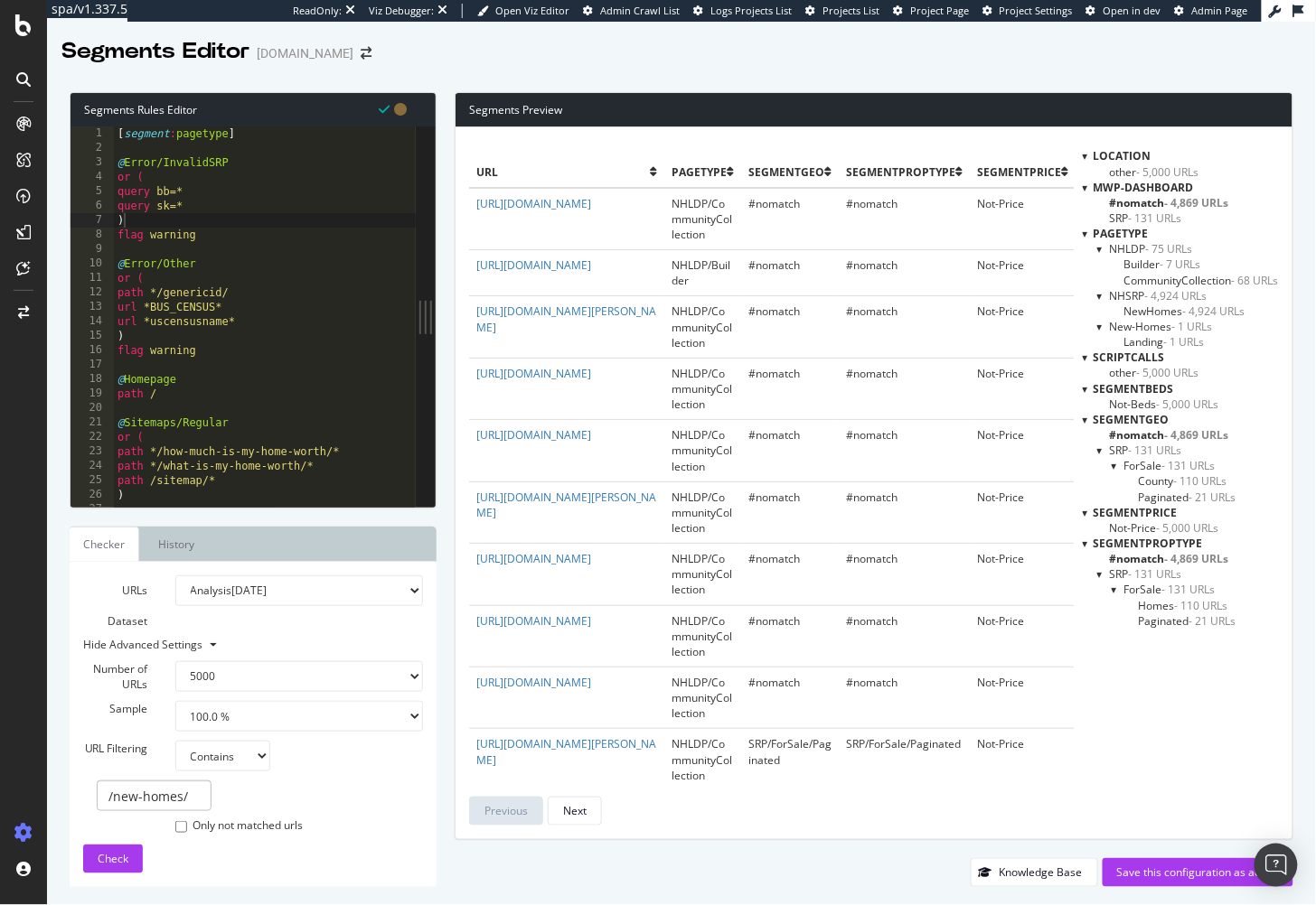
type textarea "@Sitemaps/Regular"
click at [249, 419] on div "[ segment : pagetype ] @ Error/InvalidSRP or ( query bb=* query sk=* ) flag war…" at bounding box center [290, 332] width 352 height 412
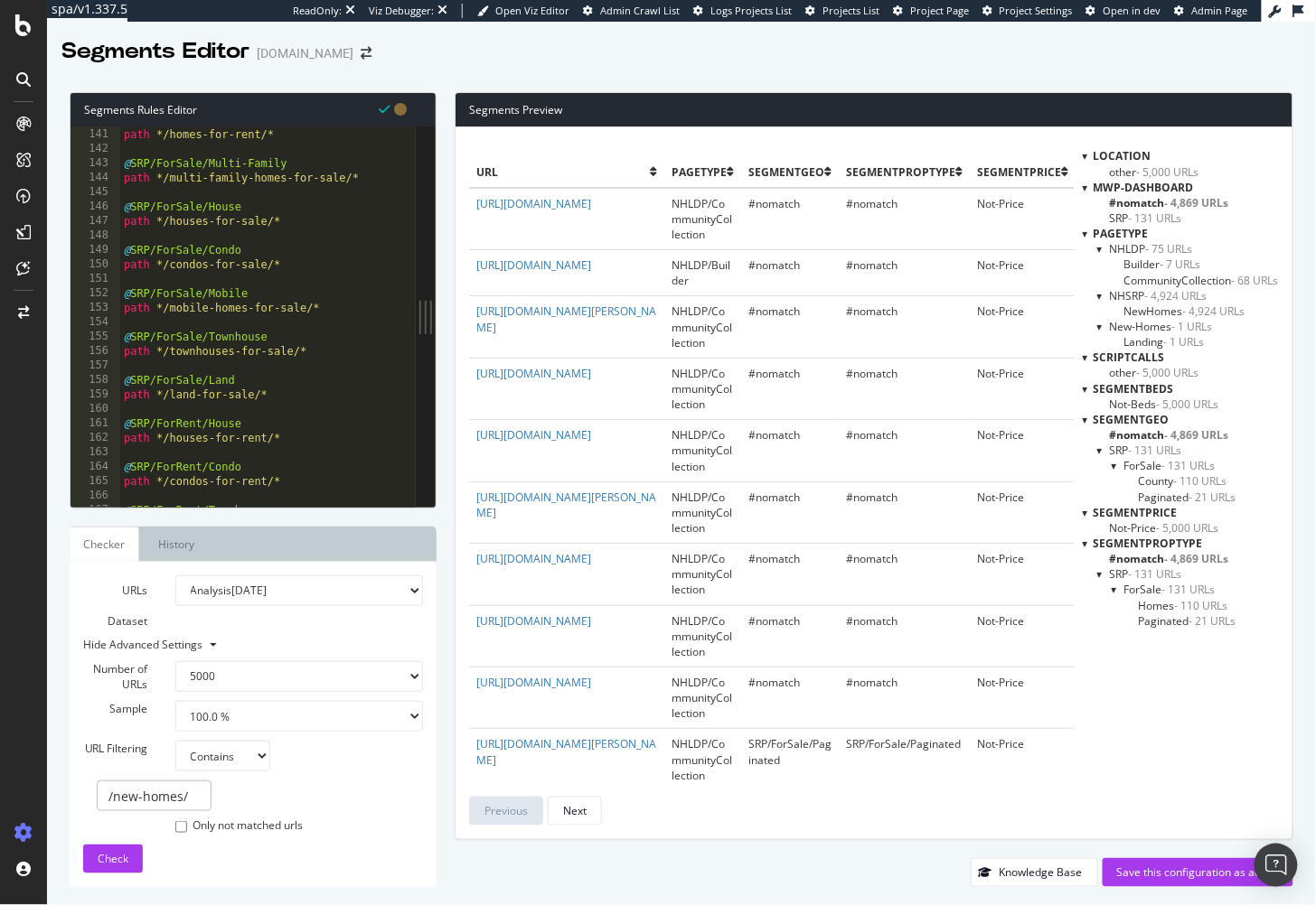
scroll to position [2023, 0]
click at [179, 795] on input "/new-homes/" at bounding box center [154, 796] width 115 height 31
type input "/property/"
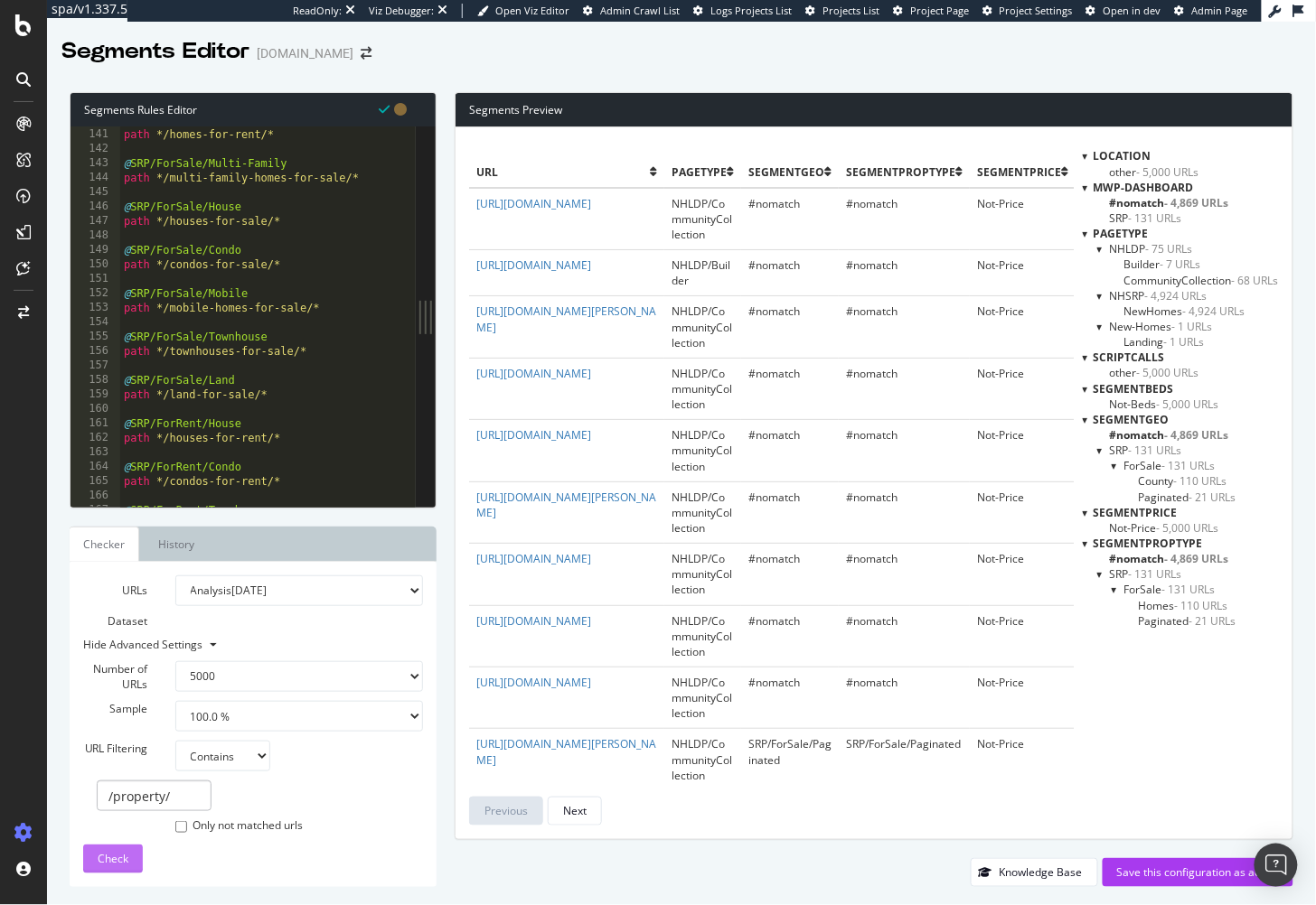
click at [98, 871] on div "Check" at bounding box center [113, 860] width 31 height 27
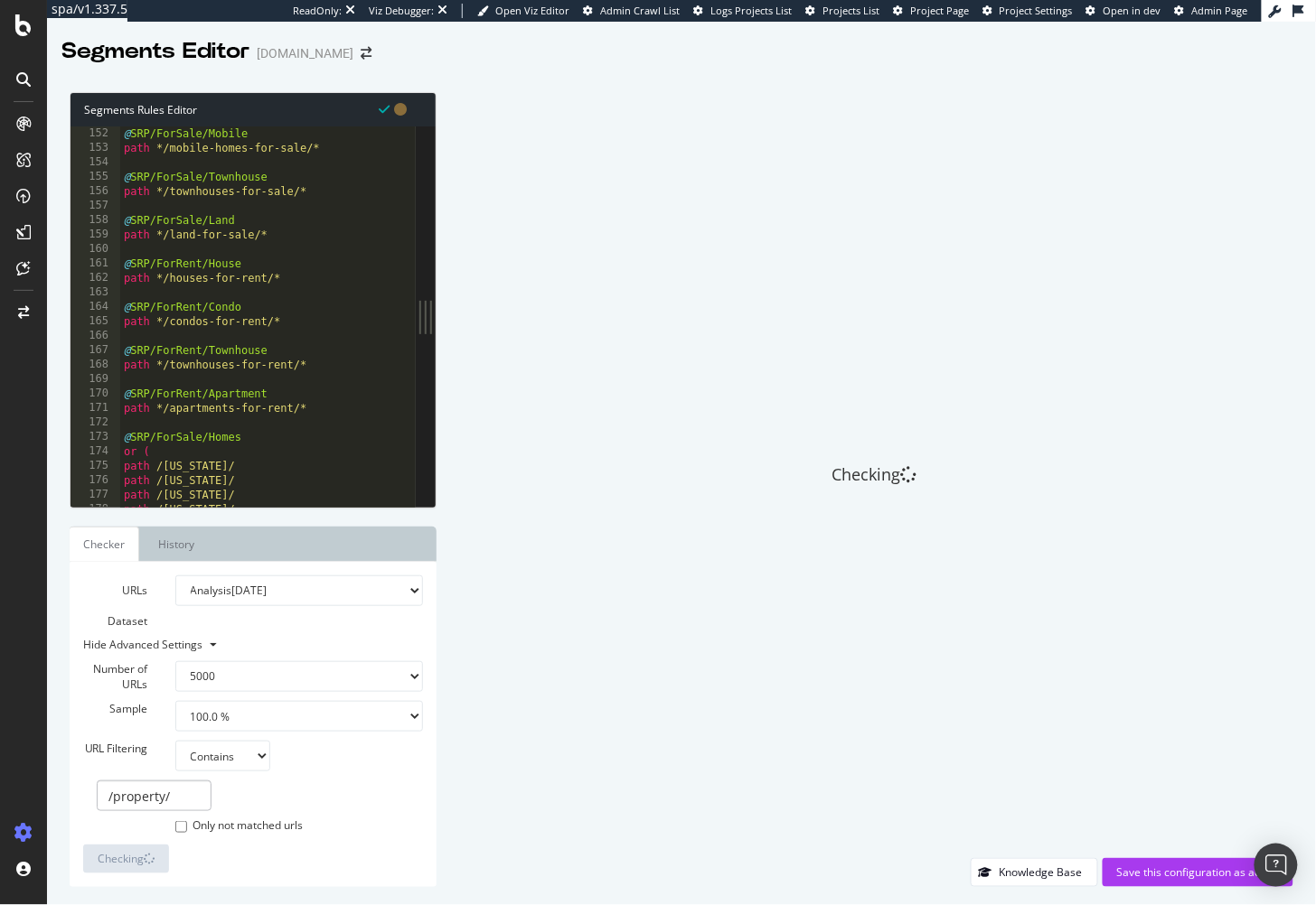
scroll to position [2434, 0]
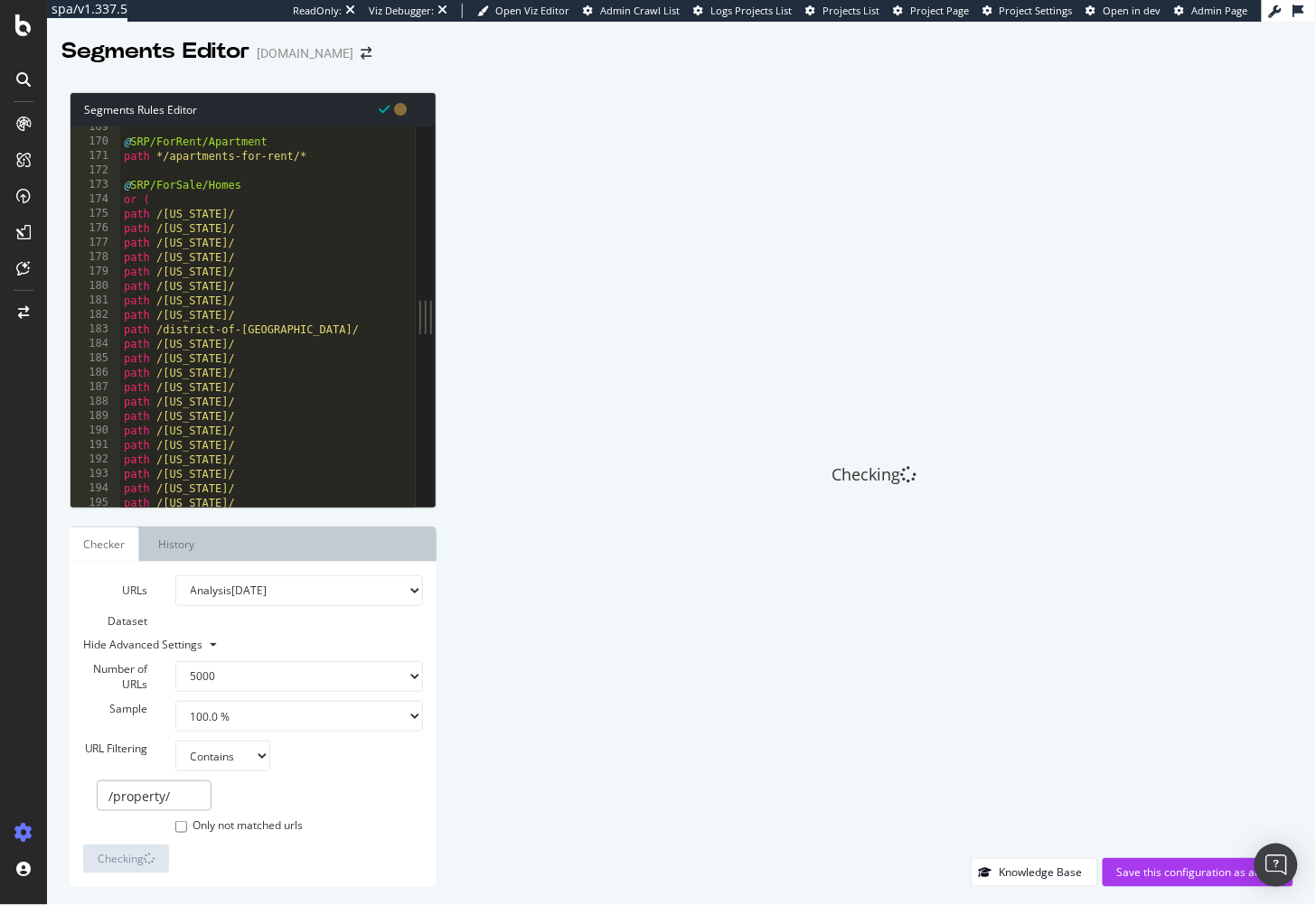
click at [236, 306] on div "@ SRP/ForRent/Apartment path */apartments-for-rent/* @ SRP/ForSale/Homes or ( p…" at bounding box center [296, 326] width 352 height 412
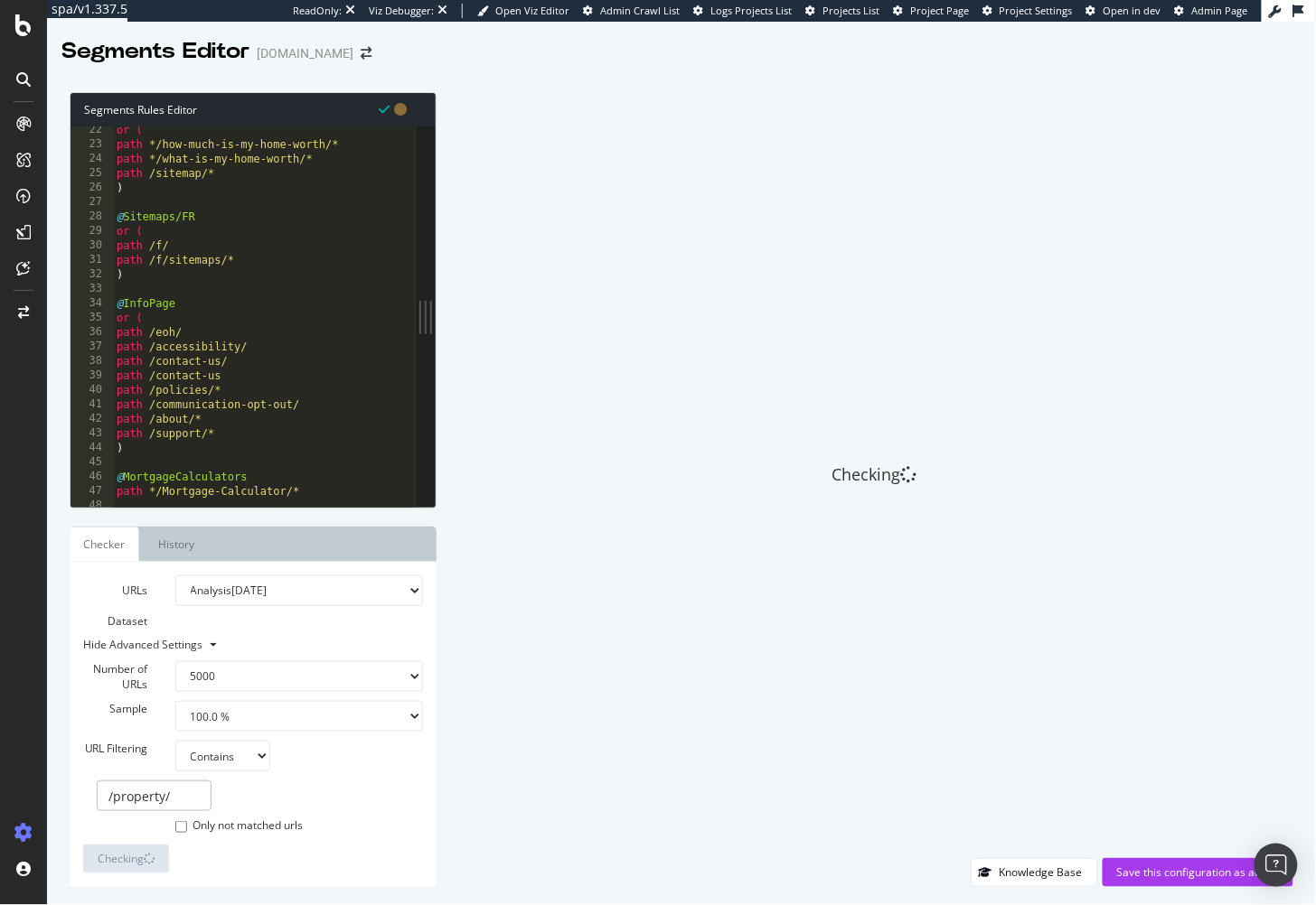
scroll to position [0, 0]
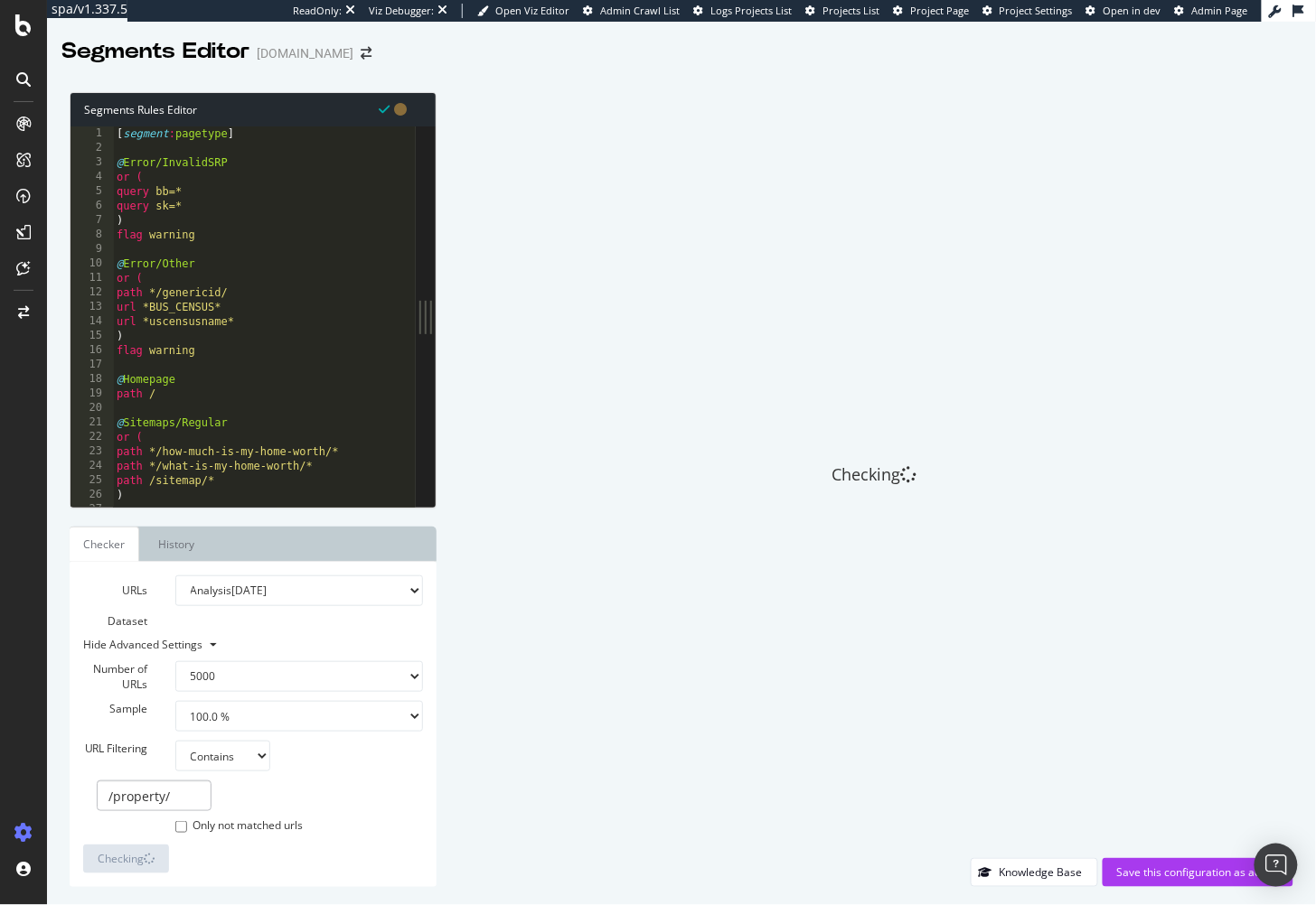
click at [257, 306] on div "[ segment : pagetype ] @ Error/InvalidSRP or ( query bb=* query sk=* ) flag war…" at bounding box center [289, 332] width 352 height 412
type textarea "url *BUS_CENSUS*"
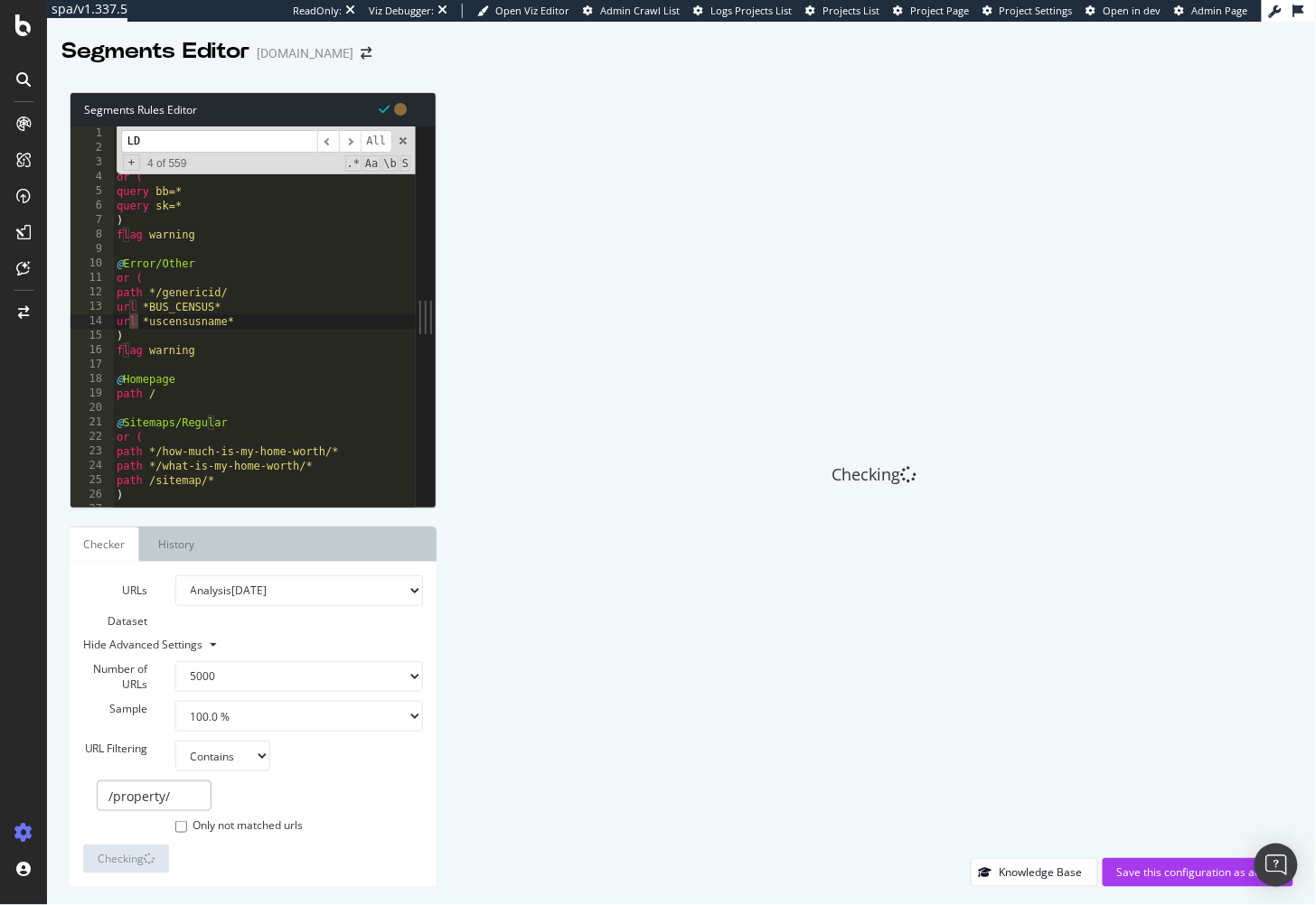
type input "LDP"
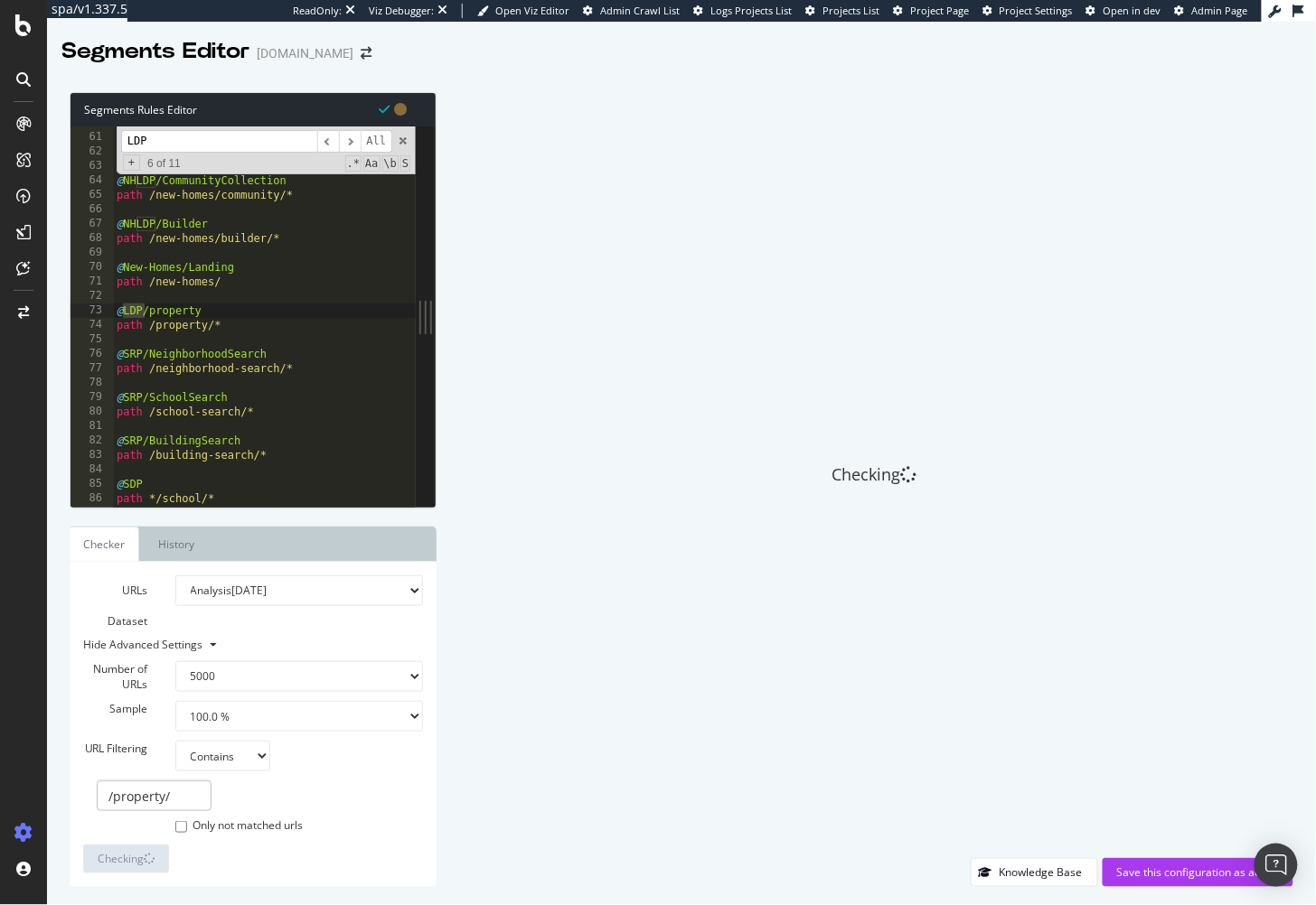
scroll to position [864, 0]
click at [250, 341] on div "@ NHLDP/CondoCommunity path /building/* @ NHLDP/CommunityCollection path /new-h…" at bounding box center [289, 322] width 352 height 412
click at [399, 139] on span at bounding box center [403, 141] width 13 height 13
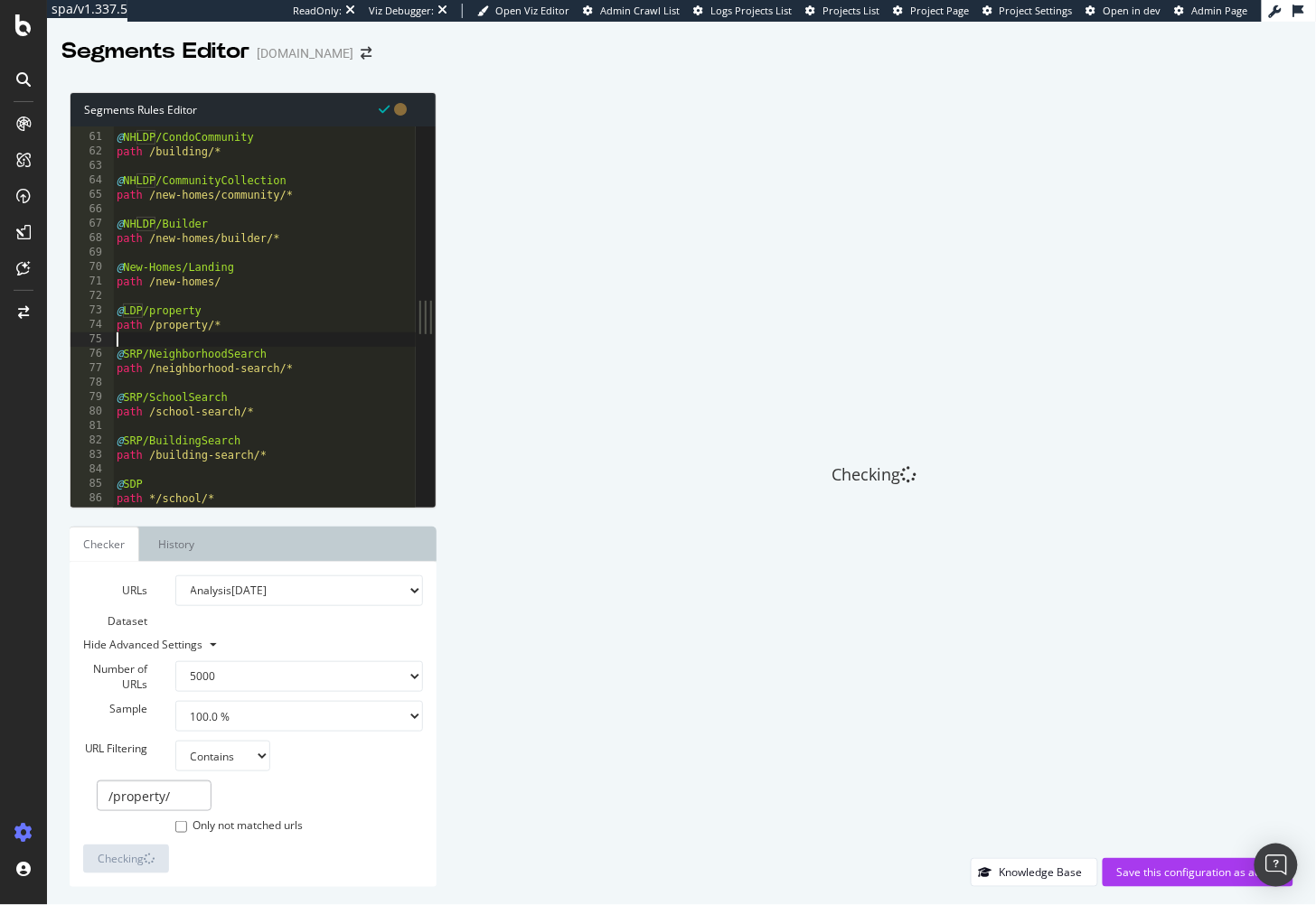
click at [496, 236] on div "Checking" at bounding box center [875, 476] width 839 height 766
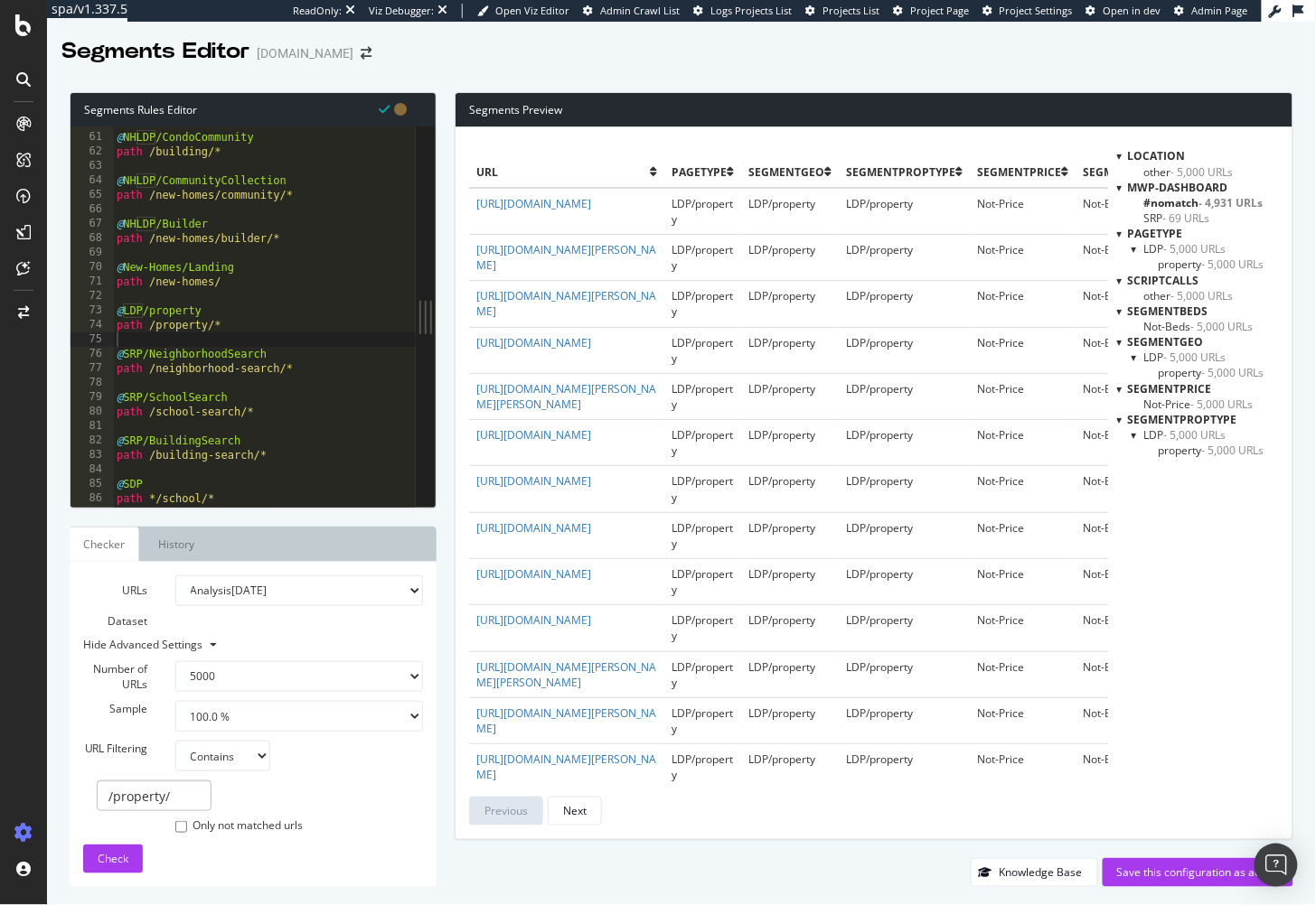
click at [810, 65] on div "Segments Editor Homes.com" at bounding box center [682, 44] width 1269 height 45
drag, startPoint x: 1213, startPoint y: 509, endPoint x: 1177, endPoint y: 336, distance: 176.7
click at [1213, 509] on div "location other - 5,000 URLs mwp-dashboard #nomatch - 4,931 URLs SRP - 69 URLs p…" at bounding box center [1198, 487] width 162 height 678
click at [1117, 62] on div "Segments Editor Homes.com" at bounding box center [682, 44] width 1269 height 45
click at [809, 95] on div "Segments Preview" at bounding box center [875, 111] width 837 height 34
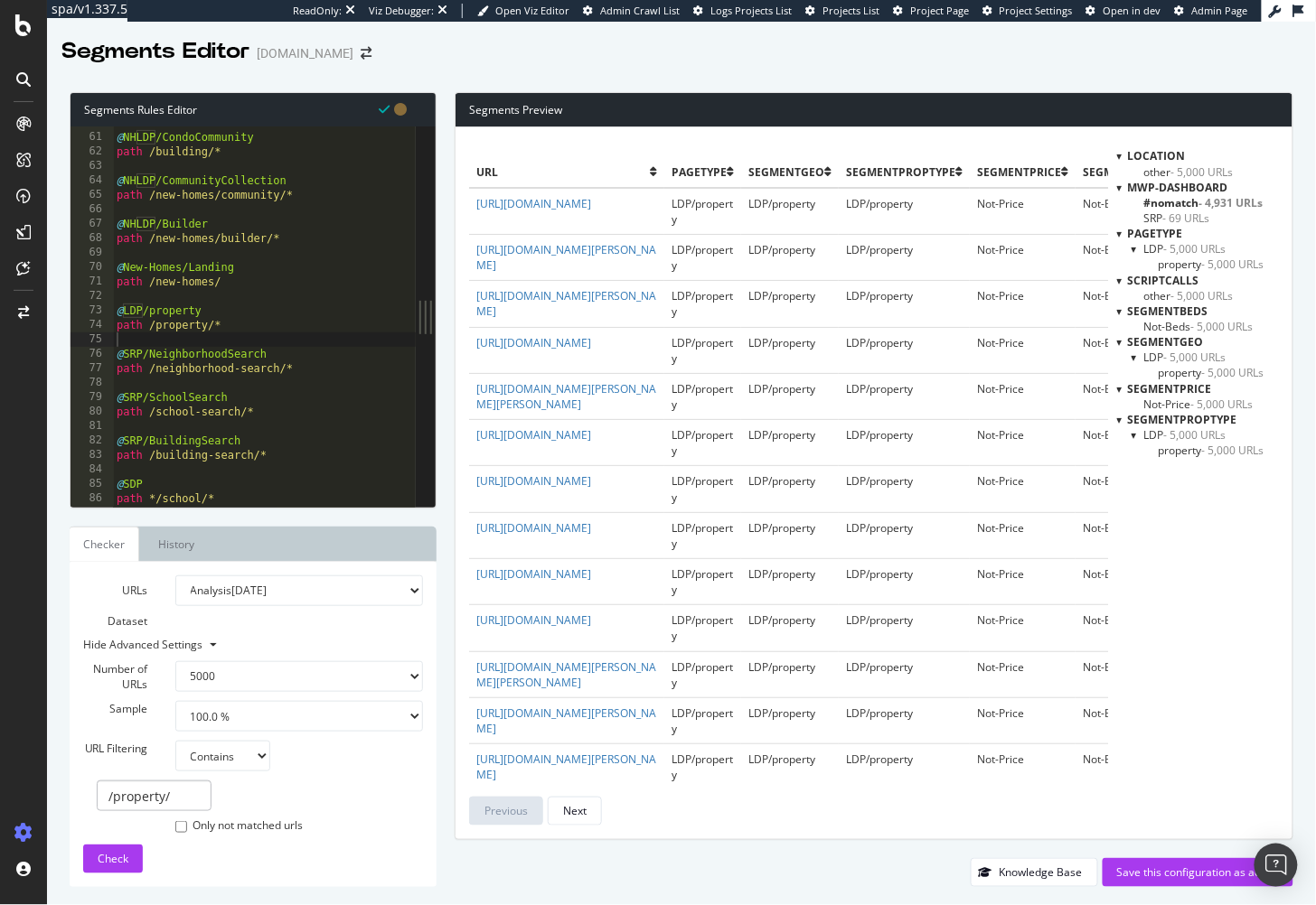
click at [940, 90] on div "Segments Rules Editor 60 61 62 63 64 65 66 67 68 69 70 71 72 73 74 75 76 77 78 …" at bounding box center [682, 490] width 1269 height 832
click at [1168, 249] on span "- 5,000 URLs" at bounding box center [1195, 248] width 63 height 15
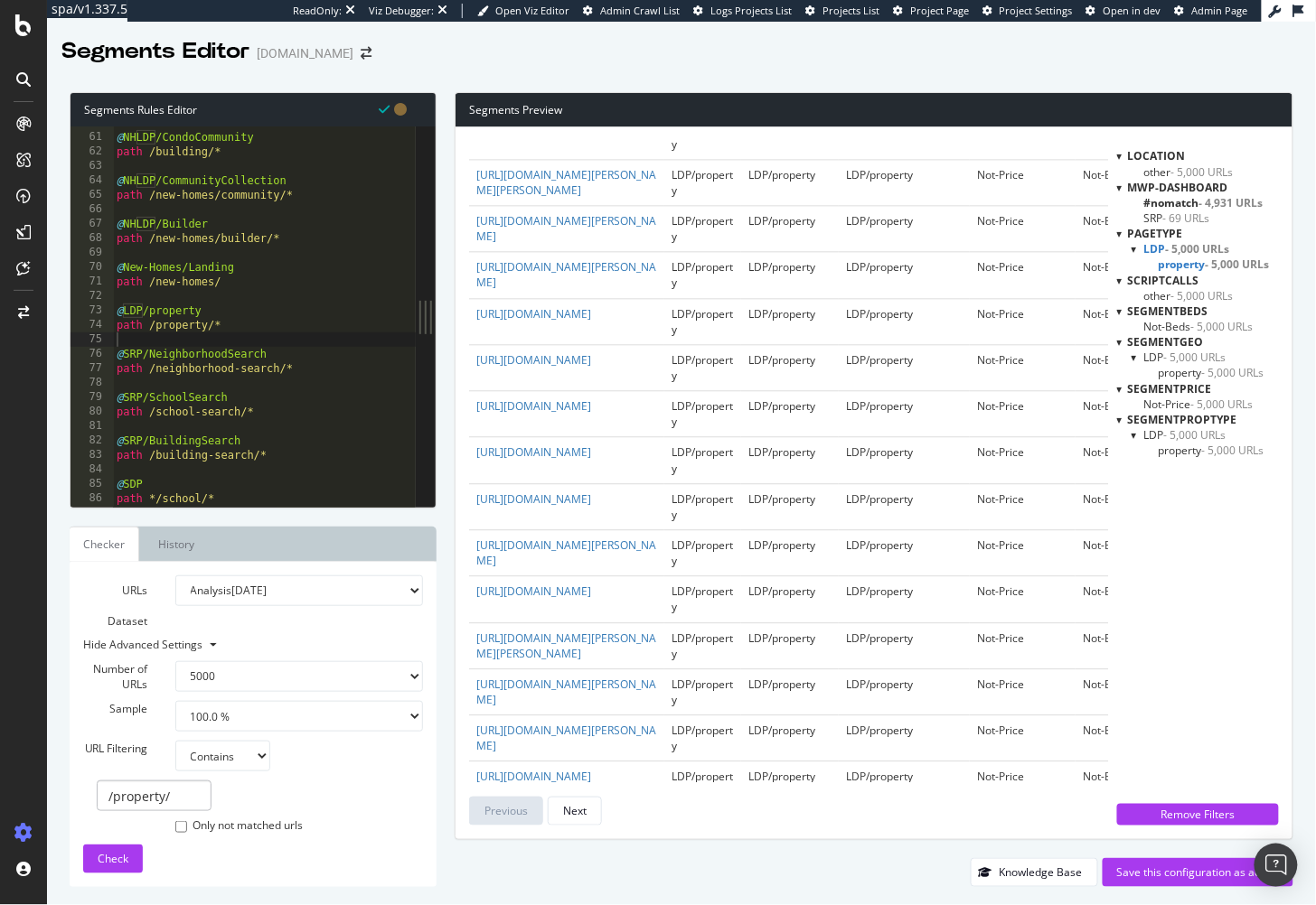
scroll to position [1362, 0]
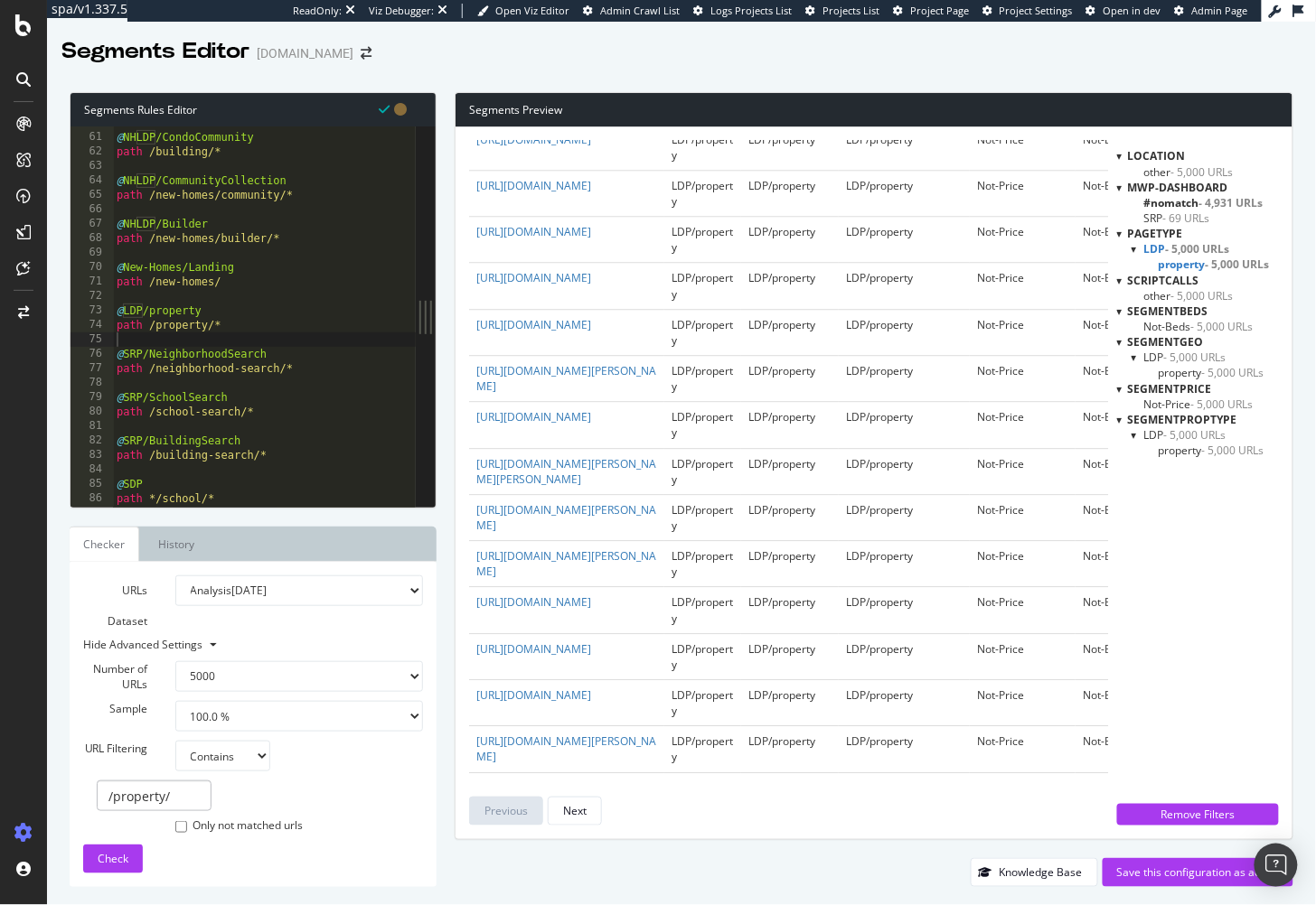
click at [450, 526] on div "Segments Preview url pagetype segmentGEO segmentPropType segmentPrice segmentBe…" at bounding box center [866, 490] width 857 height 795
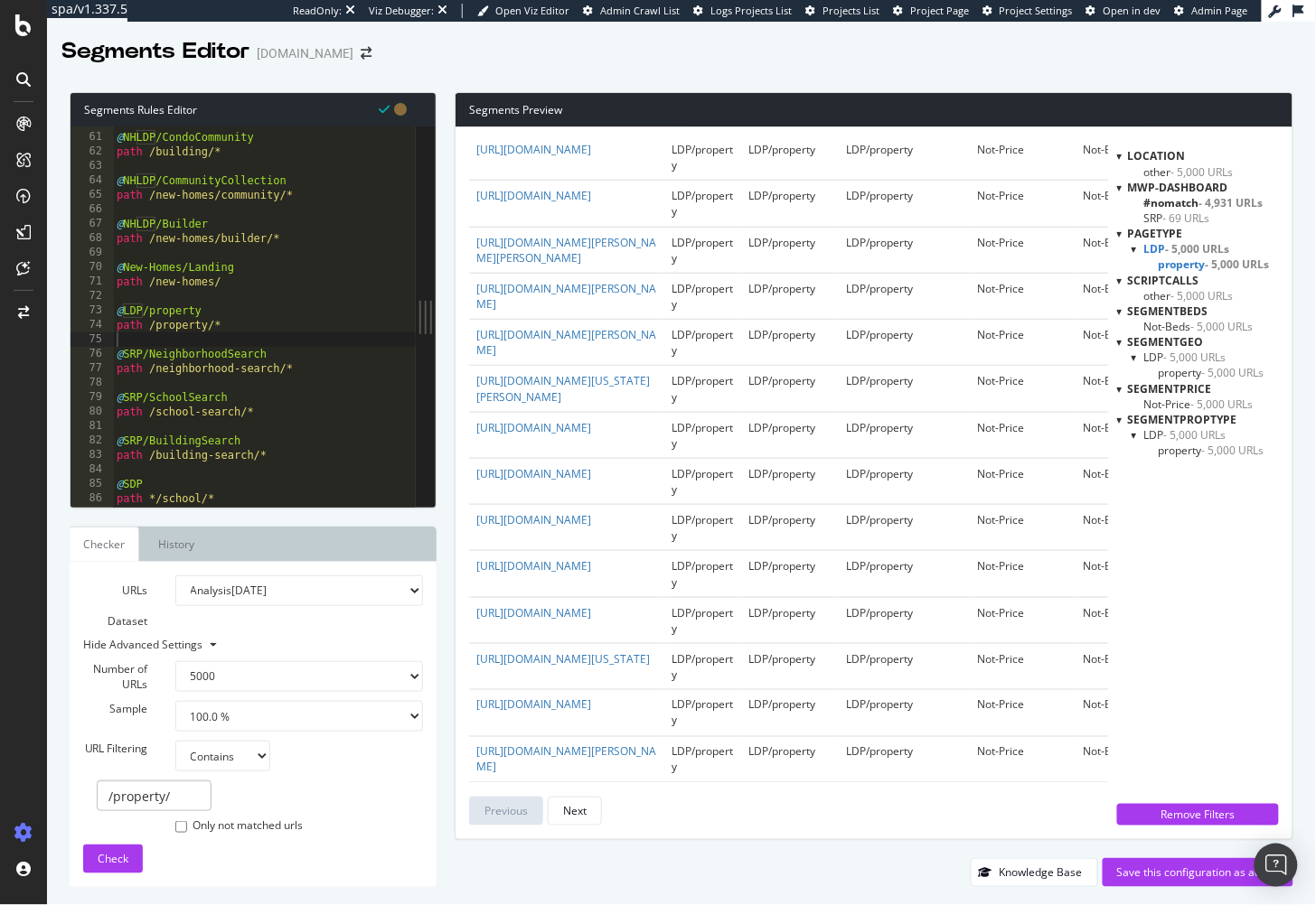
scroll to position [0, 0]
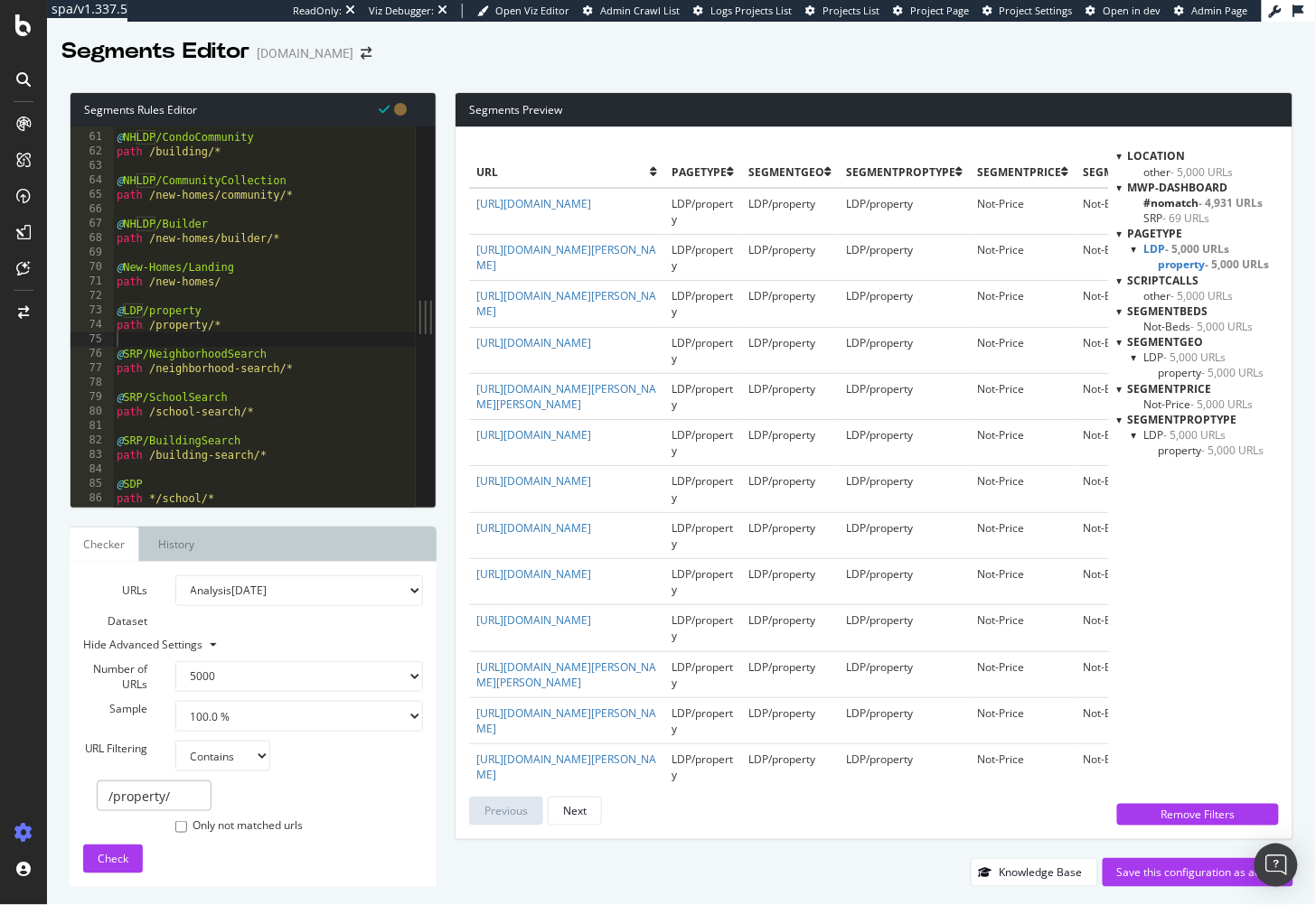
click at [778, 82] on div "Segments Rules Editor 60 61 62 63 64 65 66 67 68 69 70 71 72 73 74 75 76 77 78 …" at bounding box center [682, 490] width 1269 height 832
click at [761, 63] on div "Segments Editor Homes.com" at bounding box center [682, 44] width 1269 height 45
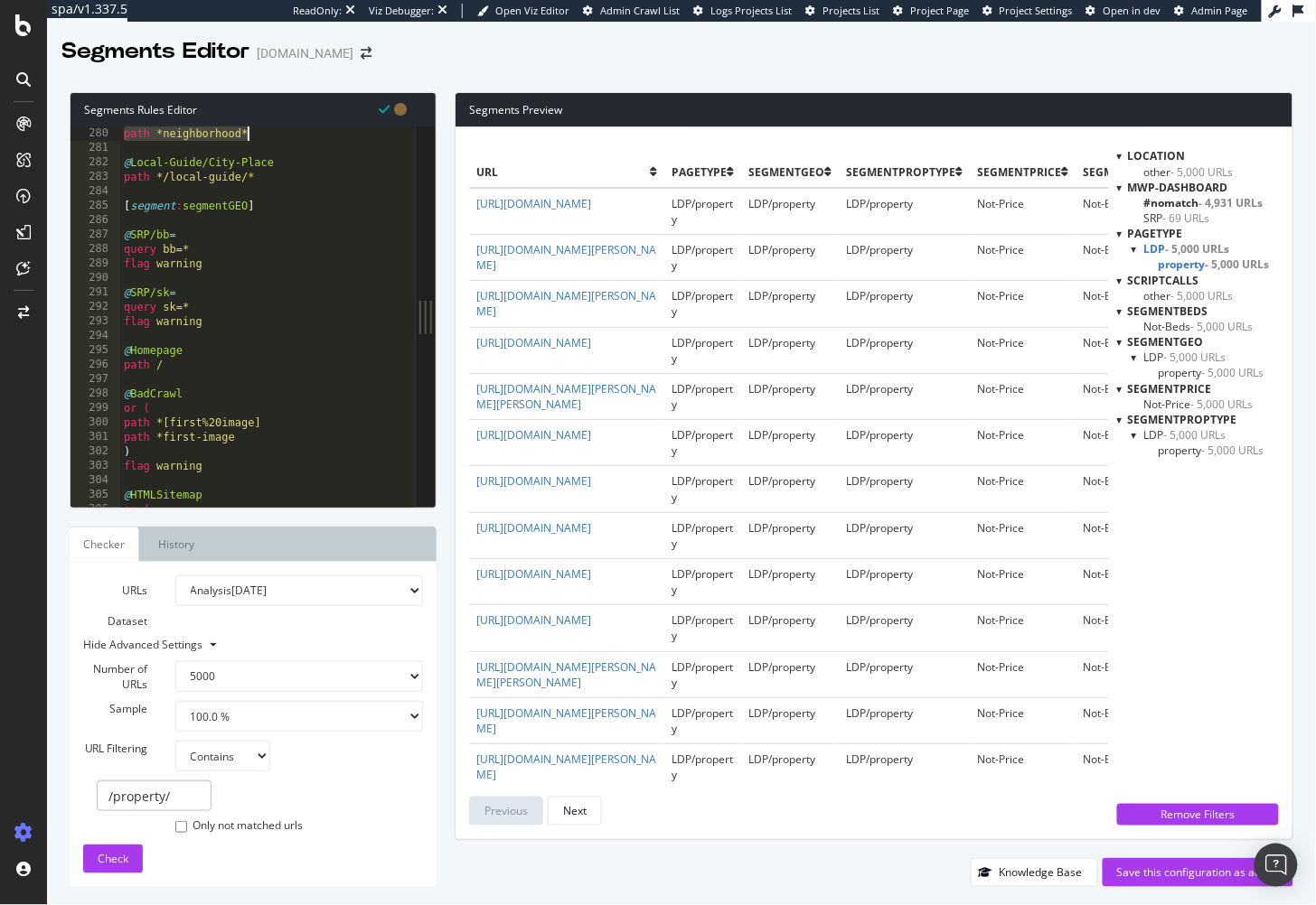
scroll to position [3961, 0]
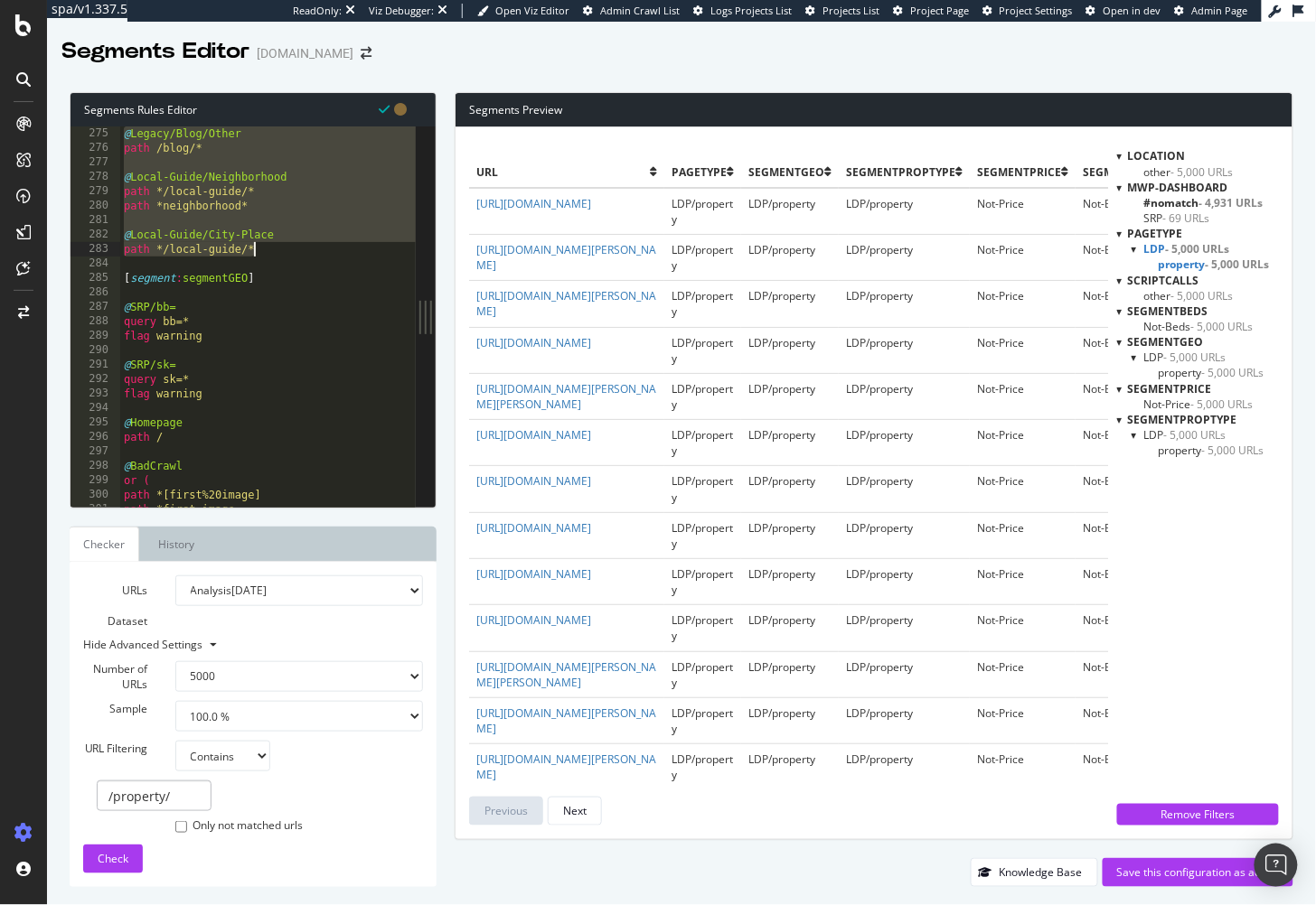
drag, startPoint x: 116, startPoint y: 136, endPoint x: 289, endPoint y: 255, distance: 210.0
click at [289, 255] on div "@ Legacy/Blog/Other path /blog/* @ Local-Guide/Neighborhood path */local-guide/…" at bounding box center [296, 332] width 352 height 412
type textarea "@Local-Guide/City-Place path */local-guide/*"
click at [682, 47] on div "Segments Editor Homes.com" at bounding box center [682, 44] width 1269 height 45
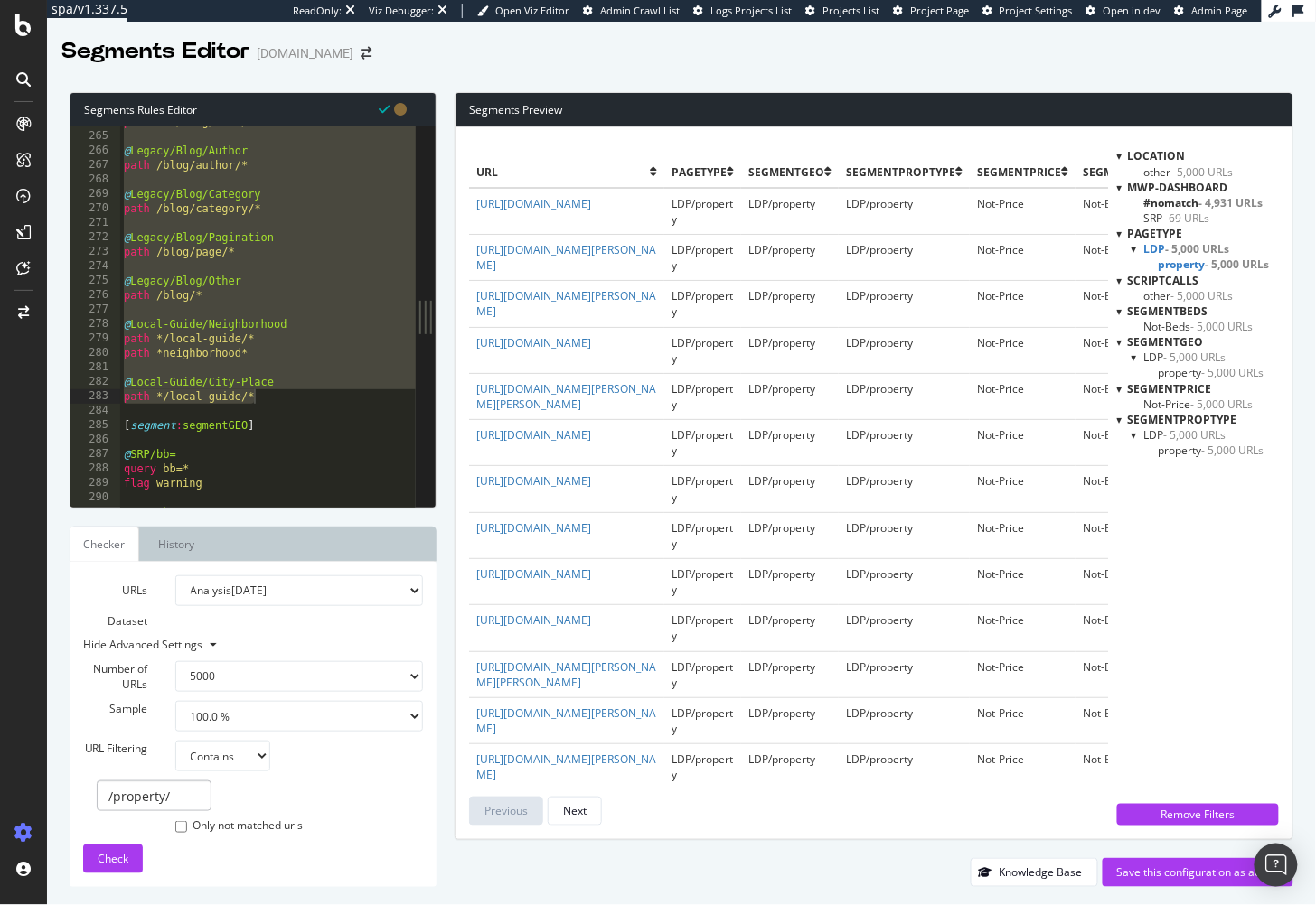
scroll to position [3809, 0]
click at [366, 187] on div "path rx : /blog/(.*)/ @ Legacy/Blog/Author path /blog/author/* @ Legacy/Blog/Ca…" at bounding box center [296, 321] width 352 height 412
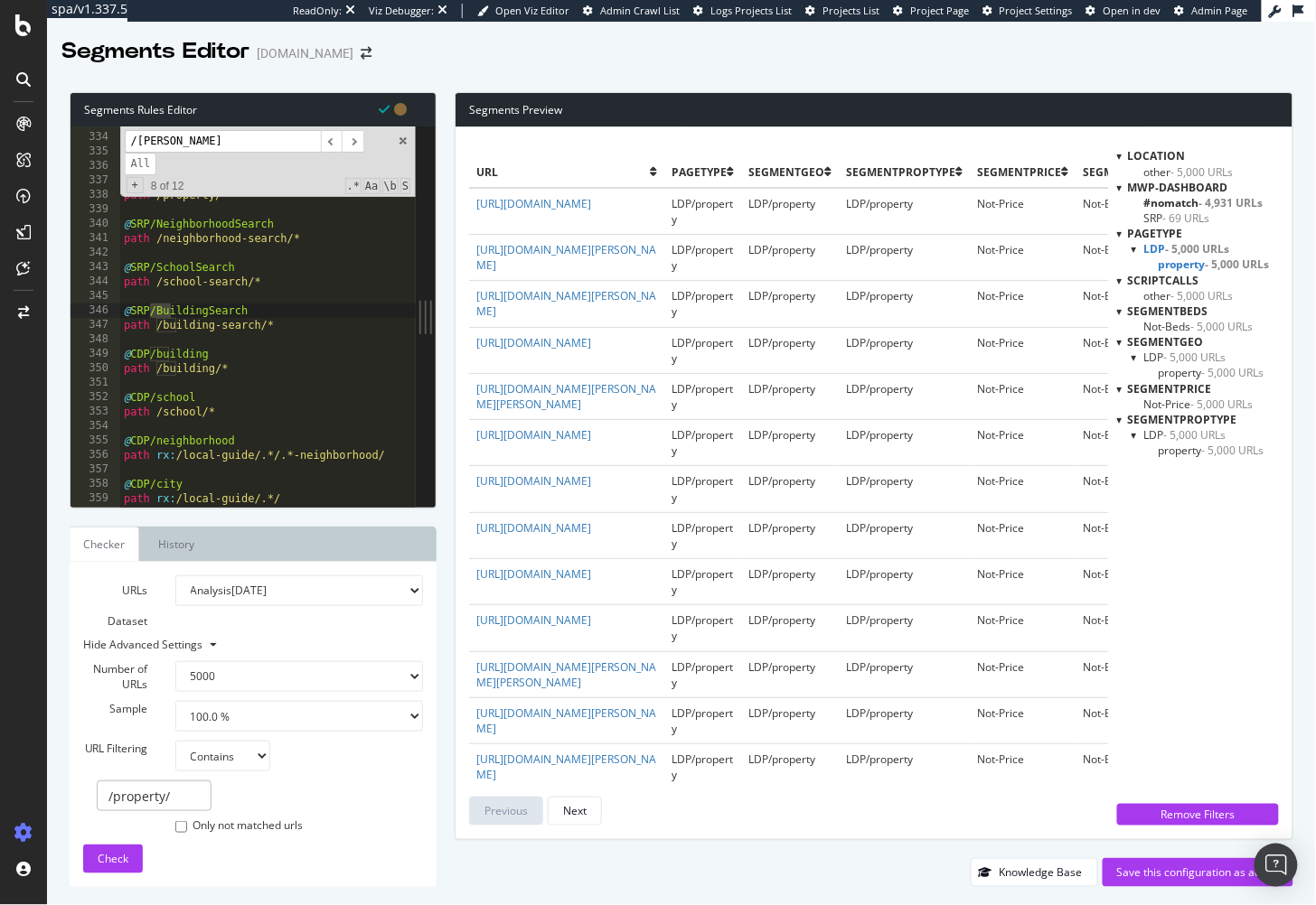
scroll to position [4809, 0]
type input "/building"
click at [334, 140] on span "​" at bounding box center [332, 141] width 22 height 23
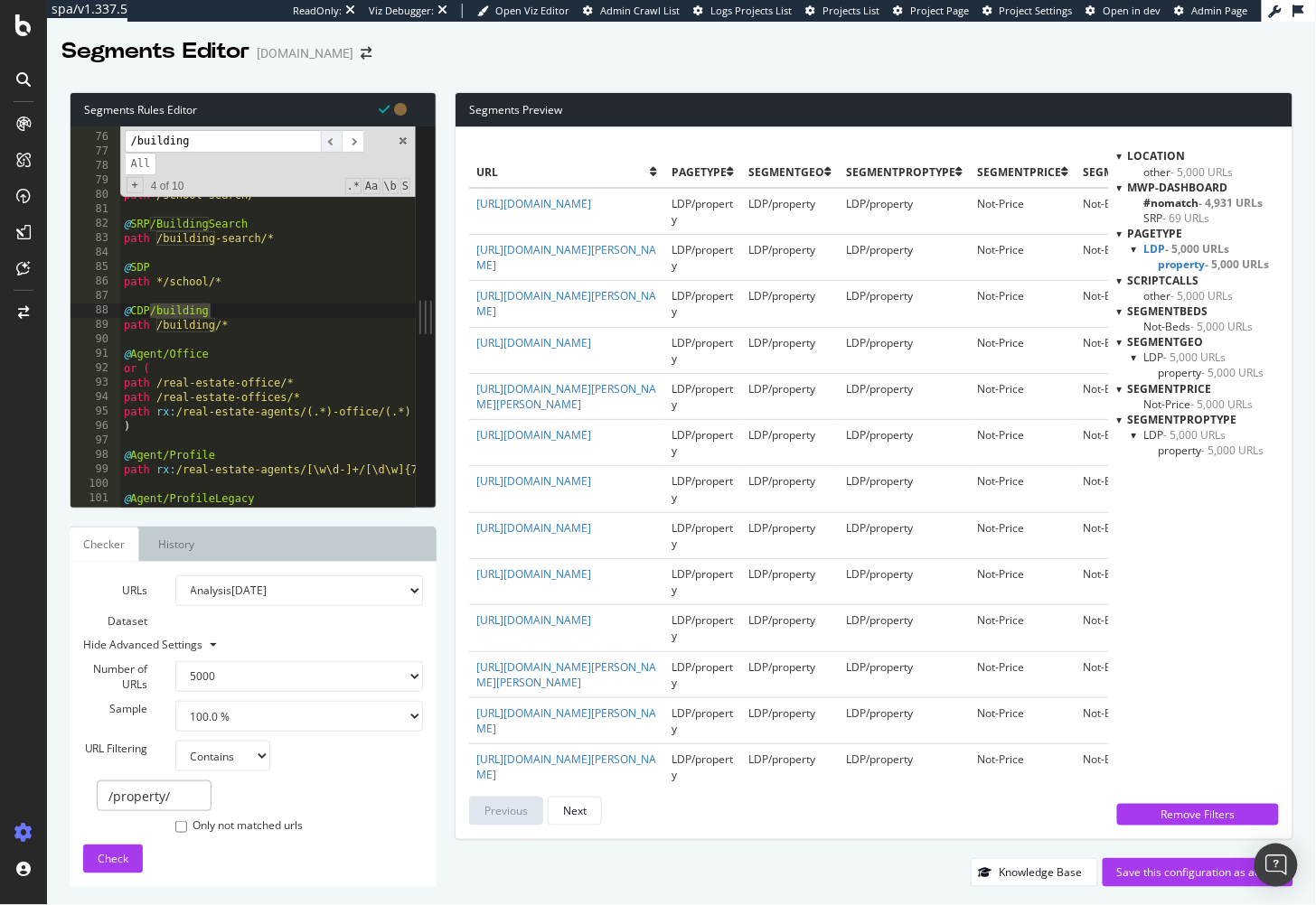
click at [334, 140] on span "​" at bounding box center [332, 141] width 22 height 23
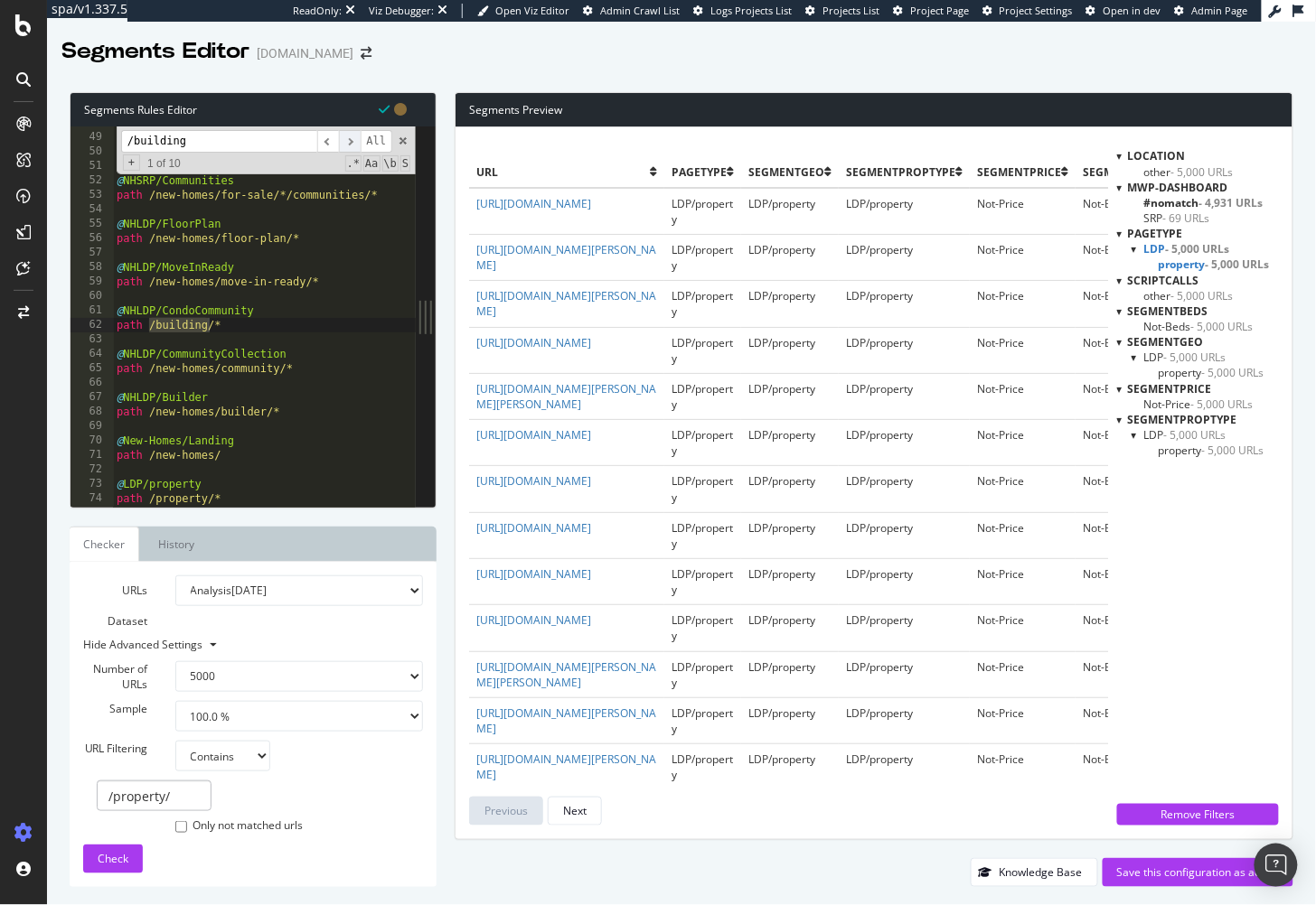
click at [346, 140] on span "​" at bounding box center [350, 141] width 22 height 23
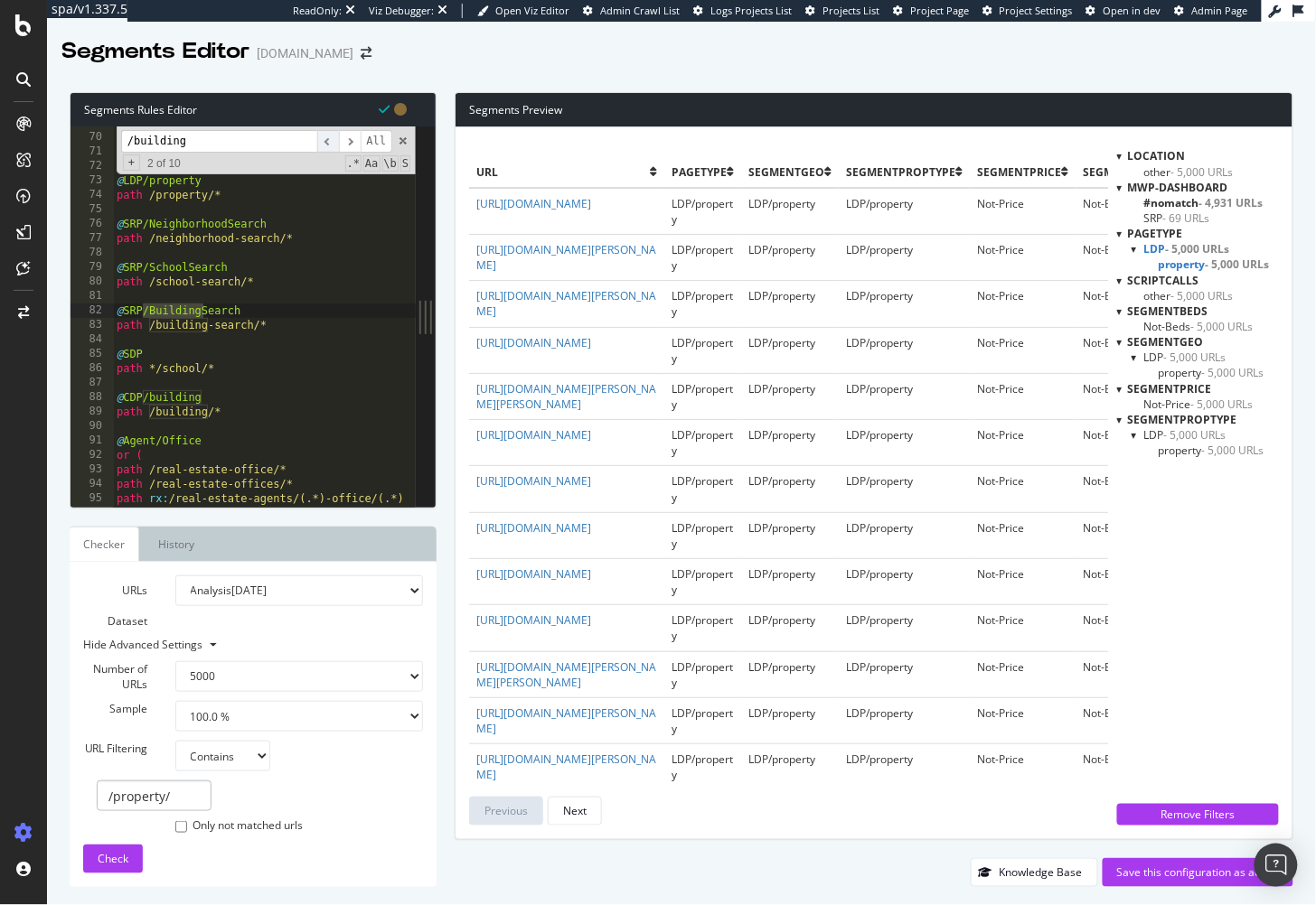
click at [326, 143] on span "​" at bounding box center [328, 141] width 22 height 23
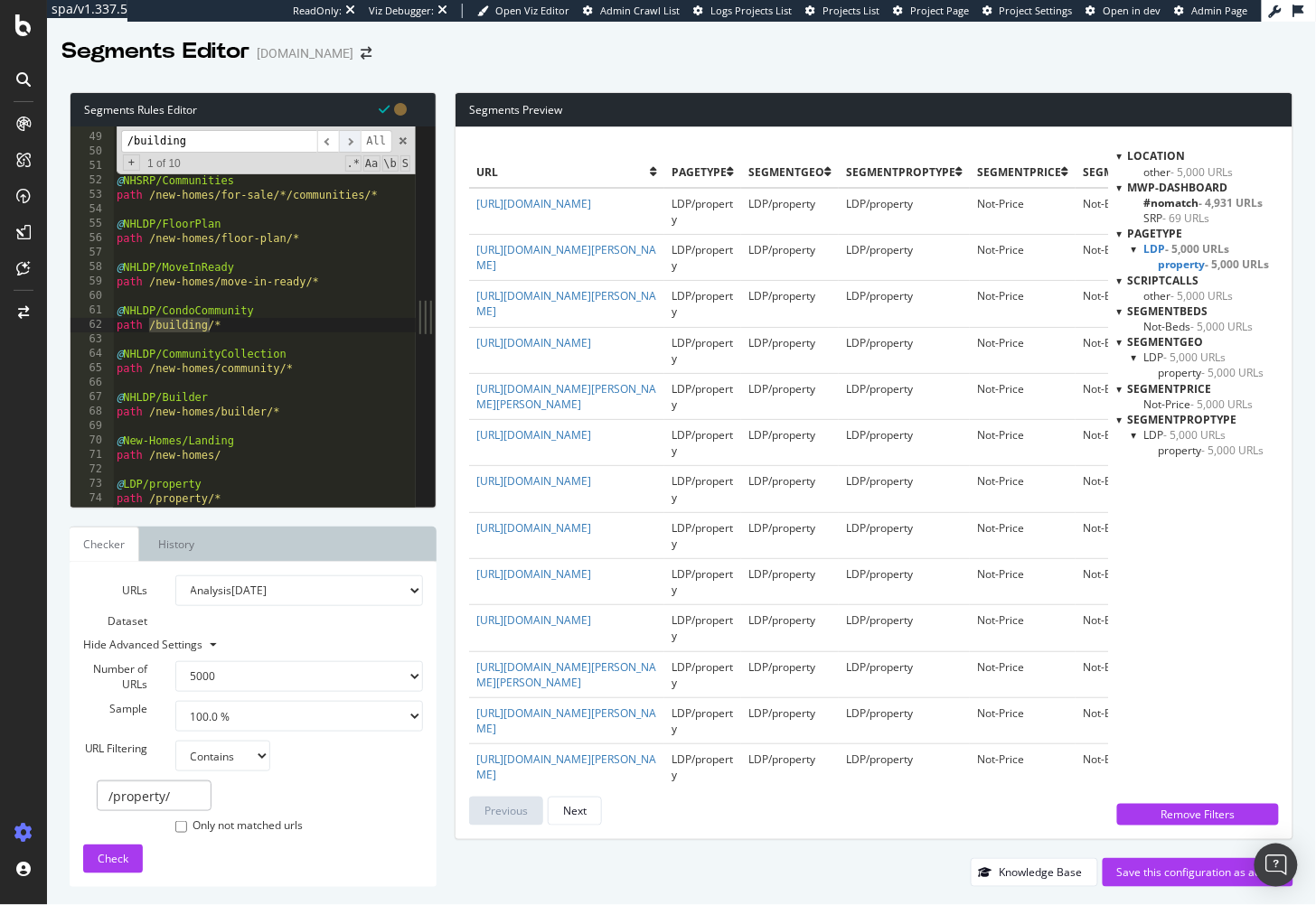
click at [344, 139] on span "​" at bounding box center [350, 141] width 22 height 23
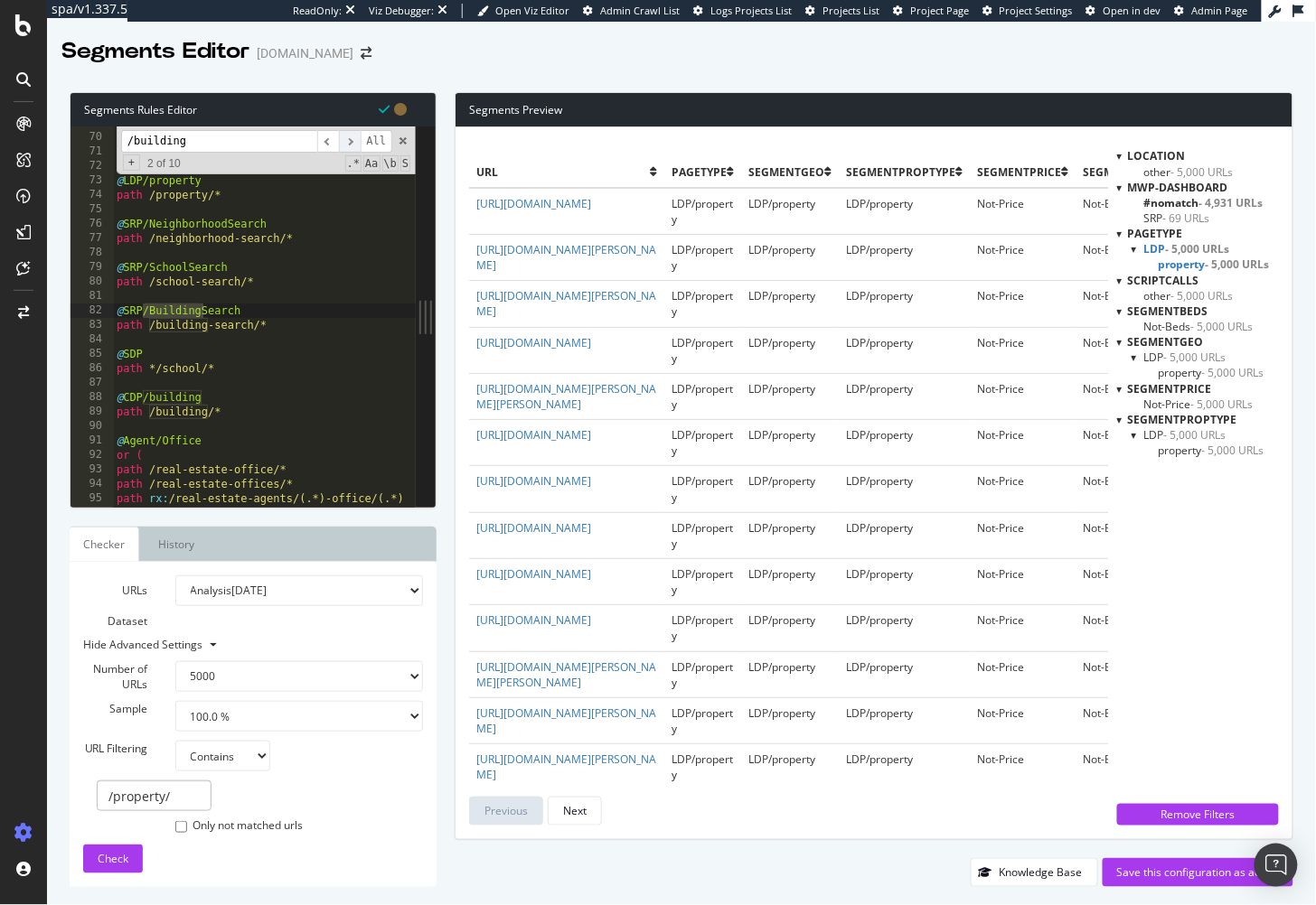
click at [344, 139] on span "​" at bounding box center [350, 141] width 22 height 23
click at [330, 143] on span "​" at bounding box center [328, 141] width 22 height 23
click at [330, 142] on span "​" at bounding box center [328, 141] width 22 height 23
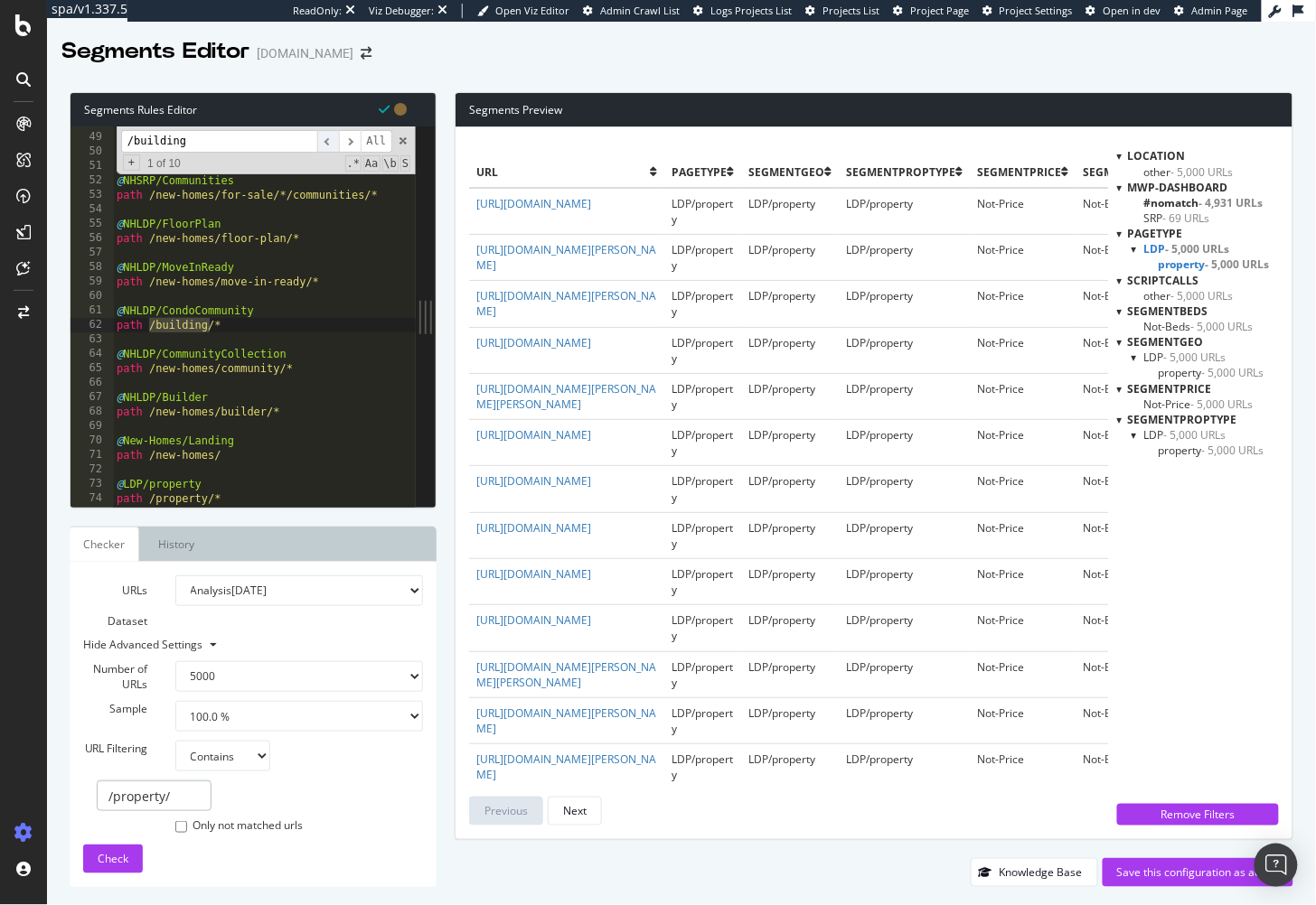
scroll to position [689, 0]
click at [278, 334] on div "@ NHSRP/NewHomes path /new-homes/for-sale/* @ NHSRP/Communities path /new-homes…" at bounding box center [289, 322] width 352 height 412
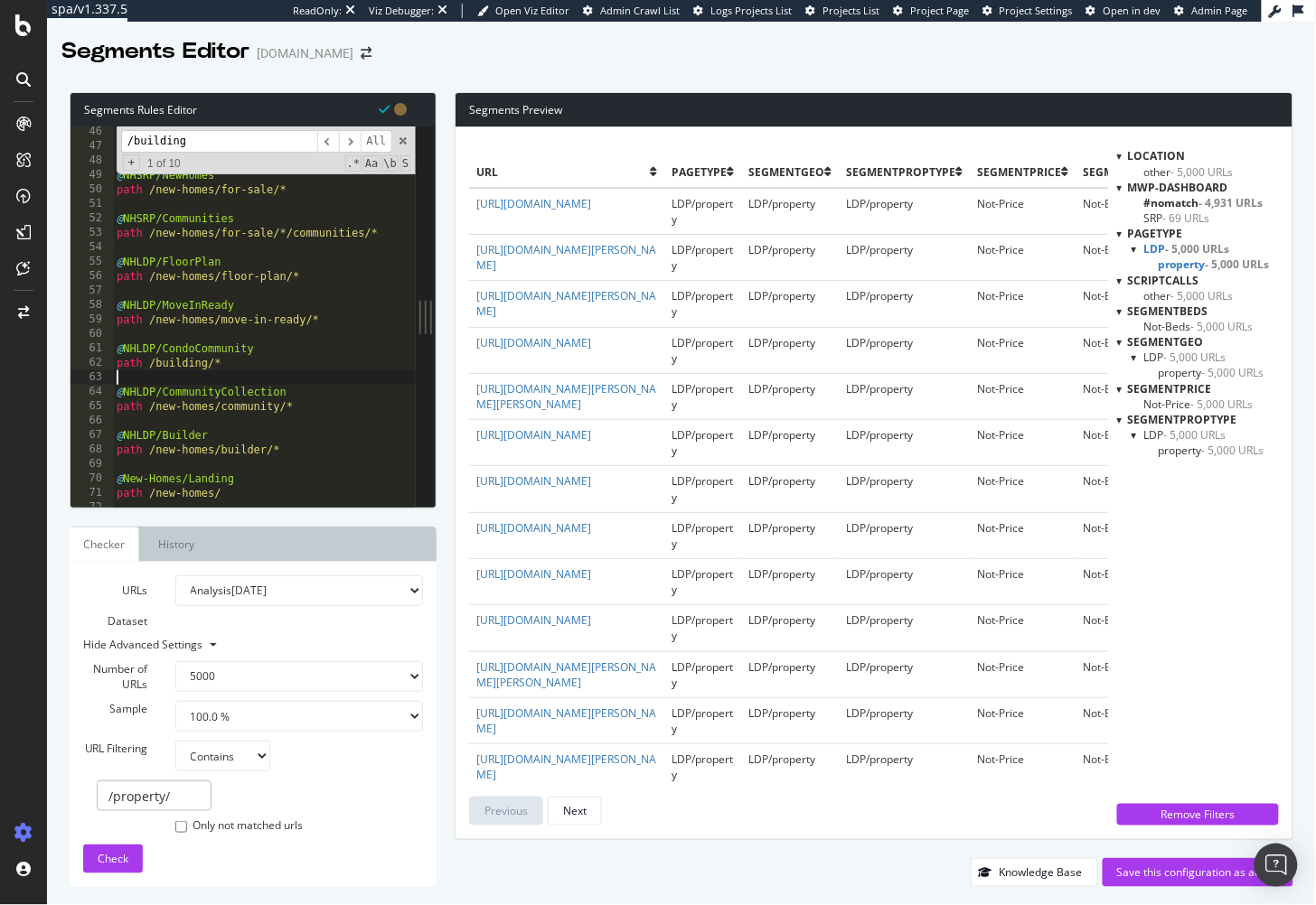
scroll to position [649, 0]
click at [284, 349] on div "@ MortgageCalculators path */Mortgage-Calculator/* @ NHSRP/NewHomes path /new-h…" at bounding box center [289, 319] width 352 height 412
type textarea "@NHLDP/CondoCommunity"
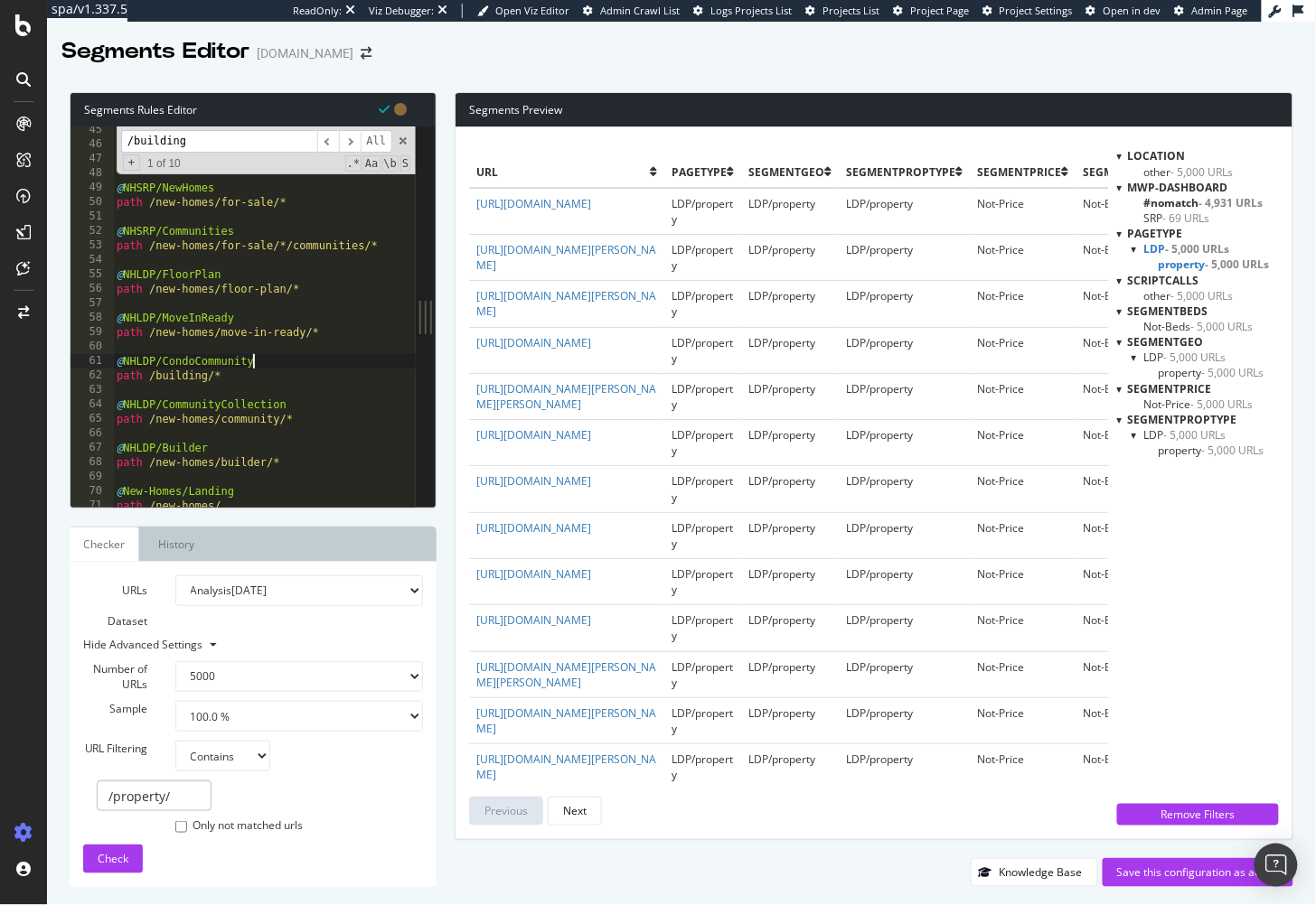
scroll to position [641, 0]
type textarea "path /new-homes/*"
click at [269, 397] on div "@ MortgageCalculators path */Mortgage-Calculator/* @ NHSRP/NewHomes path /new-h…" at bounding box center [289, 326] width 352 height 412
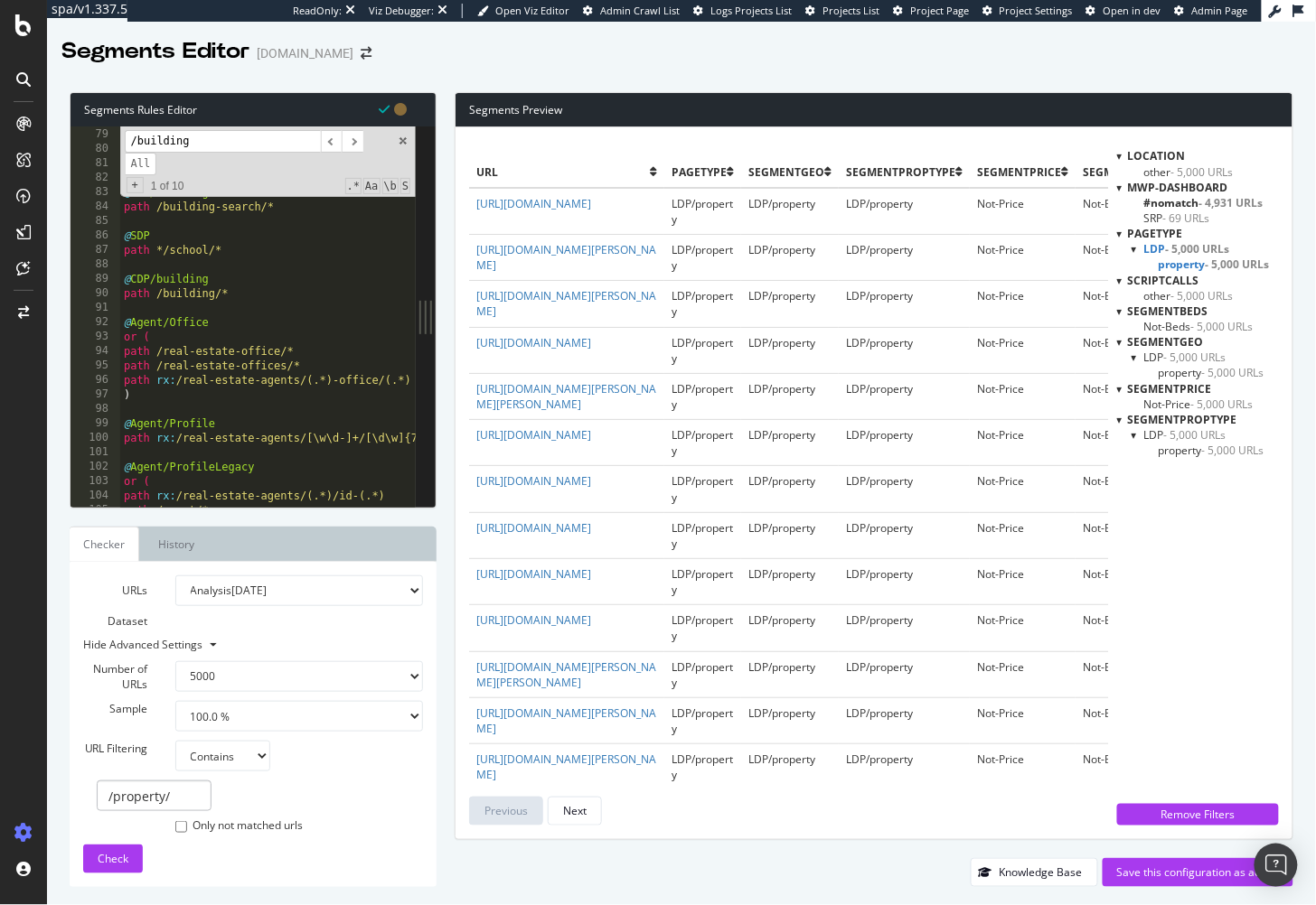
scroll to position [1191, 0]
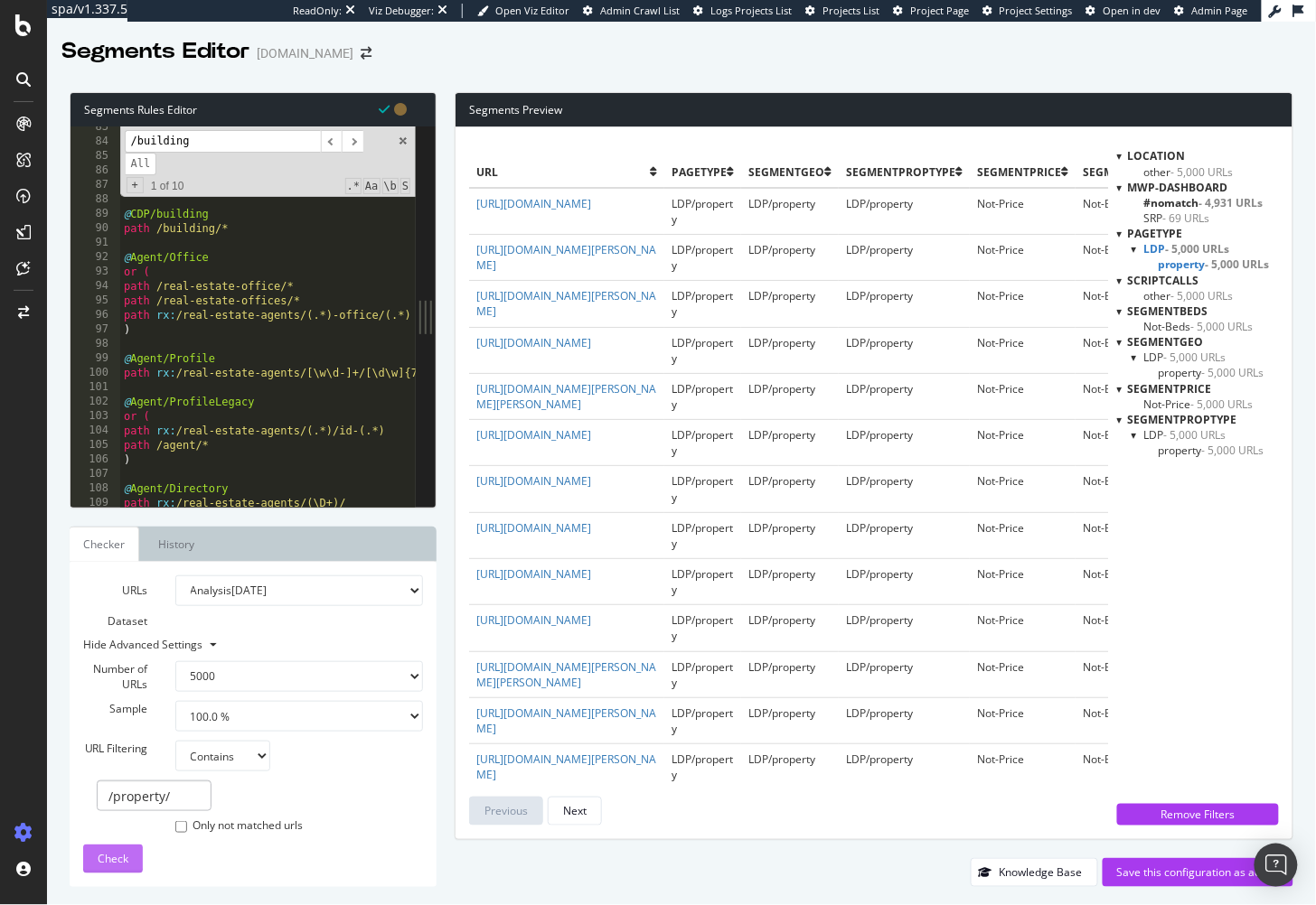
click at [134, 852] on button "Check" at bounding box center [113, 860] width 60 height 29
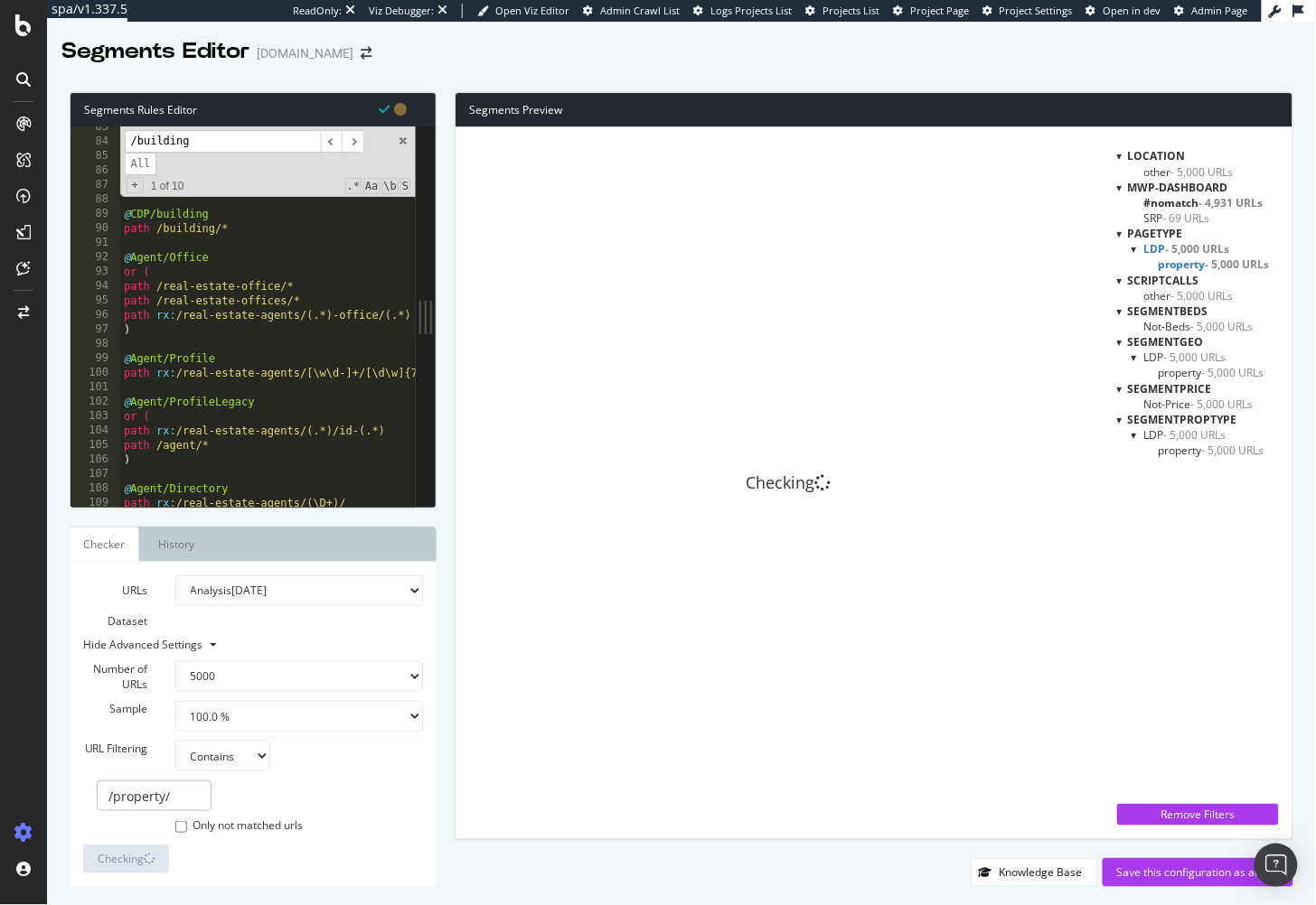
click at [1008, 294] on div "Checking" at bounding box center [789, 484] width 639 height 685
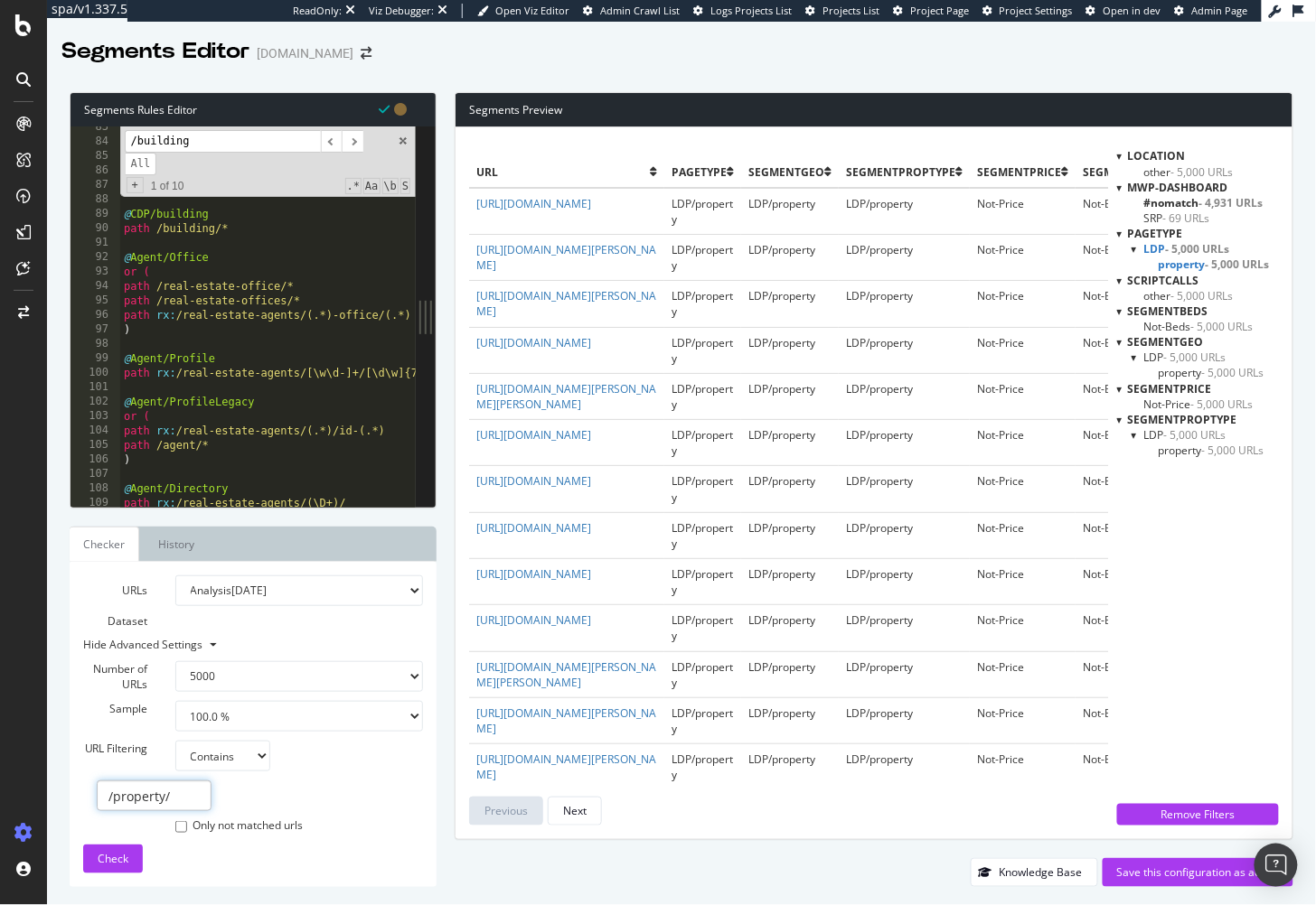
click at [167, 802] on input "/property/" at bounding box center [154, 796] width 115 height 31
click at [167, 803] on input "/property/" at bounding box center [154, 796] width 115 height 31
click at [166, 803] on input "/property/" at bounding box center [154, 796] width 115 height 31
type input "/building/"
click at [94, 857] on button "Check" at bounding box center [113, 860] width 60 height 29
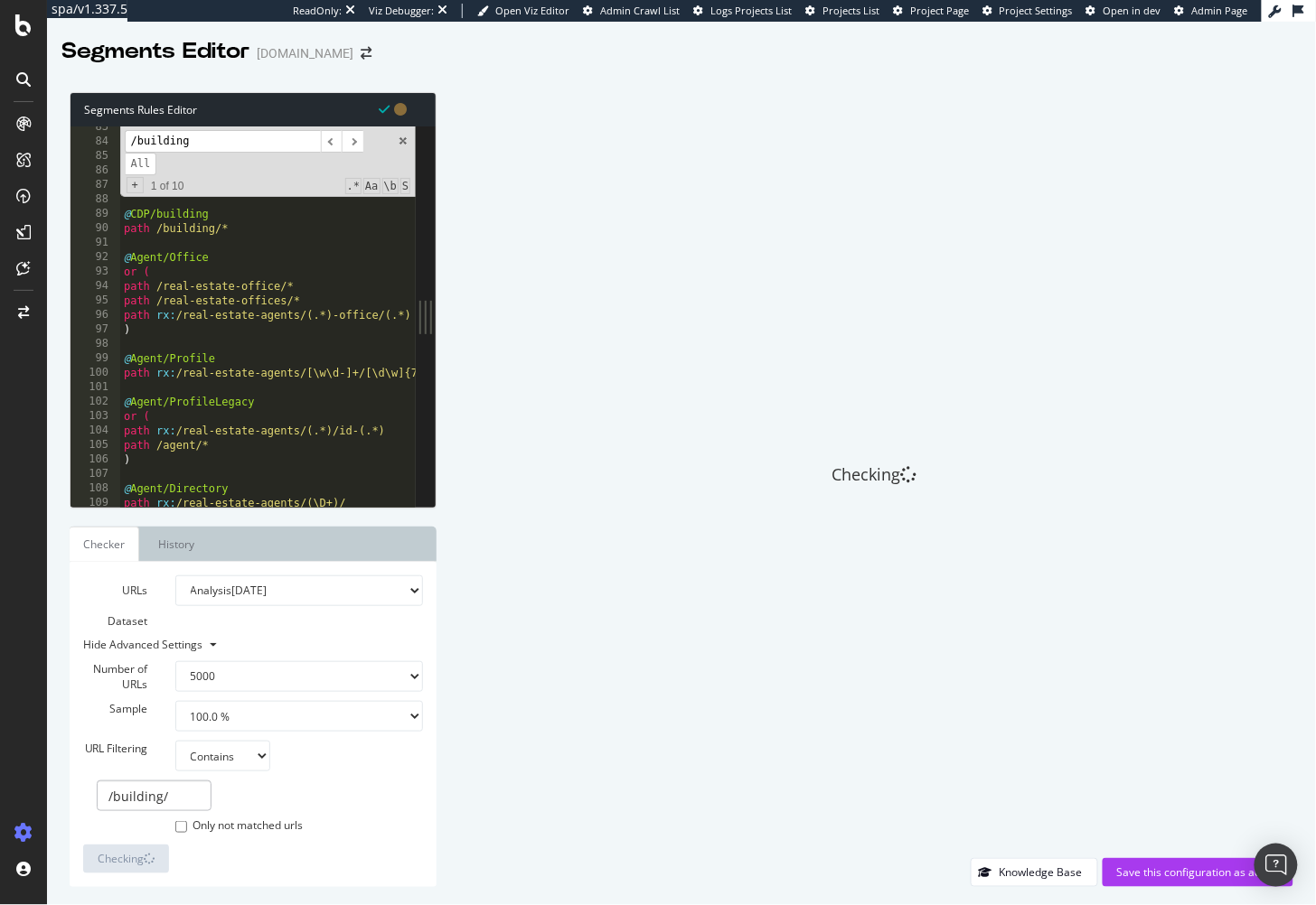
drag, startPoint x: 605, startPoint y: 234, endPoint x: 601, endPoint y: 216, distance: 18.4
click at [605, 230] on div "Checking" at bounding box center [875, 476] width 839 height 766
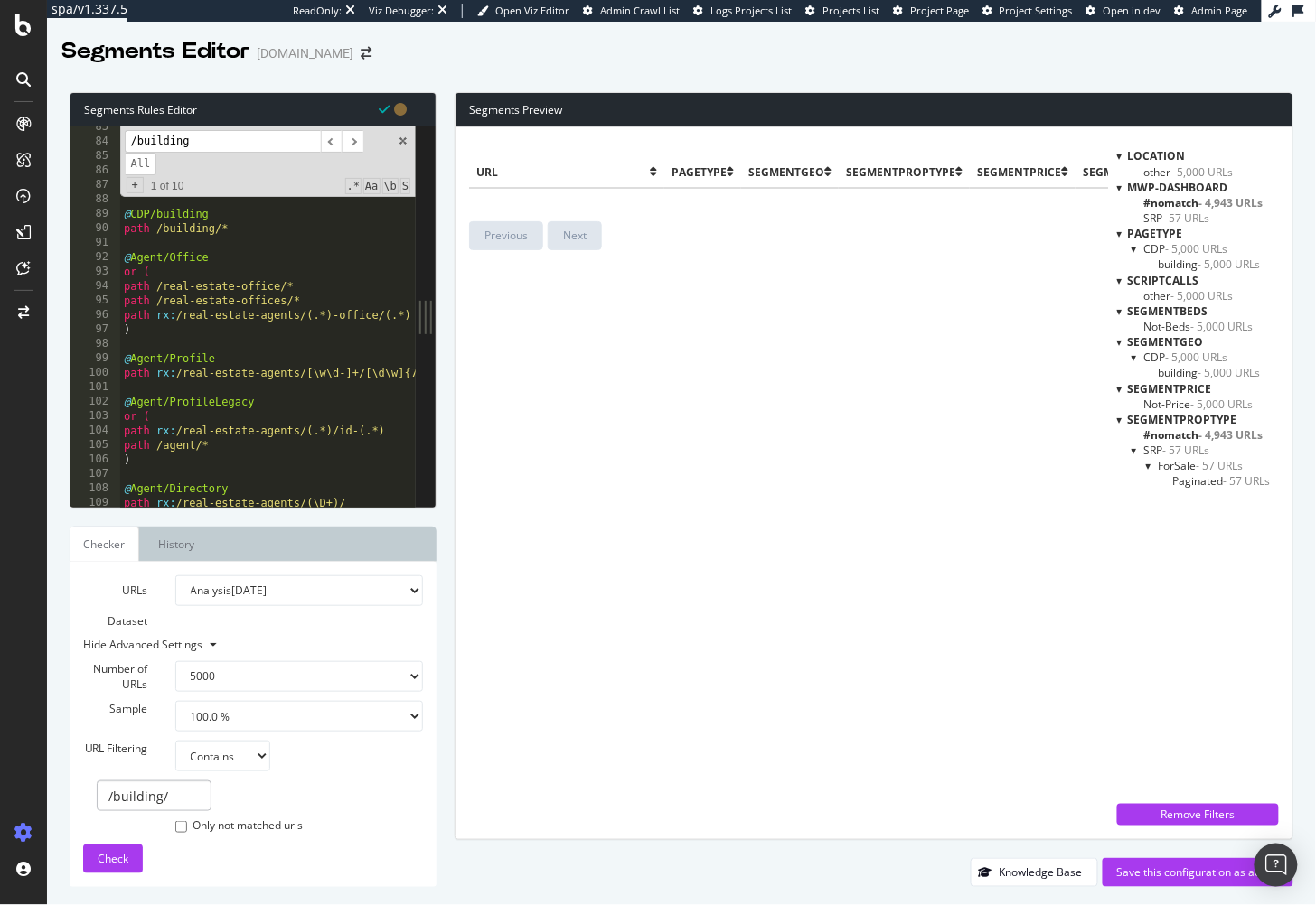
click at [278, 389] on div "@ SRP/BuildingSearch path /building-search/* @ SDP path */school/* @ CDP/buildi…" at bounding box center [296, 326] width 352 height 412
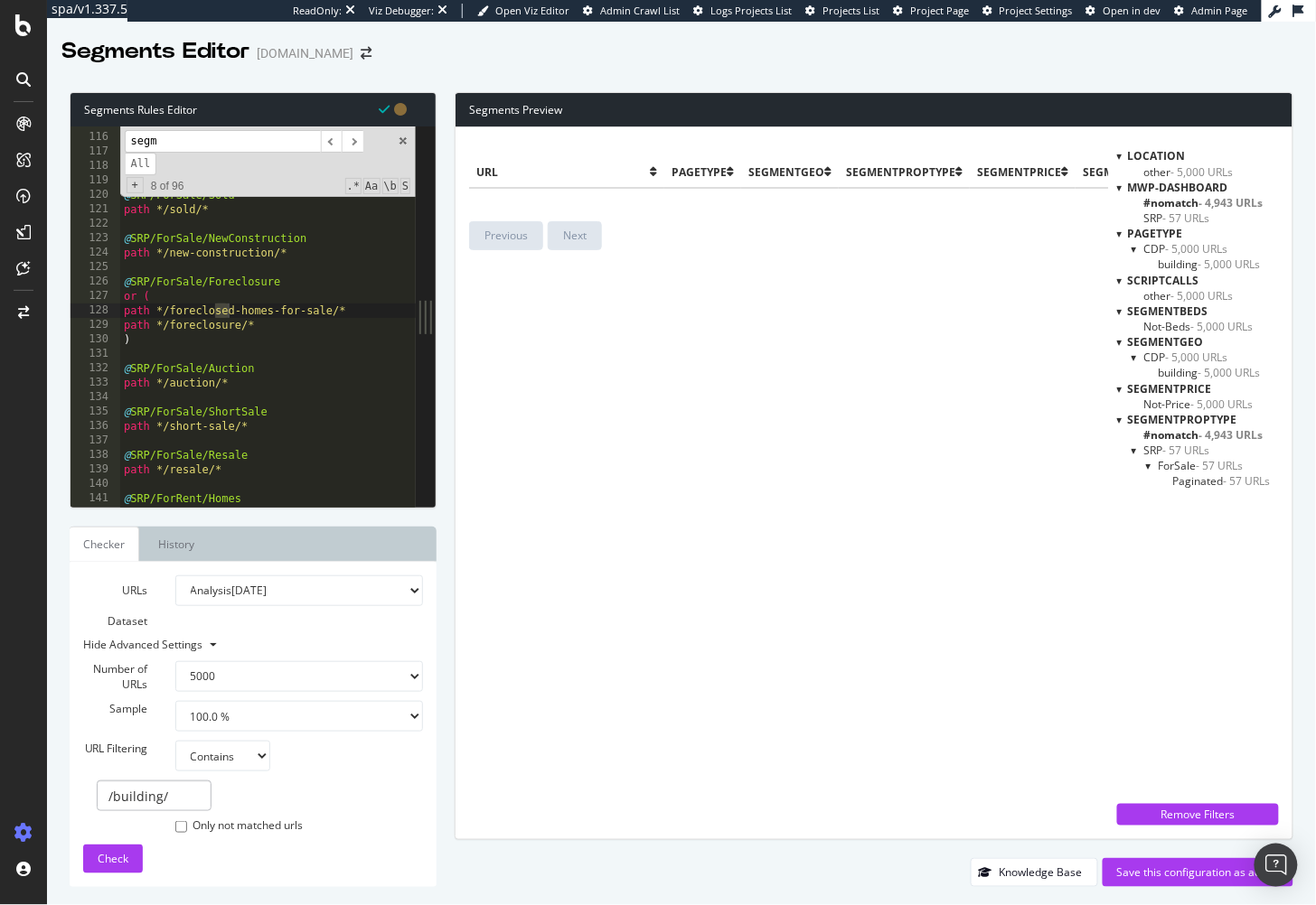
scroll to position [3943, 0]
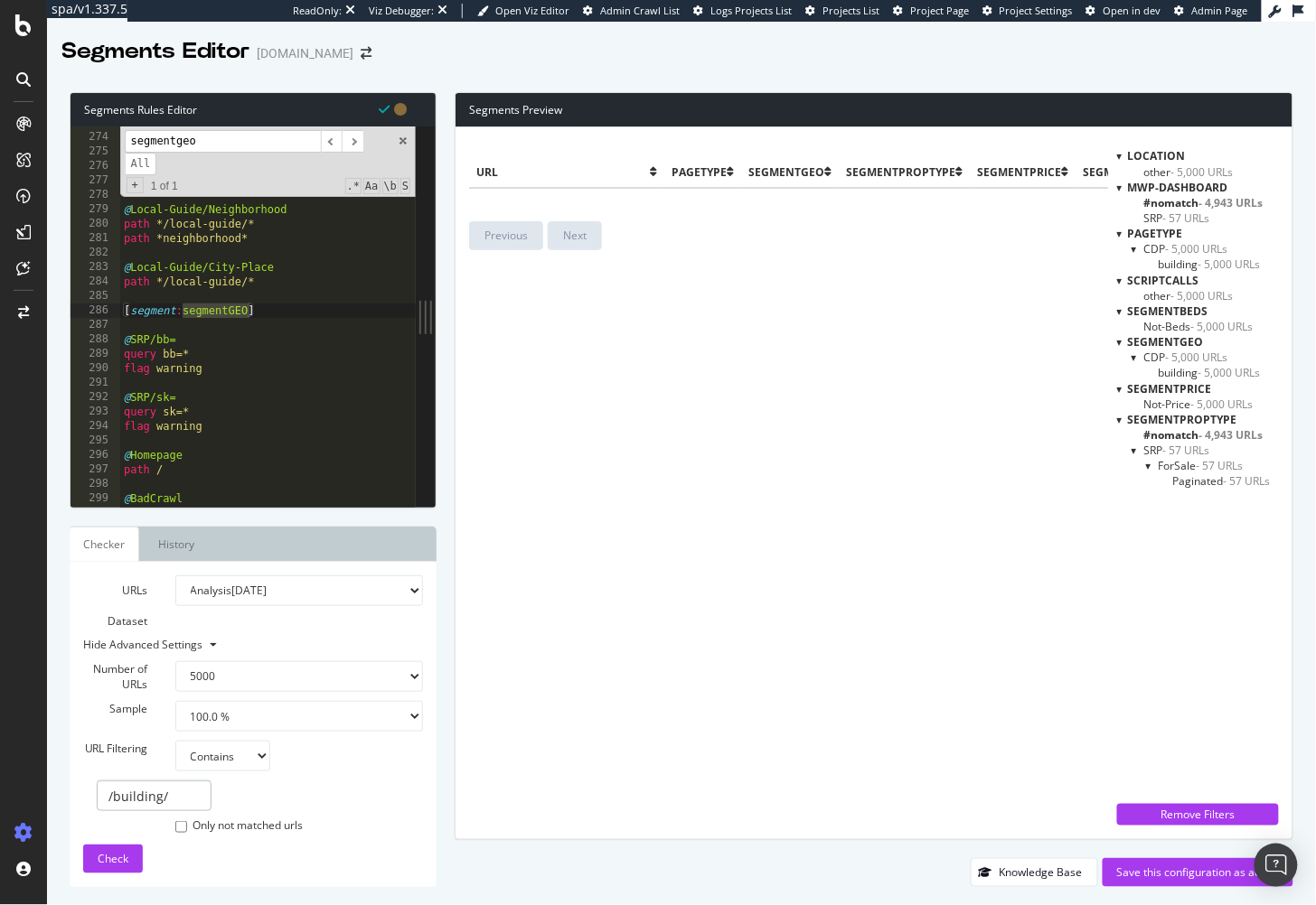
type input "segmentgeo"
click at [247, 380] on div "@ Legacy/Blog/Pagination path /blog/page/* @ Legacy/Blog/Other path /blog/* @ L…" at bounding box center [296, 322] width 352 height 412
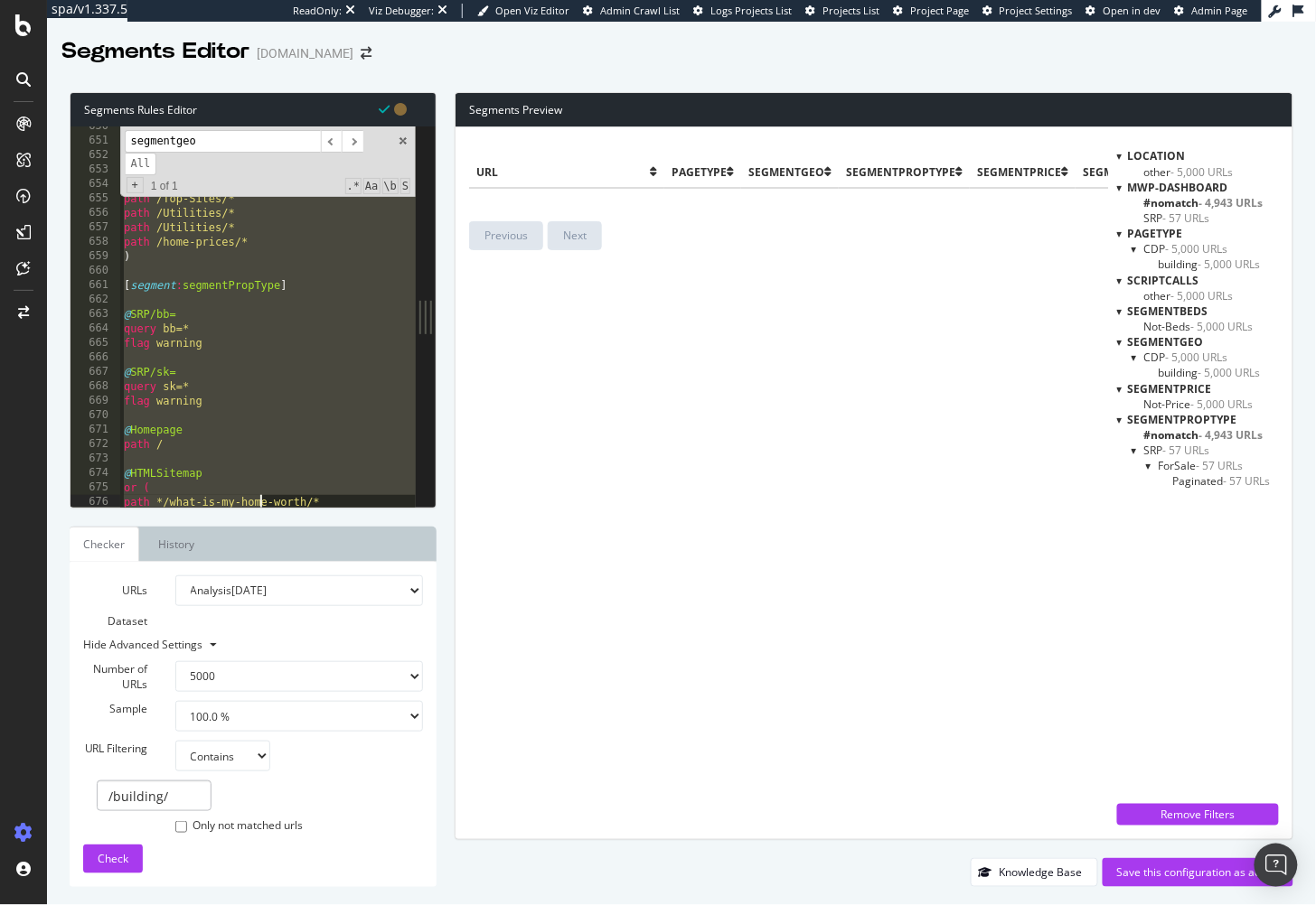
scroll to position [9403, 0]
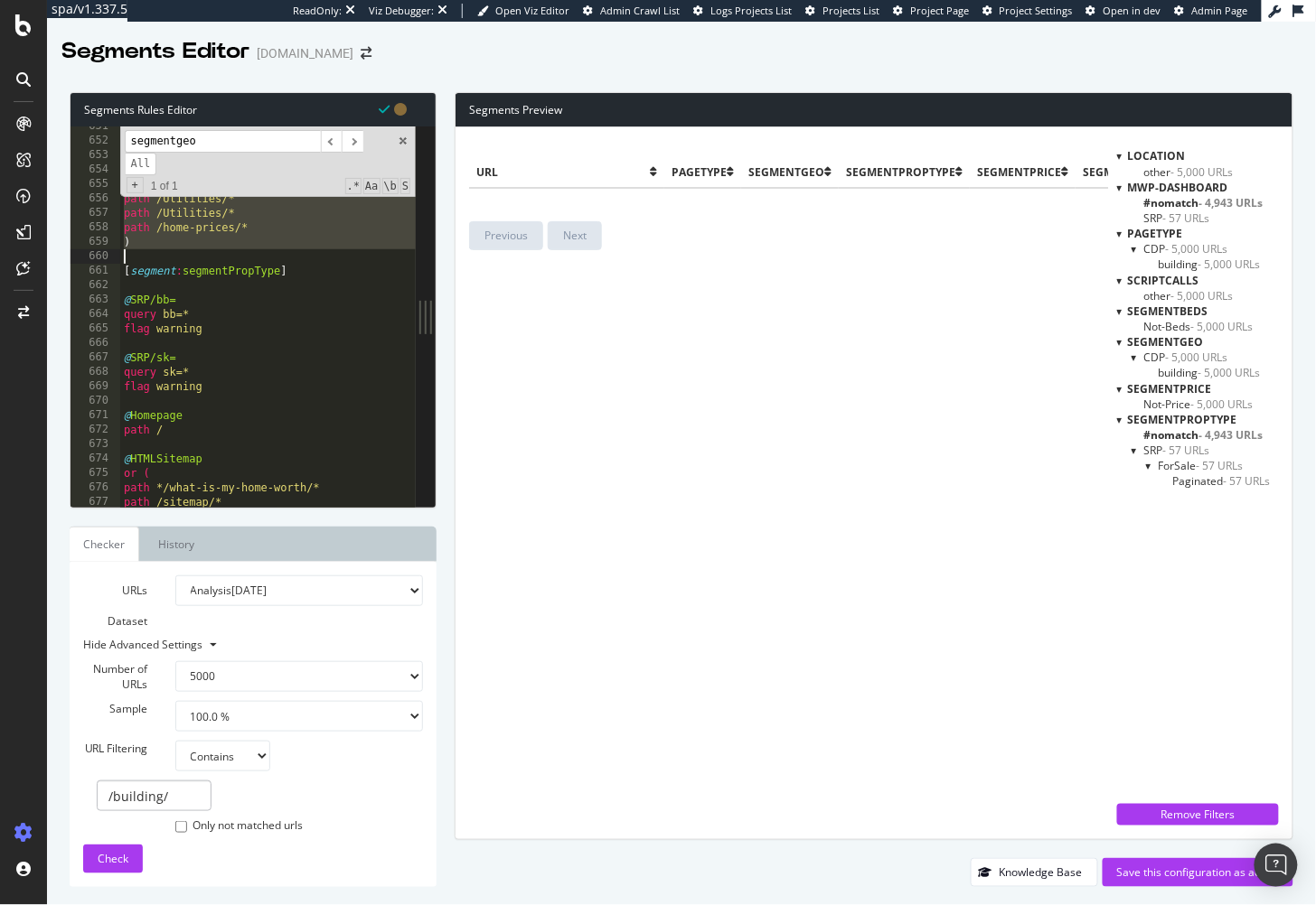
drag, startPoint x: 127, startPoint y: 312, endPoint x: 275, endPoint y: 250, distance: 160.5
click at [275, 250] on div "path /schools/* path /search_city/* path /title-insurers/* path /top-sites/* pa…" at bounding box center [296, 325] width 352 height 412
click at [562, 500] on div "url pagetype segmentGEO segmentPropType segmentPrice segmentBeds mwp-dashboard …" at bounding box center [789, 484] width 639 height 685
type textarea "query bb=*"
click at [314, 320] on div "path /schools/* path /search_city/* path /title-insurers/* path /top-sites/* pa…" at bounding box center [296, 325] width 352 height 412
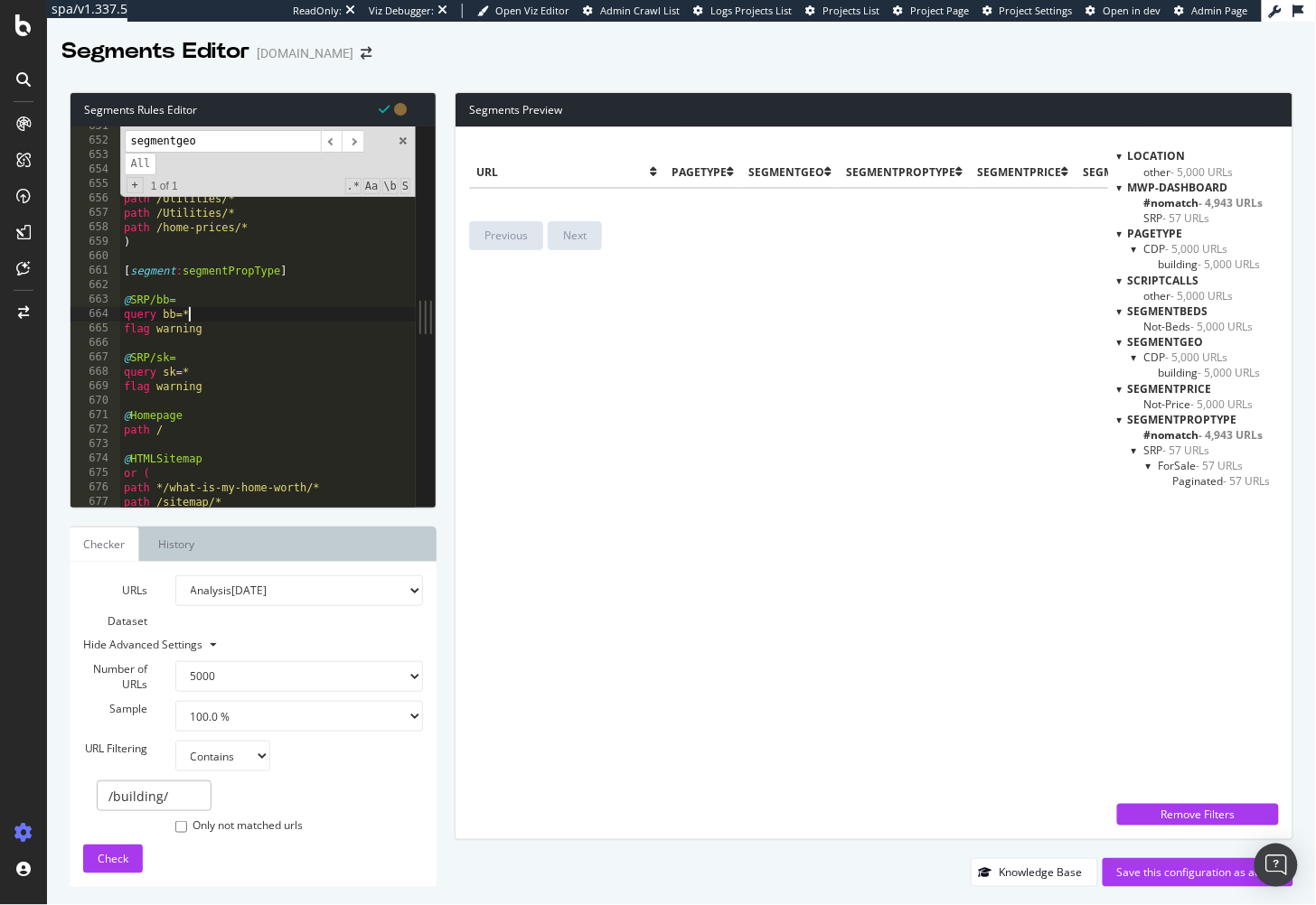
click at [609, 400] on div "url pagetype segmentGEO segmentPropType segmentPrice segmentBeds mwp-dashboard …" at bounding box center [789, 484] width 639 height 685
click at [301, 259] on div "path /schools/* path /search_city/* path /title-insurers/* path /top-sites/* pa…" at bounding box center [296, 325] width 352 height 412
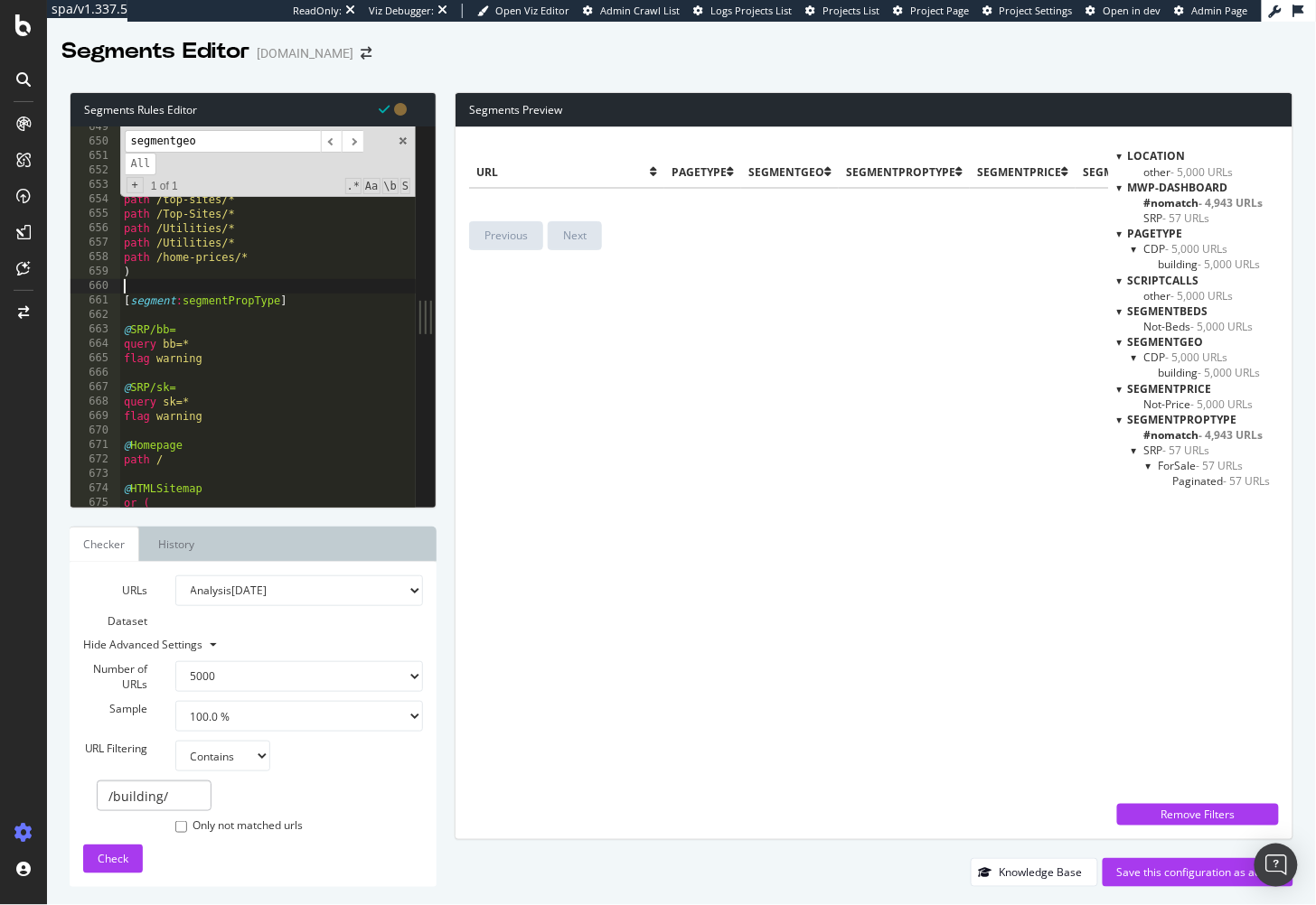
scroll to position [9373, 0]
click at [407, 140] on span at bounding box center [403, 141] width 13 height 13
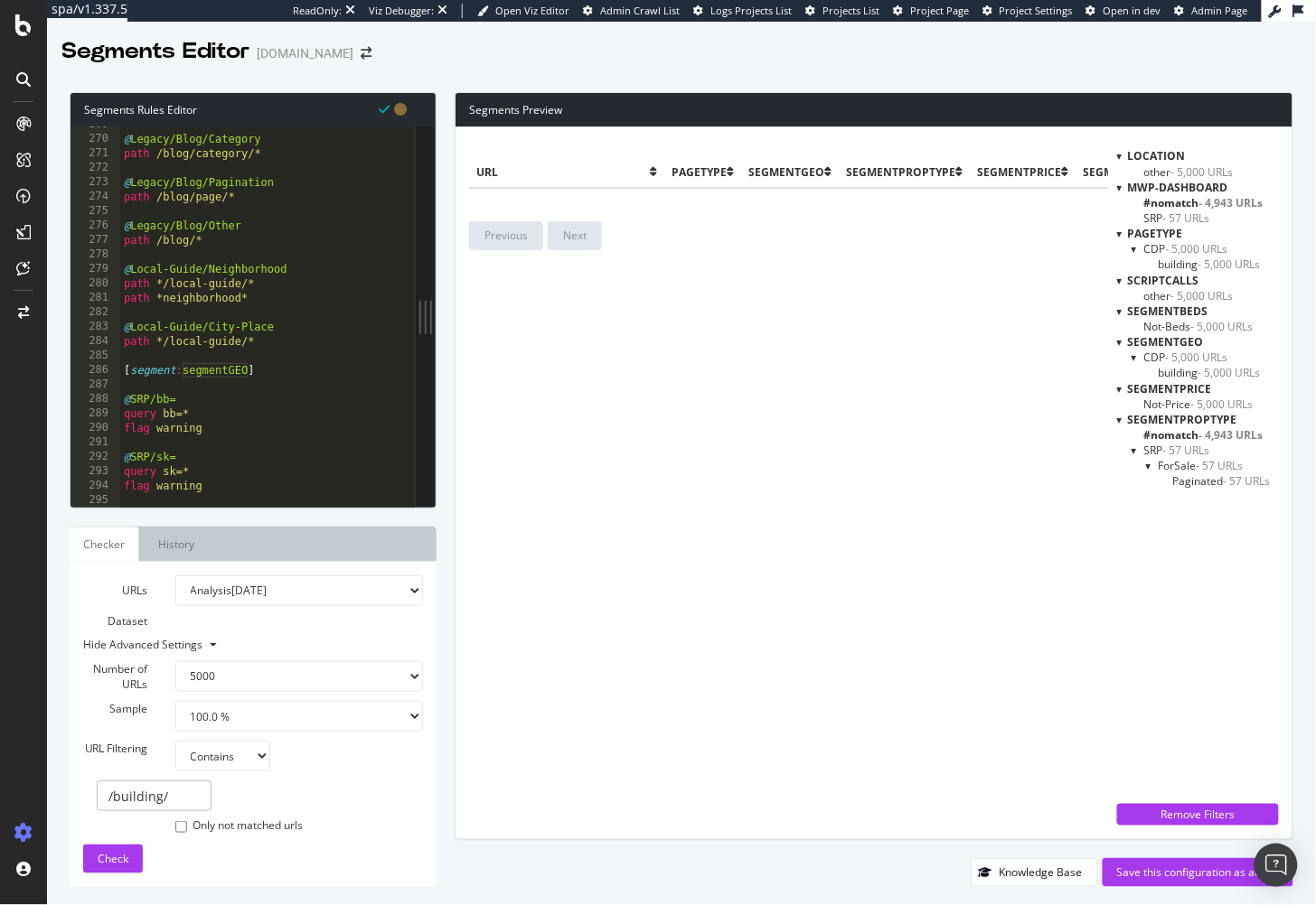
scroll to position [3883, 0]
click at [278, 361] on div "@ Legacy/Blog/Category path /blog/category/* @ Legacy/Blog/Pagination path /blo…" at bounding box center [296, 323] width 352 height 412
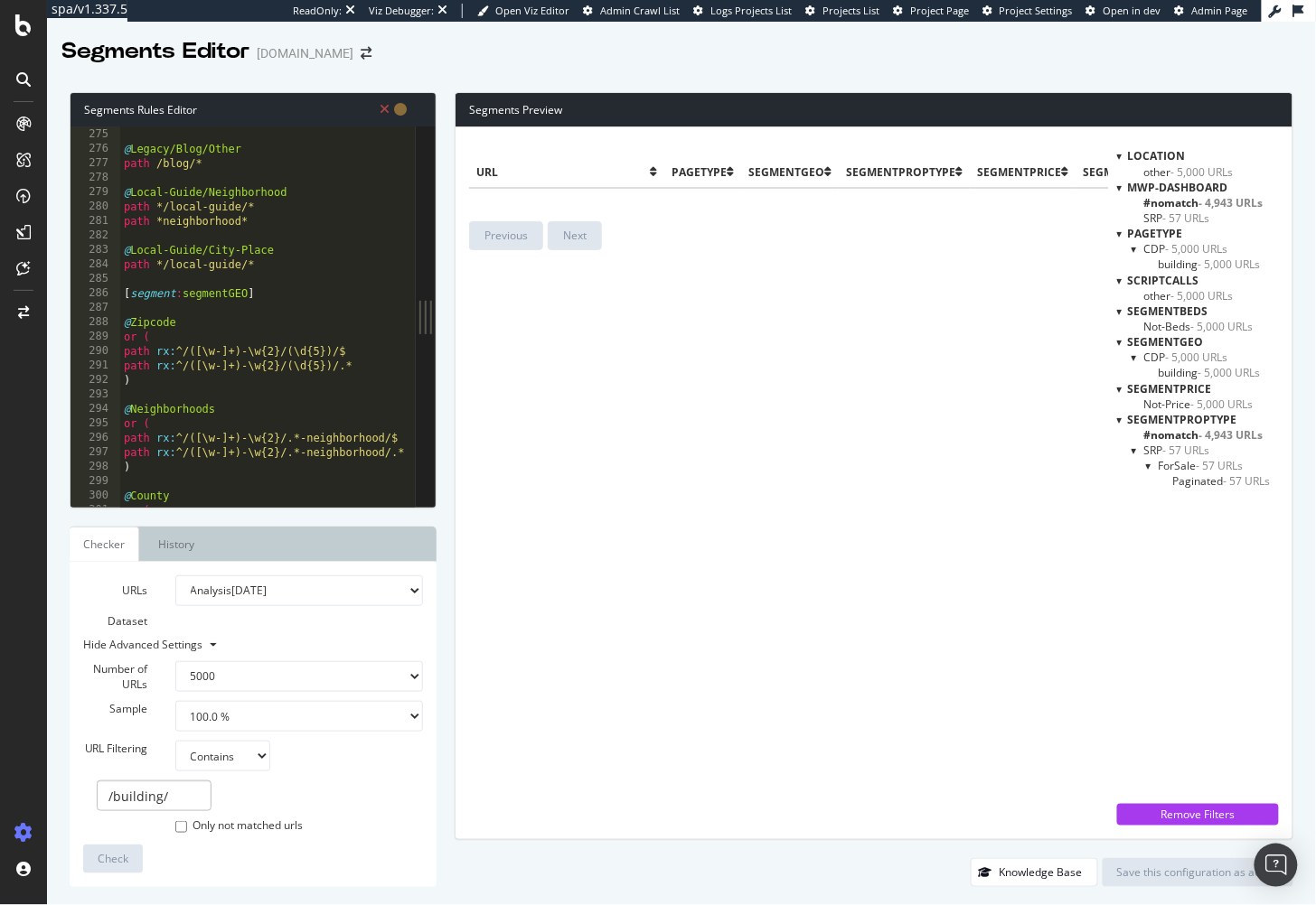
scroll to position [3976, 0]
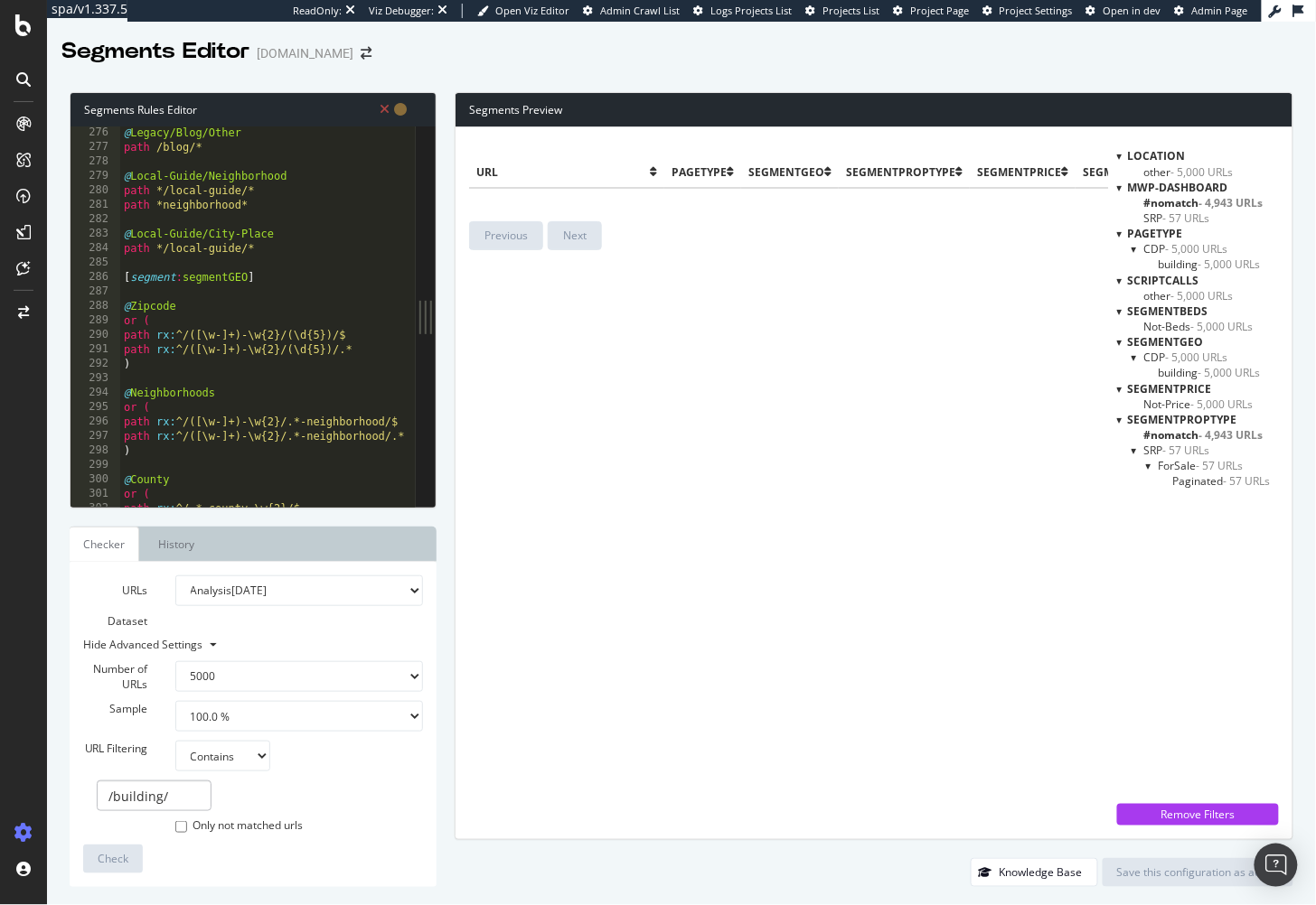
type textarea "[segment:Geo]"
click at [140, 801] on input "/building/" at bounding box center [154, 796] width 115 height 31
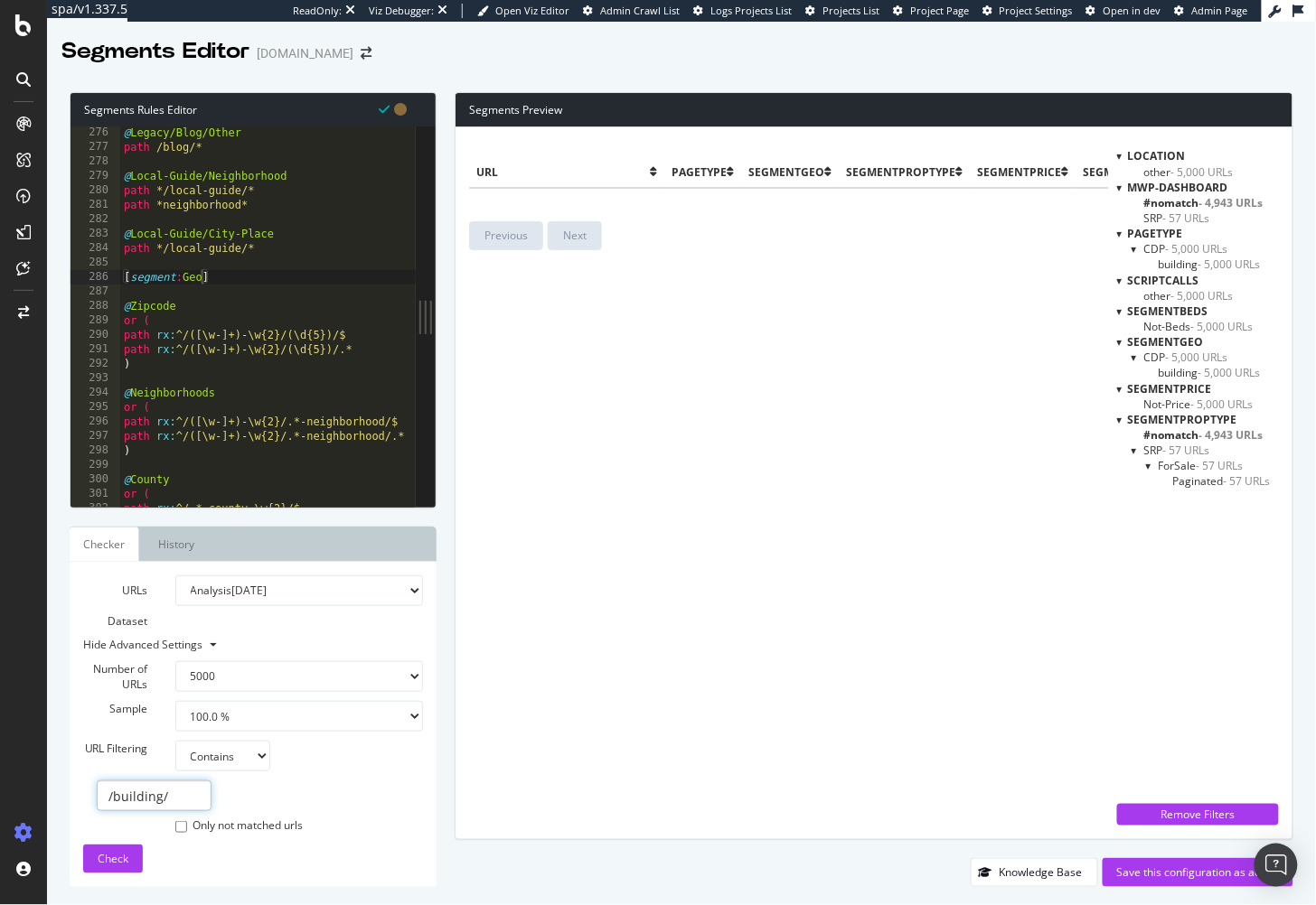
click at [140, 801] on input "/building/" at bounding box center [154, 796] width 115 height 31
click at [141, 801] on input "/building/" at bounding box center [154, 796] width 115 height 31
click at [109, 851] on div "Check" at bounding box center [113, 860] width 31 height 27
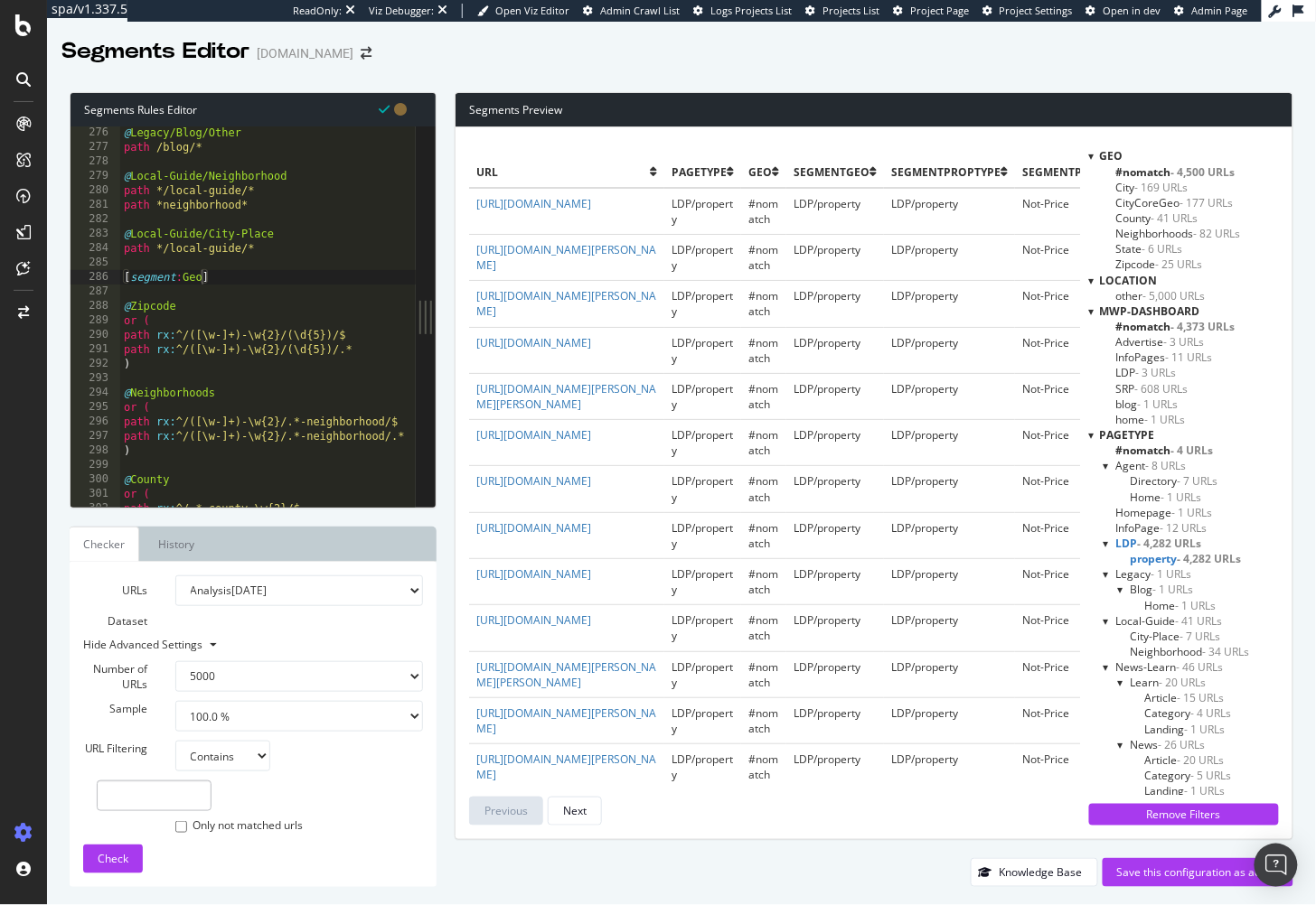
click at [1157, 169] on span "#nomatch - 4,500 URLs" at bounding box center [1176, 172] width 120 height 15
click at [1137, 186] on span "- 169 URLs" at bounding box center [1162, 187] width 53 height 15
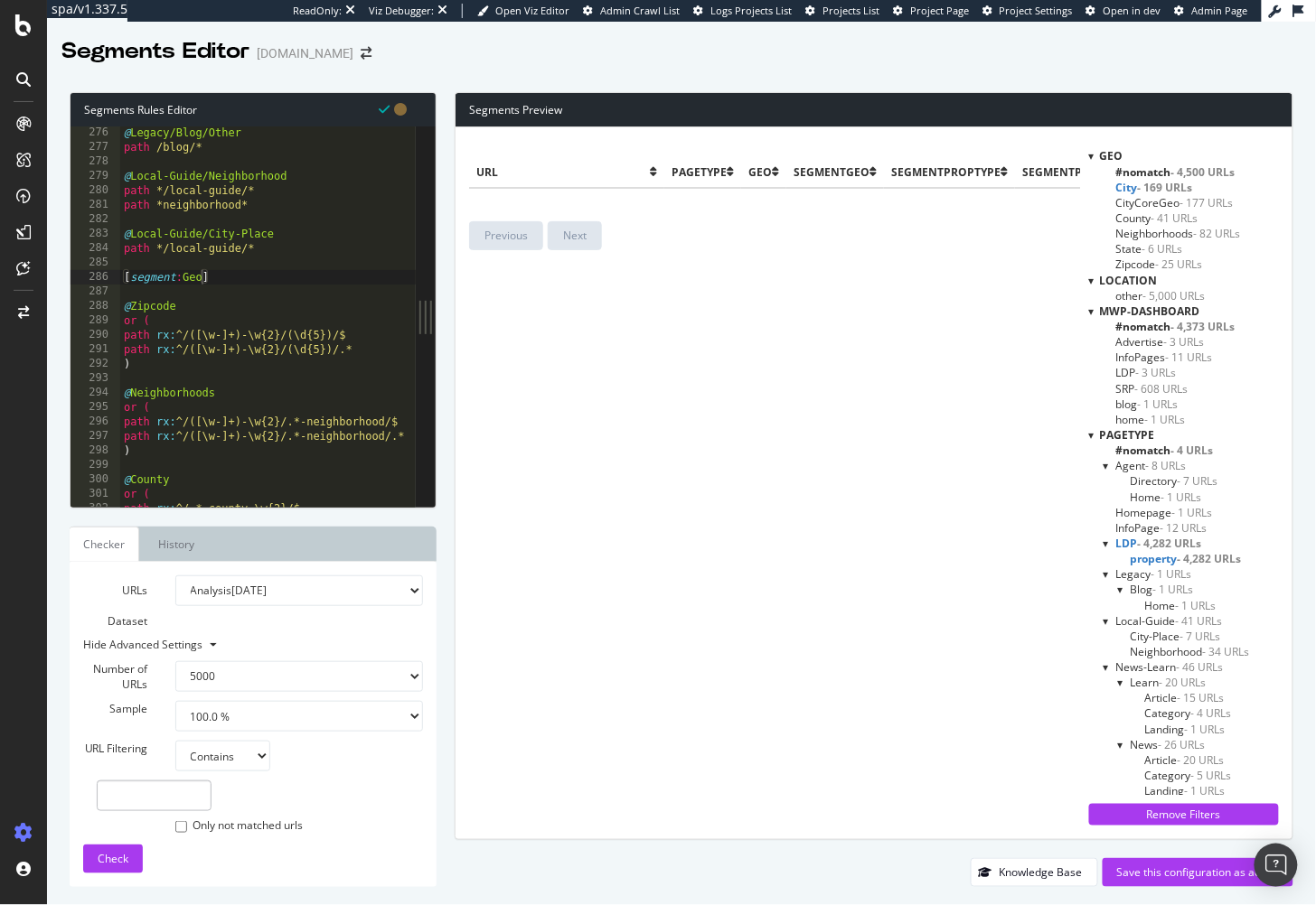
click at [1154, 170] on span "#nomatch - 4,500 URLs" at bounding box center [1176, 172] width 120 height 15
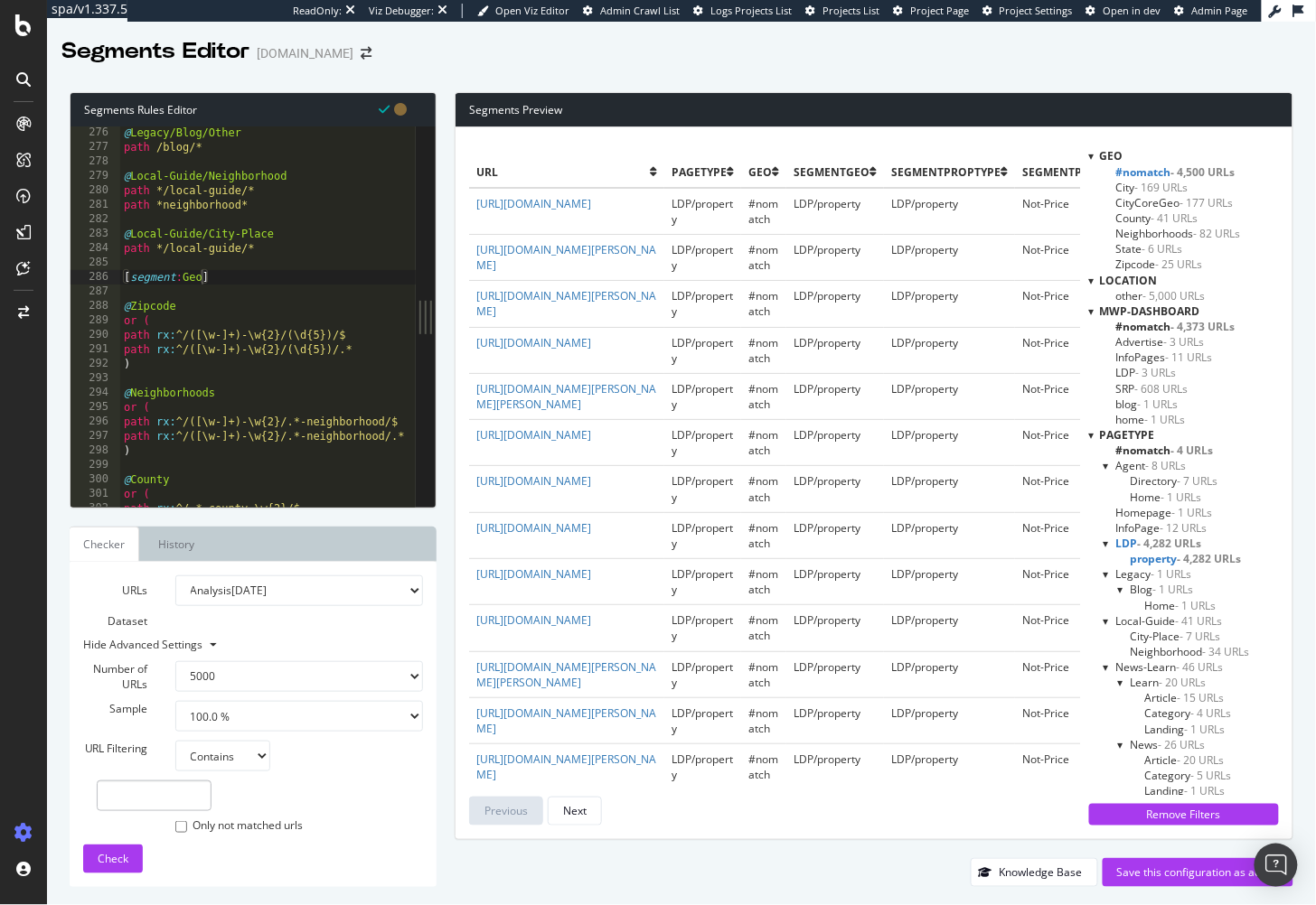
click at [1156, 187] on span "- 169 URLs" at bounding box center [1162, 187] width 53 height 15
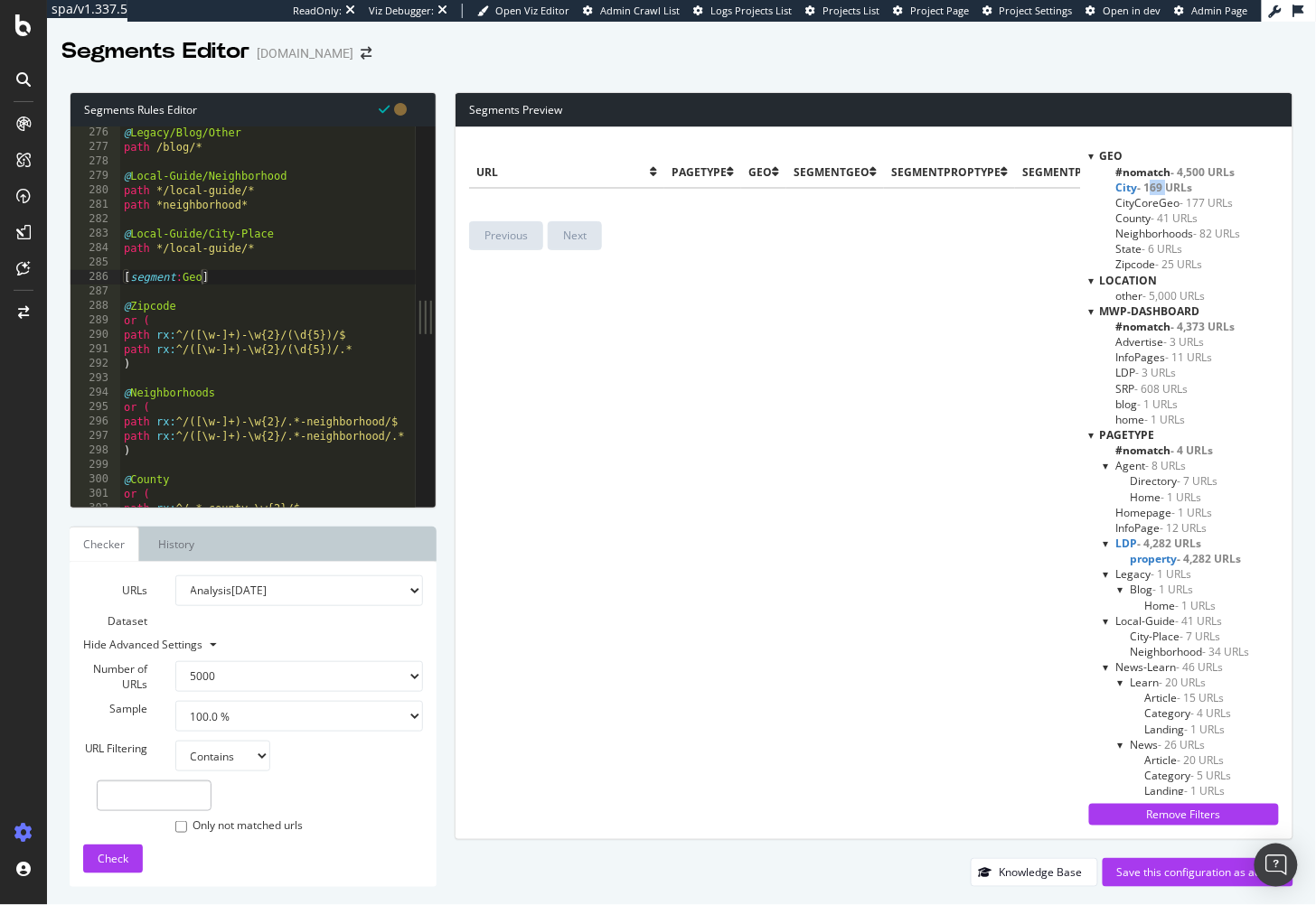
click at [1156, 187] on span "- 169 URLs" at bounding box center [1166, 187] width 55 height 15
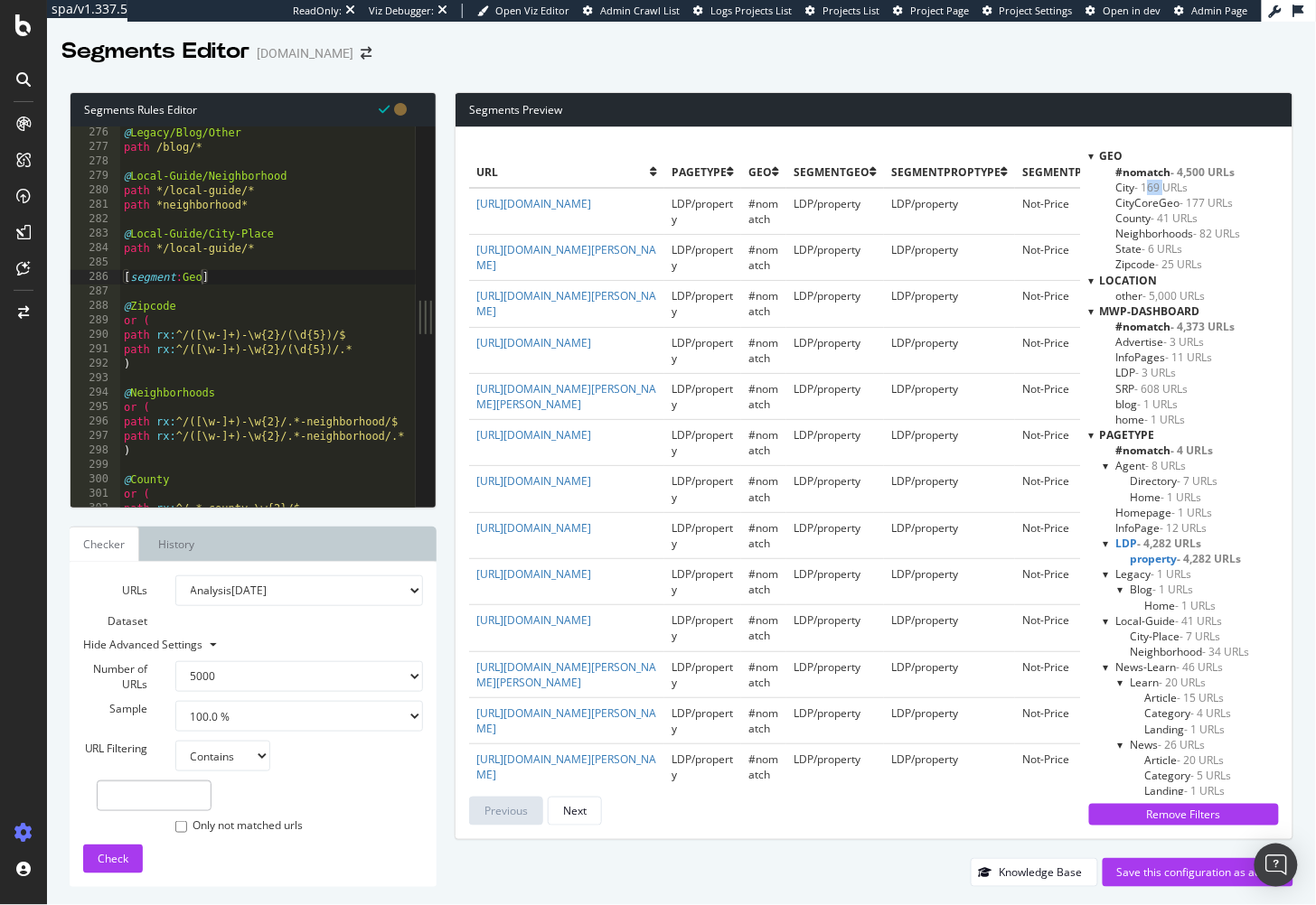
click at [1156, 184] on span "- 169 URLs" at bounding box center [1162, 187] width 53 height 15
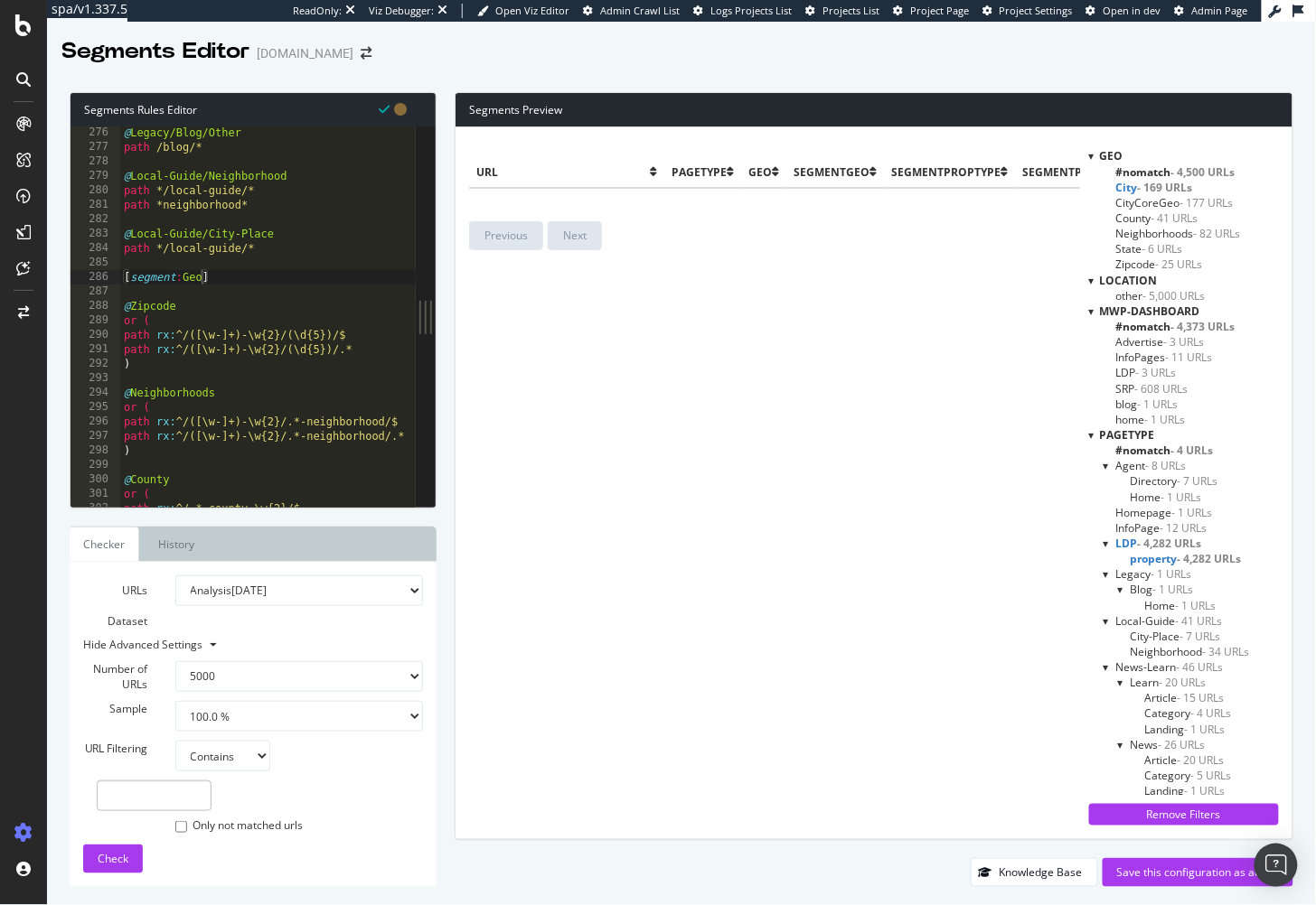
click at [1151, 203] on span "CityCoreGeo - 177 URLs" at bounding box center [1176, 202] width 118 height 15
click at [1153, 217] on span "- 41 URLs" at bounding box center [1176, 217] width 47 height 15
click at [1154, 242] on span "- 6 URLs" at bounding box center [1163, 248] width 41 height 15
click at [1124, 540] on span "LDP - 4,282 URLs" at bounding box center [1159, 543] width 86 height 15
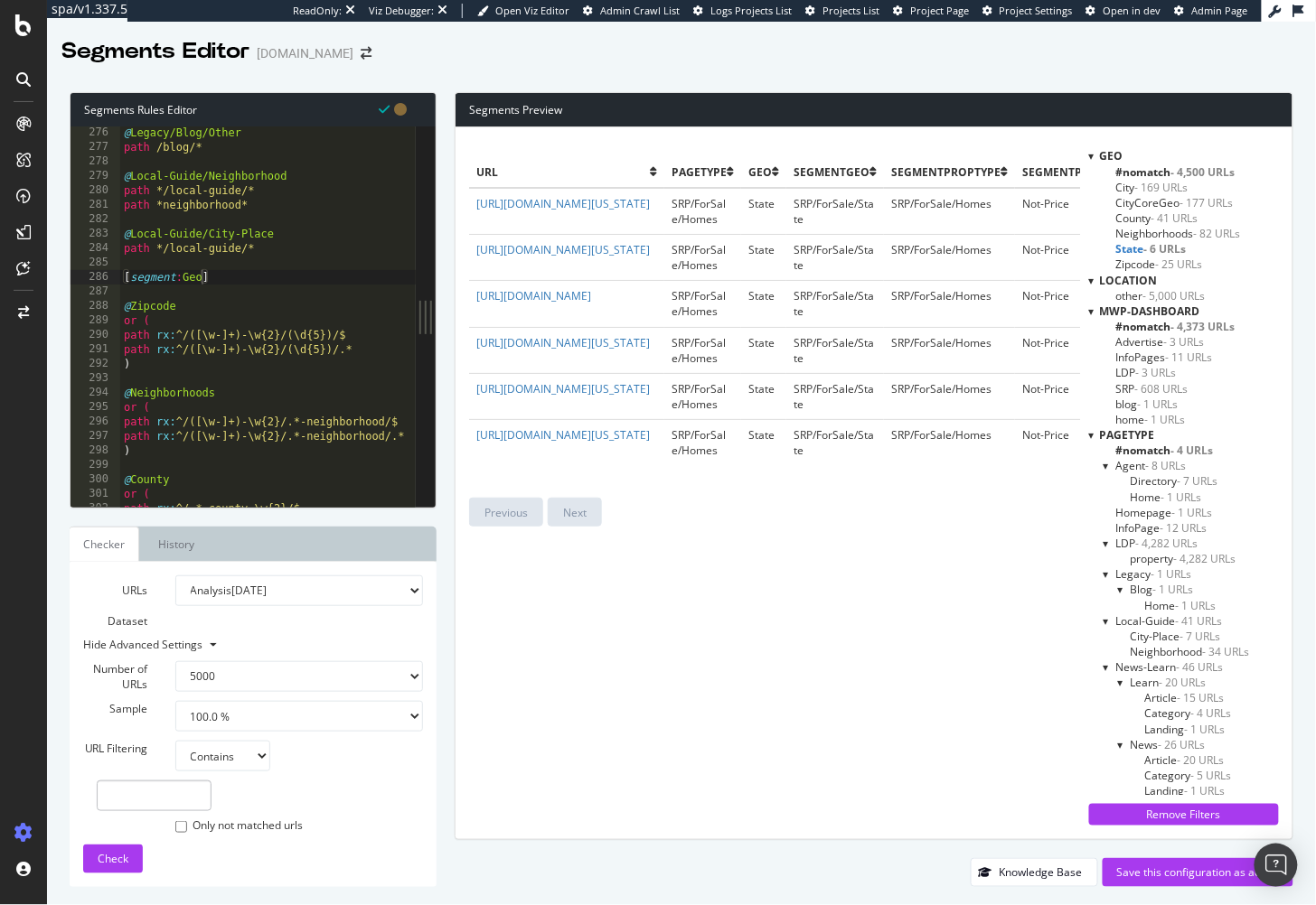
click at [1148, 233] on span "Neighborhoods - 82 URLs" at bounding box center [1179, 233] width 125 height 15
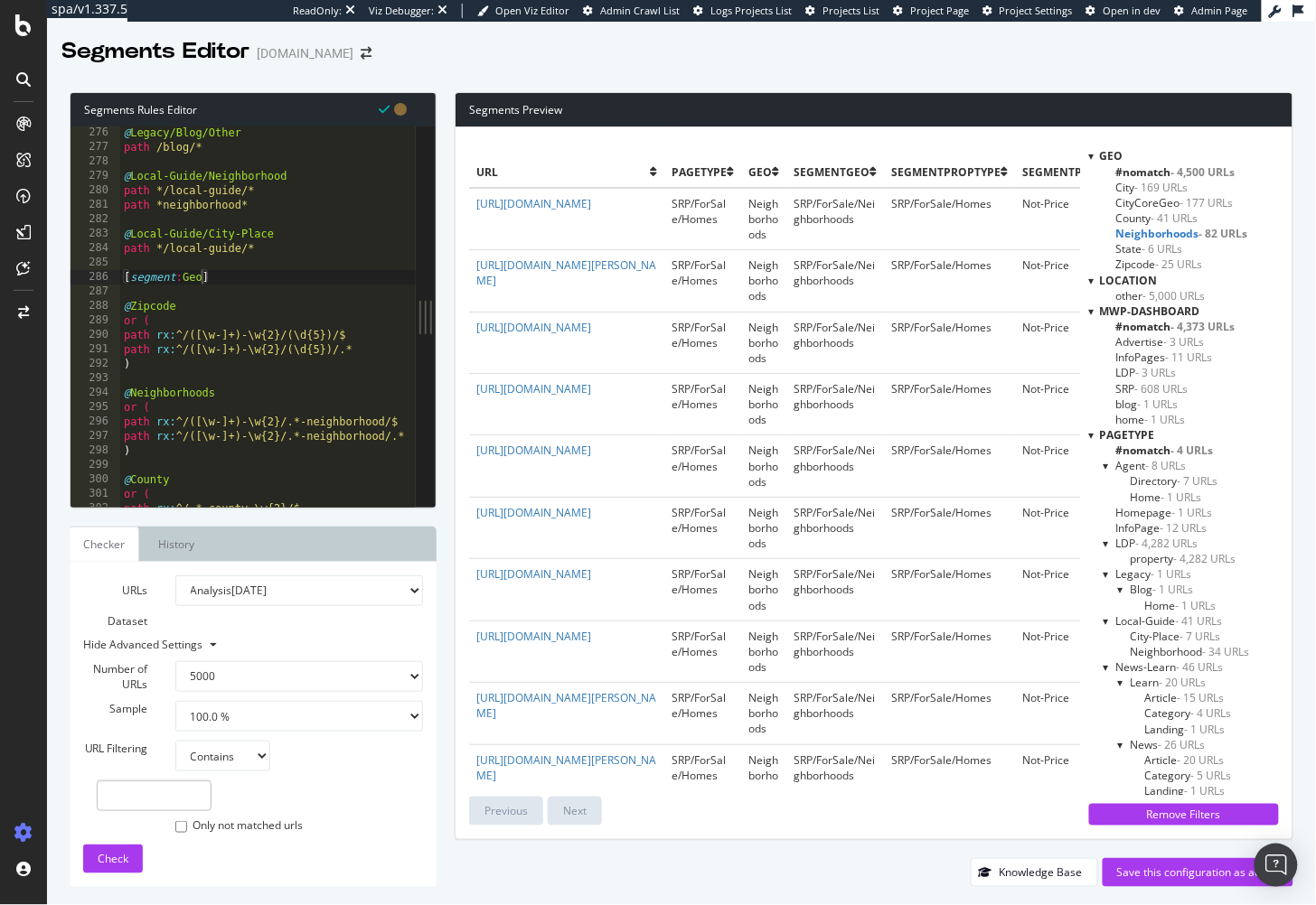
click at [1157, 216] on span "- 41 URLs" at bounding box center [1176, 217] width 47 height 15
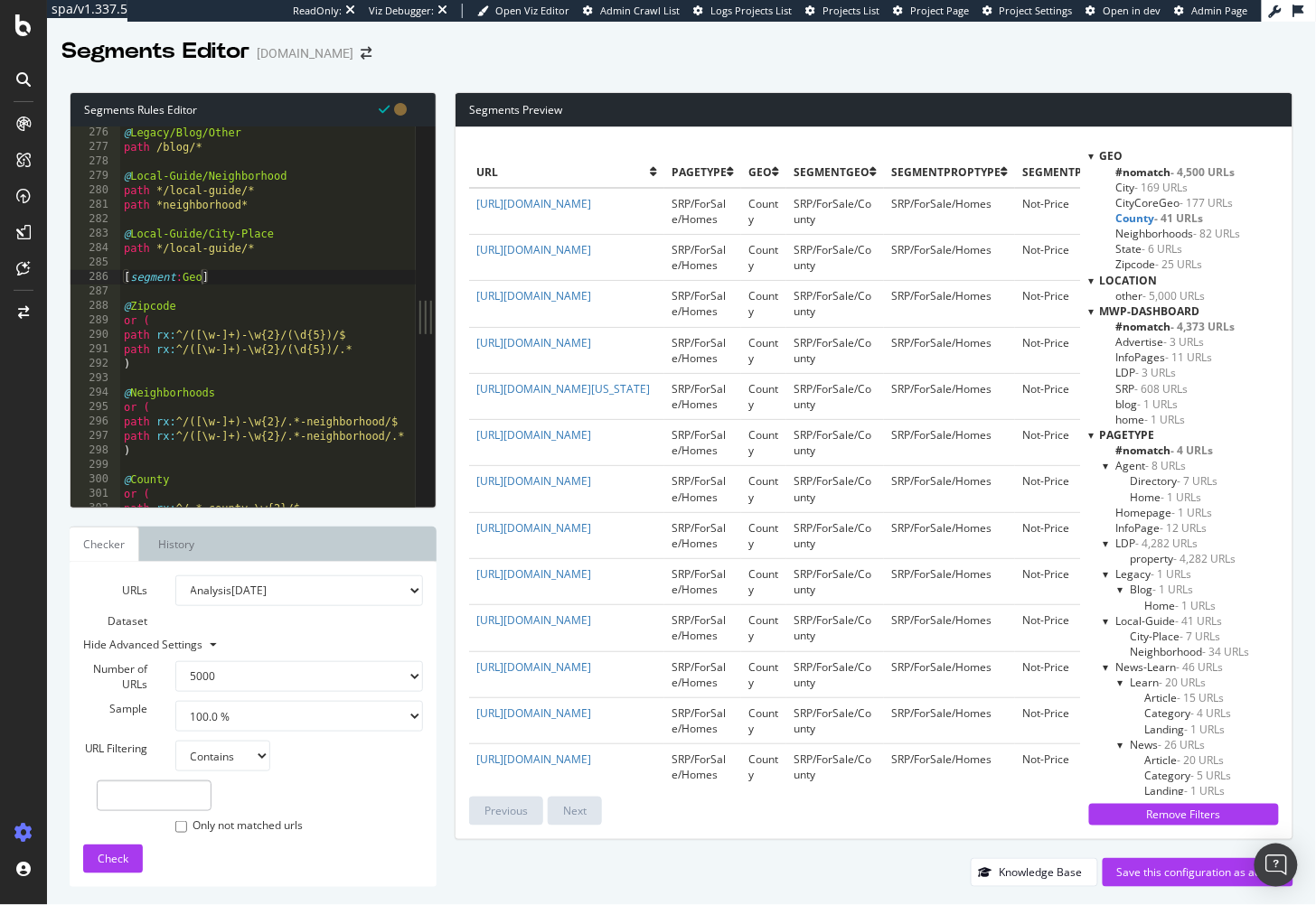
click at [1157, 182] on span "- 169 URLs" at bounding box center [1162, 187] width 53 height 15
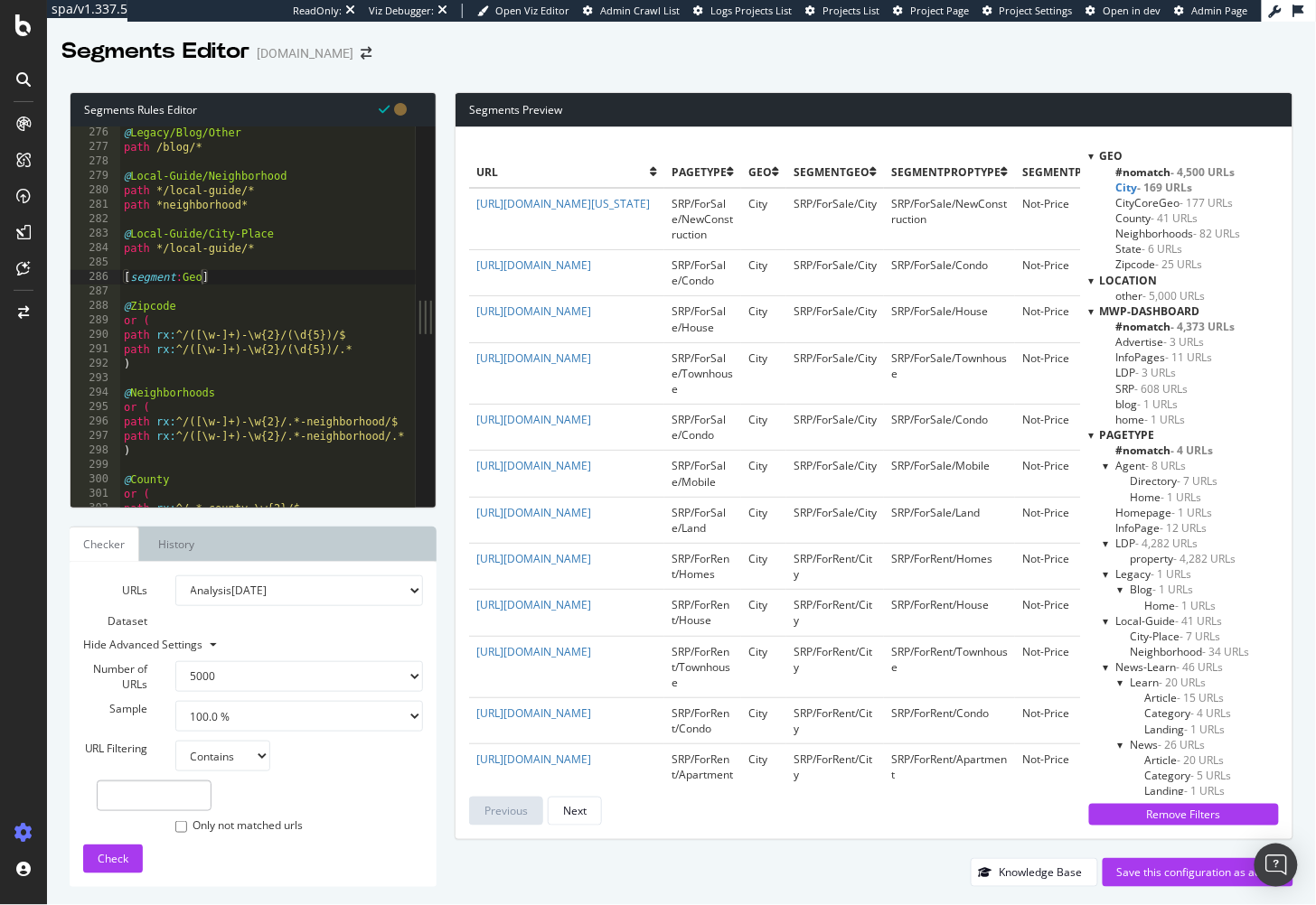
click at [762, 231] on td "City" at bounding box center [764, 218] width 45 height 63
click at [1143, 183] on span "- 169 URLs" at bounding box center [1166, 187] width 55 height 15
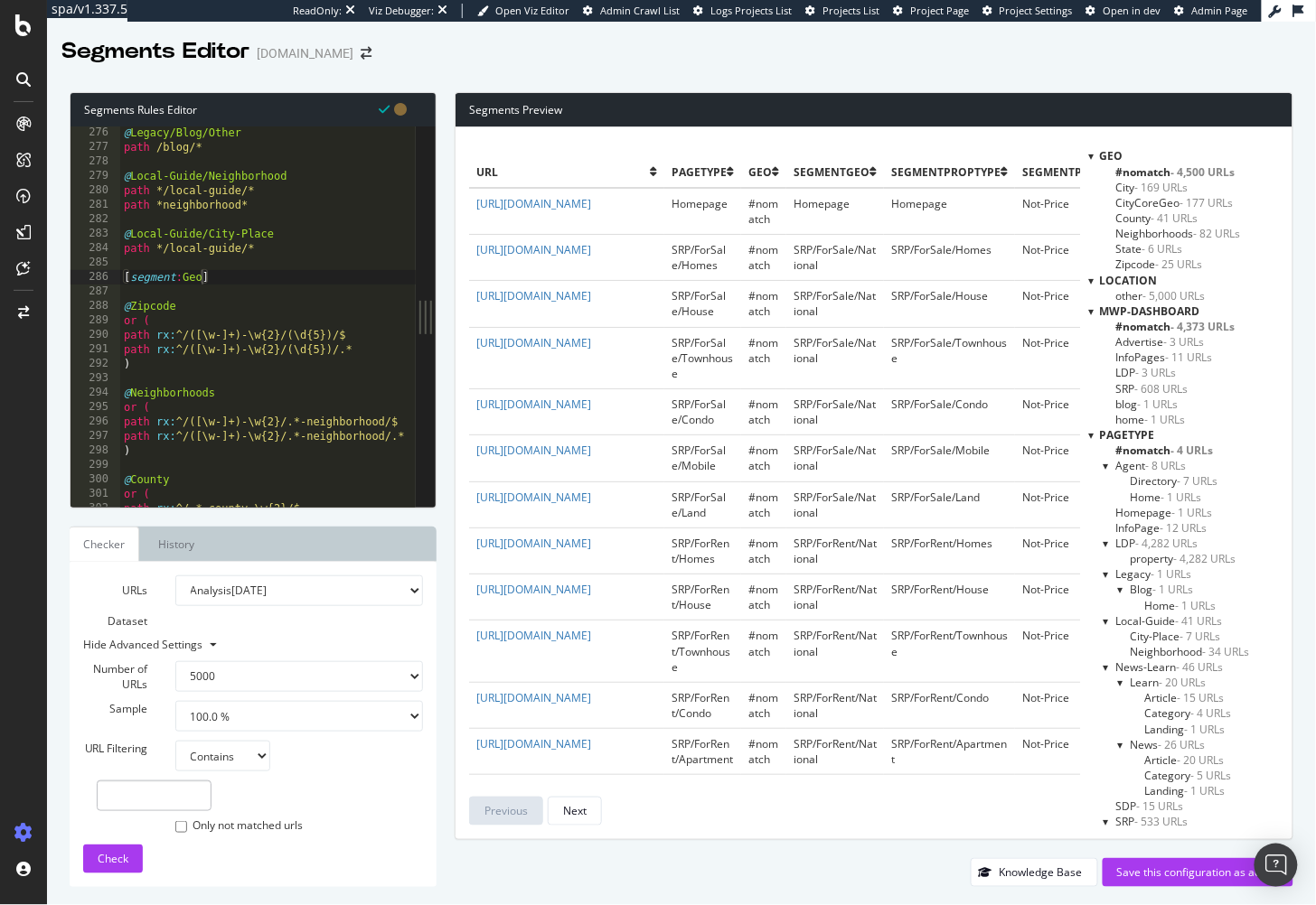
click at [1140, 197] on span "CityCoreGeo - 177 URLs" at bounding box center [1176, 202] width 118 height 15
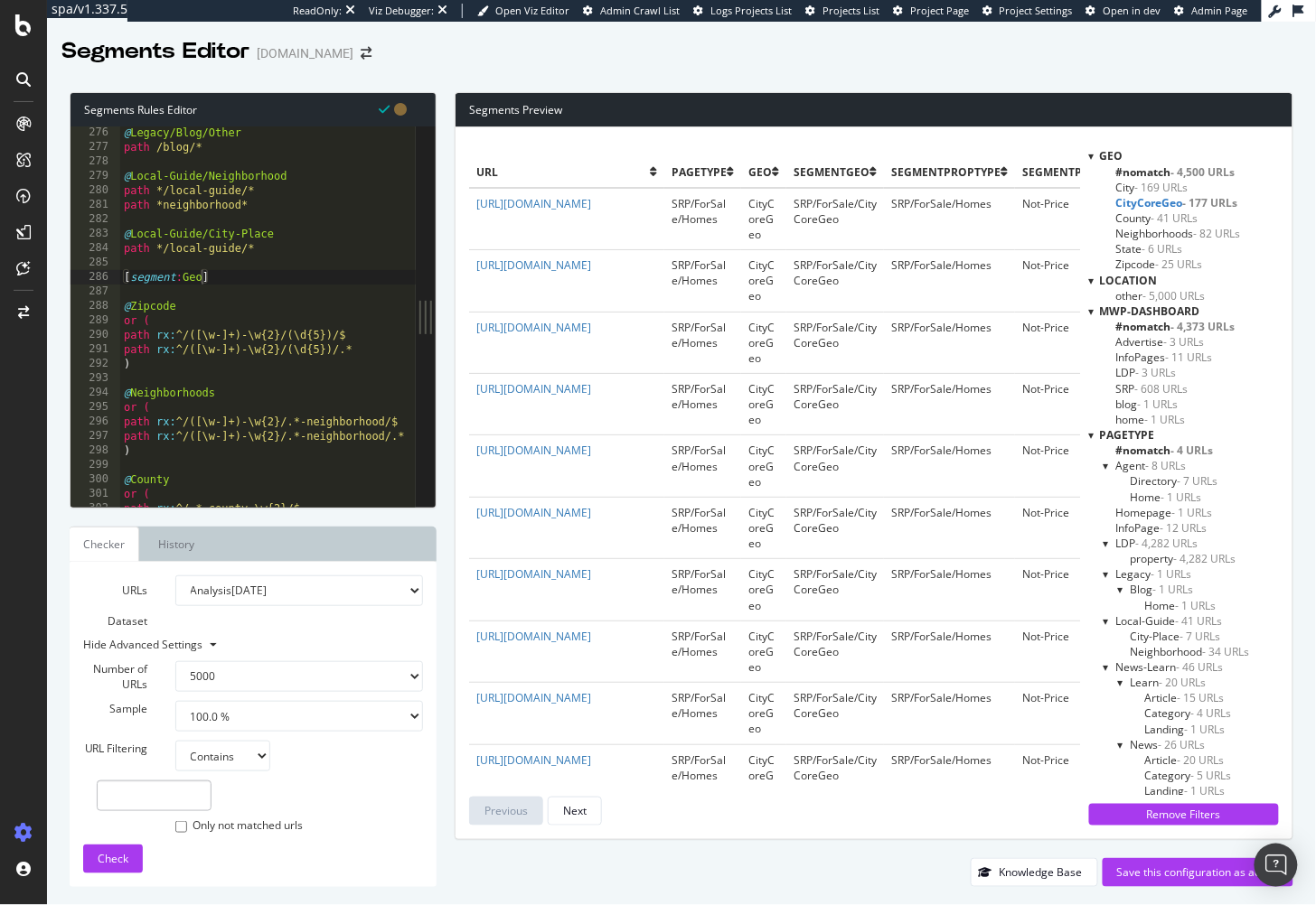
click at [1140, 199] on span "CityCoreGeo - 177 URLs" at bounding box center [1177, 202] width 122 height 15
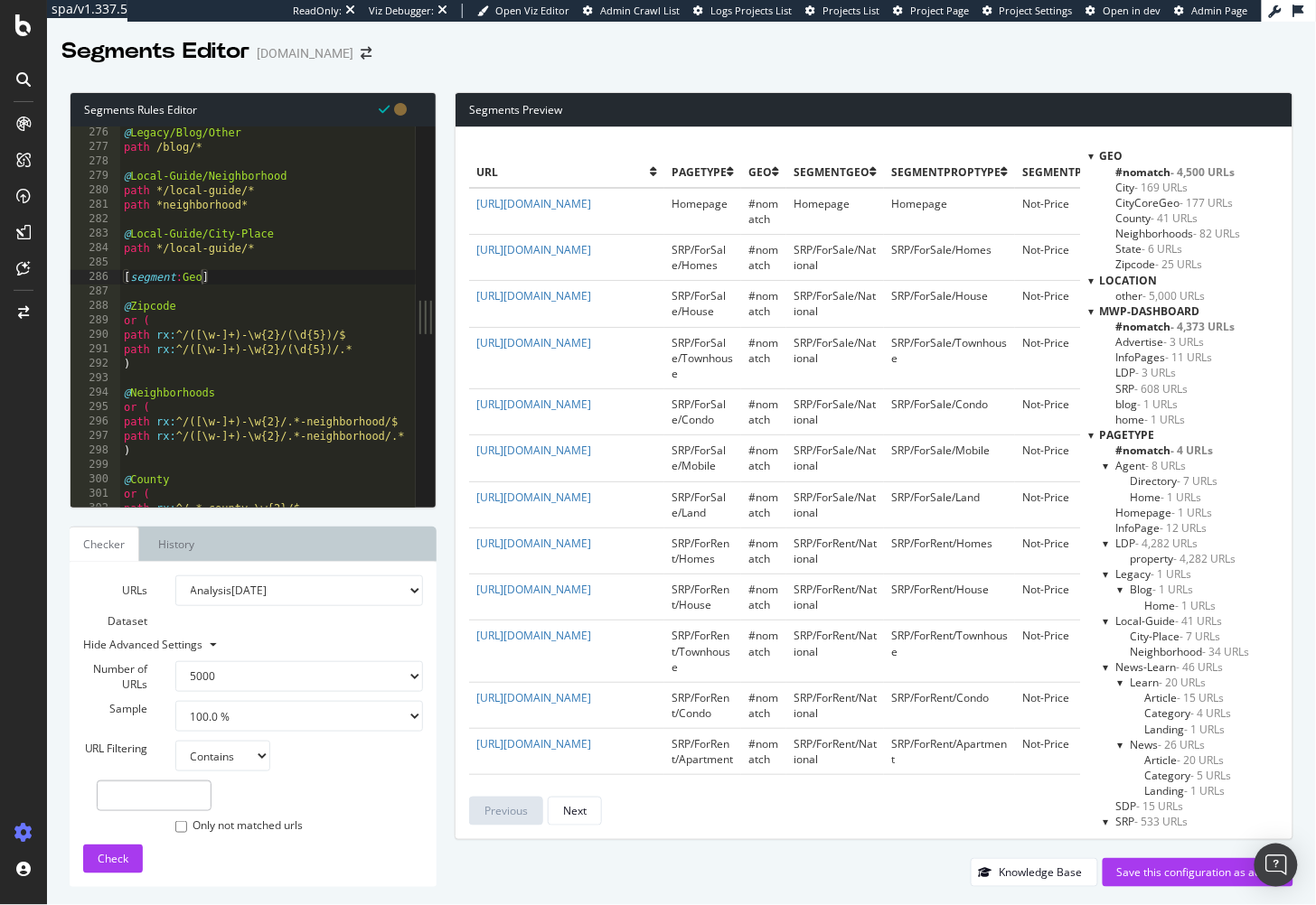
click at [1138, 216] on span "County - 41 URLs" at bounding box center [1157, 217] width 82 height 15
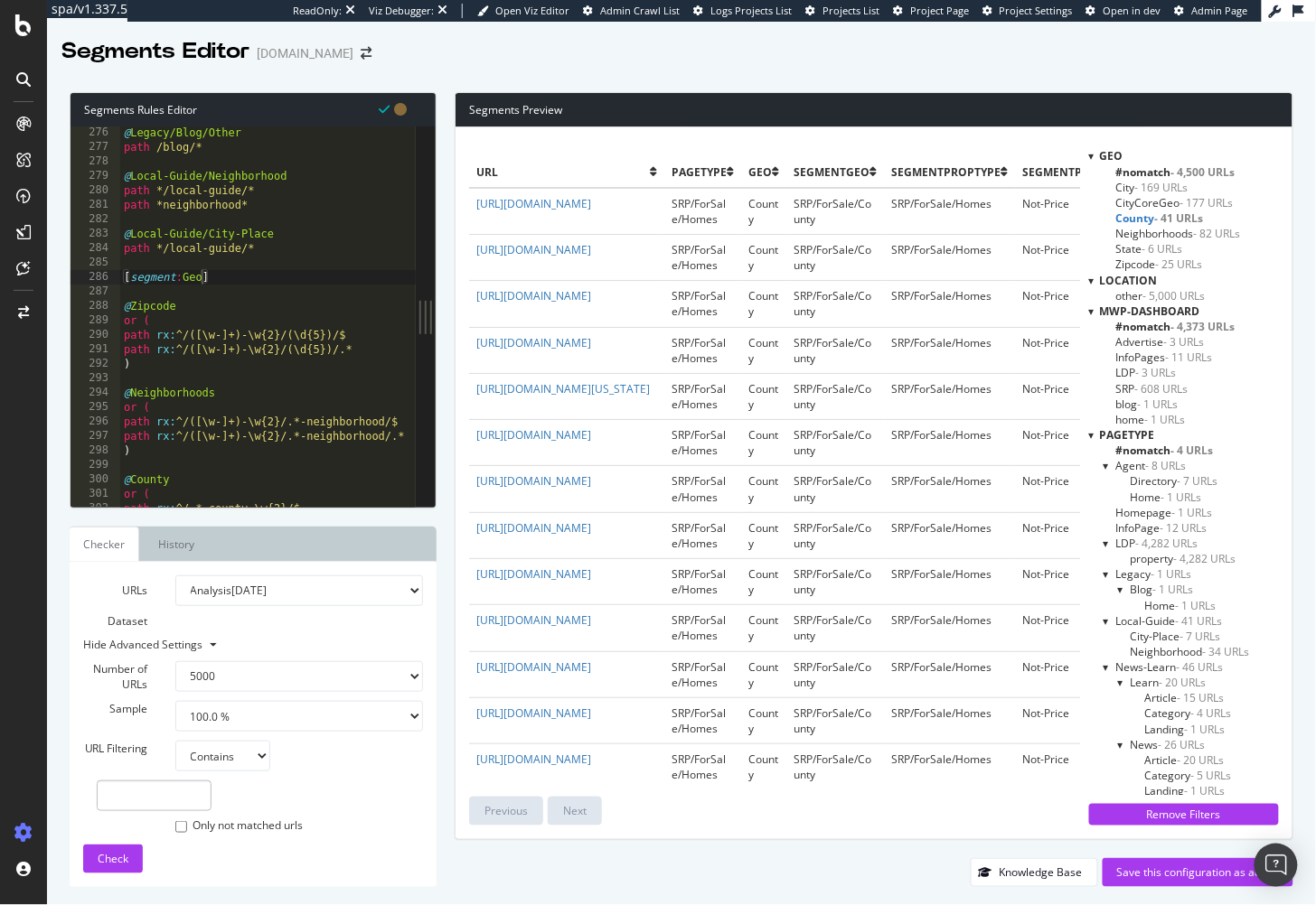
click at [1138, 216] on span "County - 41 URLs" at bounding box center [1160, 217] width 88 height 15
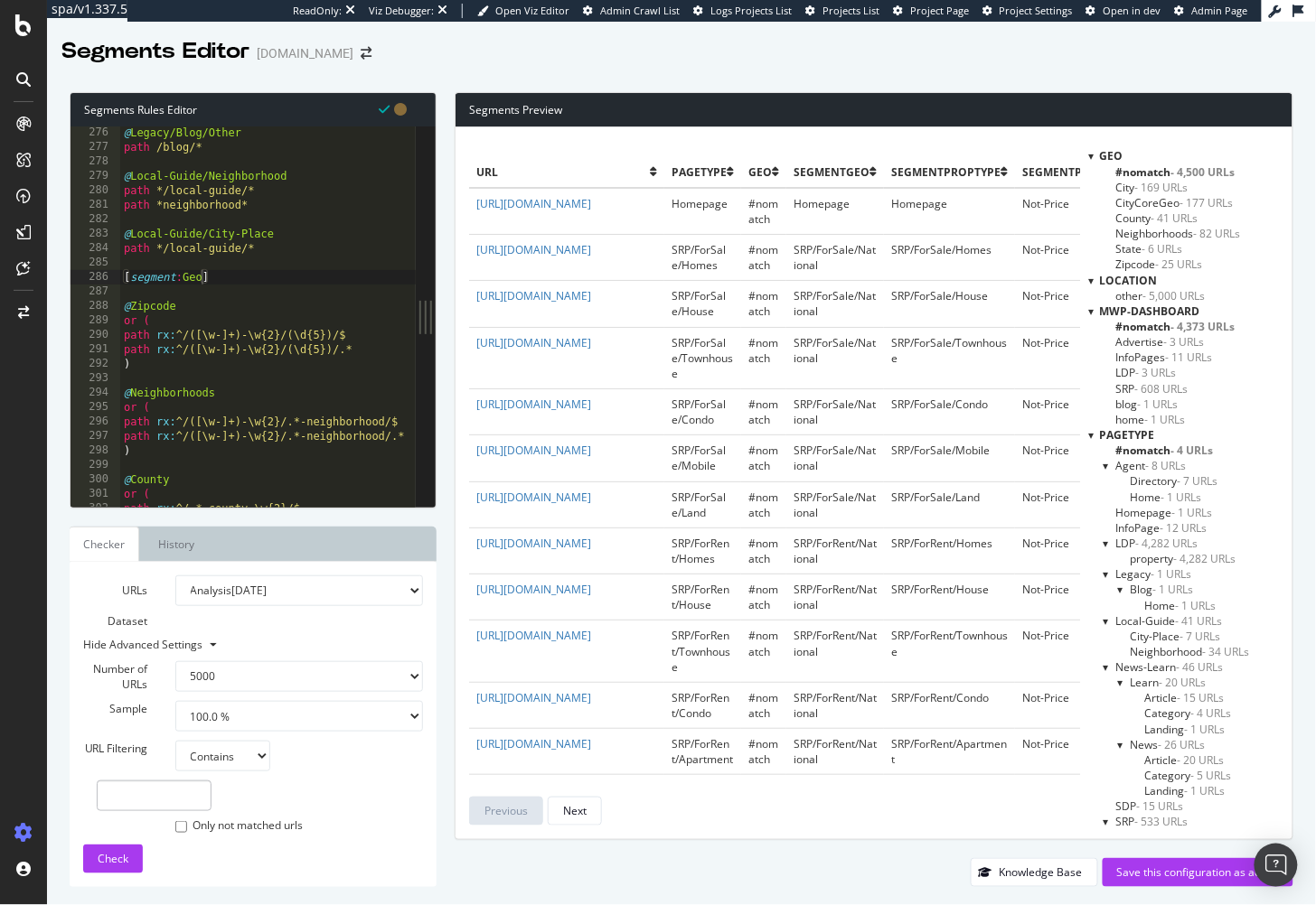
click at [1140, 265] on span "Zipcode - 25 URLs" at bounding box center [1160, 264] width 87 height 15
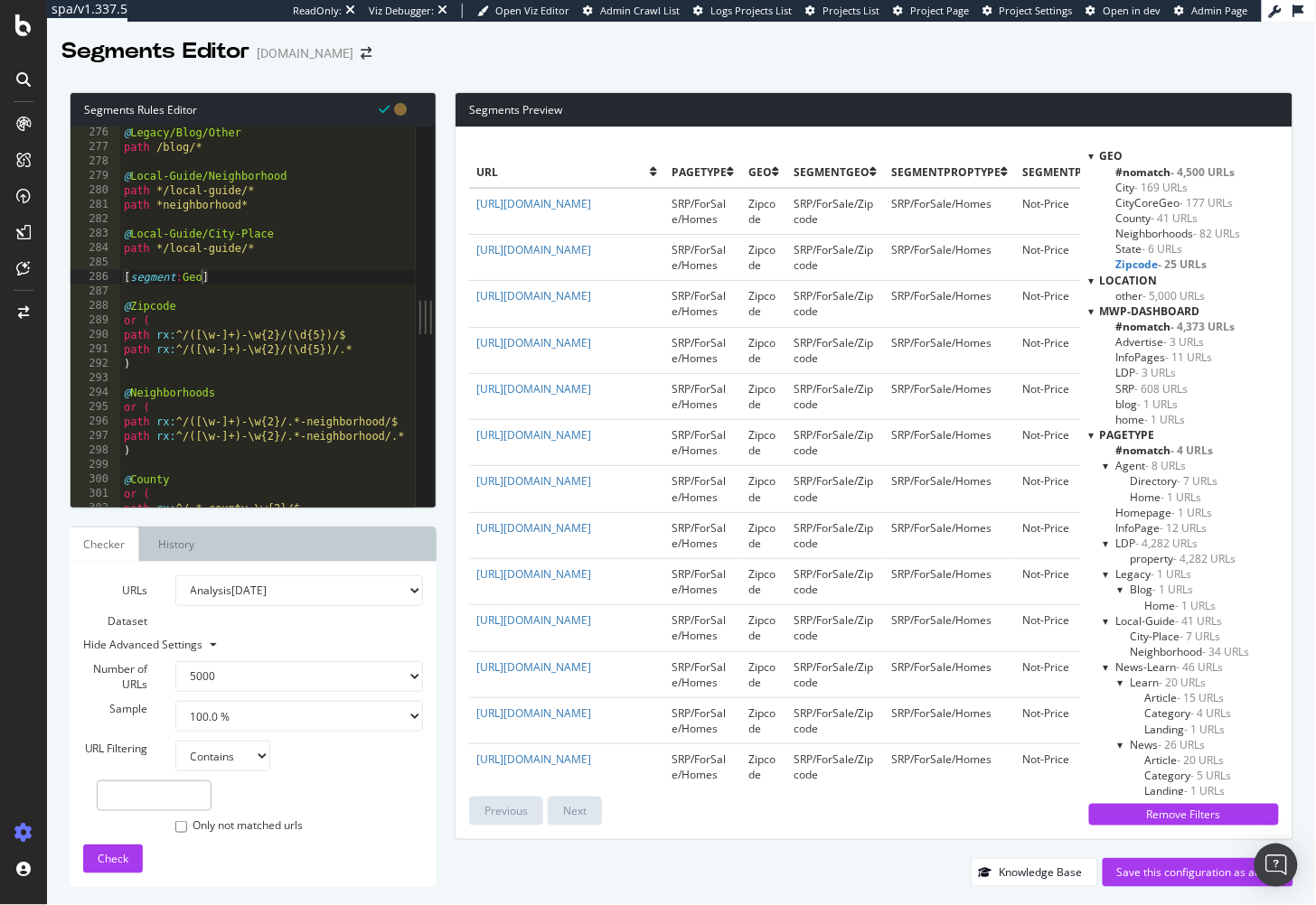
click at [1149, 263] on span "Zipcode - 25 URLs" at bounding box center [1162, 264] width 92 height 15
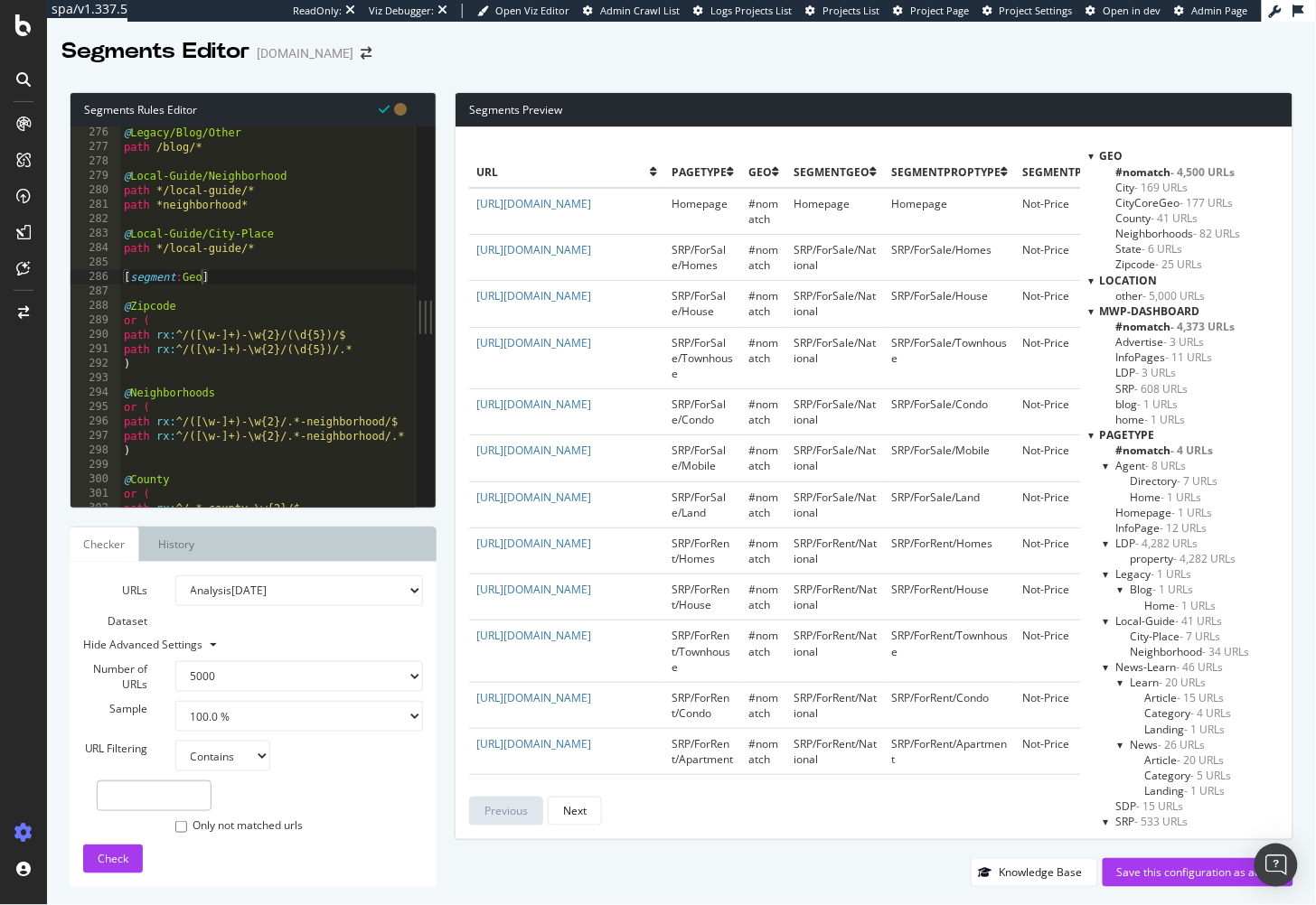
click at [1066, 68] on div at bounding box center [682, 71] width 1269 height 7
type textarea ")"
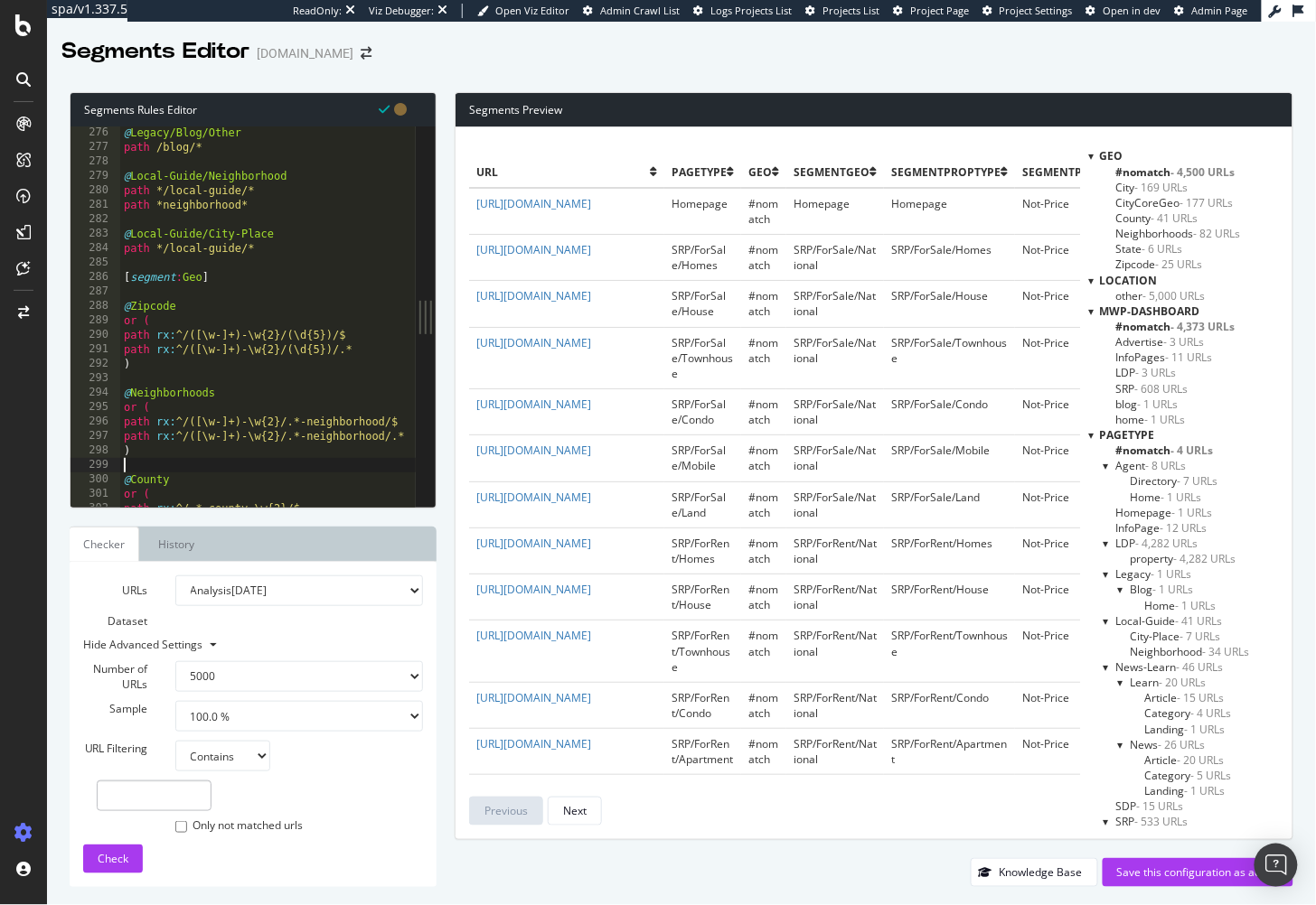
click at [1148, 167] on span "#nomatch - 4,500 URLs" at bounding box center [1176, 172] width 120 height 15
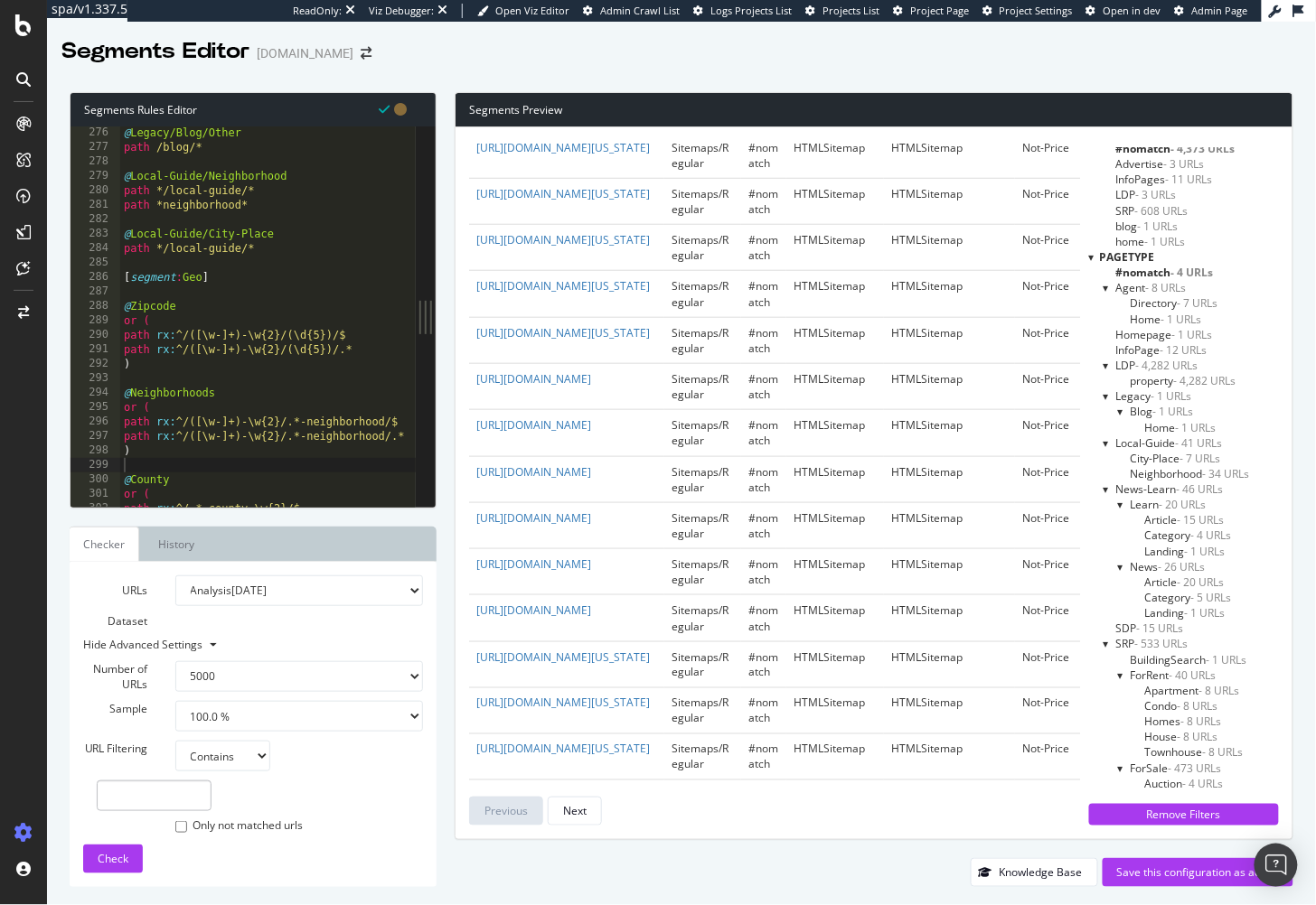
scroll to position [360, 0]
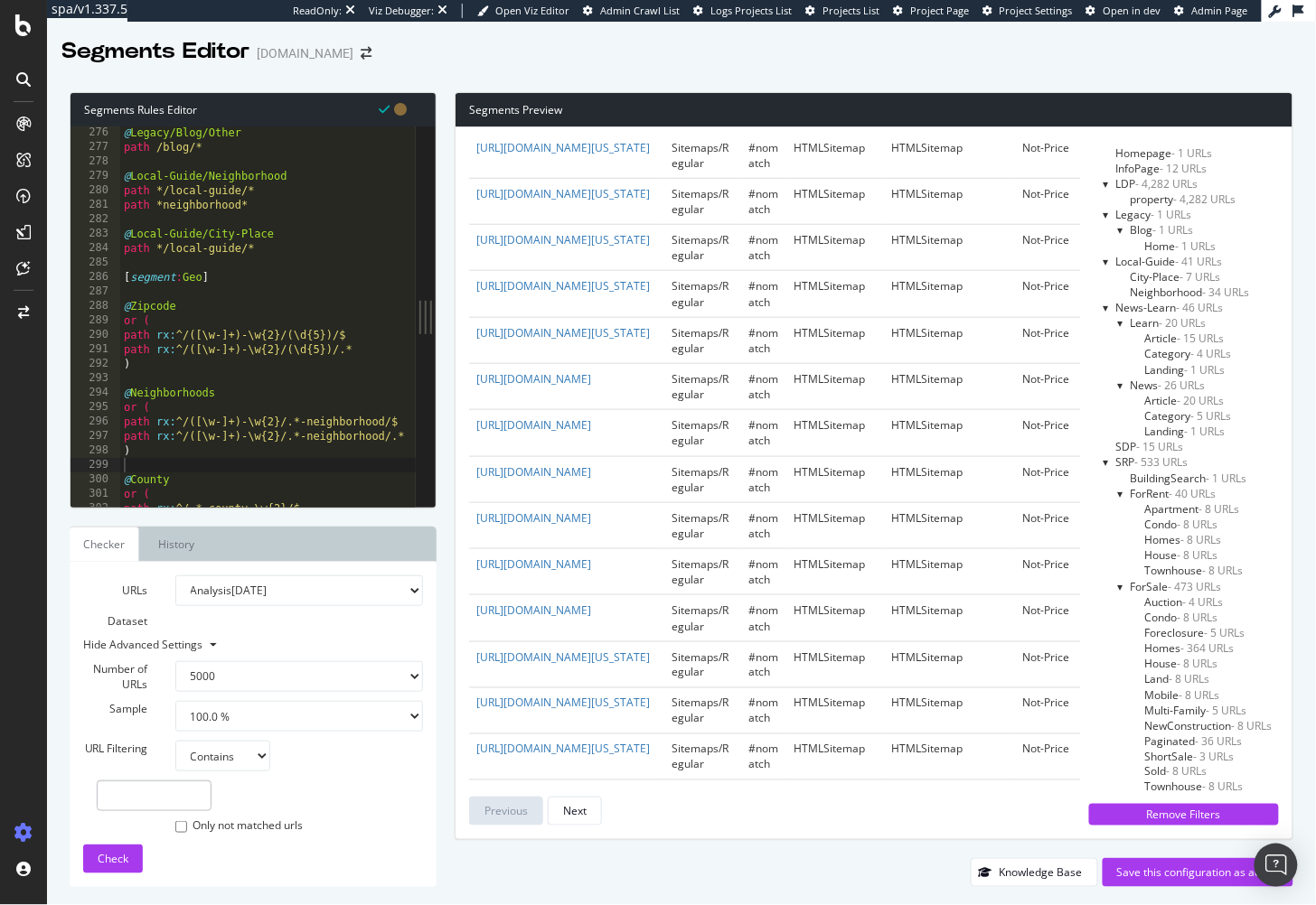
click at [1130, 462] on span "SRP - 533 URLs" at bounding box center [1153, 462] width 73 height 15
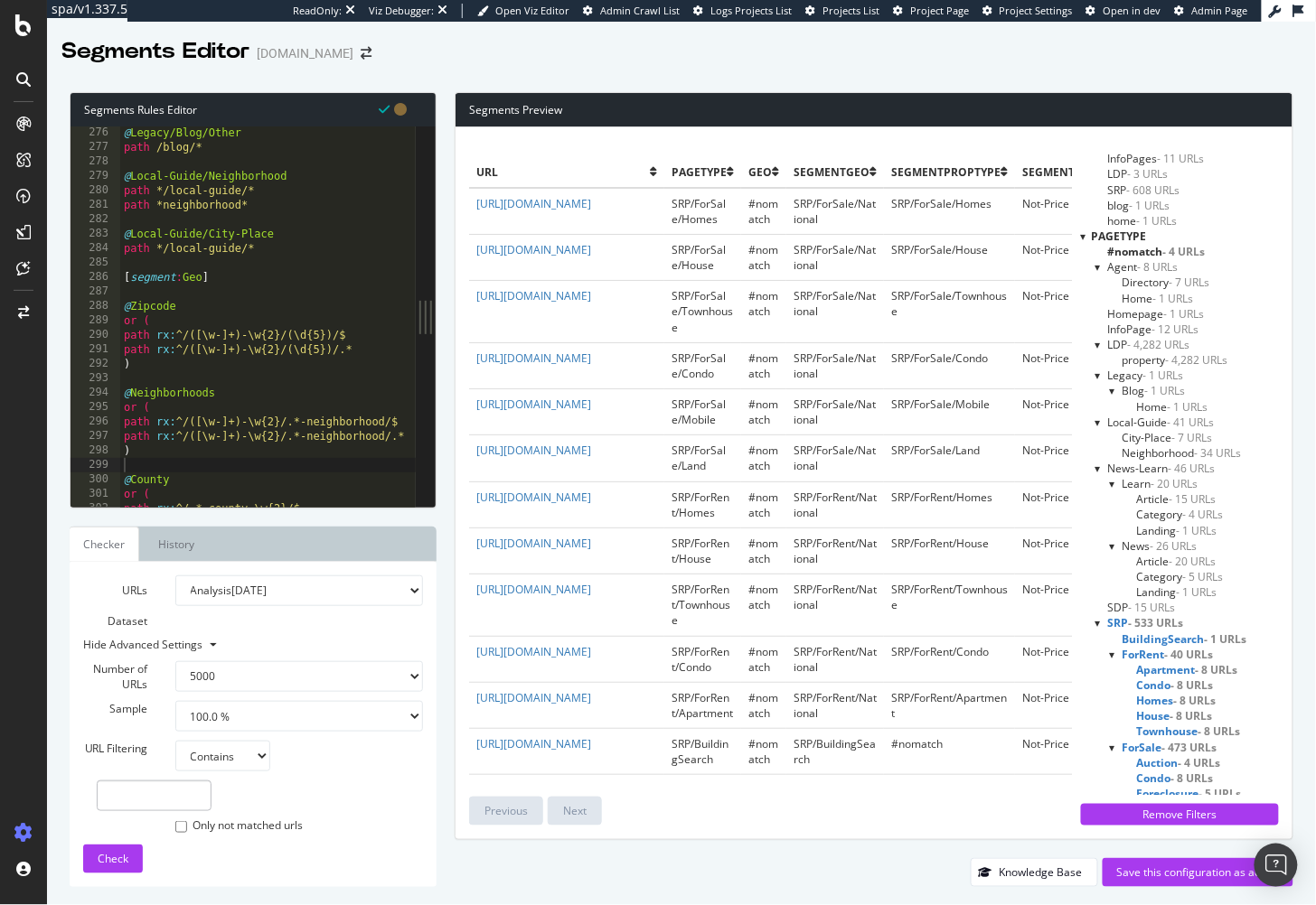
scroll to position [0, 0]
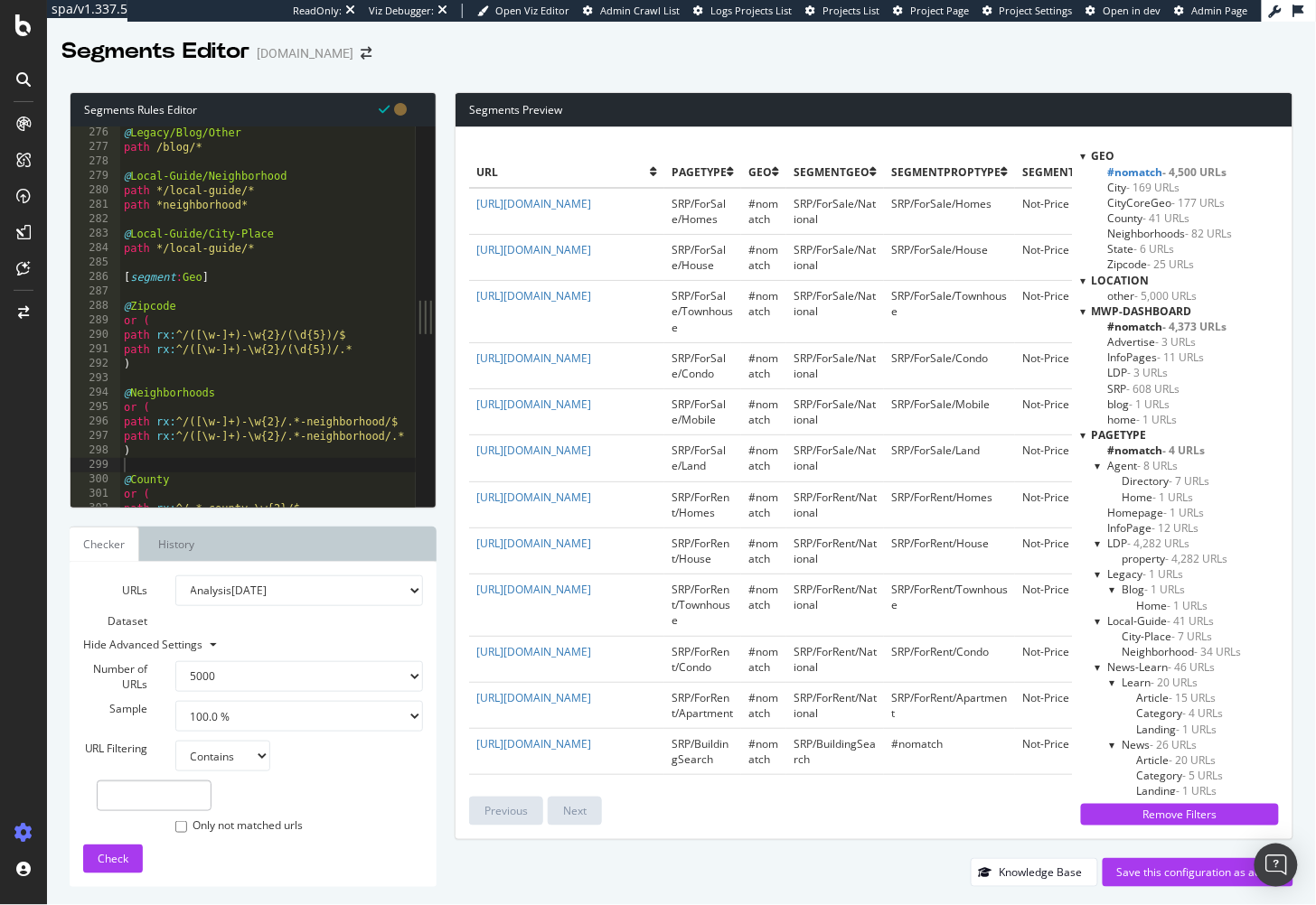
click at [1139, 170] on span "#nomatch - 4,500 URLs" at bounding box center [1168, 172] width 120 height 15
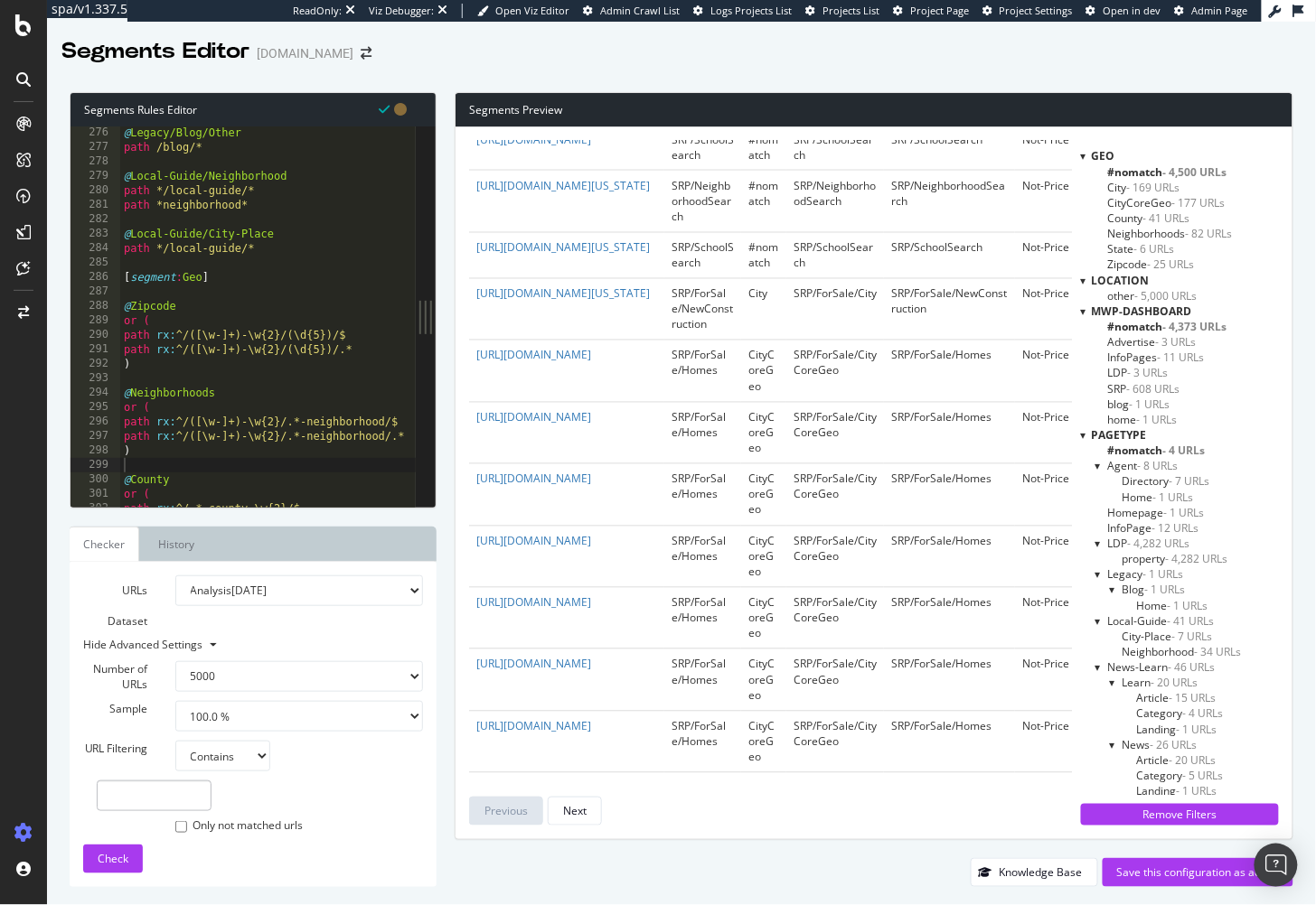
scroll to position [895, 0]
click at [730, 173] on td "SRP/SchoolSearch" at bounding box center [702, 149] width 77 height 46
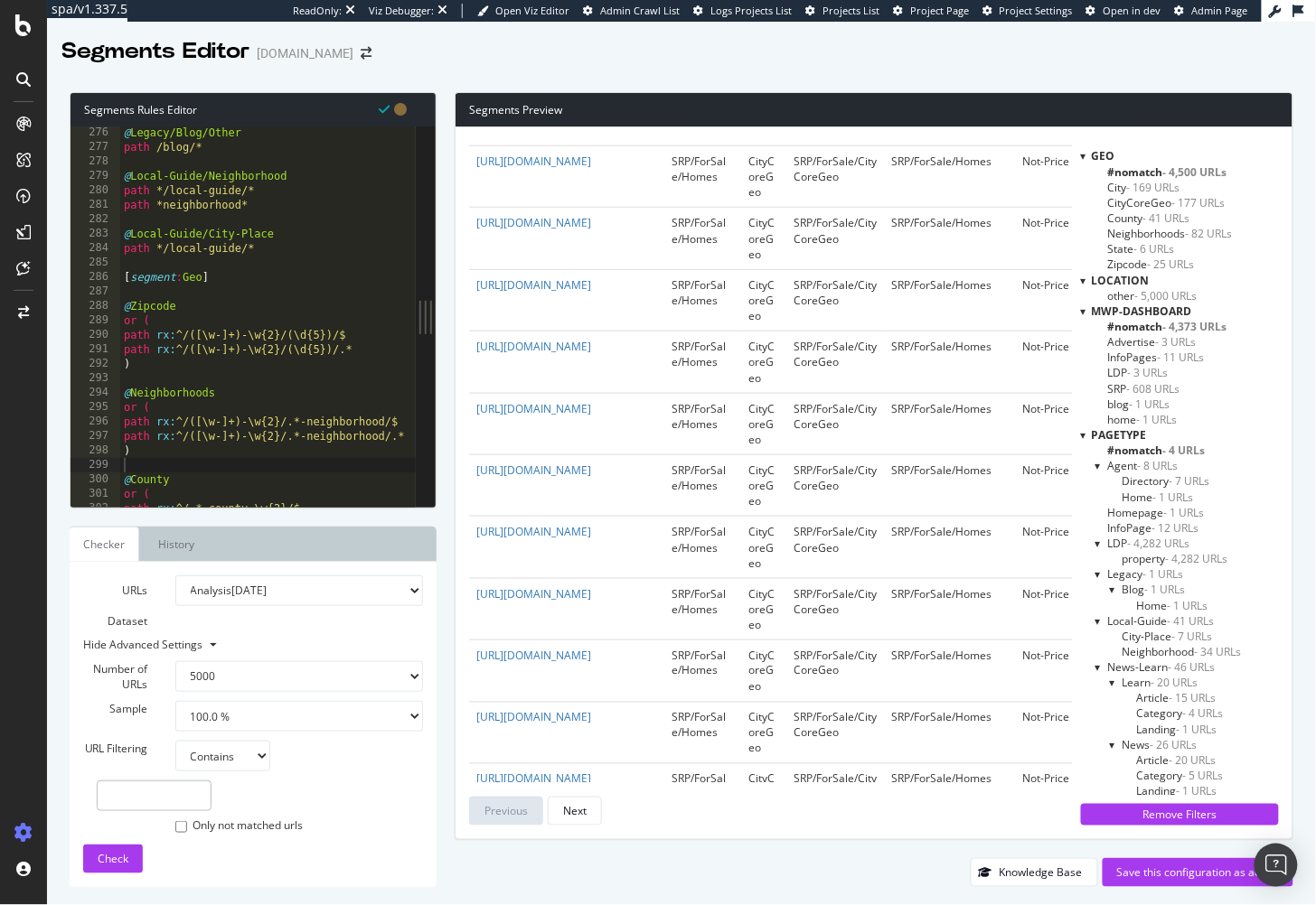
scroll to position [4421, 0]
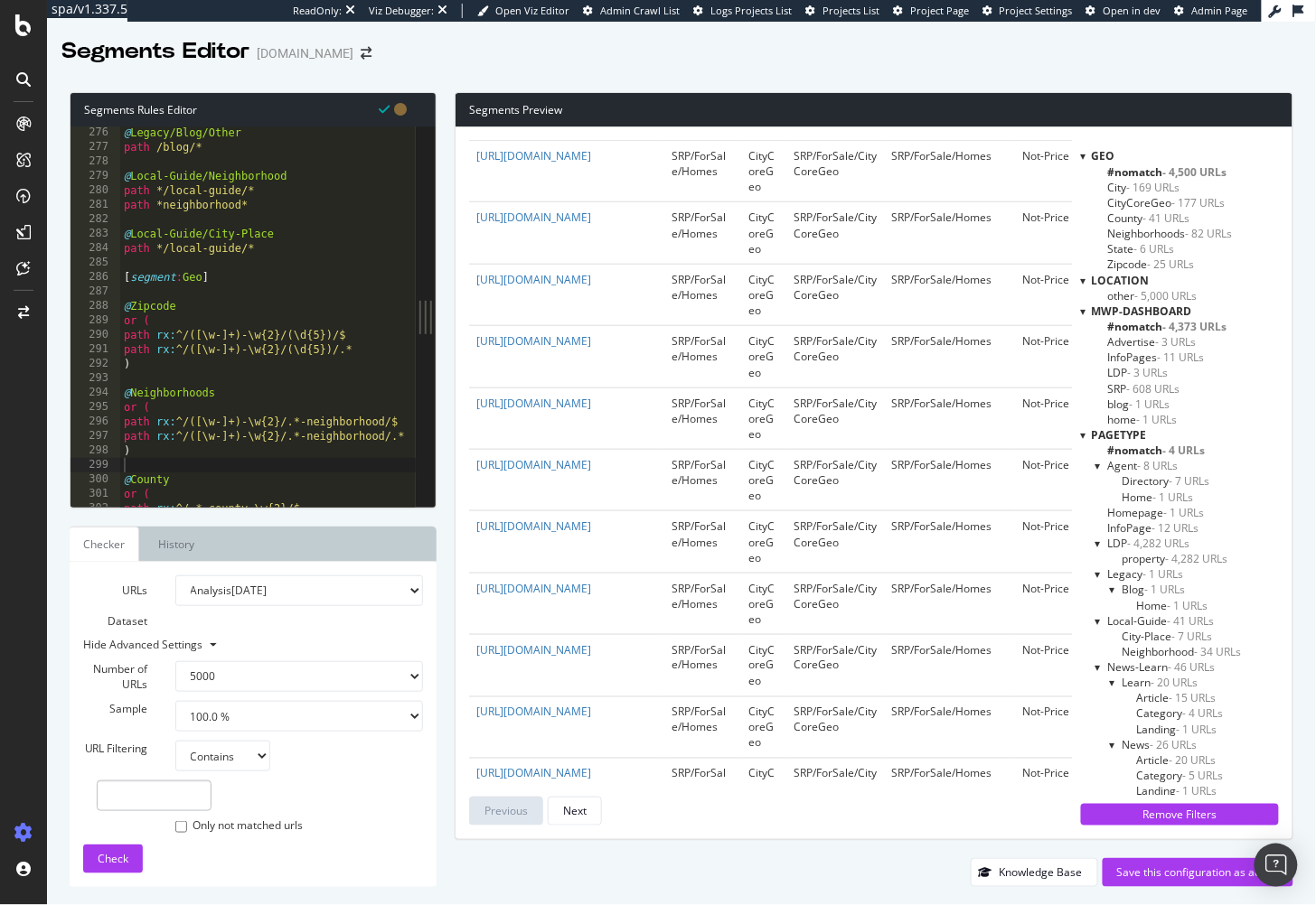
click at [1086, 398] on div "mwp-dashboard #nomatch - 4,373 URLs Advertise - 3 URLs InfoPages - 11 URLs LDP …" at bounding box center [1180, 365] width 198 height 124
click at [878, 88] on div "Segments Rules Editor 276 277 278 279 280 281 282 283 284 285 286 287 288 289 2…" at bounding box center [682, 490] width 1269 height 832
click at [658, 63] on div "Segments Editor Homes.com" at bounding box center [682, 44] width 1269 height 45
click at [398, 110] on icon at bounding box center [401, 110] width 13 height 13
click at [399, 114] on icon at bounding box center [401, 110] width 13 height 13
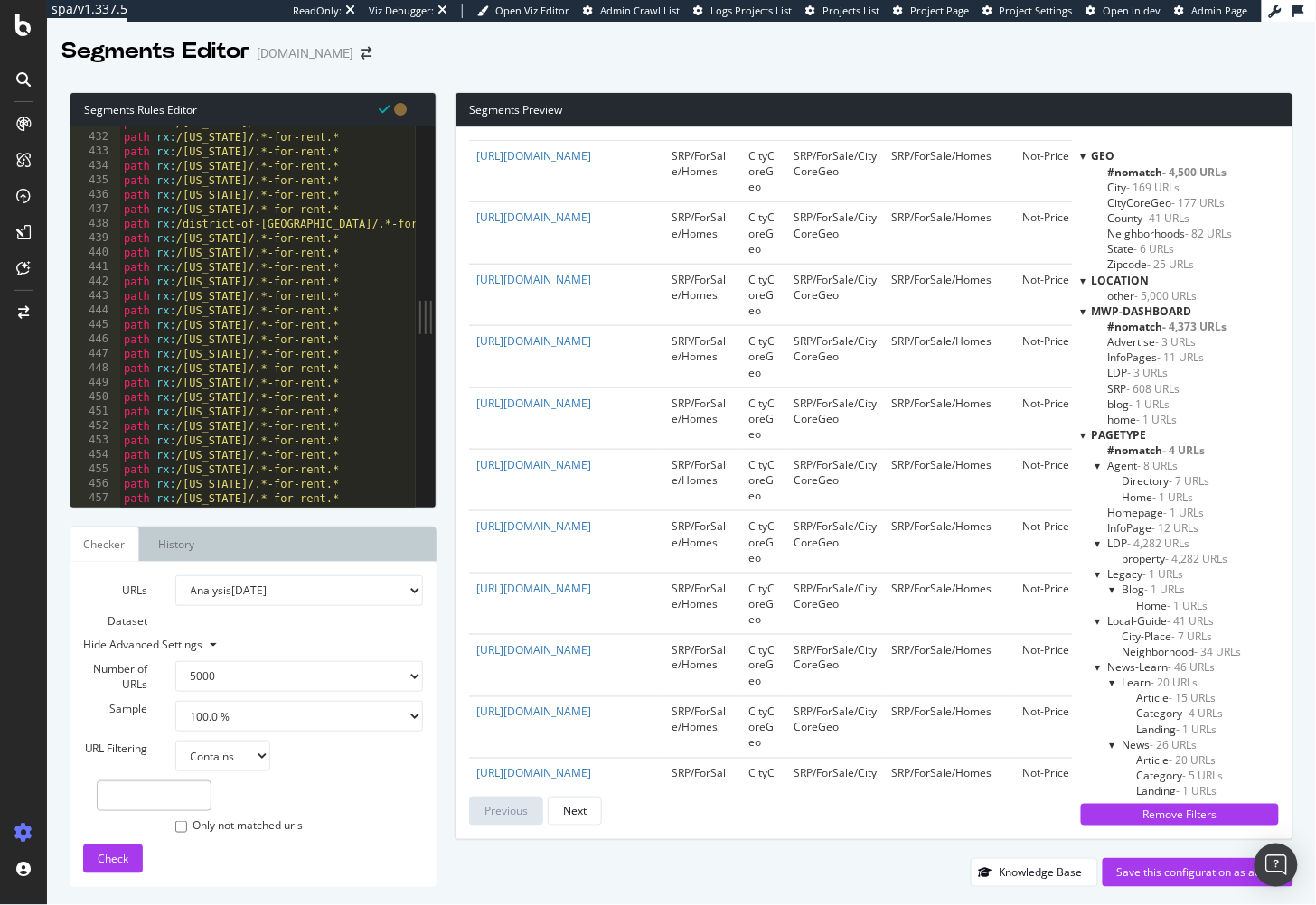
scroll to position [6010, 0]
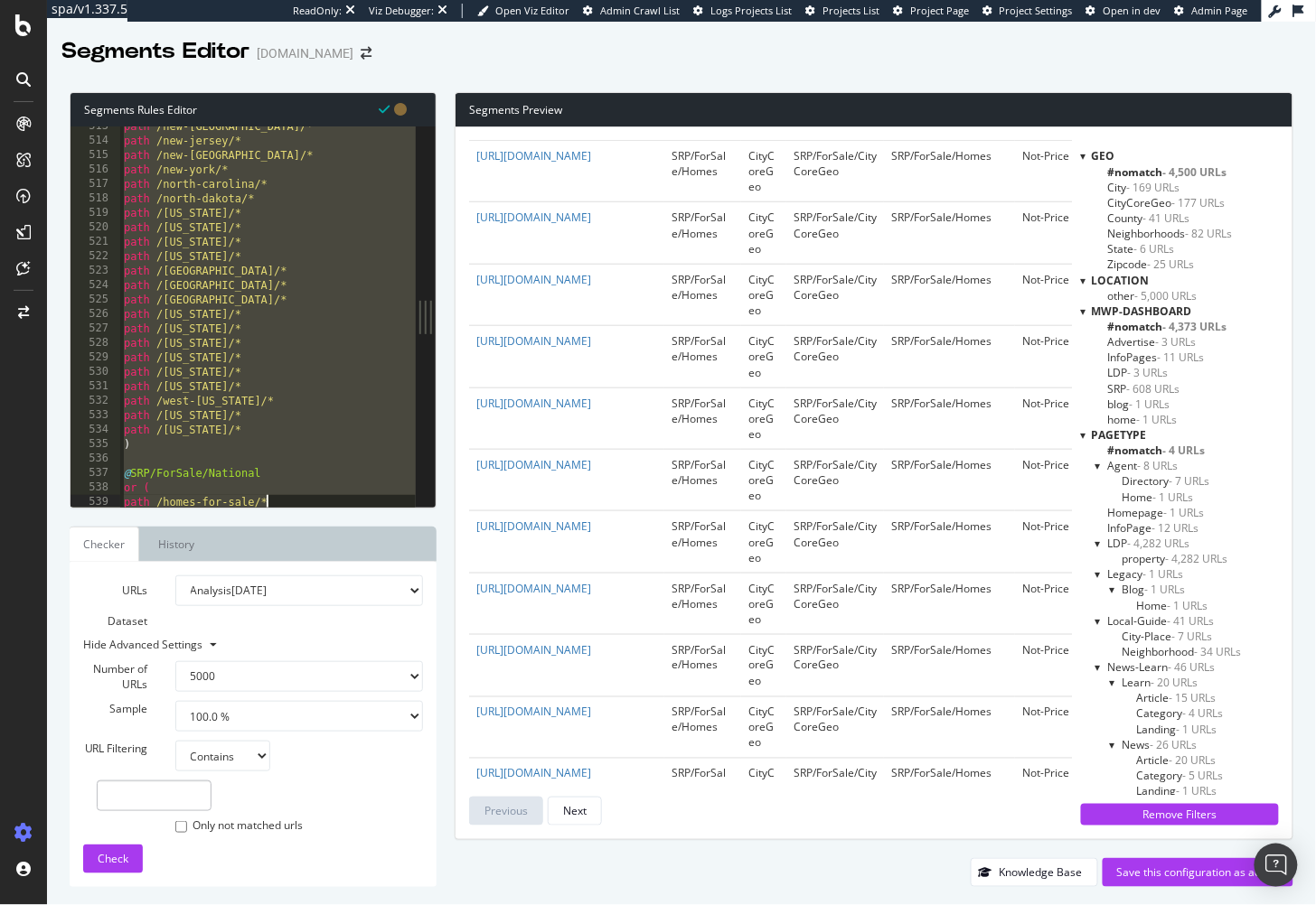
scroll to position [7424, 0]
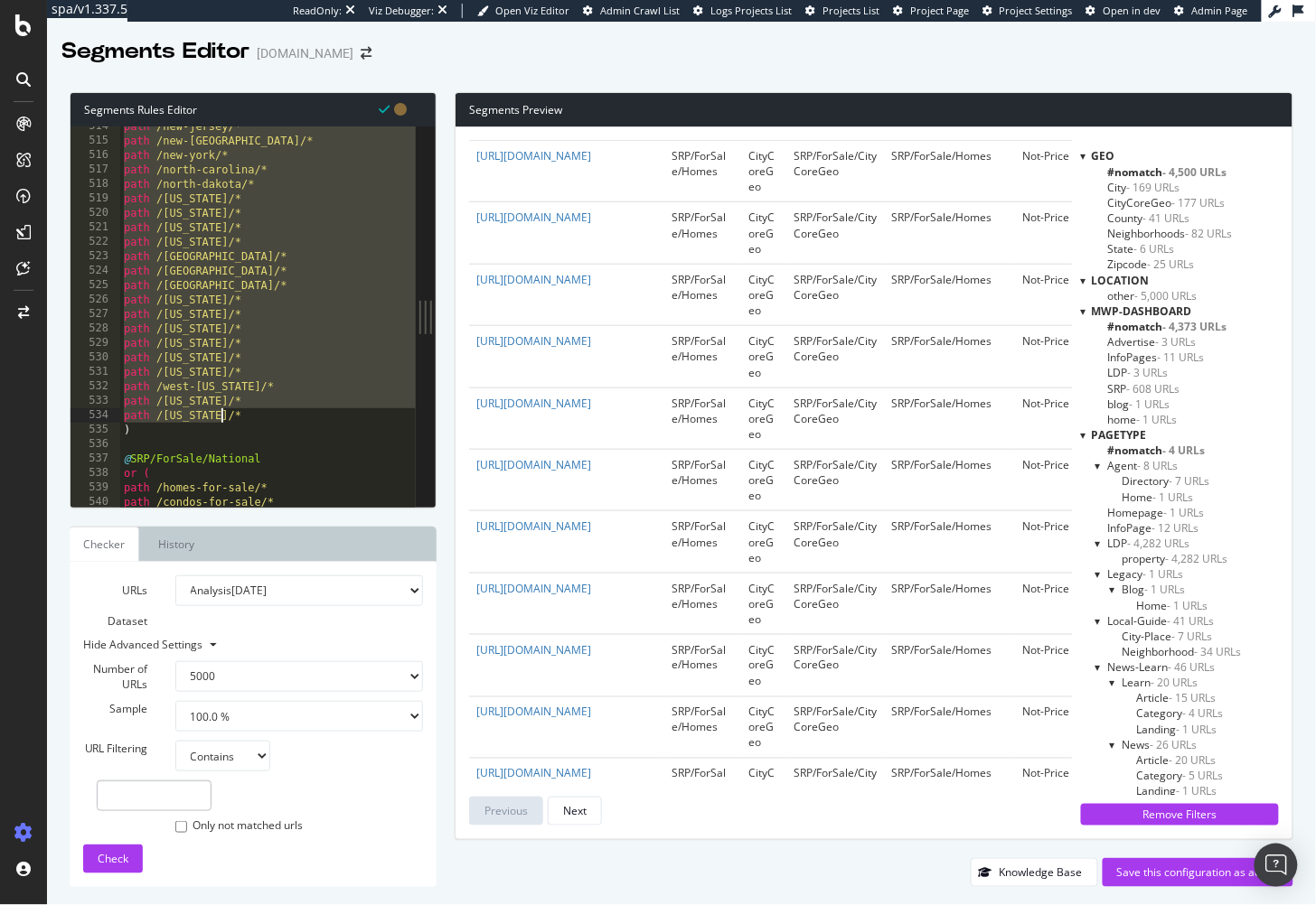
drag, startPoint x: 122, startPoint y: 278, endPoint x: 262, endPoint y: 414, distance: 195.2
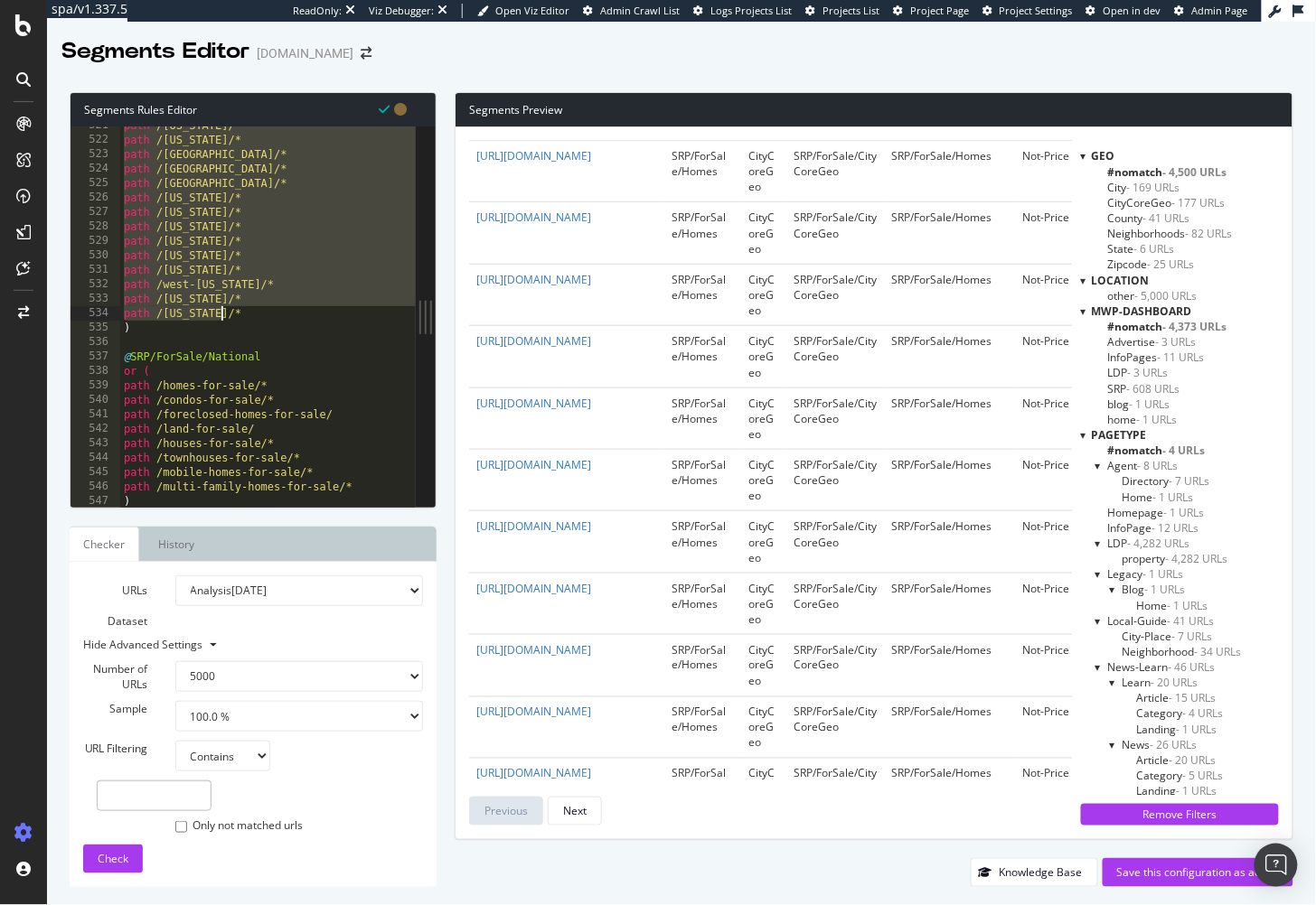
scroll to position [7539, 0]
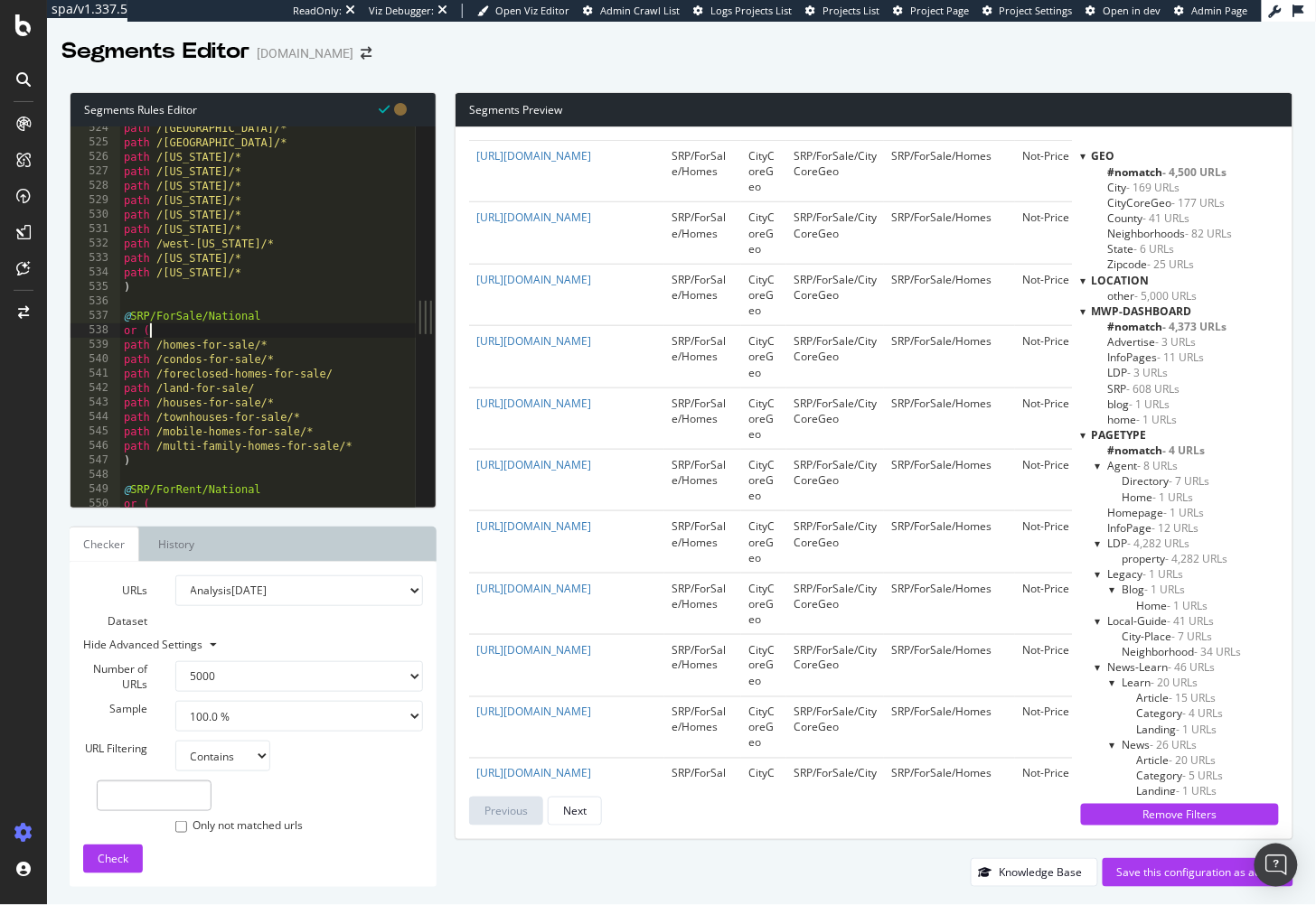
scroll to position [7565, 0]
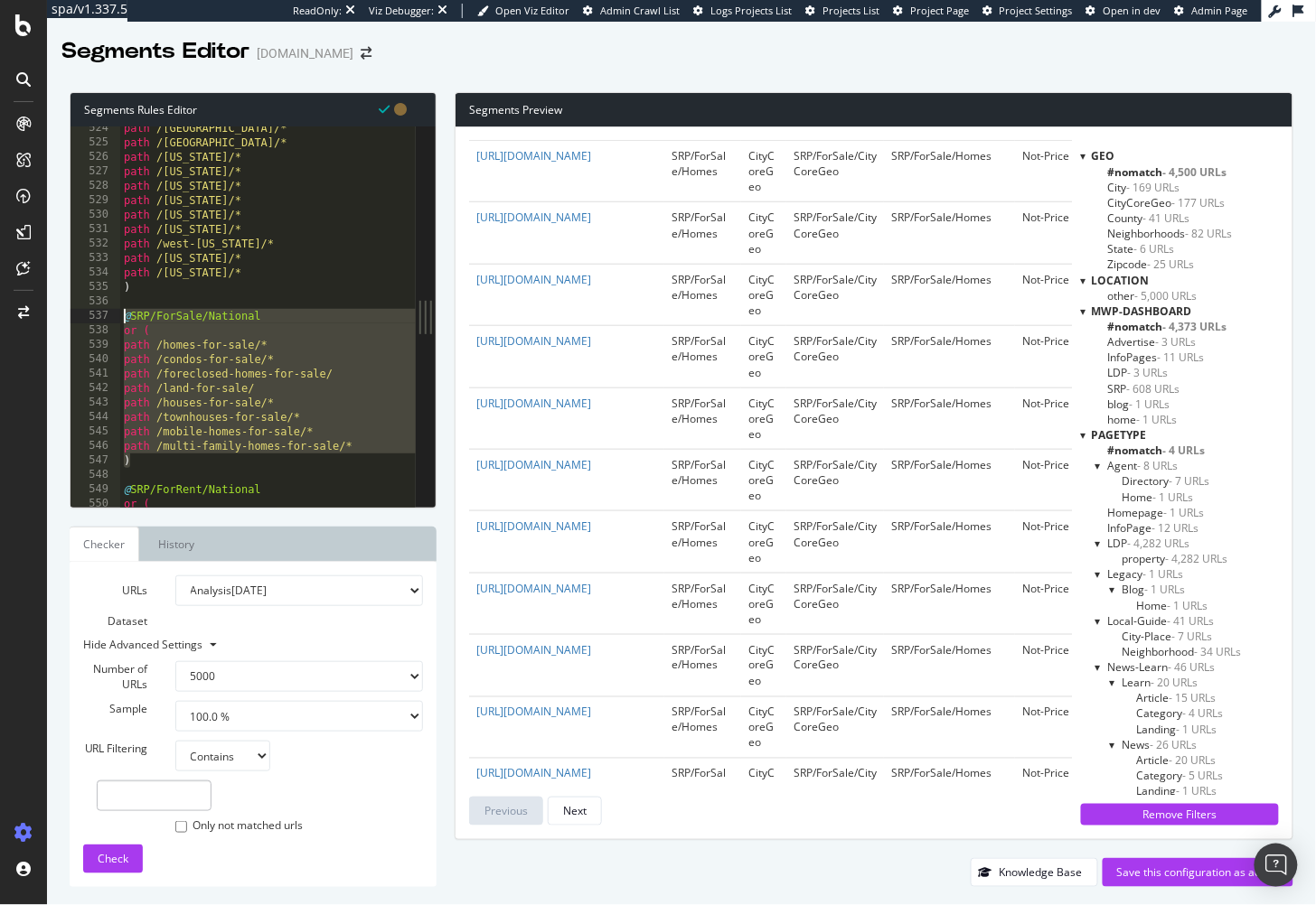
drag, startPoint x: 181, startPoint y: 465, endPoint x: 113, endPoint y: 318, distance: 162.0
click at [113, 318] on div "or ( 524 525 526 527 528 529 530 531 532 533 534 535 536 537 538 539 540 541 54…" at bounding box center [243, 317] width 345 height 380
type textarea "@SRP/ForSale/National or ("
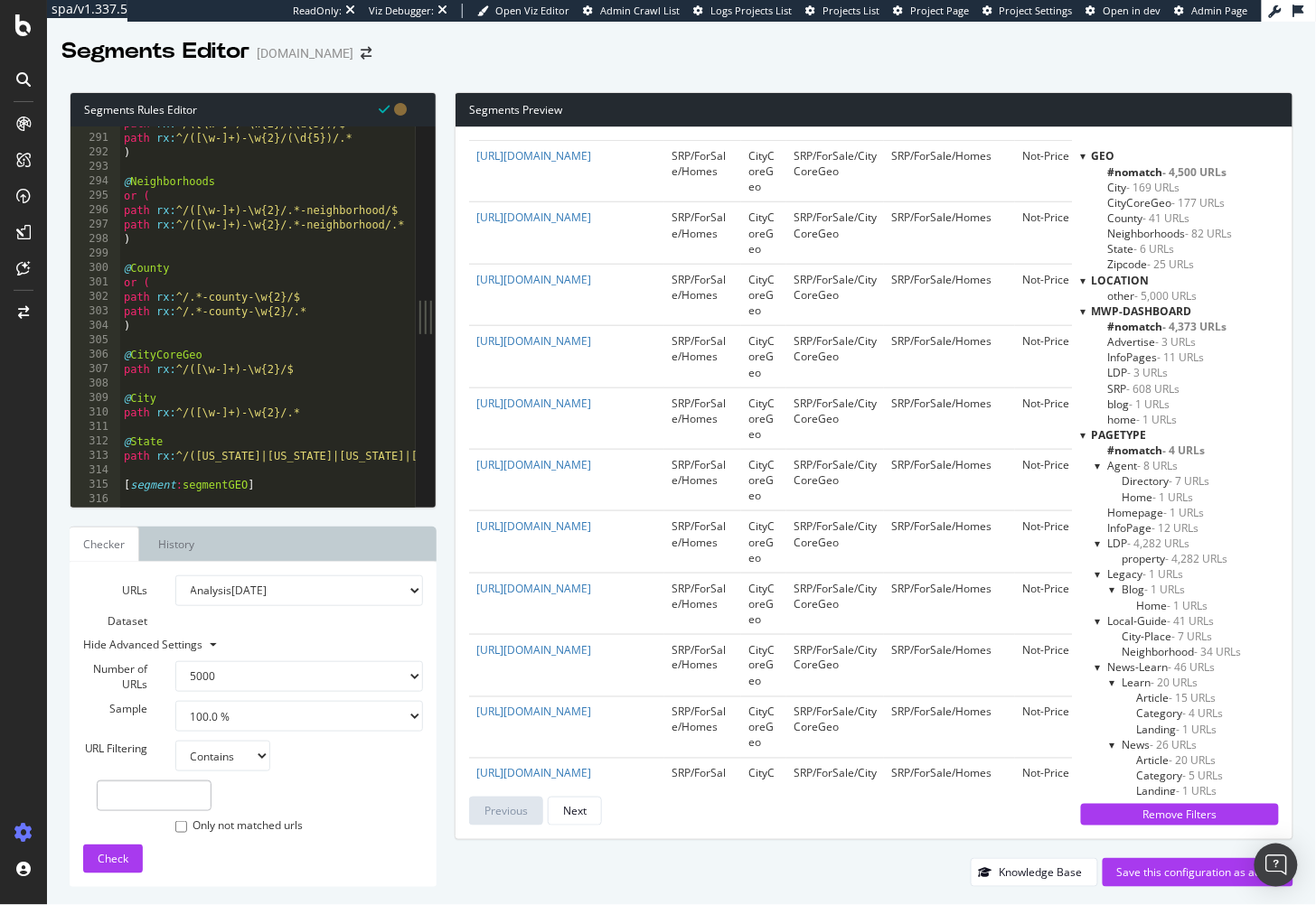
scroll to position [4251, 0]
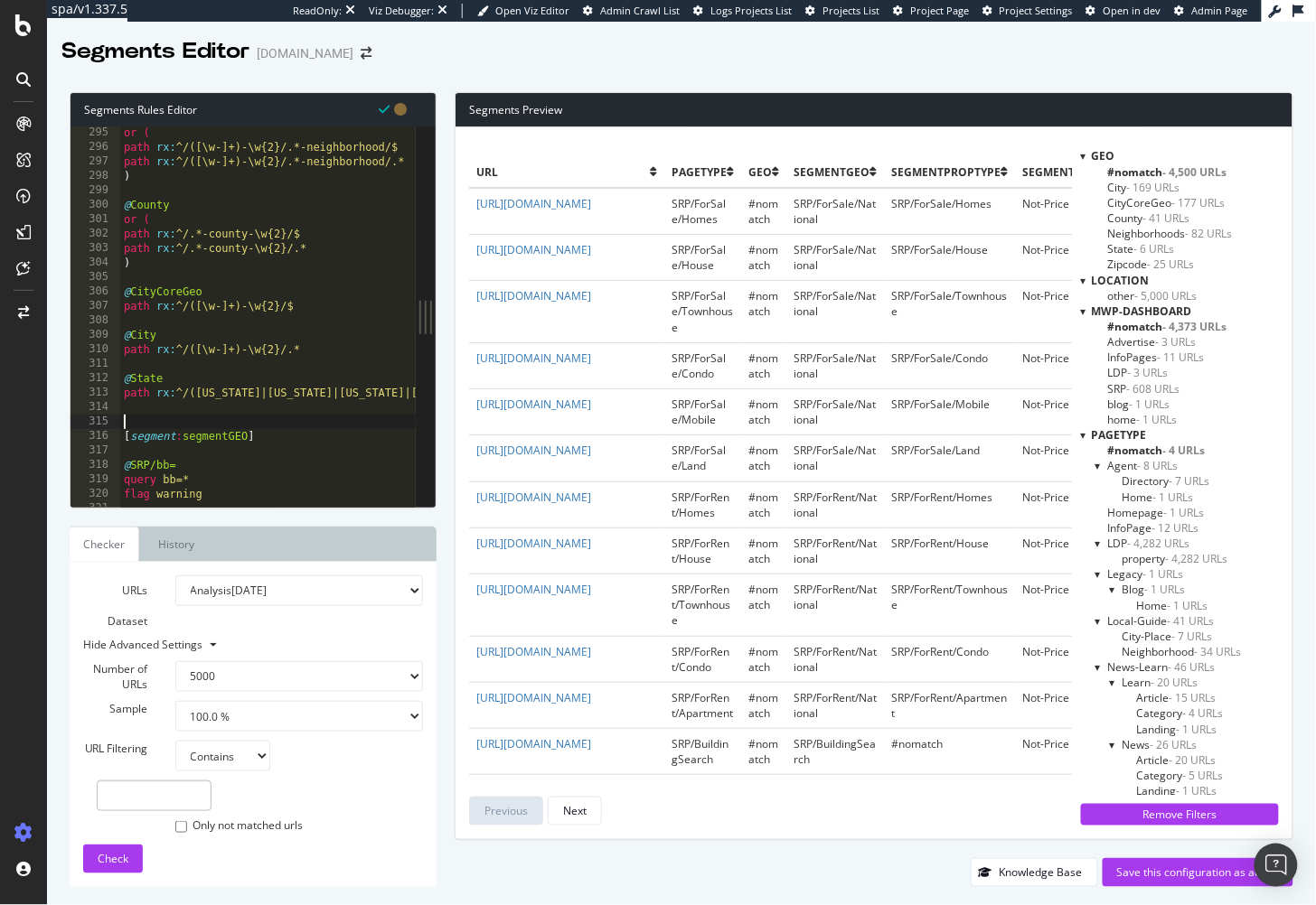
paste textarea ")"
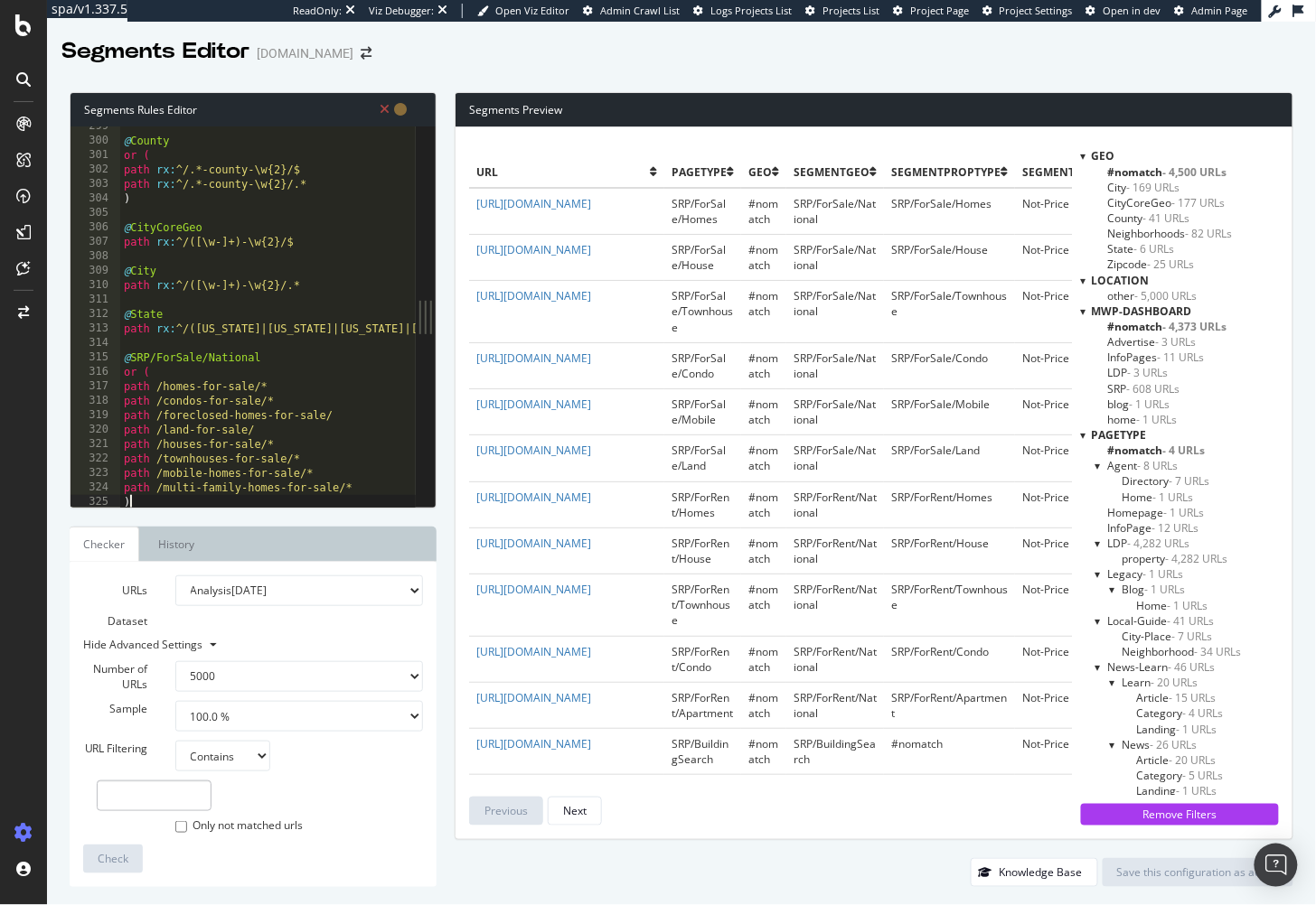
scroll to position [4316, 0]
drag, startPoint x: 191, startPoint y: 359, endPoint x: 255, endPoint y: 362, distance: 64.1
type textarea "@National"
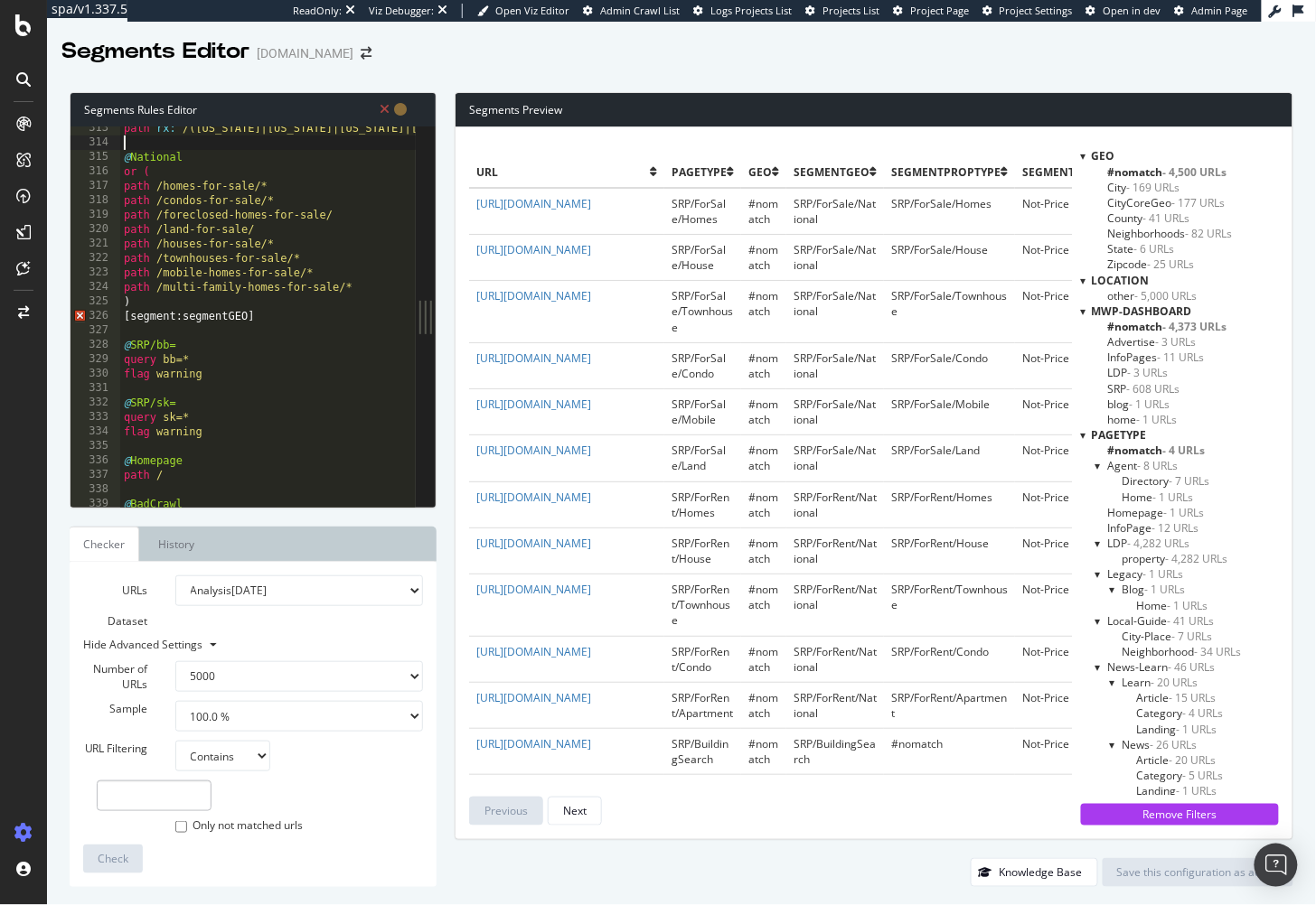
scroll to position [4515, 0]
type textarea ")"
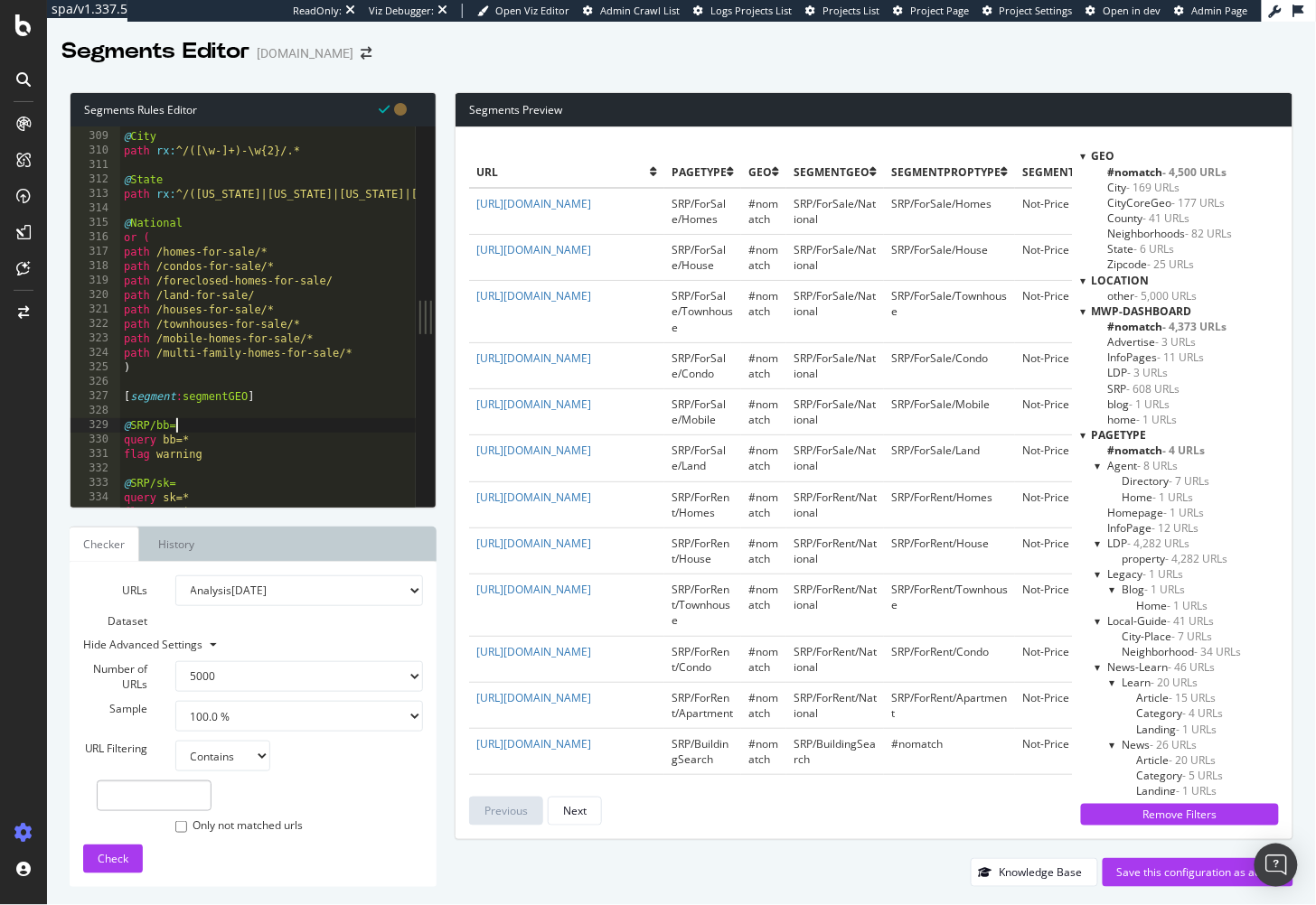
scroll to position [4449, 0]
type textarea "@National"
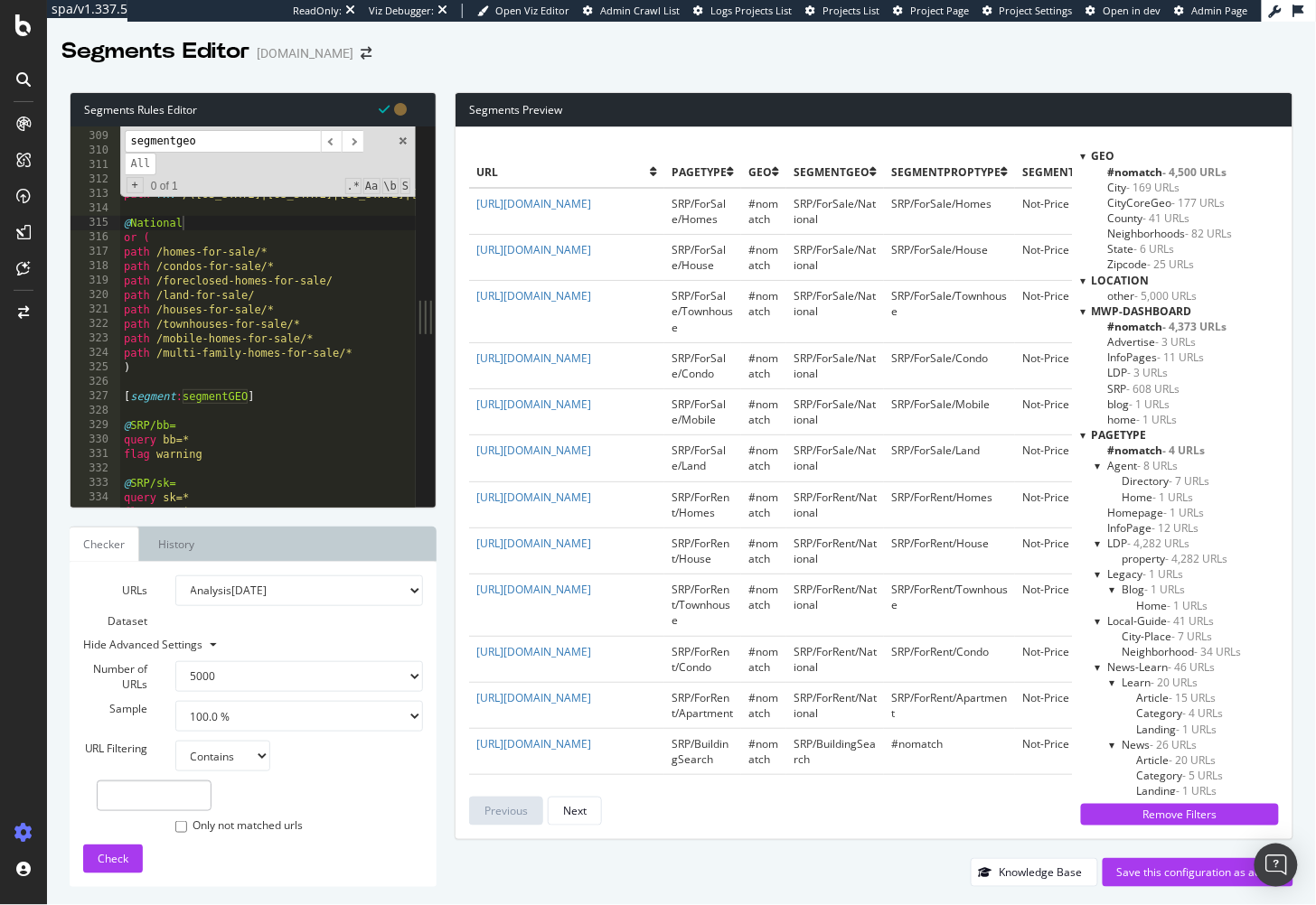
paste input "State"
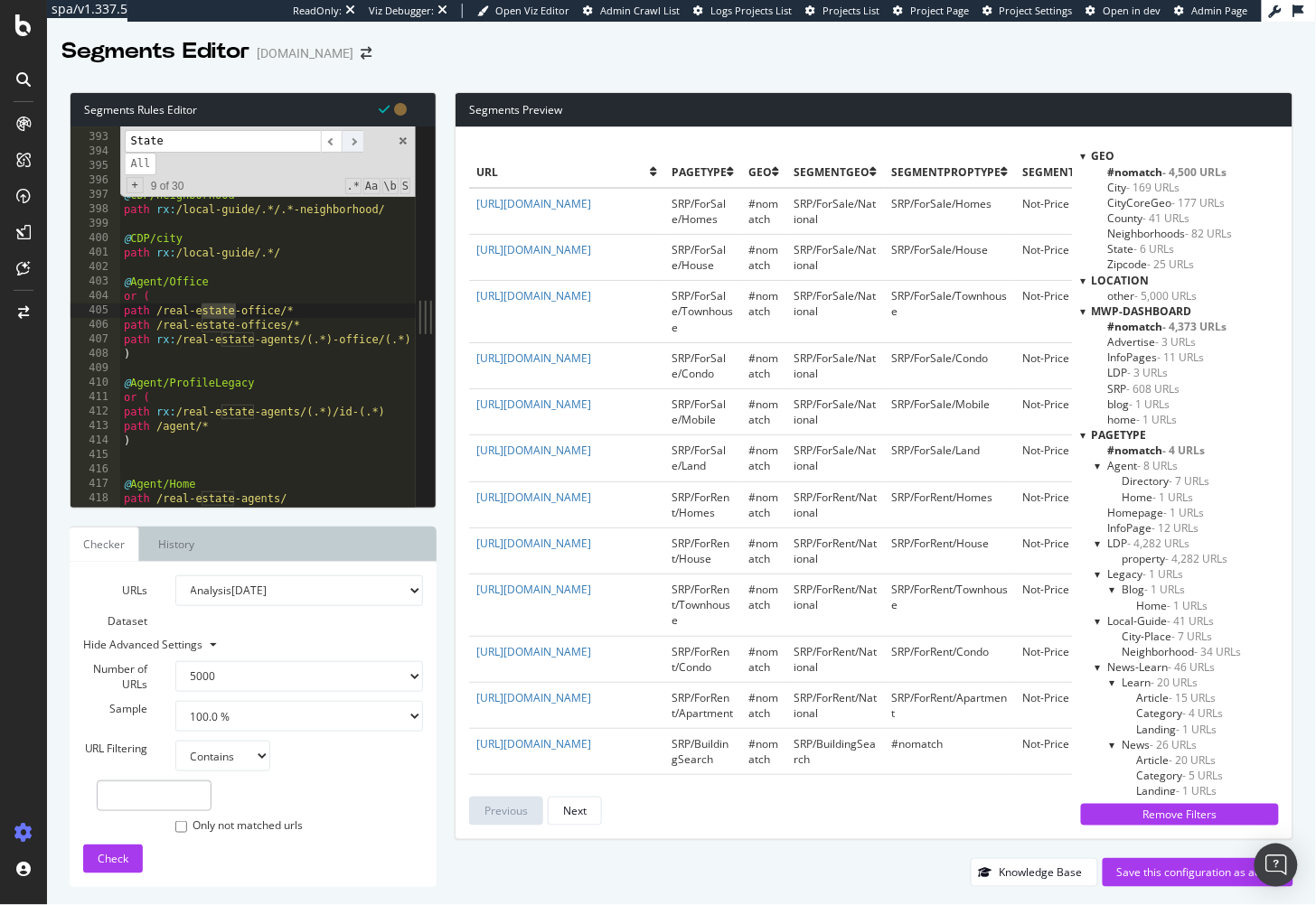
type input "State"
click at [355, 140] on span "​" at bounding box center [353, 141] width 22 height 23
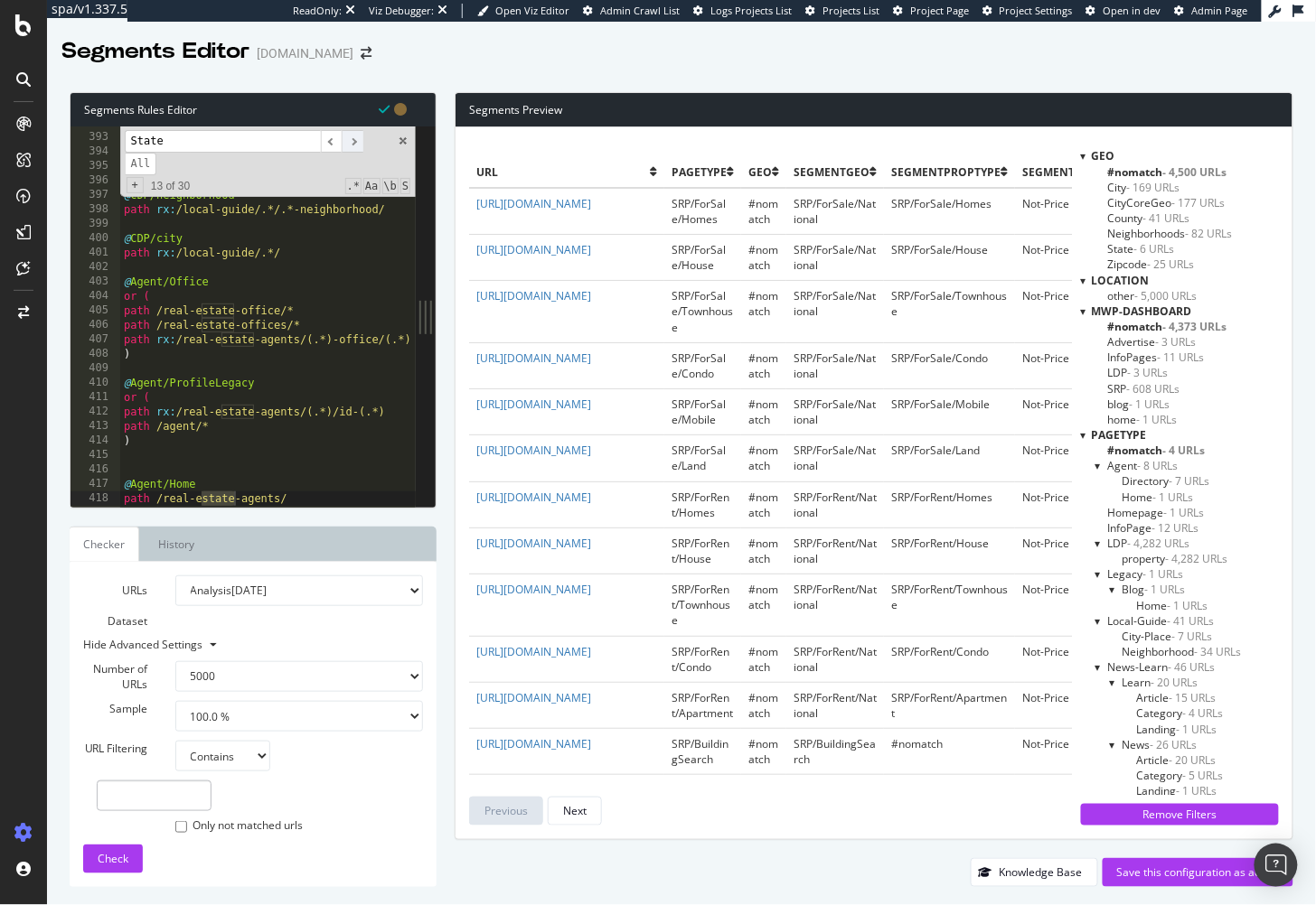
click at [355, 140] on span "​" at bounding box center [353, 141] width 22 height 23
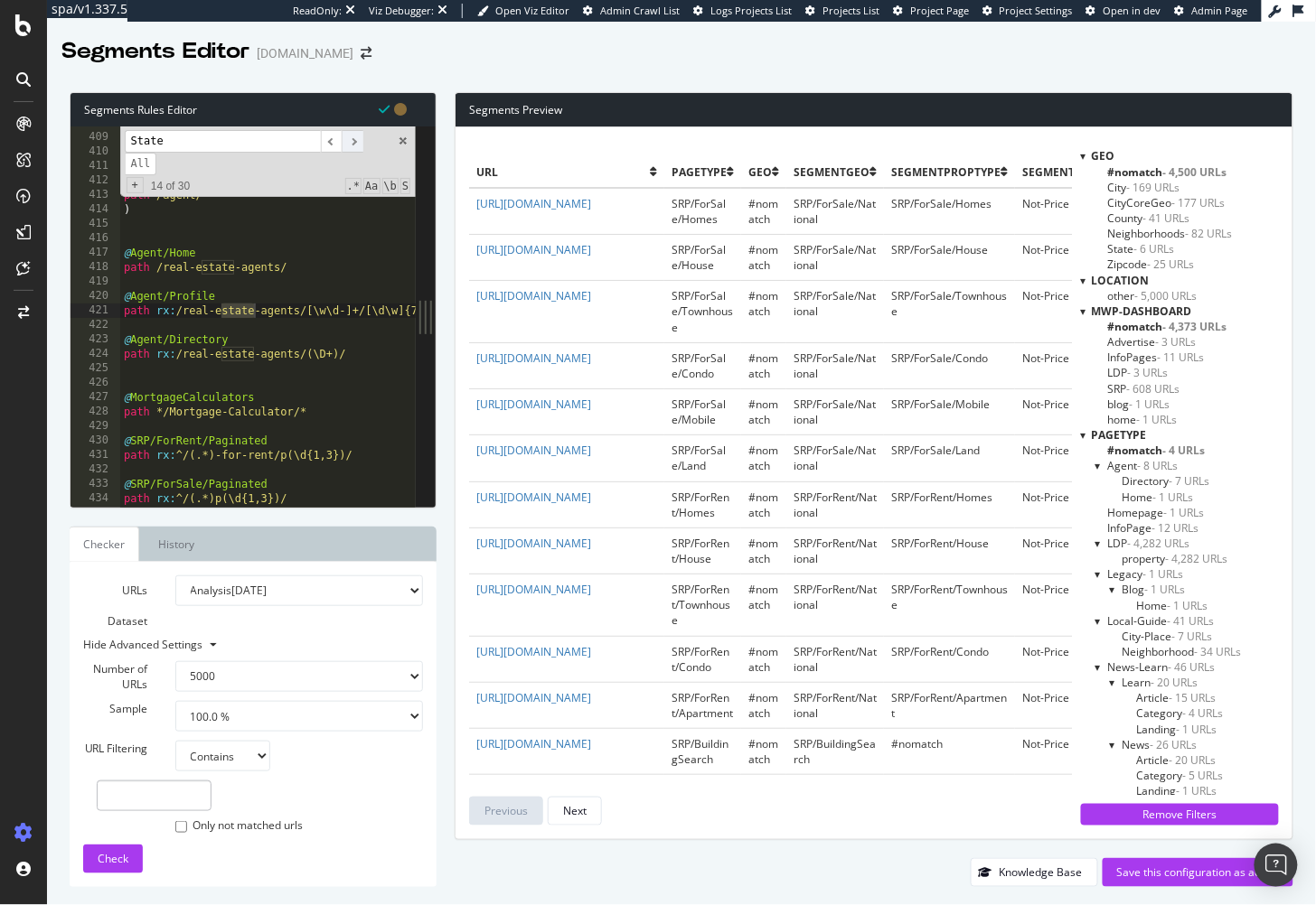
click at [355, 140] on span "​" at bounding box center [353, 141] width 22 height 23
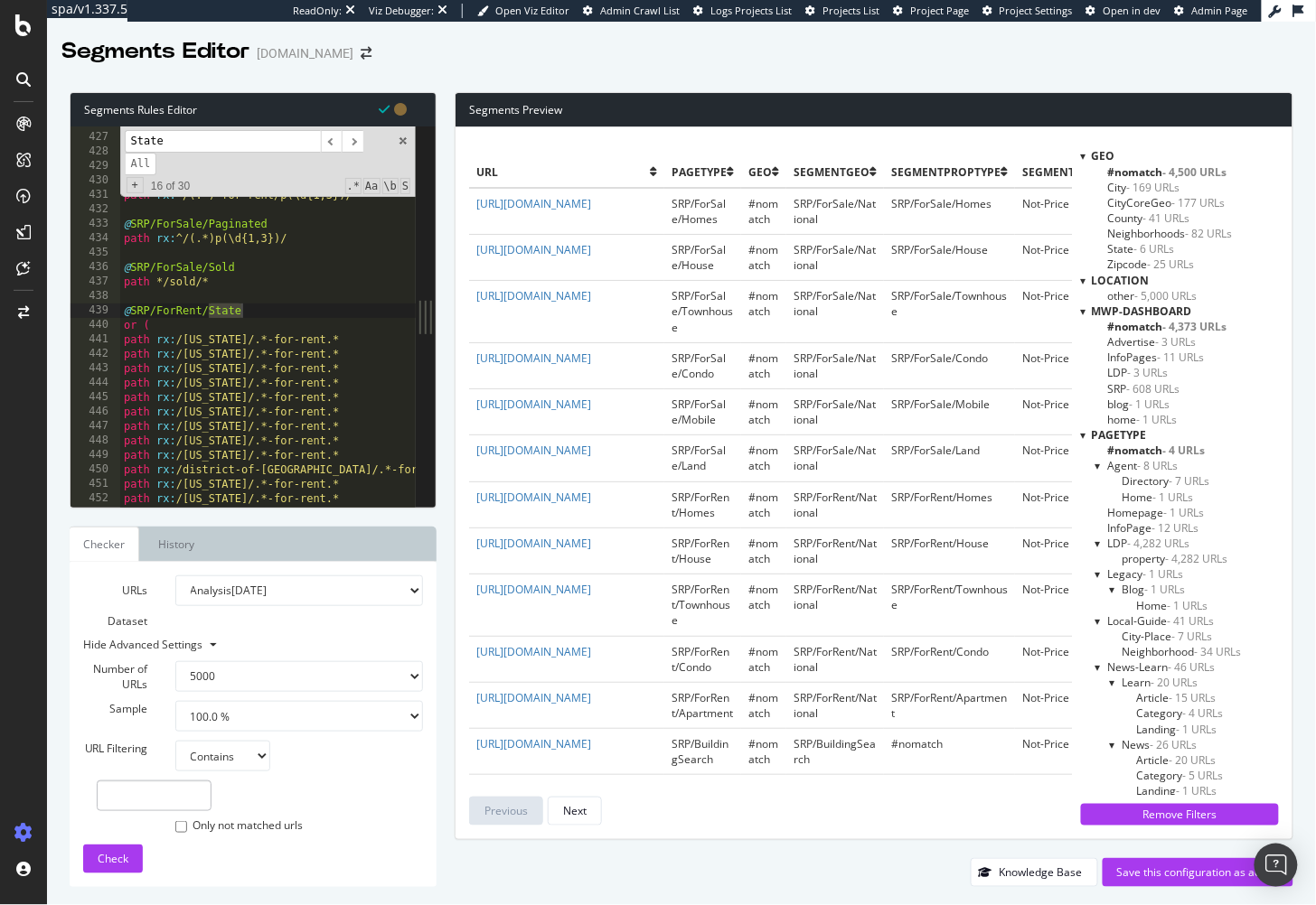
click at [399, 139] on span at bounding box center [403, 141] width 13 height 13
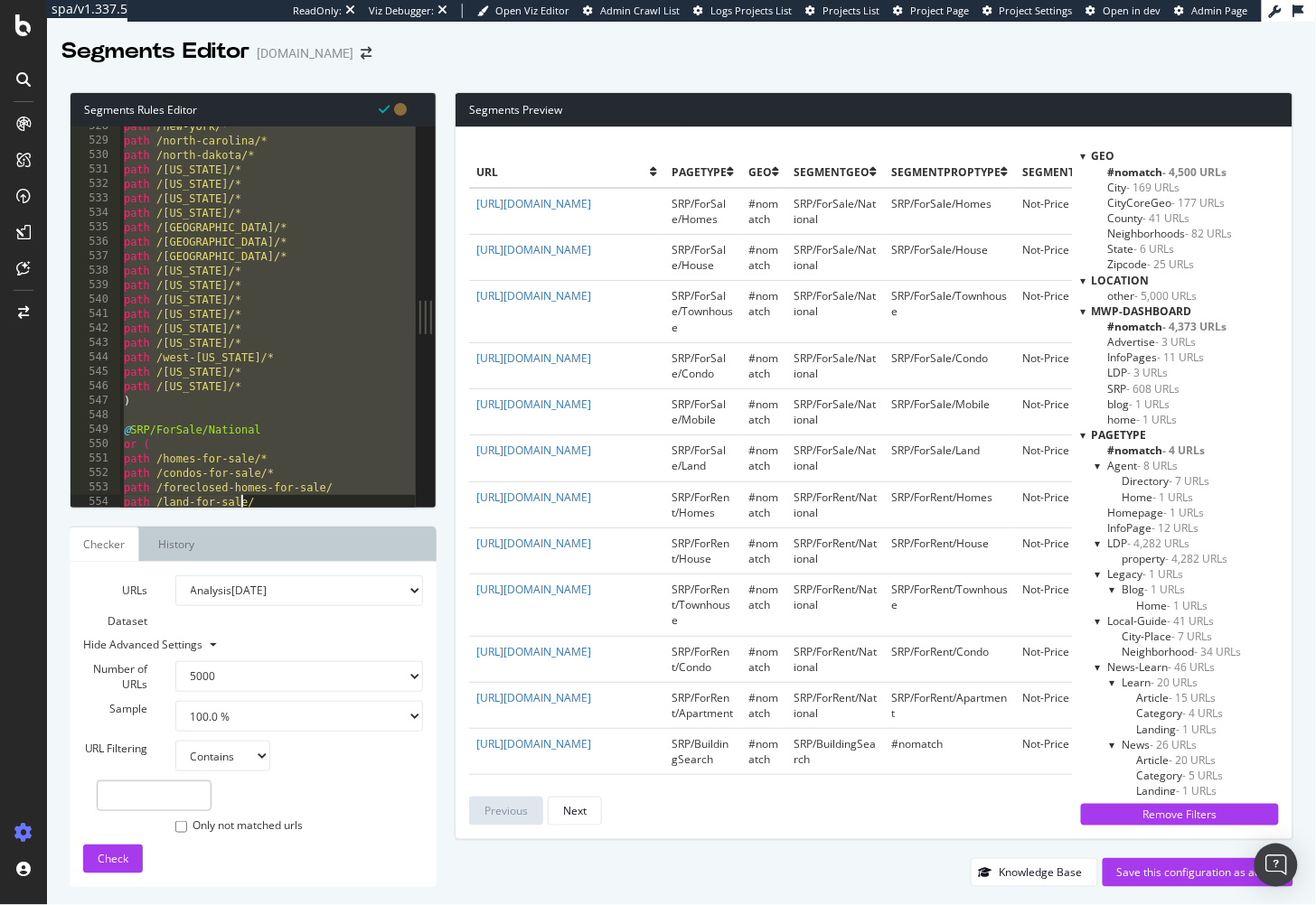
scroll to position [7727, 0]
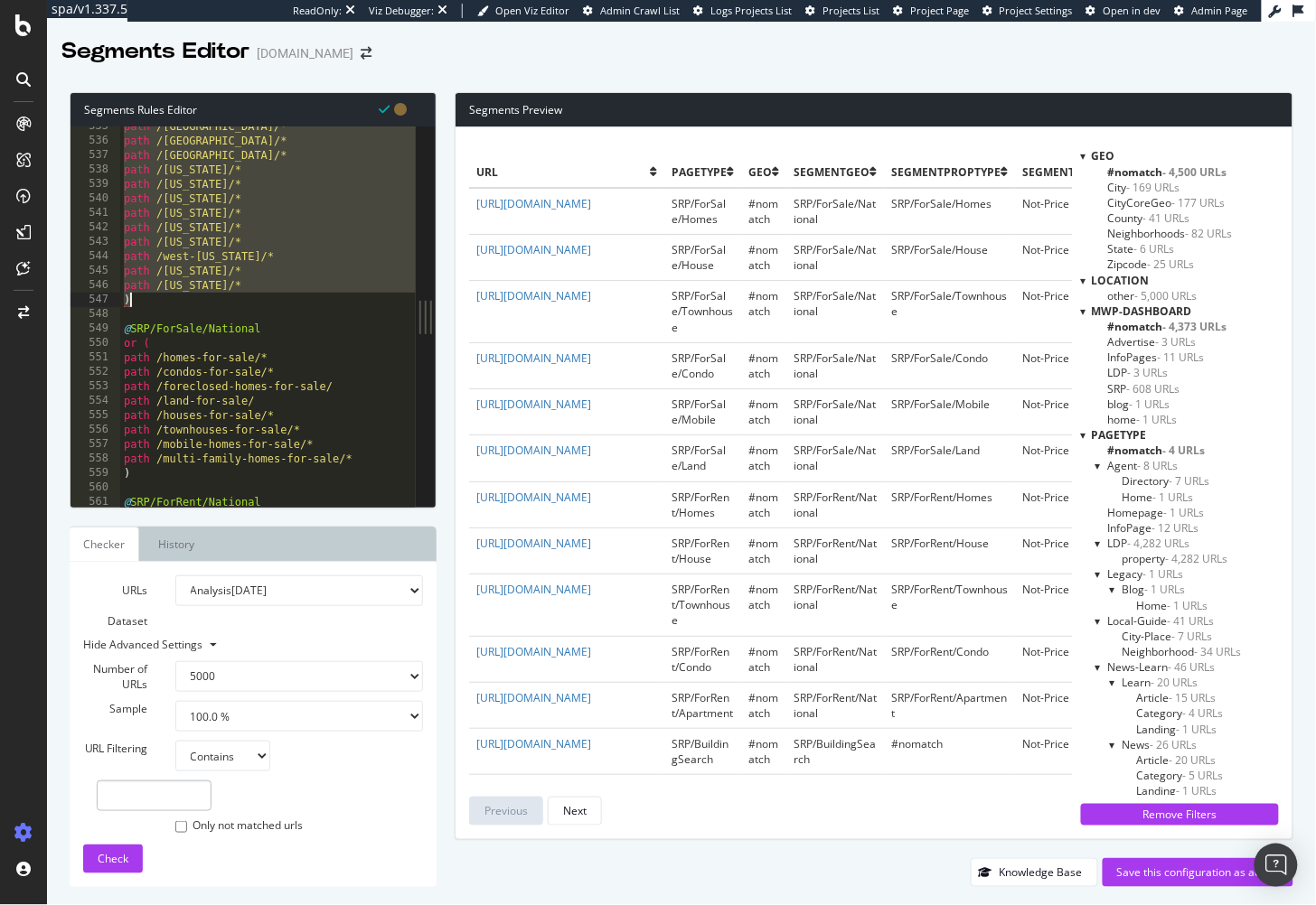
drag, startPoint x: 122, startPoint y: 323, endPoint x: 245, endPoint y: 294, distance: 126.4
type textarea "path /wyoming/* )"
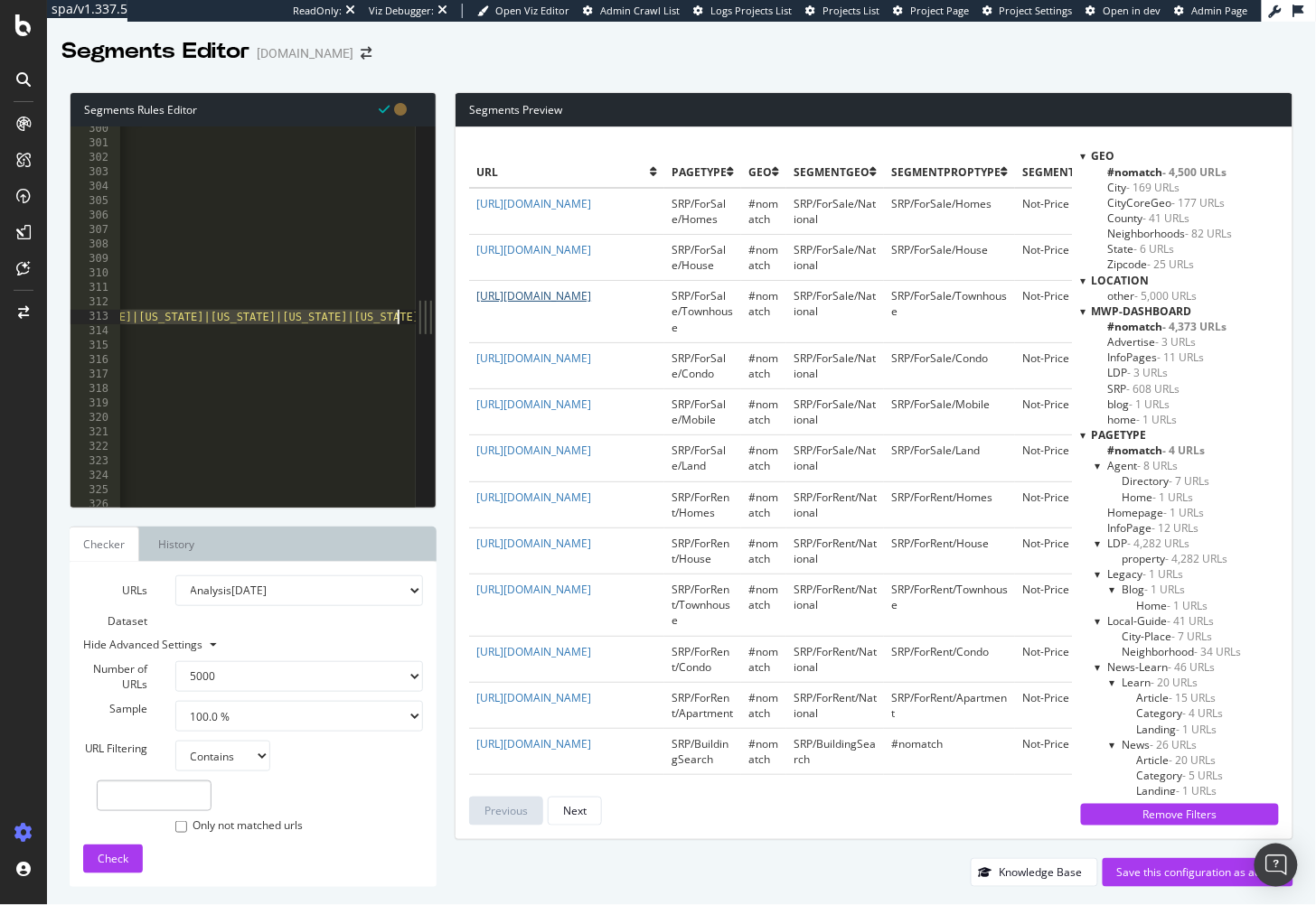
scroll to position [0, 0]
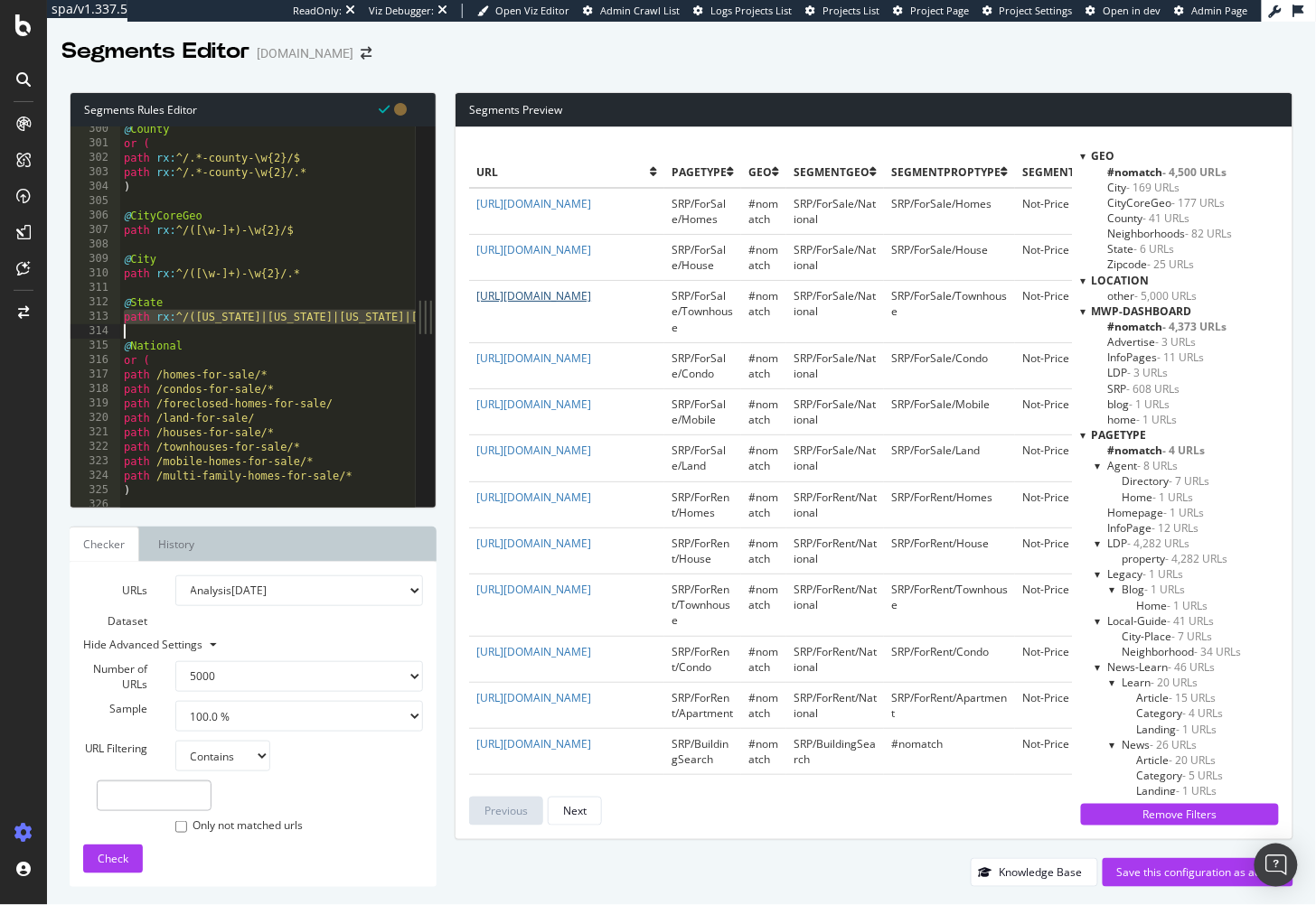
drag, startPoint x: 124, startPoint y: 318, endPoint x: 525, endPoint y: 331, distance: 401.2
click at [525, 331] on div "Segments Rules Editor path /wyoming/* ) 300 301 302 303 304 305 306 307 308 309…" at bounding box center [682, 490] width 1269 height 832
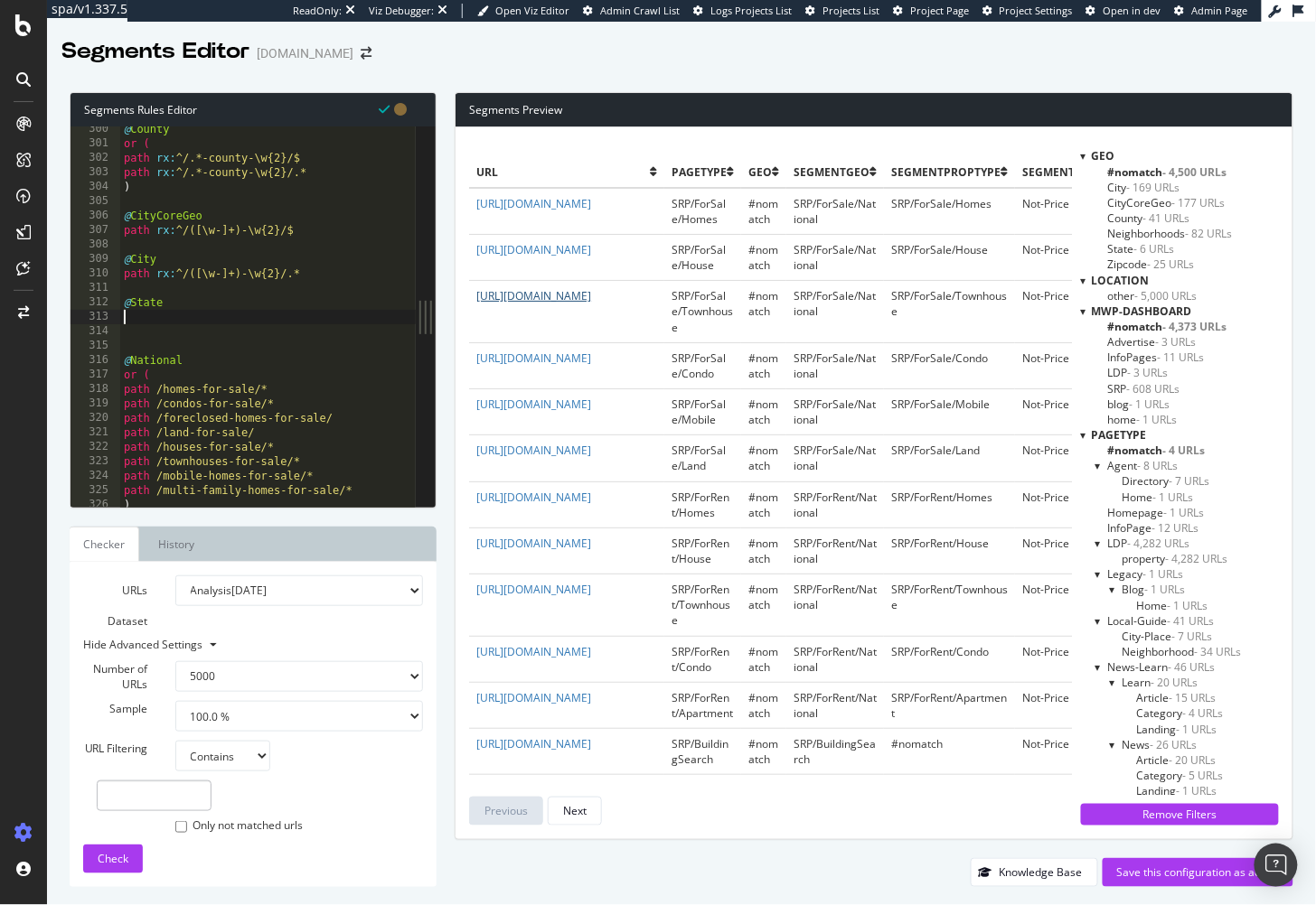
paste textarea ")"
type textarea ")"
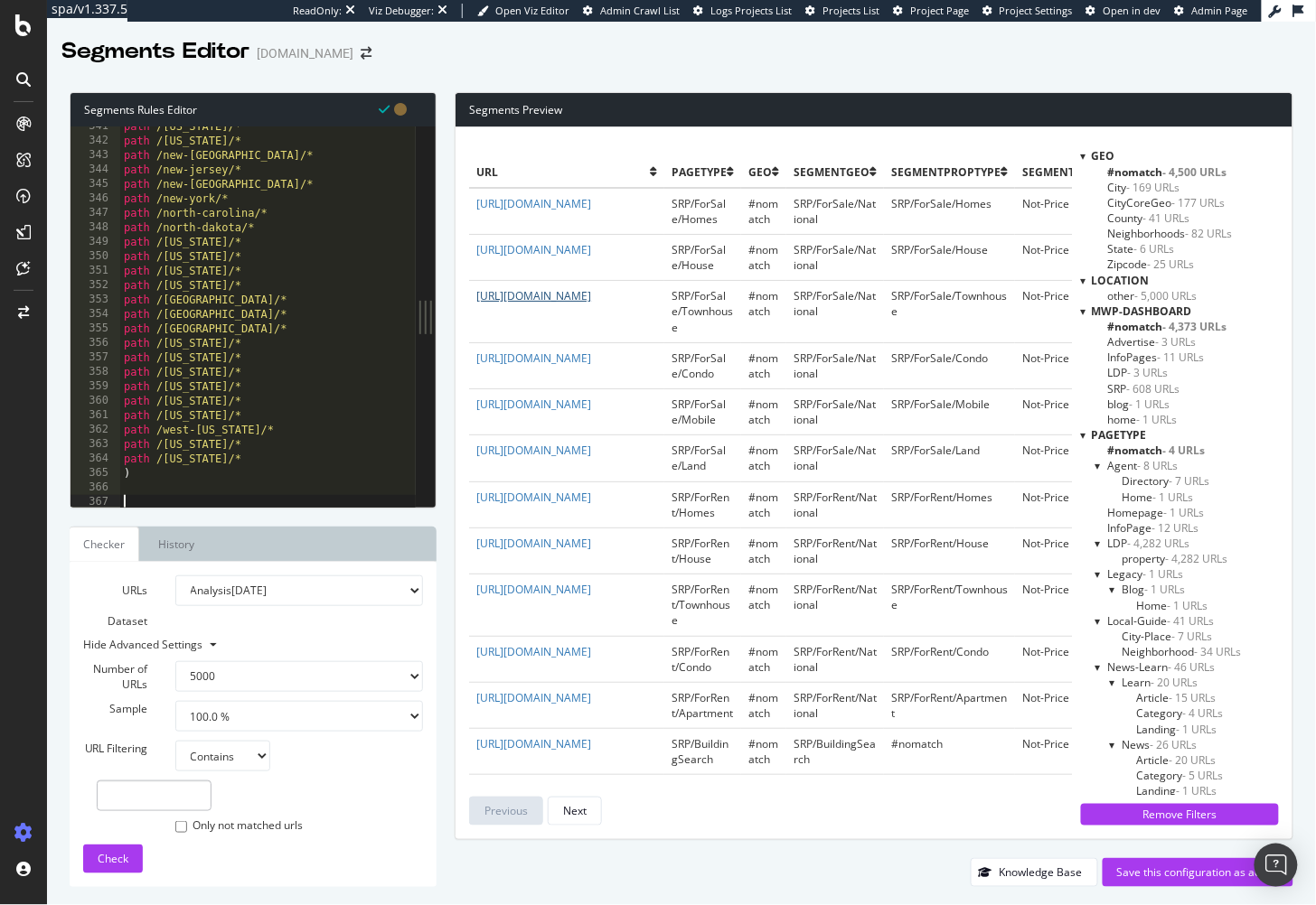
type textarea "@National"
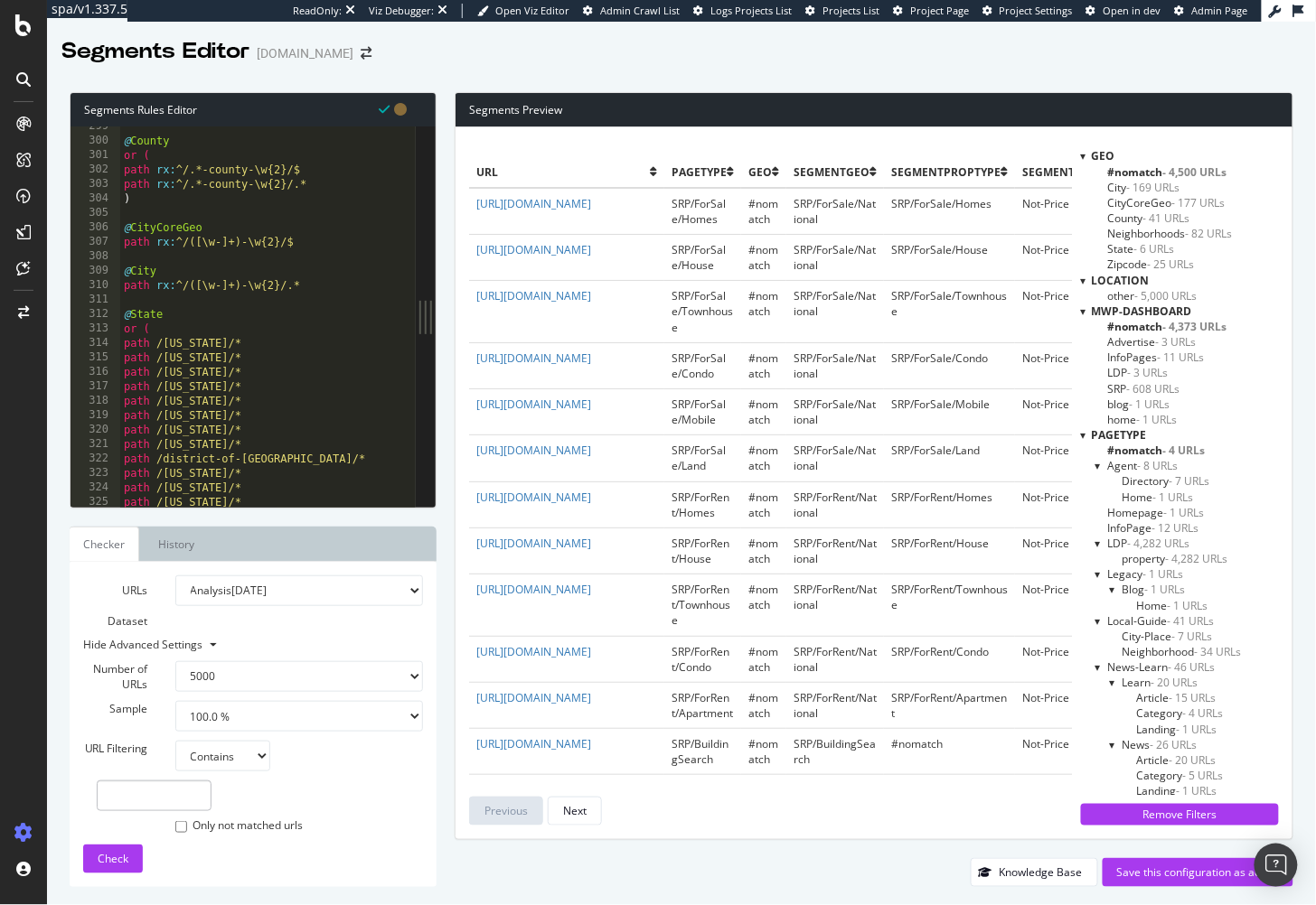
scroll to position [4317, 0]
click at [222, 323] on div "@ County or ( path rx : ^/.*-county-\w{2}/$ path rx : ^/.*-county-\w{2}/.* ) @ …" at bounding box center [296, 323] width 352 height 412
click at [122, 855] on span "Check" at bounding box center [113, 859] width 31 height 15
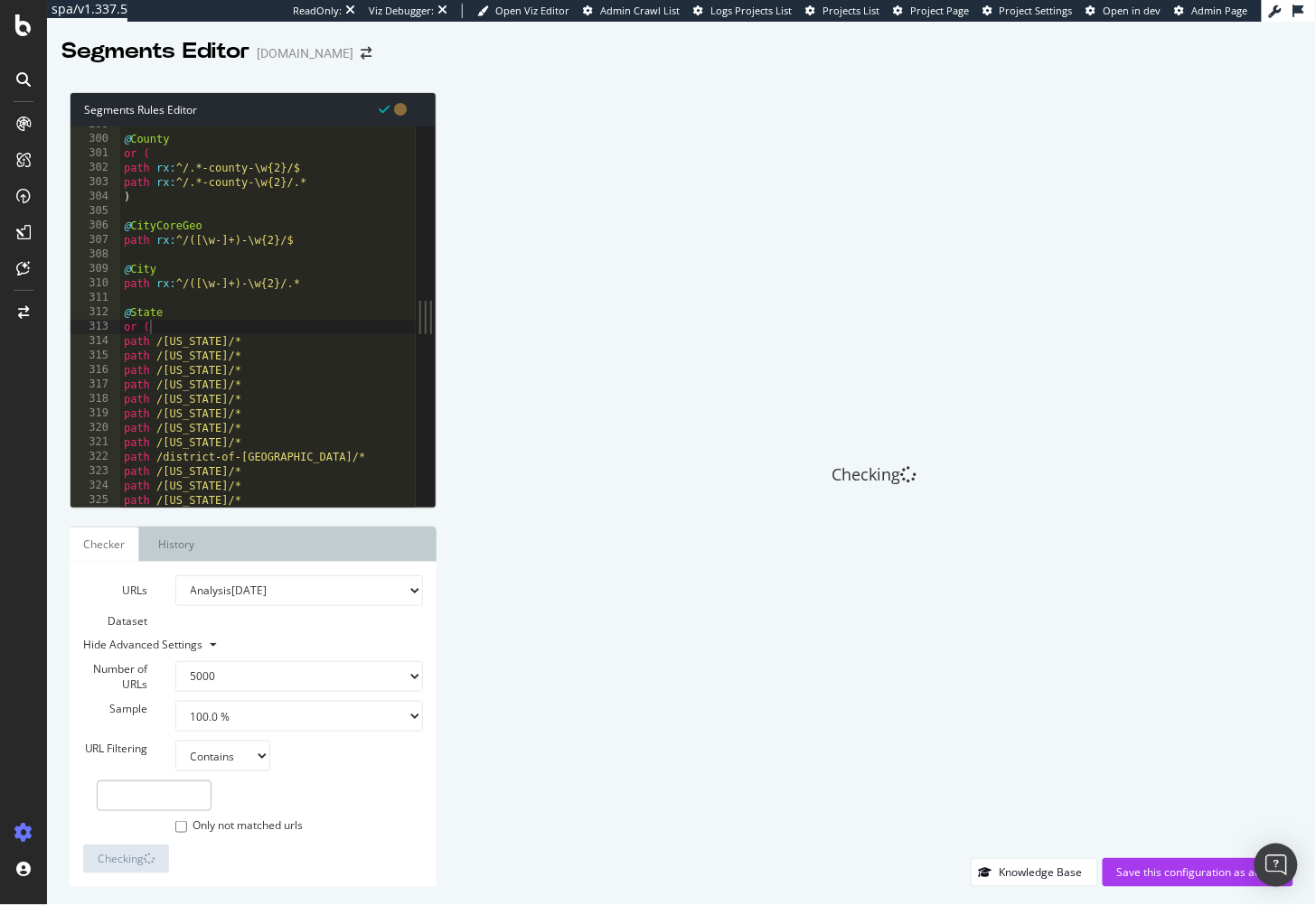
click at [268, 316] on div "@ County or ( path rx : ^/.*-county-\w{2}/$ path rx : ^/.*-county-\w{2}/.* ) @ …" at bounding box center [296, 323] width 352 height 412
click at [263, 323] on div "@ County or ( path rx : ^/.*-county-\w{2}/$ path rx : ^/.*-county-\w{2}/.* ) @ …" at bounding box center [296, 323] width 352 height 412
type textarea "or ("
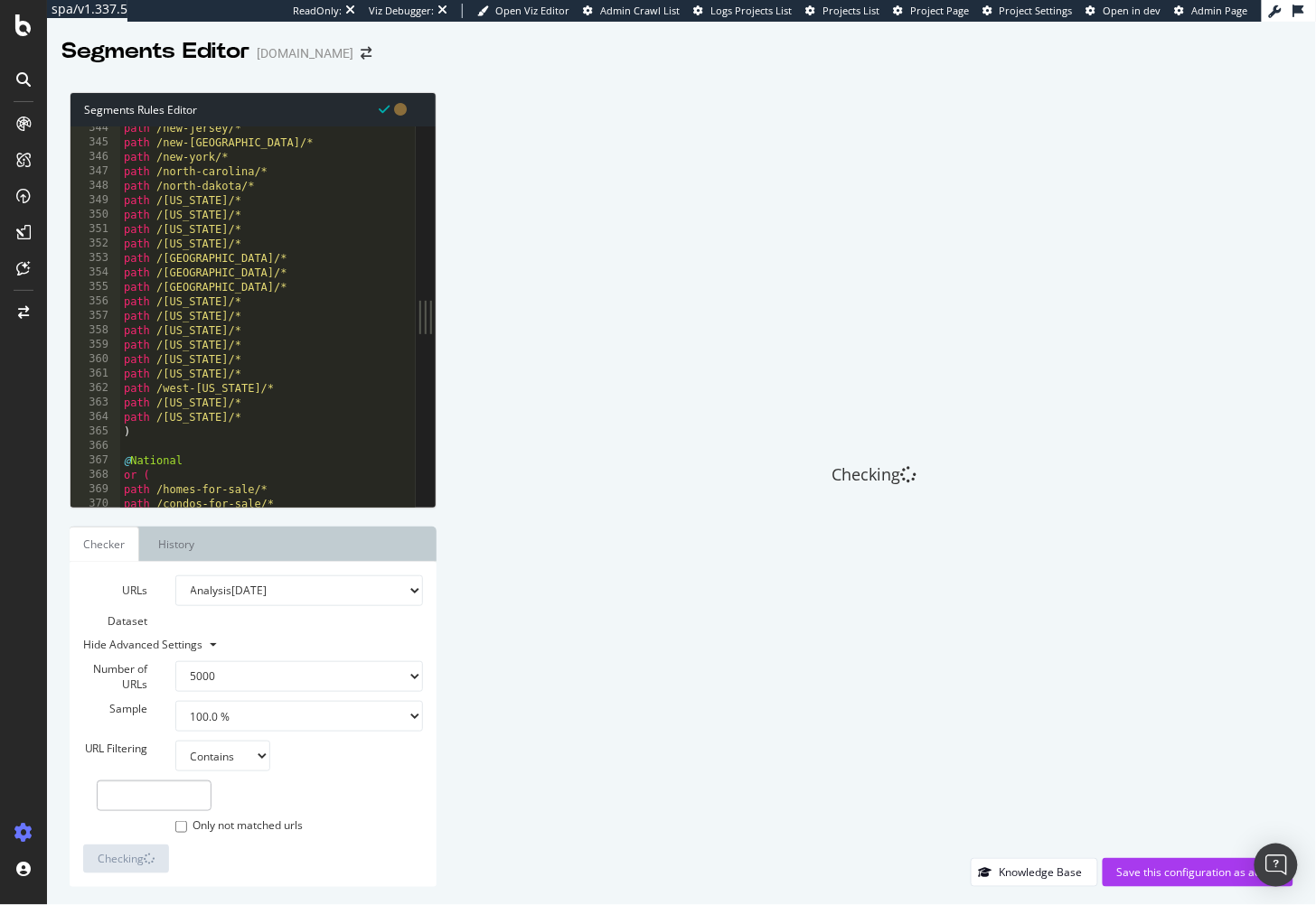
scroll to position [5074, 0]
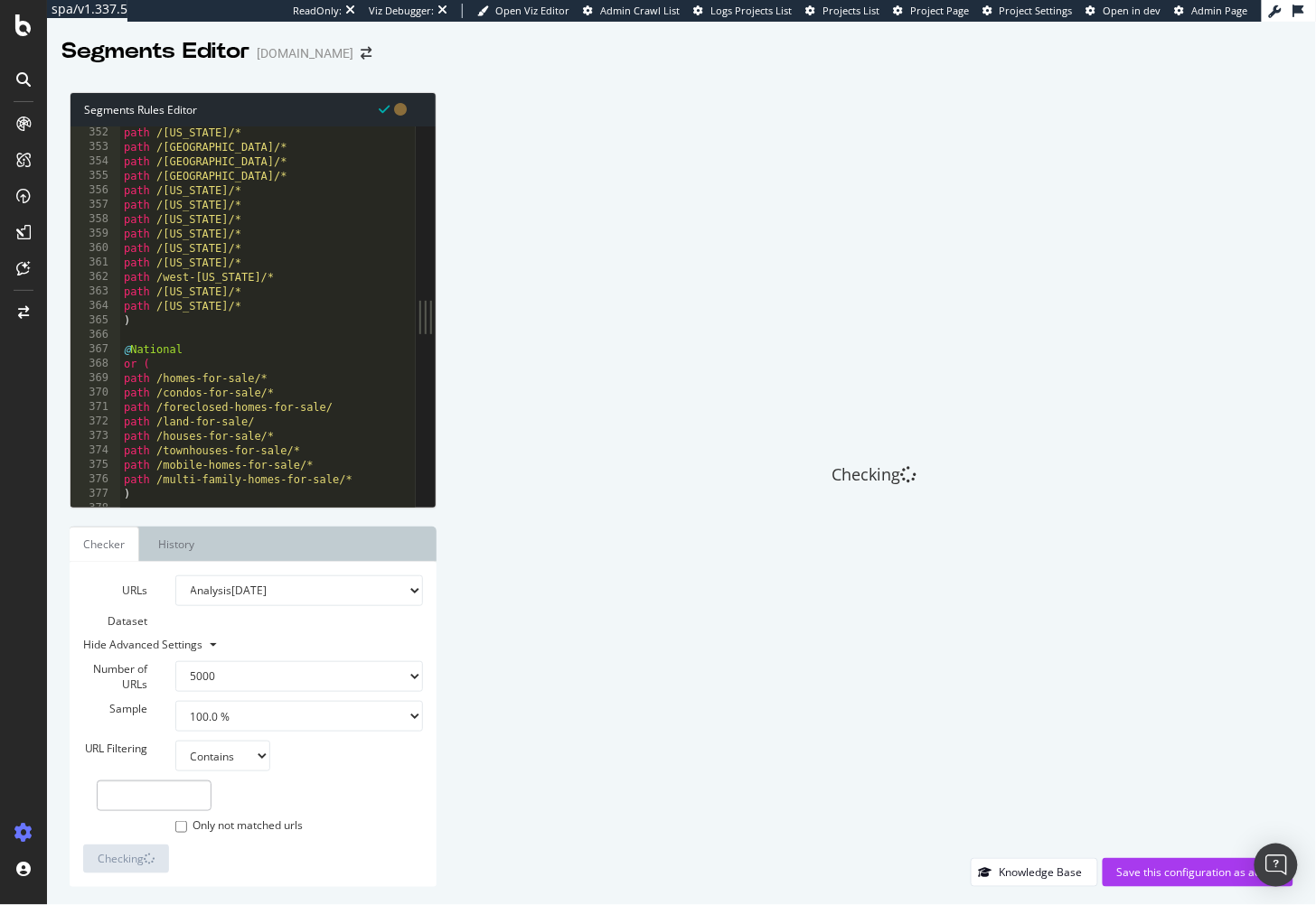
click at [288, 340] on div "path /pennsylvania/* path /rhode-island/* path /south-carolina/* path /south-da…" at bounding box center [296, 332] width 352 height 412
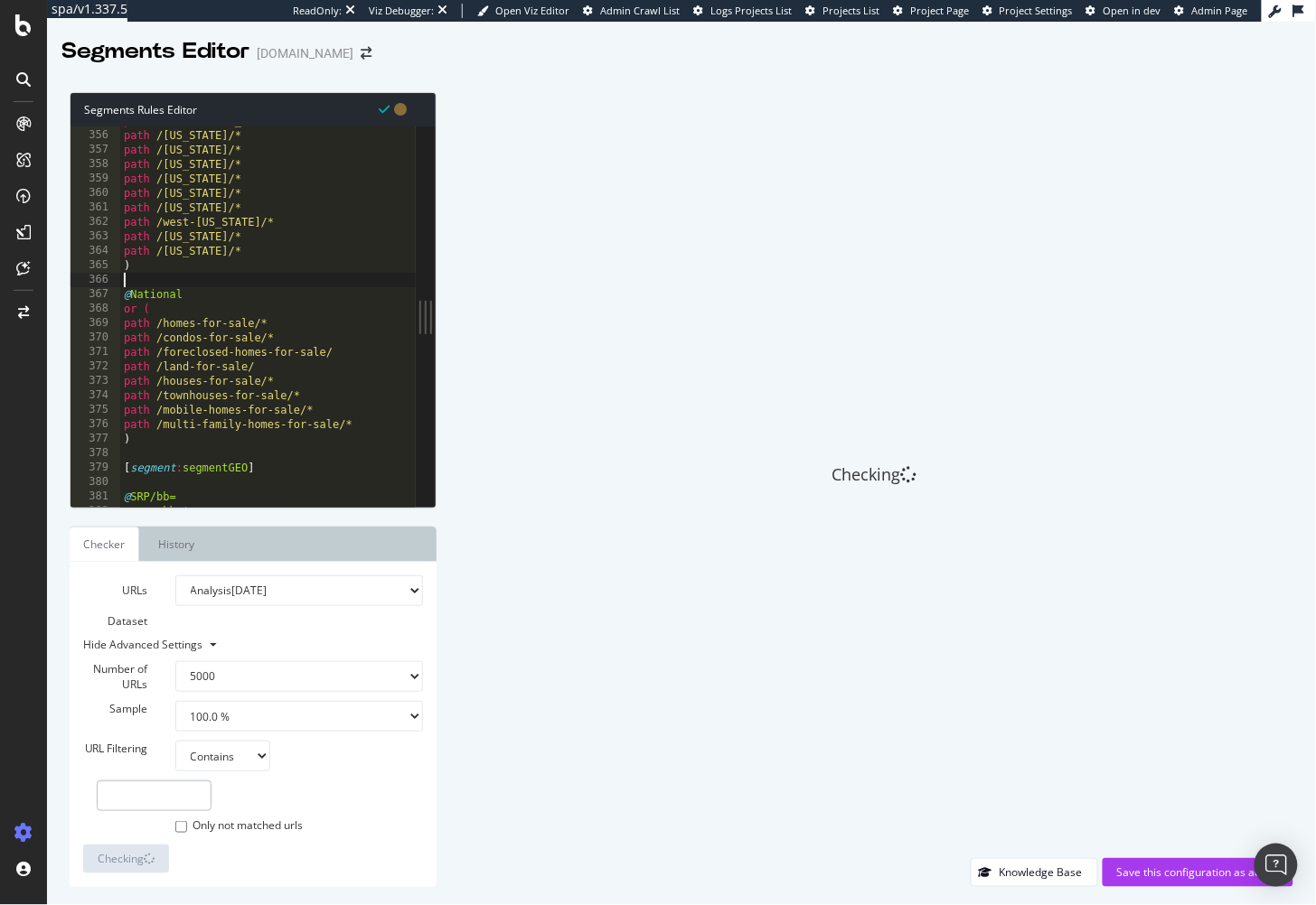
scroll to position [5133, 0]
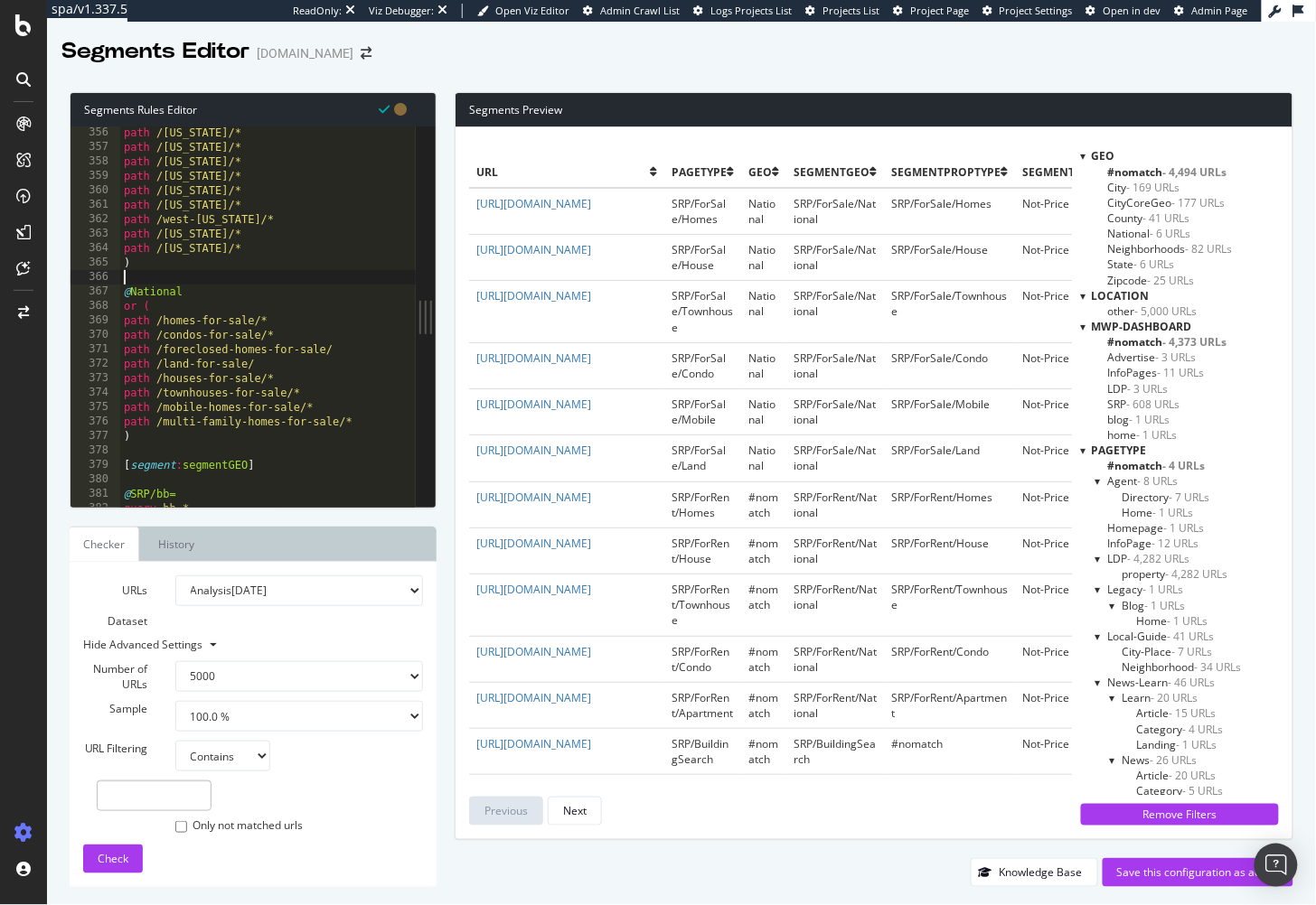
click at [1131, 172] on span "#nomatch - 4,494 URLs" at bounding box center [1168, 172] width 120 height 15
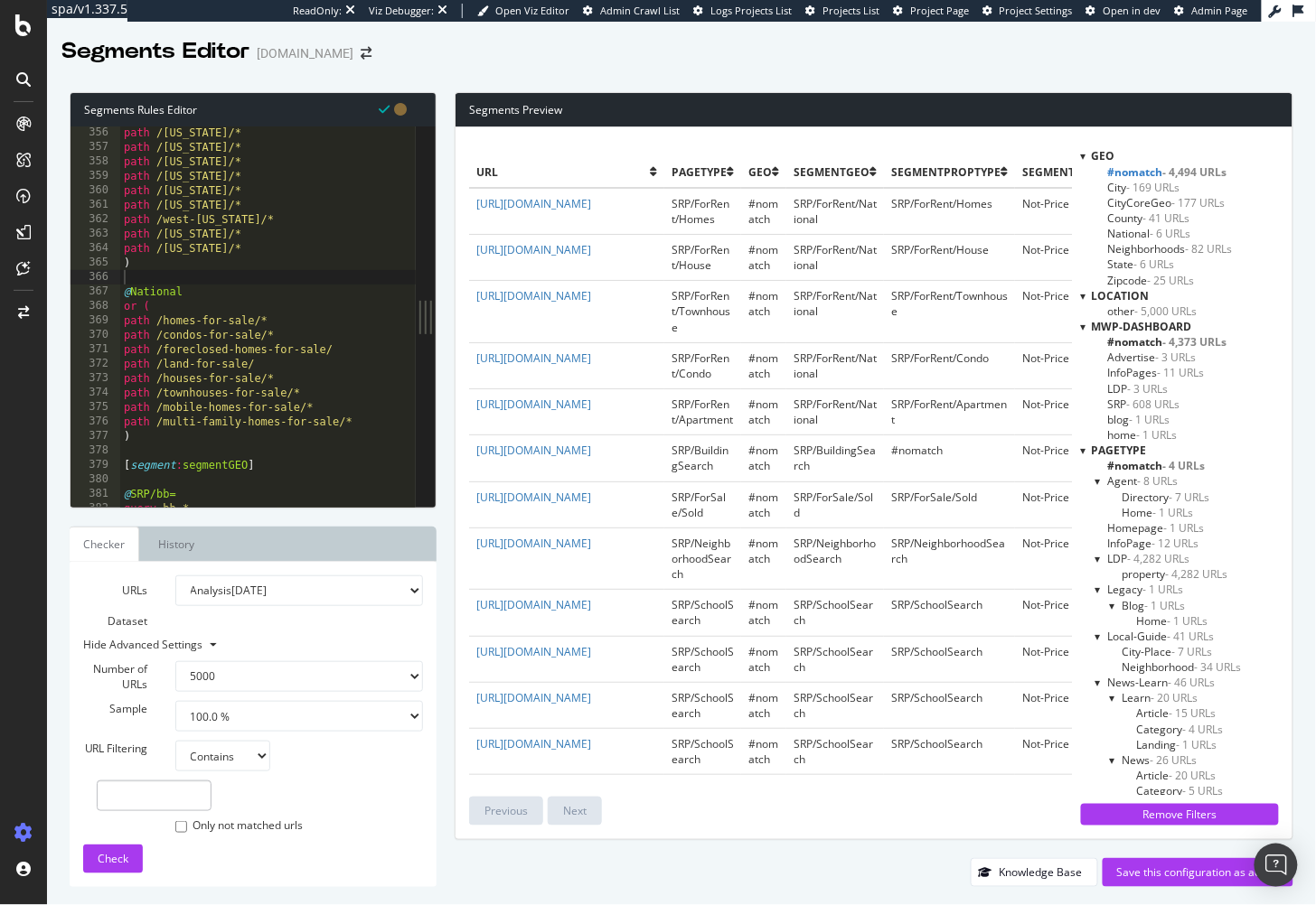
click at [1135, 169] on span "#nomatch - 4,494 URLs" at bounding box center [1168, 172] width 120 height 15
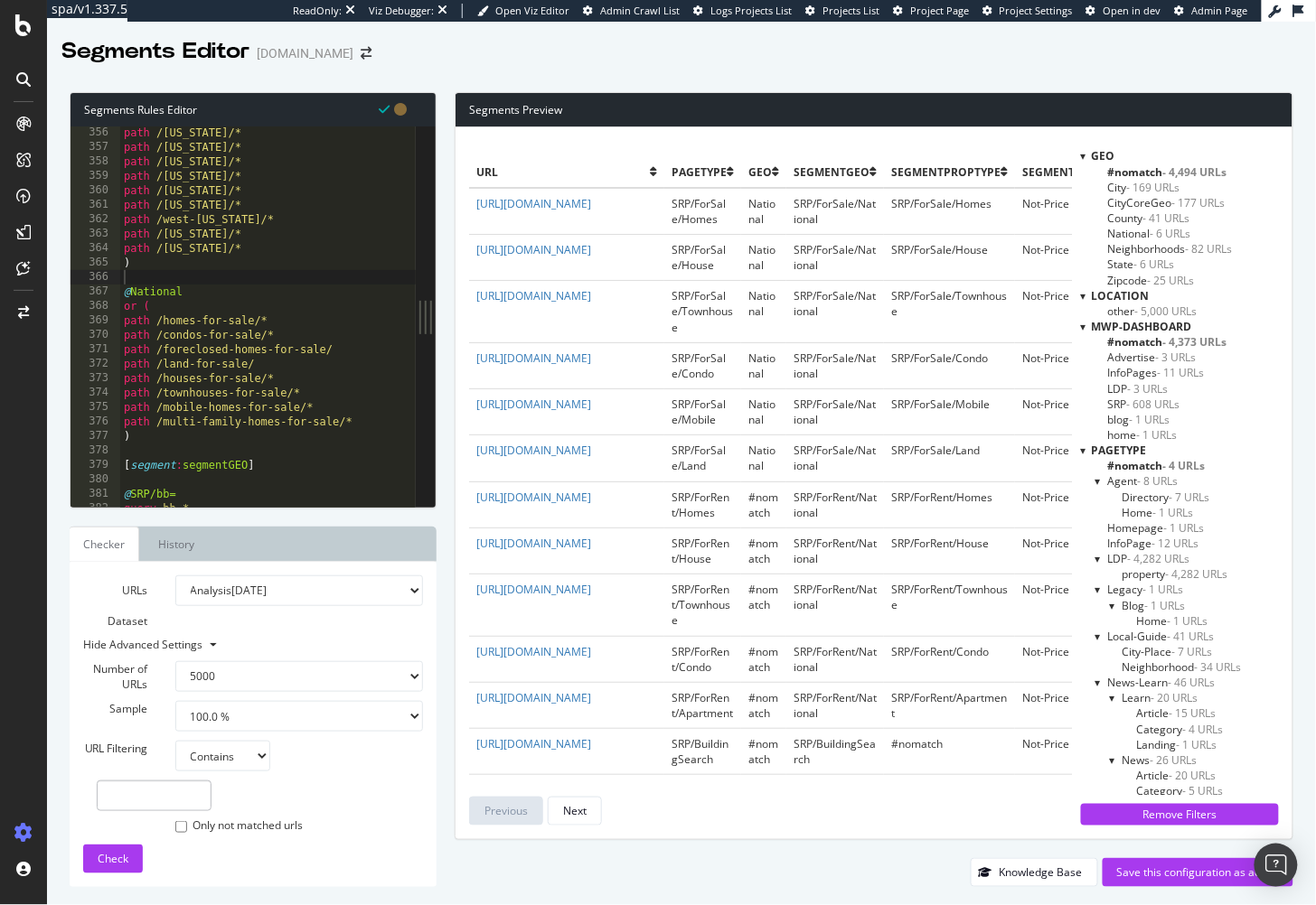
click at [1168, 174] on span "- 4,494 URLs" at bounding box center [1195, 172] width 64 height 15
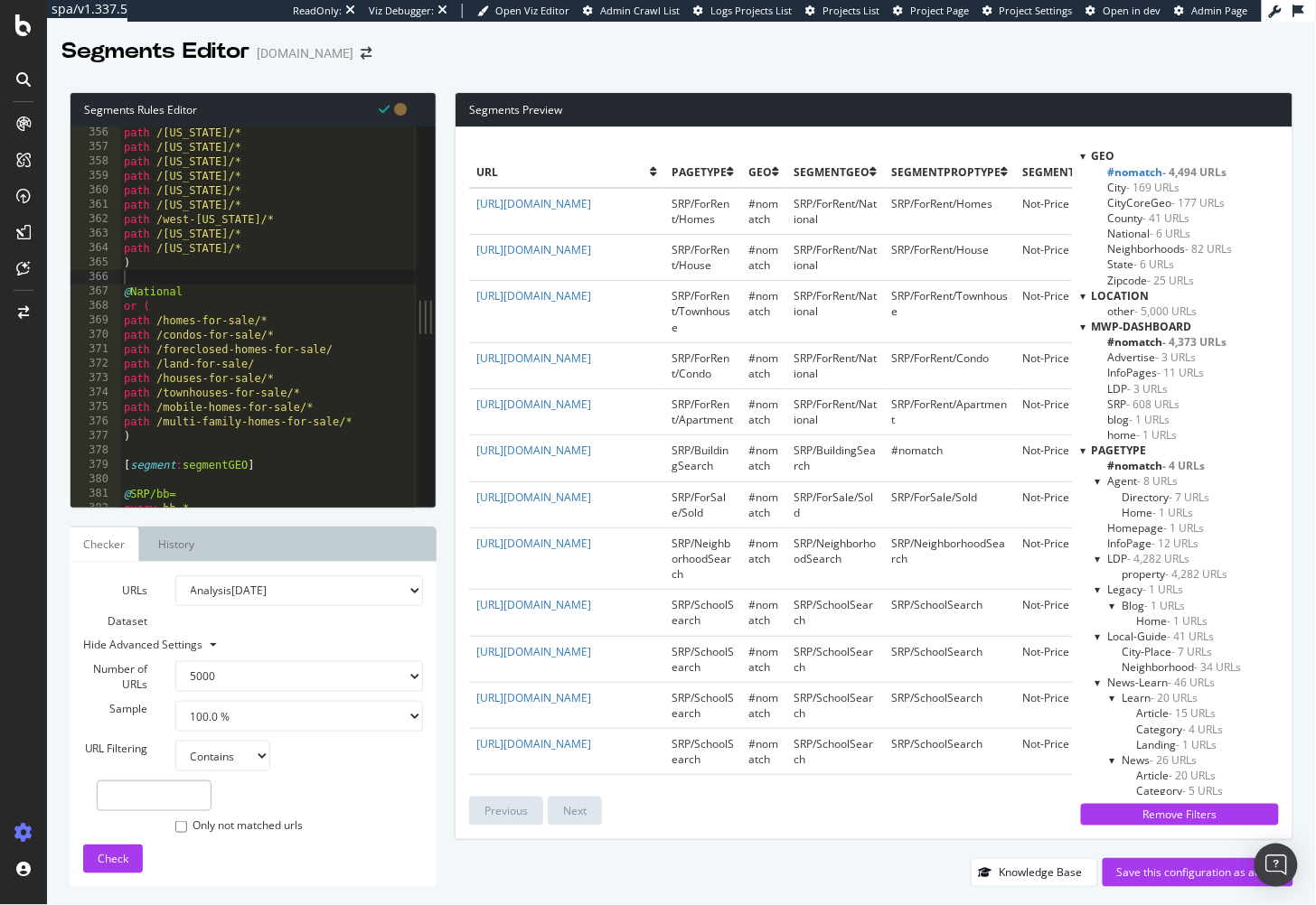
scroll to position [5, 0]
click at [1135, 230] on span "National - 6 URLs" at bounding box center [1150, 228] width 83 height 15
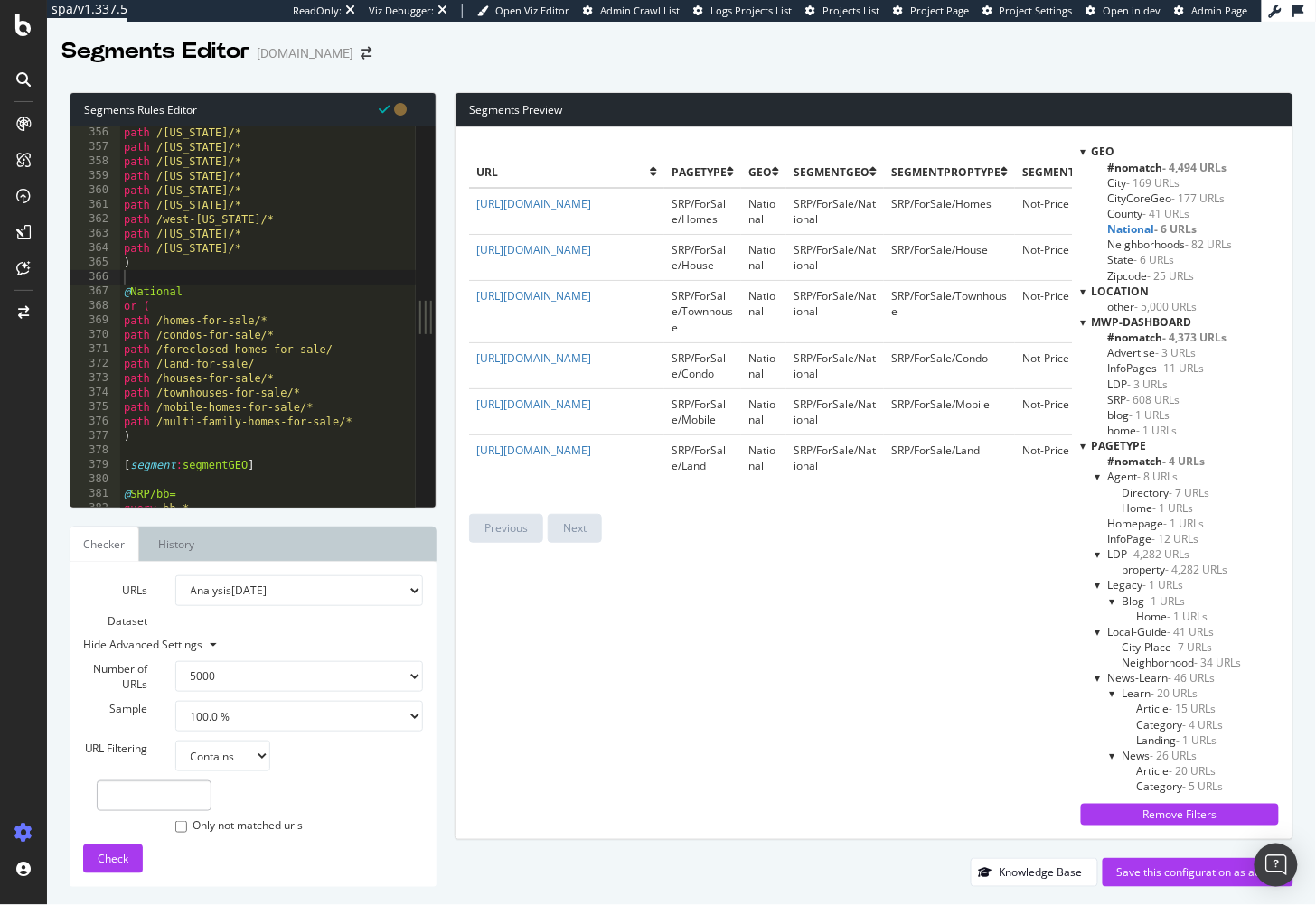
click at [1135, 230] on span "National - 6 URLs" at bounding box center [1153, 228] width 90 height 15
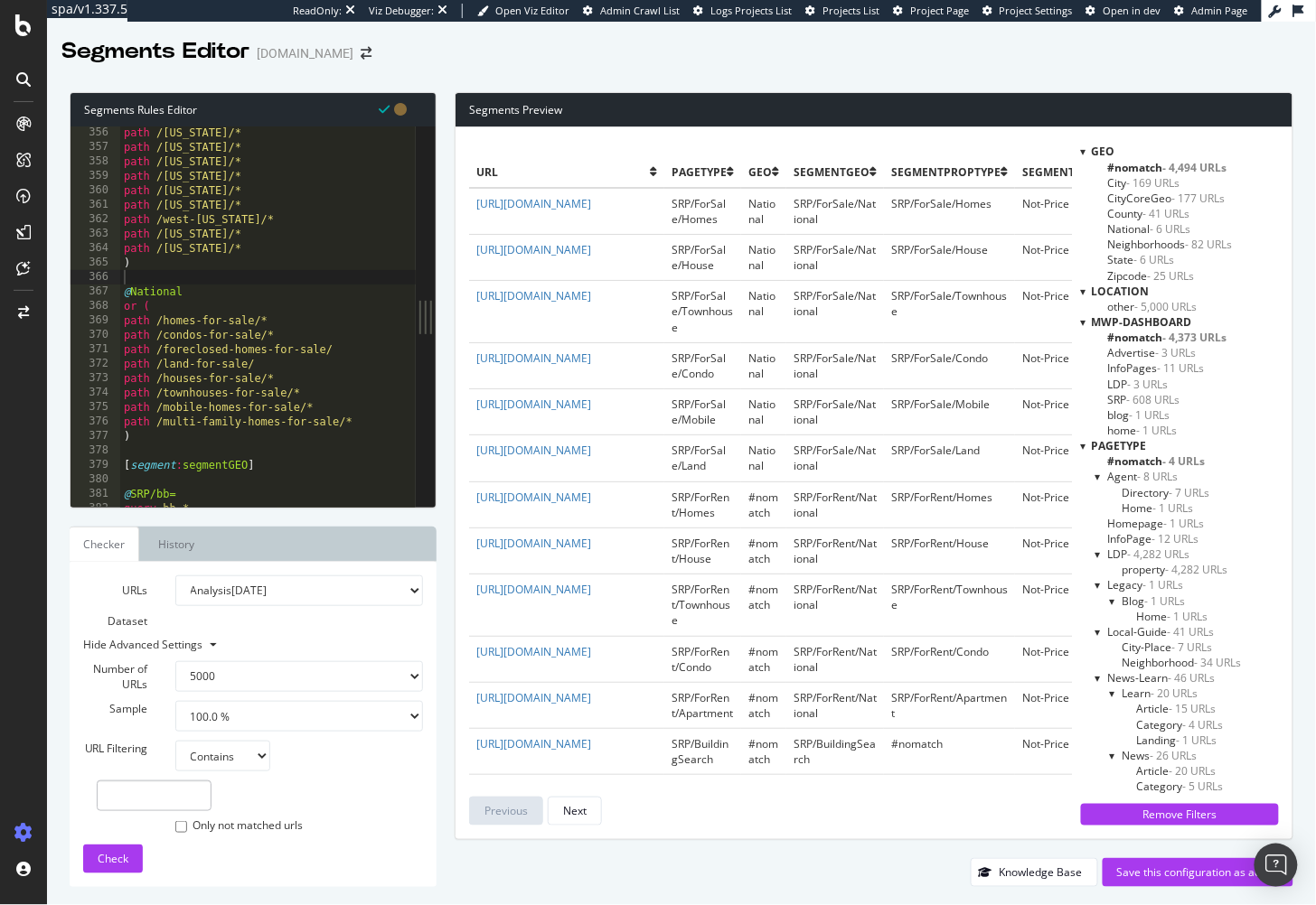
click at [1136, 169] on span "#nomatch - 4,494 URLs" at bounding box center [1168, 168] width 120 height 15
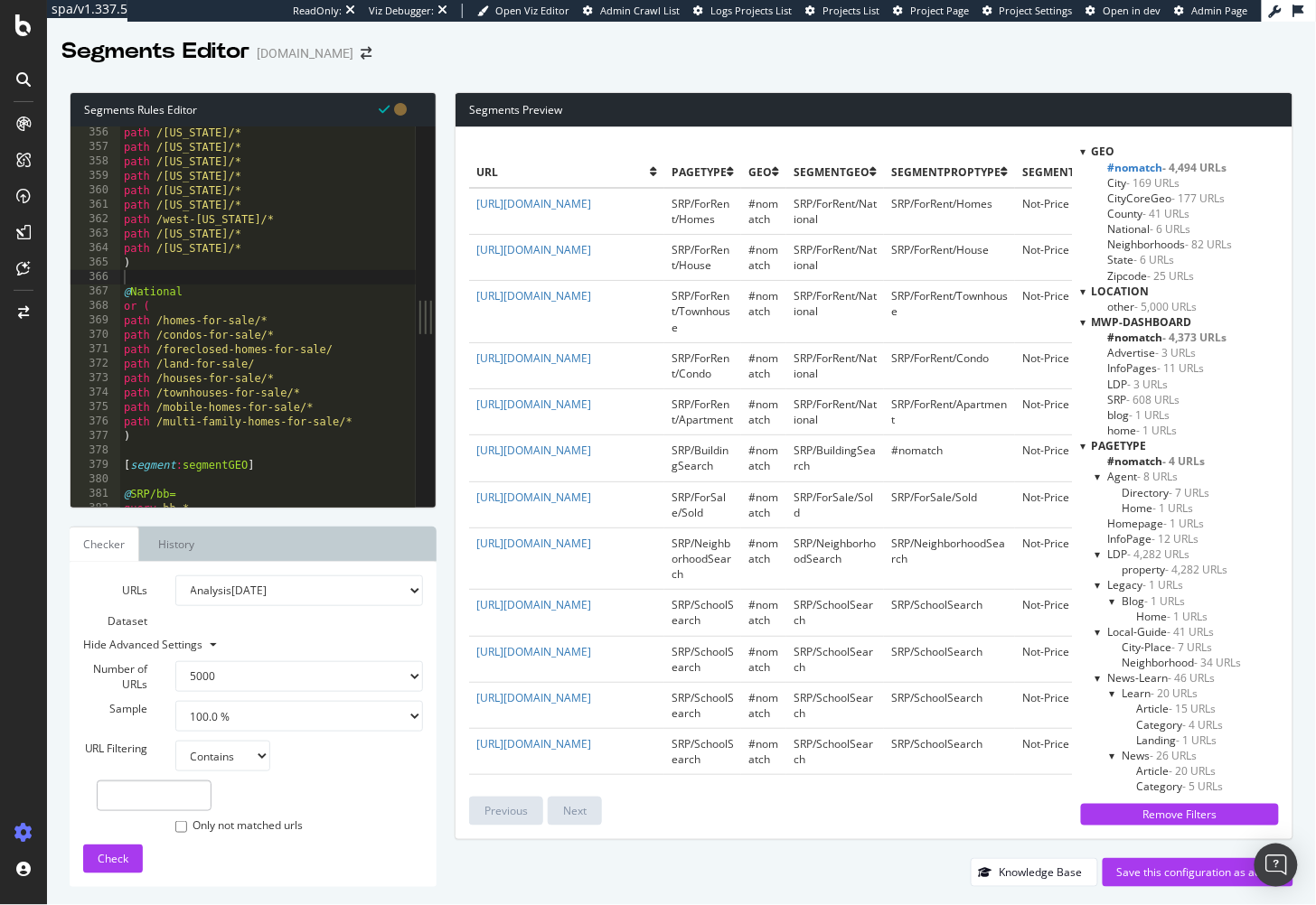
click at [603, 221] on td "https://www.homes.com/homes-for-rent/" at bounding box center [566, 211] width 195 height 47
click at [331, 432] on div "path /tennessee/* path /texas/* path /utah/* path /vermont/* path /virginia/* p…" at bounding box center [296, 332] width 352 height 412
click at [360, 424] on div "path /south-dakota/* path /tennessee/* path /texas/* path /utah/* path /vermont…" at bounding box center [296, 319] width 352 height 412
type textarea "path /multi-family-homes-for-sale/*"
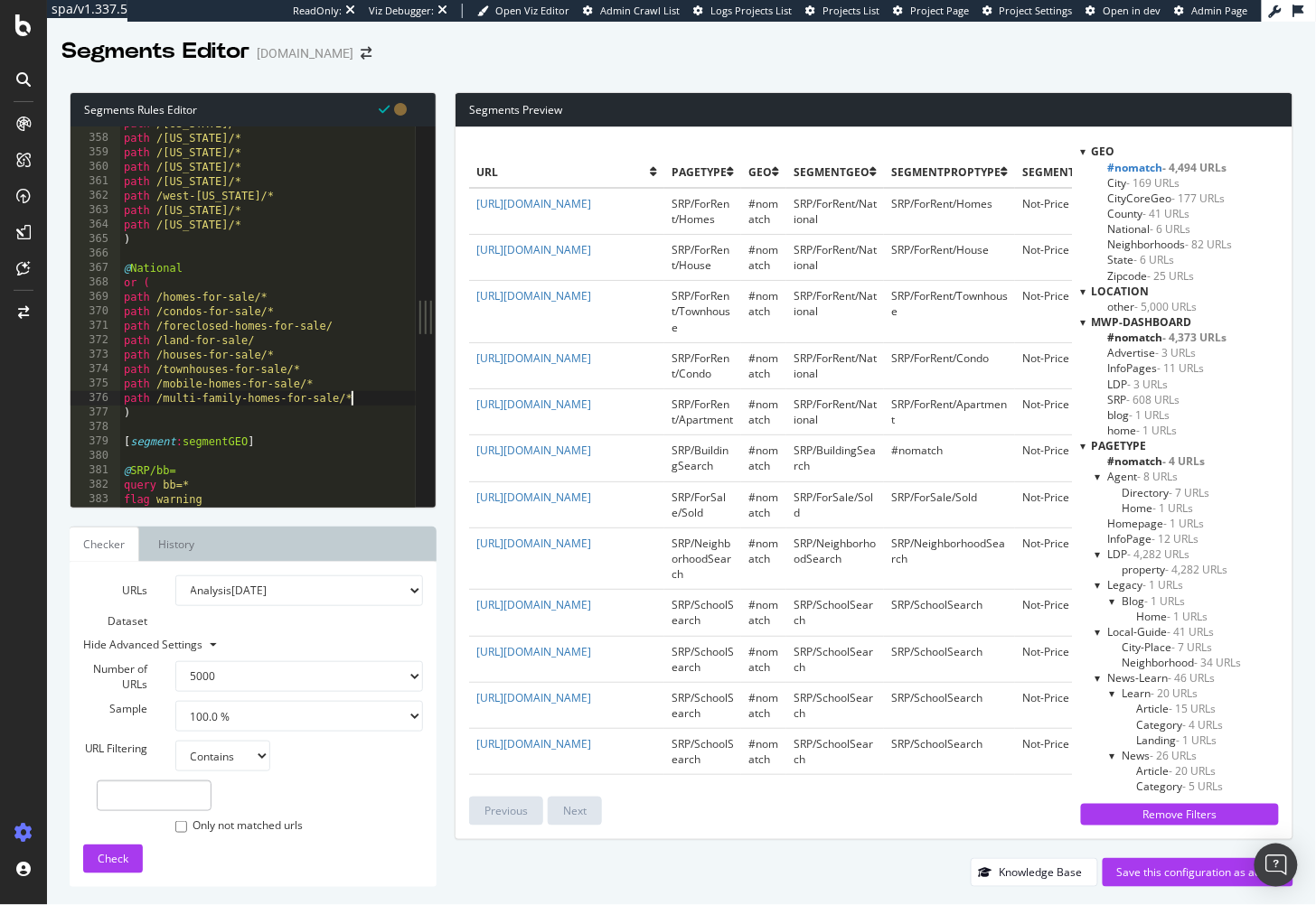
scroll to position [5156, 0]
click at [338, 431] on div "path /texas/* path /utah/* path /vermont/* path /virginia/* path /washington/* …" at bounding box center [296, 322] width 352 height 412
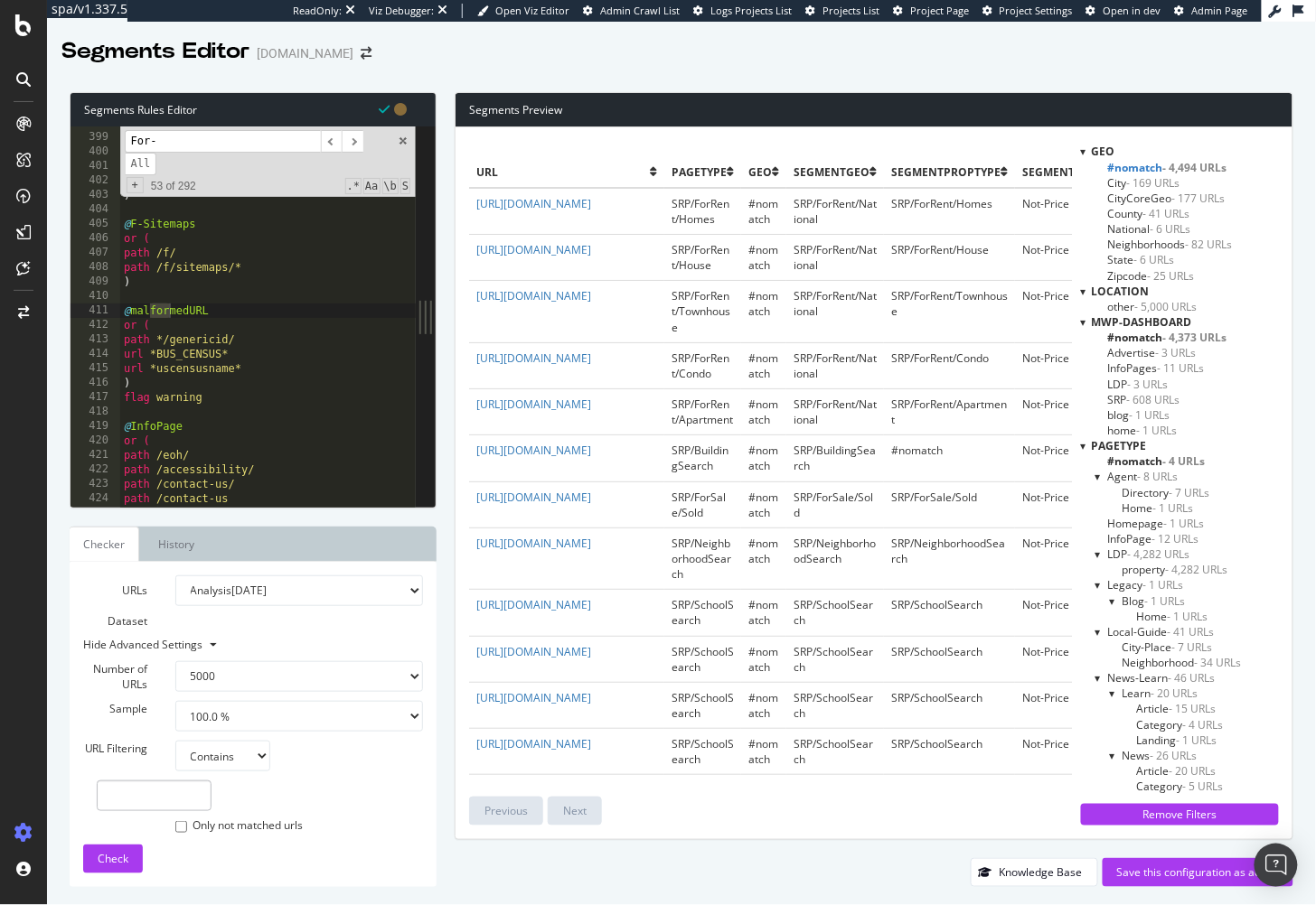
scroll to position [6791, 0]
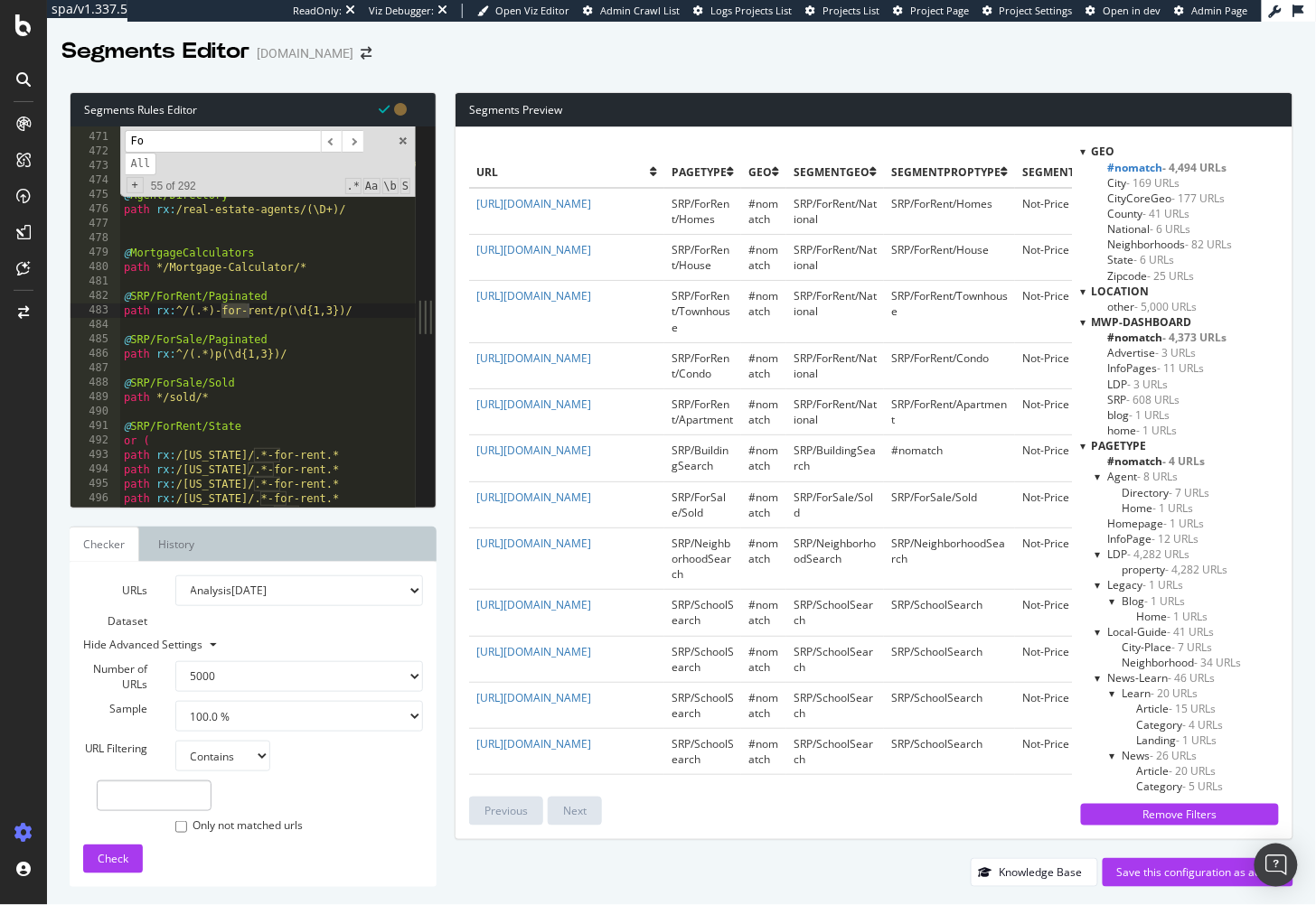
type input "F"
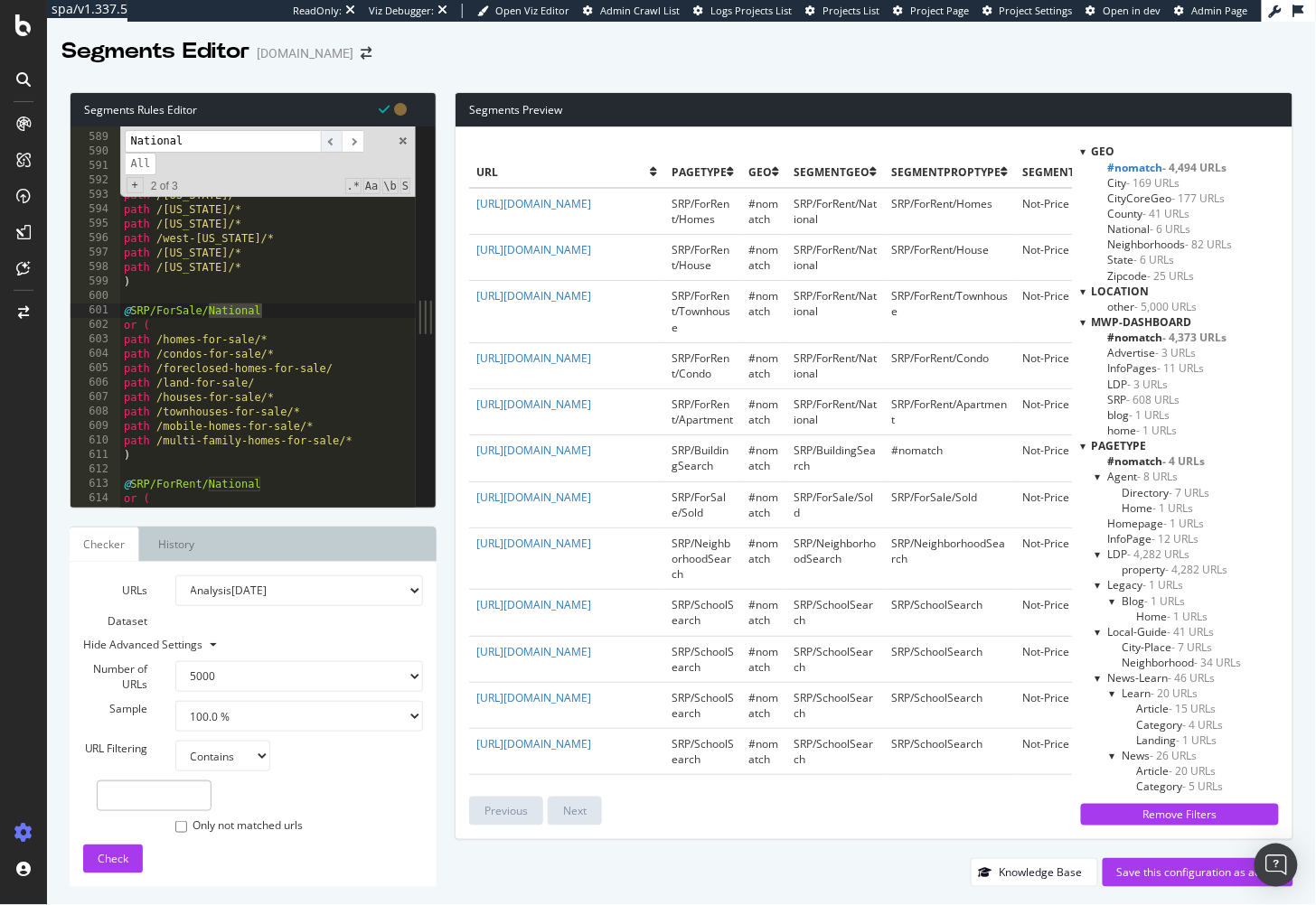
type input "National"
click at [332, 144] on span "​" at bounding box center [332, 141] width 22 height 23
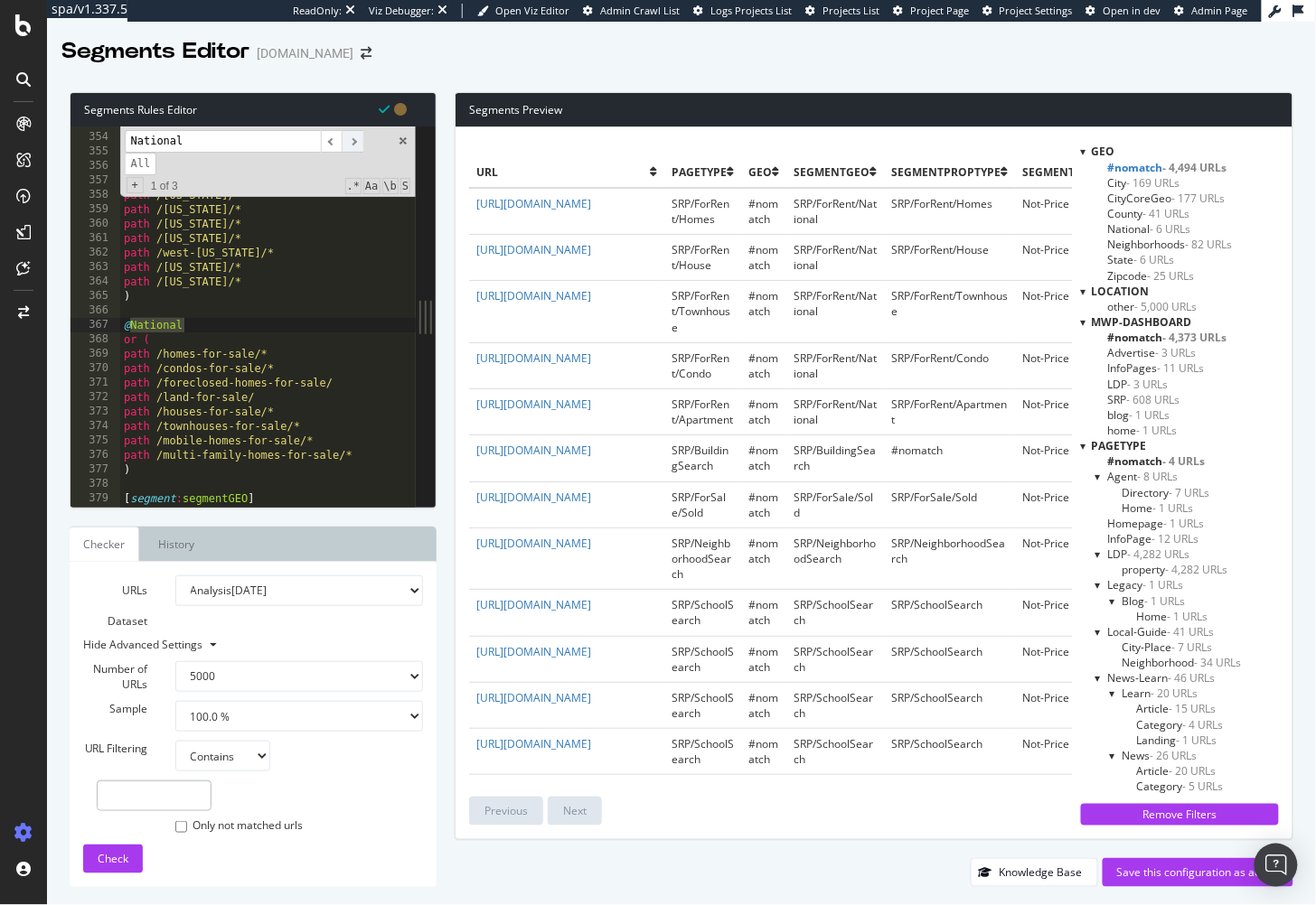
click at [344, 141] on span "​" at bounding box center [353, 141] width 22 height 23
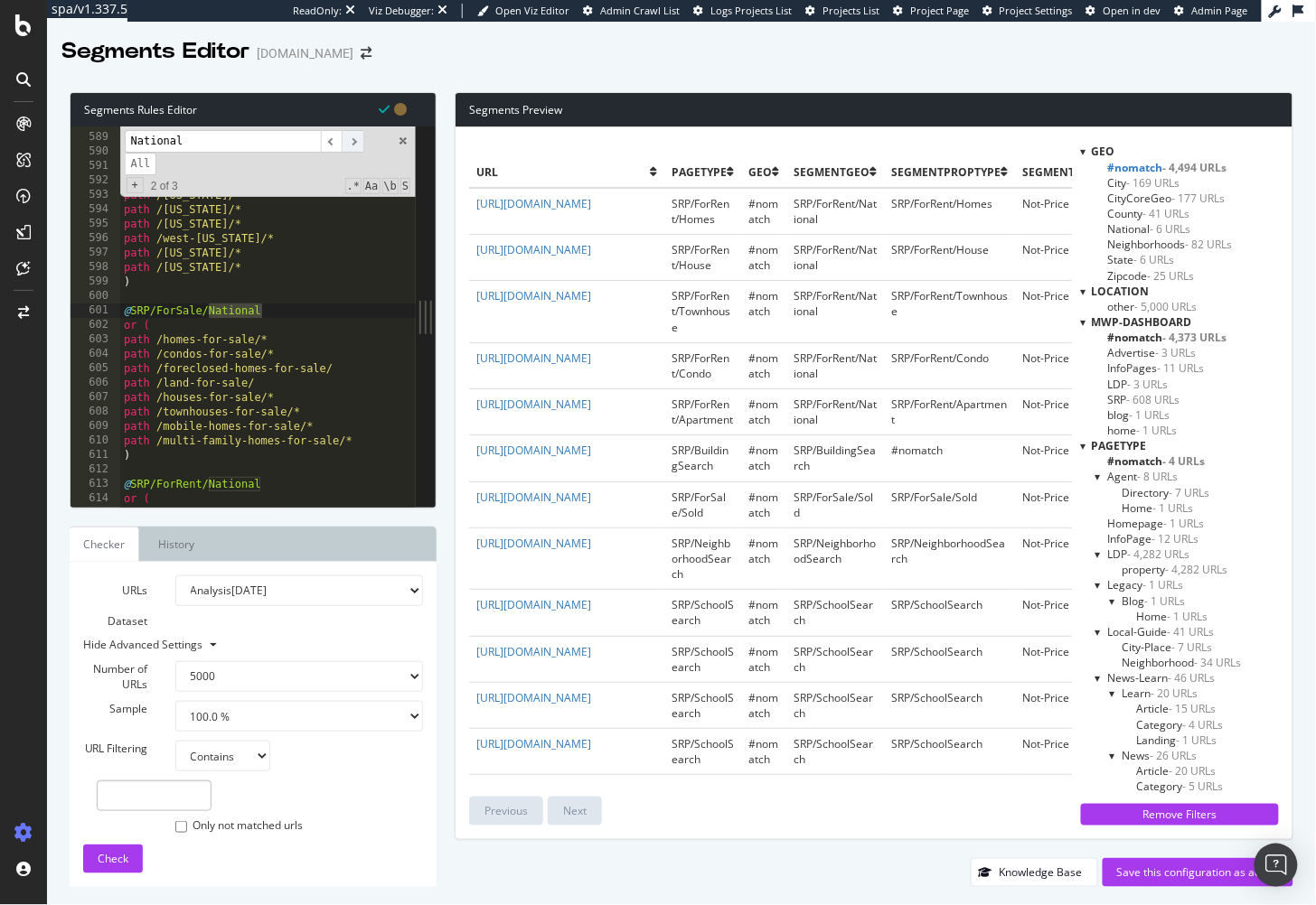
click at [345, 141] on span "​" at bounding box center [353, 141] width 22 height 23
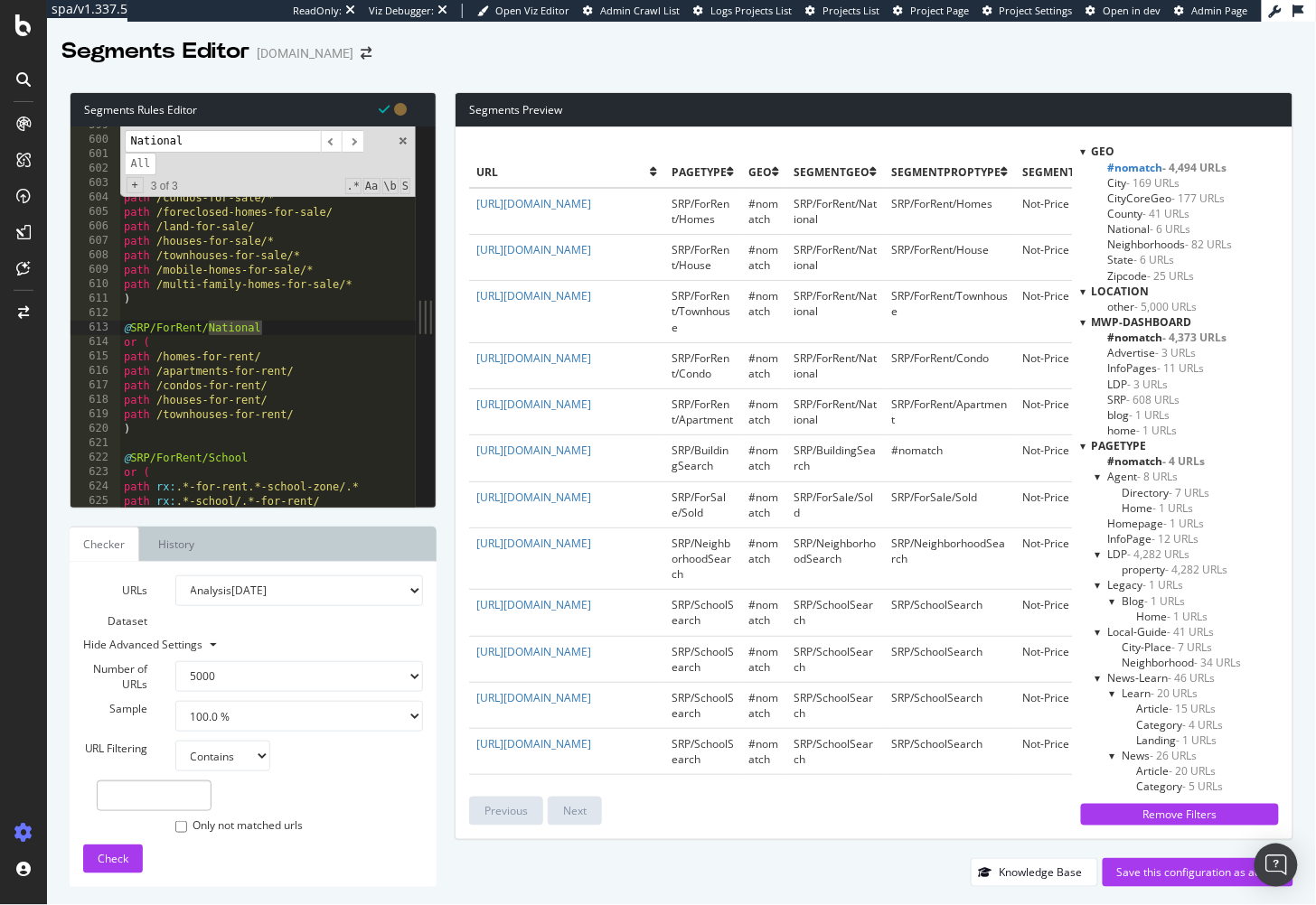
scroll to position [8680, 0]
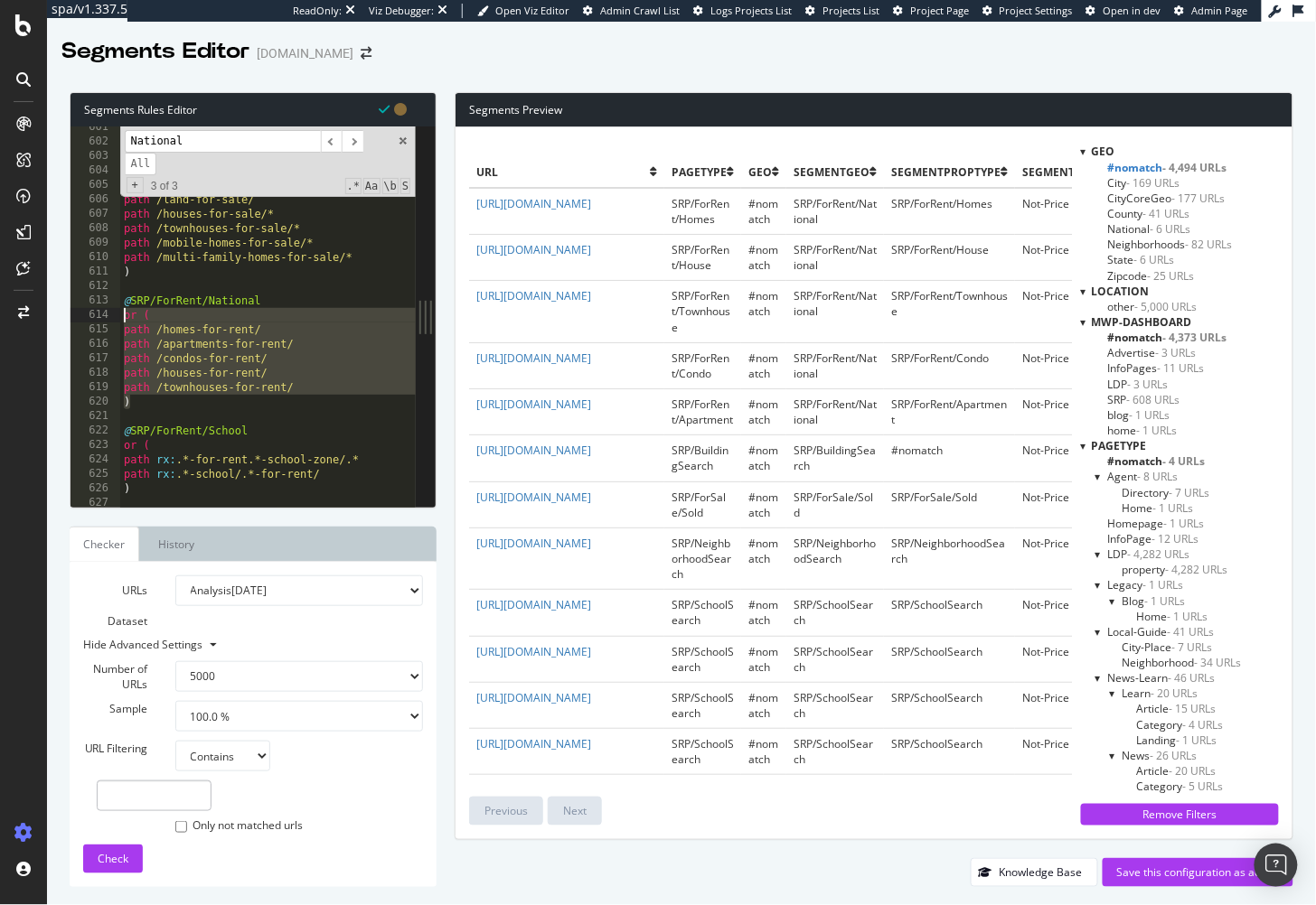
drag, startPoint x: 140, startPoint y: 406, endPoint x: 121, endPoint y: 315, distance: 93.0
click at [121, 315] on div "@ SRP/ForSale/National or ( path /homes-for-sale/* path /condos-for-sale/* path…" at bounding box center [296, 326] width 352 height 412
click at [403, 140] on span at bounding box center [403, 141] width 13 height 13
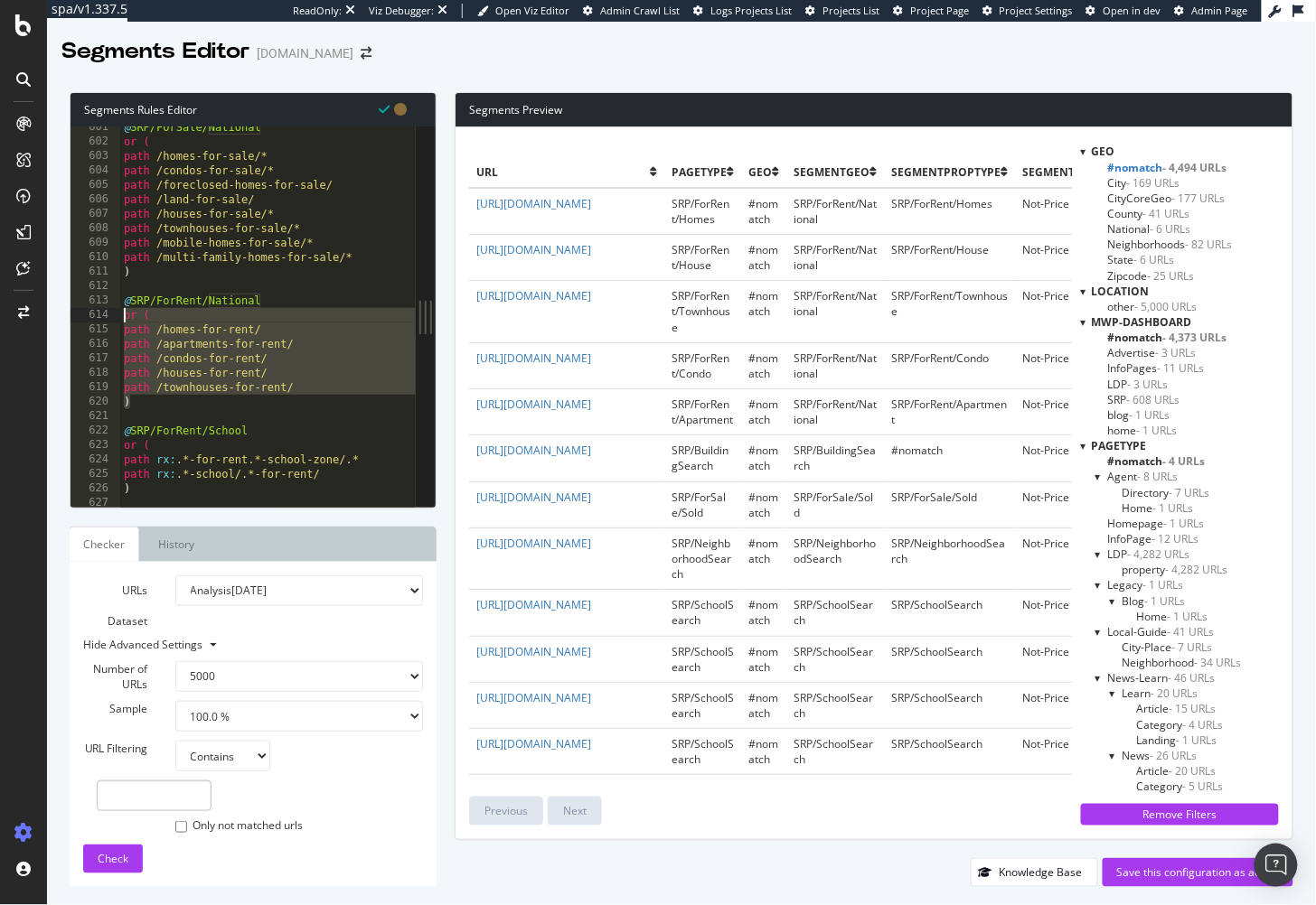
click at [252, 314] on div "@ SRP/ForSale/National or ( path /homes-for-sale/* path /condos-for-sale/* path…" at bounding box center [296, 326] width 352 height 412
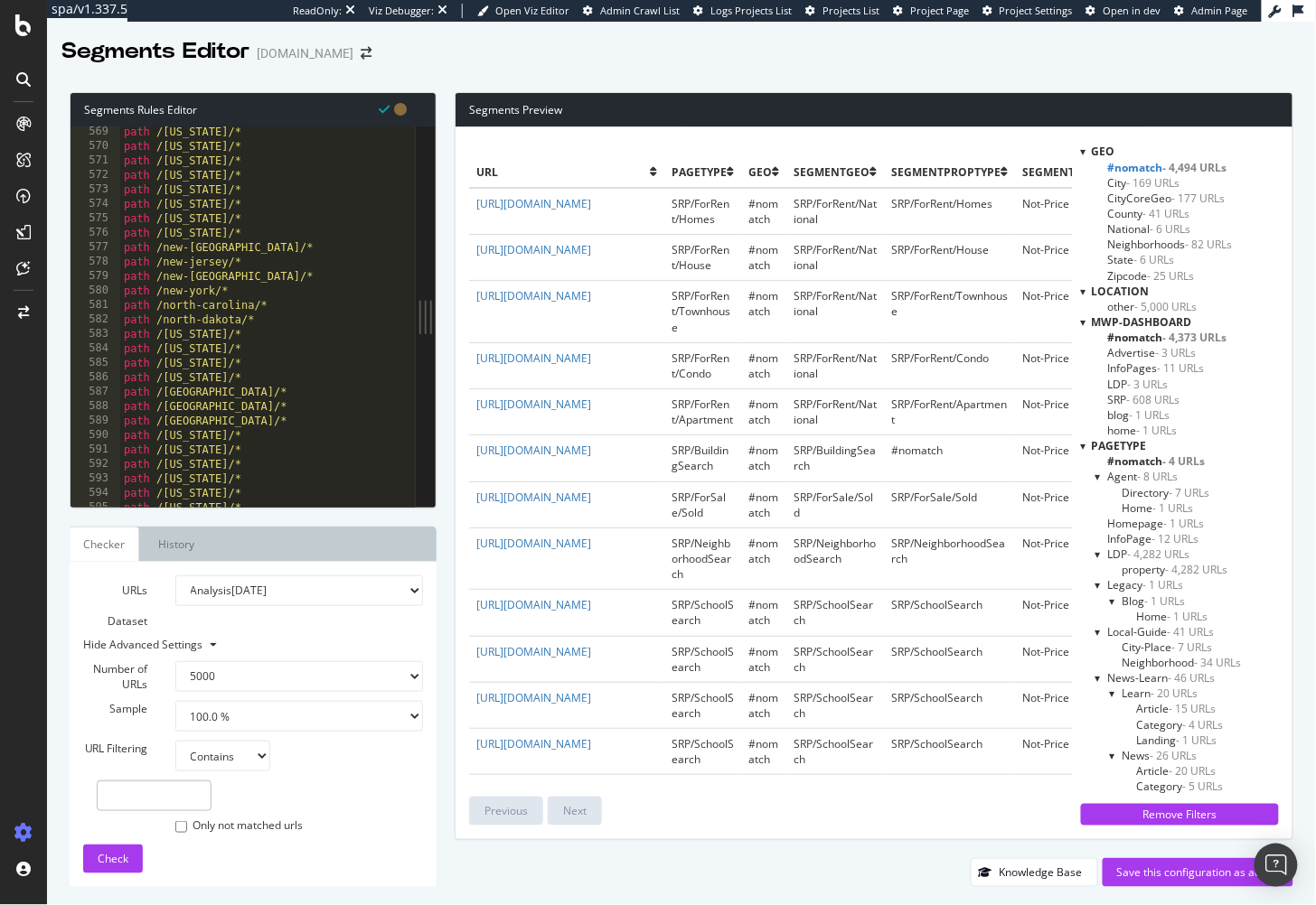
scroll to position [8213, 0]
click at [251, 318] on div "path /massachusetts/* path /michigan/* path /minnesota/* path /mississippi/* pa…" at bounding box center [296, 331] width 352 height 412
type textarea "path /north-dakota/*"
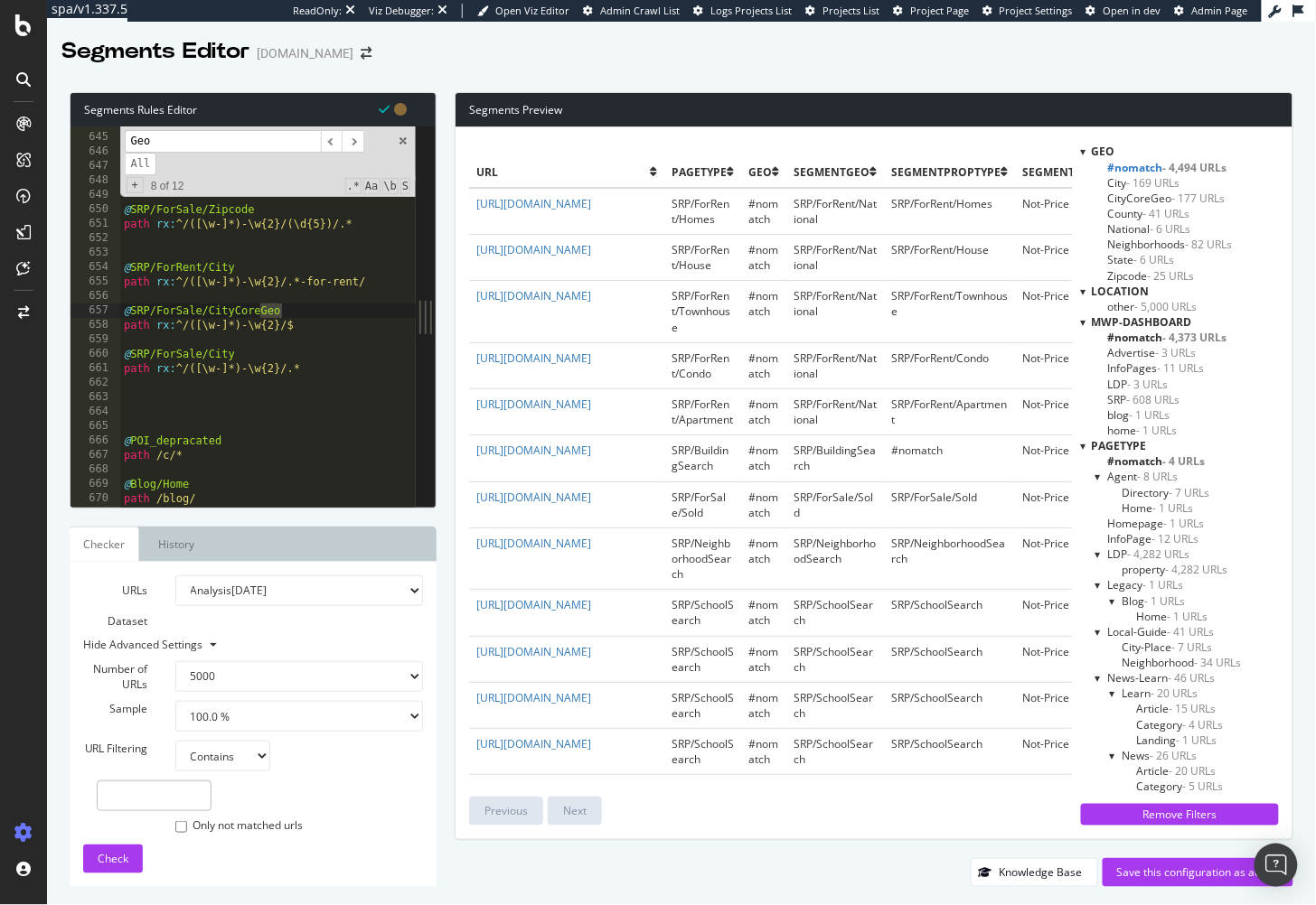
scroll to position [9306, 0]
type input "Geo"
click at [327, 139] on span "​" at bounding box center [332, 141] width 22 height 23
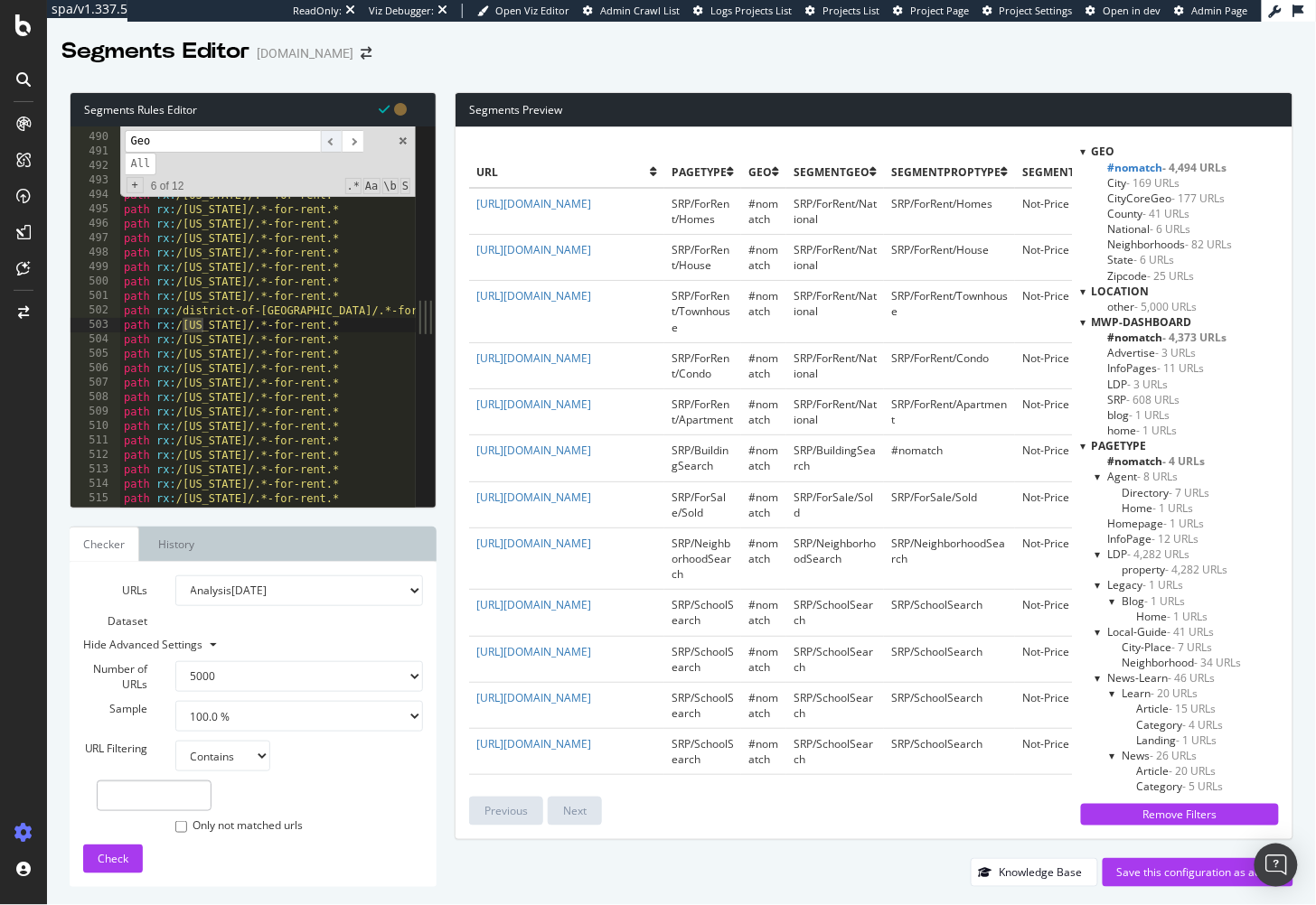
click at [327, 139] on span "​" at bounding box center [332, 141] width 22 height 23
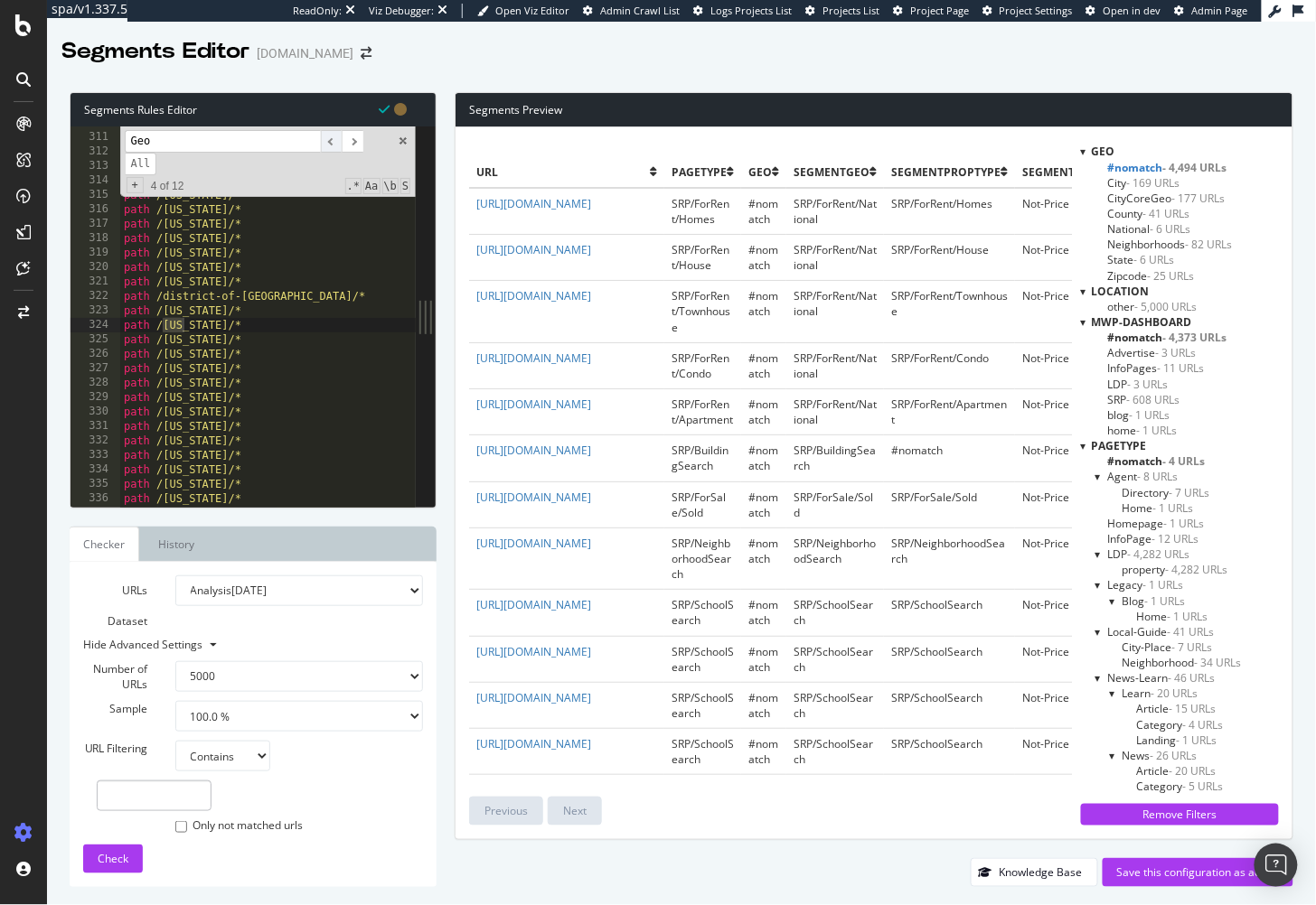
click at [327, 139] on span "​" at bounding box center [332, 141] width 22 height 23
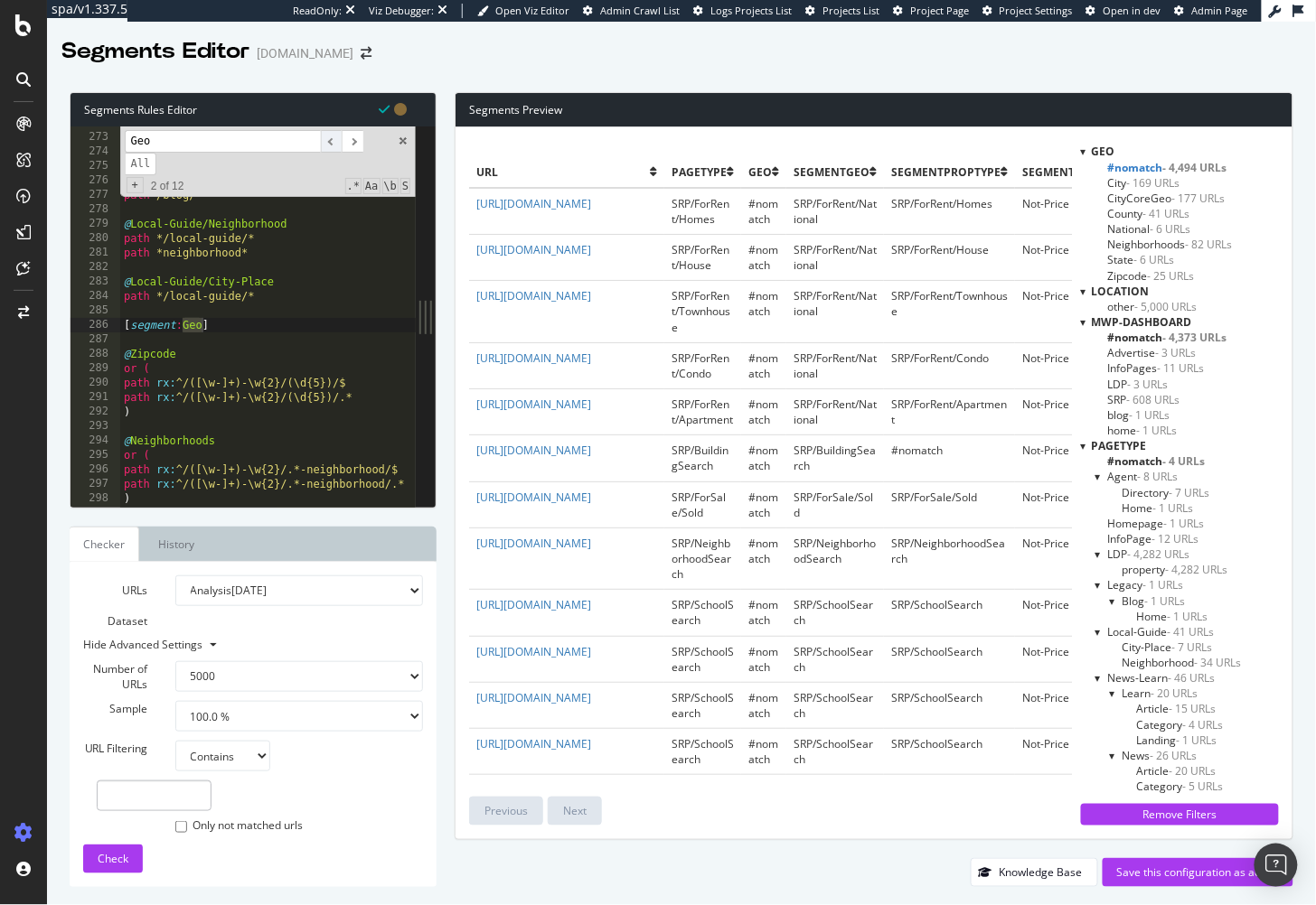
click at [327, 139] on span "​" at bounding box center [332, 141] width 22 height 23
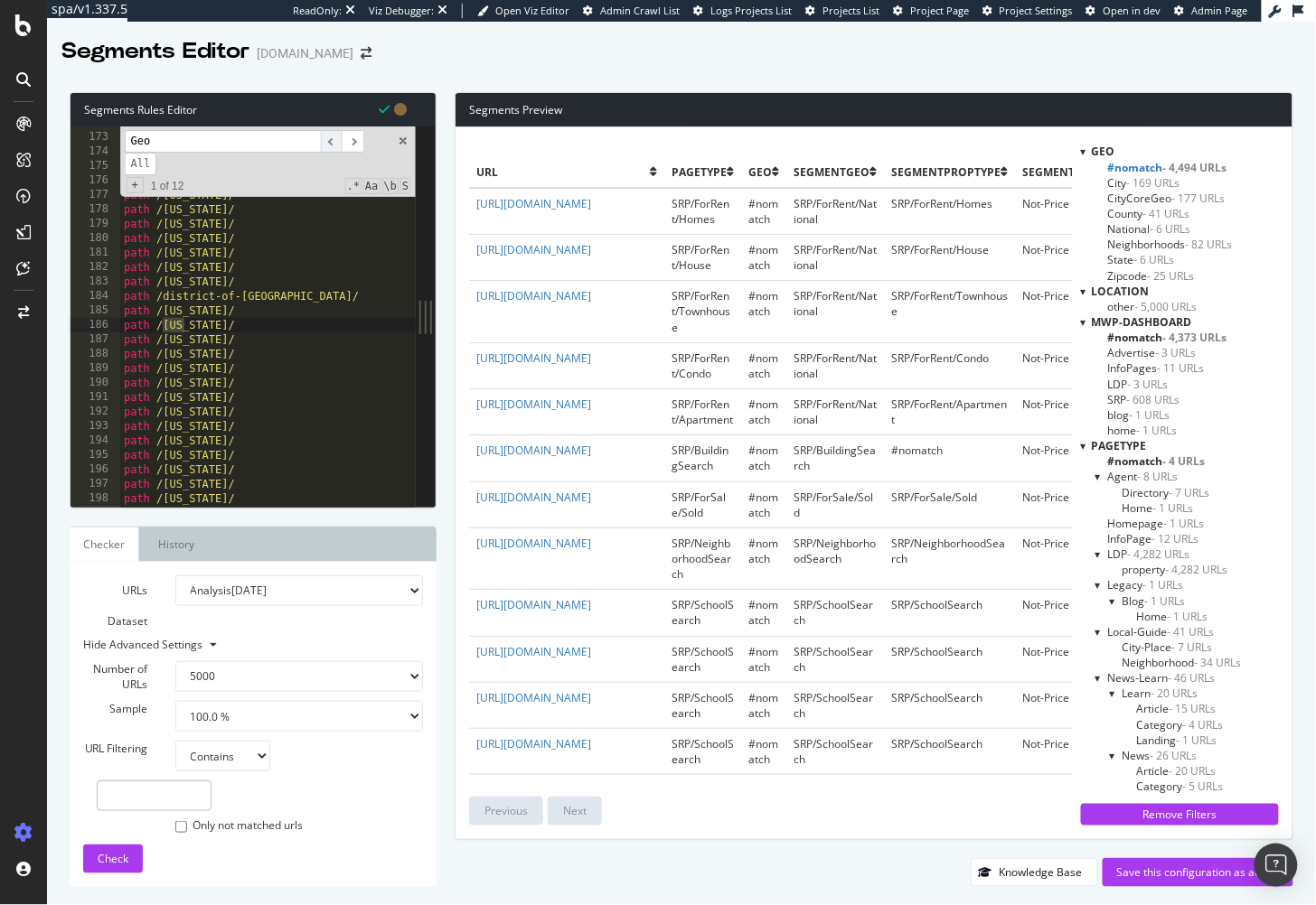
scroll to position [2482, 0]
drag, startPoint x: 408, startPoint y: 140, endPoint x: 391, endPoint y: 149, distance: 19.2
click at [408, 140] on span at bounding box center [403, 141] width 13 height 13
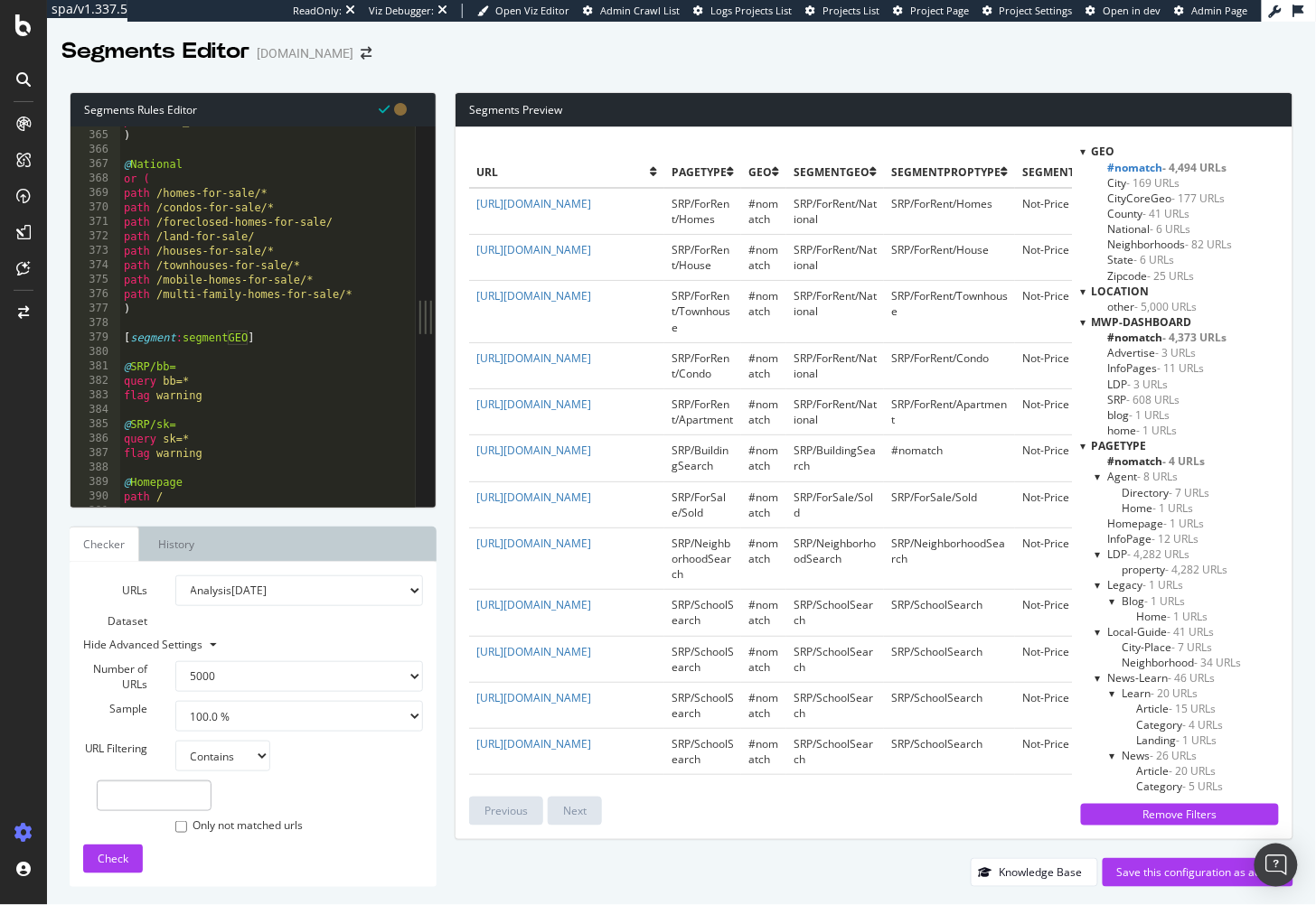
scroll to position [5256, 0]
click at [362, 299] on div "path /wyoming/* ) @ National or ( path /homes-for-sale/* path /condos-for-sale/…" at bounding box center [296, 323] width 352 height 412
type textarea "path /multi-family-homes-for-sale/*"
paste textarea ")"
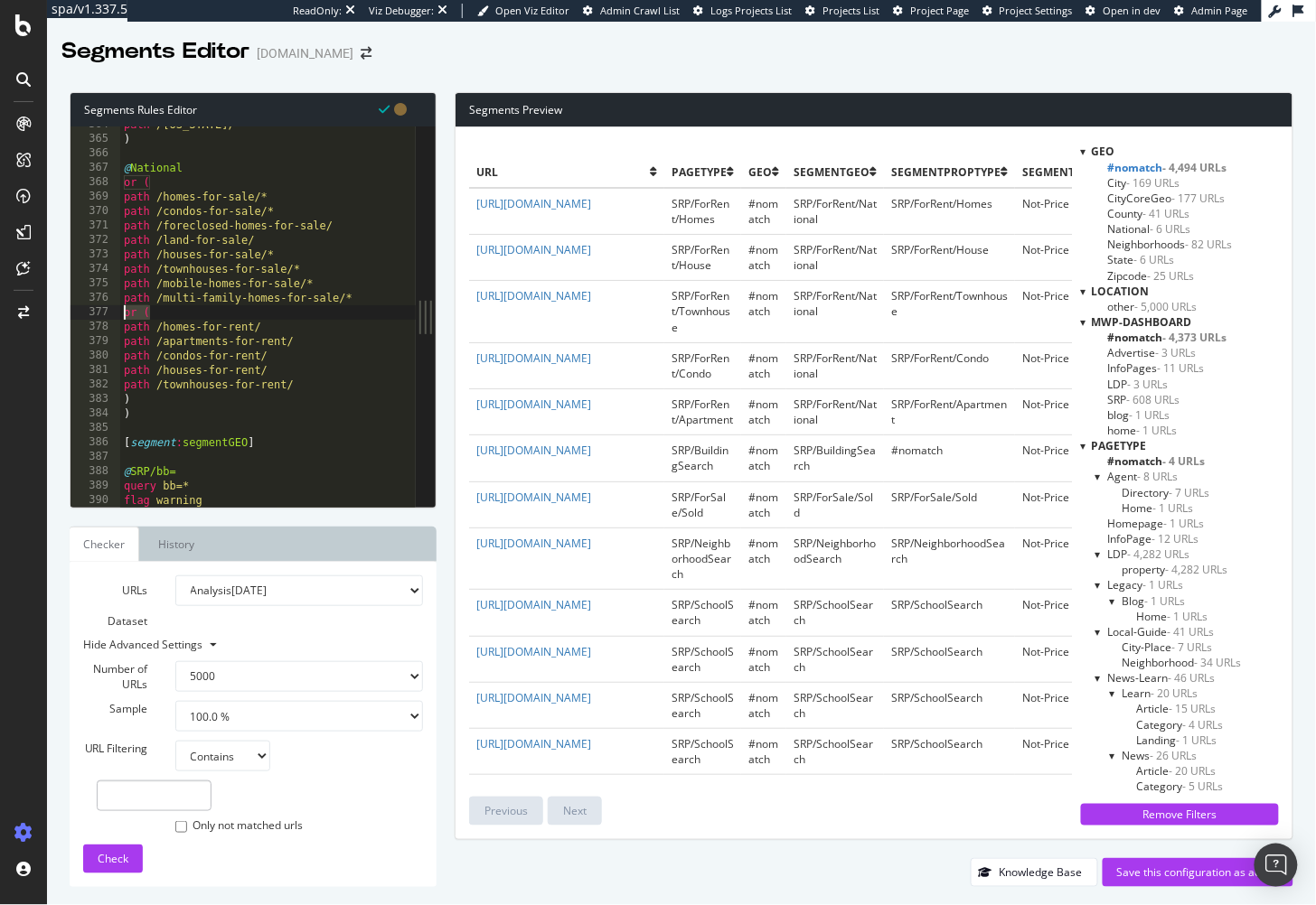
drag, startPoint x: 140, startPoint y: 314, endPoint x: 102, endPoint y: 311, distance: 38.1
click at [102, 311] on div ") 364 365 366 367 368 369 370 371 372 373 374 375 376 377 378 379 380 381 382 3…" at bounding box center [243, 317] width 345 height 380
type textarea "or ("
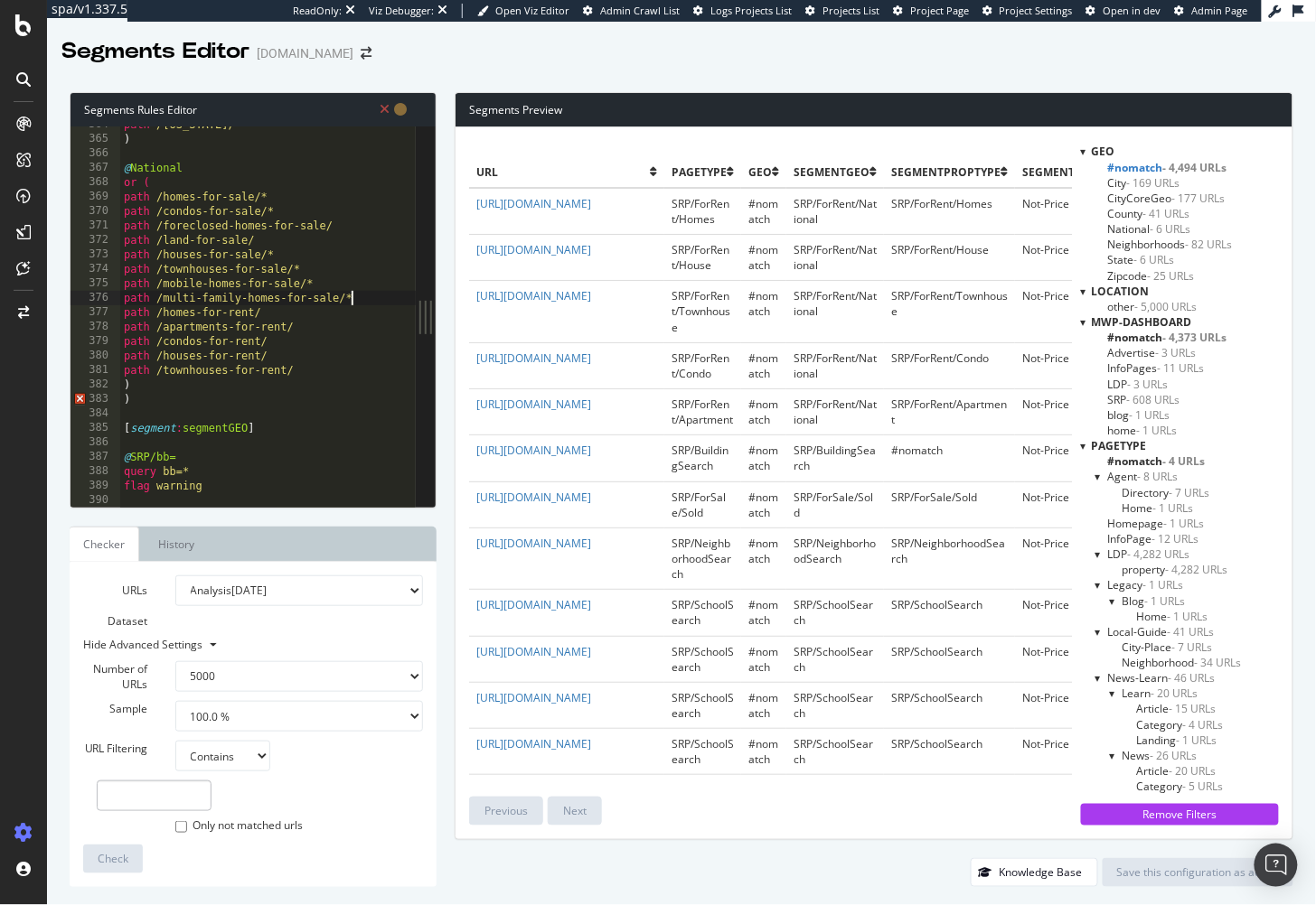
click at [157, 393] on div "path /wyoming/* ) @ National or ( path /homes-for-sale/* path /condos-for-sale/…" at bounding box center [296, 323] width 352 height 412
type textarea ")"
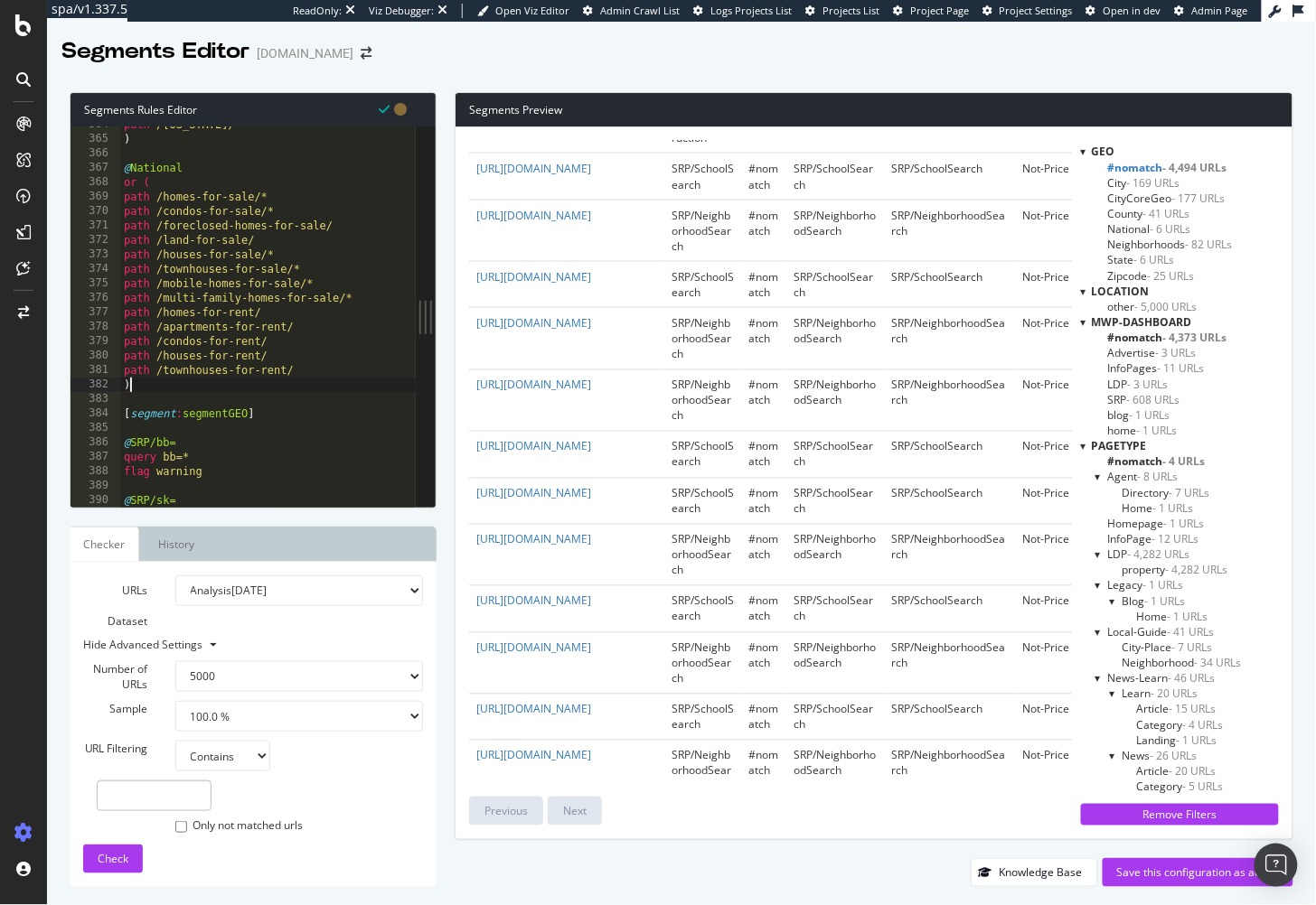
scroll to position [0, 0]
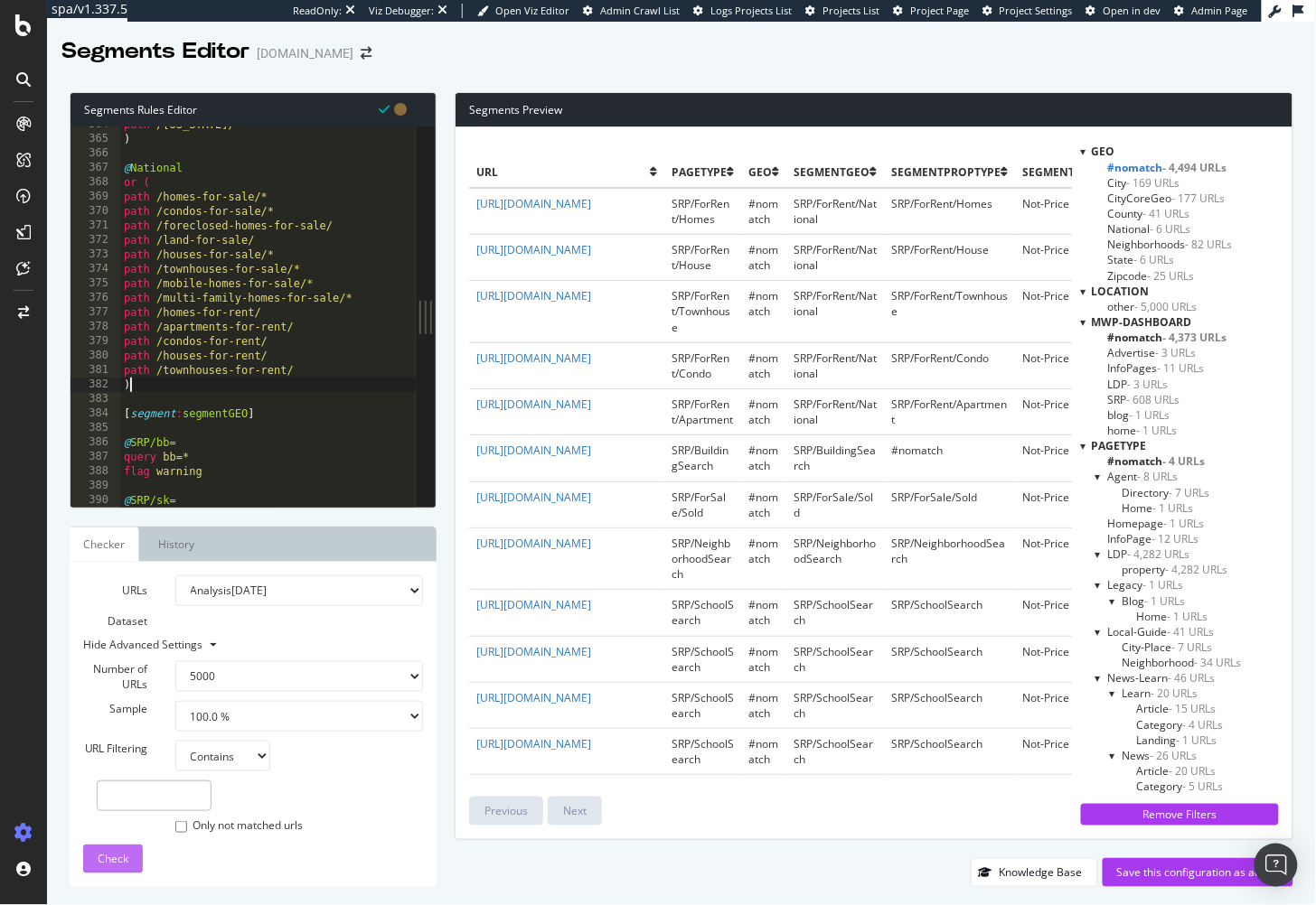
click at [123, 862] on span "Check" at bounding box center [113, 859] width 31 height 15
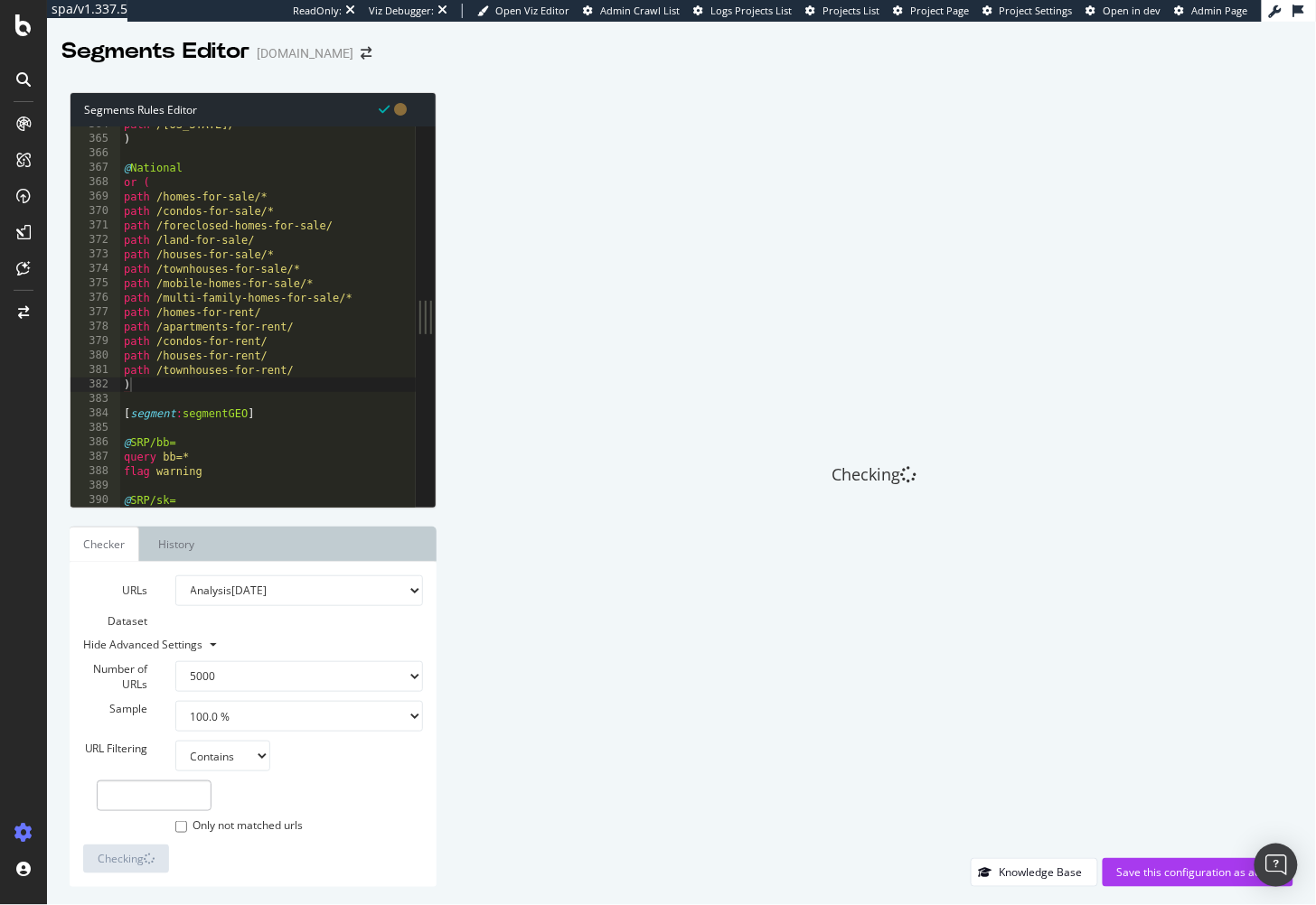
type textarea "query bb=*"
drag, startPoint x: 311, startPoint y: 459, endPoint x: 299, endPoint y: 457, distance: 12.2
click at [311, 459] on div "path /wyoming/* ) @ National or ( path /homes-for-sale/* path /condos-for-sale/…" at bounding box center [296, 323] width 352 height 412
click at [708, 346] on div "Checking" at bounding box center [875, 476] width 839 height 766
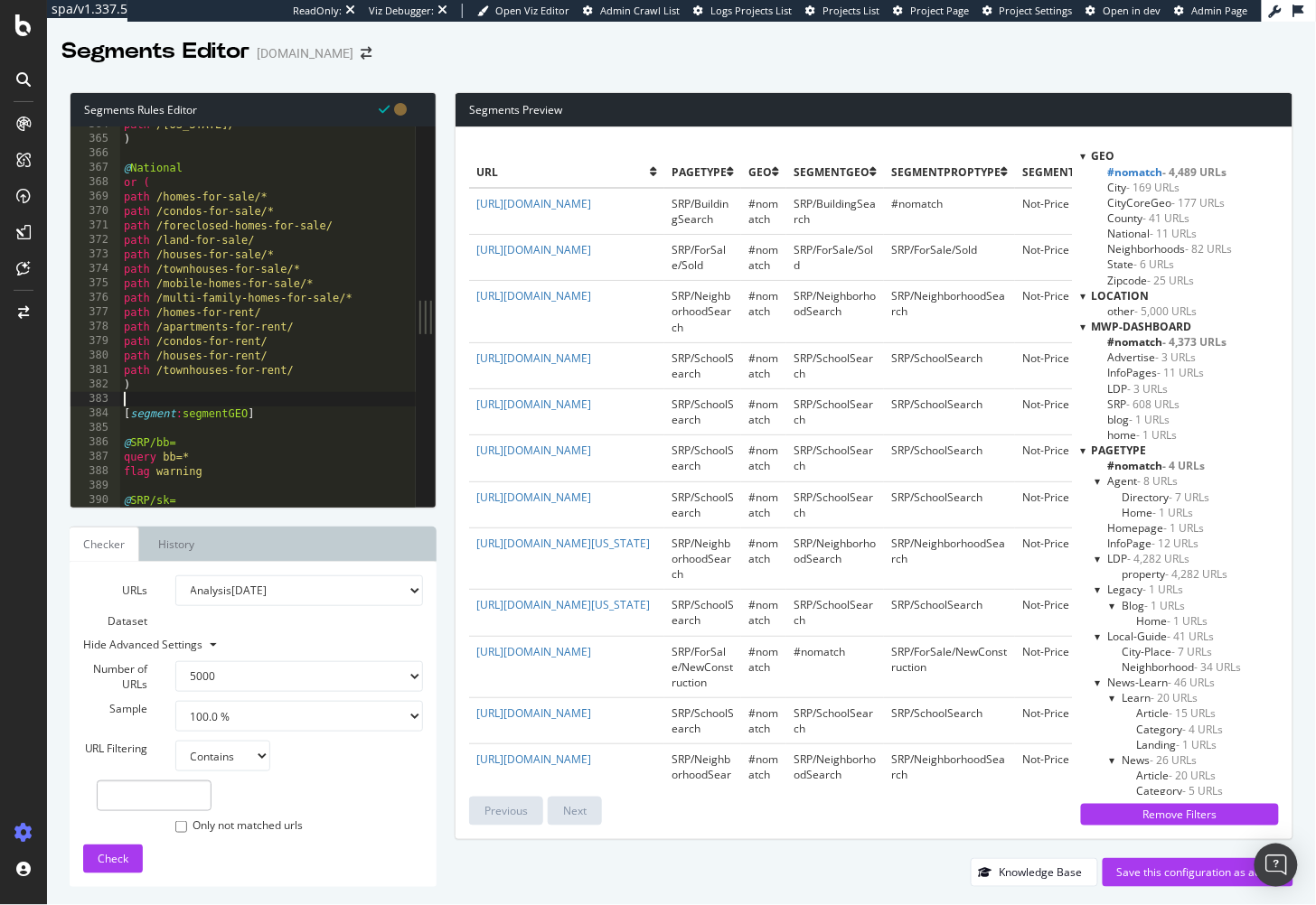
click at [303, 396] on div "path /wyoming/* ) @ National or ( path /homes-for-sale/* path /condos-for-sale/…" at bounding box center [296, 323] width 352 height 412
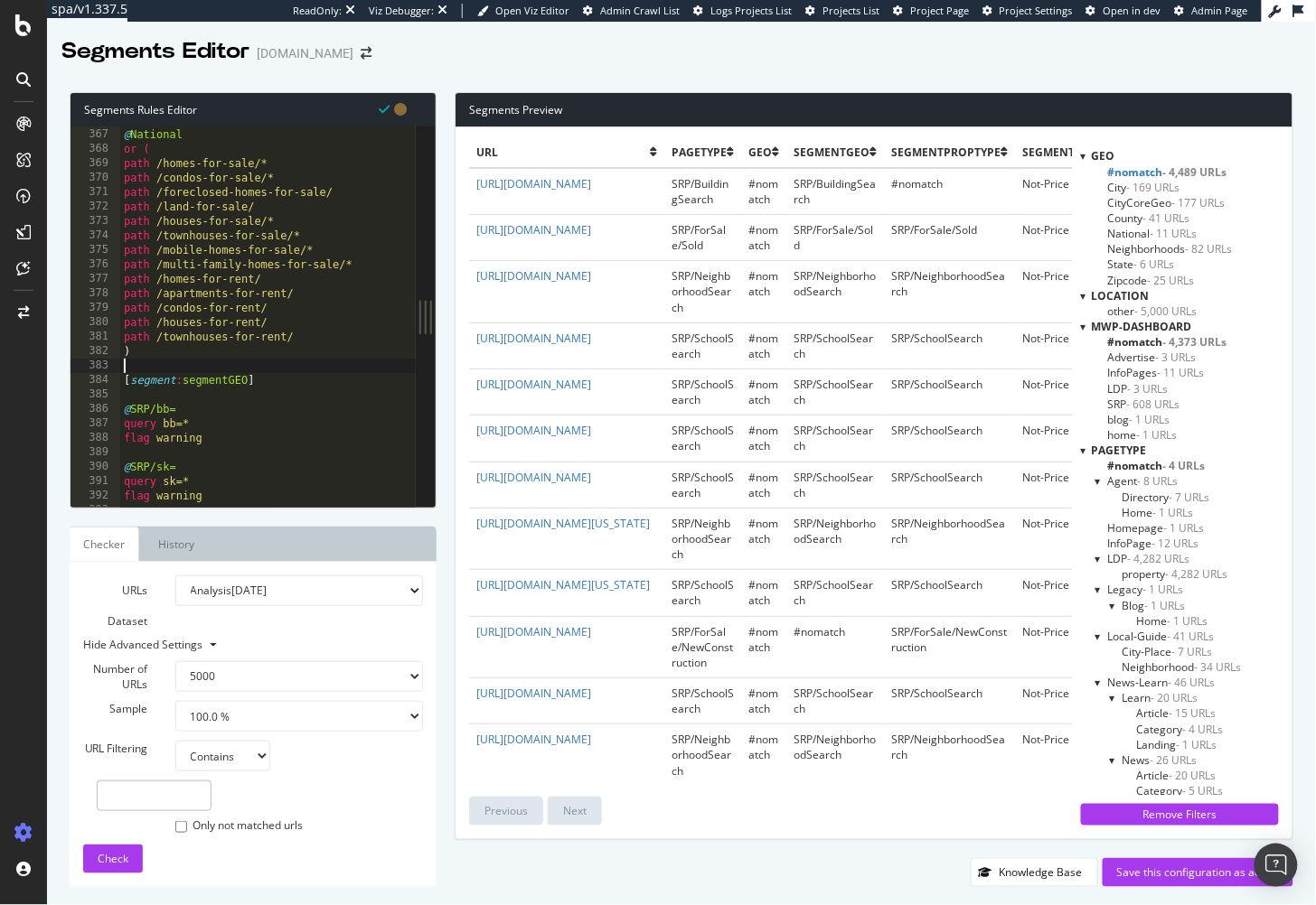
scroll to position [5290, 0]
click at [622, 569] on td "https://www.homes.com/neighborhood-search/northern-virginia-va/" at bounding box center [566, 539] width 195 height 62
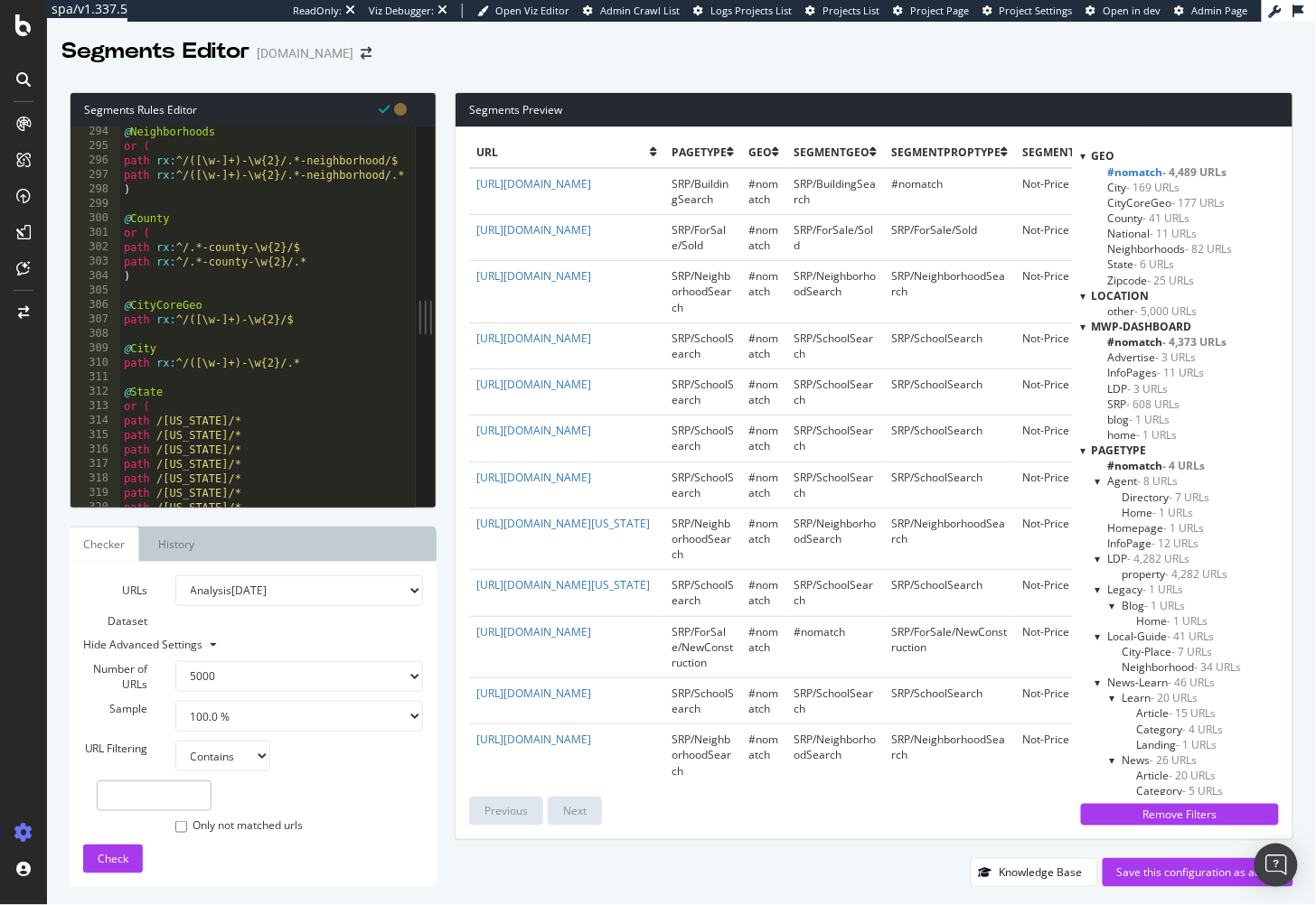
scroll to position [4224, 0]
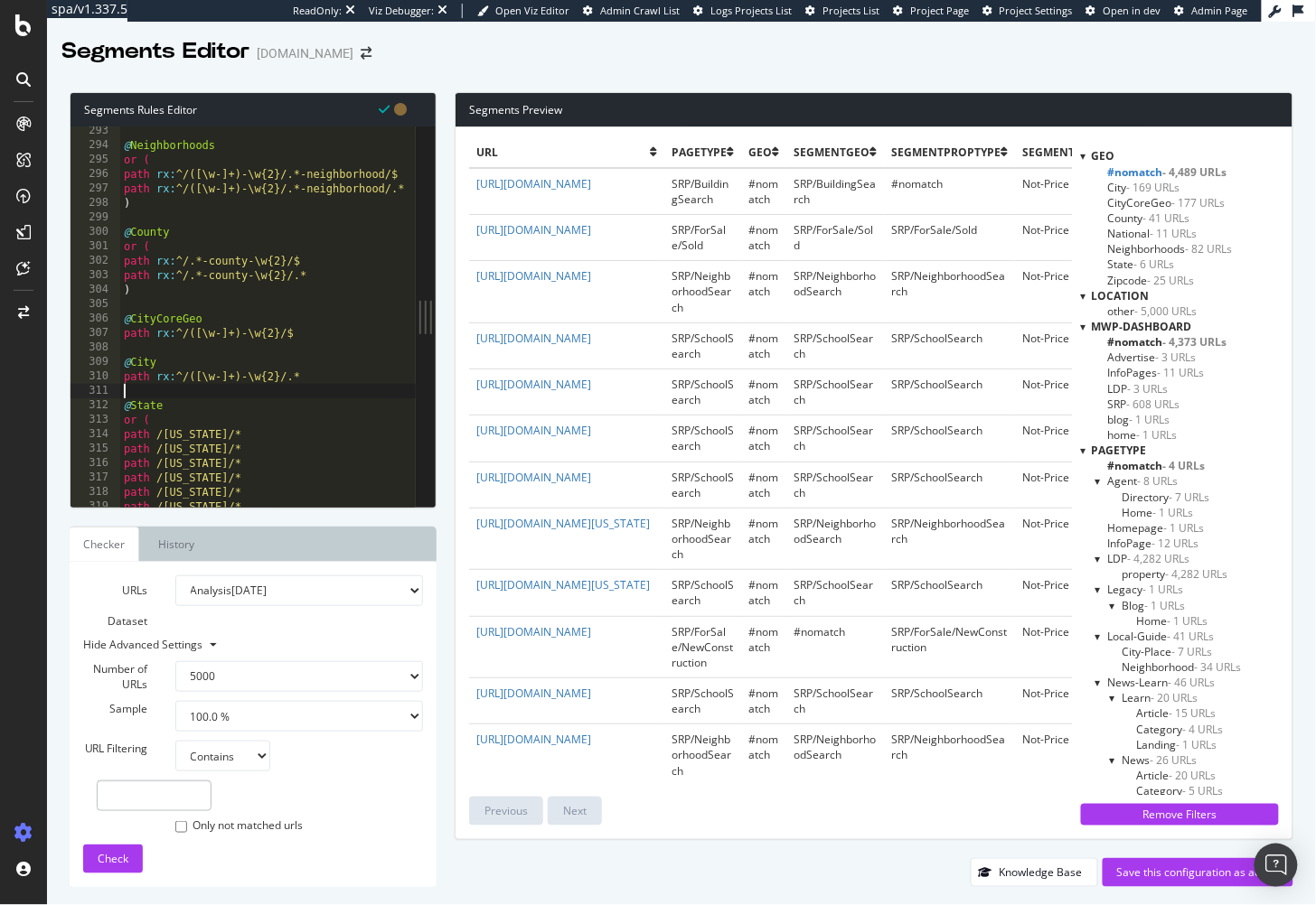
click at [296, 394] on div "@ Neighborhoods or ( path rx : ^/([\w-]+)-\w{2}/.*-neighborhood/$ path rx : ^/(…" at bounding box center [296, 330] width 352 height 412
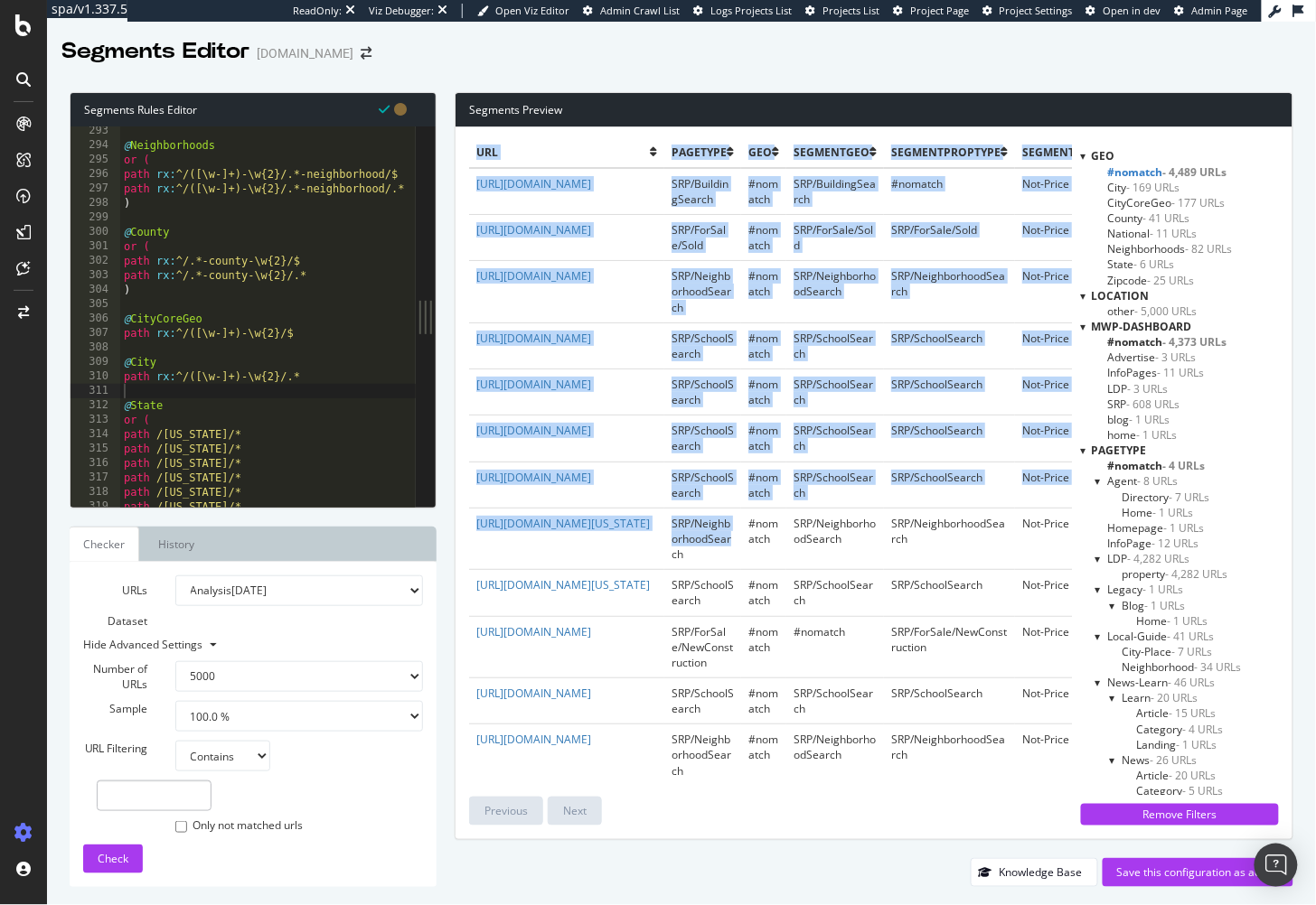
drag, startPoint x: 470, startPoint y: 611, endPoint x: 613, endPoint y: 640, distance: 145.9
click at [657, 640] on div "url pagetype Geo segmentGEO segmentPropType segmentPrice segmentBeds mwp-dashbo…" at bounding box center [875, 484] width 837 height 712
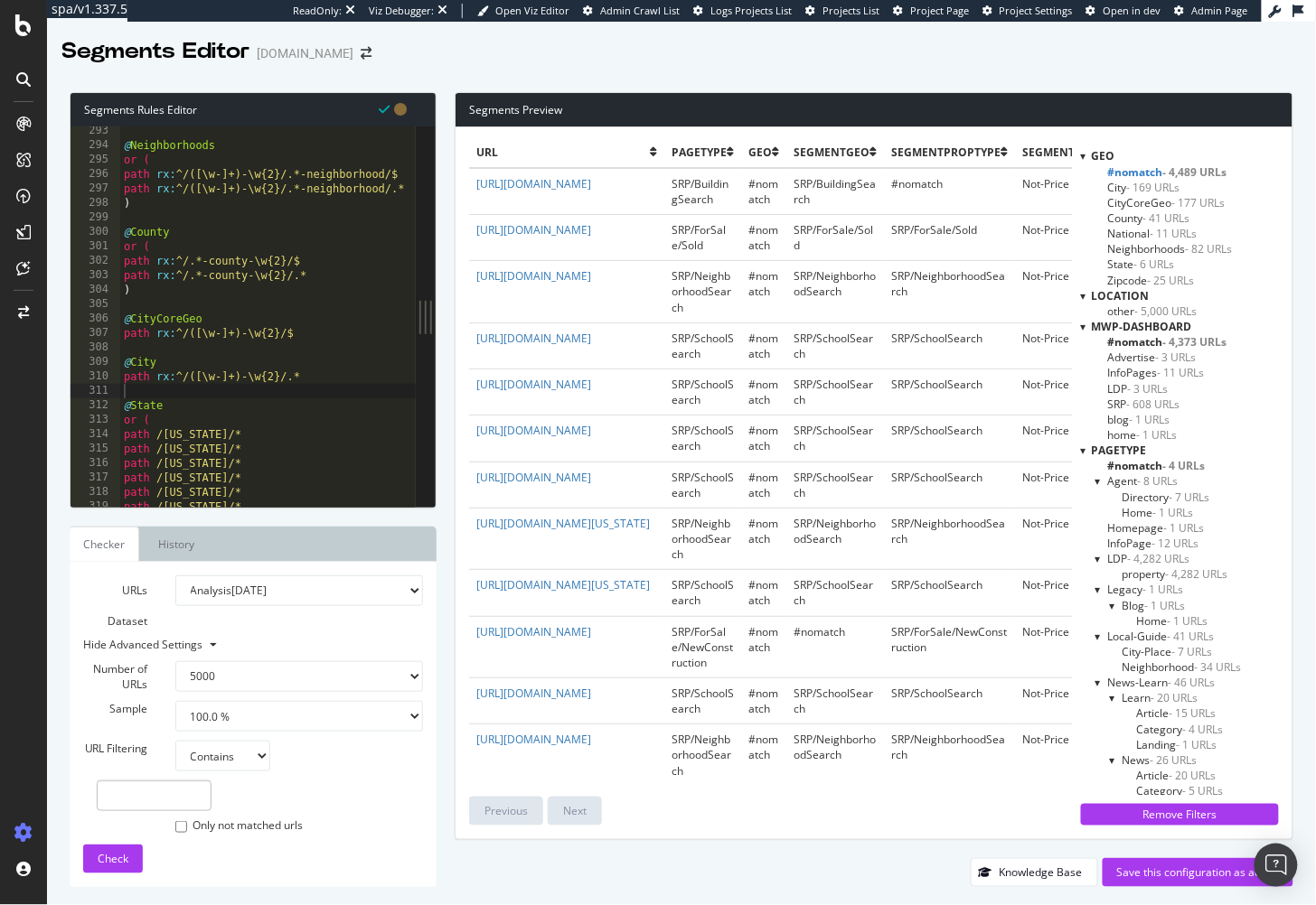
drag, startPoint x: 448, startPoint y: 630, endPoint x: 459, endPoint y: 622, distance: 13.6
click at [449, 630] on div "Segments Preview url pagetype Geo segmentGEO segmentPropType segmentPrice segme…" at bounding box center [866, 490] width 857 height 795
copy link "https://www.homes.com/neighborhood-search/northern-virginia-va/"
drag, startPoint x: 473, startPoint y: 611, endPoint x: 645, endPoint y: 639, distance: 174.3
click at [645, 569] on td "https://www.homes.com/neighborhood-search/northern-virginia-va/" at bounding box center [566, 539] width 195 height 62
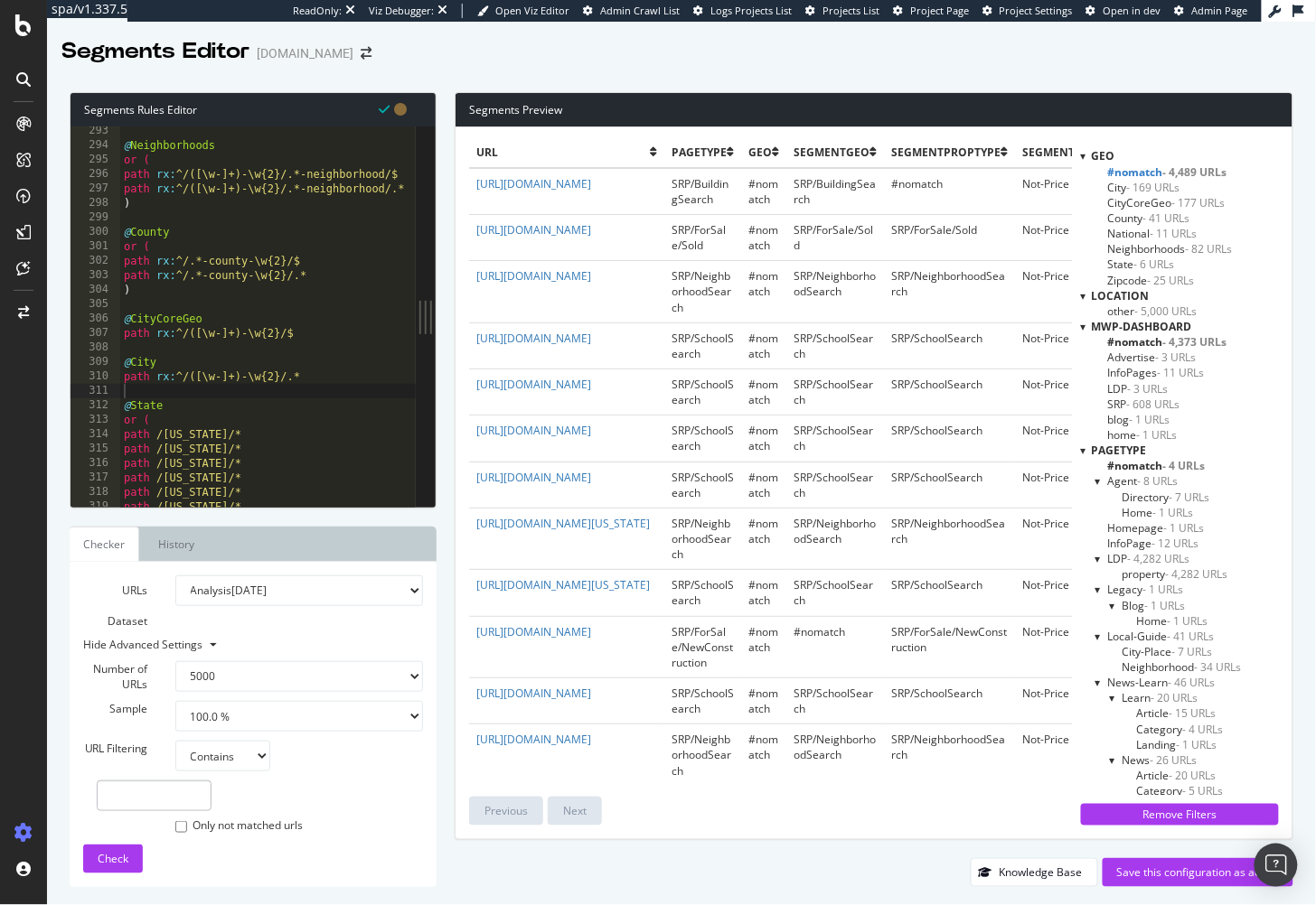
click at [234, 327] on div "@ Neighborhoods or ( path rx : ^/([\w-]+)-\w{2}/.*-neighborhood/$ path rx : ^/(…" at bounding box center [296, 330] width 352 height 412
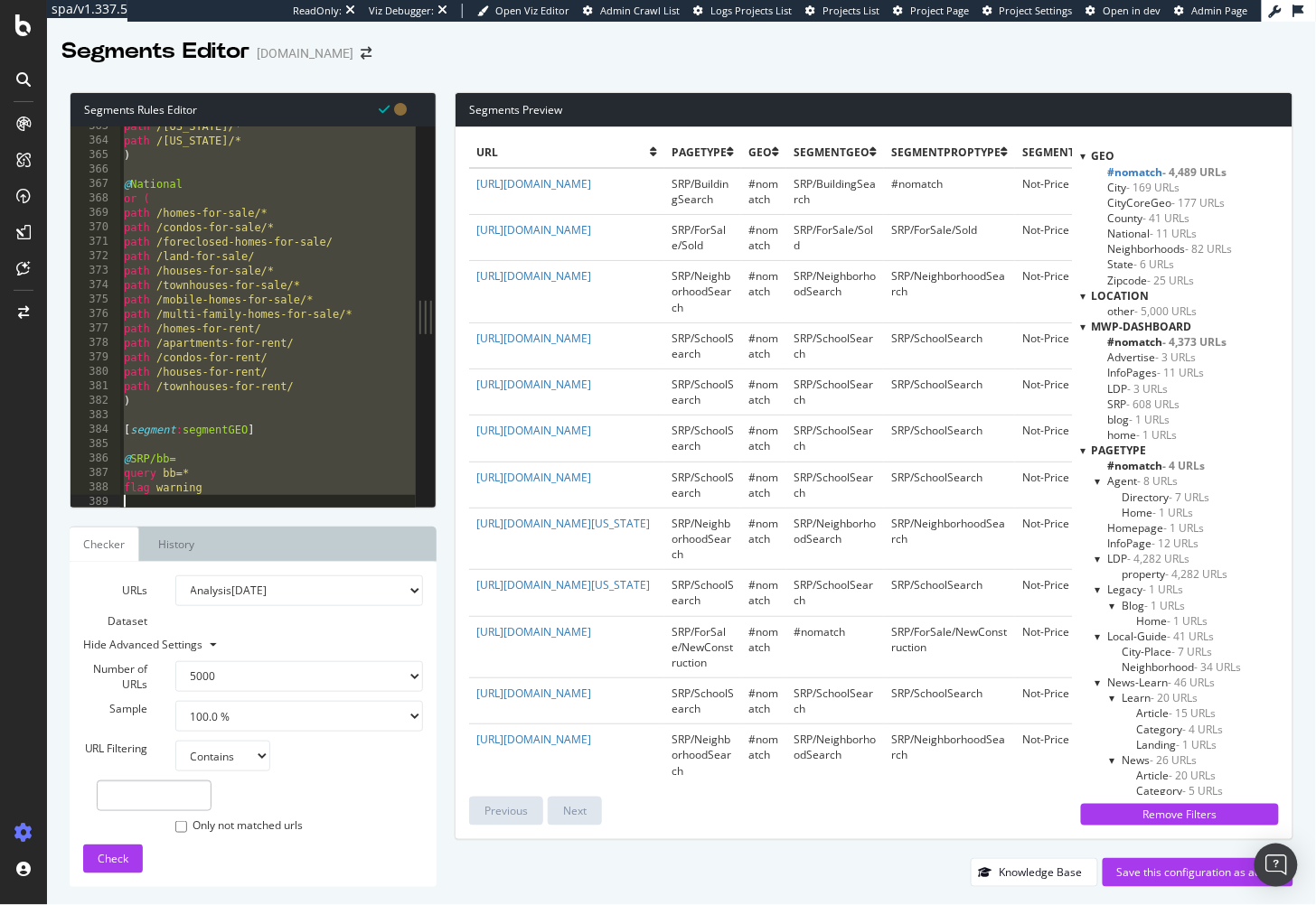
scroll to position [5313, 0]
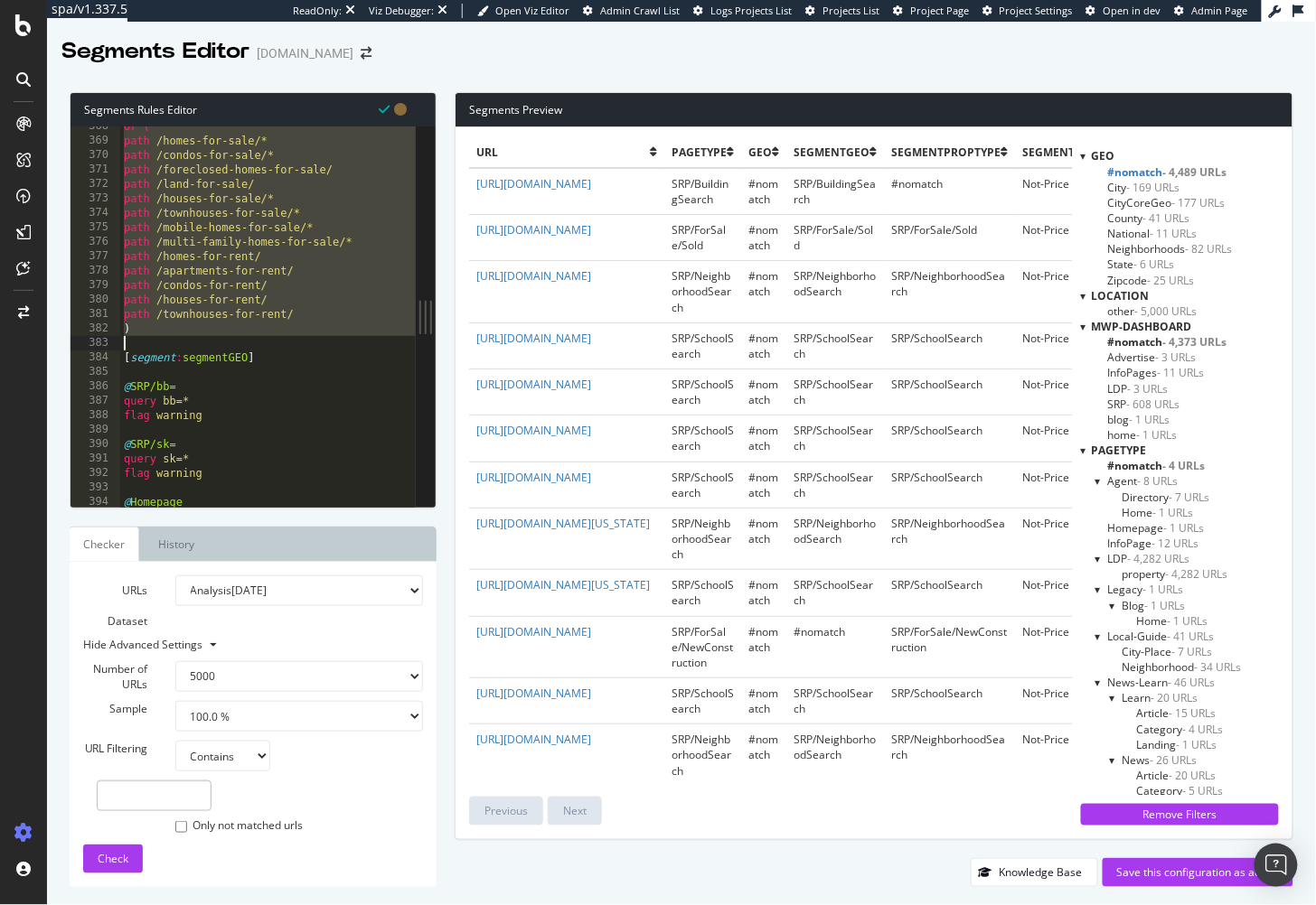
drag, startPoint x: 123, startPoint y: 234, endPoint x: 281, endPoint y: 340, distance: 190.3
click at [281, 341] on div "or ( path /homes-for-sale/* path /condos-for-sale/* path /foreclosed-homes-for-…" at bounding box center [296, 325] width 352 height 412
type textarea ")"
click at [282, 339] on div "or ( path /homes-for-sale/* path /condos-for-sale/* path /foreclosed-homes-for-…" at bounding box center [296, 325] width 352 height 412
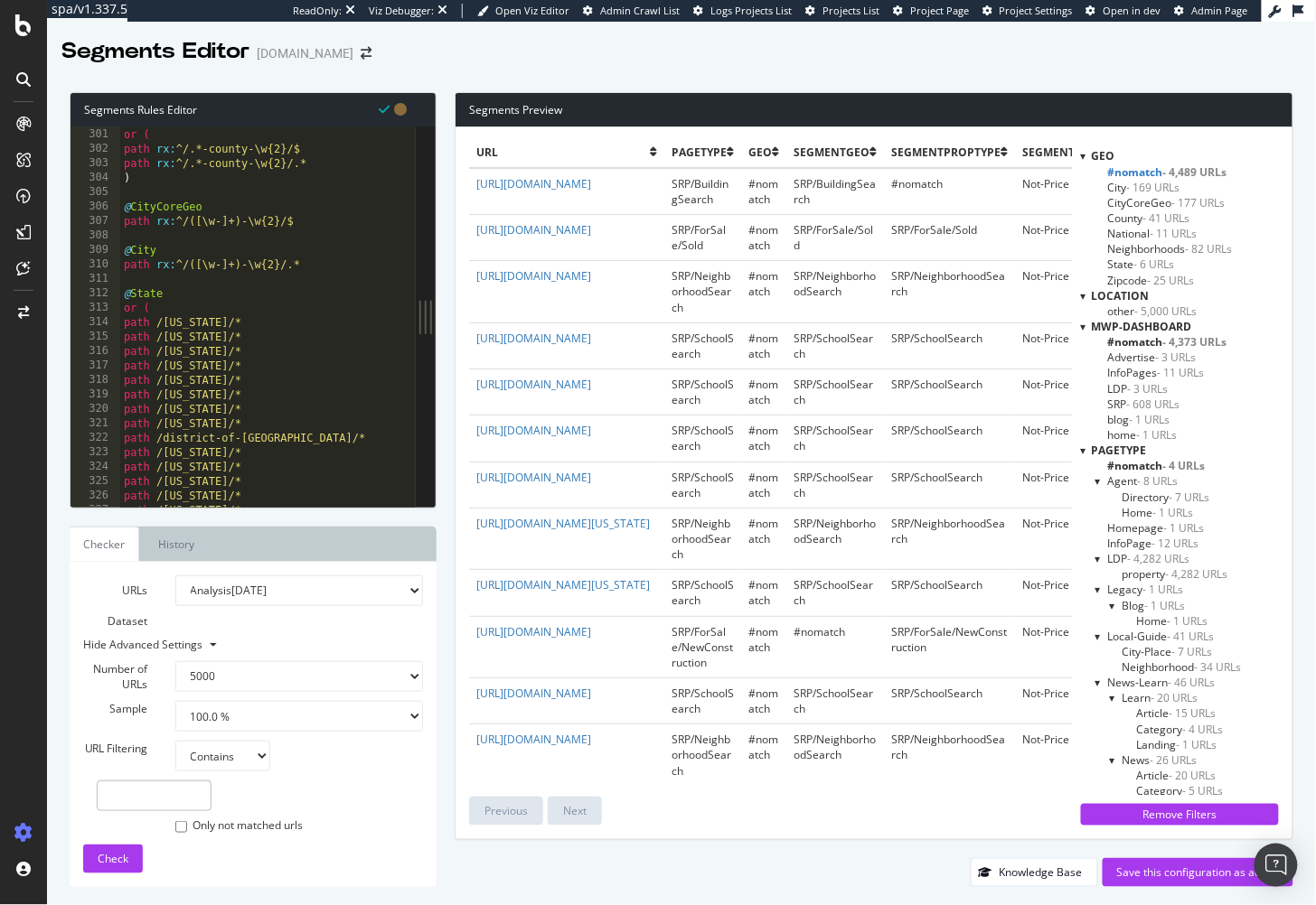
scroll to position [4335, 0]
drag, startPoint x: 310, startPoint y: 261, endPoint x: 110, endPoint y: 255, distance: 200.1
click at [110, 255] on div "300 301 302 303 304 305 306 307 308 309 310 311 312 313 314 315 316 317 318 319…" at bounding box center [243, 317] width 345 height 380
paste textarea "path rx:^/(?:[^/]+/)*([\w-]+)-\w{2}/.+"
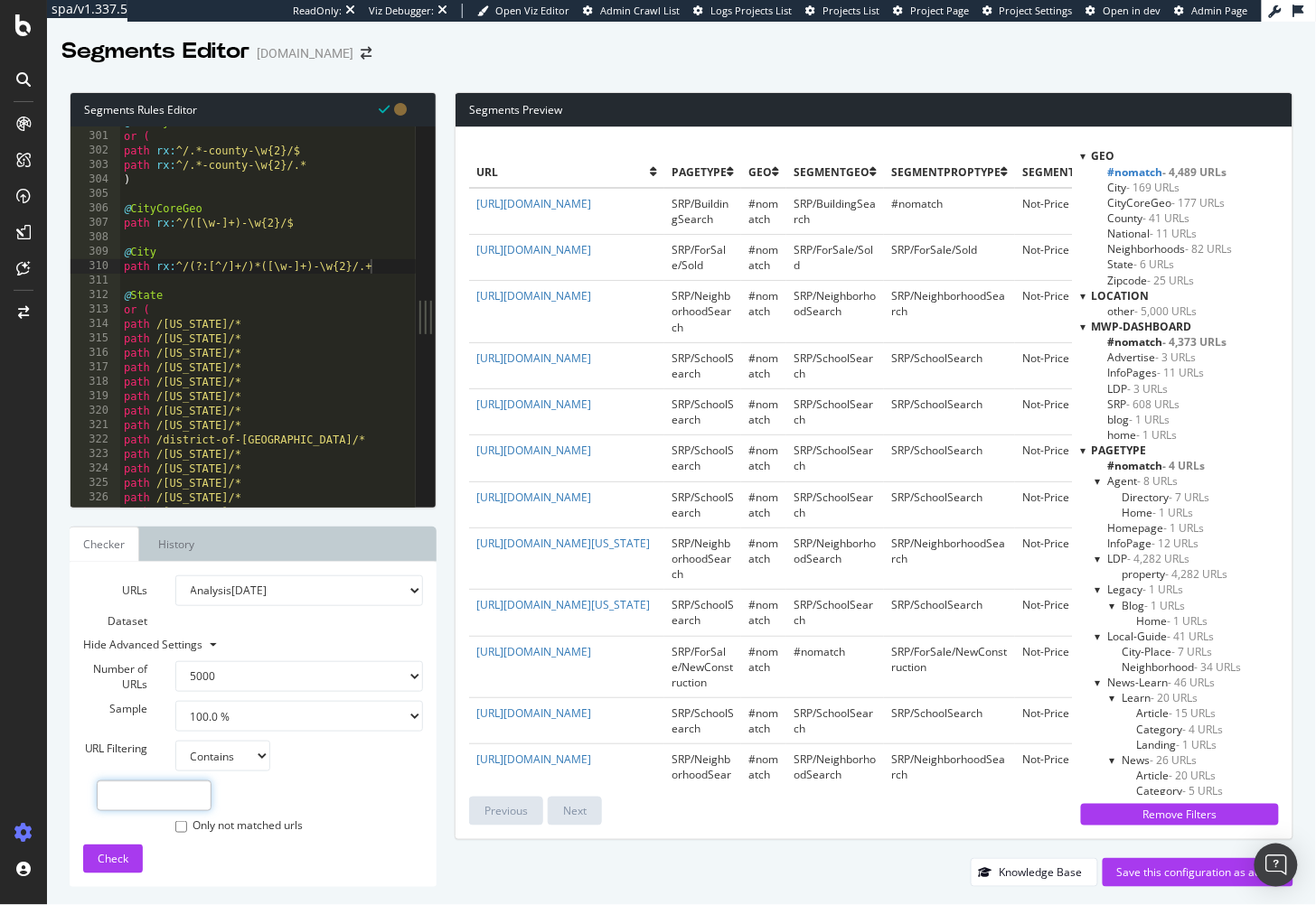
click at [160, 790] on input "text" at bounding box center [154, 796] width 115 height 31
click at [111, 864] on span "Check" at bounding box center [113, 859] width 31 height 15
click at [1127, 179] on span "- 4,229 URLs" at bounding box center [1158, 187] width 63 height 15
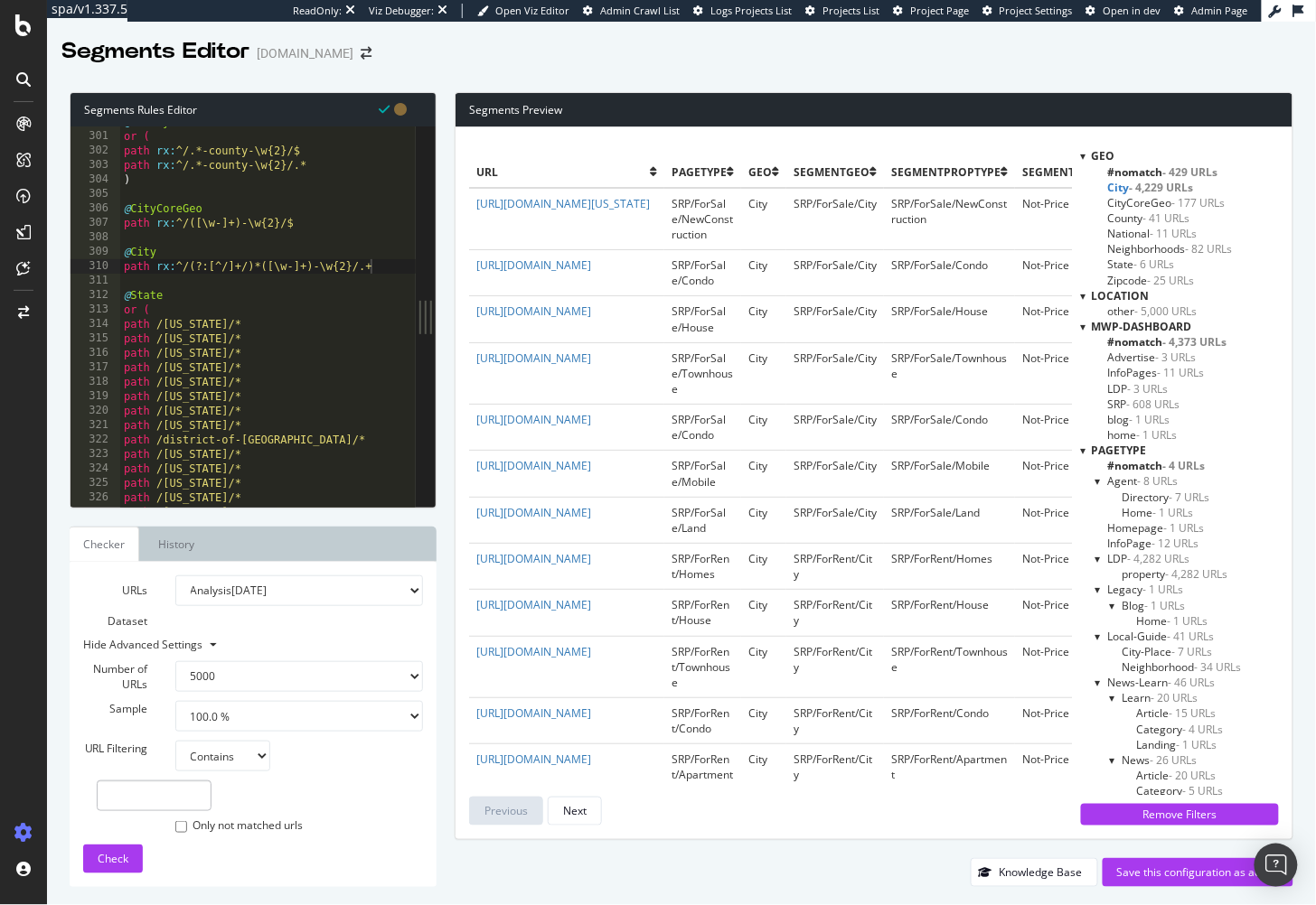
click at [1139, 169] on span "#nomatch - 429 URLs" at bounding box center [1164, 172] width 111 height 15
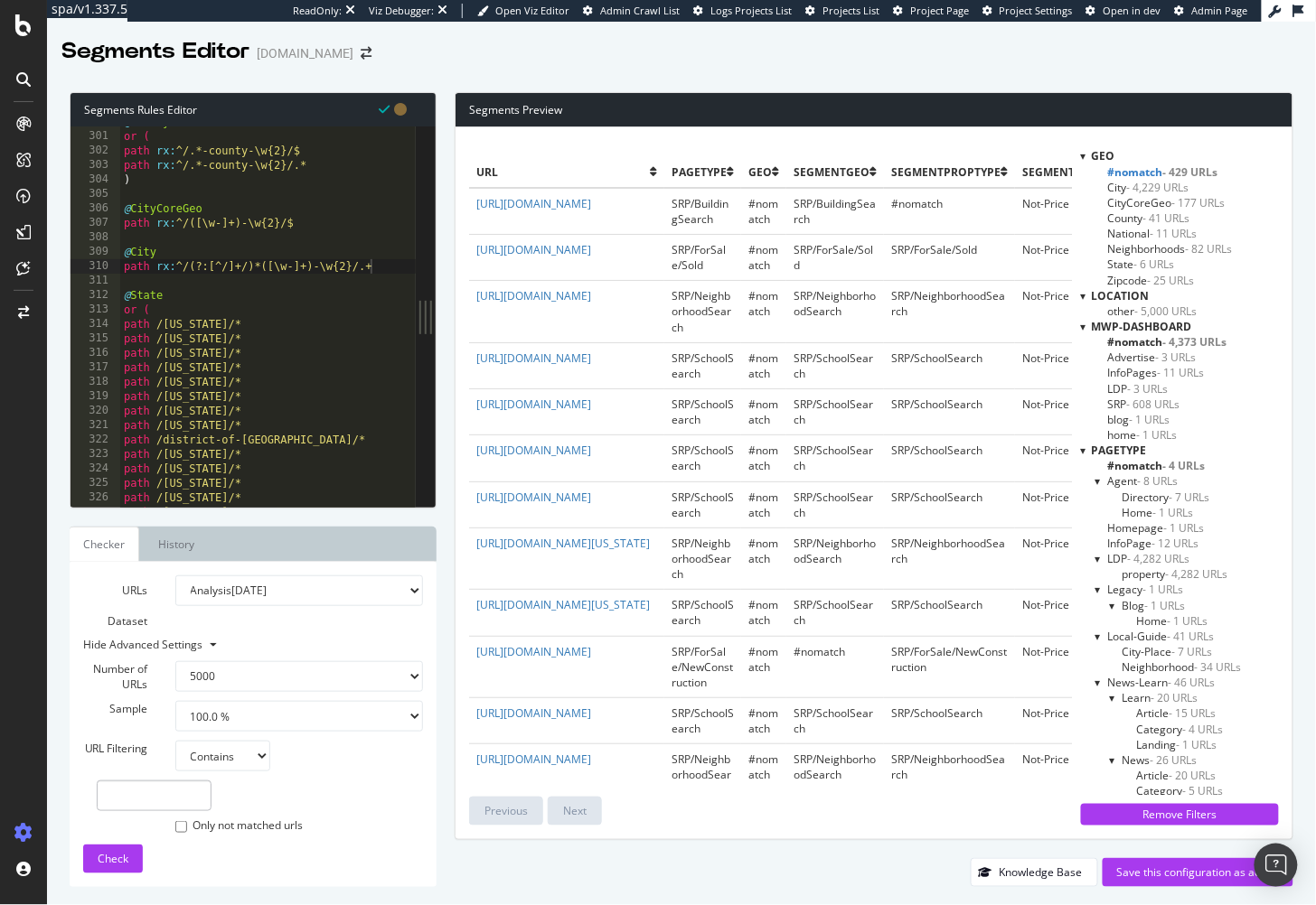
click at [1127, 183] on span "- 4,229 URLs" at bounding box center [1158, 187] width 63 height 15
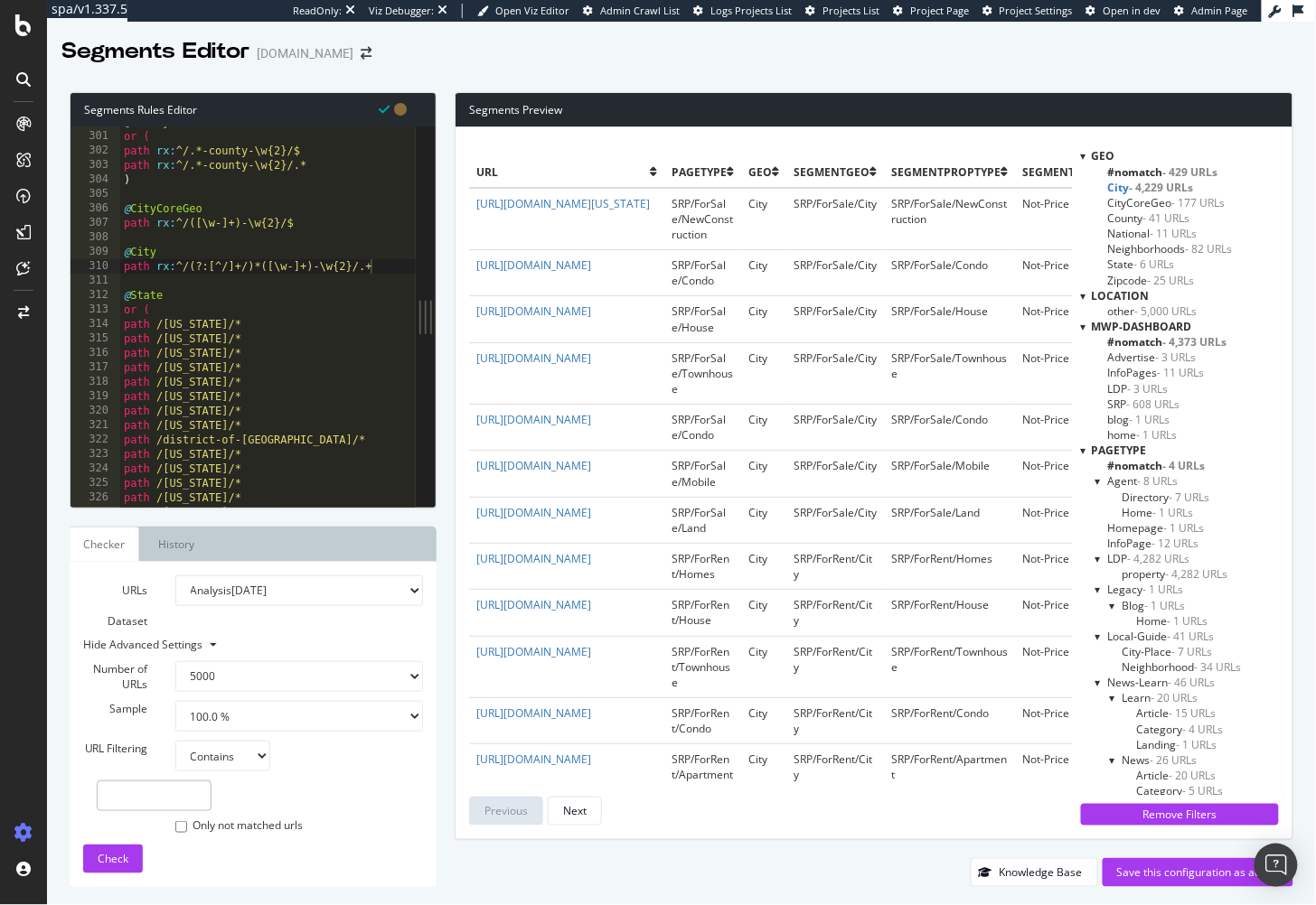
click at [1125, 185] on span "City - 4,229 URLs" at bounding box center [1151, 187] width 86 height 15
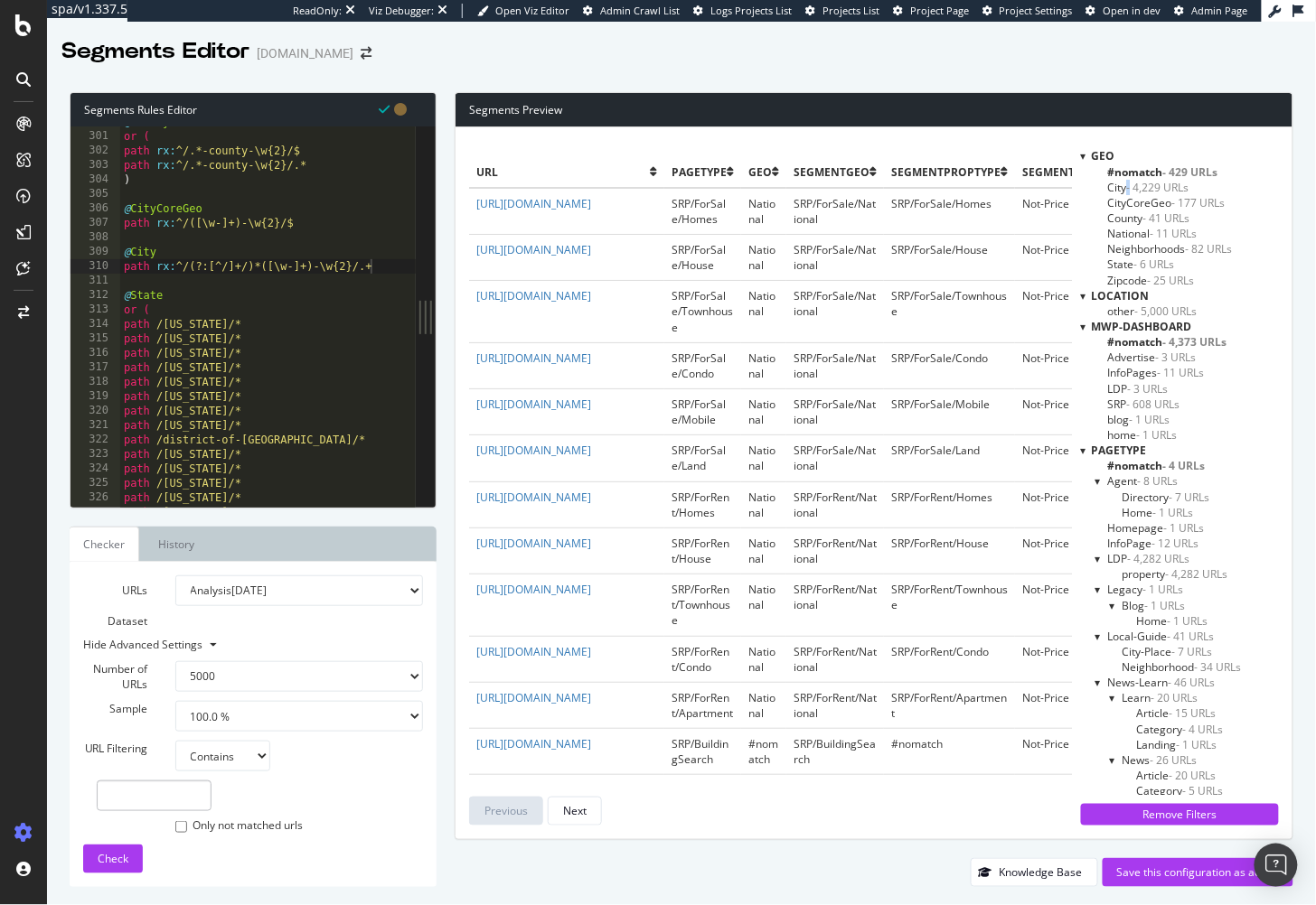
click at [1127, 185] on span "- 4,229 URLs" at bounding box center [1158, 187] width 63 height 15
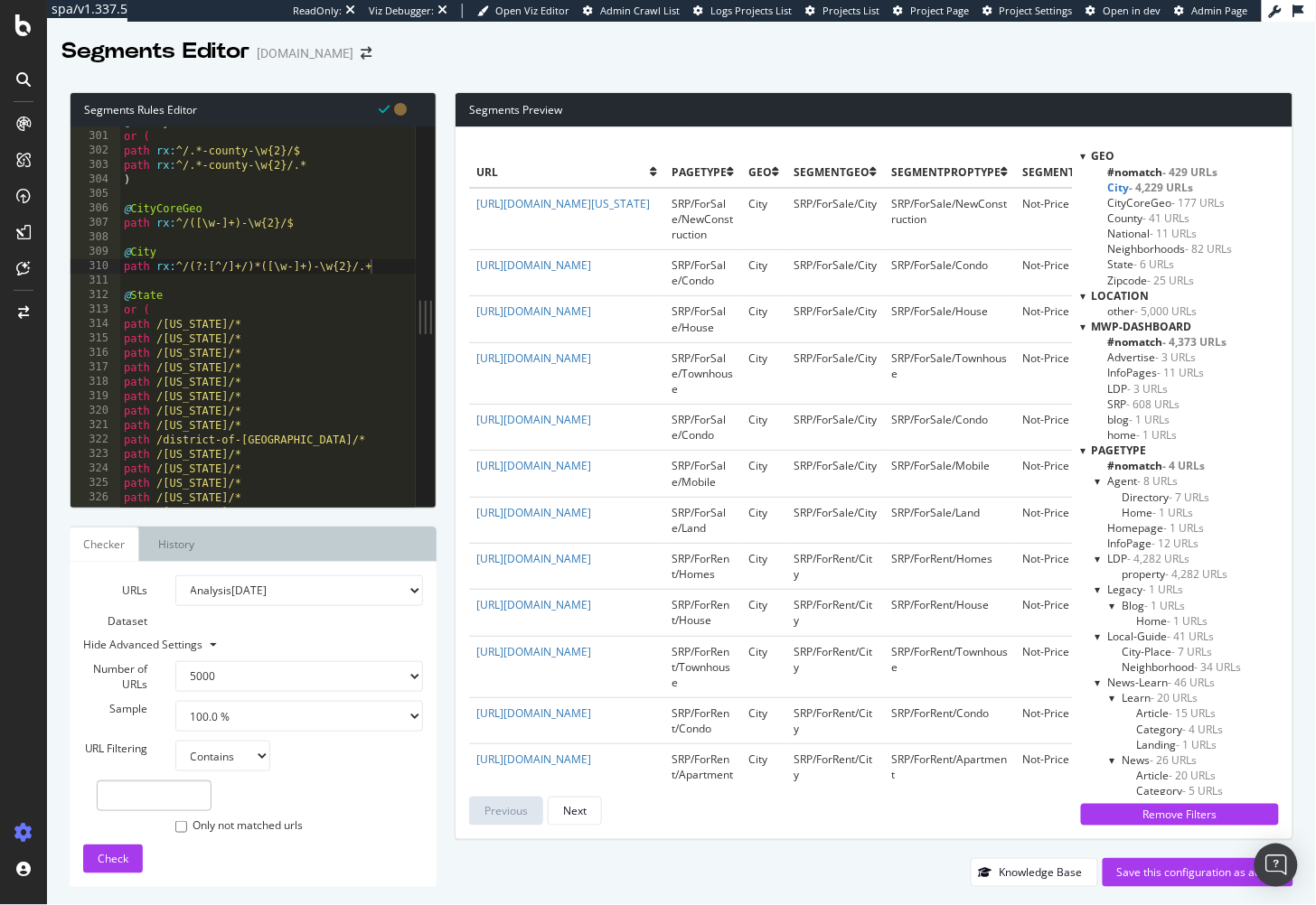
click at [1127, 201] on span "CityCoreGeo - 177 URLs" at bounding box center [1167, 202] width 118 height 15
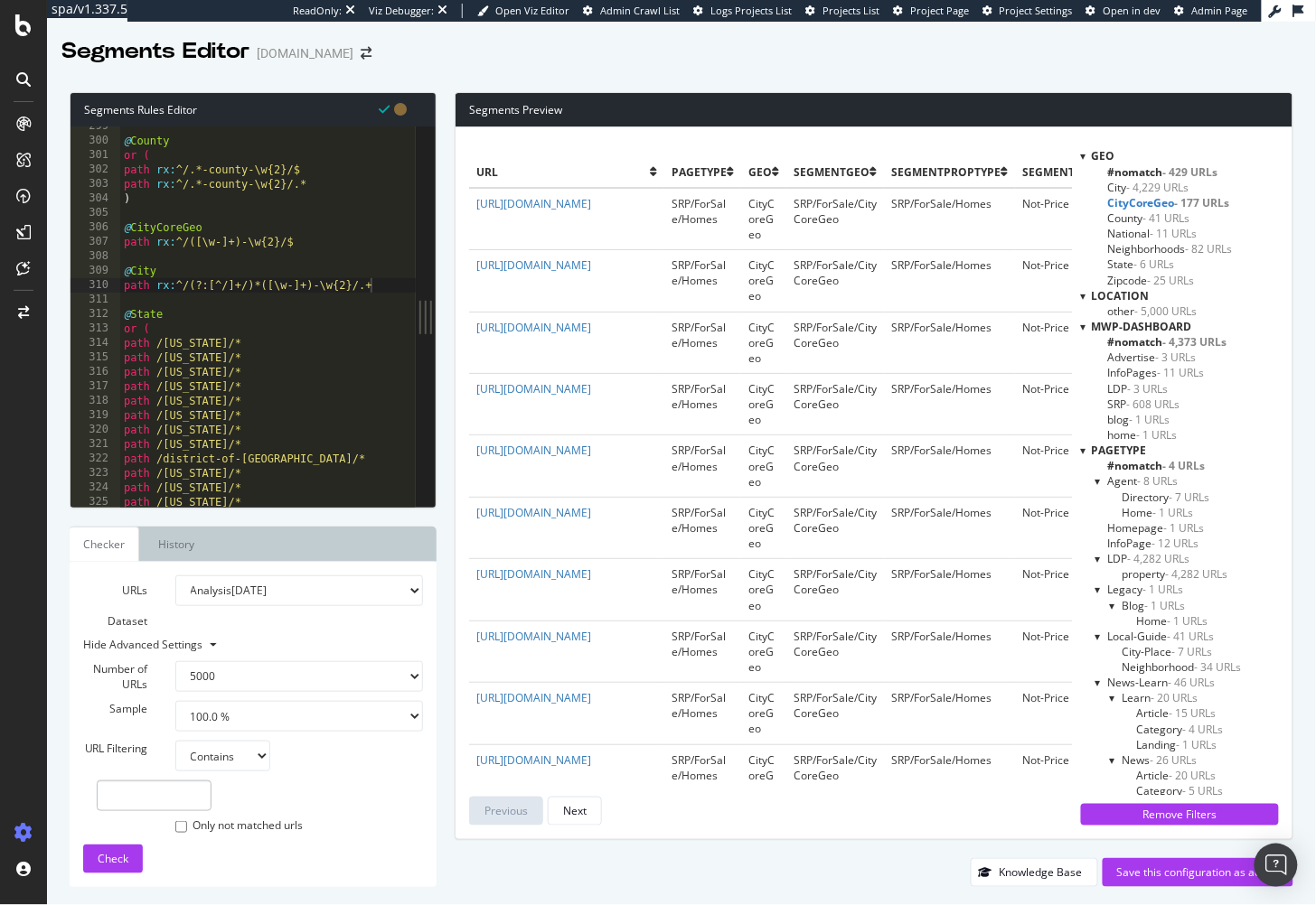
scroll to position [4291, 0]
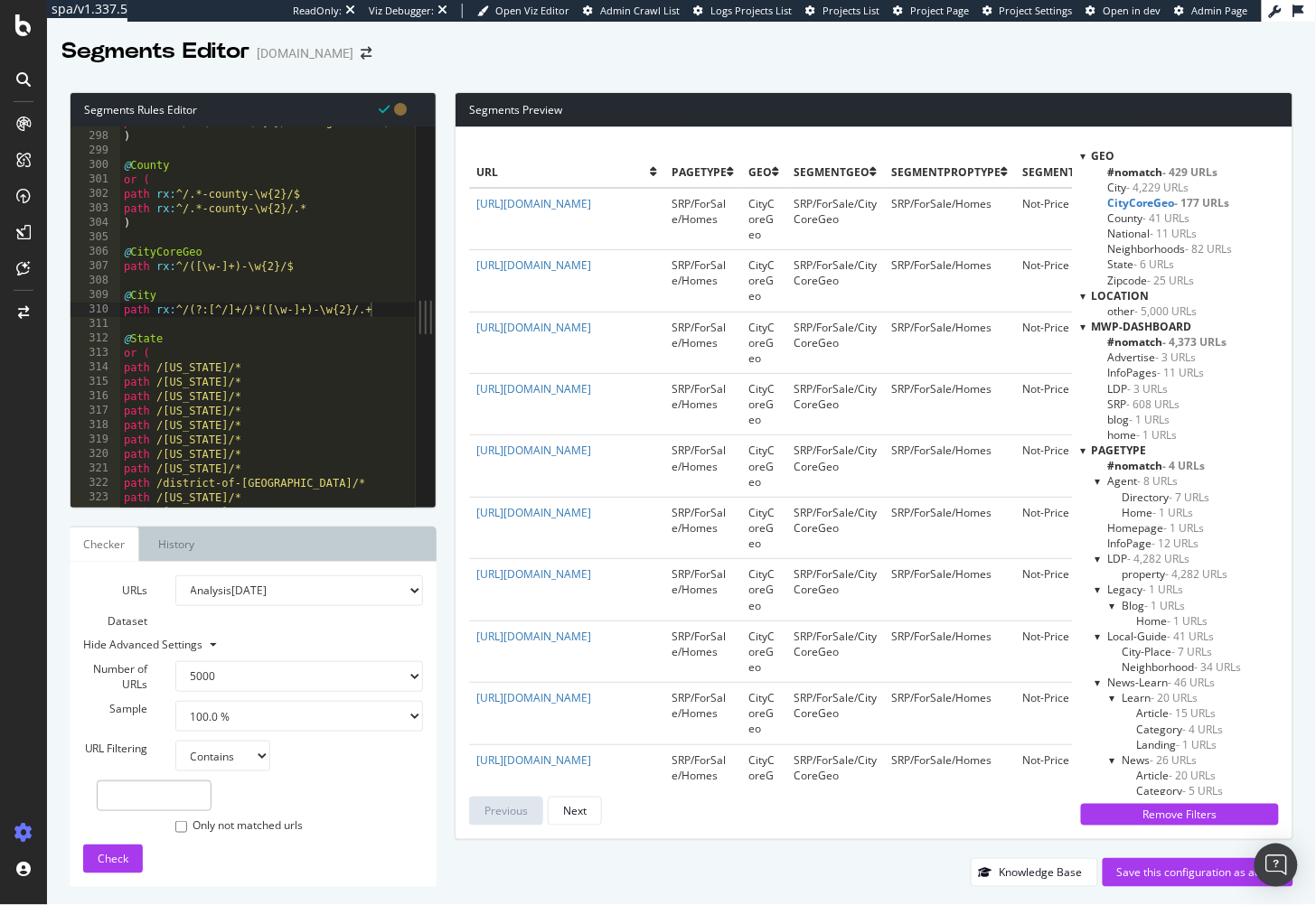
click at [681, 70] on div at bounding box center [682, 71] width 1269 height 7
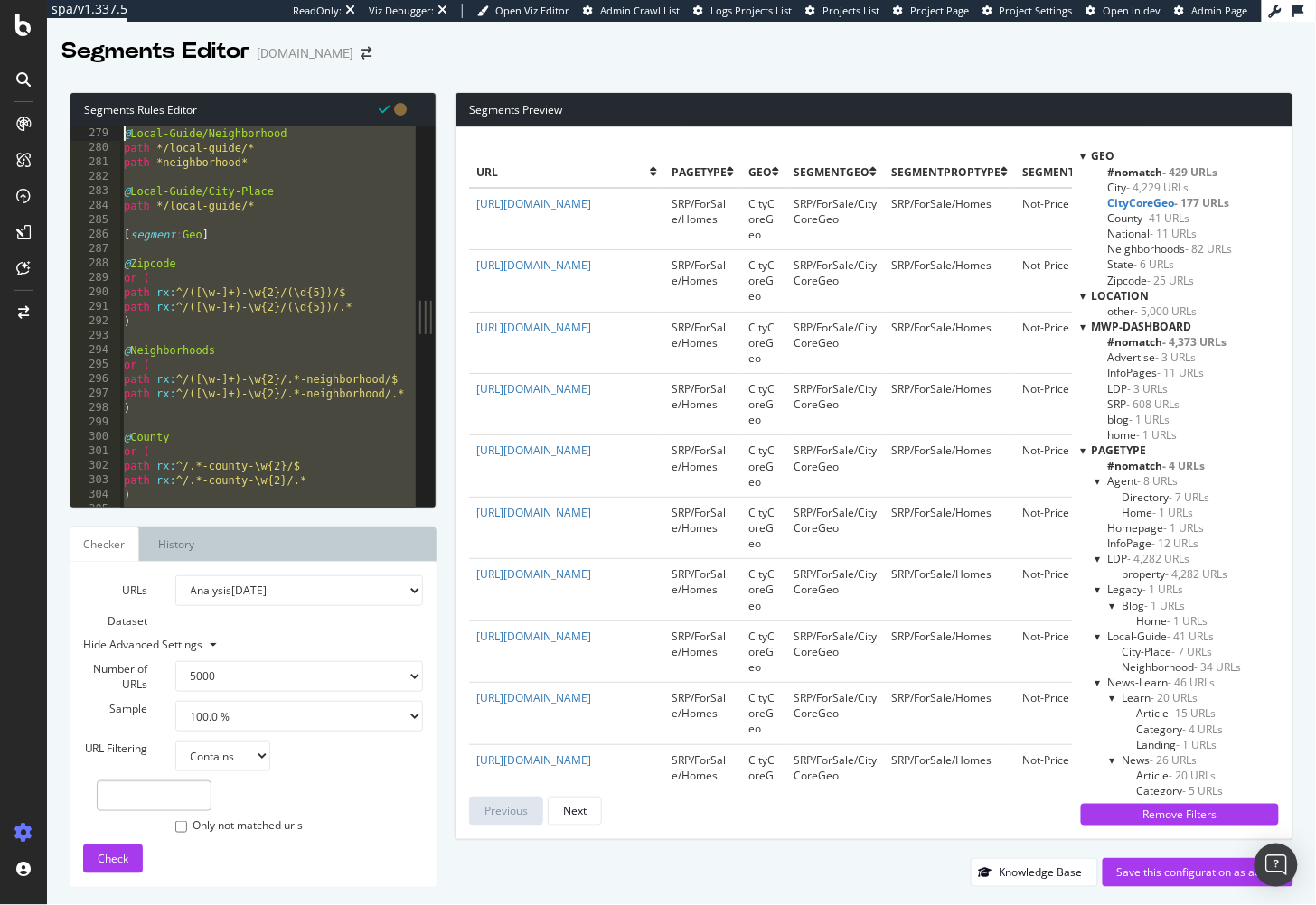
scroll to position [4018, 0]
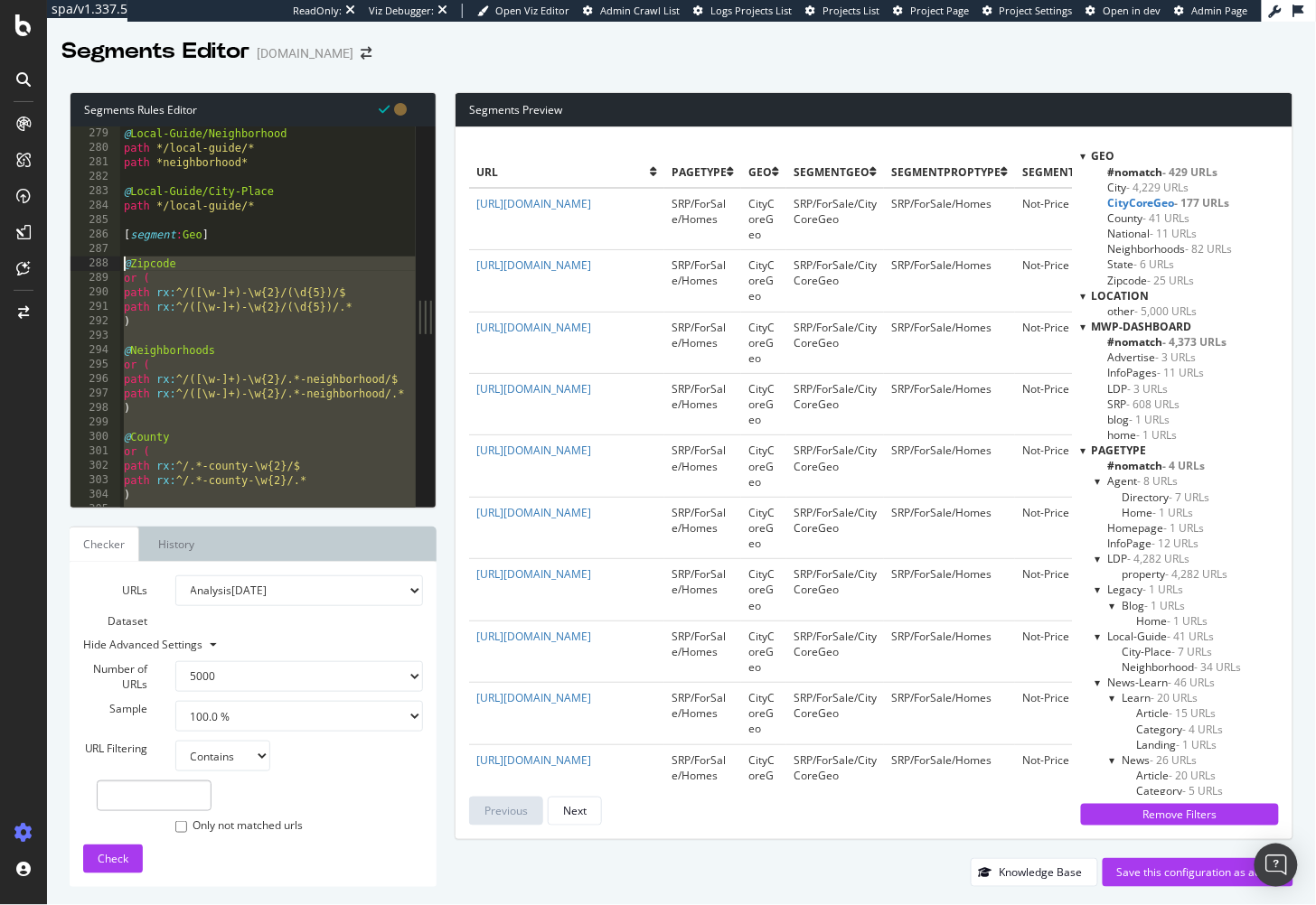
drag, startPoint x: 320, startPoint y: 311, endPoint x: 113, endPoint y: 262, distance: 212.7
click at [113, 262] on div "path rx:^/([\w-]+)-\w{2}/$ 279 280 281 282 283 284 285 286 287 288 289 290 291 …" at bounding box center [243, 317] width 345 height 380
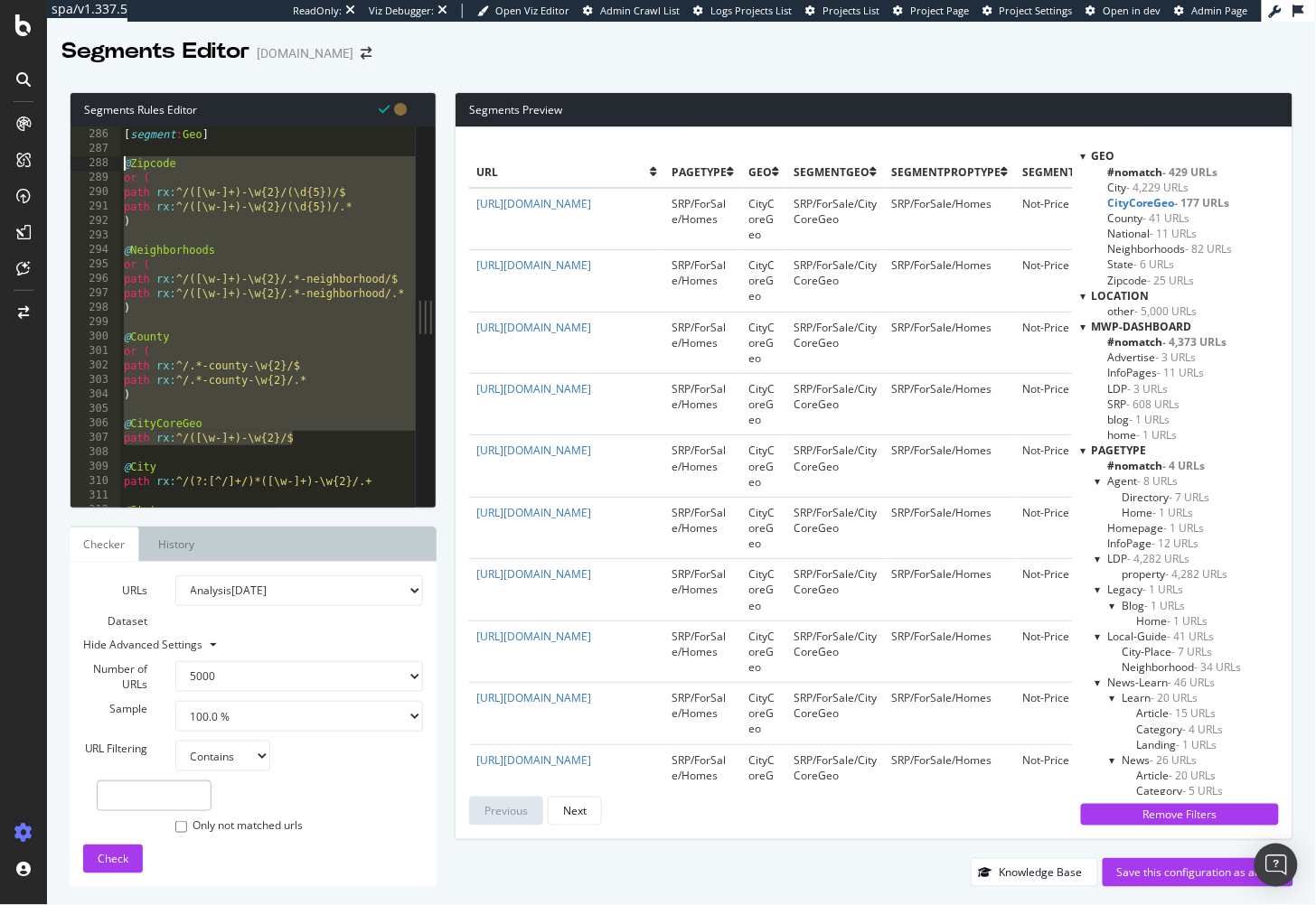
scroll to position [4123, 0]
paste textarea "path rx:^/(?:[^/]+/)*([\w-]+)-\w{2}/$"
type textarea "path rx:^/(?:[^/]+/)*([\w-]+)-\w{2}/$"
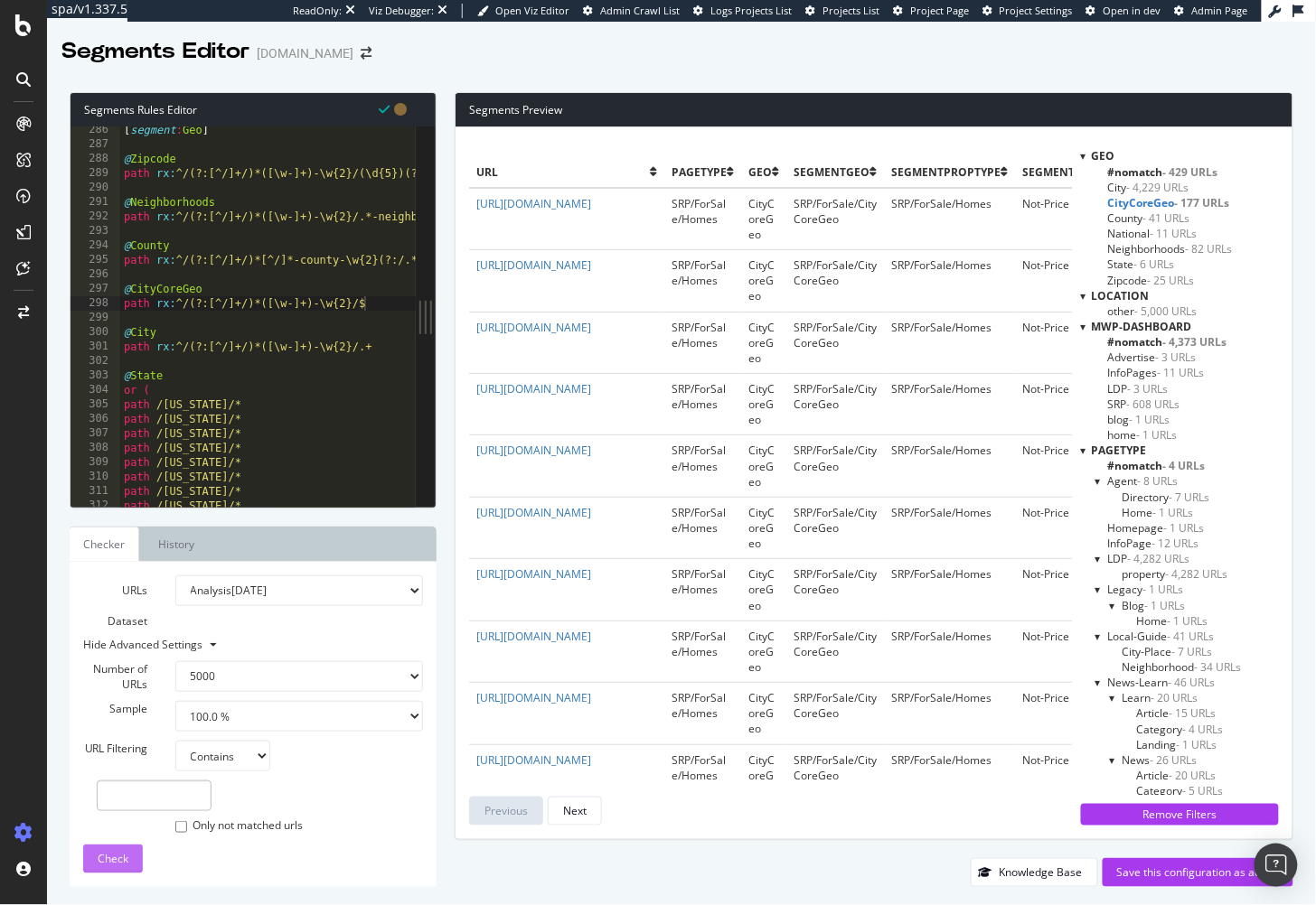
click at [116, 859] on span "Check" at bounding box center [113, 859] width 31 height 15
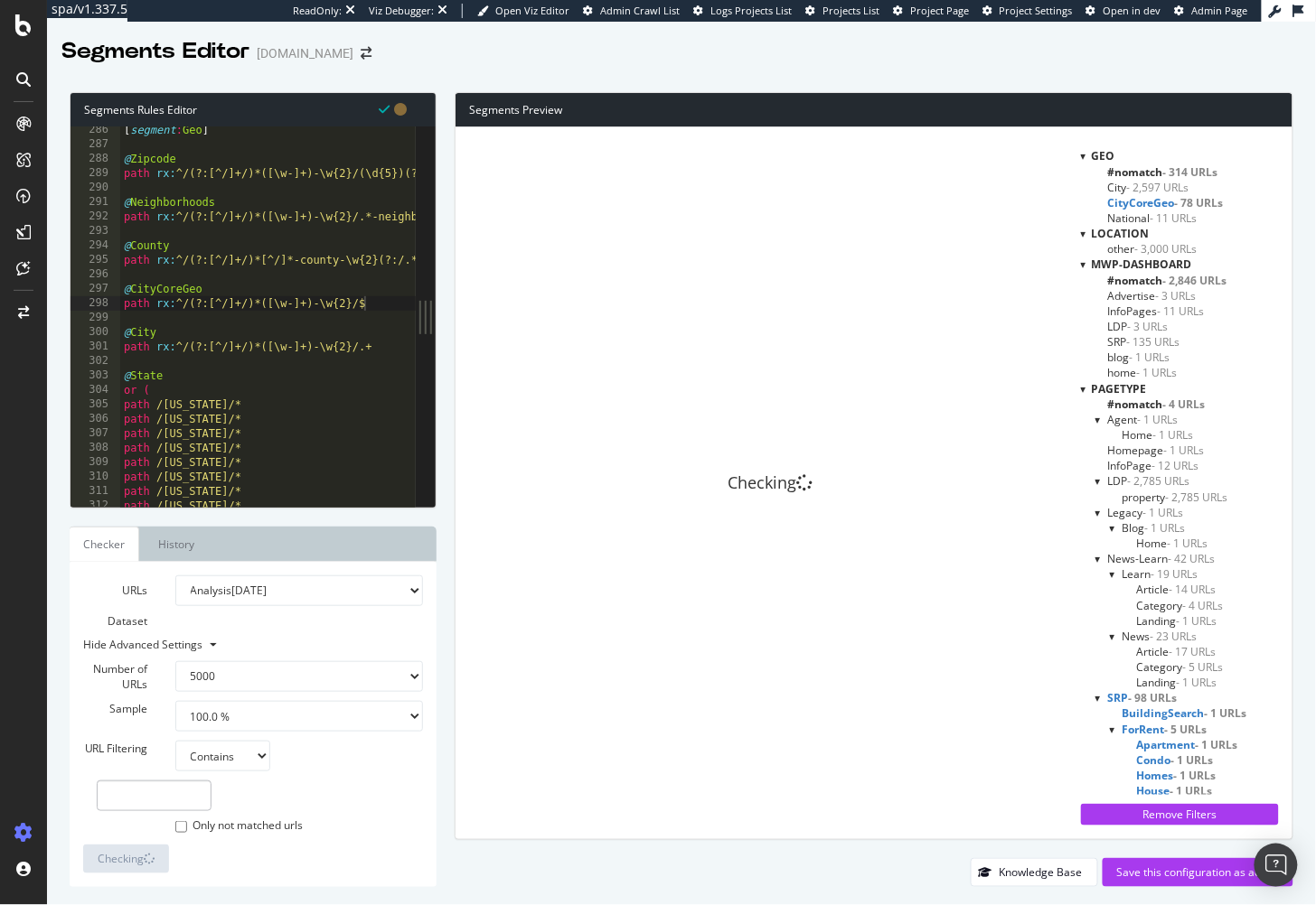
drag, startPoint x: 1151, startPoint y: 126, endPoint x: 1142, endPoint y: 199, distance: 73.6
click at [1151, 126] on div "Segments Preview" at bounding box center [875, 111] width 837 height 34
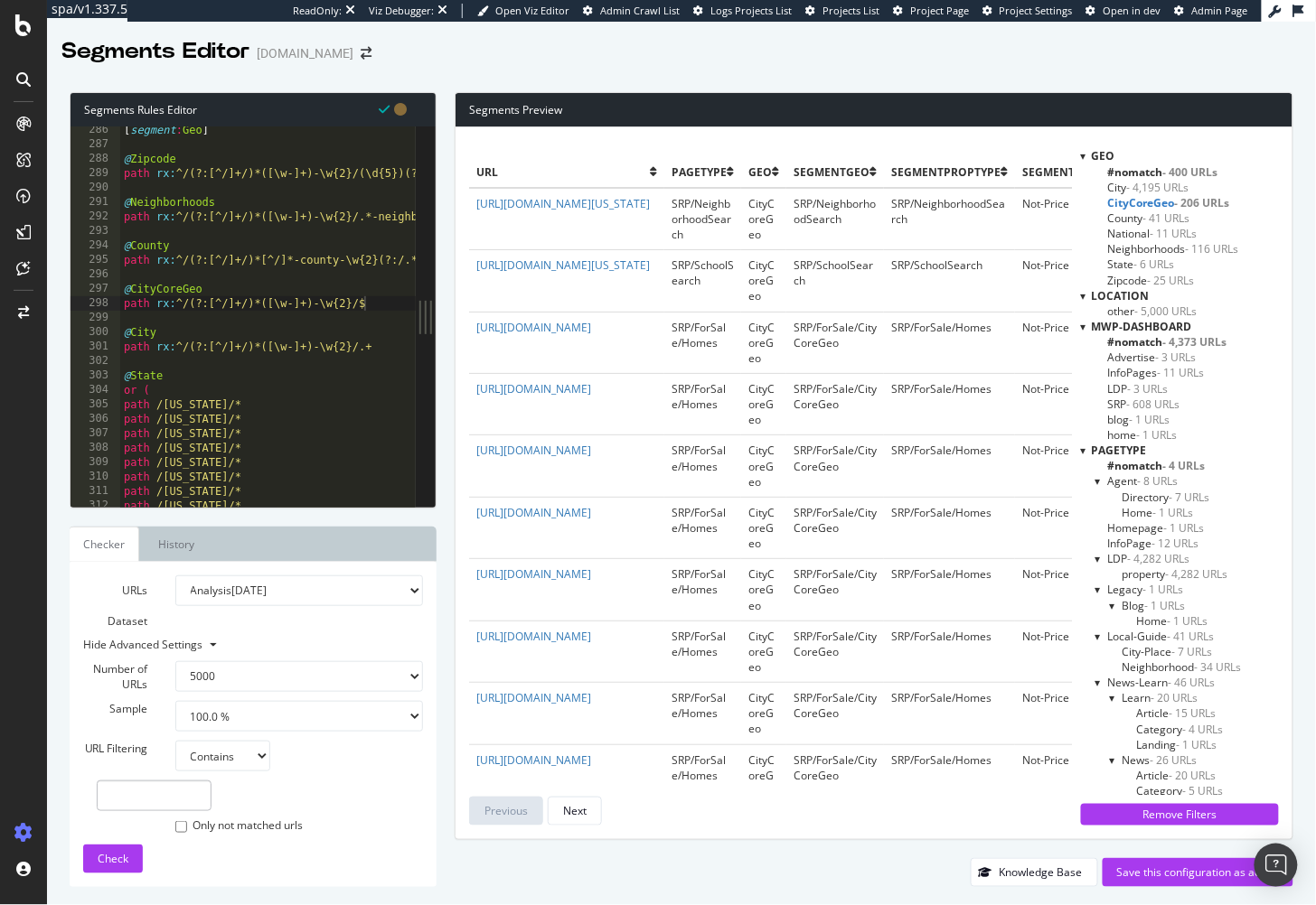
click at [1156, 170] on span "#nomatch - 400 URLs" at bounding box center [1164, 172] width 111 height 15
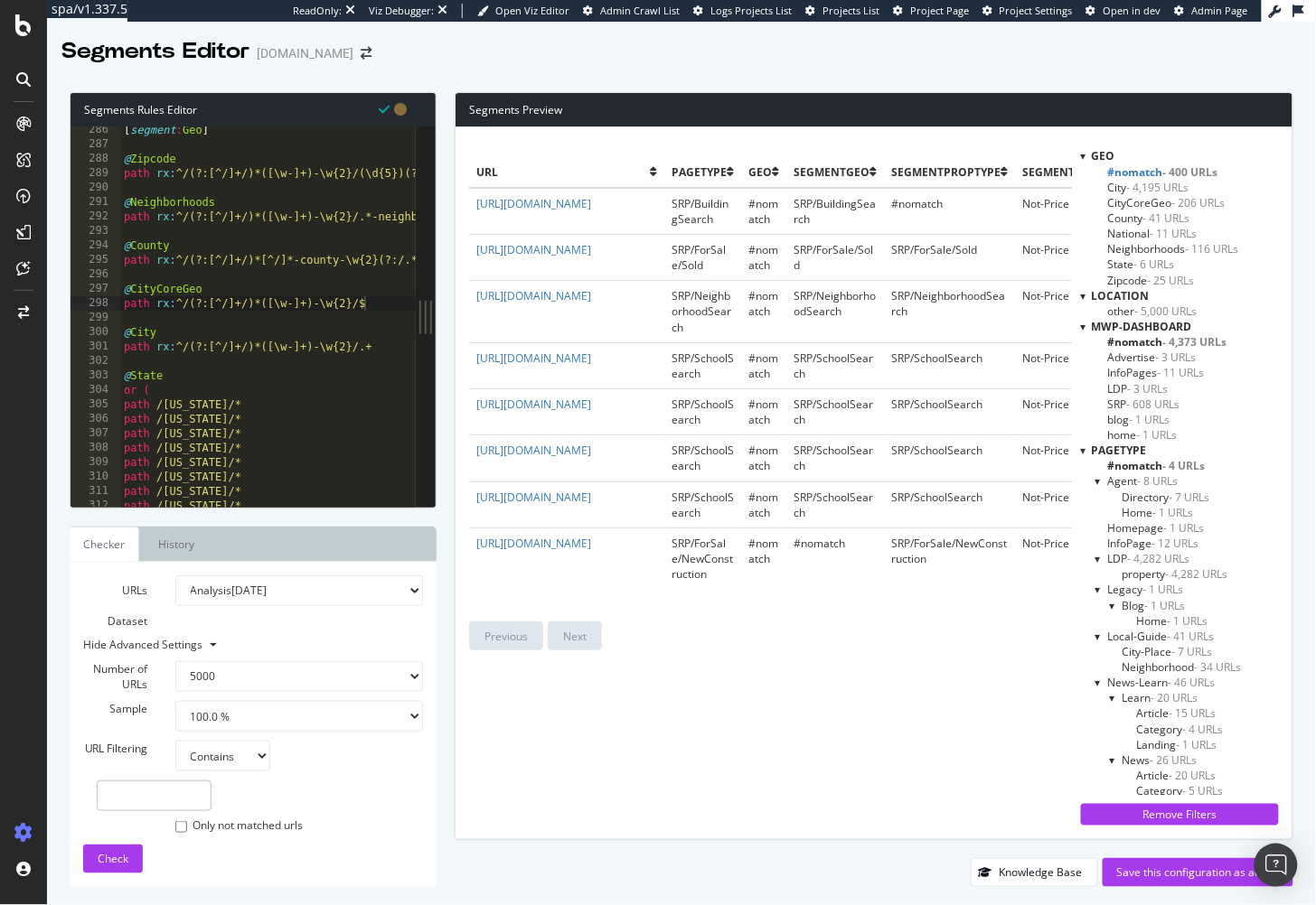
click at [1156, 171] on span "#nomatch - 400 URLs" at bounding box center [1164, 172] width 111 height 15
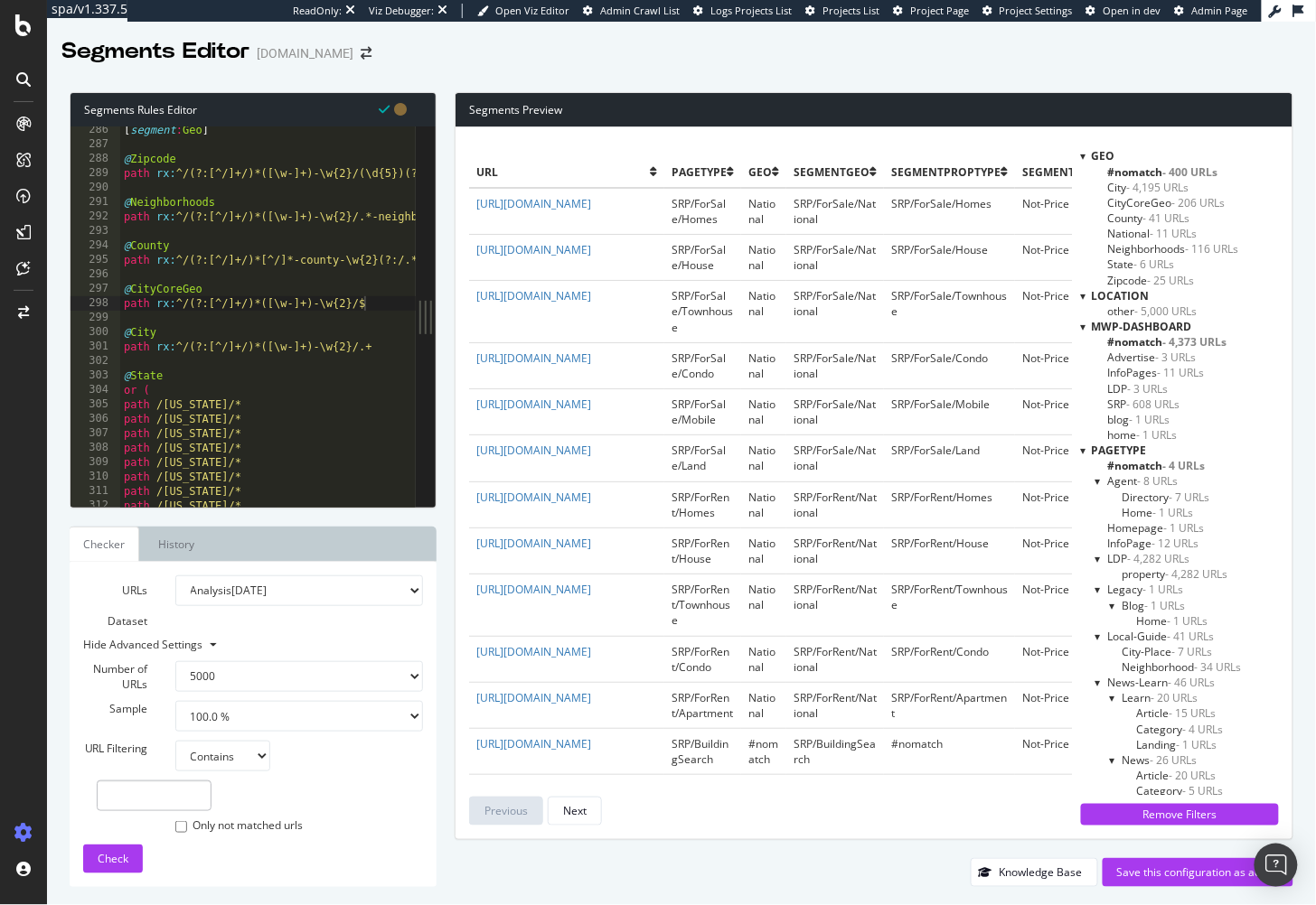
click at [1150, 185] on span "- 4,195 URLs" at bounding box center [1158, 187] width 63 height 15
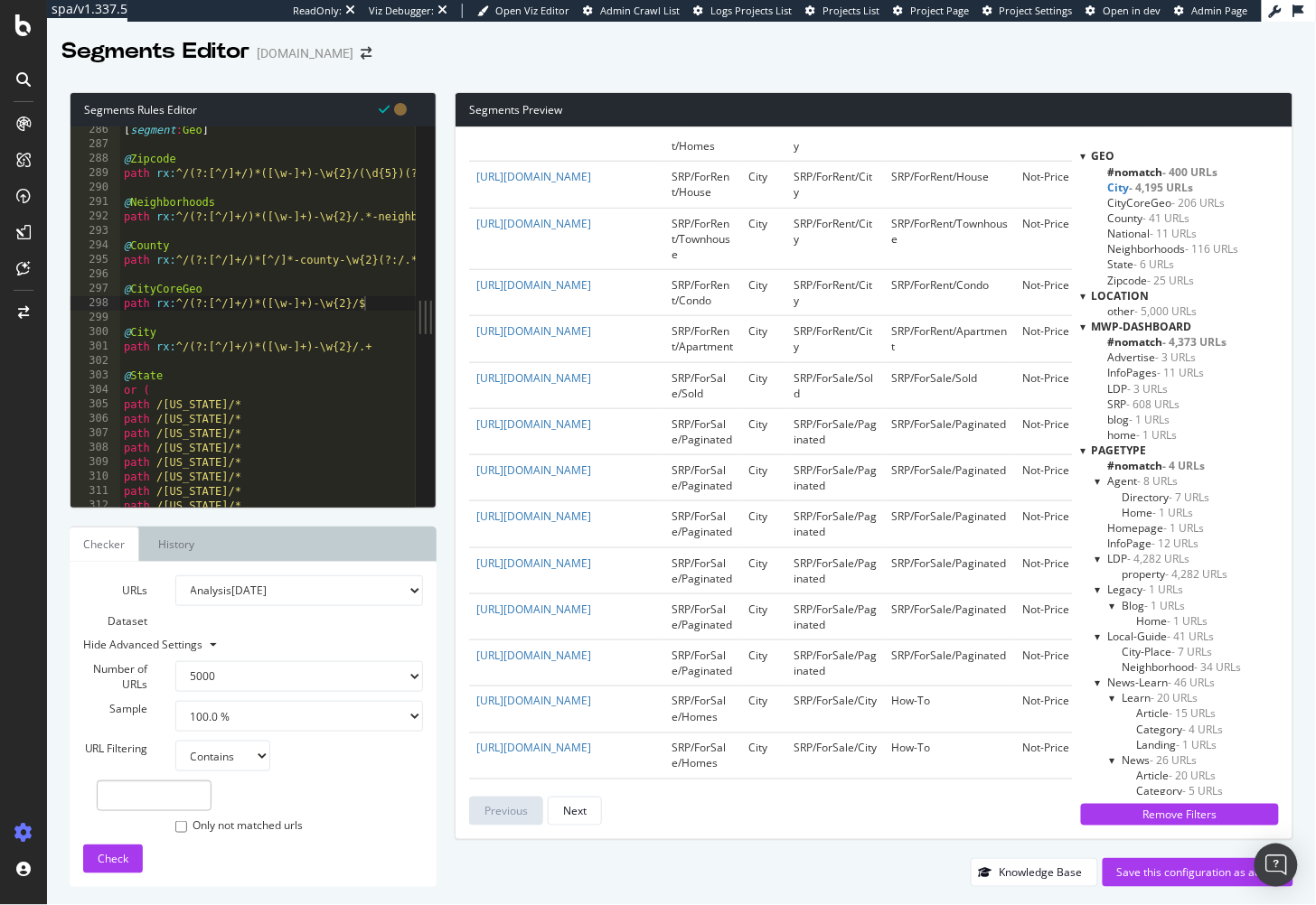
scroll to position [913, 0]
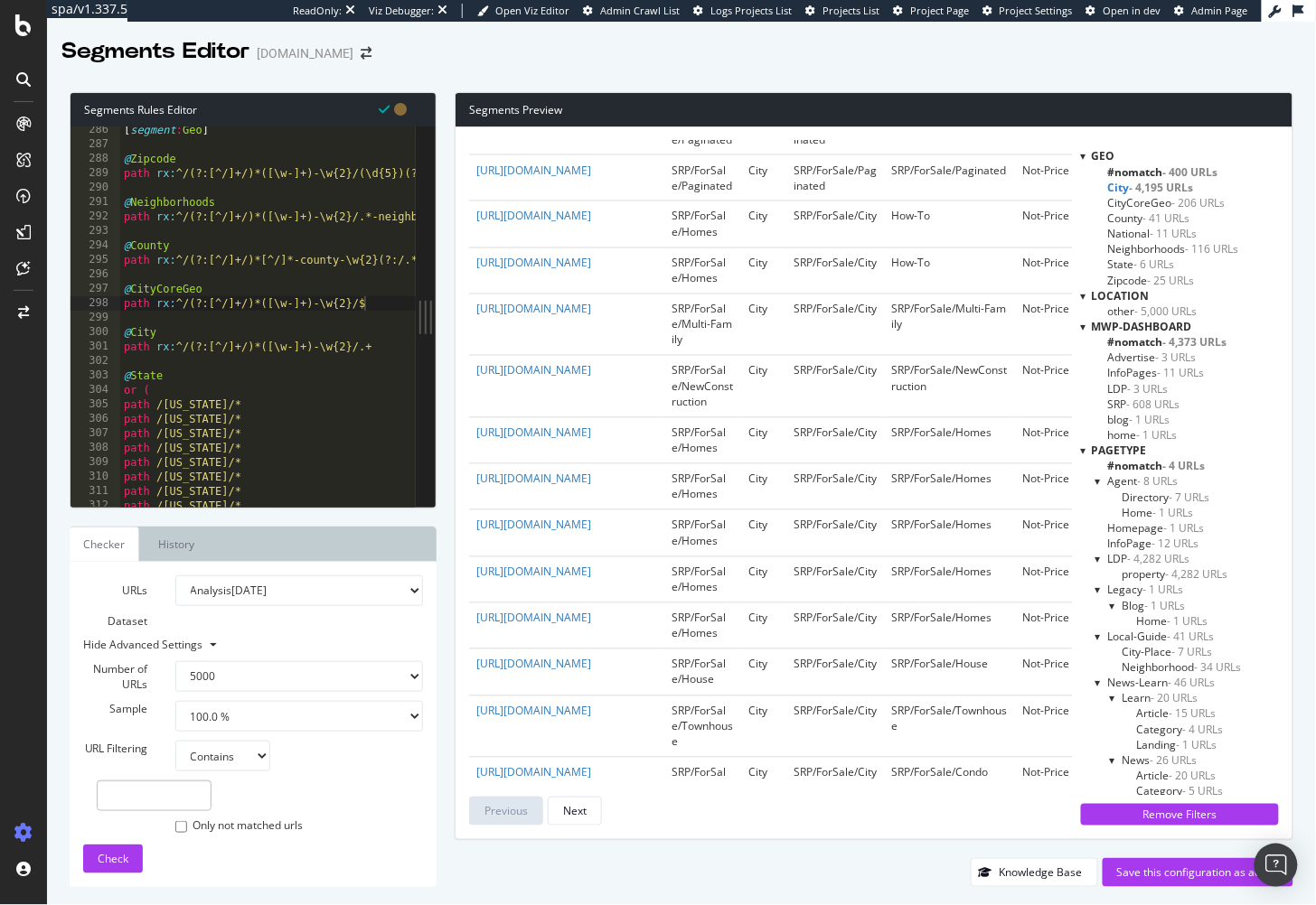
click at [1142, 182] on span "- 4,195 URLs" at bounding box center [1162, 187] width 64 height 15
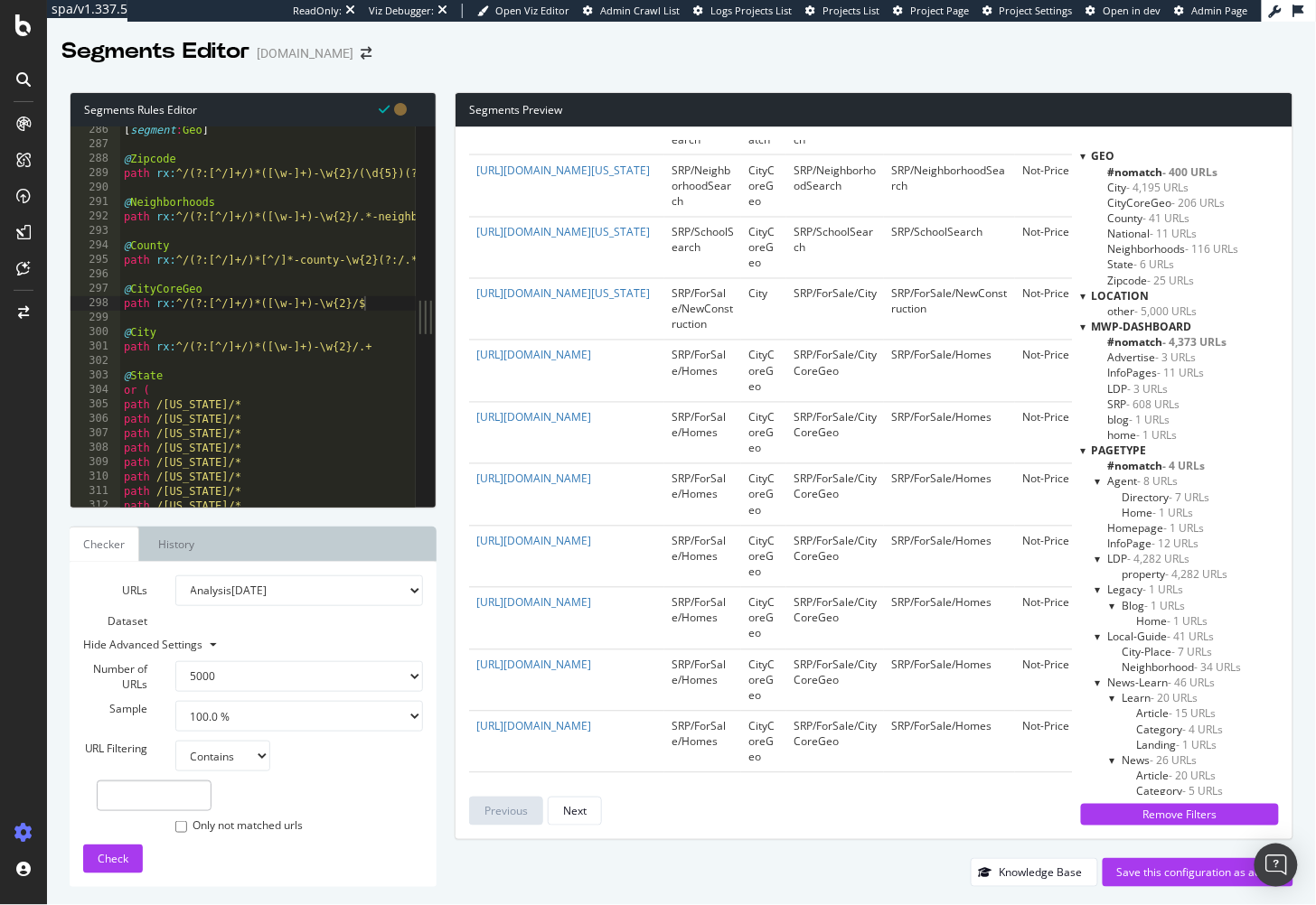
scroll to position [0, 0]
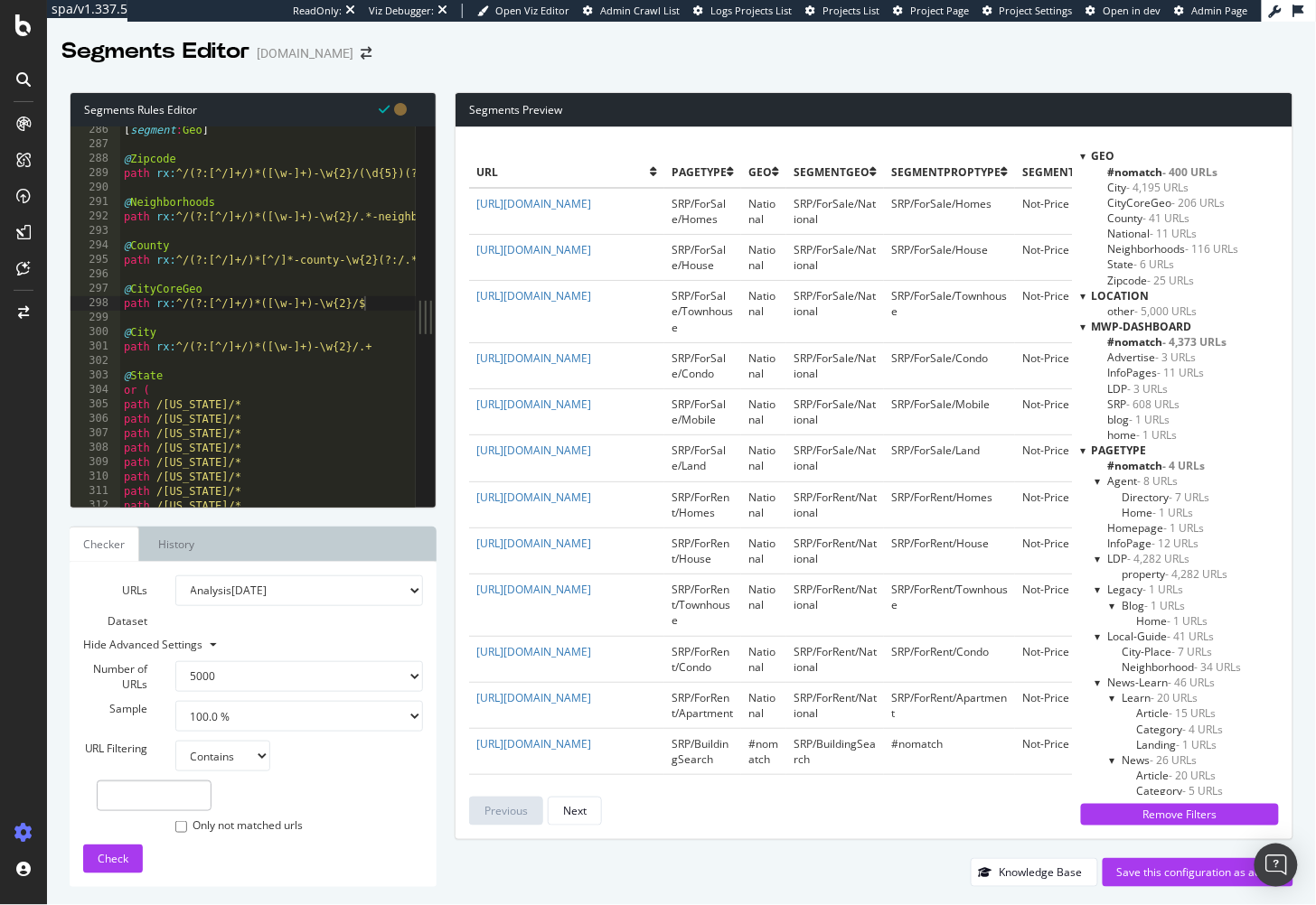
click at [1143, 201] on span "CityCoreGeo - 206 URLs" at bounding box center [1167, 202] width 118 height 15
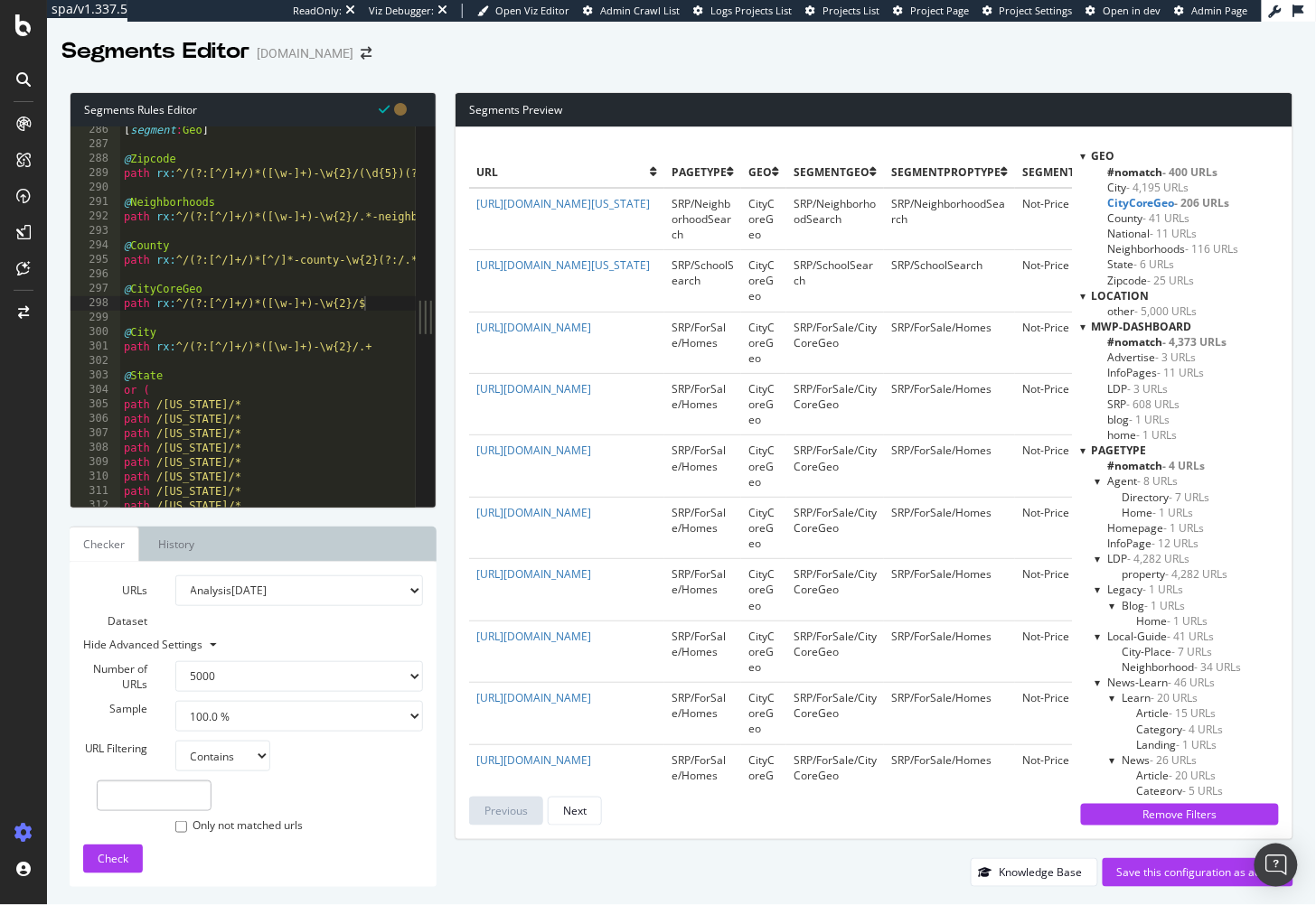
click at [1143, 201] on span "CityCoreGeo - 206 URLs" at bounding box center [1169, 202] width 122 height 15
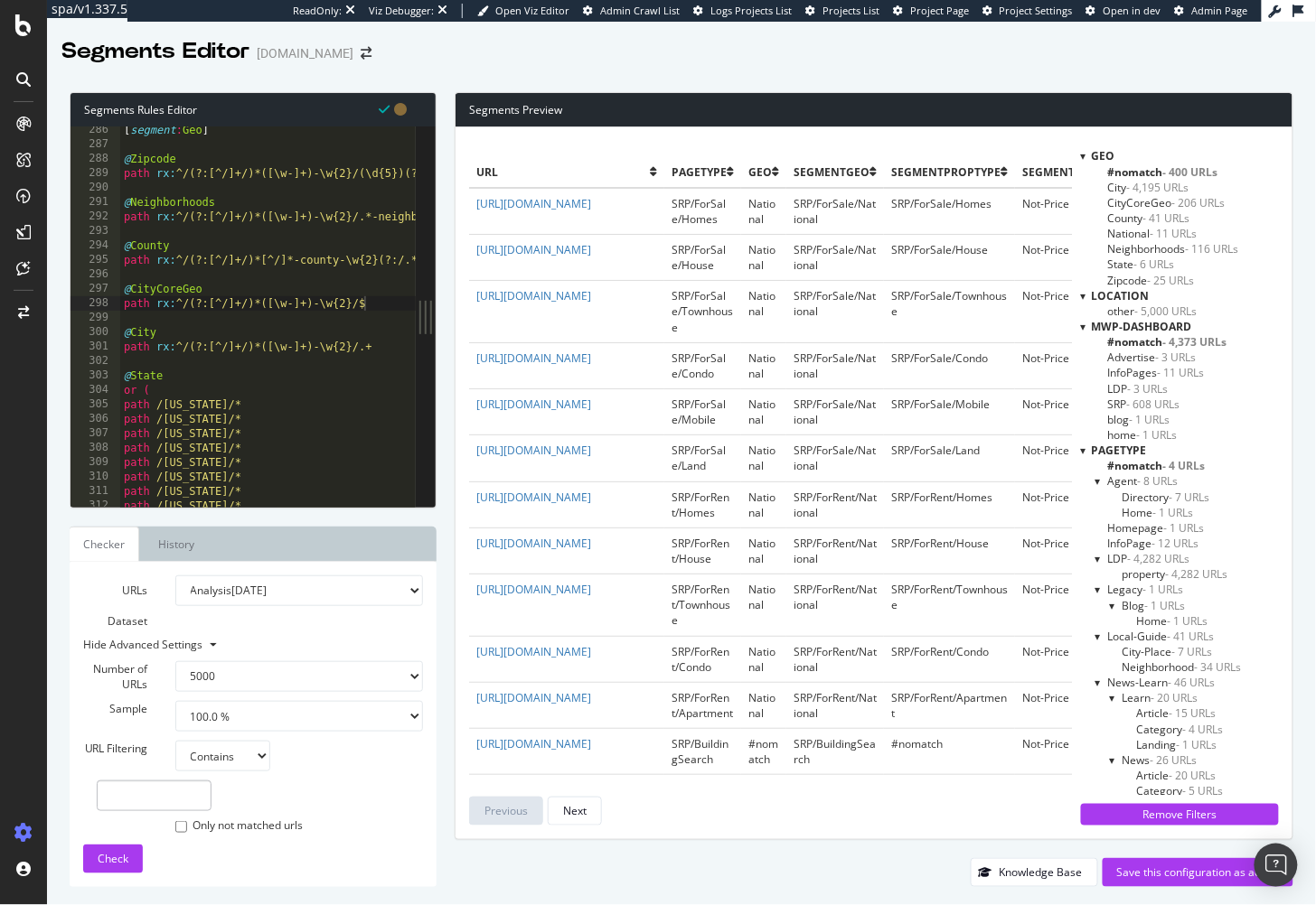
click at [1140, 215] on span "County - 41 URLs" at bounding box center [1149, 217] width 82 height 15
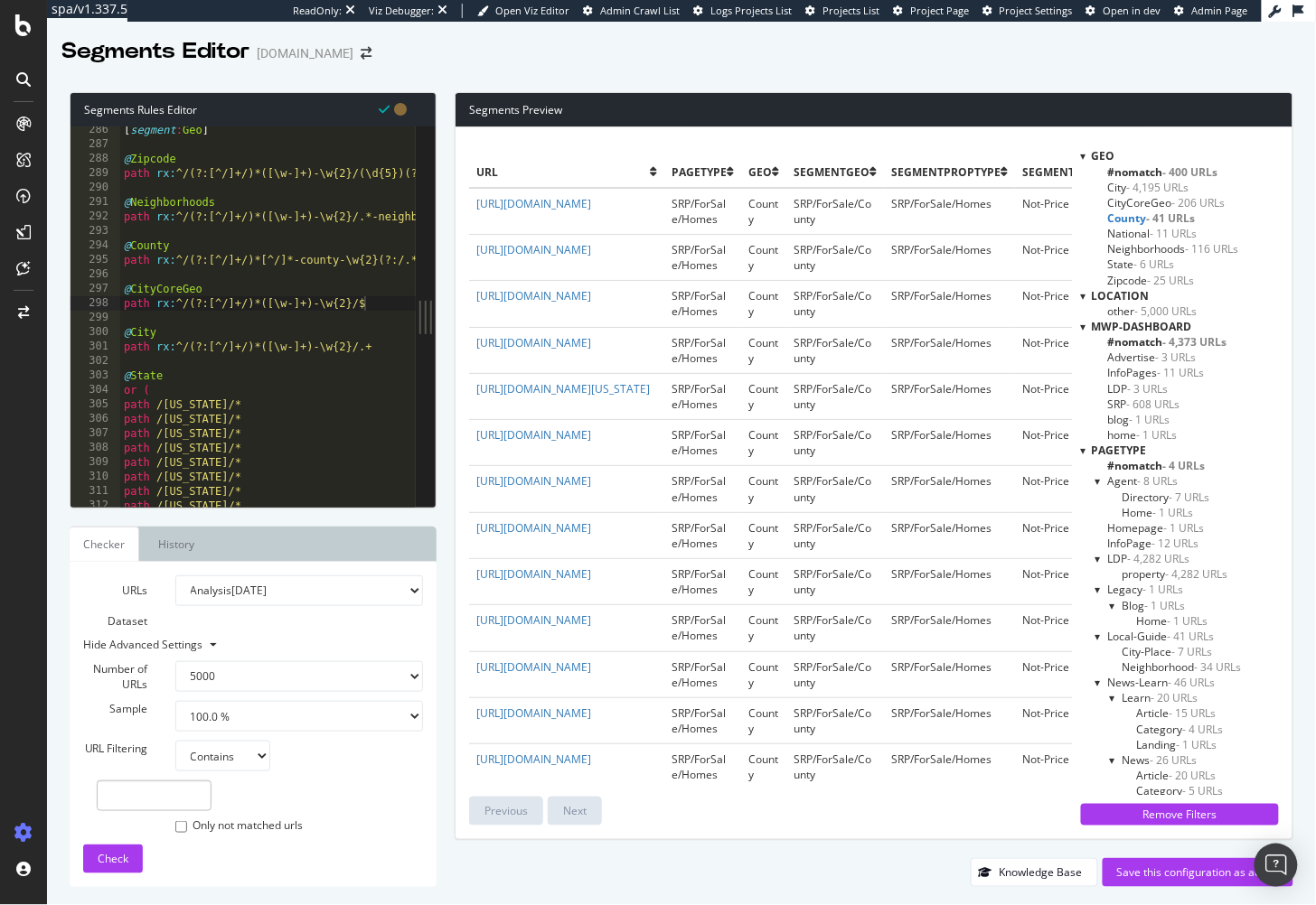
click at [1140, 216] on span "County - 41 URLs" at bounding box center [1152, 217] width 88 height 15
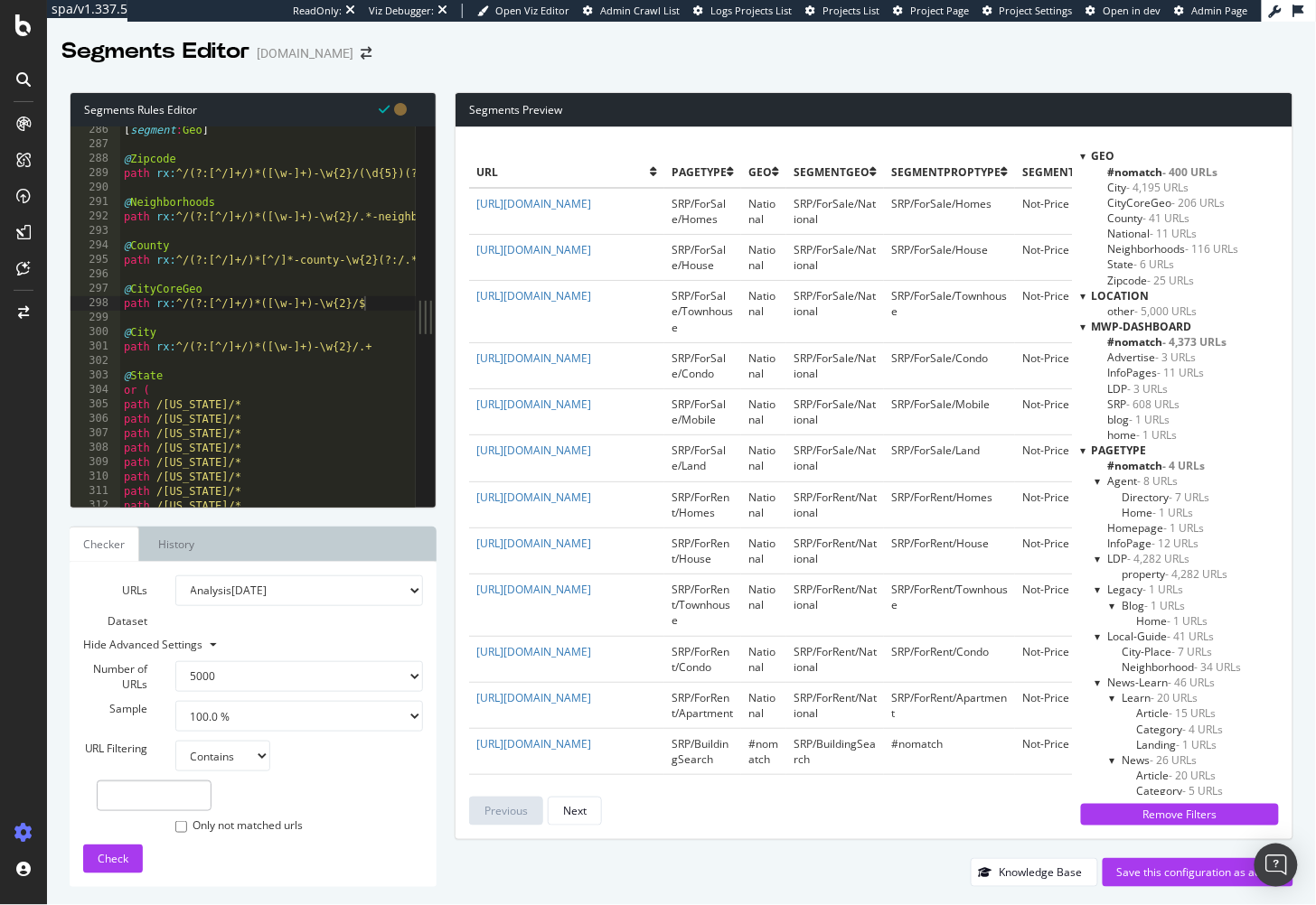
click at [1133, 230] on span "National - 11 URLs" at bounding box center [1153, 233] width 90 height 15
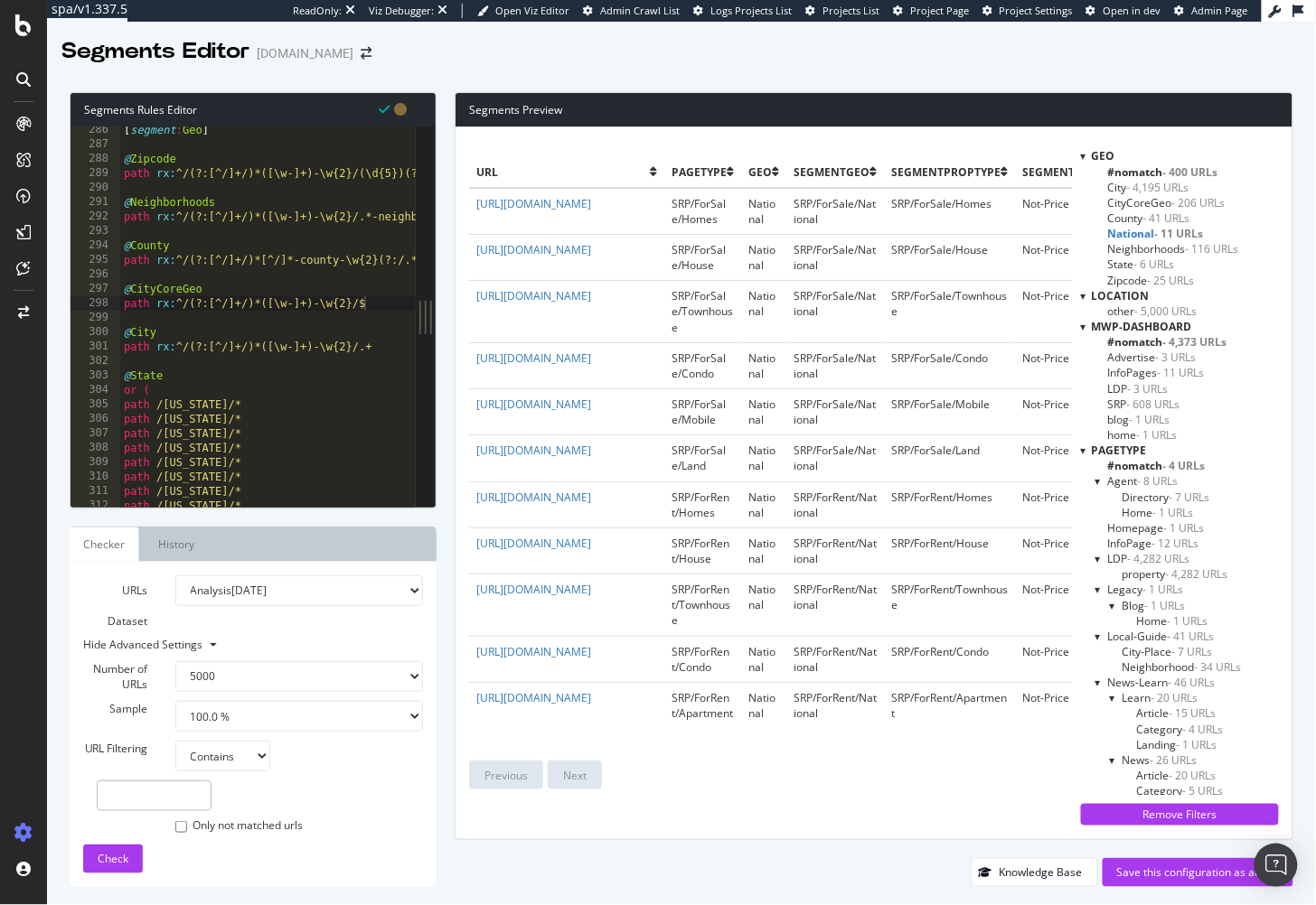
click at [1133, 230] on span "National - 11 URLs" at bounding box center [1156, 233] width 96 height 15
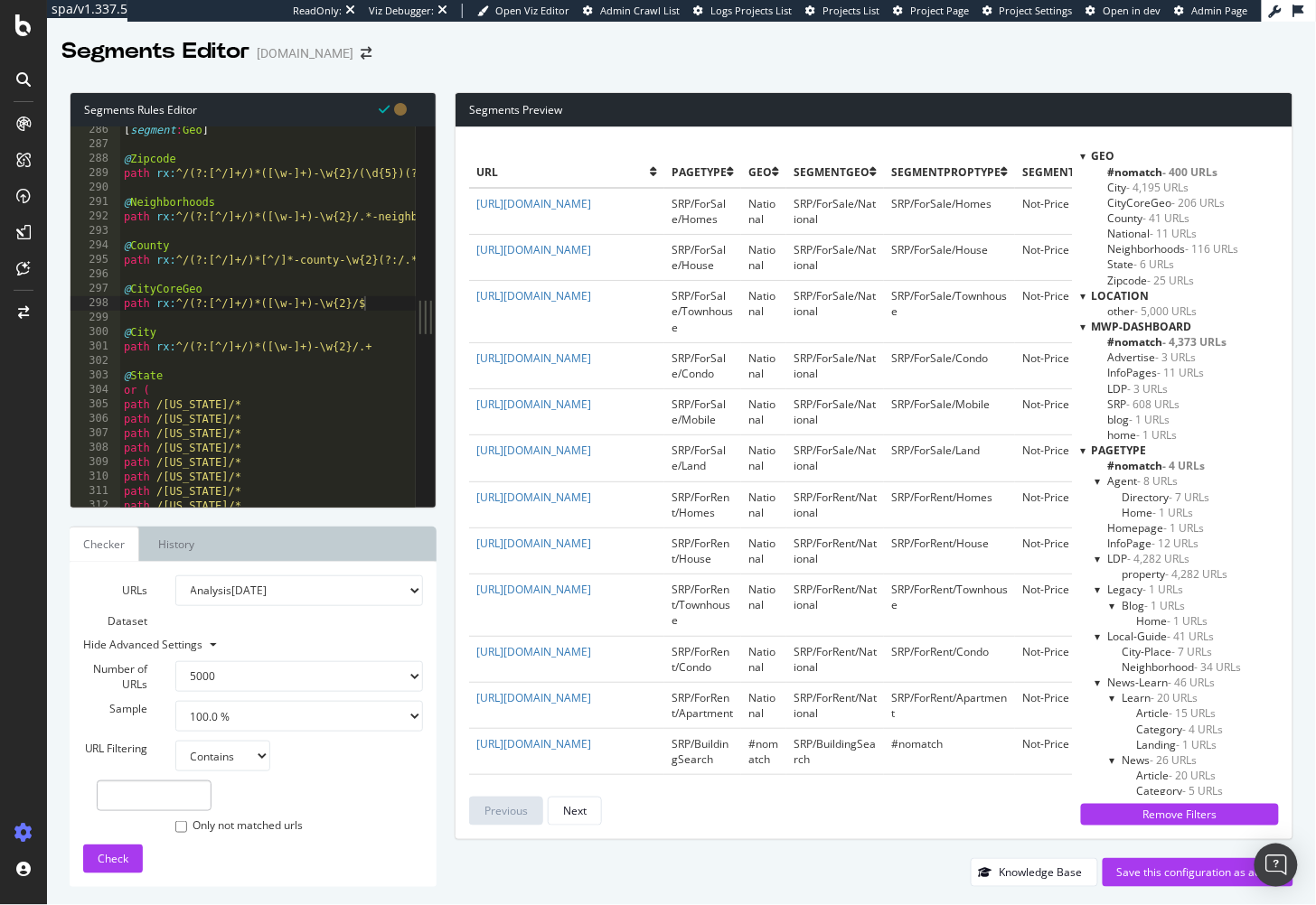
click at [1147, 245] on span "Neighborhoods - 116 URLs" at bounding box center [1174, 248] width 131 height 15
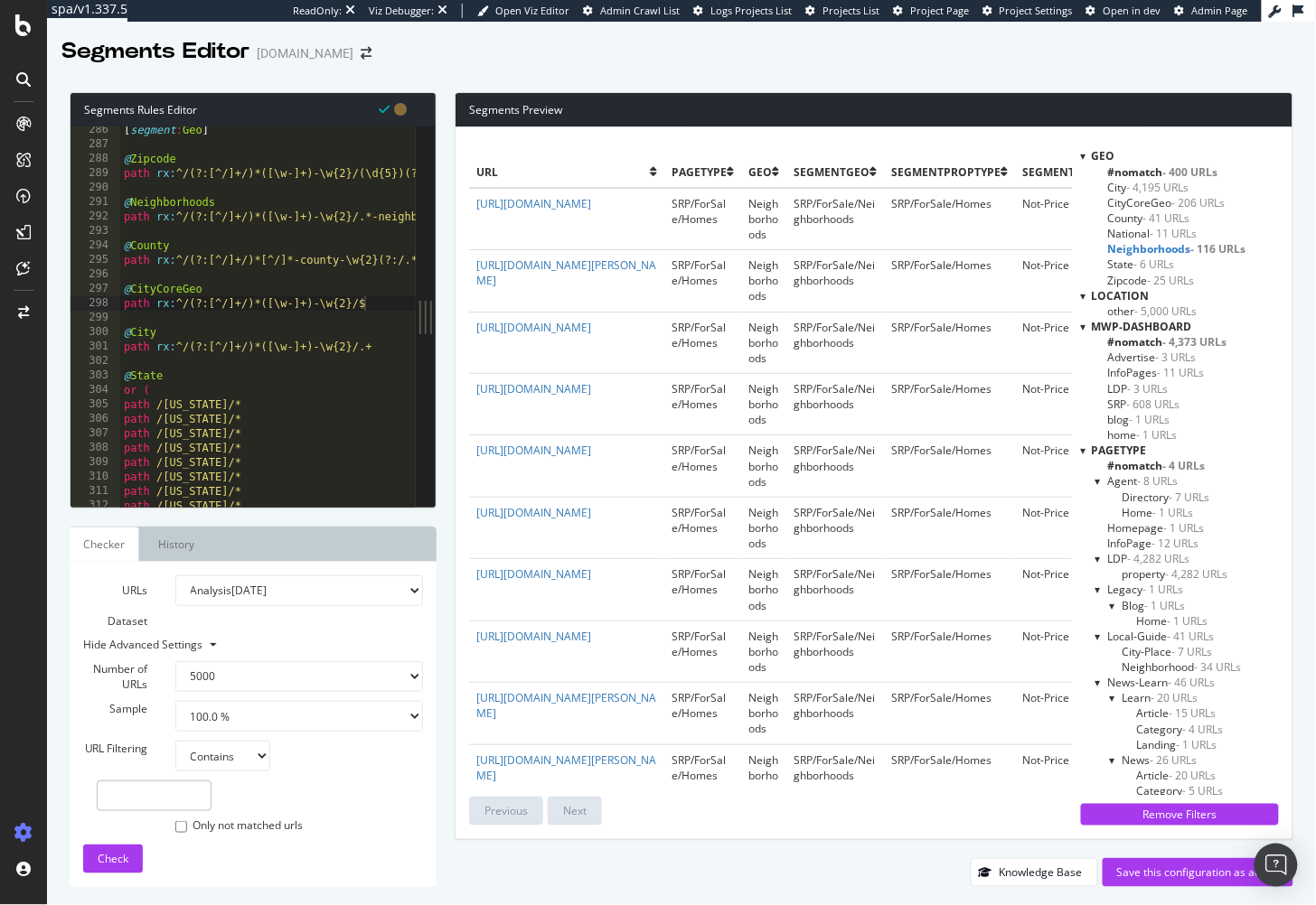
click at [1147, 246] on span "Neighborhoods - 116 URLs" at bounding box center [1177, 248] width 139 height 15
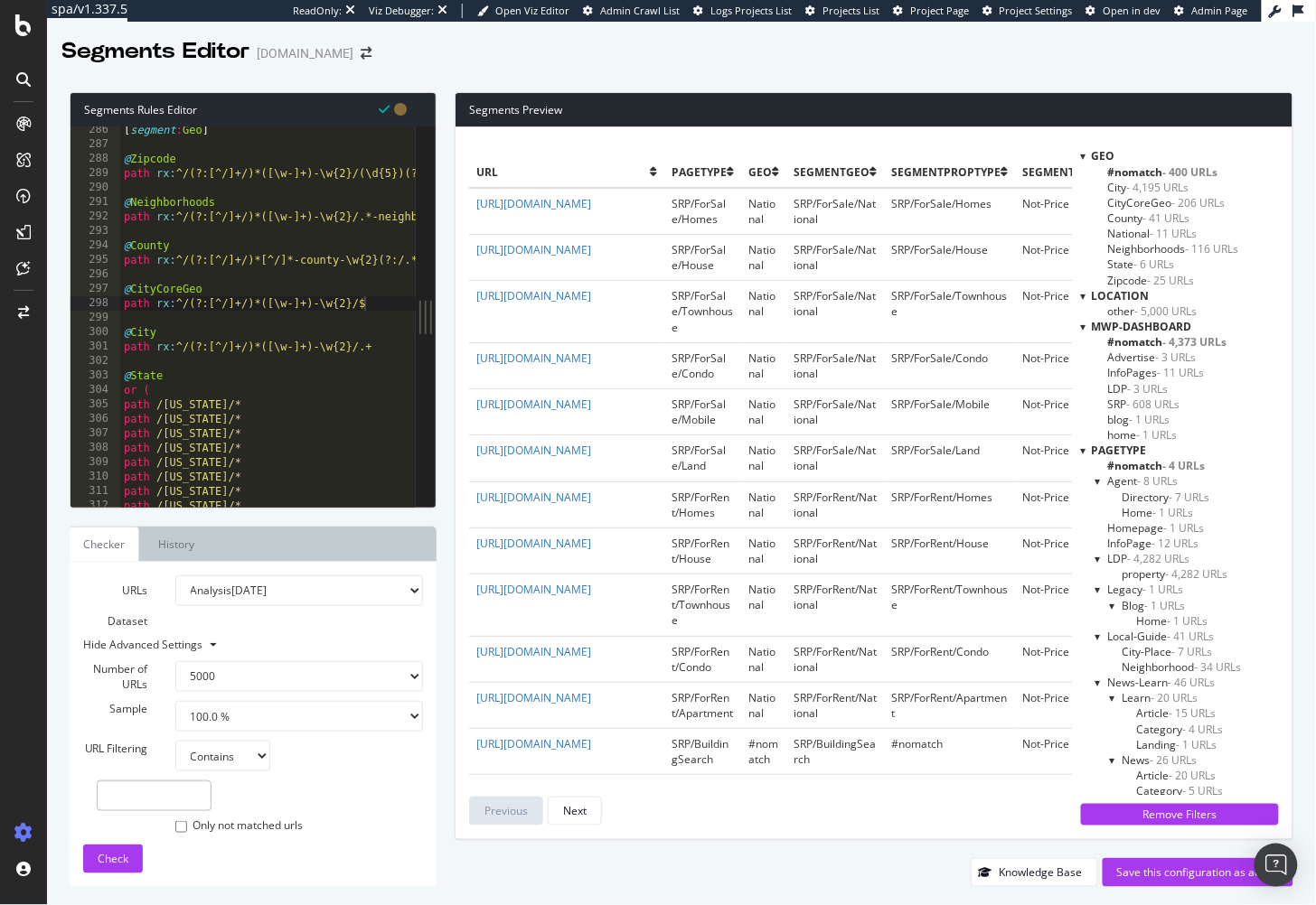
click at [1136, 265] on span "- 6 URLs" at bounding box center [1155, 264] width 41 height 15
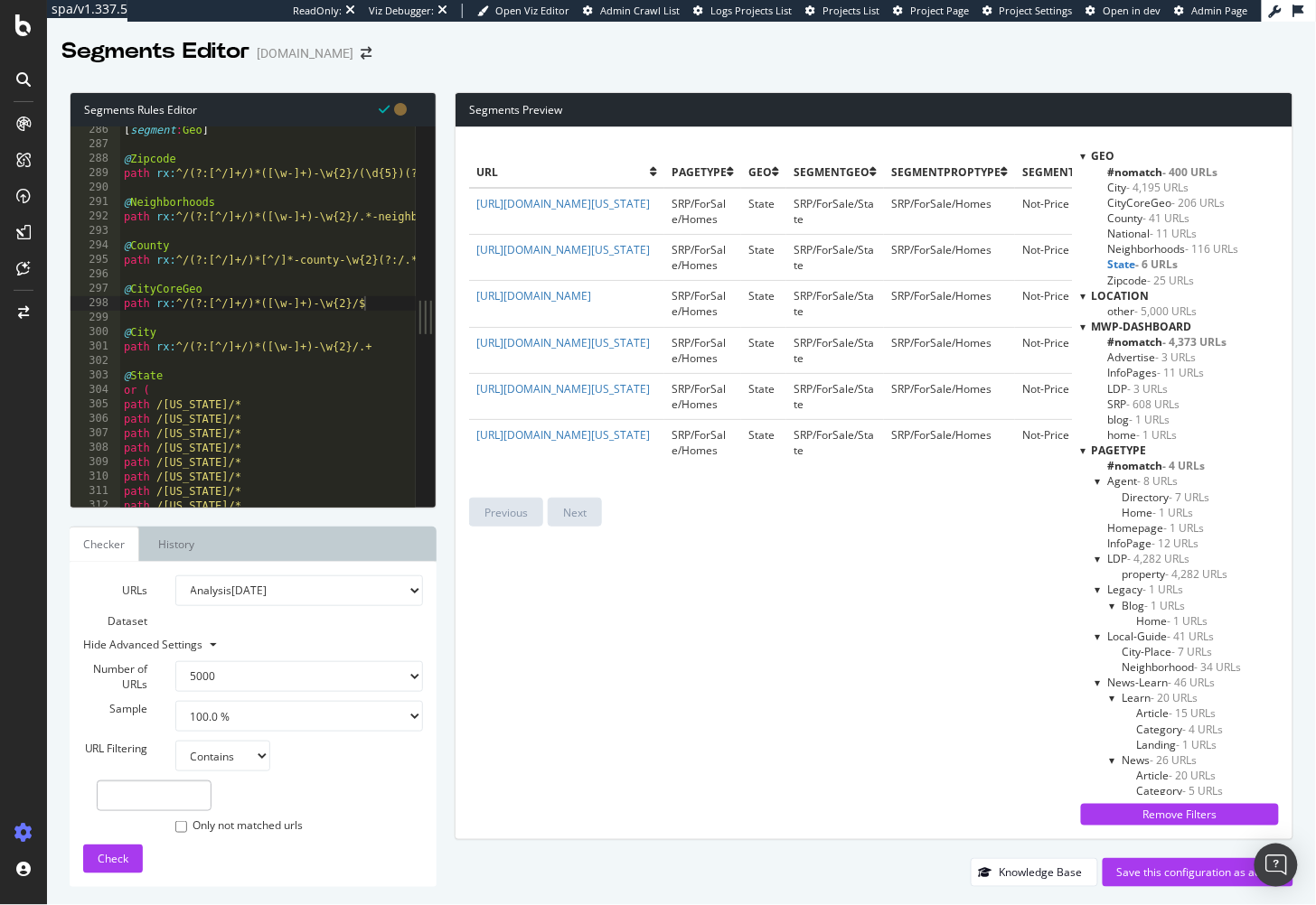
click at [1137, 265] on span "- 6 URLs" at bounding box center [1157, 264] width 43 height 15
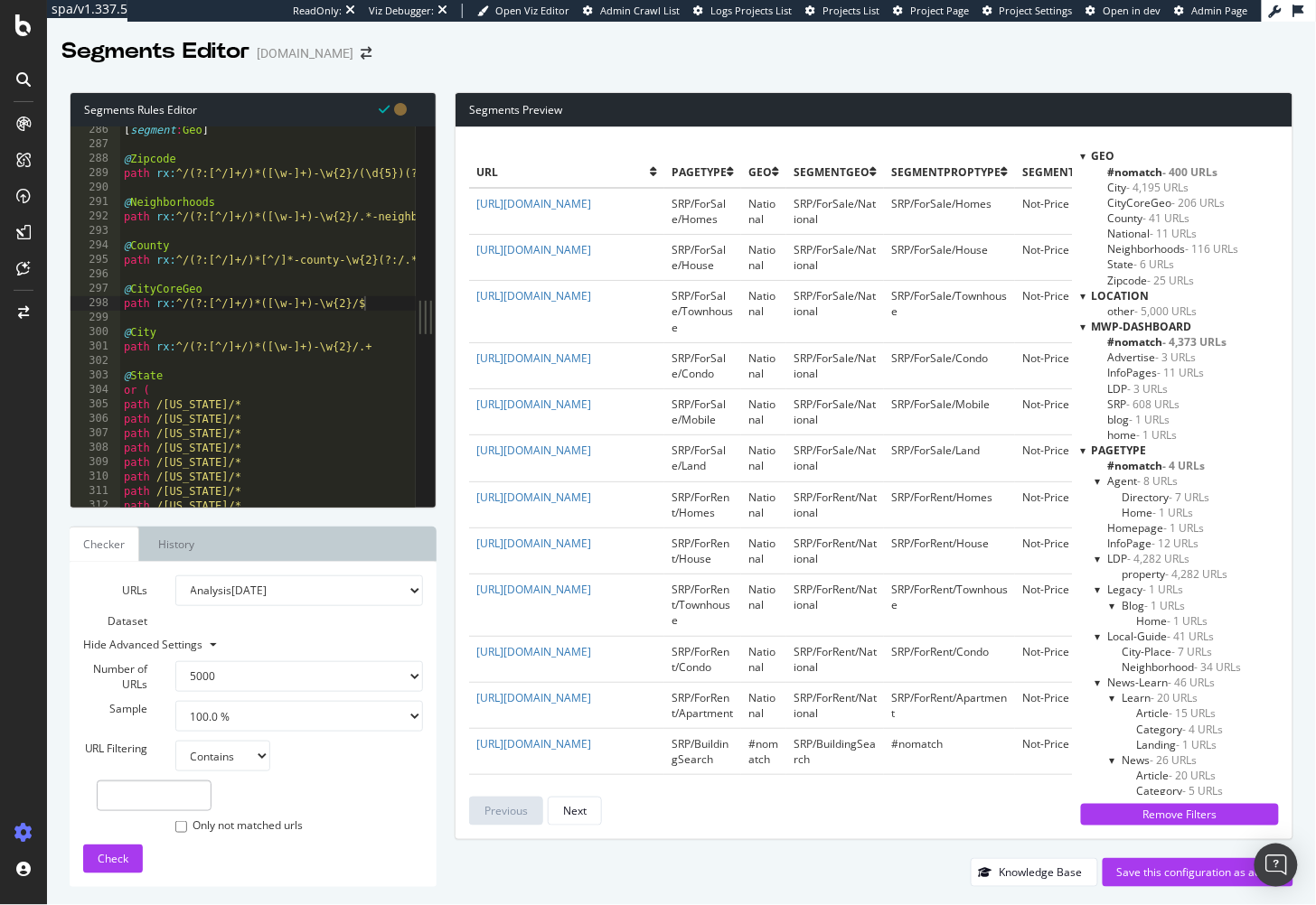
click at [1134, 283] on span "Zipcode - 25 URLs" at bounding box center [1152, 280] width 87 height 15
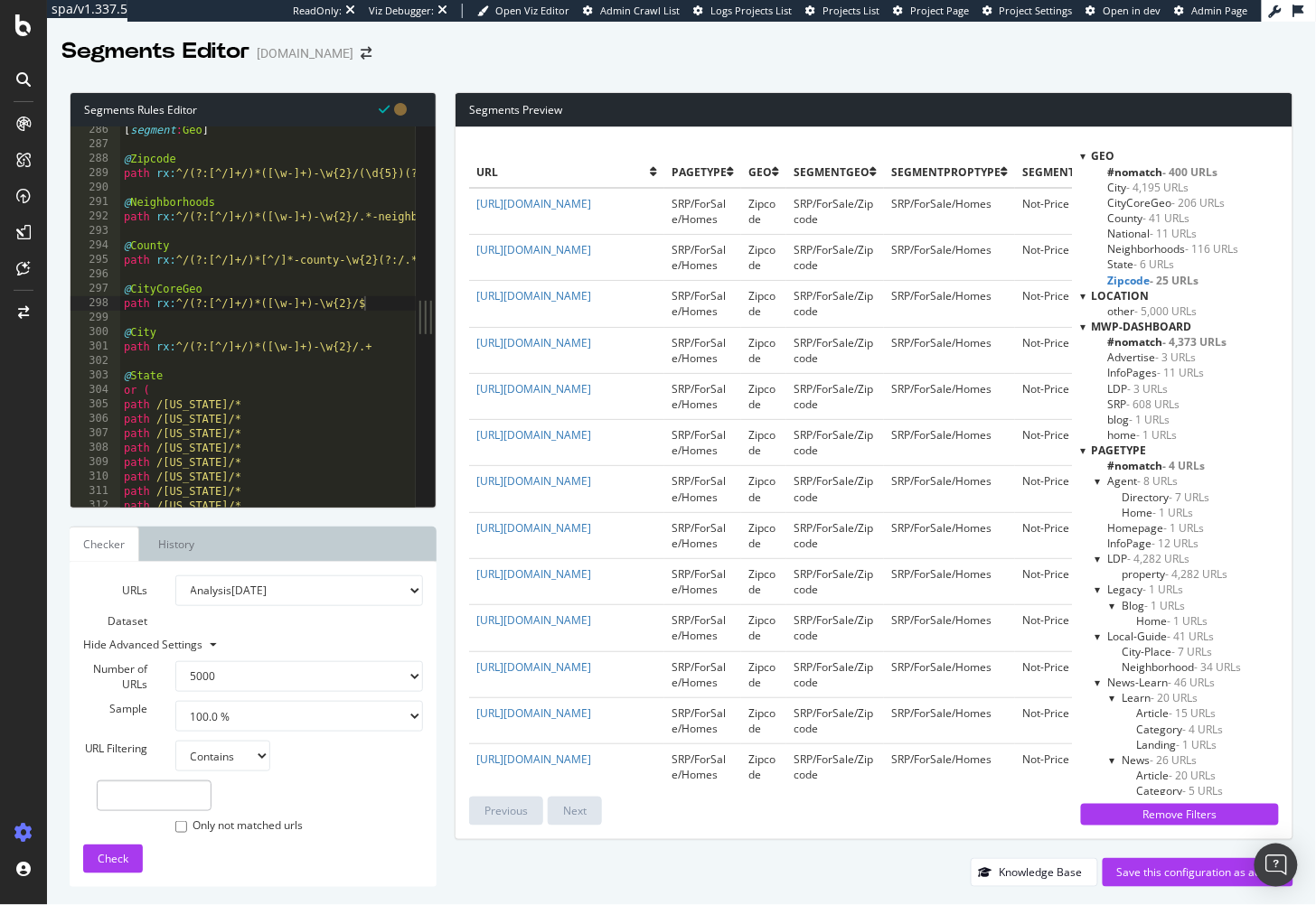
click at [1135, 280] on span "Zipcode - 25 URLs" at bounding box center [1154, 280] width 92 height 15
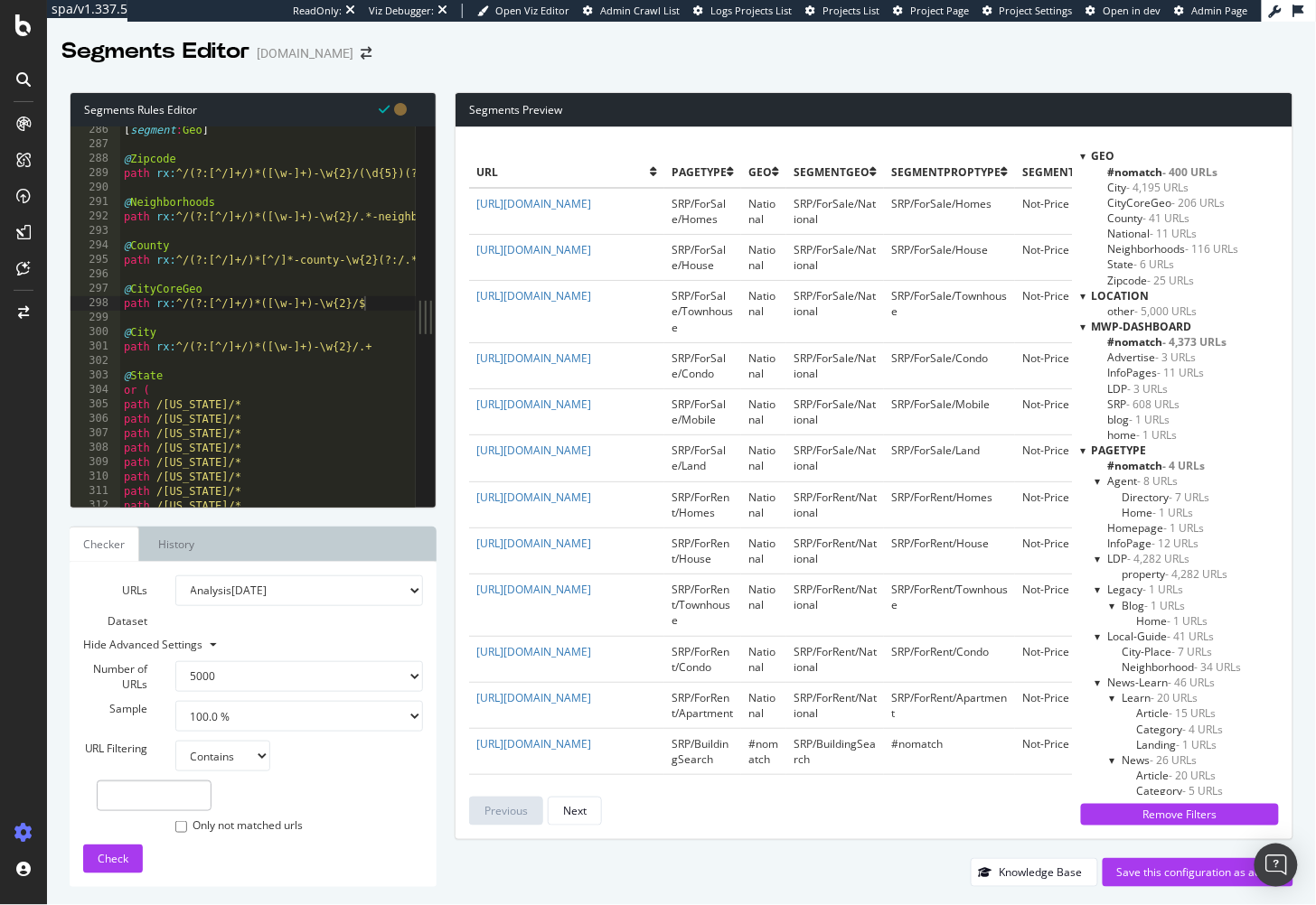
click at [351, 871] on div "URLs Dataset Analysis 2025 Aug. 3rd Analysis 2025 Jul. 13th Analysis 2025 Jun. …" at bounding box center [253, 724] width 340 height 298
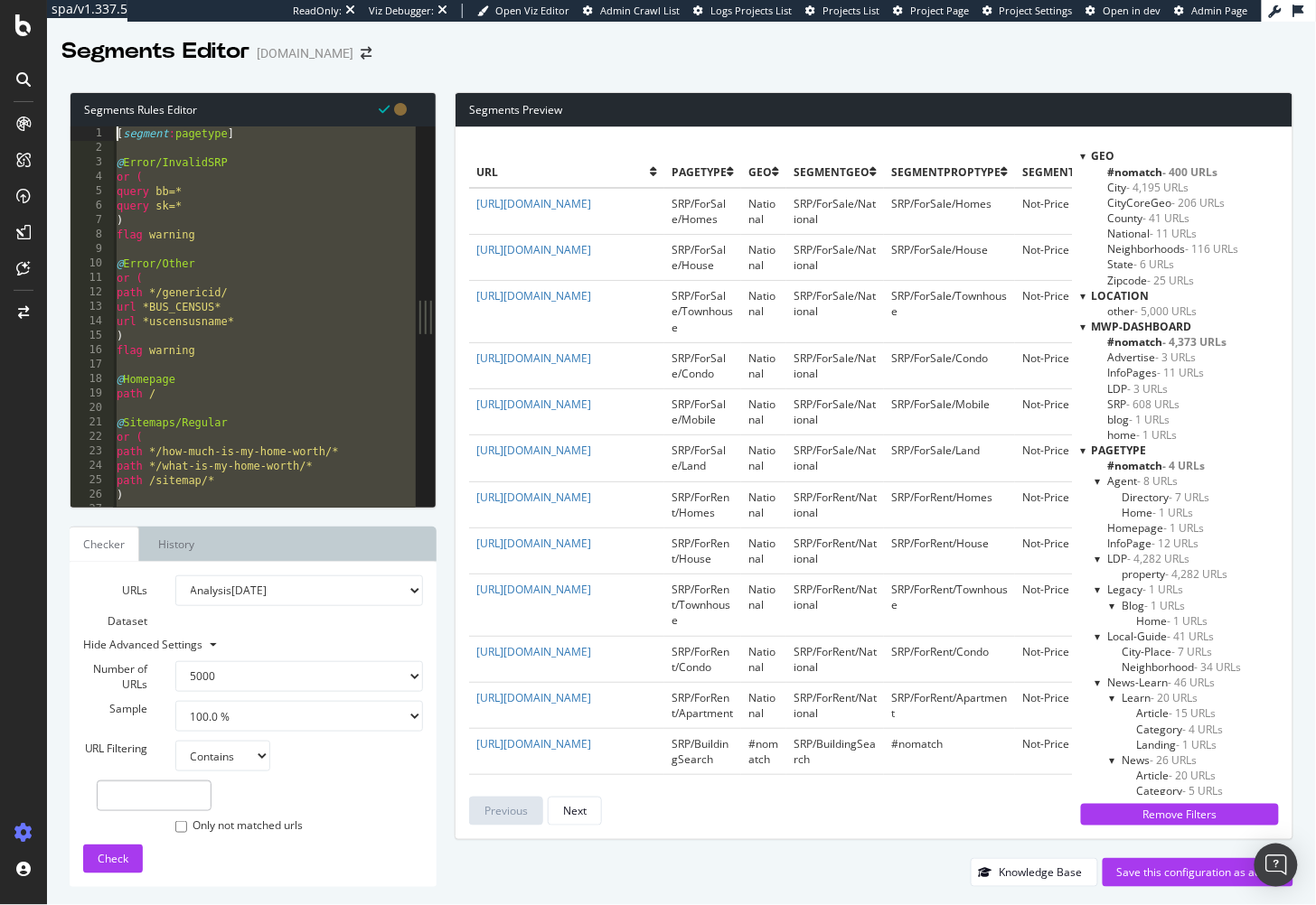
drag, startPoint x: 172, startPoint y: 342, endPoint x: 67, endPoint y: -113, distance: 467.0
click at [67, 0] on html "spa/v1.337.5 ReadOnly: Viz Debugger: Open Viz Editor Admin Crawl List Logs Proj…" at bounding box center [658, 452] width 1316 height 905
click at [259, 236] on div "[ segment : pagetype ] @ Error/InvalidSRP or ( query bb=* query sk=* ) flag war…" at bounding box center [312, 332] width 398 height 412
type textarea "flag warning"
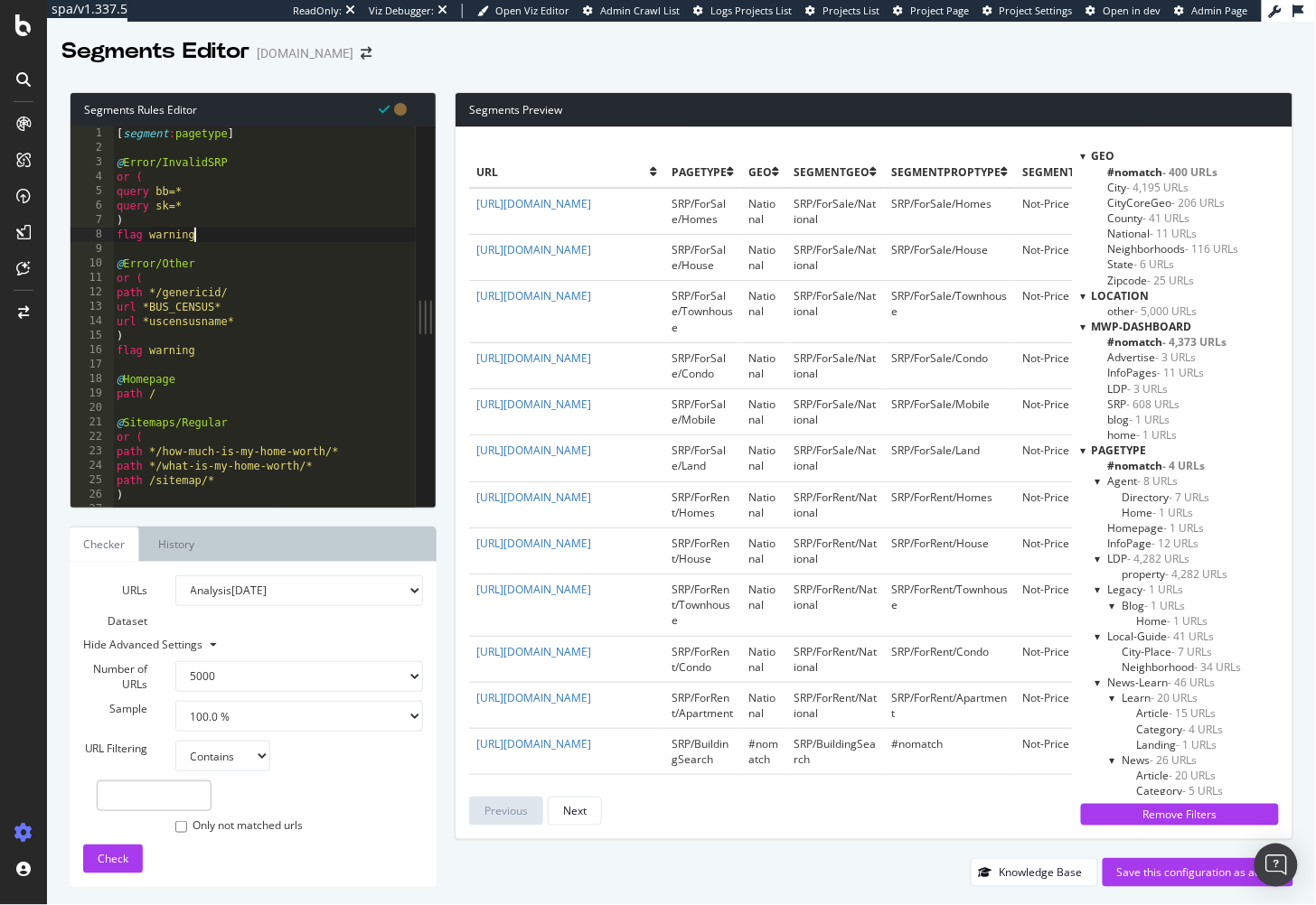
click at [259, 251] on div "[ segment : pagetype ] @ Error/InvalidSRP or ( query bb=* query sk=* ) flag war…" at bounding box center [312, 332] width 398 height 412
click at [434, 54] on div "Segments Editor Homes.com" at bounding box center [682, 44] width 1269 height 45
click at [431, 775] on div "URLs Dataset Analysis 2025 Aug. 3rd Analysis 2025 Jul. 13th Analysis 2025 Jun. …" at bounding box center [253, 724] width 367 height 325
click at [1179, 871] on div "Save this configuration as active" at bounding box center [1198, 872] width 162 height 15
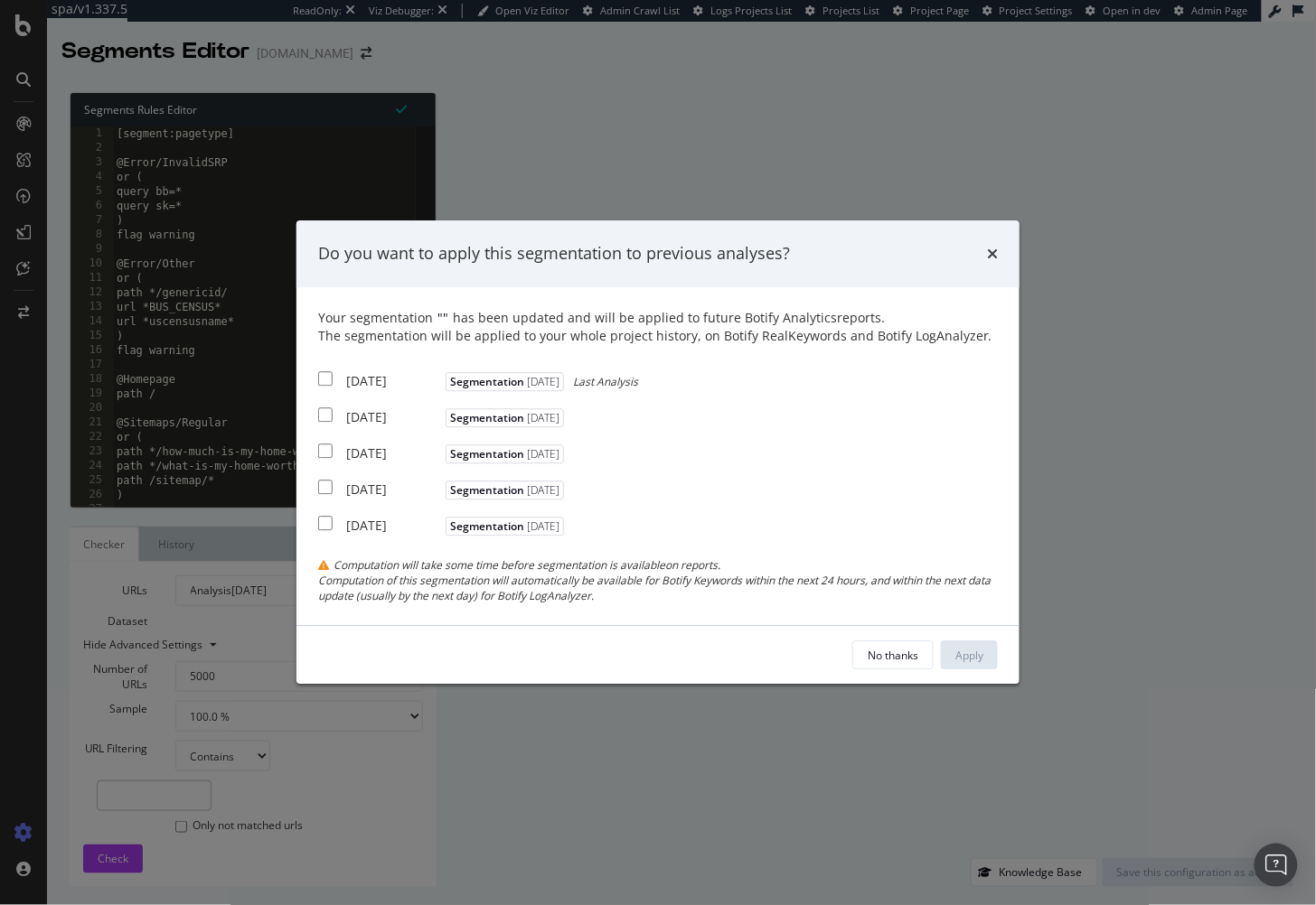
drag, startPoint x: 325, startPoint y: 380, endPoint x: 326, endPoint y: 397, distance: 17.0
click at [325, 380] on input "modal" at bounding box center [325, 379] width 15 height 14
checkbox input "true"
drag, startPoint x: 773, startPoint y: 643, endPoint x: 860, endPoint y: 646, distance: 87.1
click at [773, 643] on div "No thanks Apply" at bounding box center [658, 656] width 680 height 29
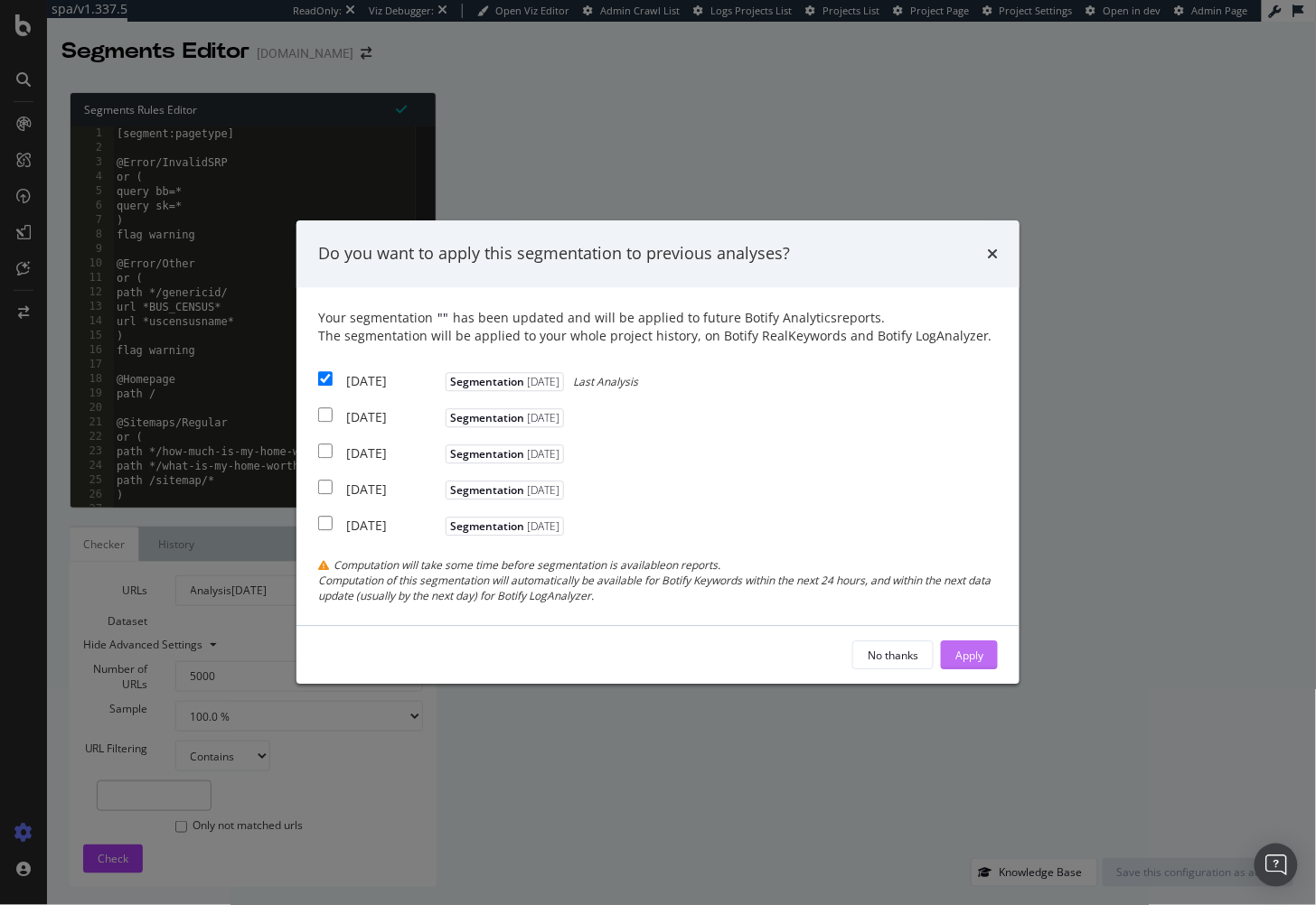
click at [981, 652] on div "Apply" at bounding box center [969, 655] width 28 height 15
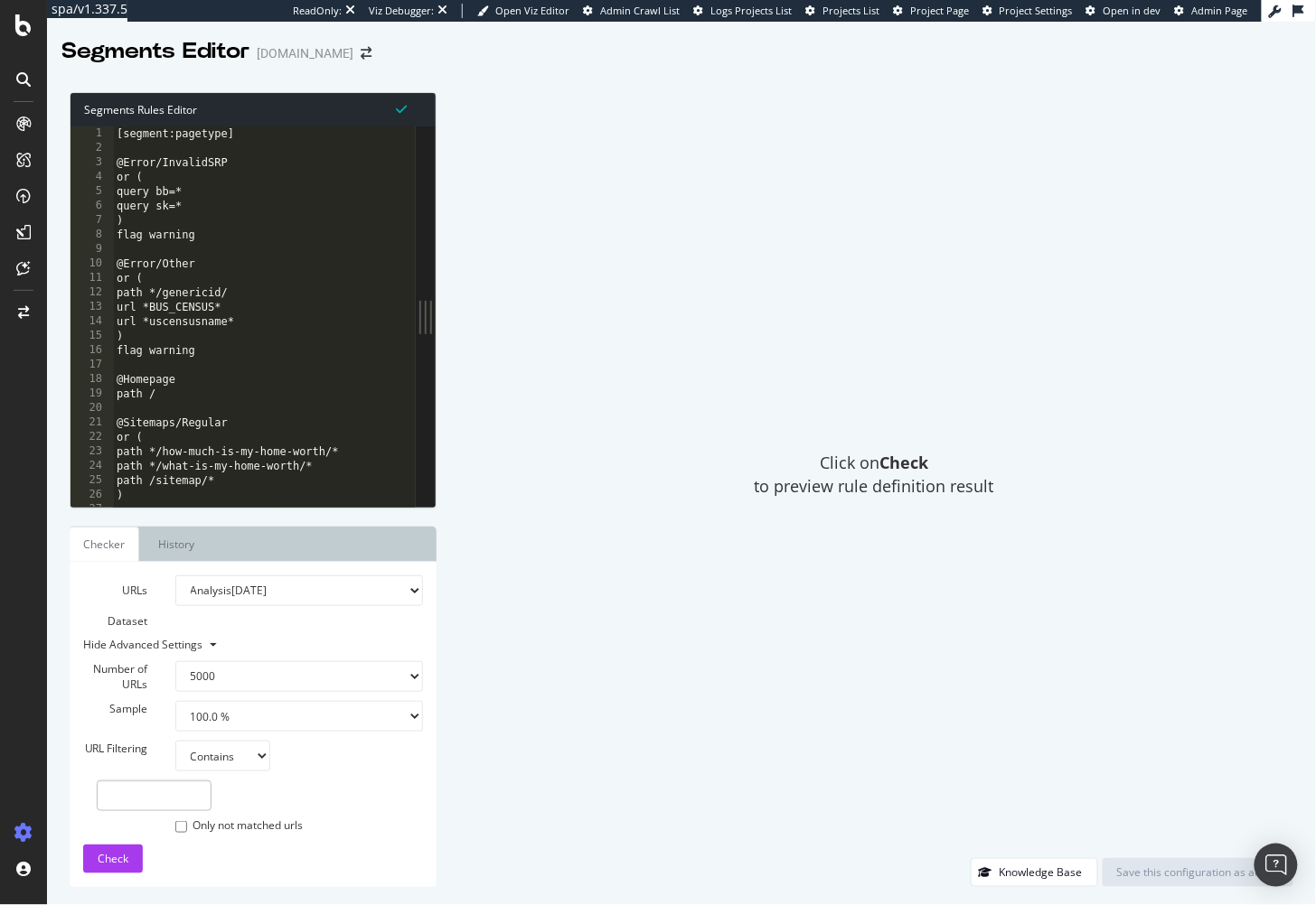
click at [662, 262] on div "Click on Check to preview rule definition result" at bounding box center [875, 476] width 839 height 766
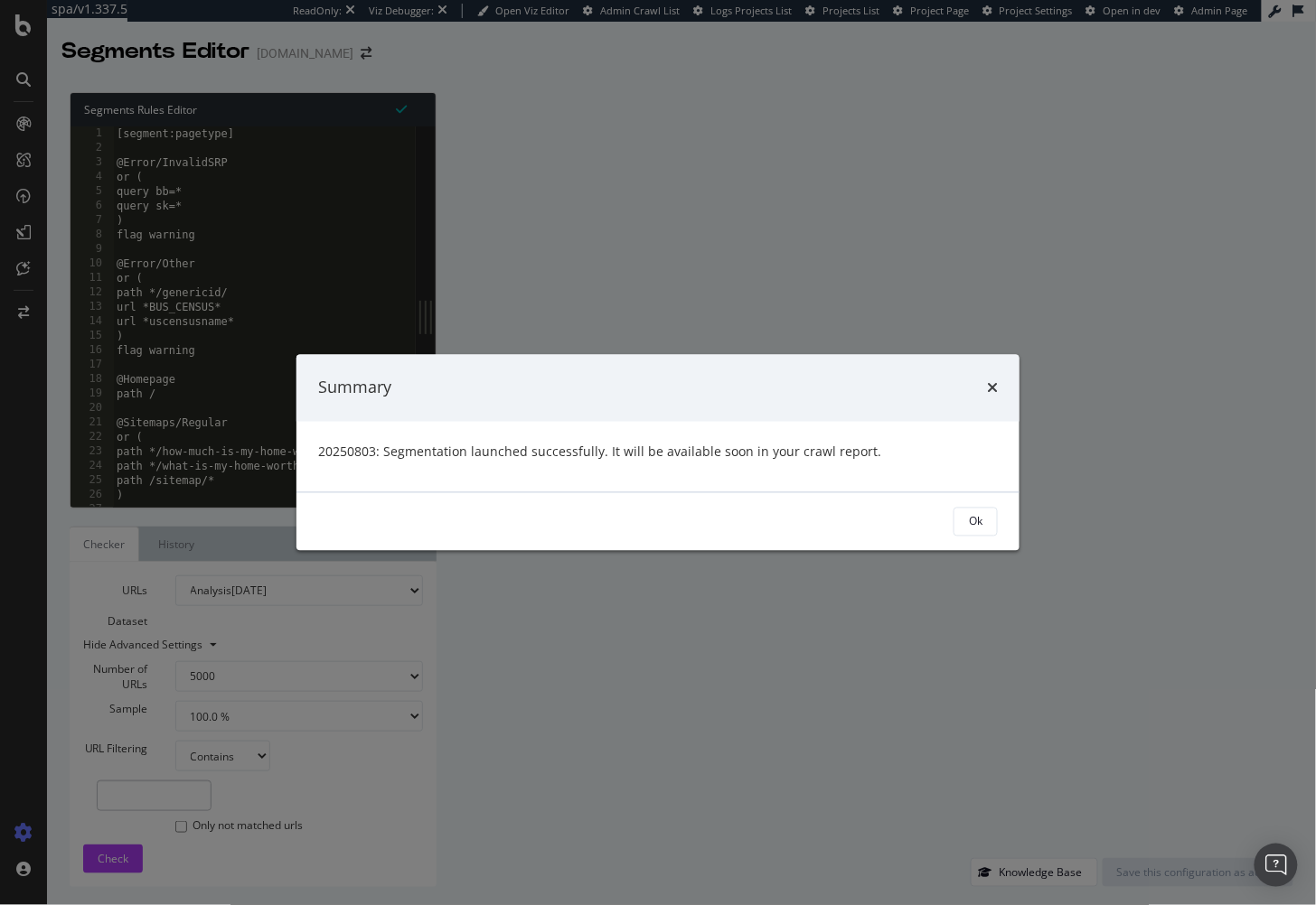
drag, startPoint x: 990, startPoint y: 522, endPoint x: 490, endPoint y: 176, distance: 608.0
click at [988, 522] on button "Ok" at bounding box center [975, 522] width 44 height 29
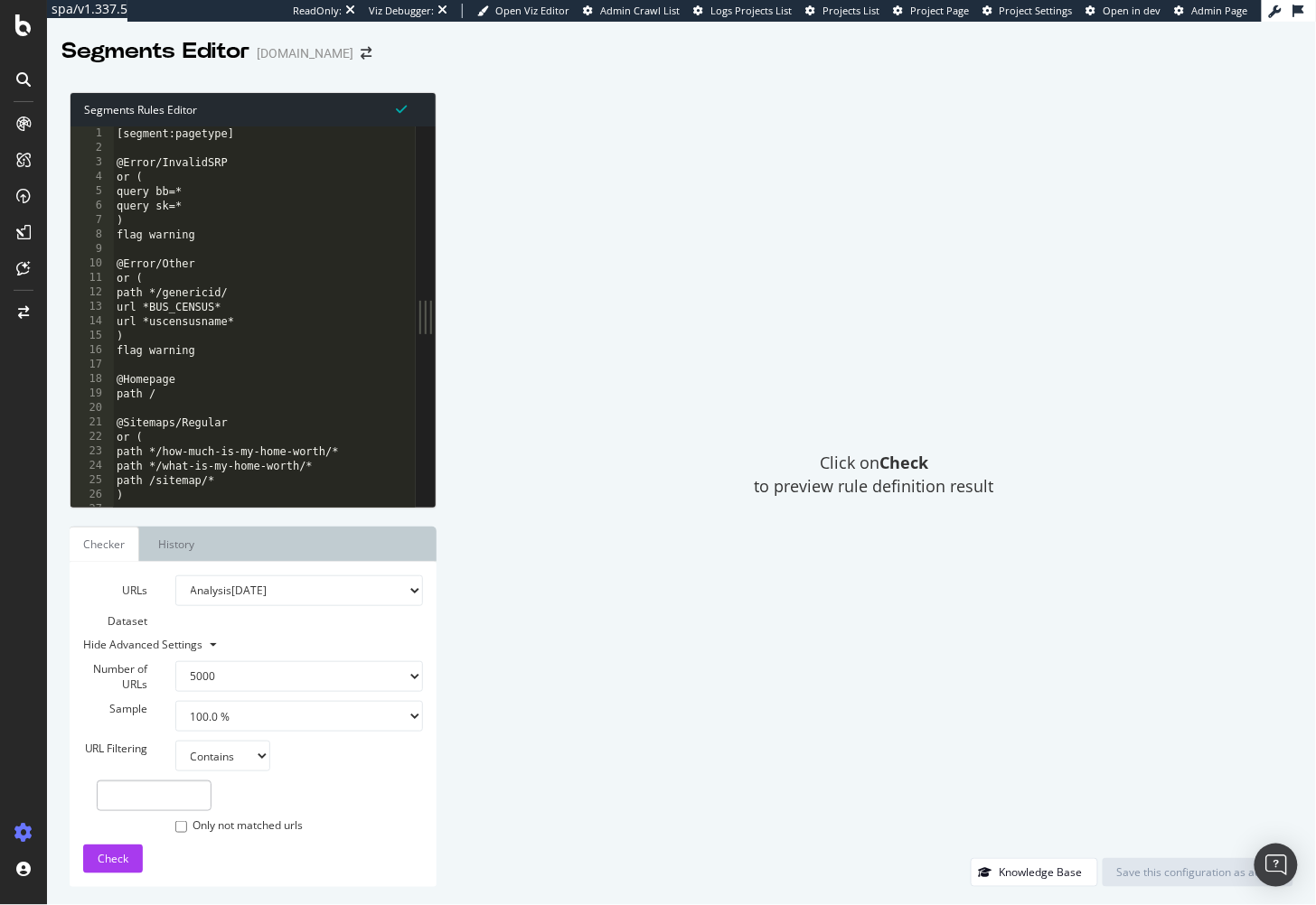
drag, startPoint x: 554, startPoint y: 277, endPoint x: 527, endPoint y: 274, distance: 27.2
click at [547, 276] on div "Click on Check to preview rule definition result" at bounding box center [875, 476] width 839 height 766
type textarea "flag warning"
click at [131, 228] on div "[segment:pagetype] @Error/InvalidSRP or ( query bb=* query sk=* ) flag warning …" at bounding box center [312, 332] width 398 height 412
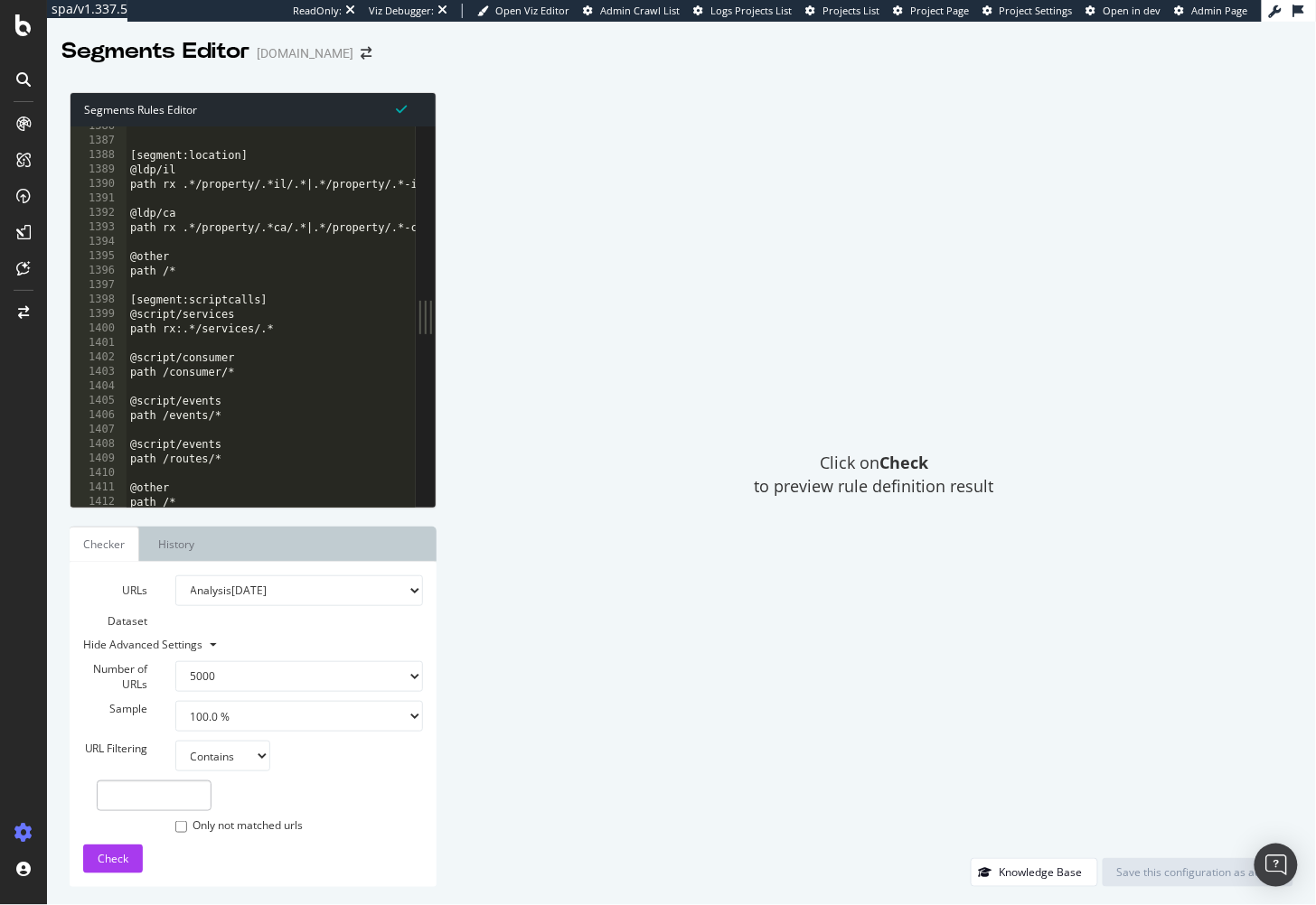
scroll to position [20029, 0]
click at [277, 477] on div "[segment:location] @ldp/il path rx .*/property/.*il/.*|.*/property/.*-il-.* @ld…" at bounding box center [325, 325] width 398 height 412
click at [564, 340] on div "Click on Check to preview rule definition result" at bounding box center [875, 476] width 839 height 766
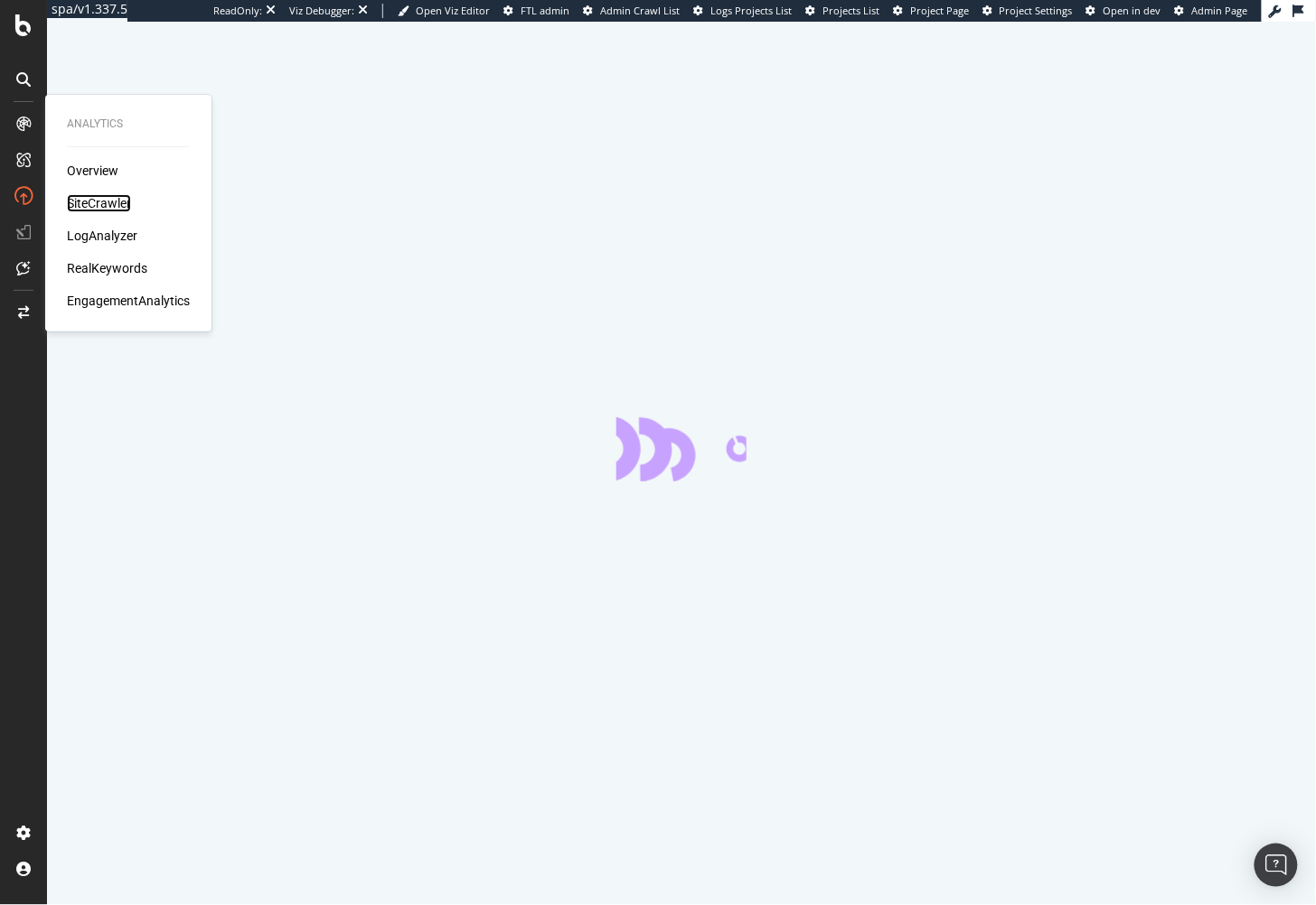
click at [100, 195] on div "SiteCrawler" at bounding box center [99, 203] width 64 height 18
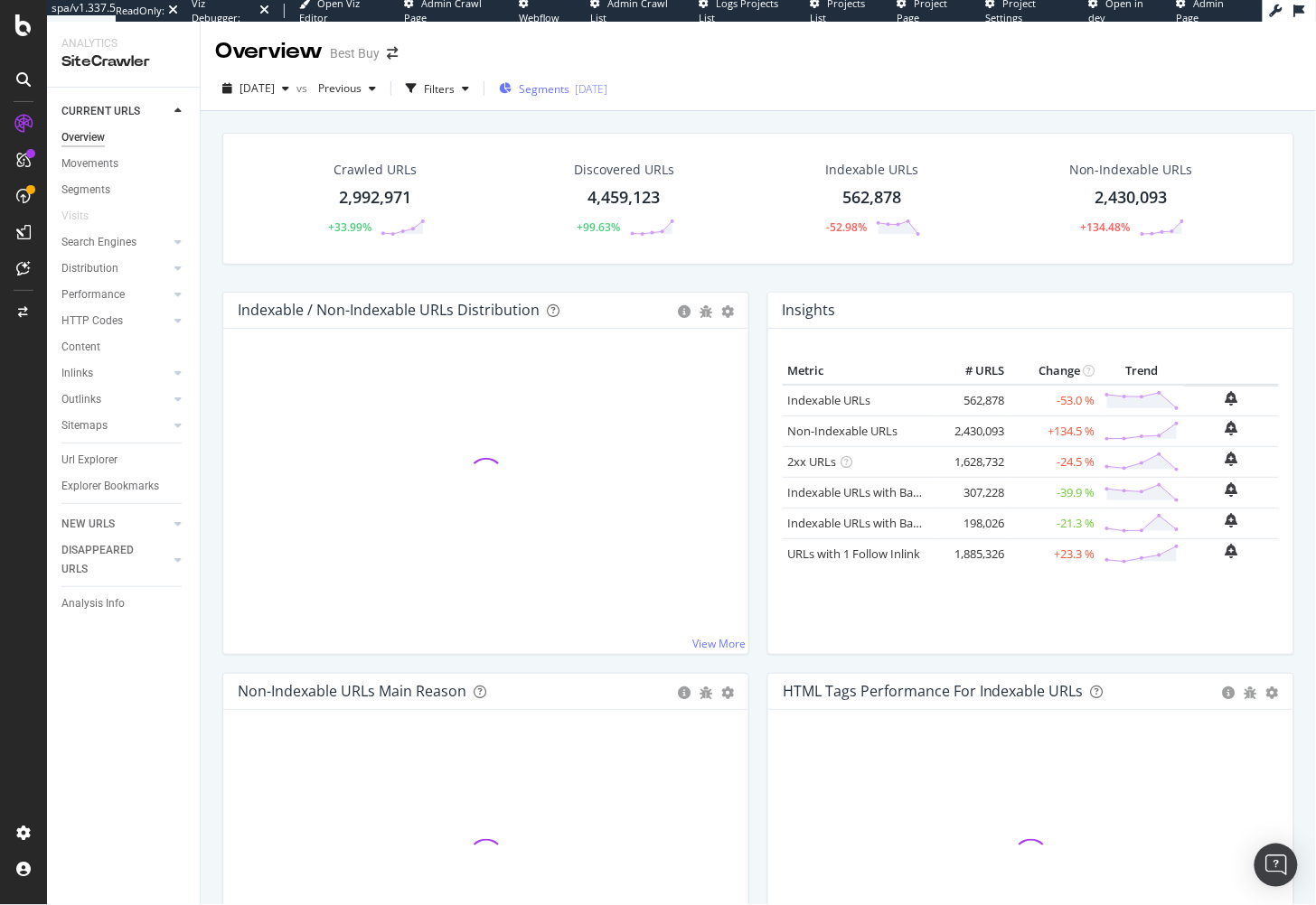
click at [607, 101] on div "Segments 2025-08-20" at bounding box center [554, 89] width 109 height 27
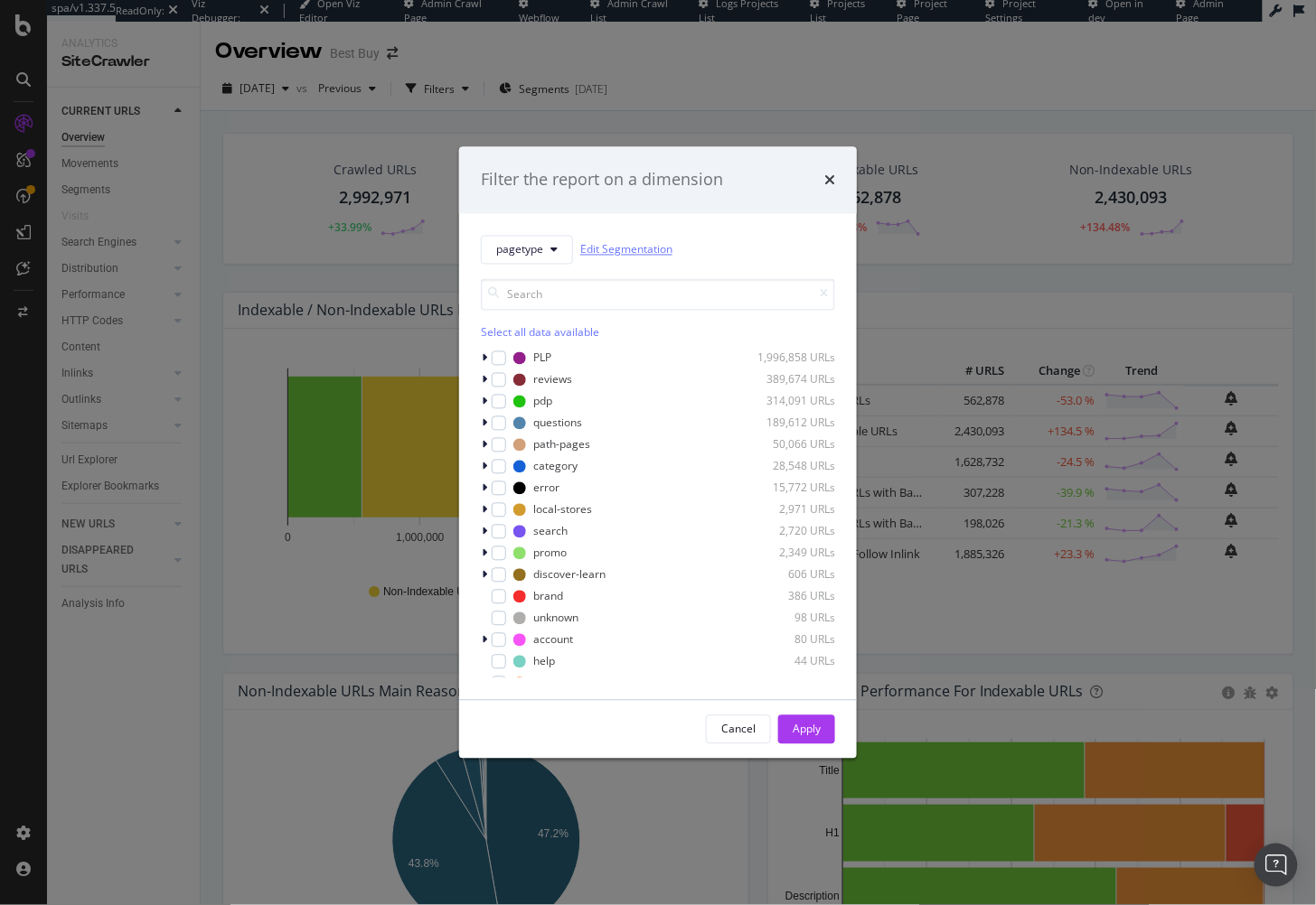
click at [608, 246] on link "Edit Segmentation" at bounding box center [626, 249] width 92 height 19
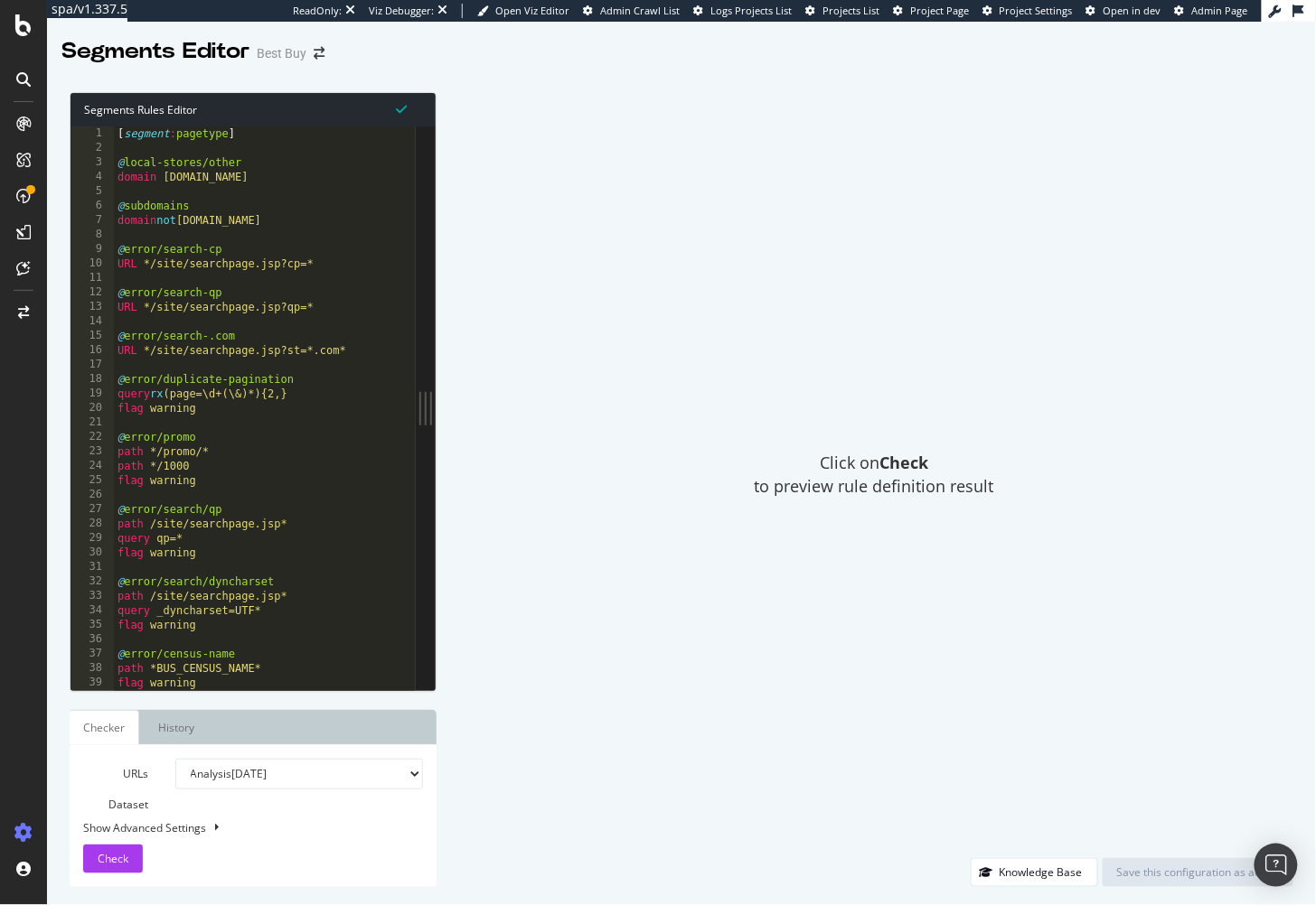
type textarea "URL */site/searchpage.jsp?cp=*"
click at [335, 265] on div "[ segment : pagetype ] @ local-stores/other domain [DOMAIN_NAME] @ subdomains d…" at bounding box center [310, 424] width 392 height 595
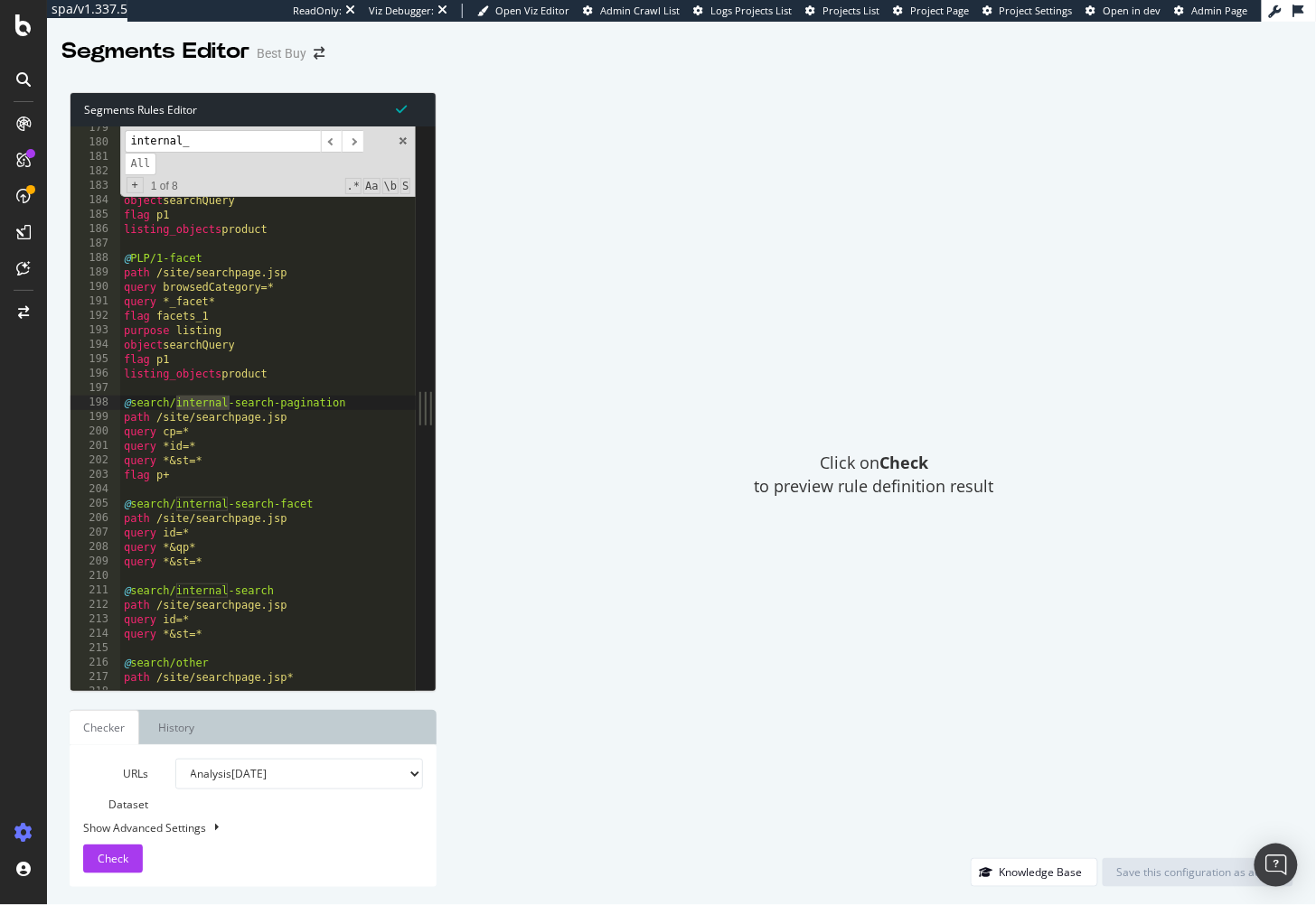
scroll to position [10501, 0]
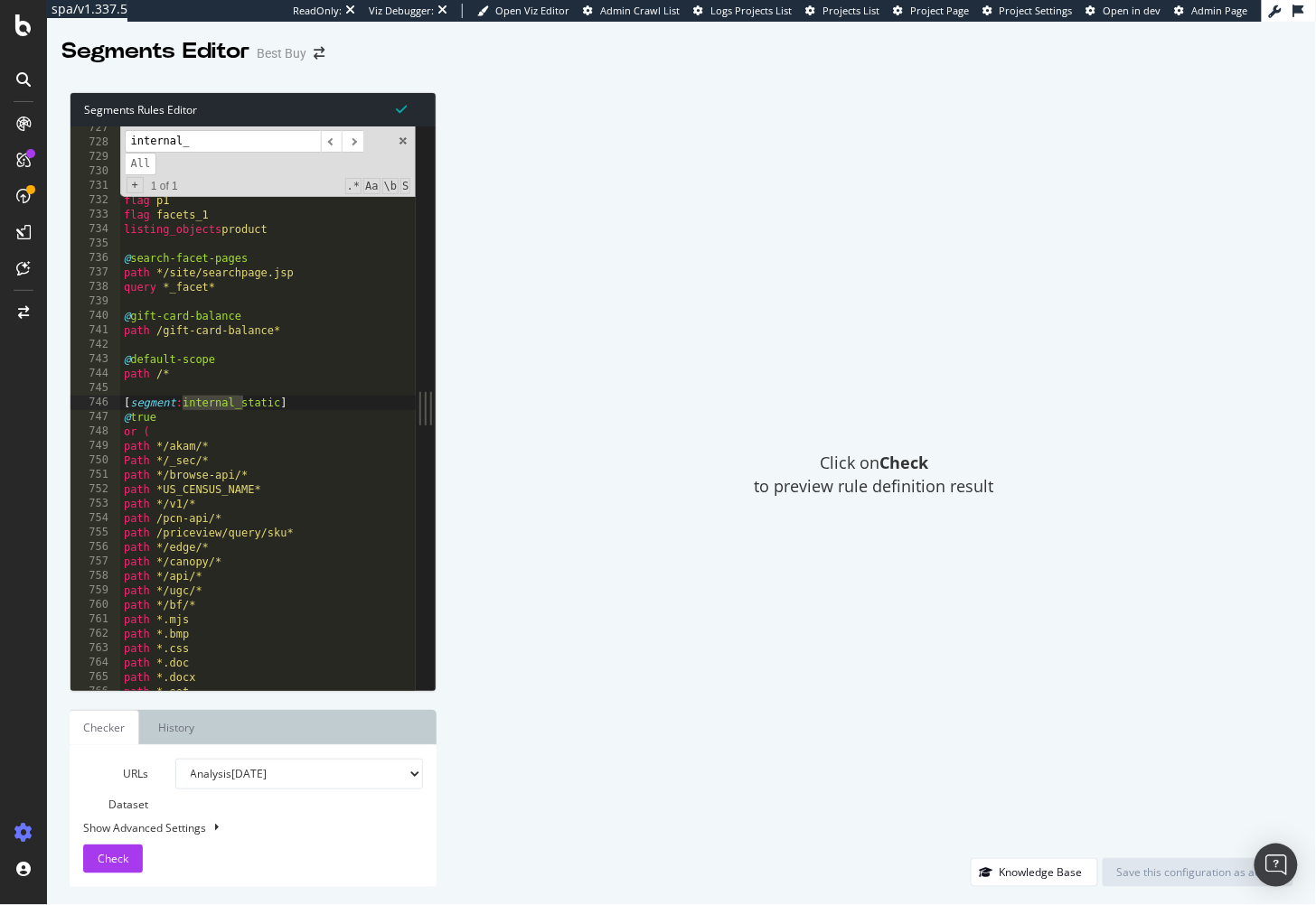
type input "internal_"
drag, startPoint x: 265, startPoint y: 469, endPoint x: 250, endPoint y: 467, distance: 15.1
click at [264, 469] on div "@ search-facet-pages/one-facet path */site/searchpage.jsp query rx ^(?:.*_facet…" at bounding box center [316, 419] width 392 height 595
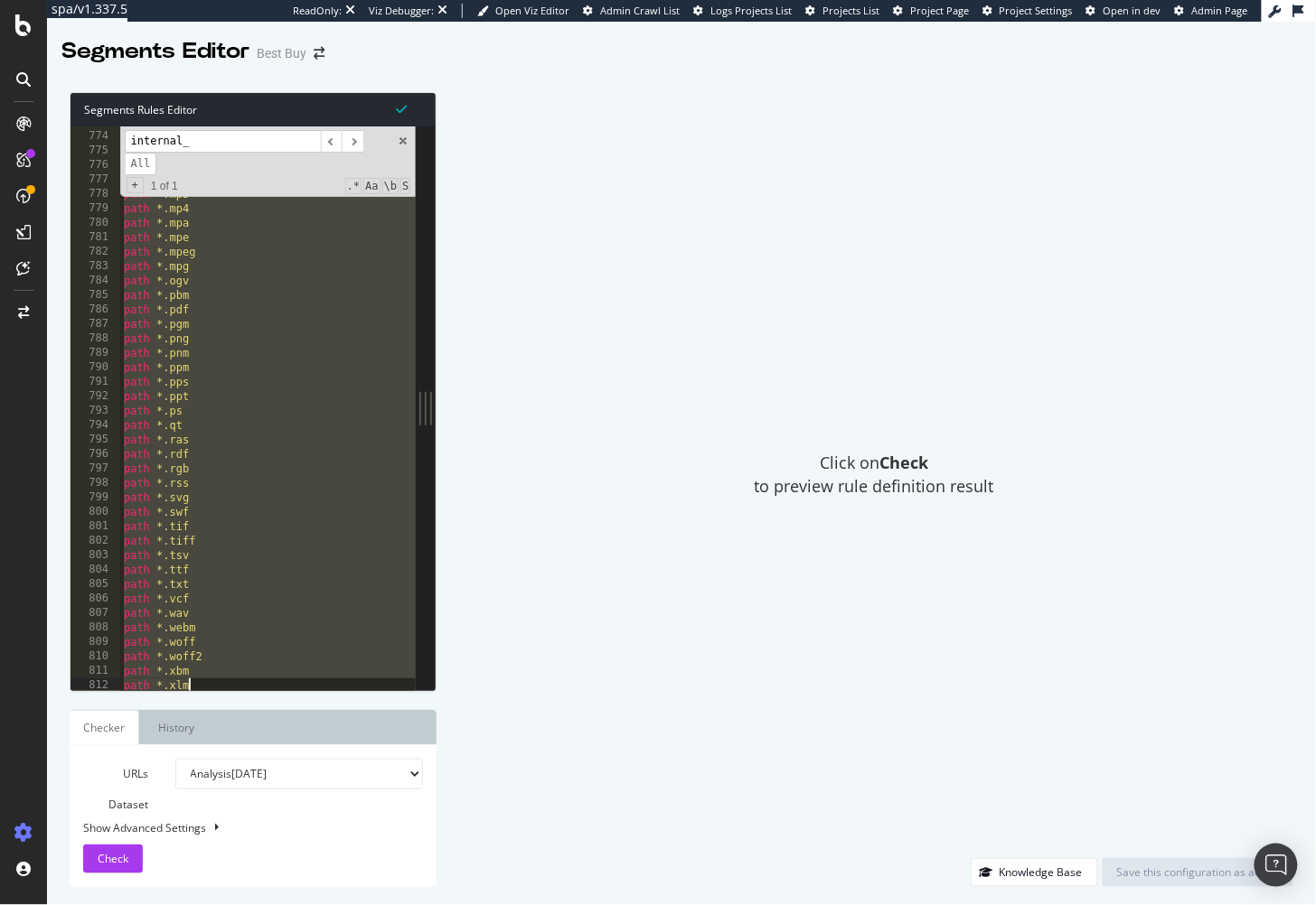
scroll to position [11259, 0]
drag, startPoint x: 138, startPoint y: 411, endPoint x: 303, endPoint y: 717, distance: 347.7
click at [303, 717] on div "Segments Rules Editor path */browse-api/* 779 780 781 782 783 784 785 786 787 7…" at bounding box center [253, 490] width 367 height 795
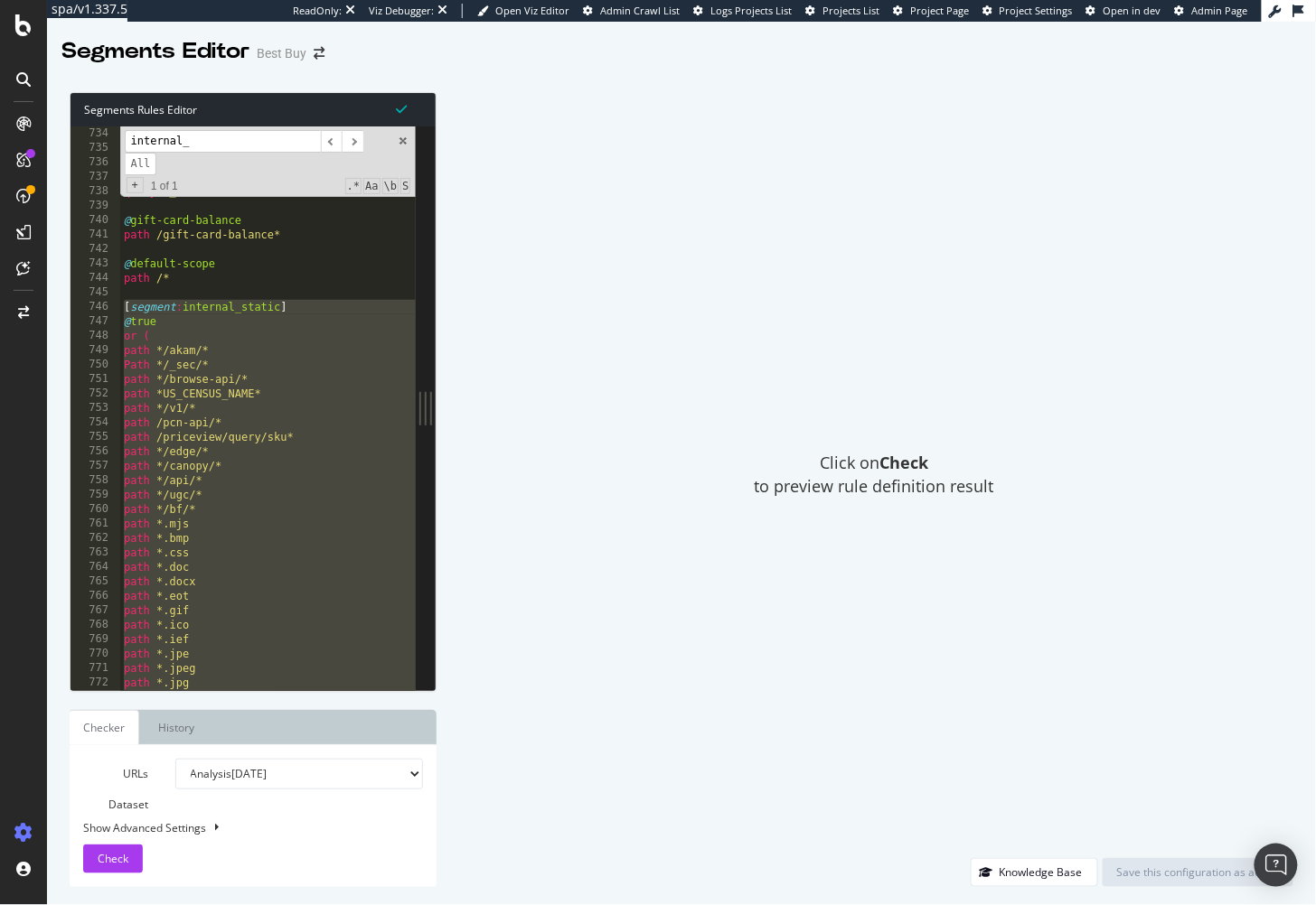
scroll to position [10596, 0]
click at [606, 474] on div "Click on Check to preview rule definition result" at bounding box center [875, 476] width 839 height 766
drag, startPoint x: 236, startPoint y: 327, endPoint x: 158, endPoint y: 319, distance: 78.4
click at [236, 327] on div "flag facets_1 listing_objects product @ search-facet-pages path */site/searchpa…" at bounding box center [316, 409] width 392 height 595
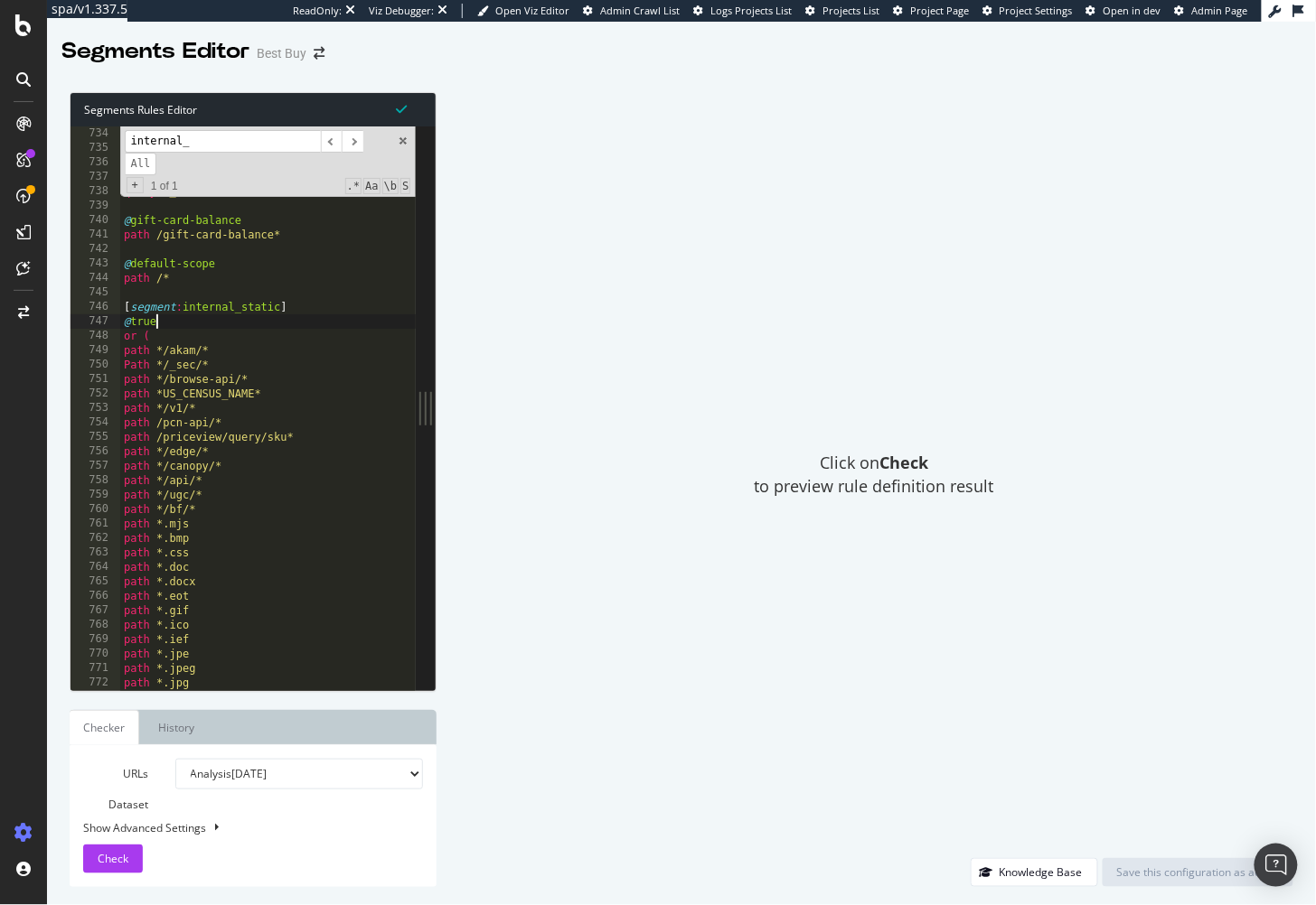
click at [122, 306] on div "flag facets_1 listing_objects product @ search-facet-pages path */site/searchpa…" at bounding box center [316, 409] width 392 height 595
type textarea "path *.xwd )"
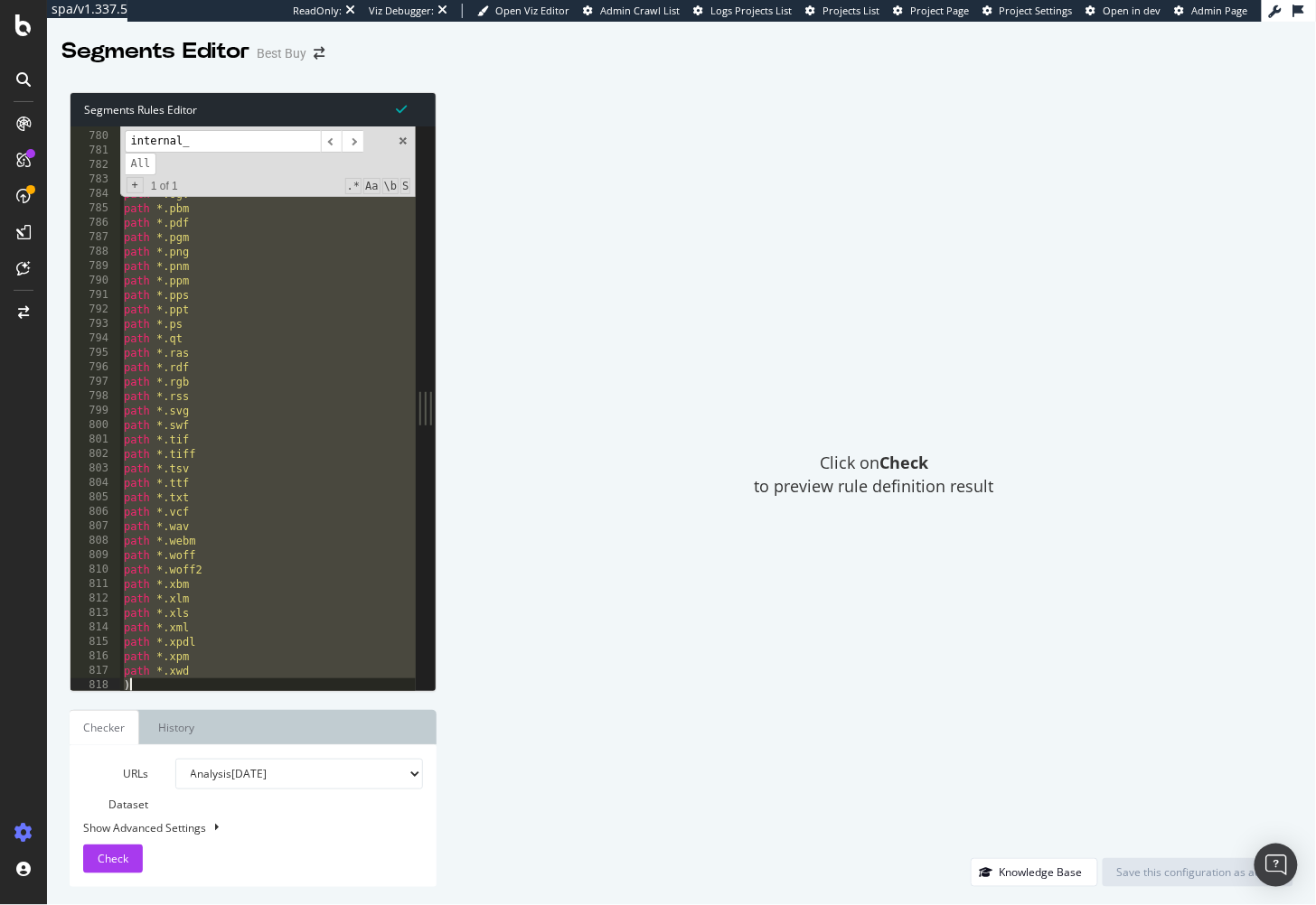
click at [591, 313] on div "Click on Check to preview rule definition result" at bounding box center [875, 476] width 839 height 766
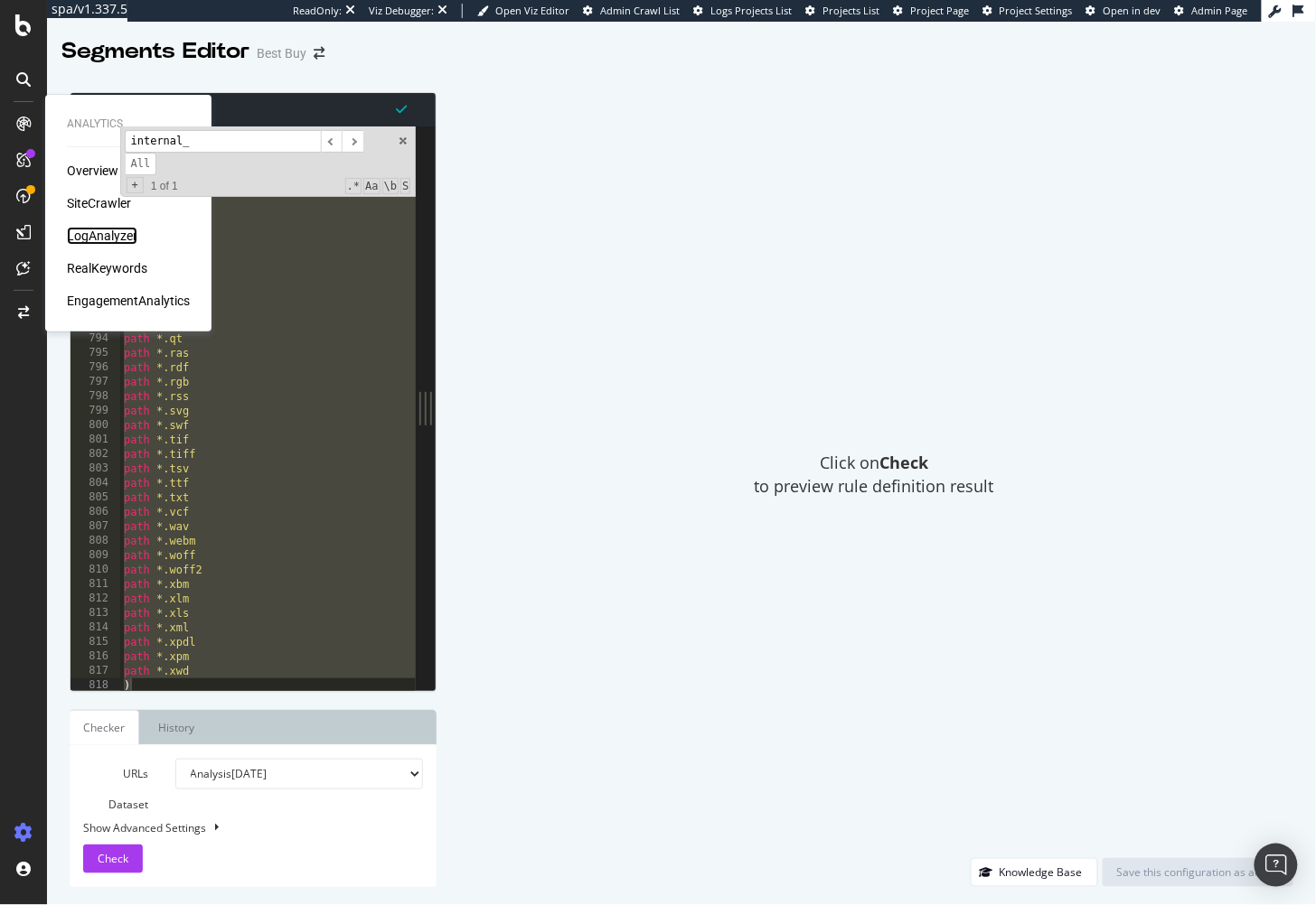
drag, startPoint x: 89, startPoint y: 233, endPoint x: 126, endPoint y: 244, distance: 38.6
click at [88, 233] on div "LogAnalyzer" at bounding box center [102, 236] width 71 height 18
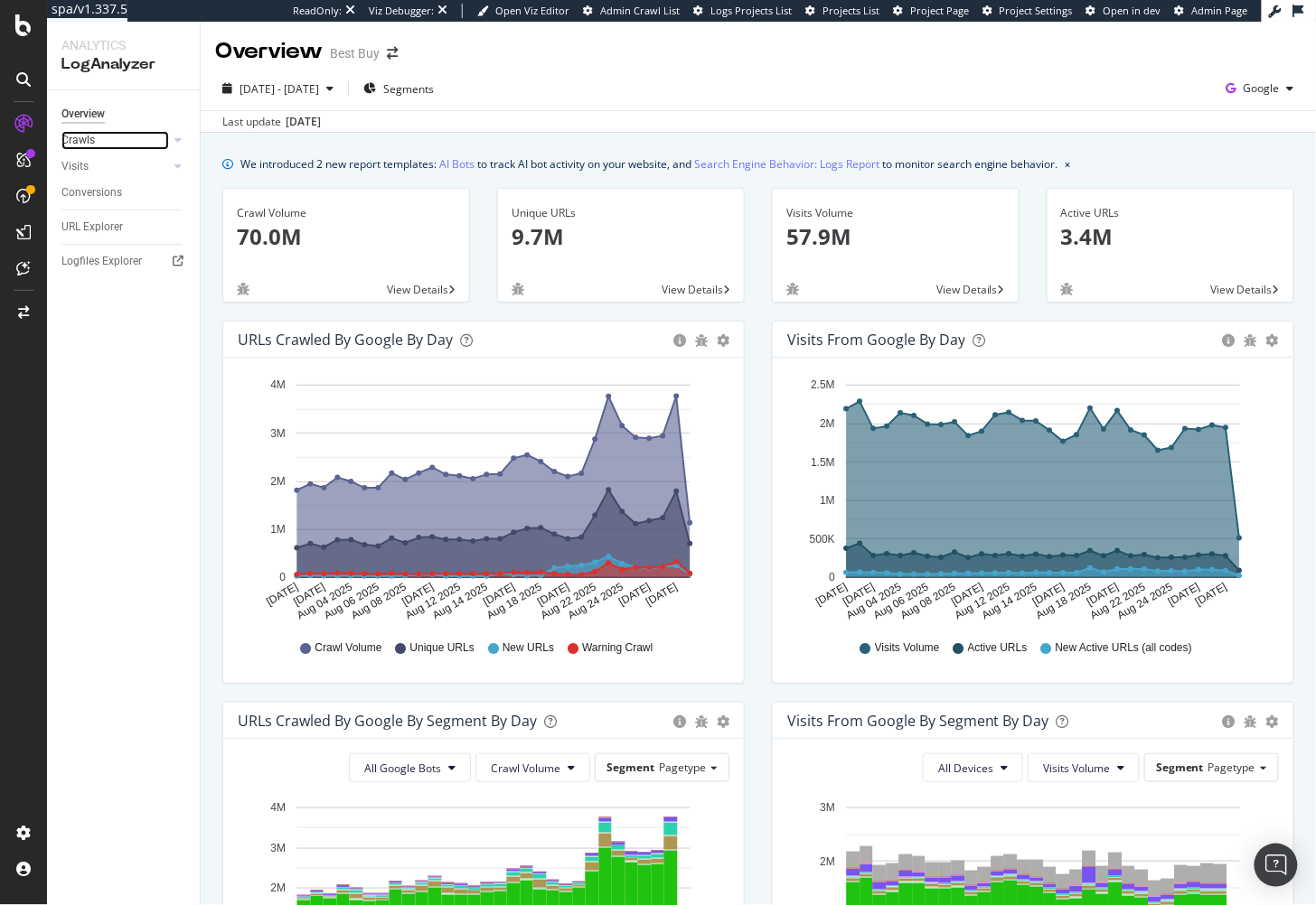
click at [107, 136] on link "Crawls" at bounding box center [115, 140] width 108 height 19
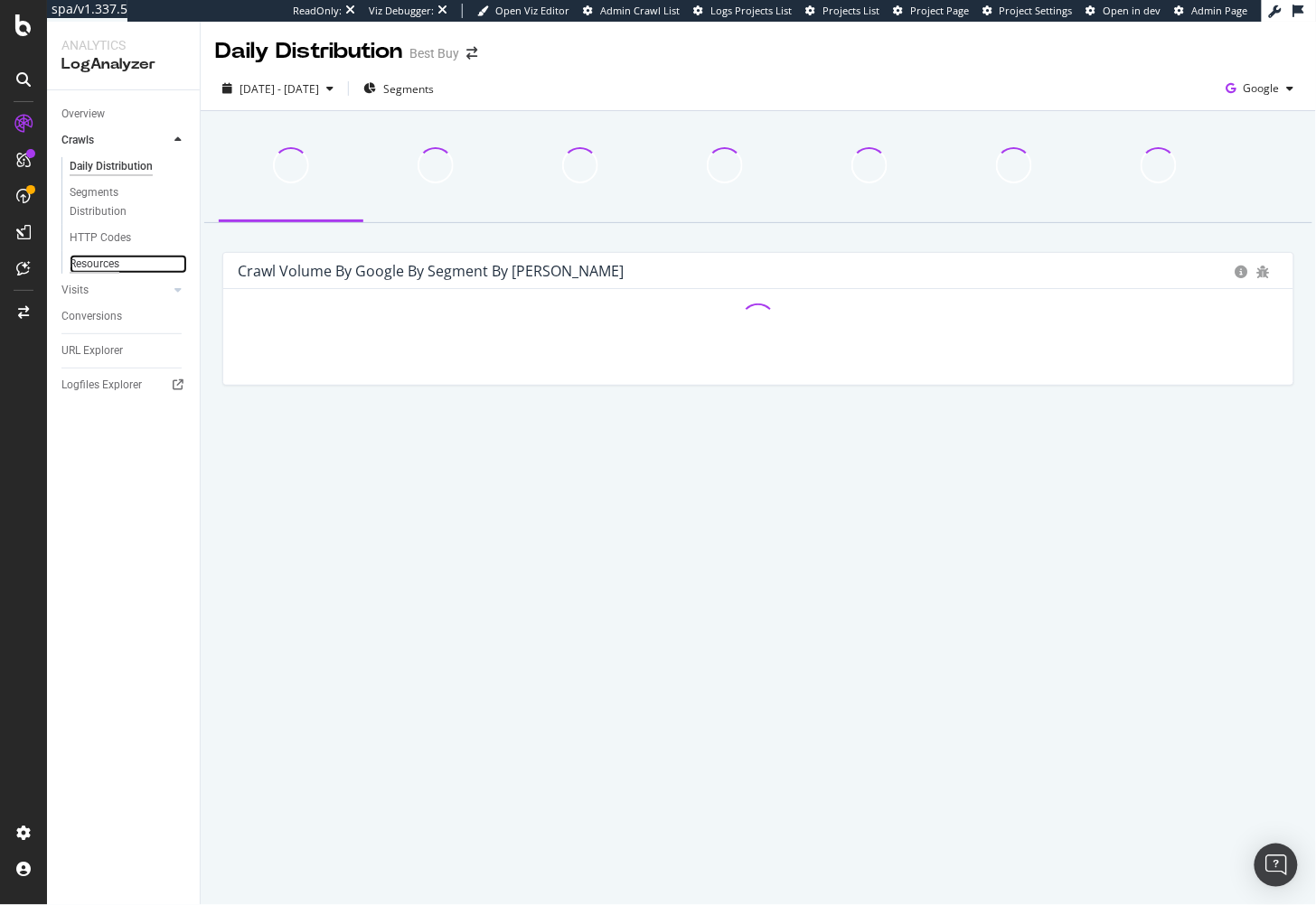
click at [102, 260] on div "Resources" at bounding box center [94, 264] width 50 height 19
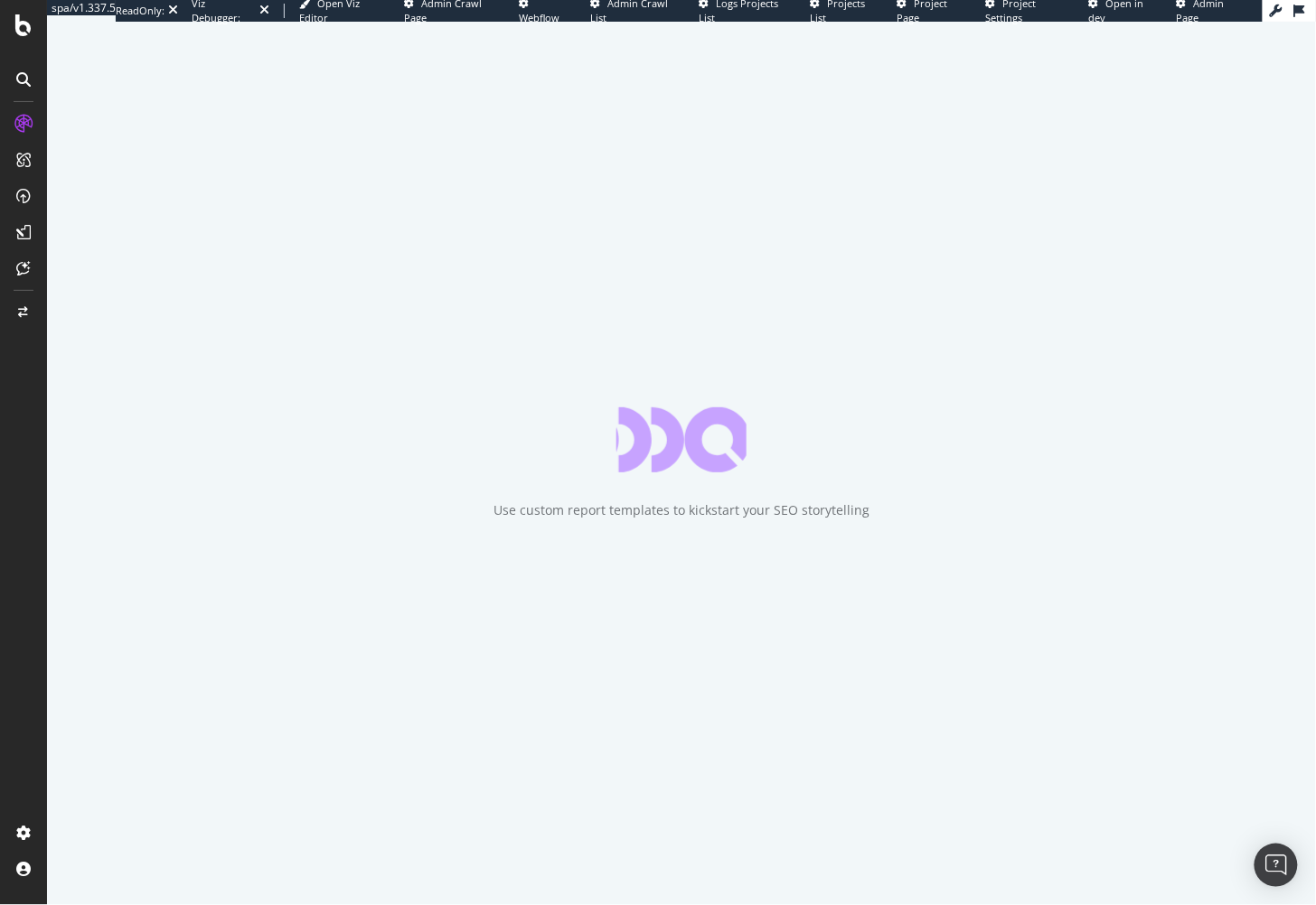
click at [289, 242] on div "Use custom report templates to kickstart your SEO storytelling" at bounding box center [682, 463] width 1269 height 883
click at [15, 33] on div at bounding box center [24, 25] width 44 height 22
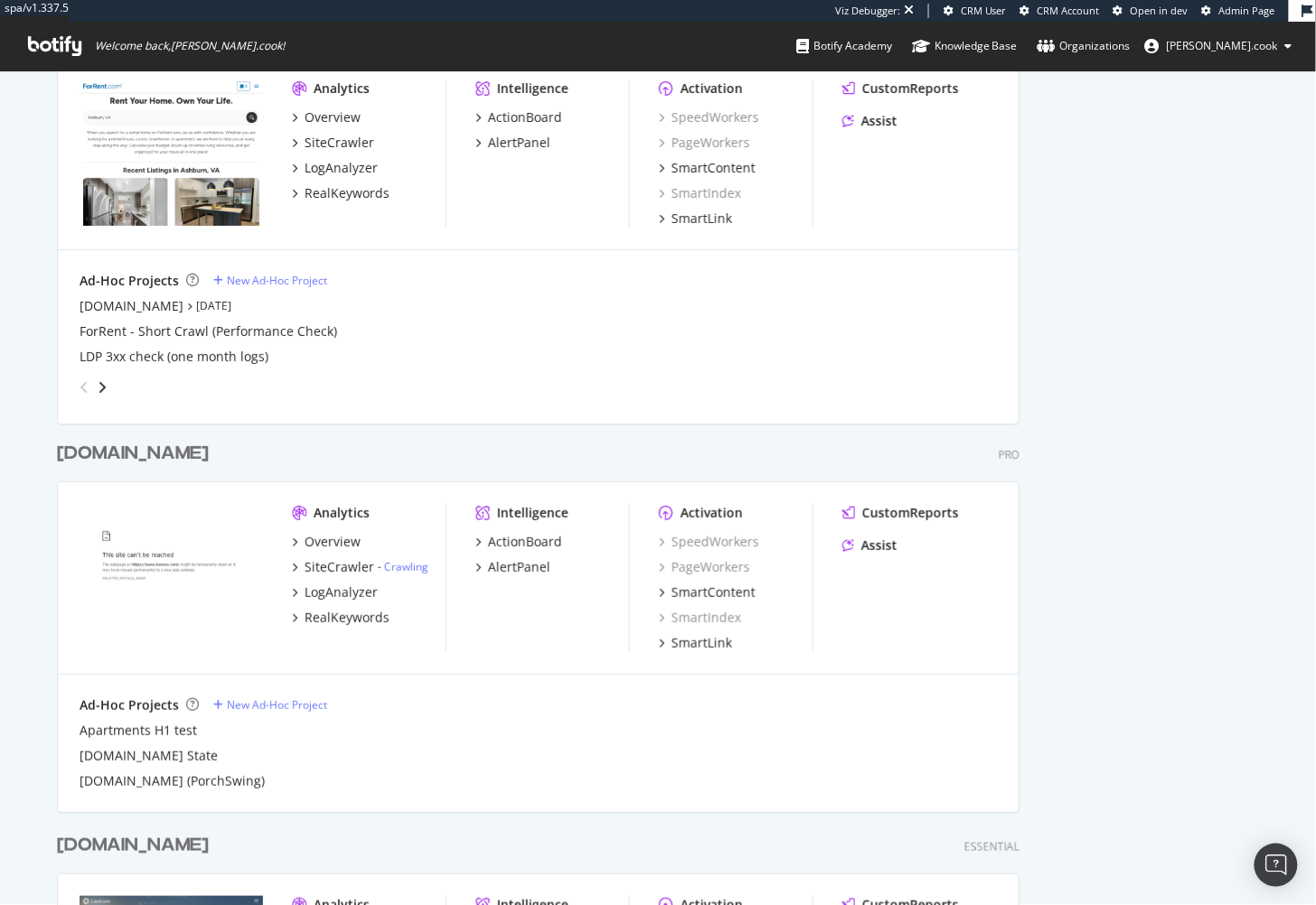
scroll to position [5428, 977]
click at [335, 566] on div "SiteCrawler" at bounding box center [339, 567] width 70 height 18
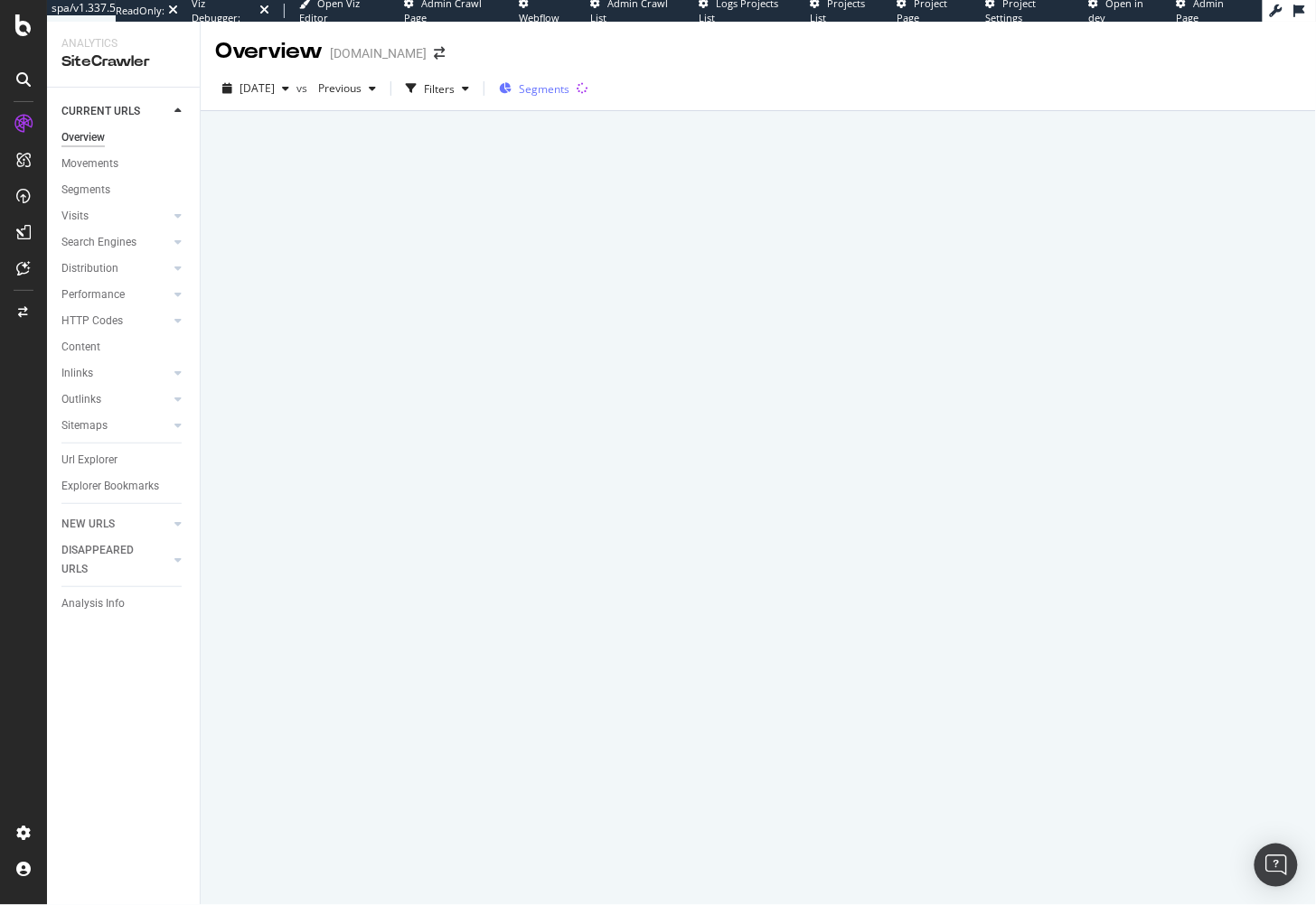
click at [569, 91] on span "Segments" at bounding box center [545, 89] width 51 height 15
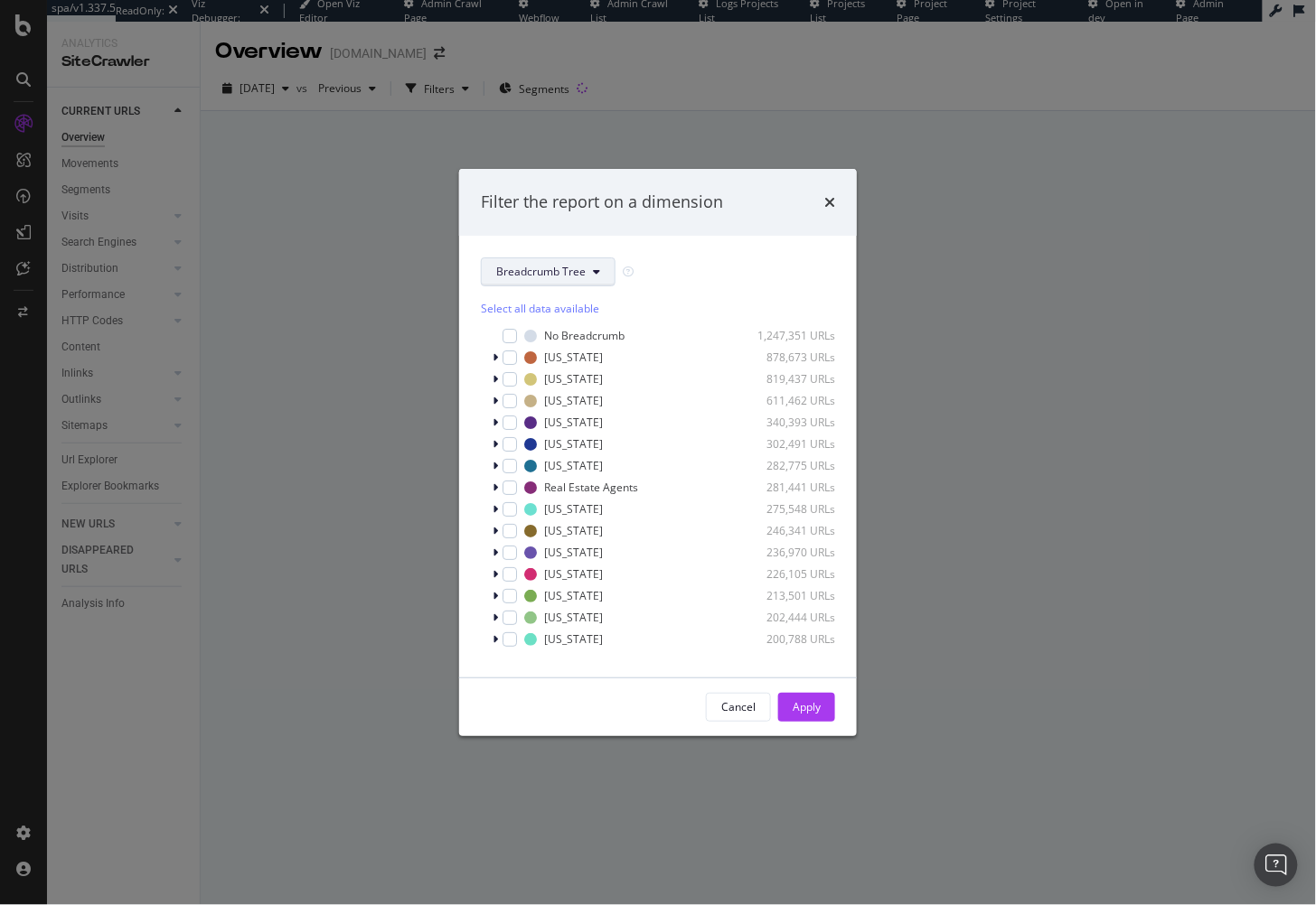
drag, startPoint x: 591, startPoint y: 272, endPoint x: 589, endPoint y: 283, distance: 11.2
click at [593, 272] on icon "modal" at bounding box center [596, 272] width 7 height 11
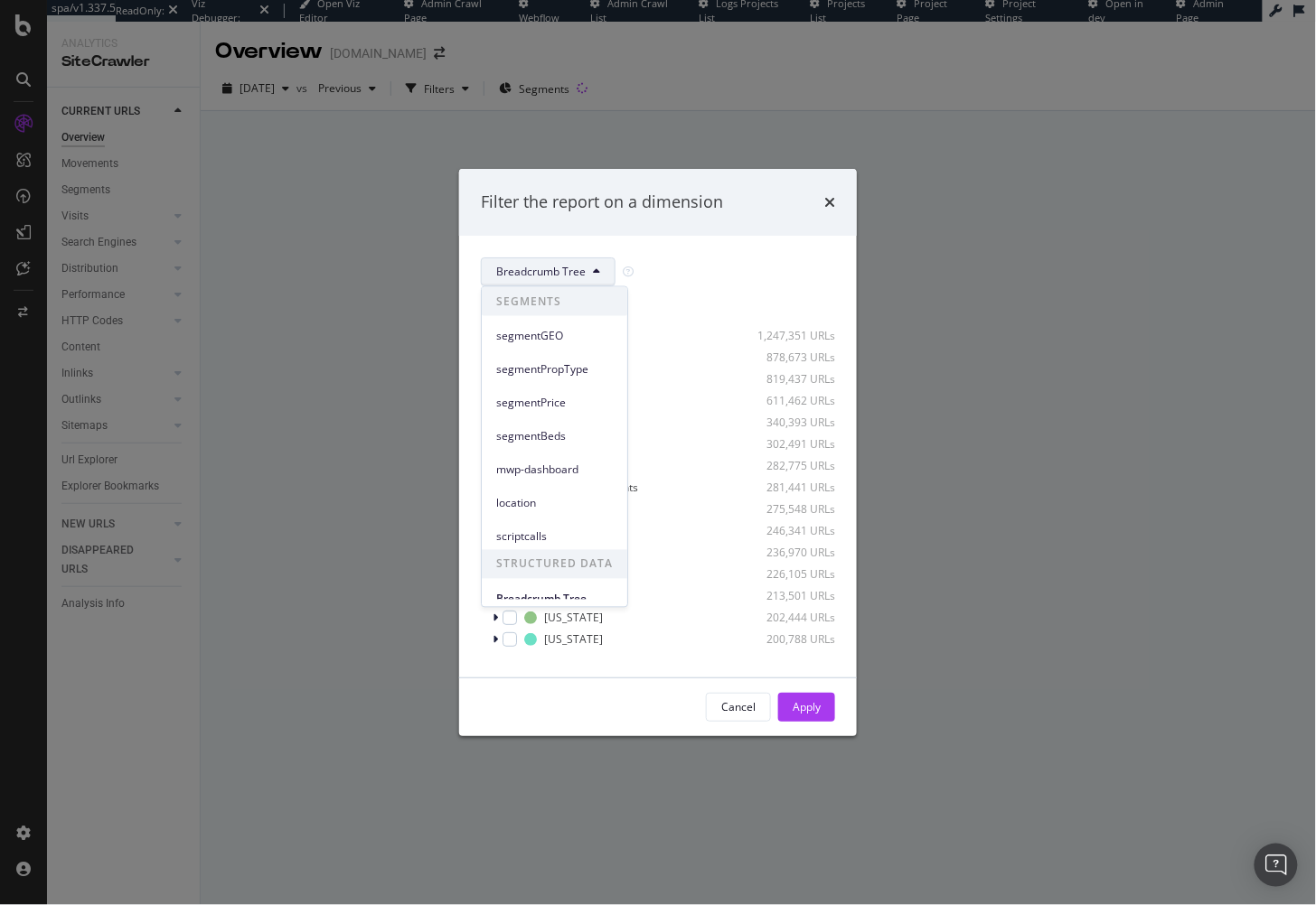
drag, startPoint x: 569, startPoint y: 324, endPoint x: 549, endPoint y: 327, distance: 20.2
click at [569, 324] on div "segmentGEO" at bounding box center [555, 336] width 146 height 26
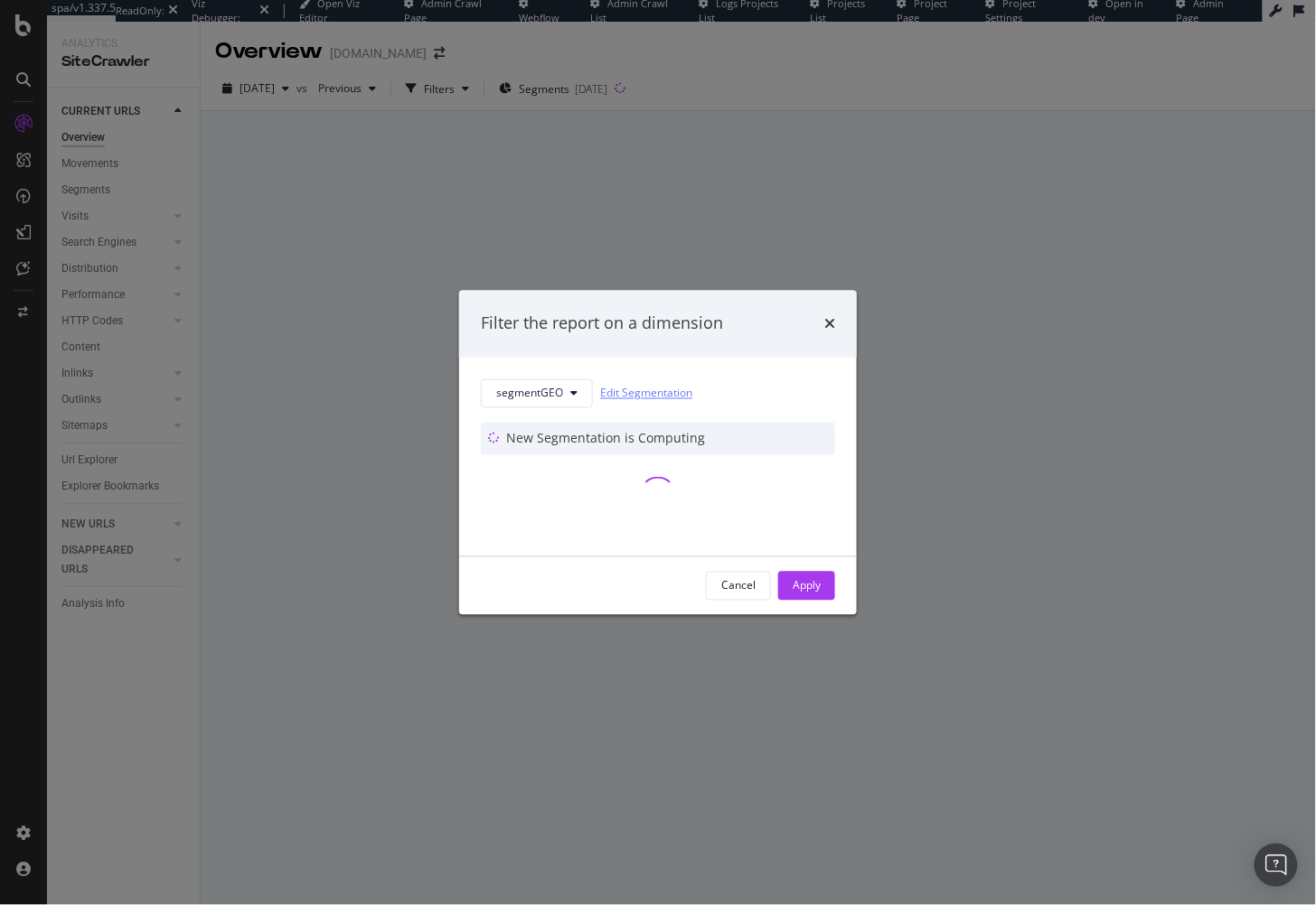
click at [637, 393] on link "Edit Segmentation" at bounding box center [646, 393] width 92 height 19
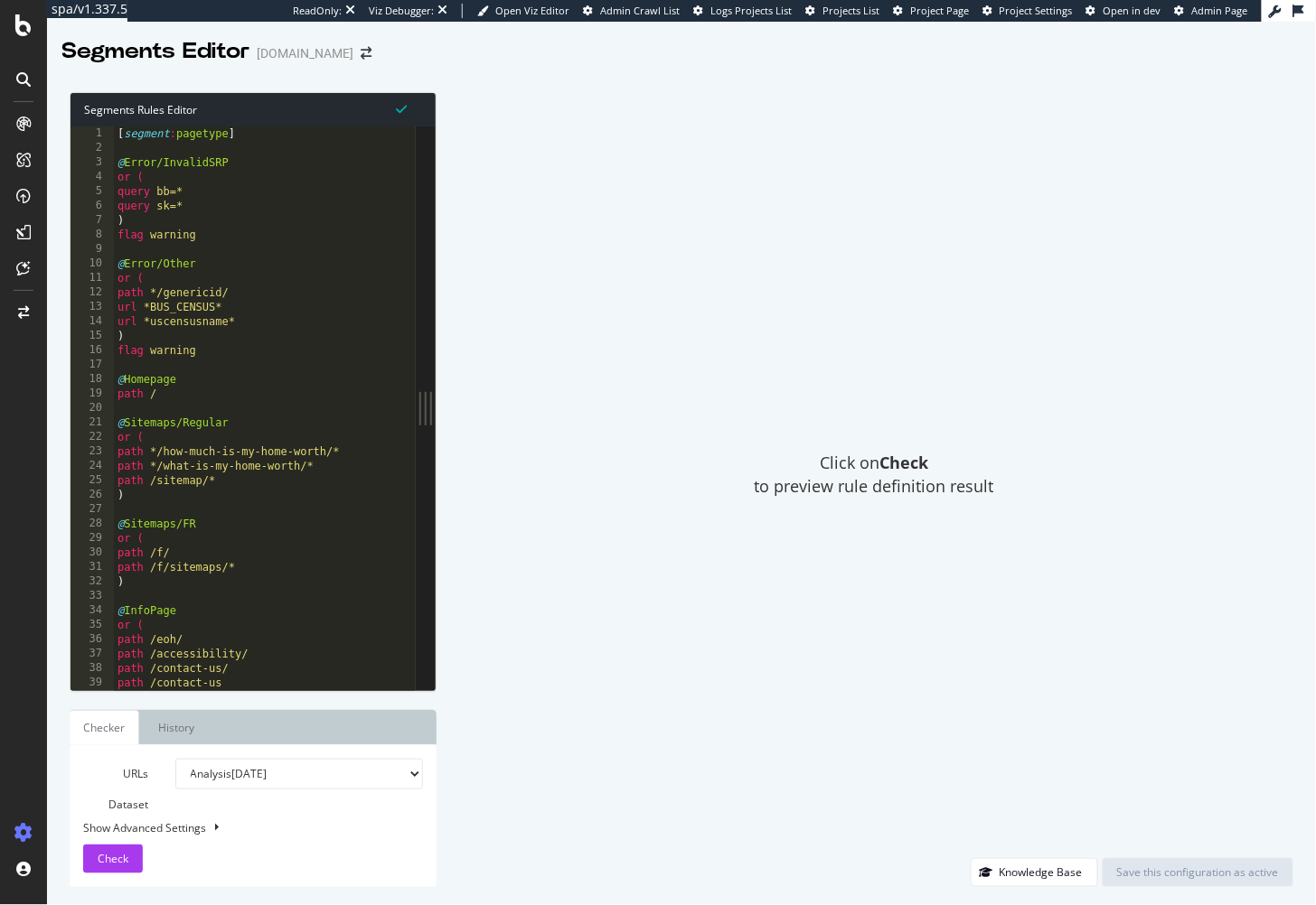
click at [291, 261] on div "[ segment : pagetype ] @ Error/InvalidSRP or ( query bb=* query sk=* ) flag war…" at bounding box center [313, 424] width 398 height 595
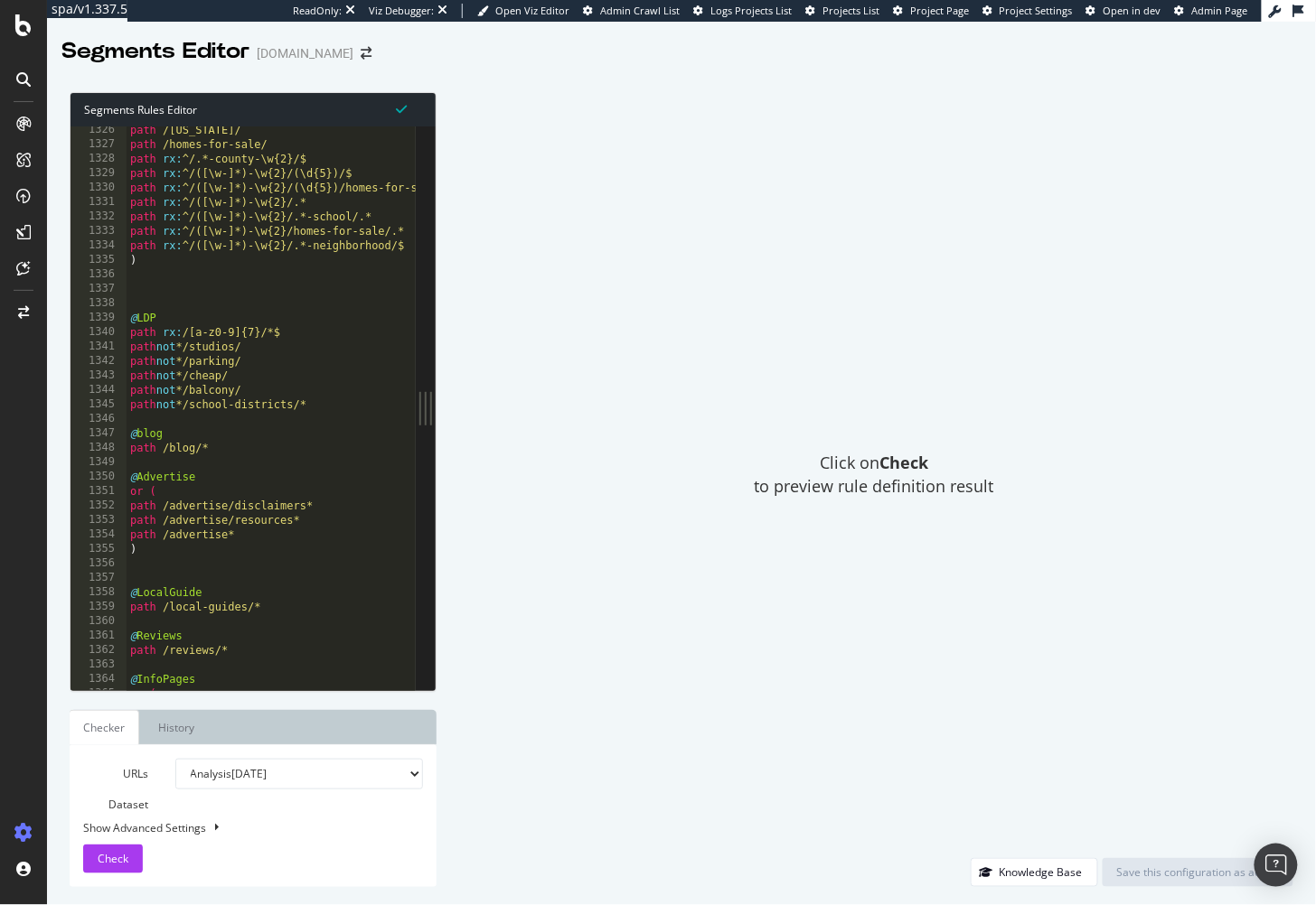
scroll to position [19847, 0]
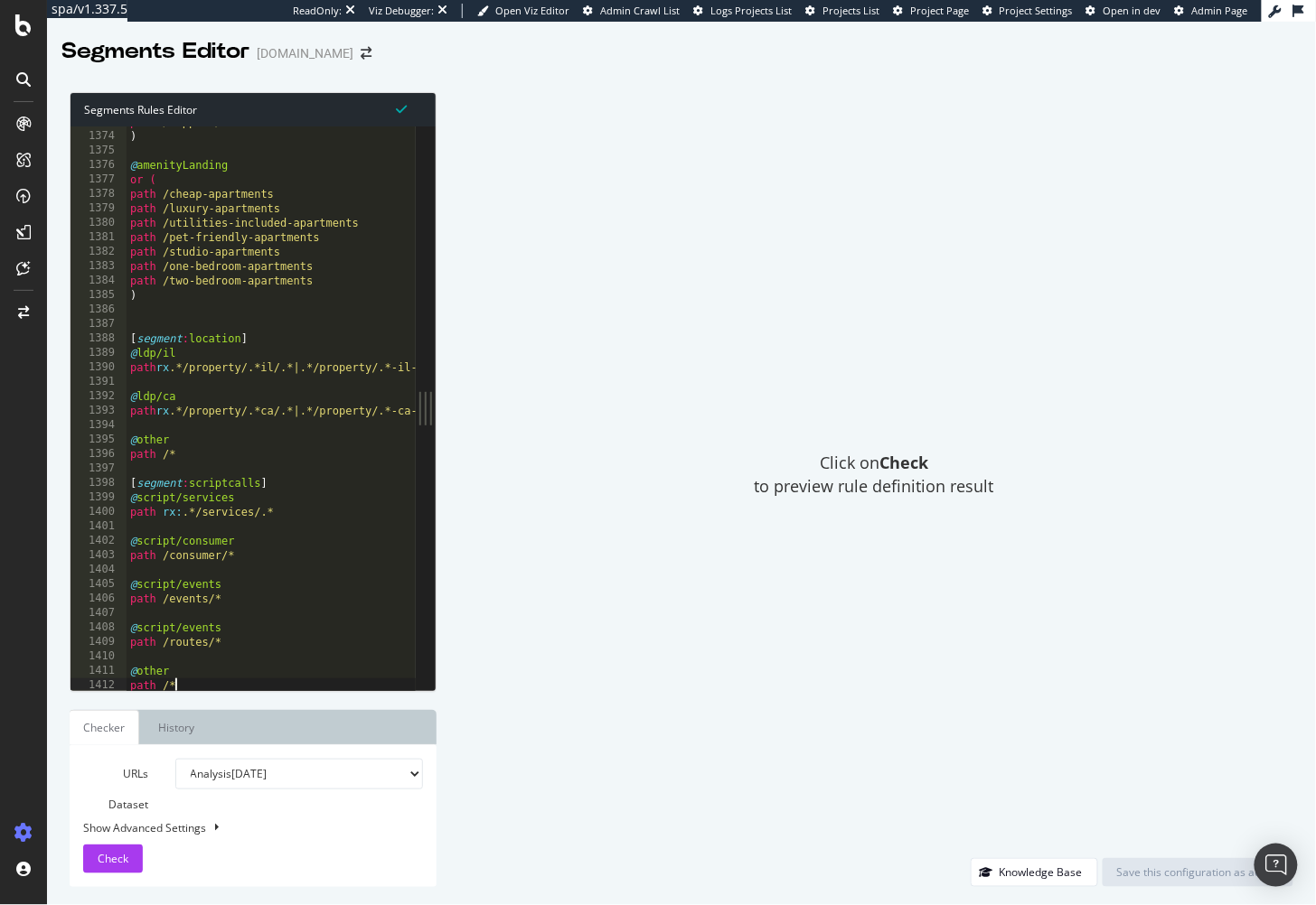
click at [258, 685] on div at bounding box center [325, 682] width 398 height 18
type textarea "path /*"
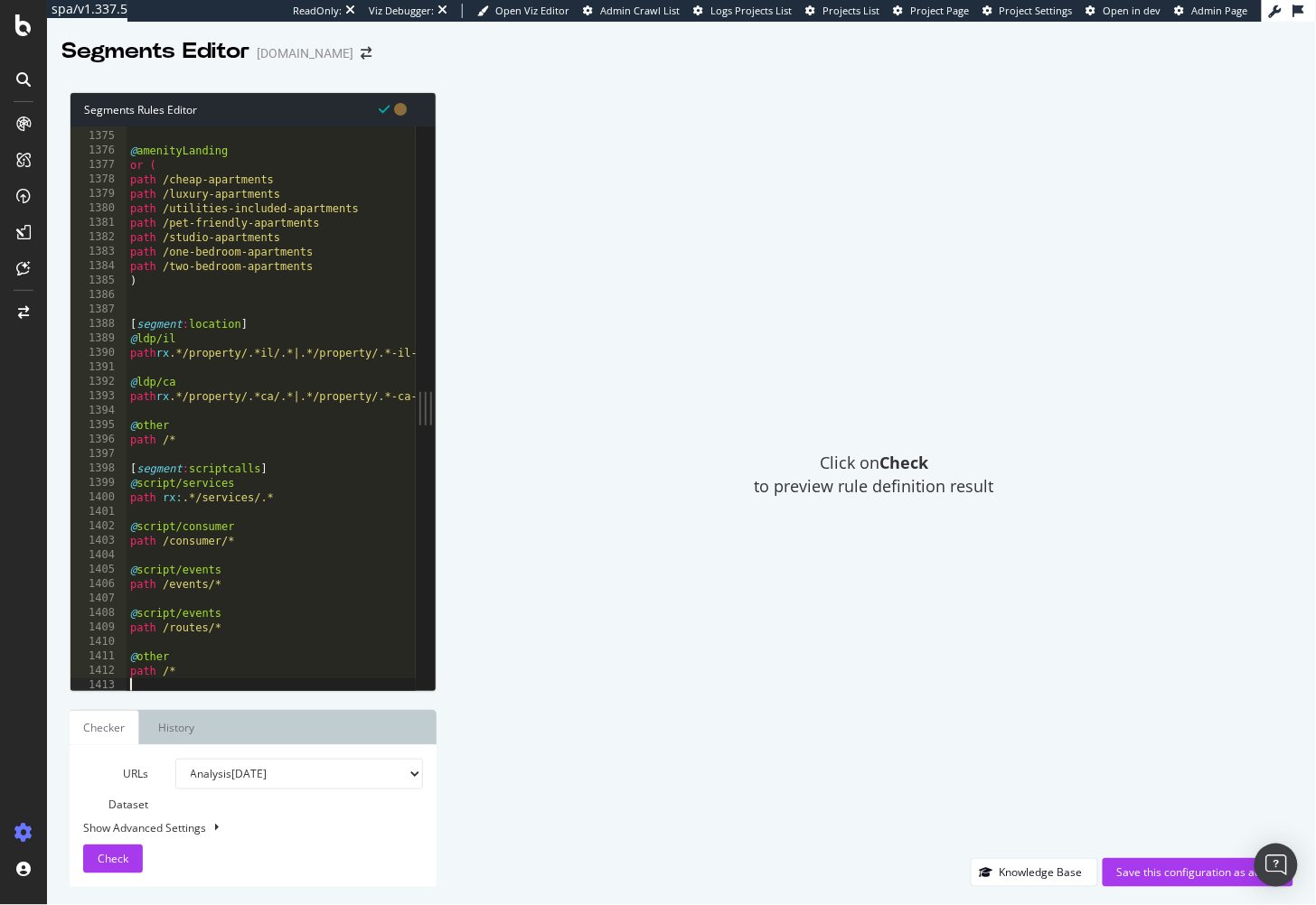
scroll to position [0, 0]
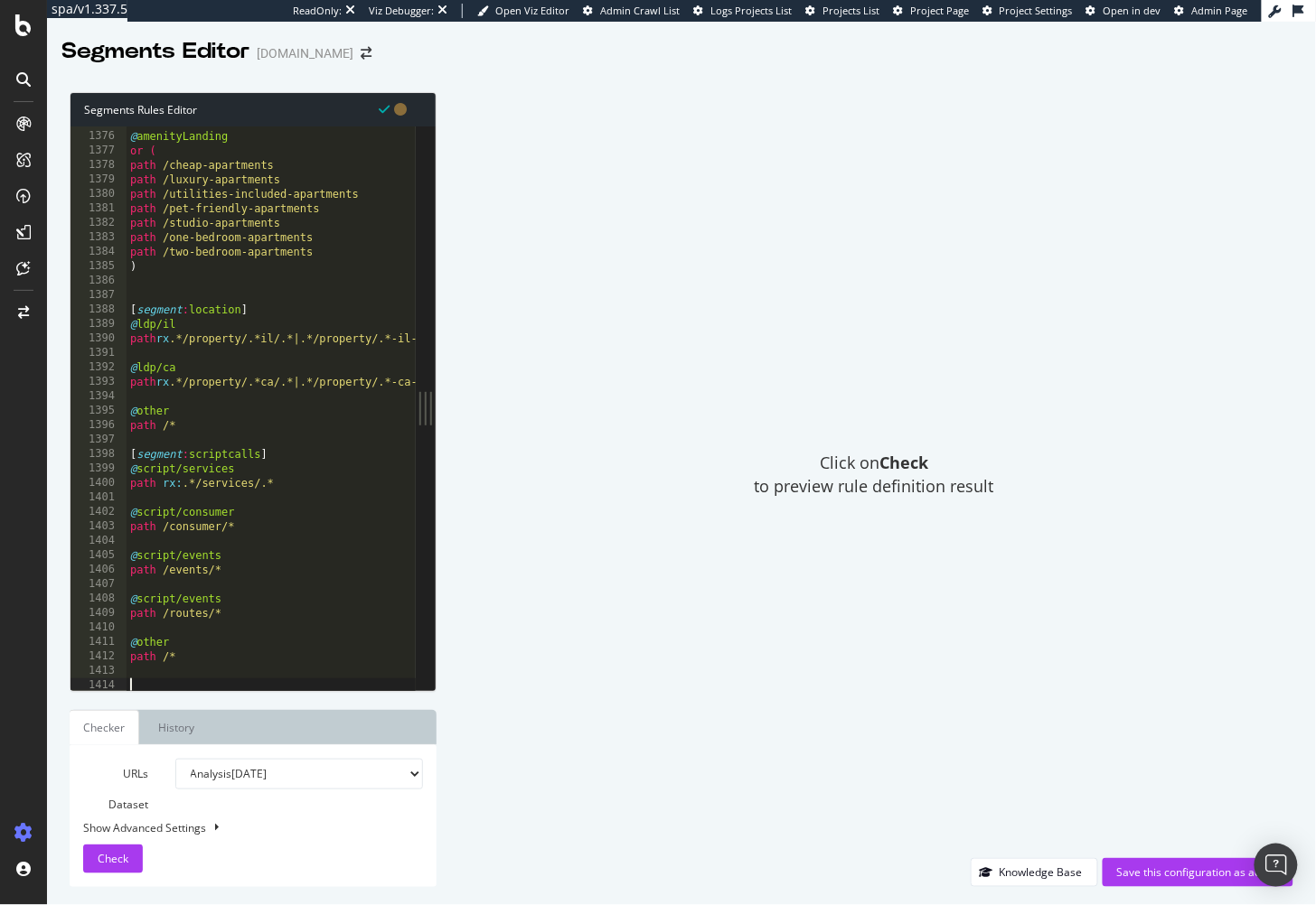
paste textarea ")"
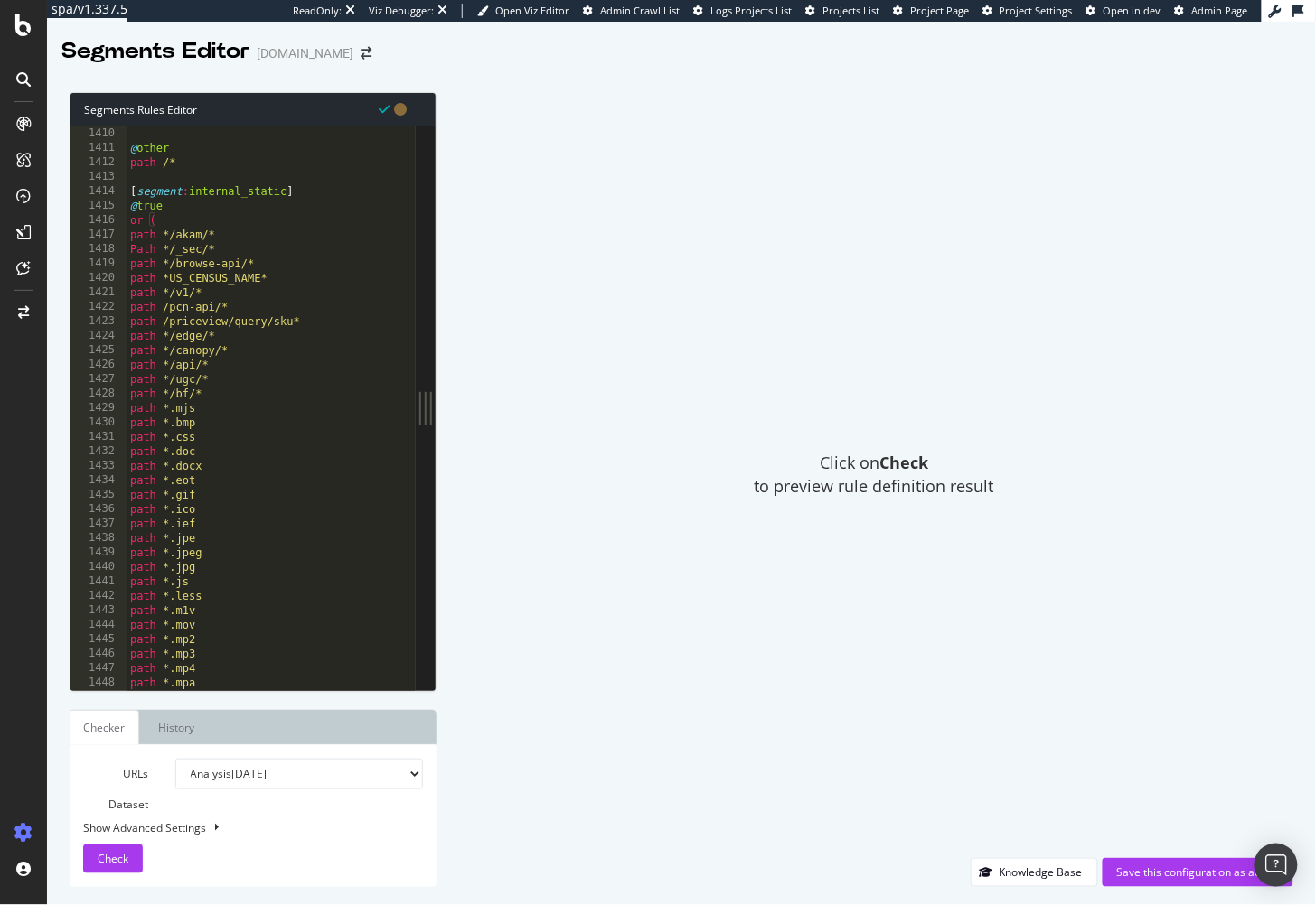
scroll to position [20264, 0]
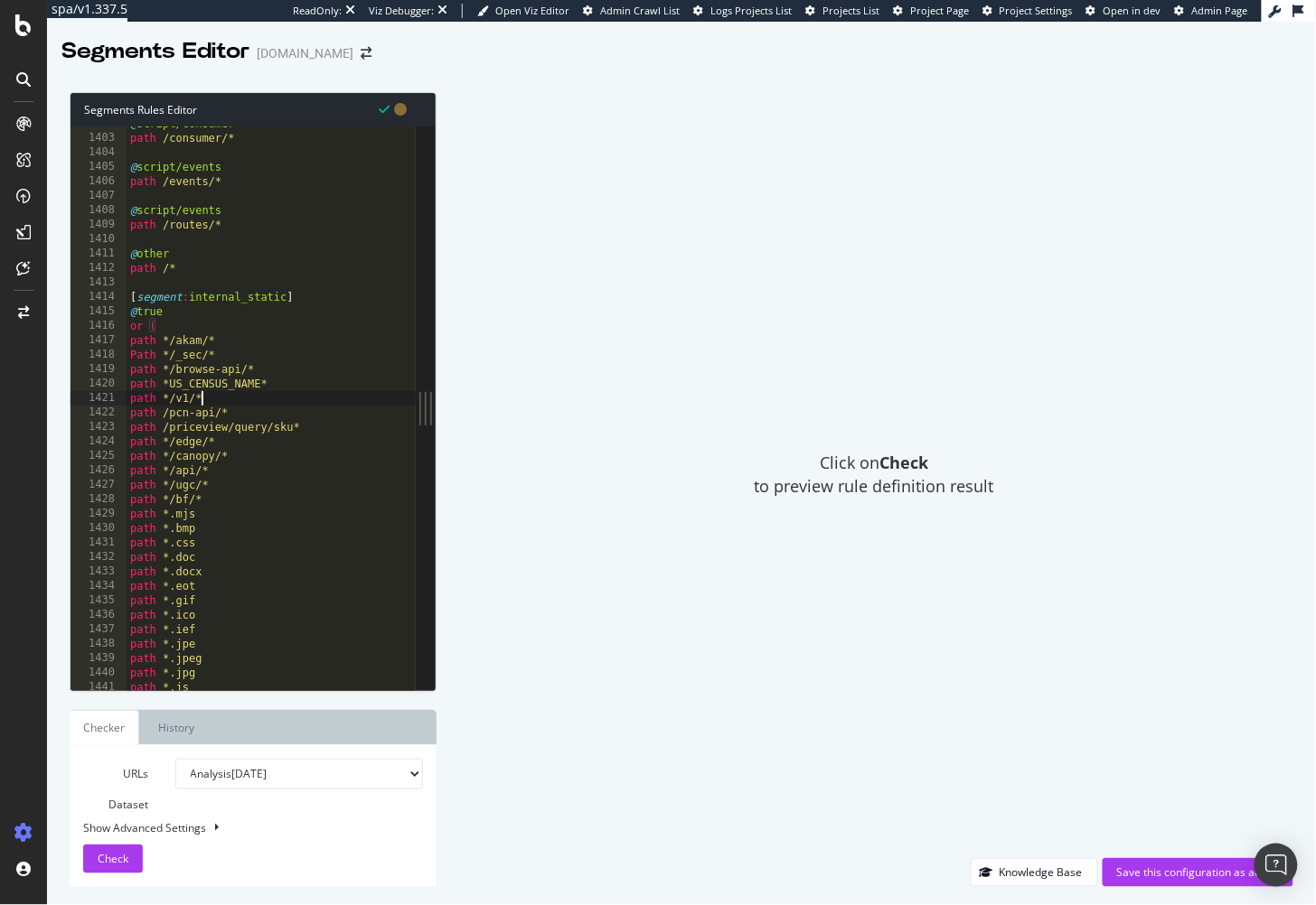
click at [253, 400] on div "@ script/consumer path /consumer/* @ script/events path /events/* @ script/even…" at bounding box center [325, 414] width 398 height 595
click at [278, 428] on div "@ script/consumer path /consumer/* @ script/events path /events/* @ script/even…" at bounding box center [325, 414] width 398 height 595
type textarea "path /priceview/query/sku*"
drag, startPoint x: 323, startPoint y: 424, endPoint x: 91, endPoint y: 430, distance: 232.1
click at [91, 430] on div "path /priceview/query/sku* 1402 1403 1404 1405 1406 1407 1408 1409 1410 1411 14…" at bounding box center [243, 409] width 345 height 563
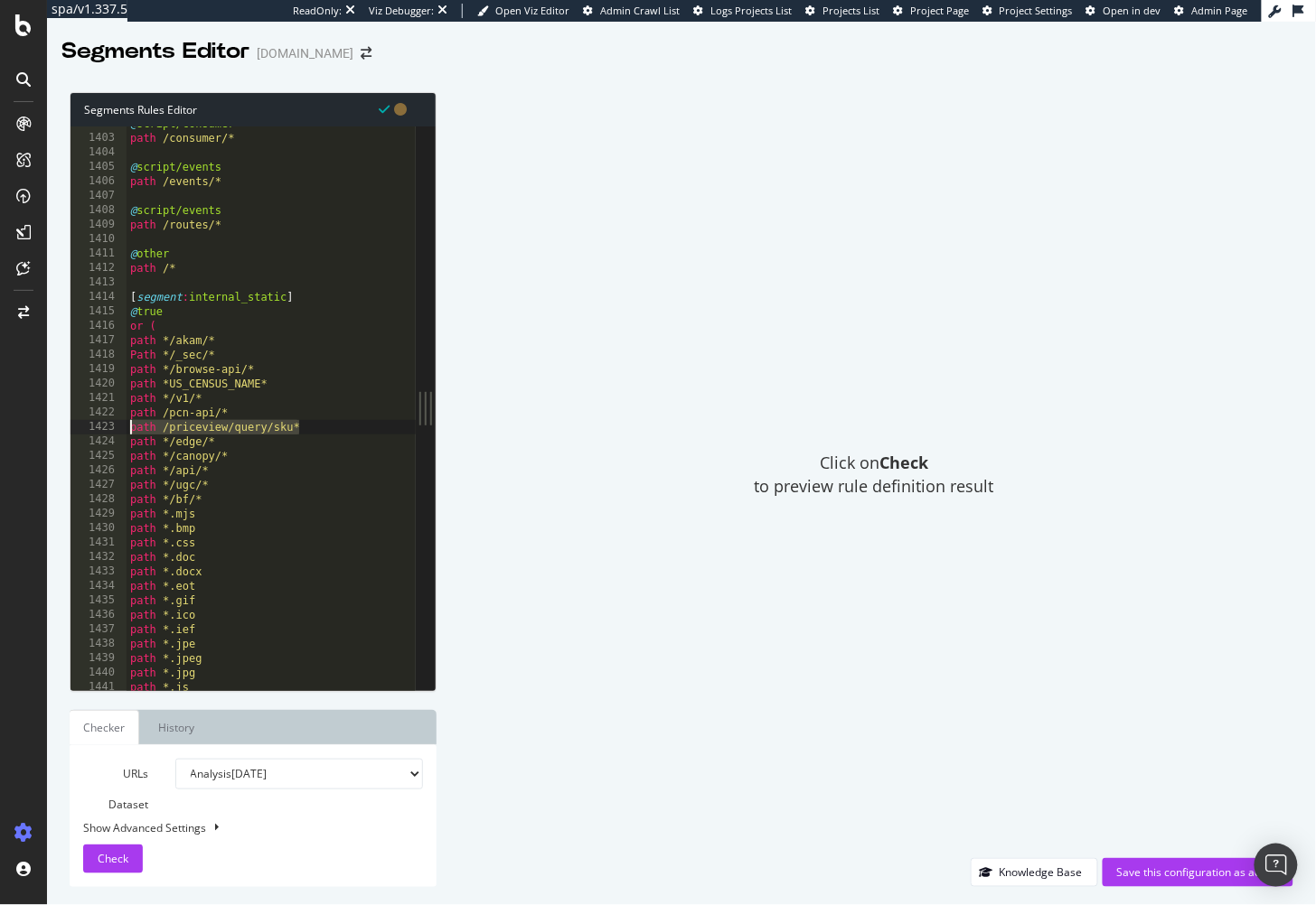
type textarea "path /pcn-api/*"
drag, startPoint x: 246, startPoint y: 408, endPoint x: 111, endPoint y: 409, distance: 135.0
click at [107, 411] on div "path /pcn-api/* 1402 1403 1404 1405 1406 1407 1408 1409 1410 1411 1412 1413 141…" at bounding box center [243, 409] width 345 height 563
drag, startPoint x: 276, startPoint y: 373, endPoint x: 271, endPoint y: 362, distance: 12.1
click at [276, 373] on div "@ script/consumer path /consumer/* @ script/events path /events/* @ script/even…" at bounding box center [325, 414] width 398 height 595
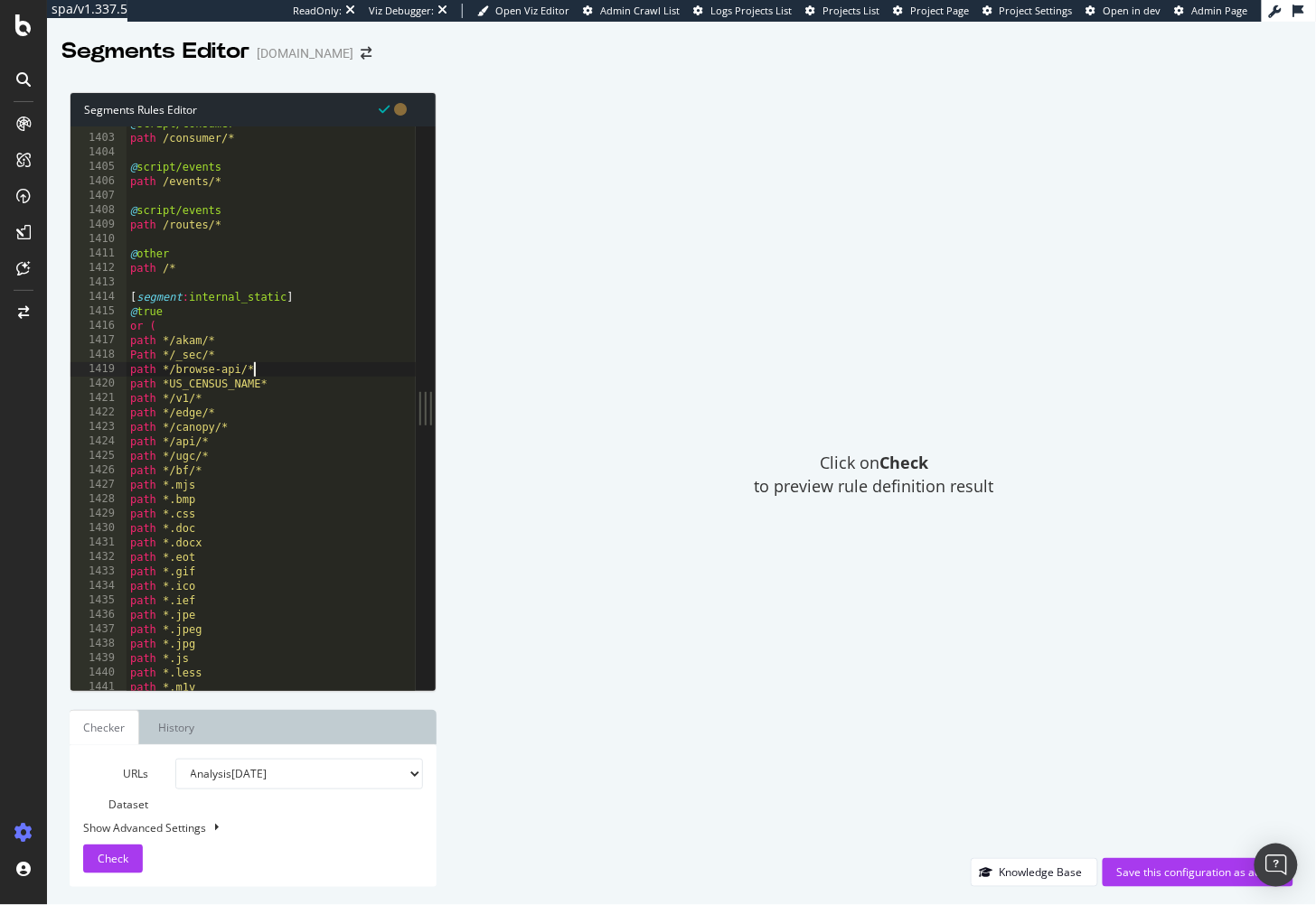
click at [271, 343] on div "@ script/consumer path /consumer/* @ script/events path /events/* @ script/even…" at bounding box center [325, 414] width 398 height 595
drag, startPoint x: 143, startPoint y: 342, endPoint x: 50, endPoint y: 344, distance: 93.0
click at [50, 344] on div "Segments Rules Editor path */akam/* 1402 1403 1404 1405 1406 1407 1408 1409 141…" at bounding box center [682, 490] width 1269 height 832
click at [247, 344] on div "@ script/consumer path /consumer/* @ script/events path /events/* @ script/even…" at bounding box center [325, 414] width 398 height 595
click at [135, 356] on div "@ script/consumer path /consumer/* @ script/events path /events/* @ script/even…" at bounding box center [325, 414] width 398 height 595
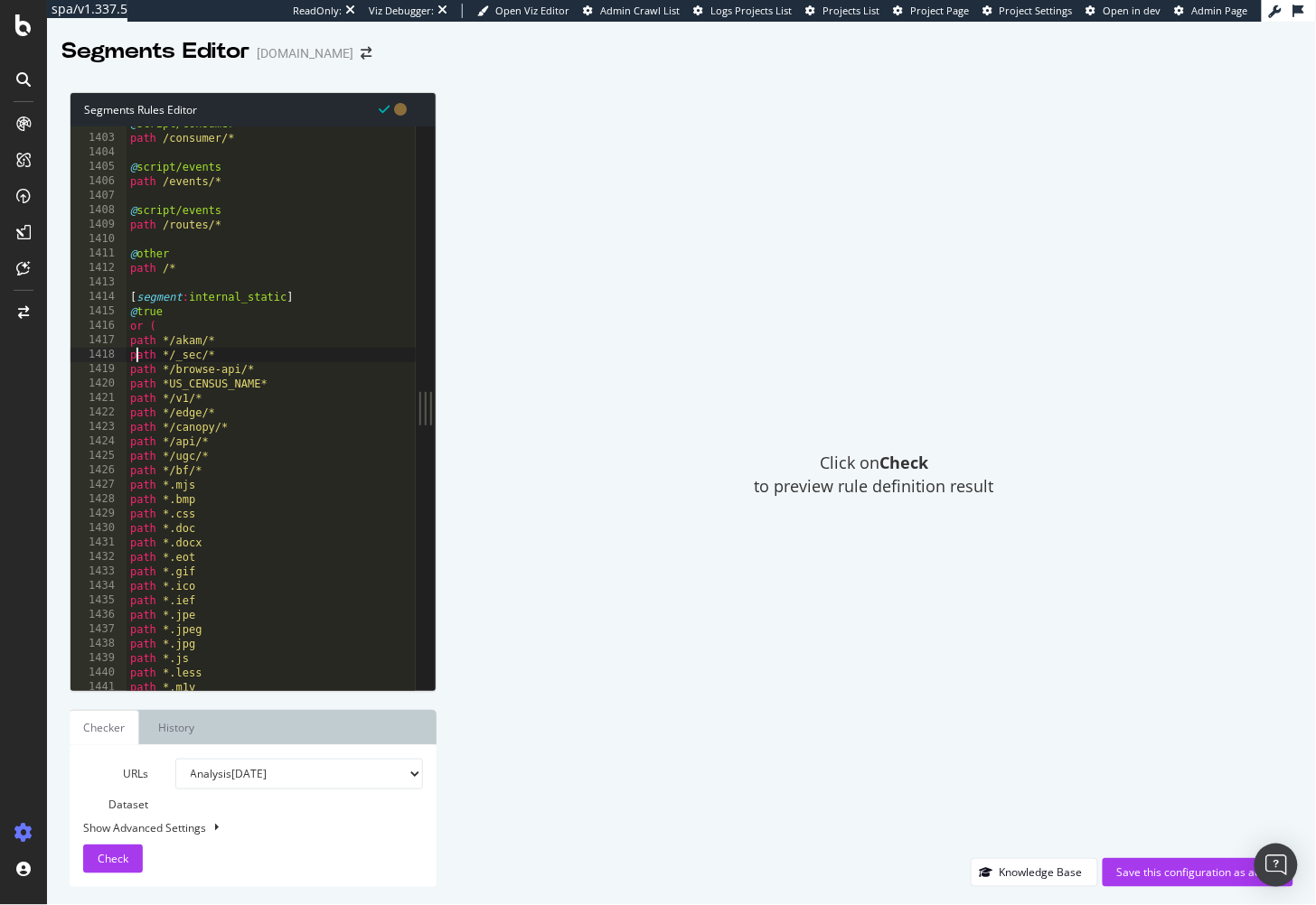
scroll to position [0, 0]
drag, startPoint x: 323, startPoint y: 448, endPoint x: 319, endPoint y: 460, distance: 12.6
click at [322, 448] on div "@ script/consumer path /consumer/* @ script/events path /events/* @ script/even…" at bounding box center [325, 414] width 398 height 595
type textarea "path */api/*"
click at [1137, 871] on div "Save this configuration as active" at bounding box center [1198, 872] width 162 height 15
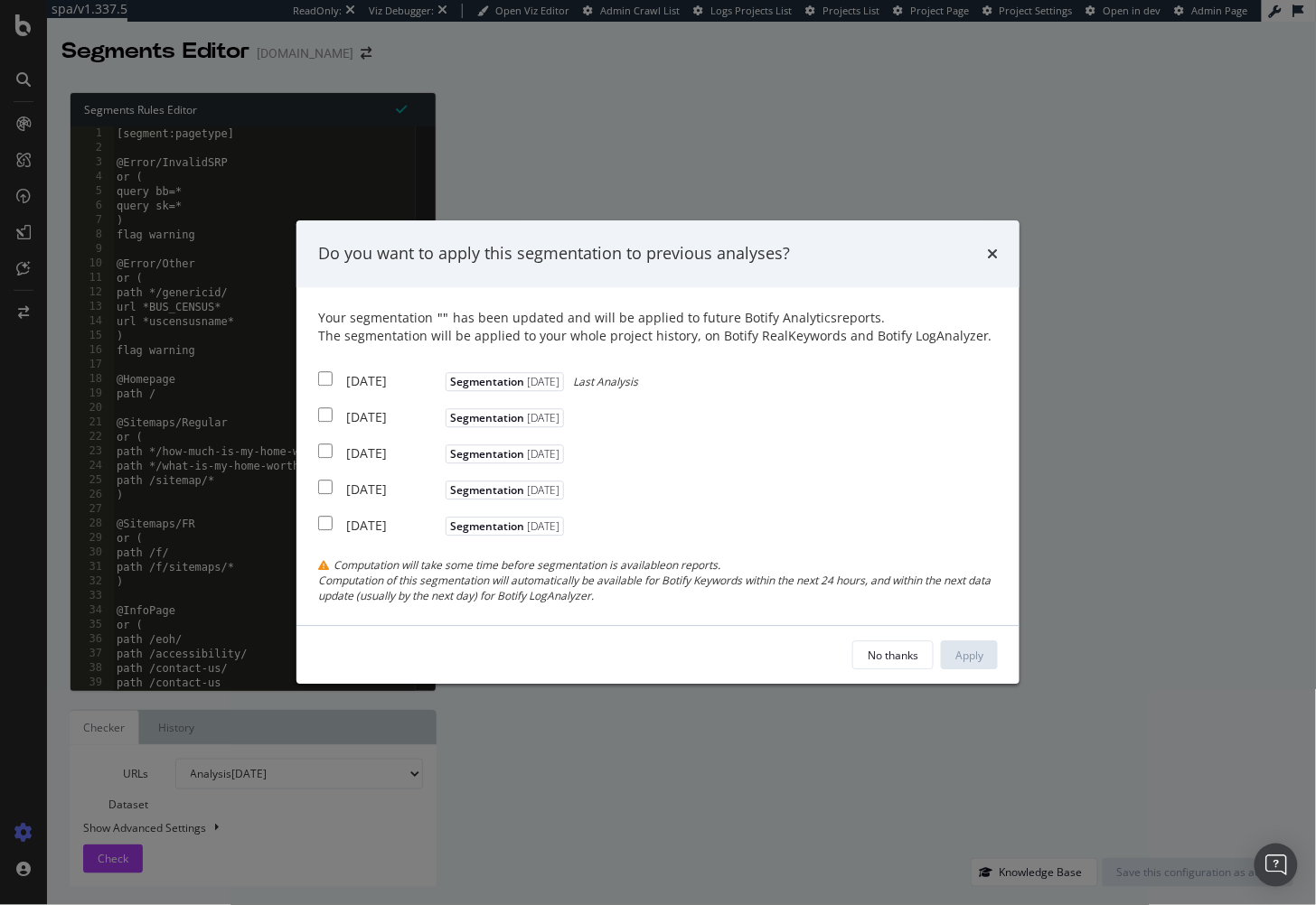
click at [324, 376] on input "modal" at bounding box center [325, 379] width 15 height 14
checkbox input "true"
click at [957, 658] on div "Apply" at bounding box center [969, 655] width 28 height 15
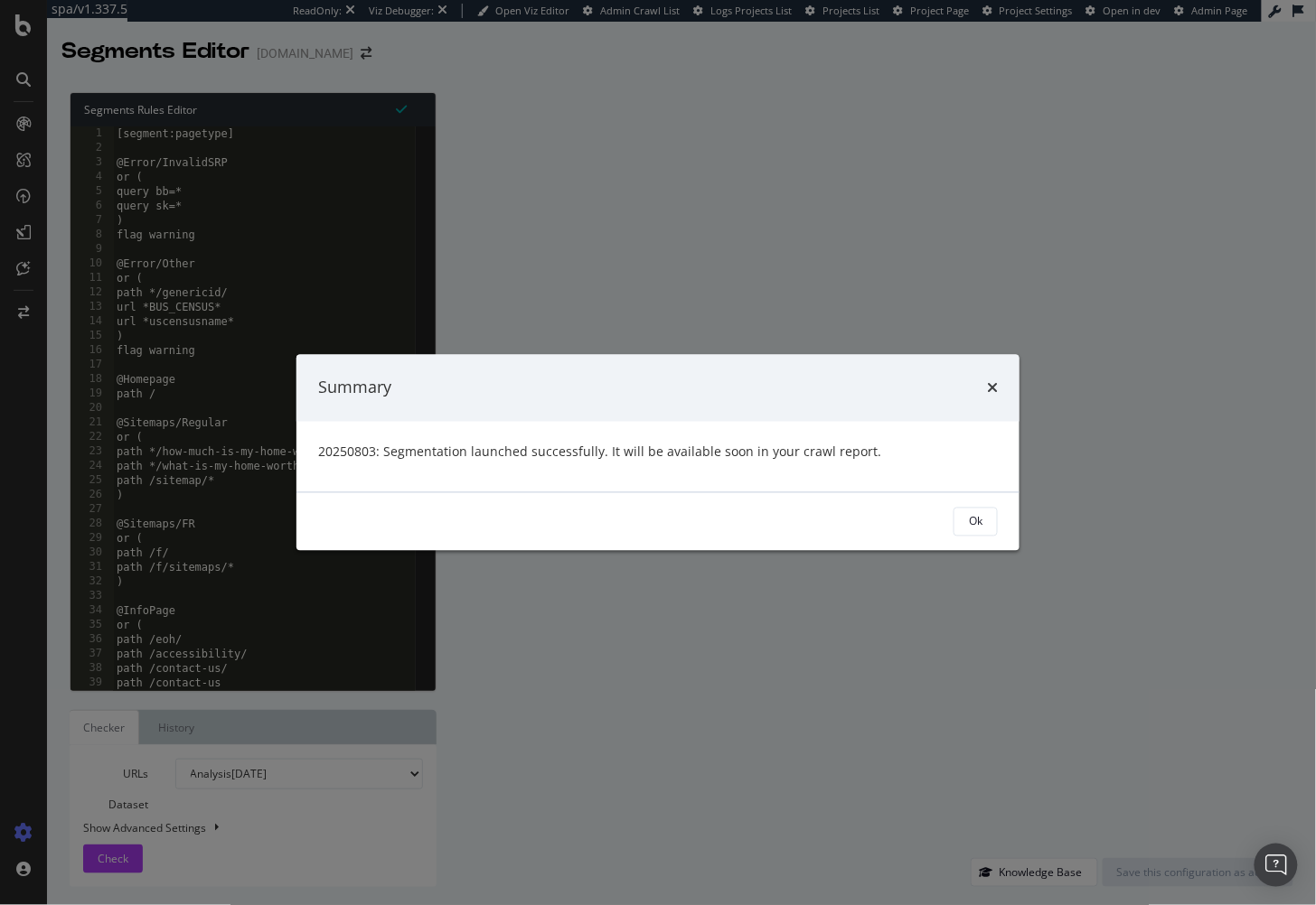
click at [969, 521] on div "Ok" at bounding box center [975, 522] width 14 height 15
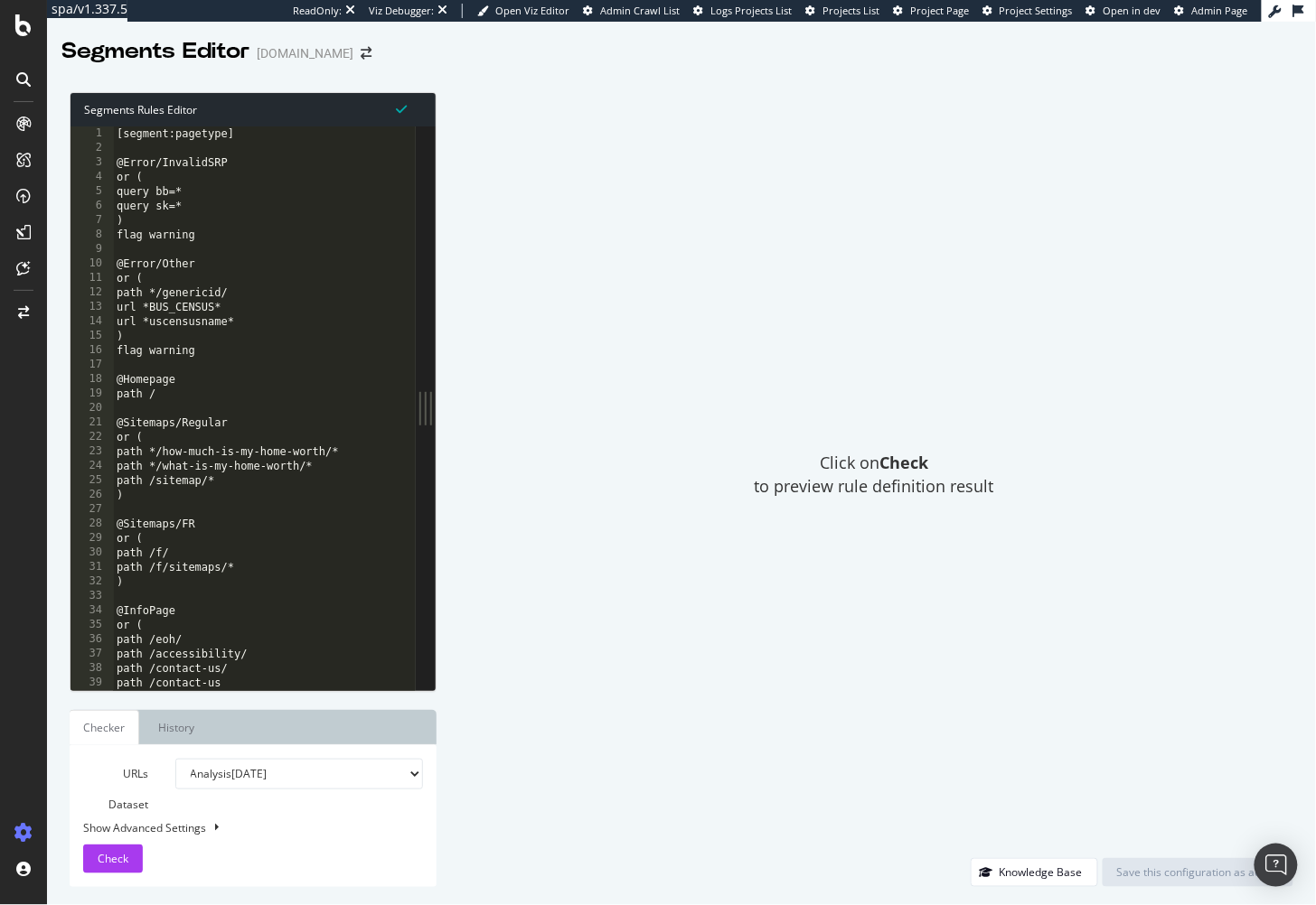
type textarea "url *uscensusname*"
click at [333, 318] on div "[segment:pagetype] @Error/InvalidSRP or ( query bb=* query sk=* ) flag warning …" at bounding box center [312, 424] width 398 height 595
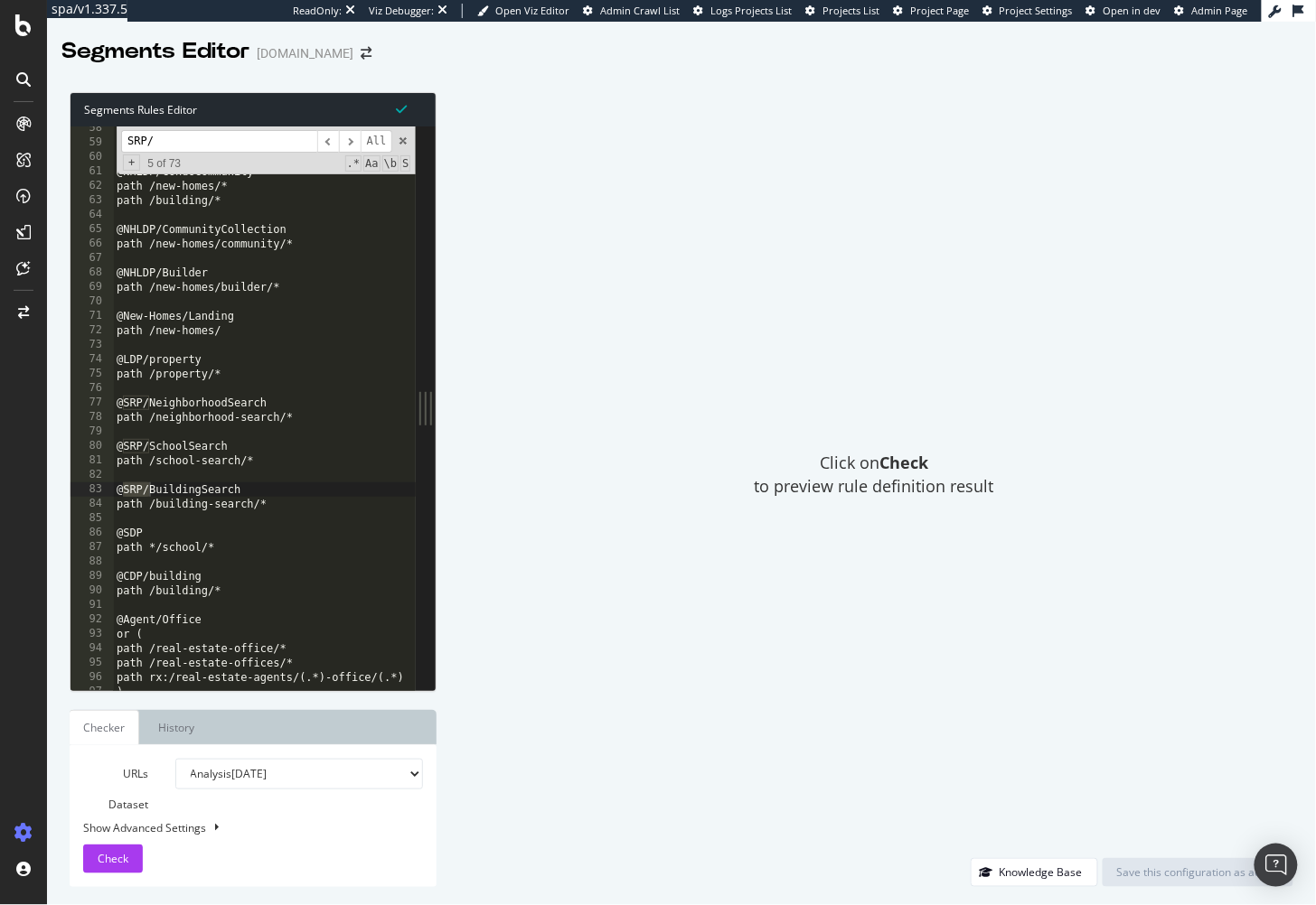
scroll to position [1364, 0]
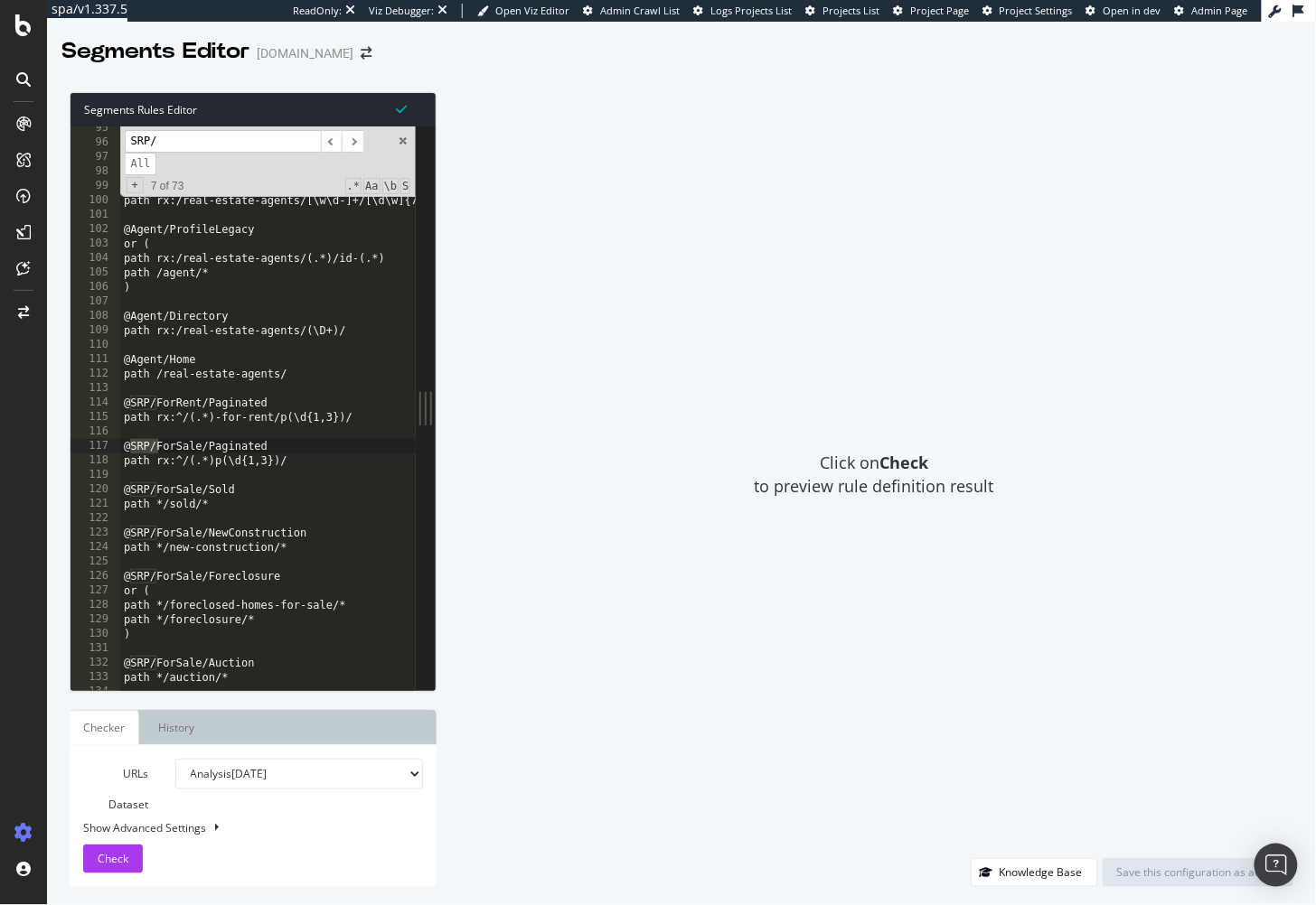
type input "SRP/"
click at [712, 238] on div "Click on Check to preview rule definition result" at bounding box center [875, 476] width 839 height 766
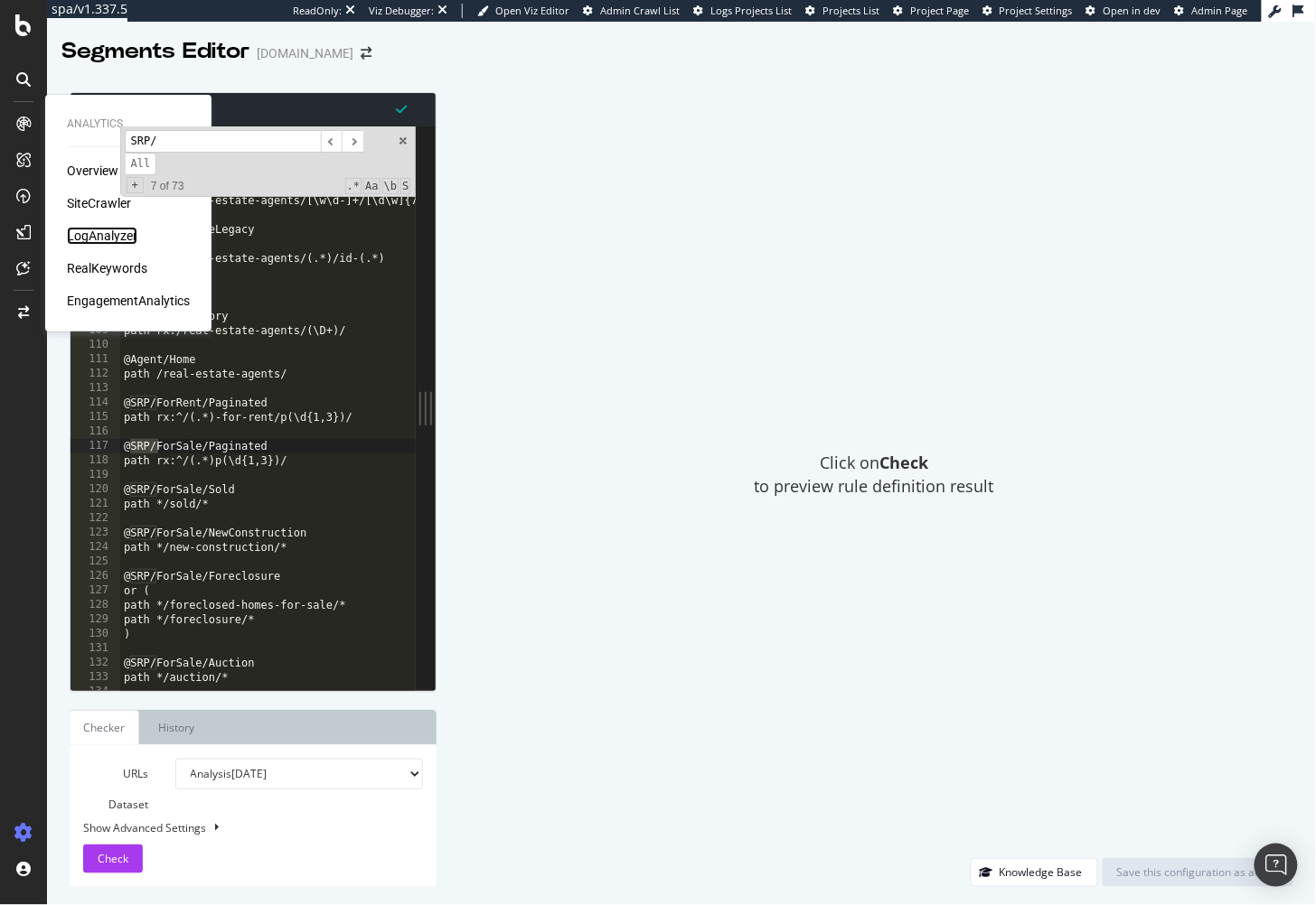
click at [95, 235] on div "LogAnalyzer" at bounding box center [102, 236] width 71 height 18
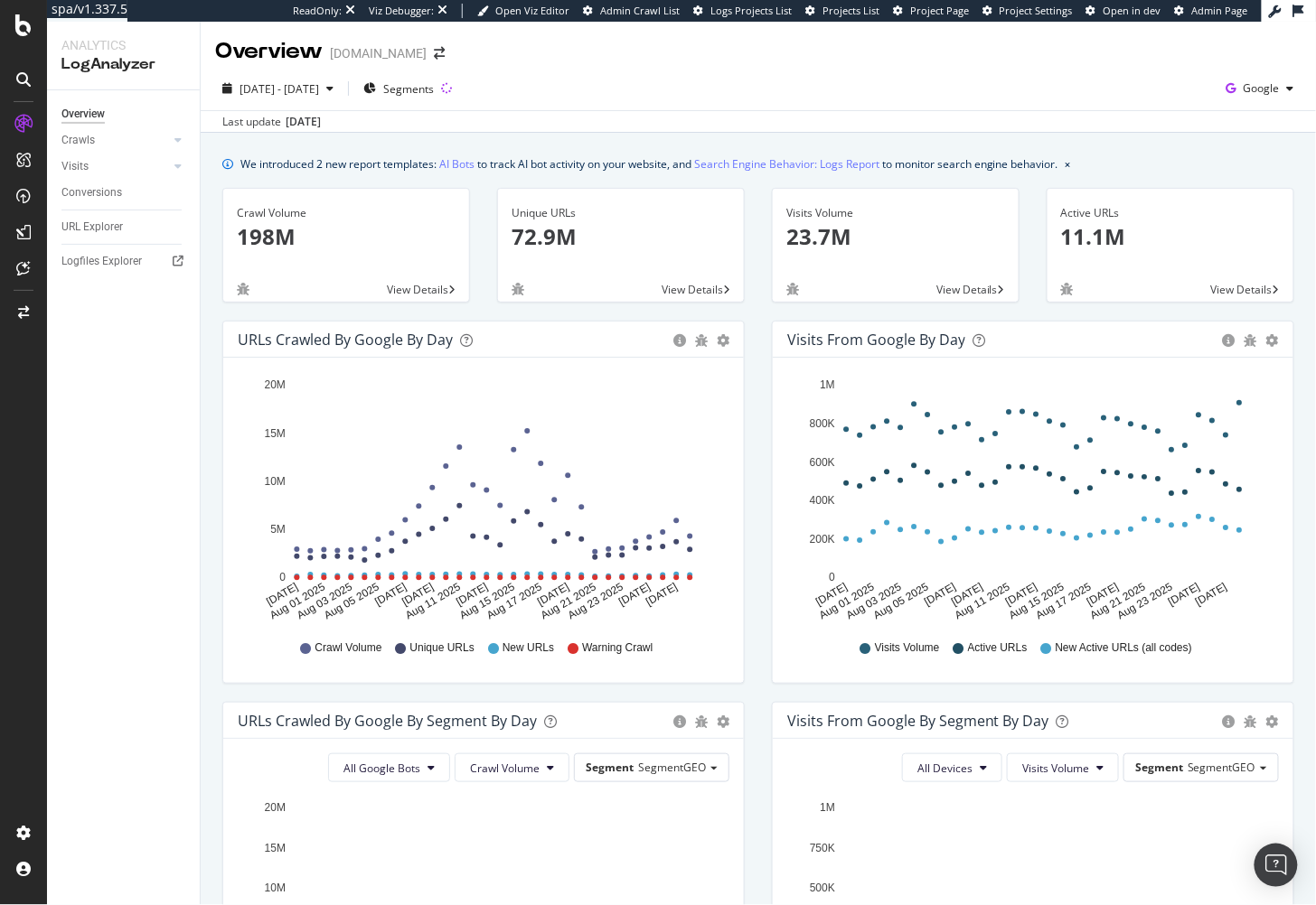
scroll to position [284, 0]
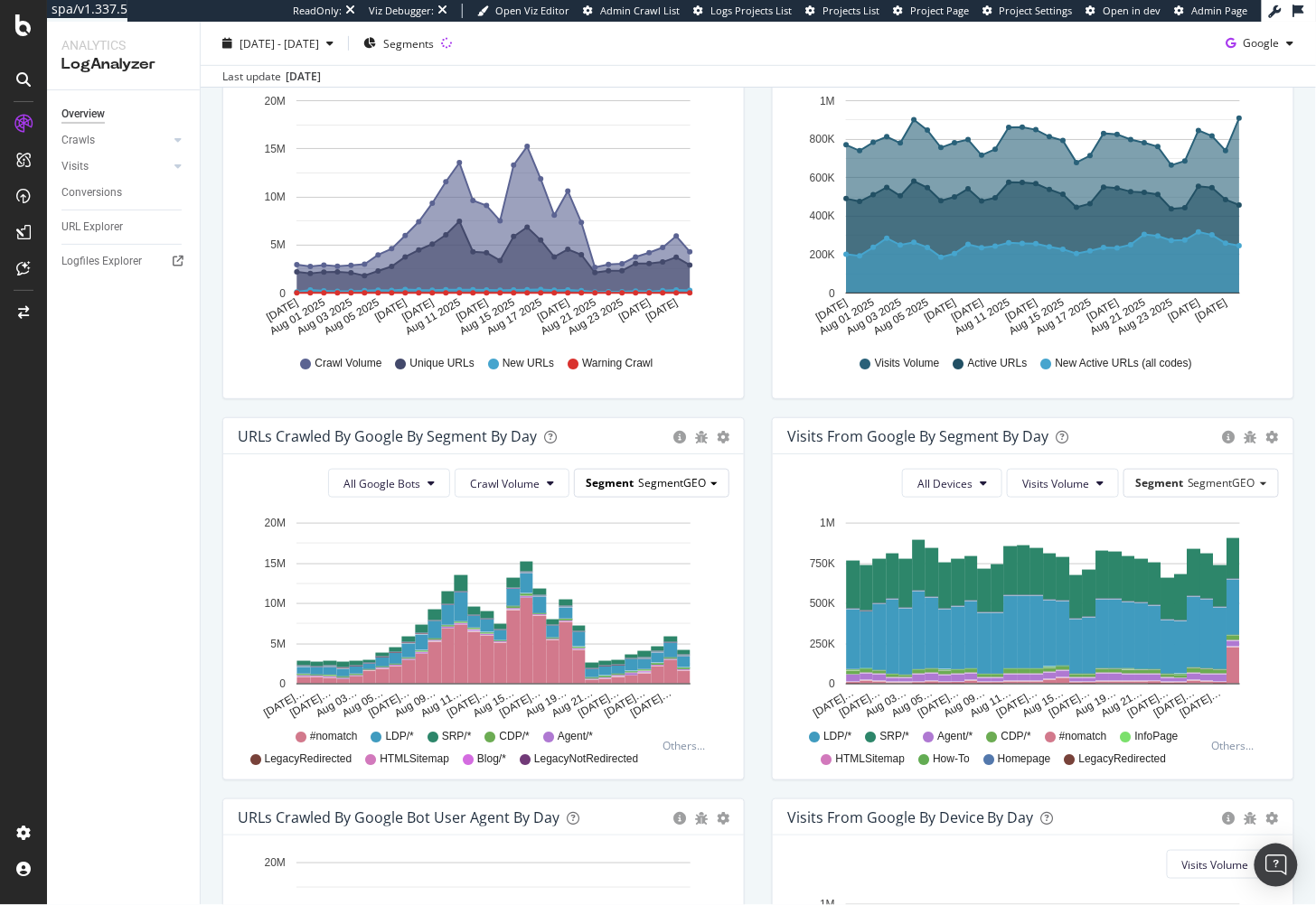
click at [663, 481] on span "SegmentGEO" at bounding box center [672, 483] width 68 height 15
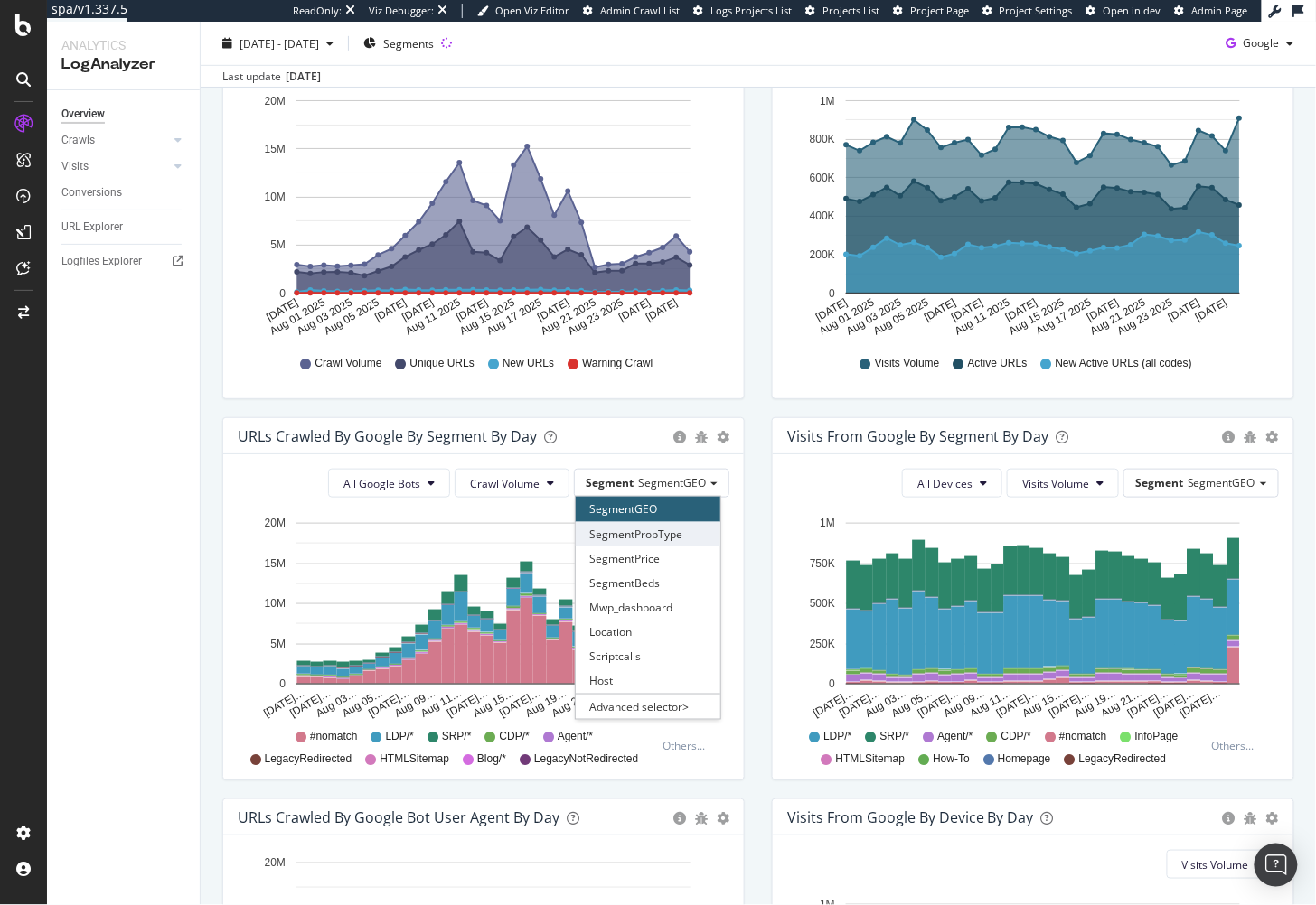
click at [663, 531] on div "SegmentPropType" at bounding box center [648, 534] width 145 height 24
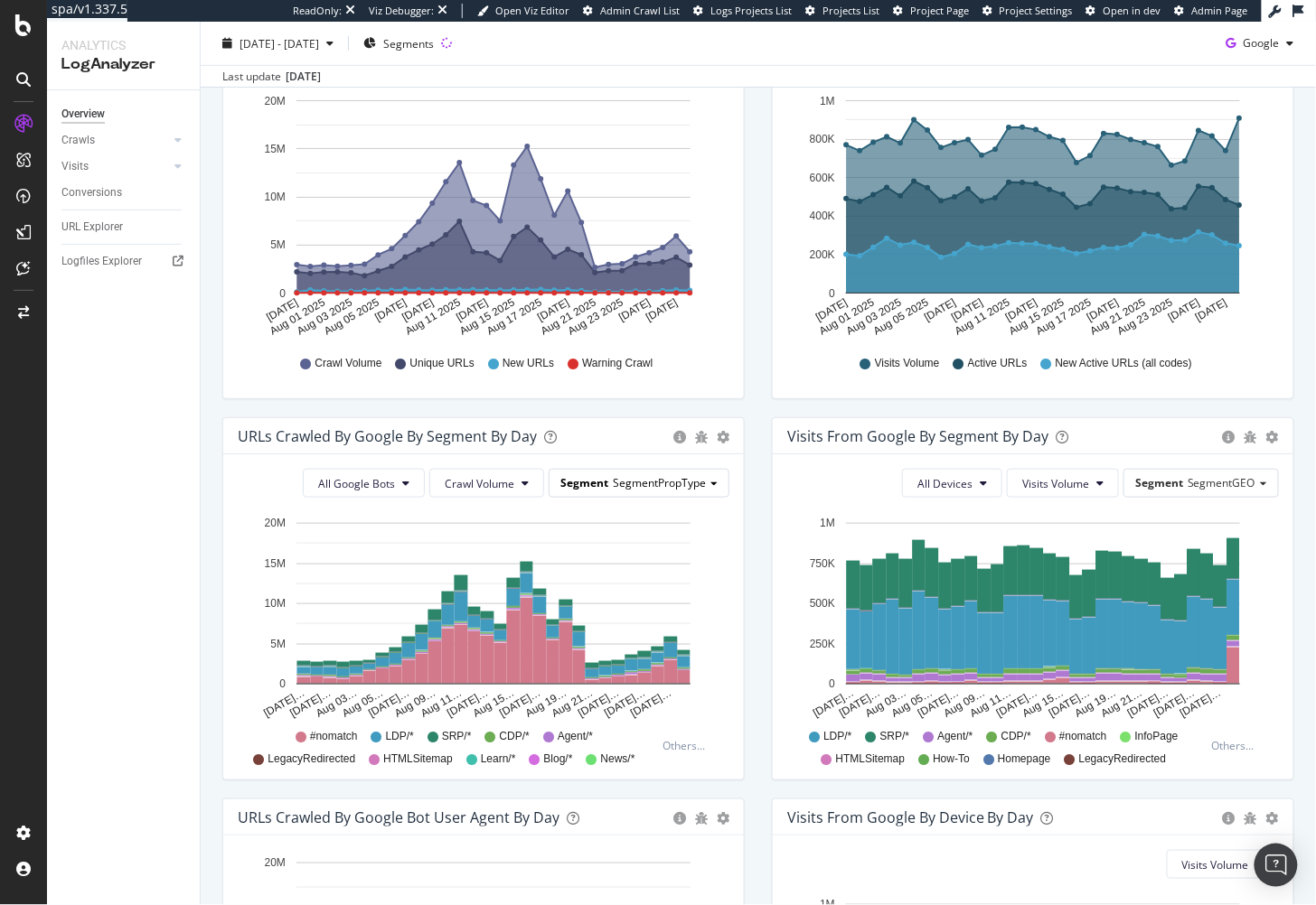
click at [681, 478] on span "SegmentPropType" at bounding box center [659, 483] width 93 height 15
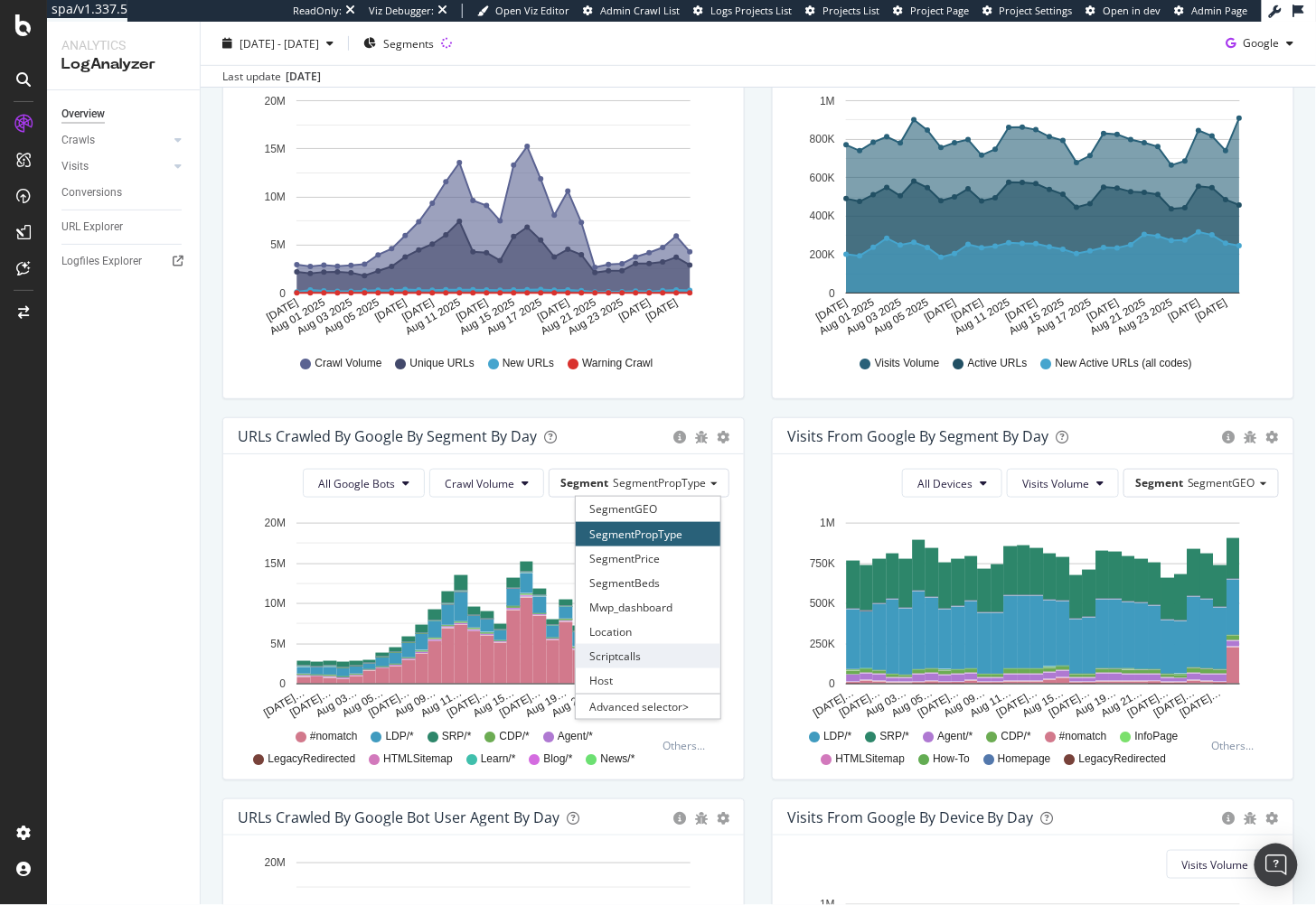
click at [666, 651] on div "Scriptcalls" at bounding box center [648, 656] width 145 height 24
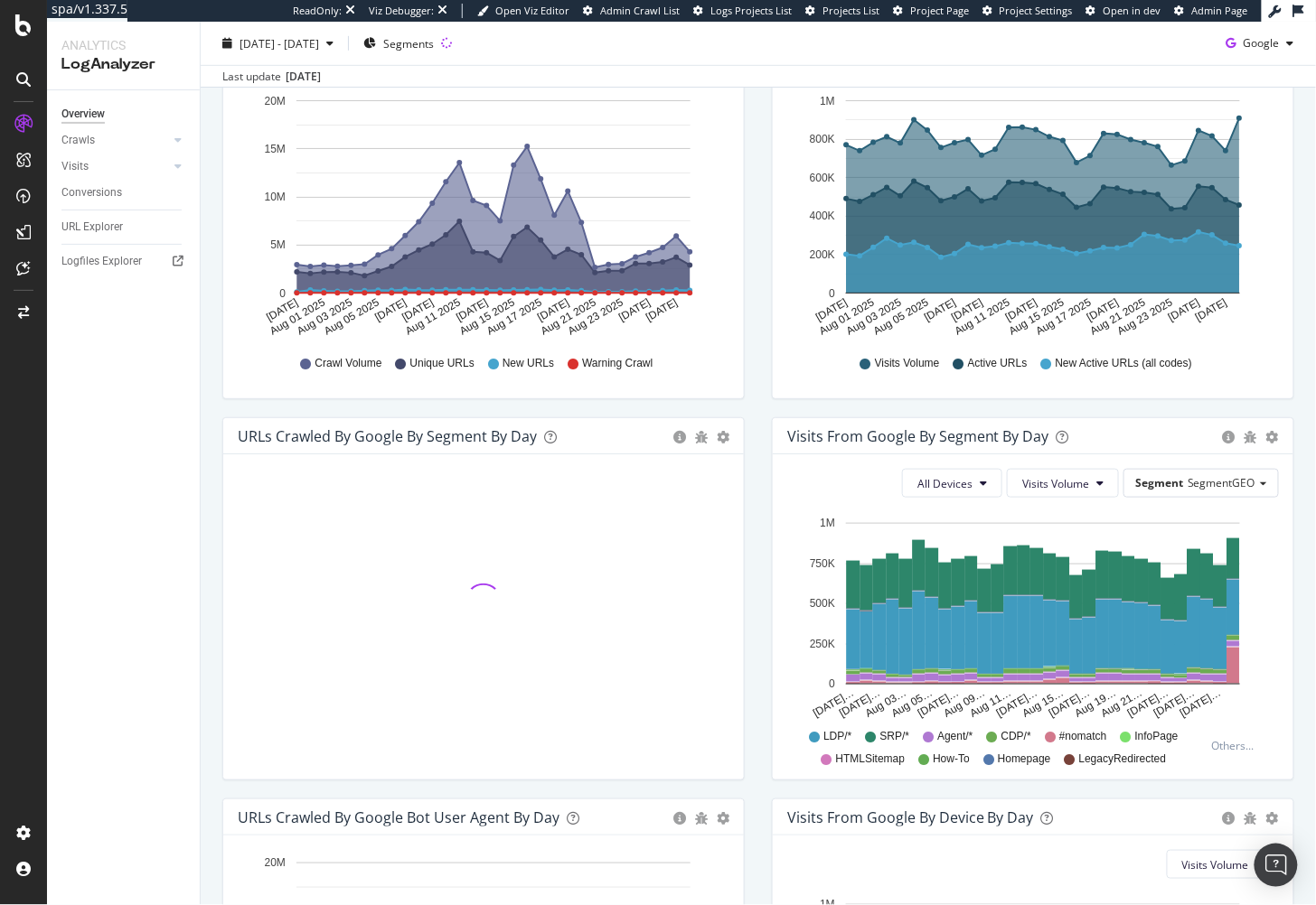
click at [198, 407] on div "Overview Crawls Daily Distribution Segments Distribution HTTP Codes Resources V…" at bounding box center [123, 498] width 153 height 815
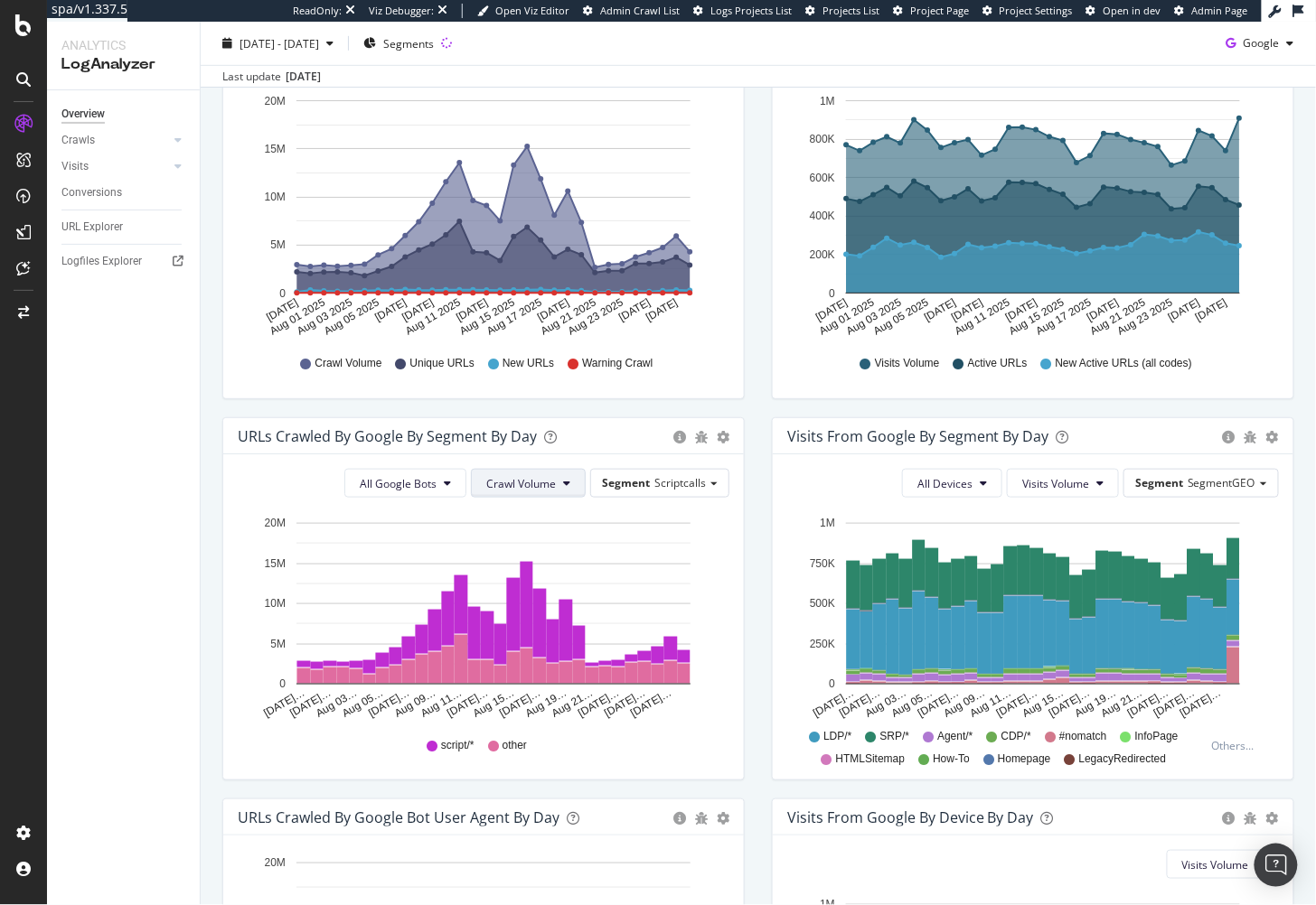
click at [516, 481] on span "Crawl Volume" at bounding box center [521, 484] width 70 height 15
click at [546, 547] on span "Unique URLs" at bounding box center [527, 550] width 72 height 16
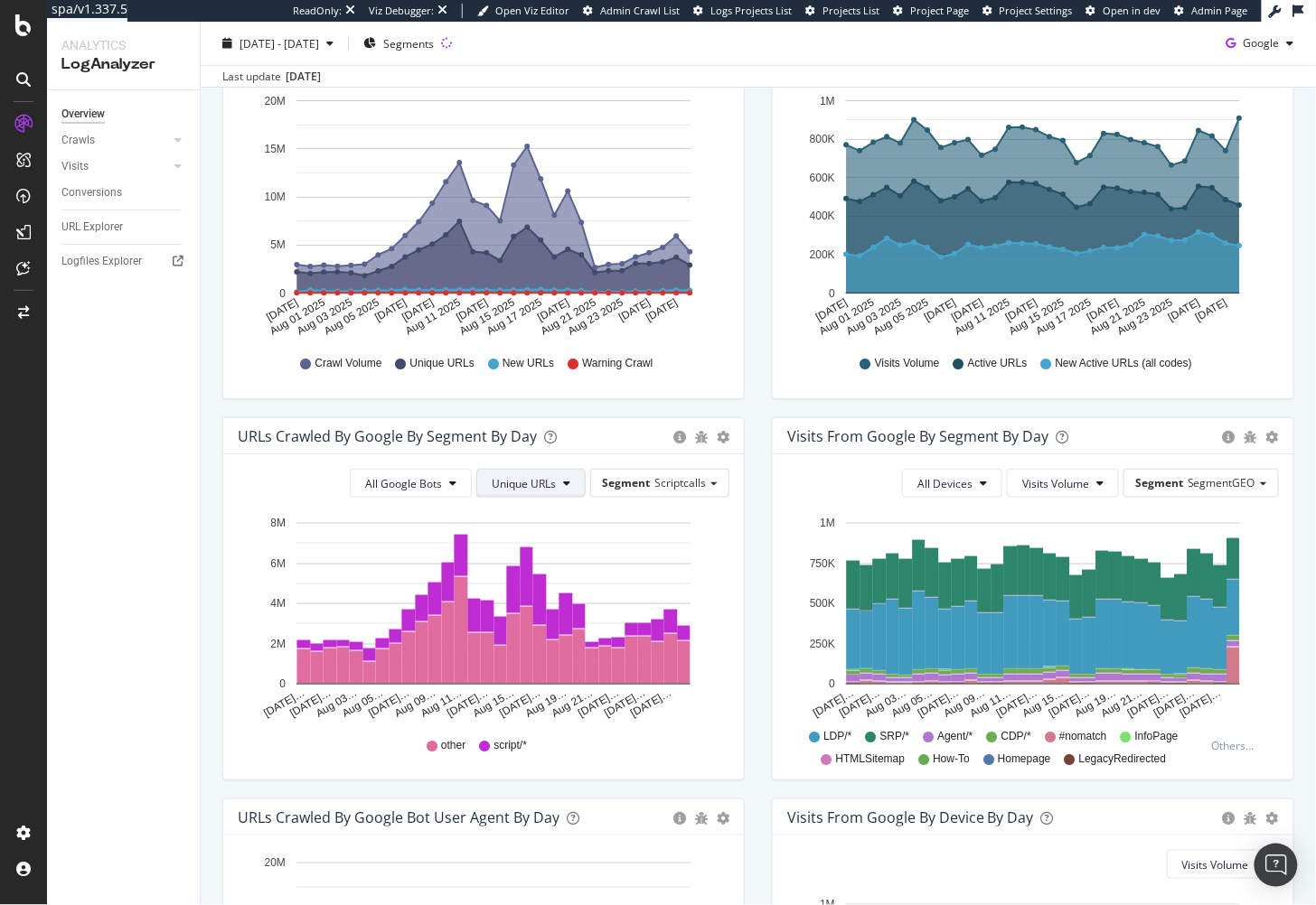
click at [509, 485] on span "Unique URLs" at bounding box center [524, 484] width 64 height 15
drag, startPoint x: 509, startPoint y: 489, endPoint x: 508, endPoint y: 516, distance: 27.0
click at [508, 516] on span "Crawl Volume" at bounding box center [530, 517] width 70 height 16
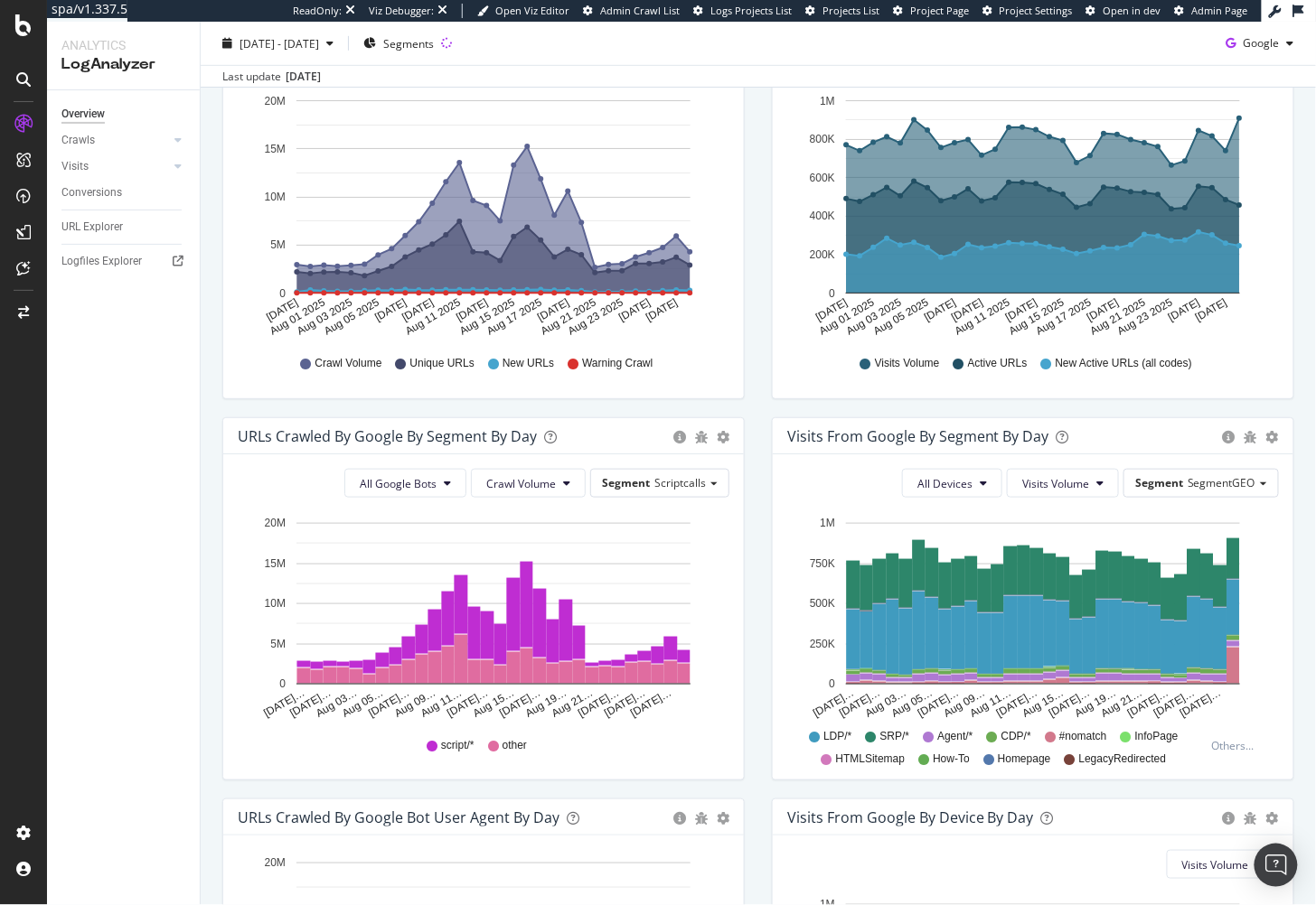
click at [206, 643] on div "We introduced 2 new report templates: AI Bots to track AI bot activity on your …" at bounding box center [758, 545] width 1116 height 1395
click at [751, 609] on div "URLs Crawled by Google By Segment By Day Timeline (by Value) Table All Google B…" at bounding box center [483, 608] width 549 height 381
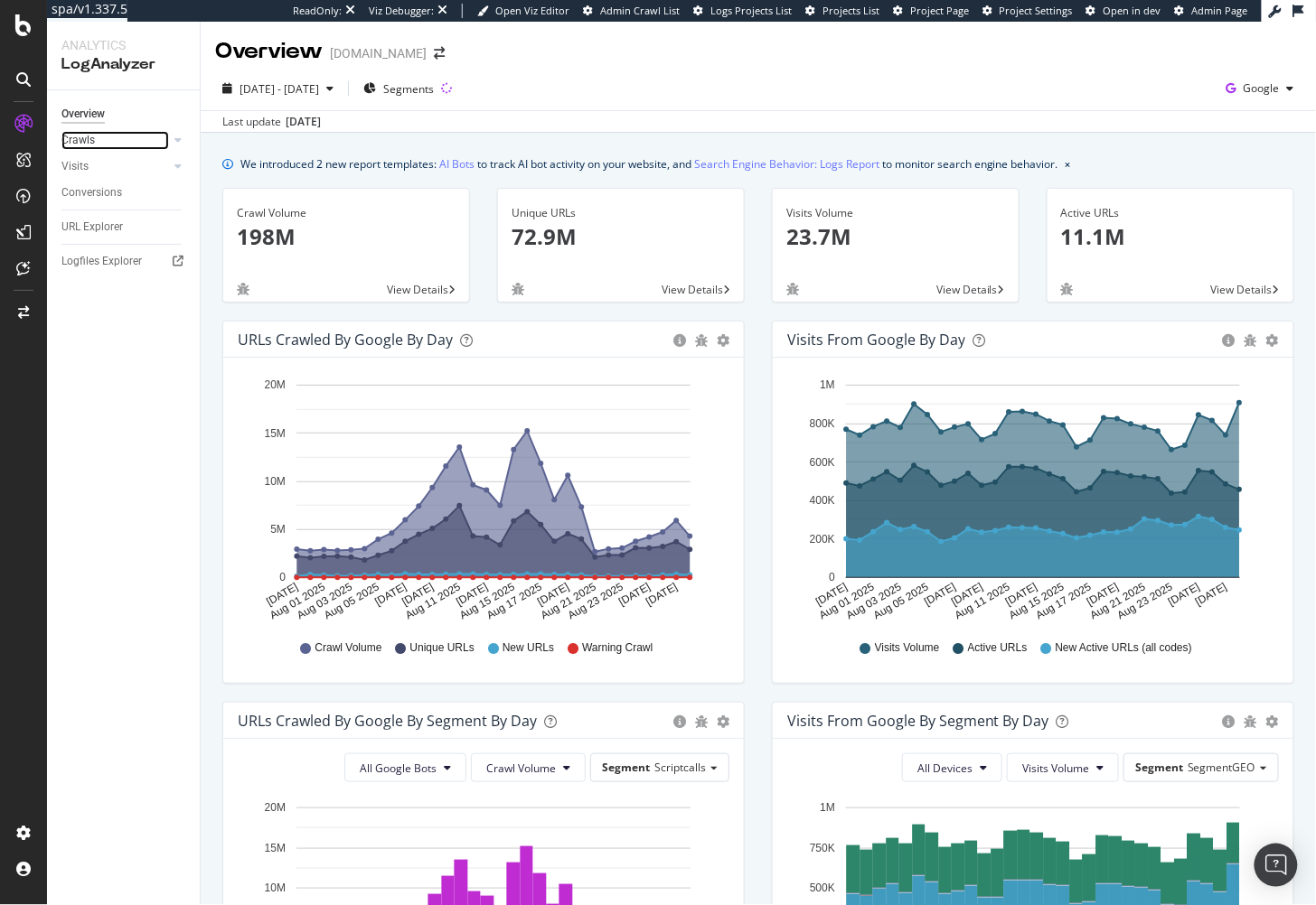
click at [132, 143] on link "Crawls" at bounding box center [115, 140] width 108 height 19
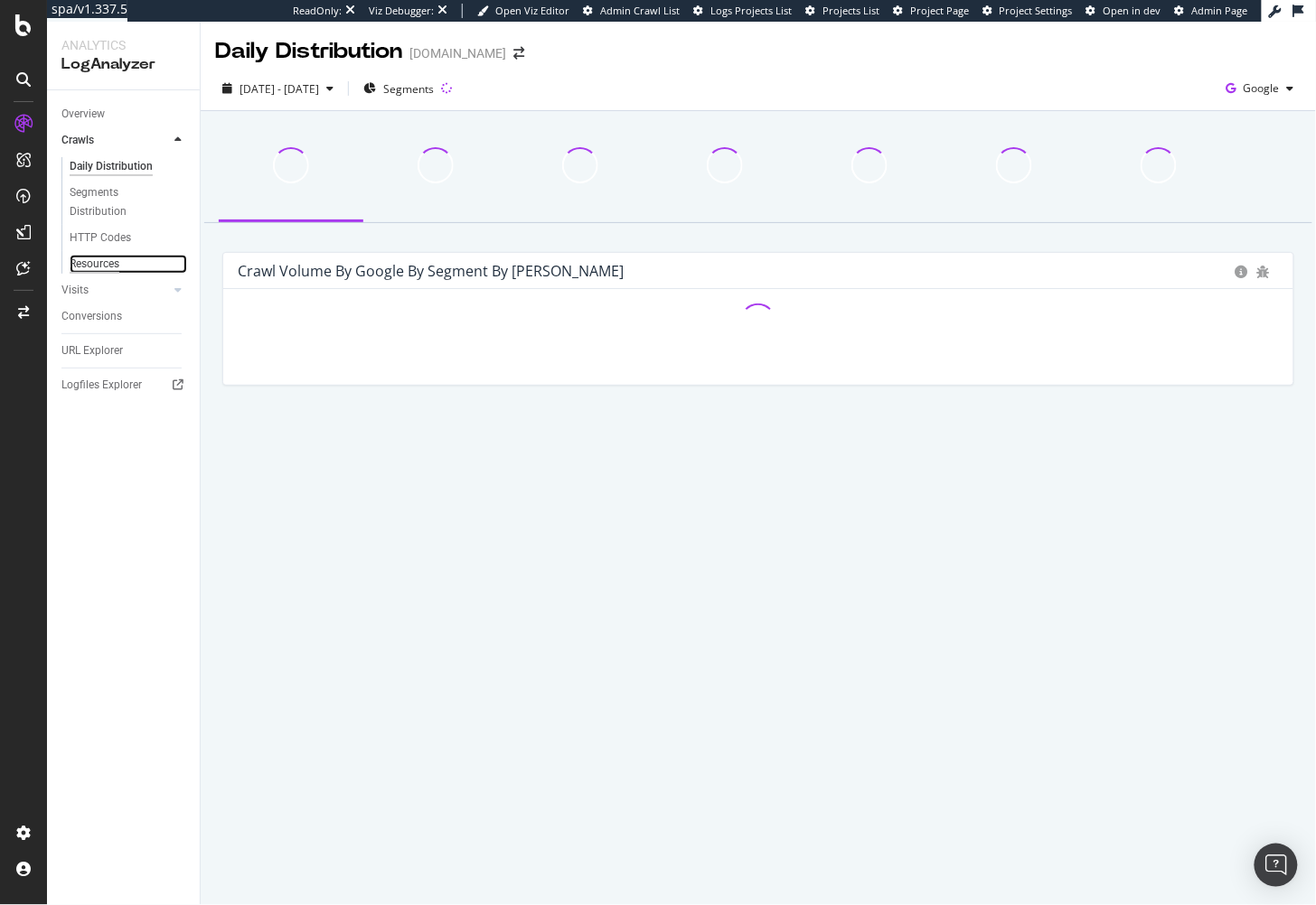
drag, startPoint x: 123, startPoint y: 262, endPoint x: 113, endPoint y: 264, distance: 10.2
click at [123, 262] on link "Resources" at bounding box center [129, 264] width 118 height 19
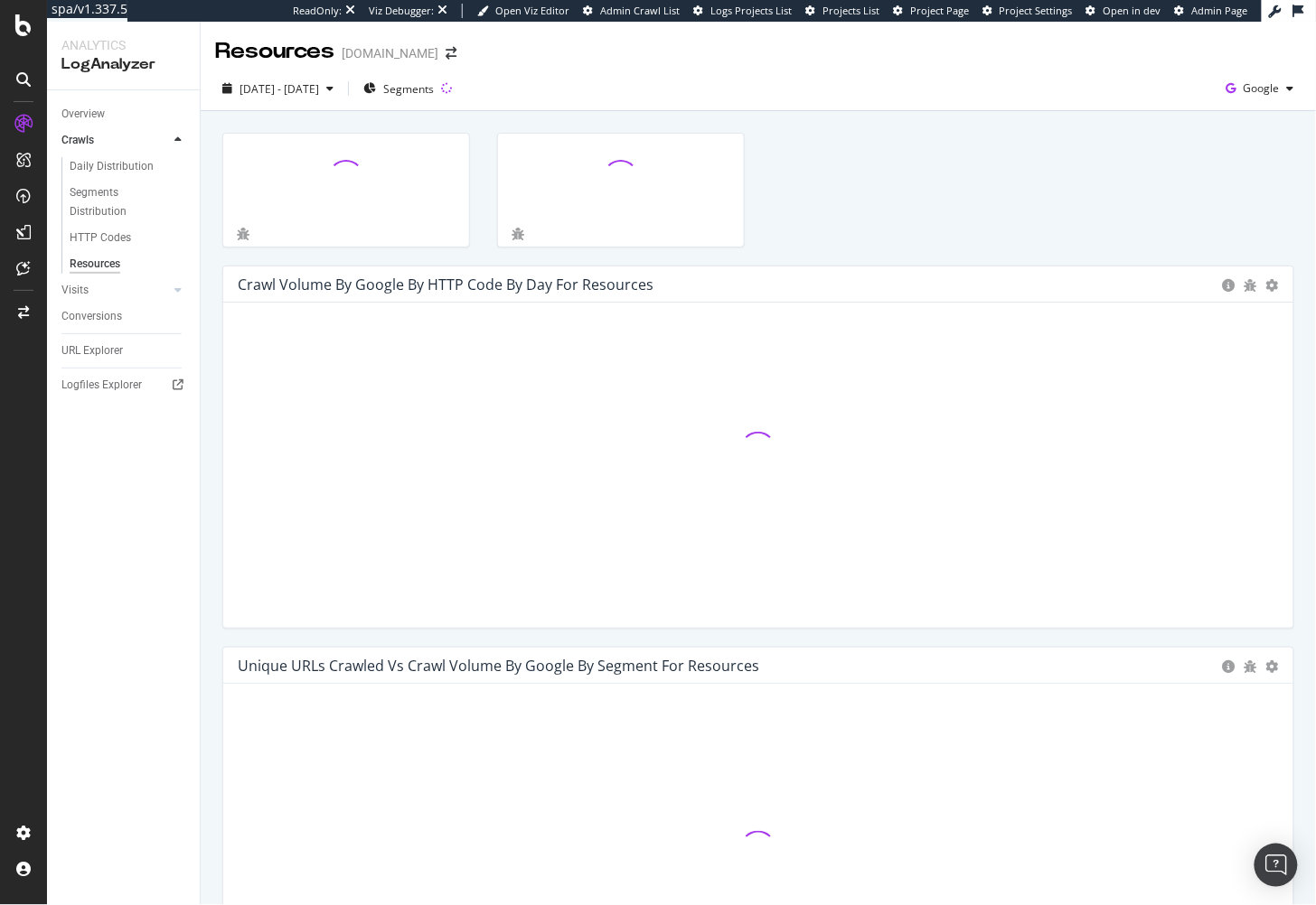
click at [932, 179] on div at bounding box center [758, 199] width 1099 height 133
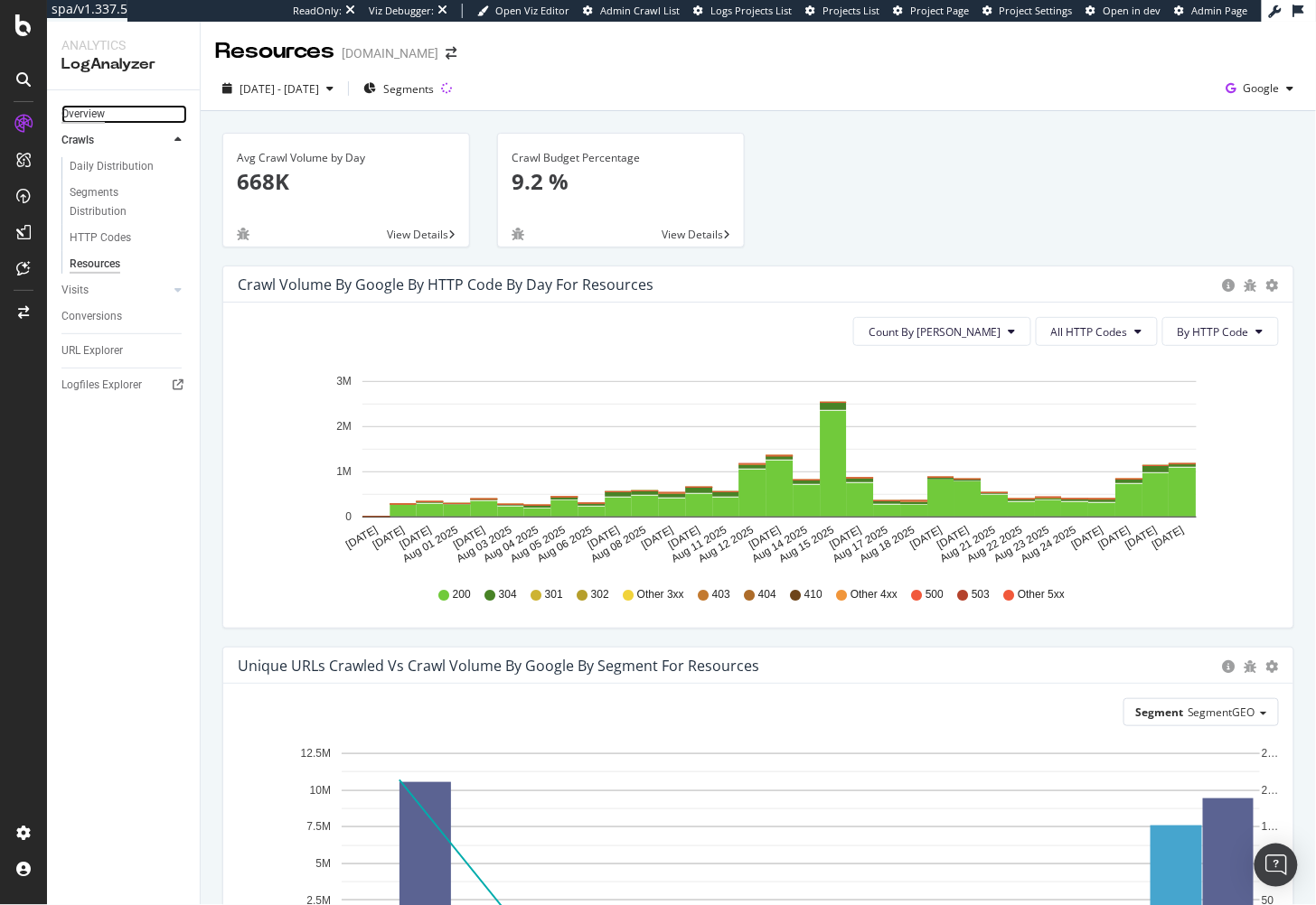
click at [79, 117] on div "Overview" at bounding box center [83, 114] width 44 height 19
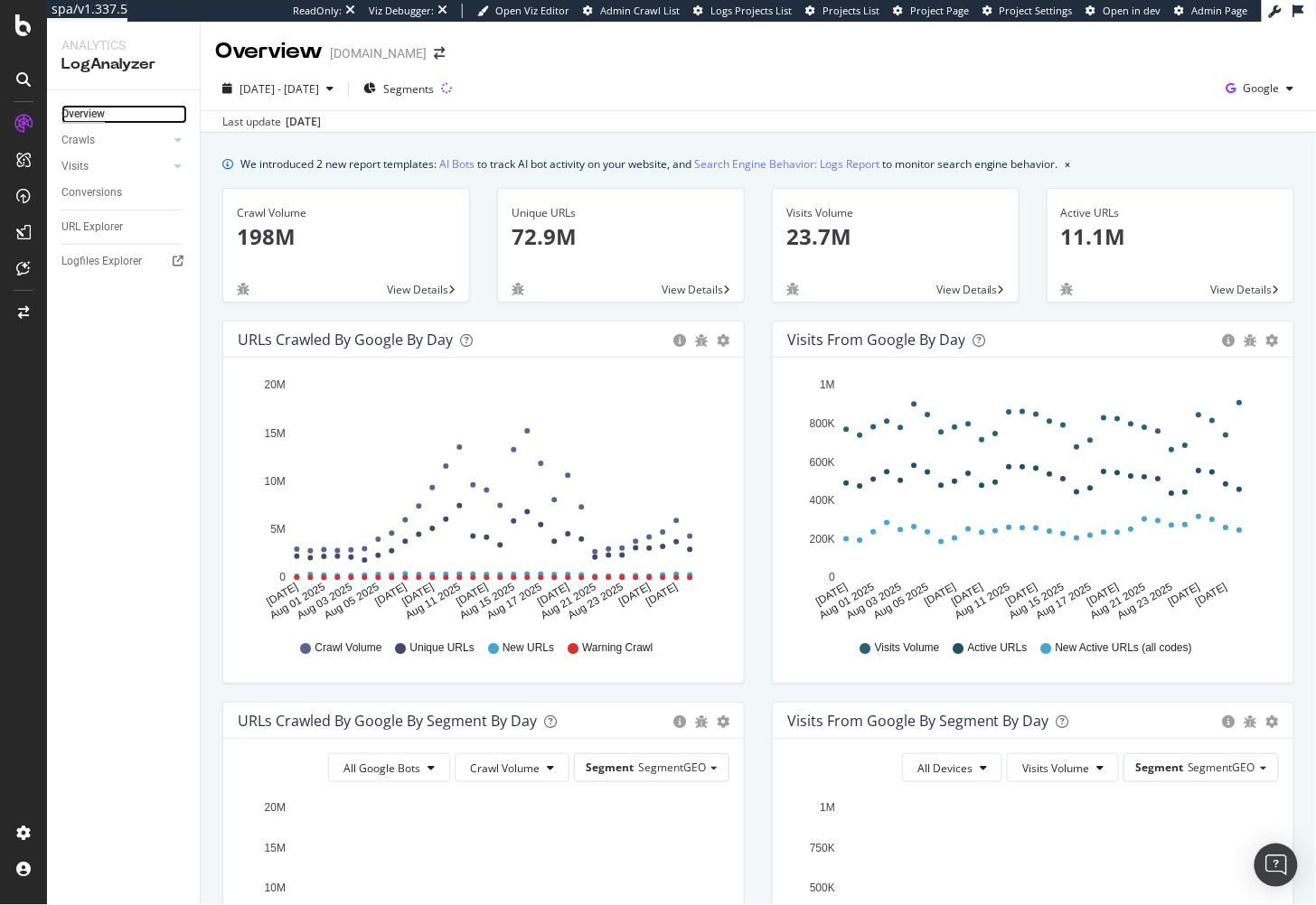
scroll to position [269, 0]
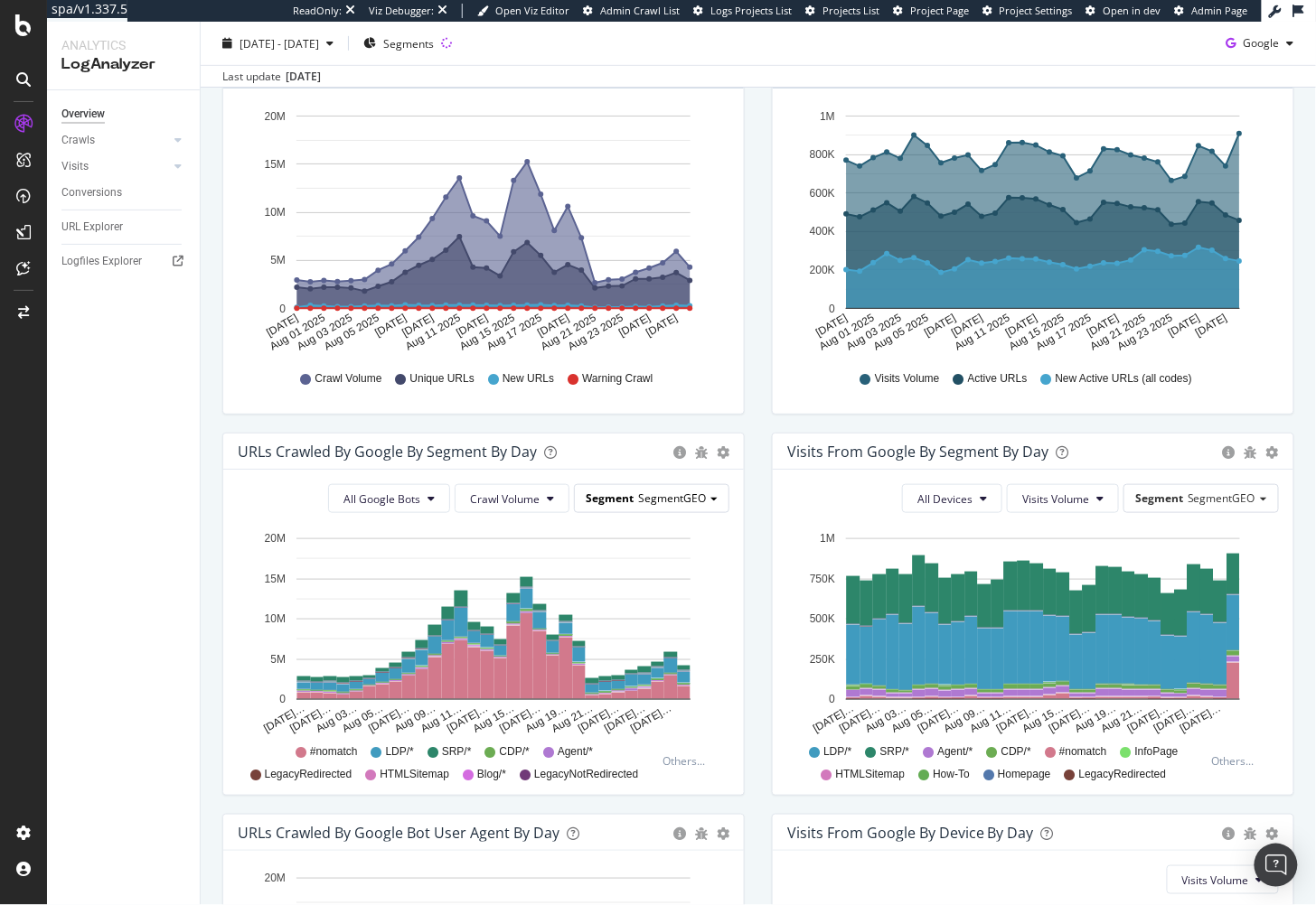
drag, startPoint x: 759, startPoint y: 583, endPoint x: 663, endPoint y: 497, distance: 128.9
click at [759, 583] on div "Visits from Google By Segment By Day Timeline (by Value) Table All Devices Visi…" at bounding box center [1033, 623] width 549 height 381
click at [643, 498] on span "SegmentGEO" at bounding box center [672, 498] width 68 height 15
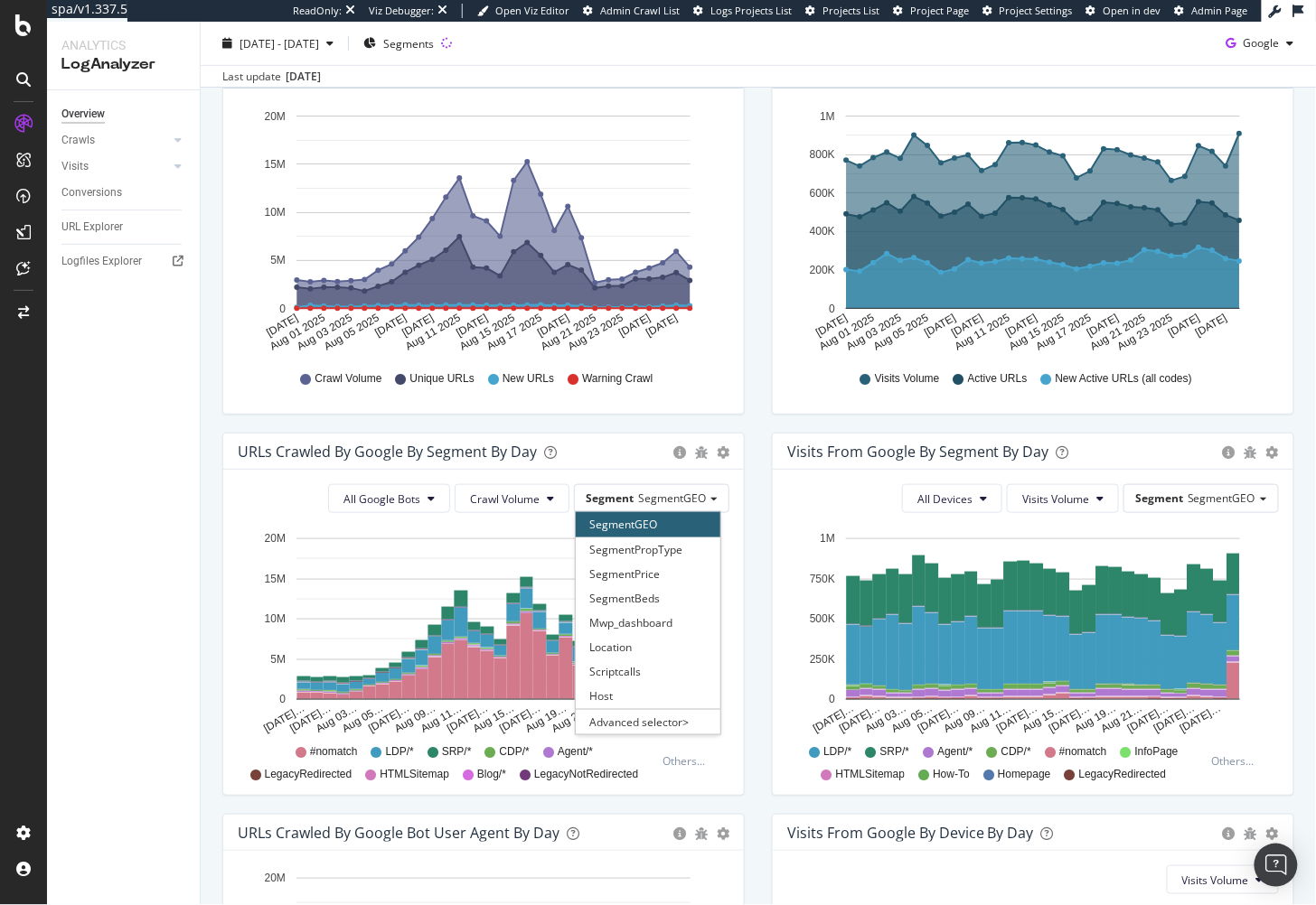
click at [739, 586] on div "All Google Bots Crawl Volume Segment SegmentGEO SegmentGEO SegmentPropType Segm…" at bounding box center [483, 632] width 521 height 325
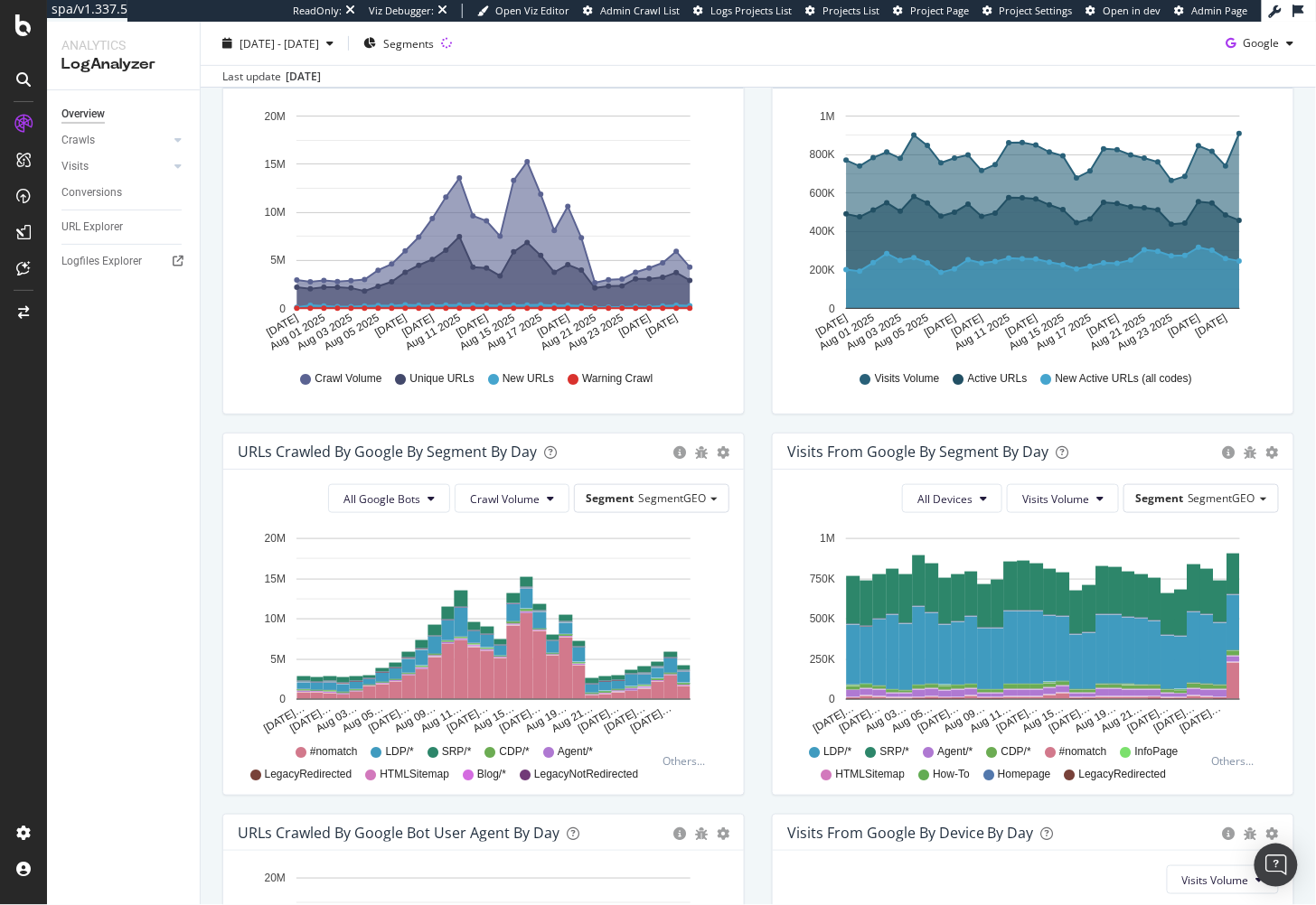
click at [750, 590] on div "URLs Crawled by Google By Segment By Day Timeline (by Value) Table All Google B…" at bounding box center [483, 623] width 549 height 381
click at [750, 599] on div "URLs Crawled by Google By Segment By Day Timeline (by Value) Table All Google B…" at bounding box center [483, 623] width 549 height 381
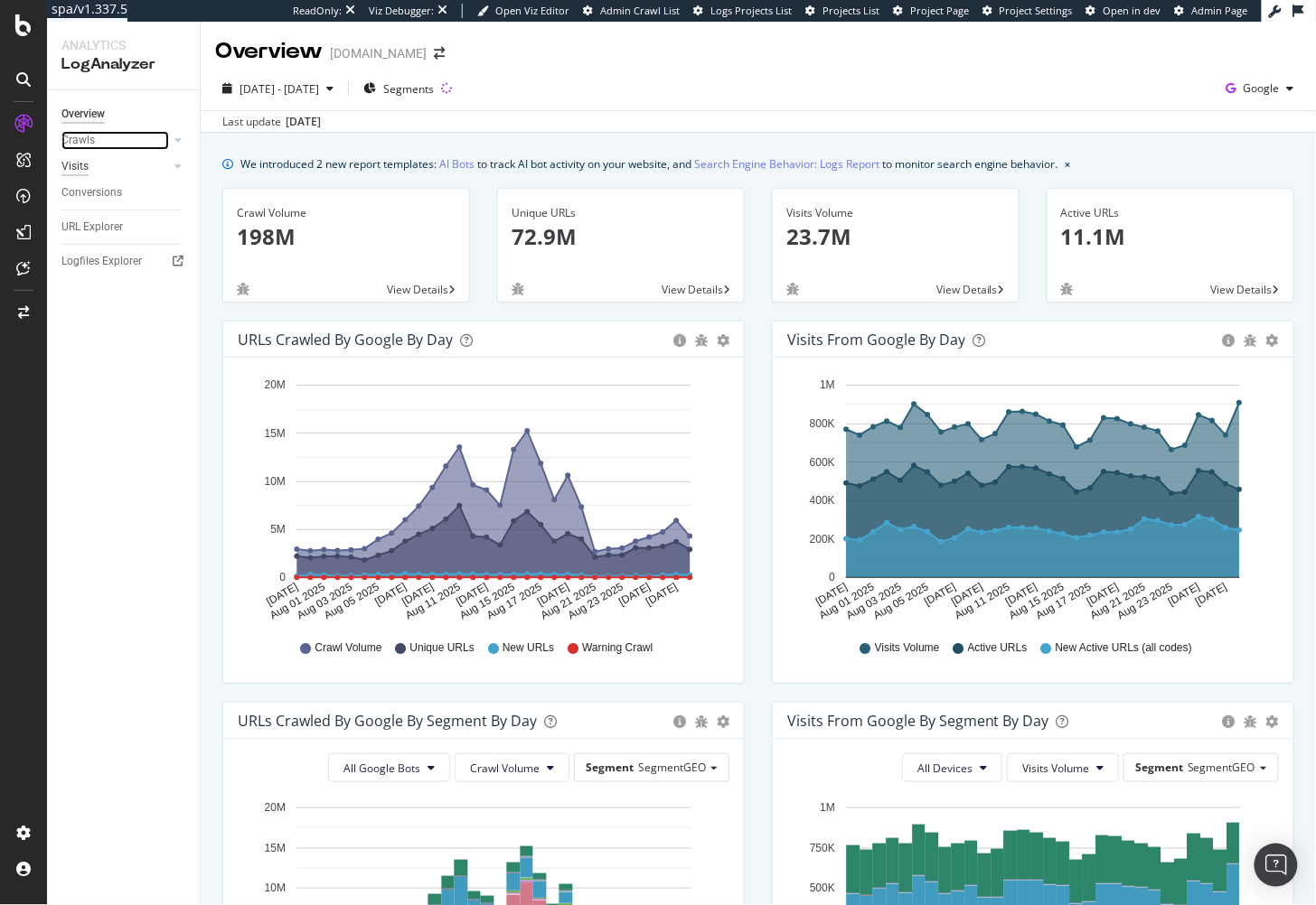
drag, startPoint x: 102, startPoint y: 140, endPoint x: 81, endPoint y: 282, distance: 143.5
click at [102, 140] on link "Crawls" at bounding box center [115, 140] width 108 height 19
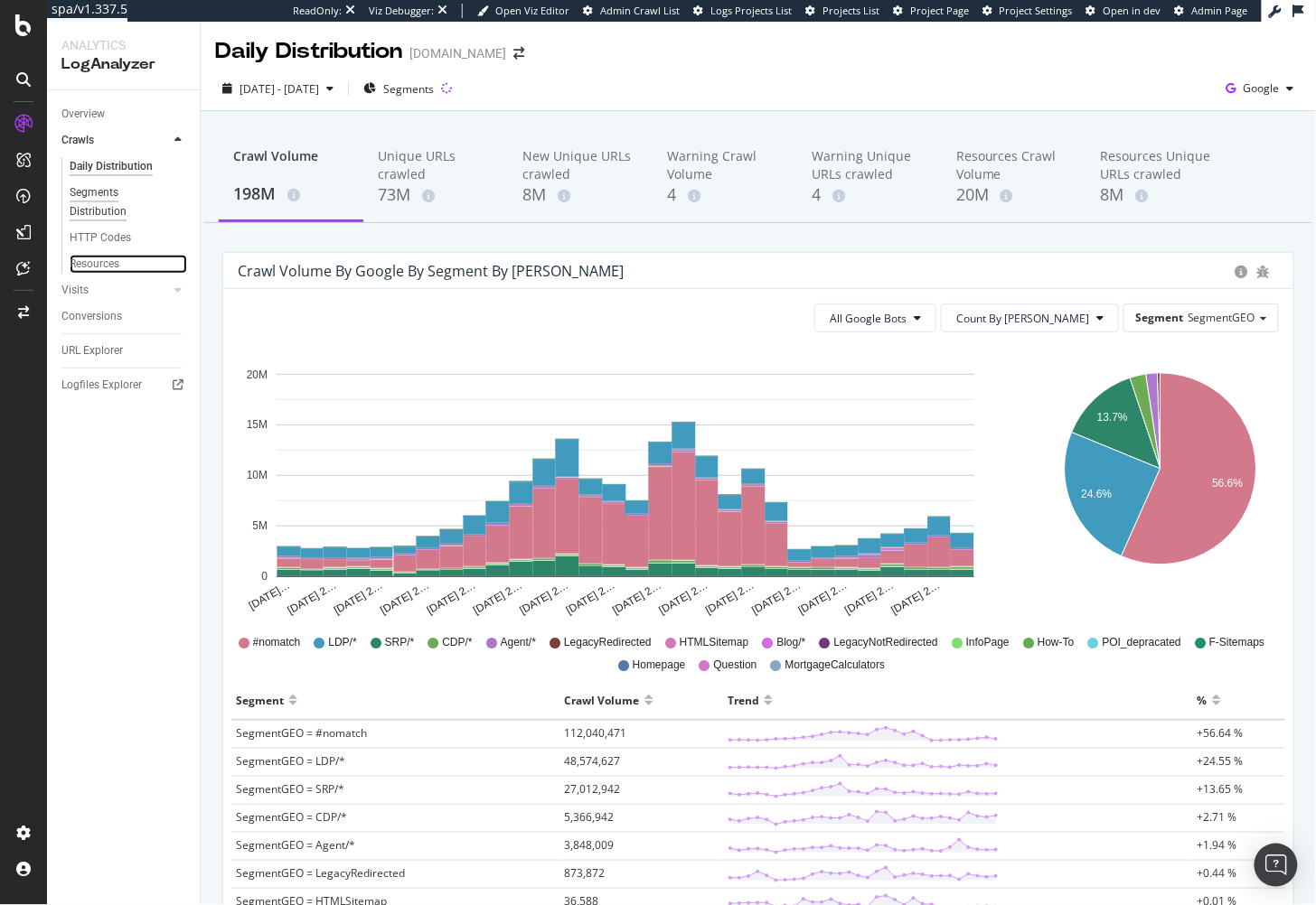
drag, startPoint x: 102, startPoint y: 266, endPoint x: 128, endPoint y: 213, distance: 59.0
click at [102, 266] on div "Resources" at bounding box center [94, 264] width 50 height 19
